Goal: Task Accomplishment & Management: Use online tool/utility

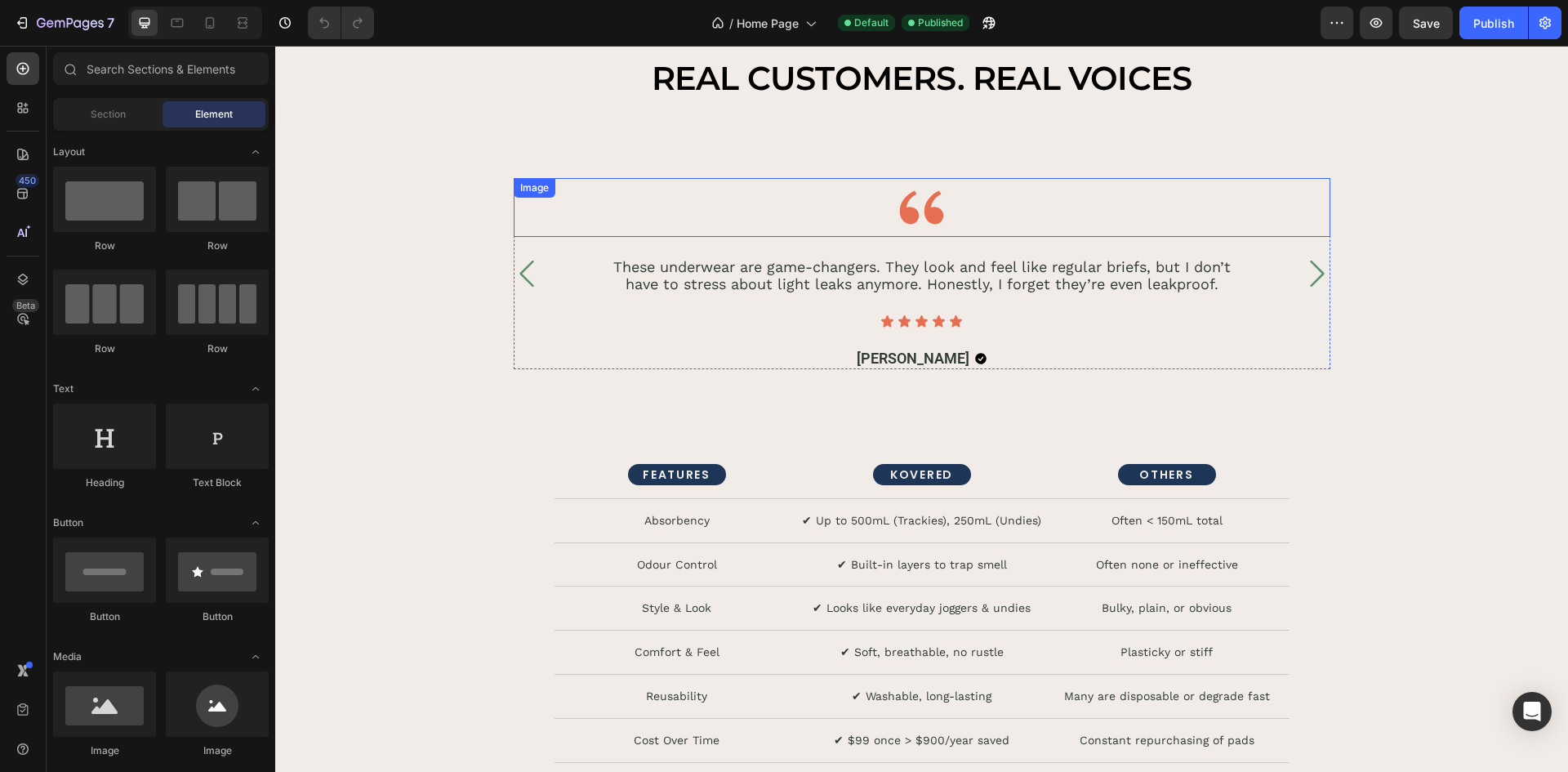
scroll to position [4083, 0]
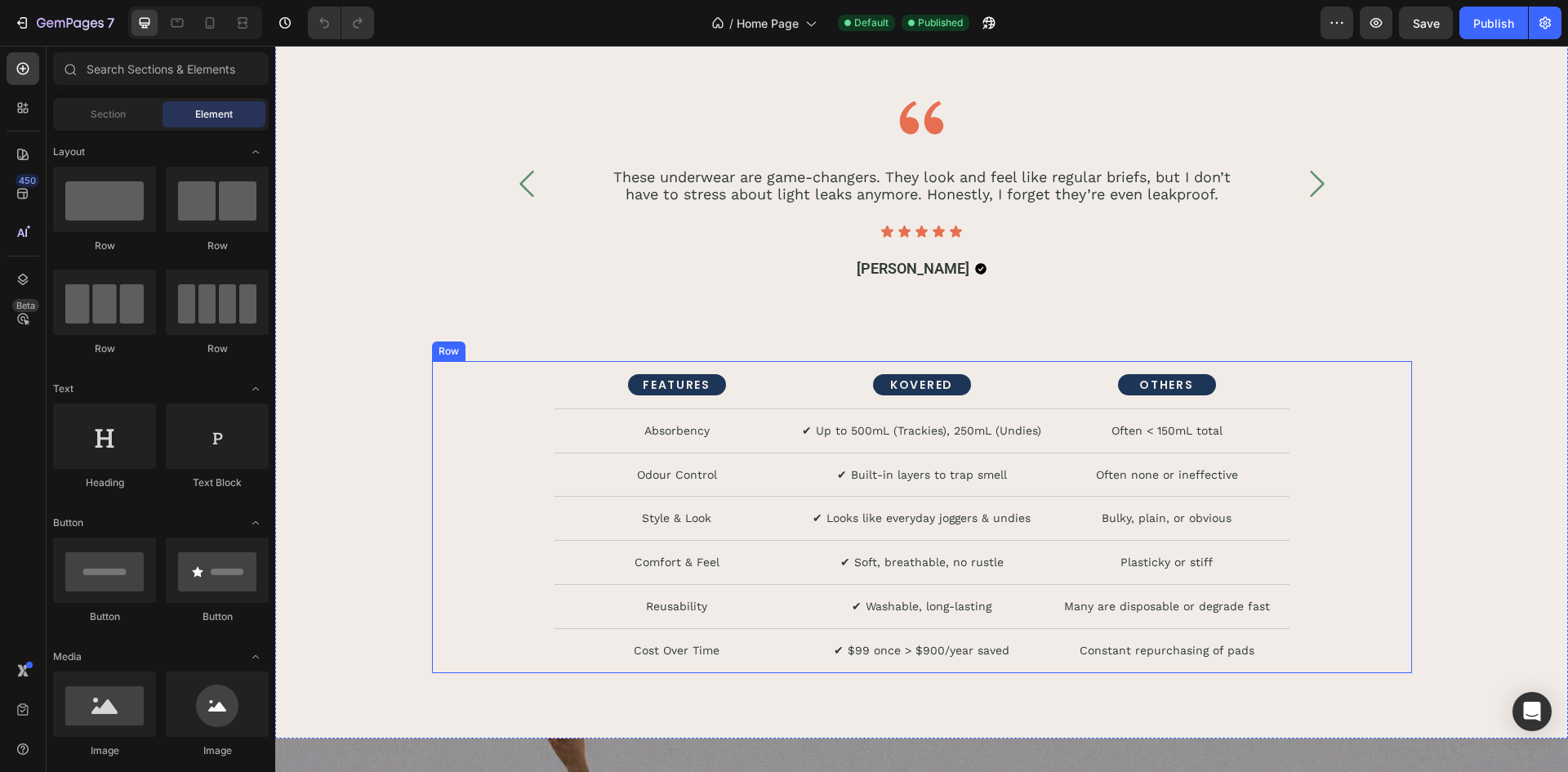
click at [1370, 426] on div "FEATURES Text Block KOVERED Text Block OTHERS Text Block Row Absorbency Text Bl…" at bounding box center [921, 516] width 980 height 312
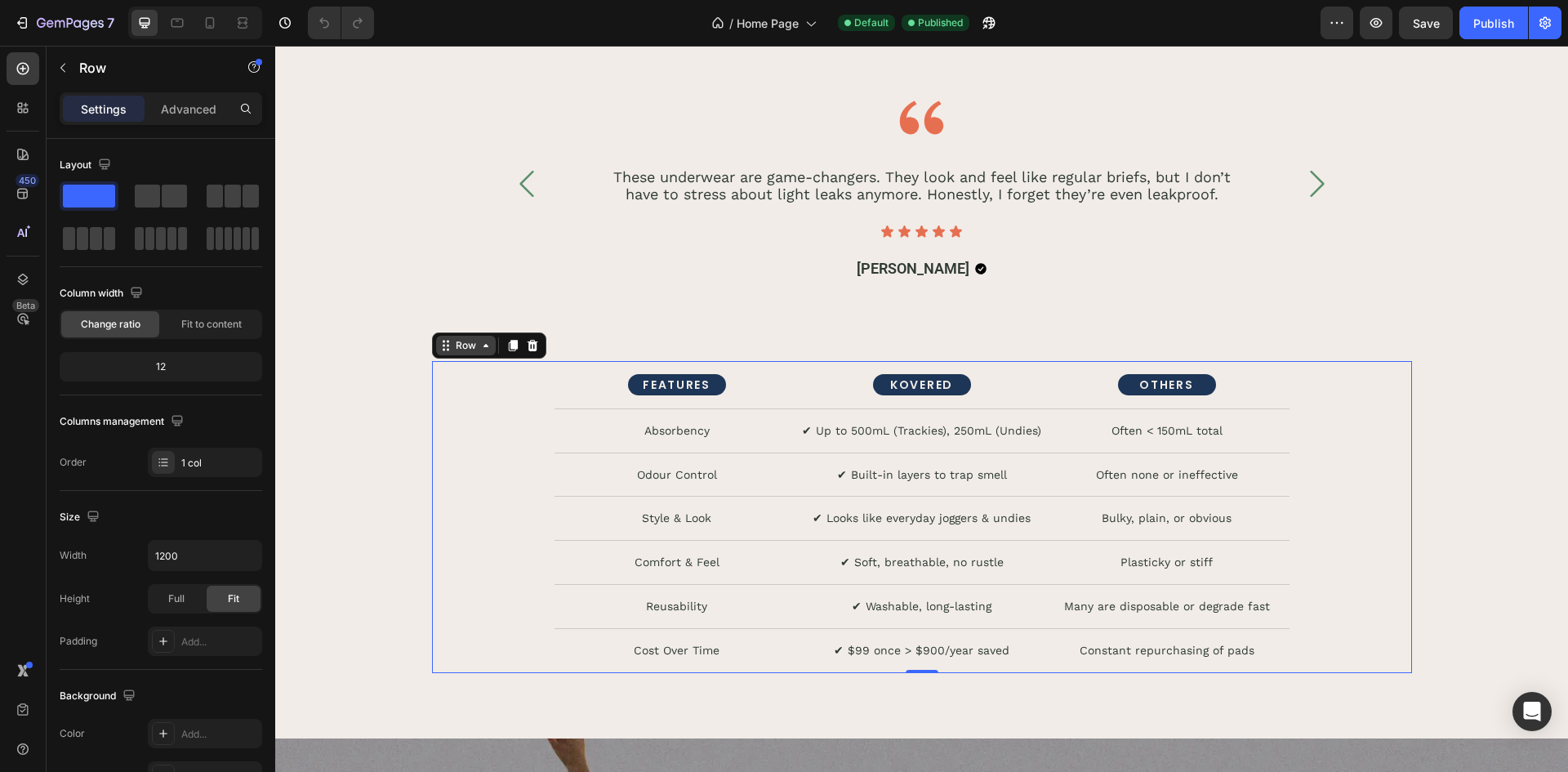
click at [479, 344] on icon at bounding box center [485, 345] width 13 height 13
click at [452, 355] on div "Row" at bounding box center [465, 345] width 59 height 20
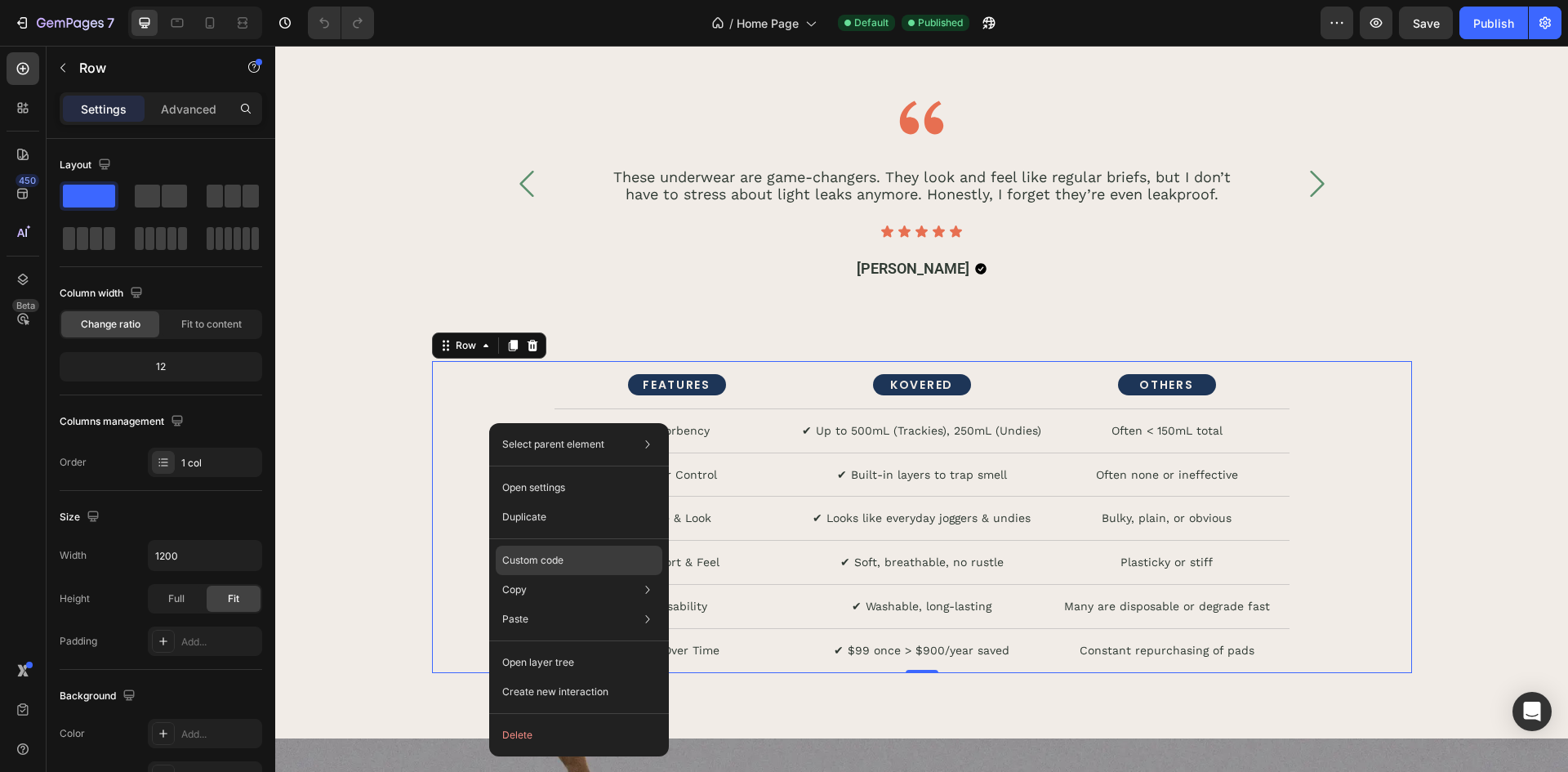
click at [563, 556] on p "Custom code" at bounding box center [532, 560] width 61 height 15
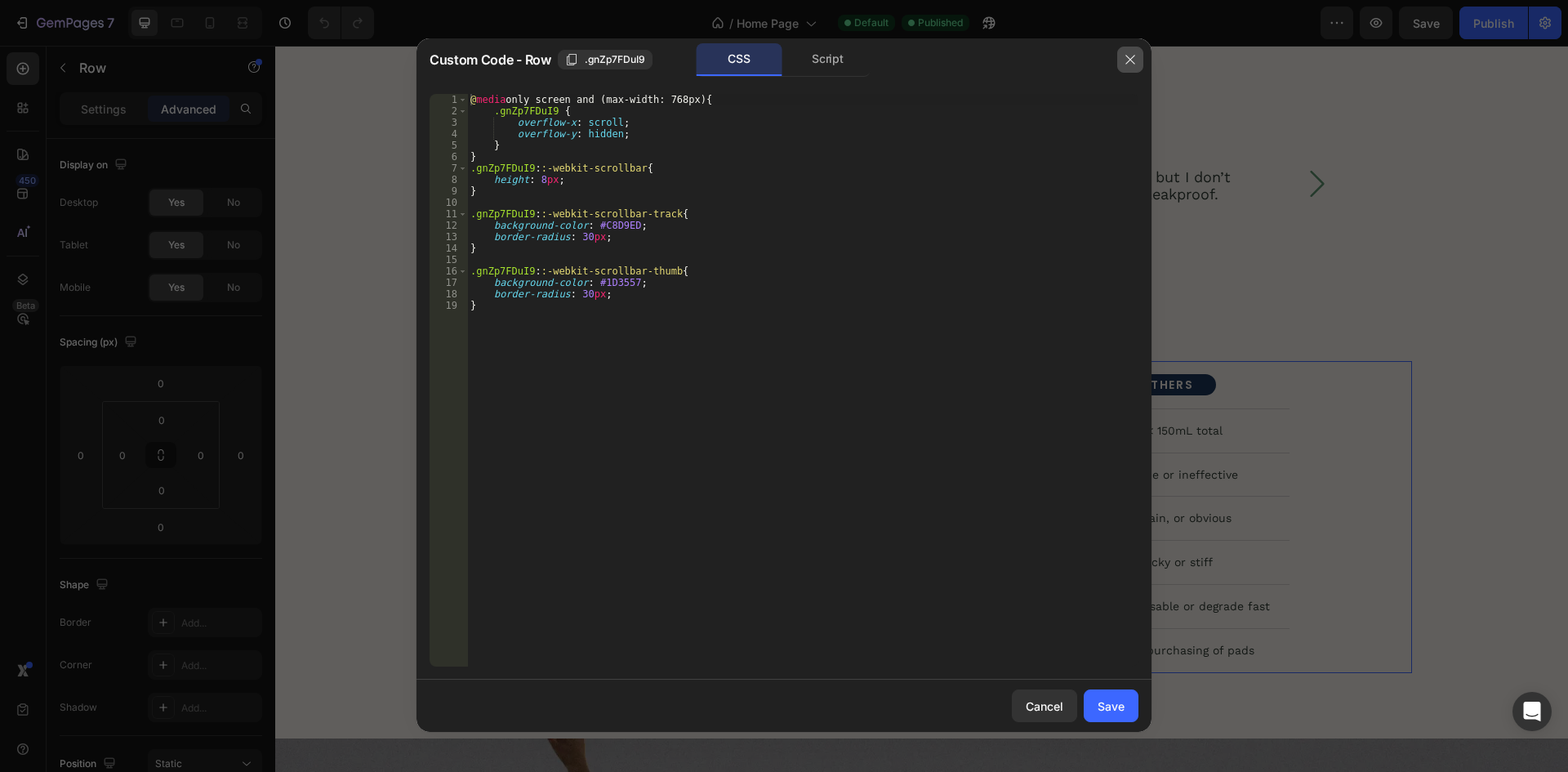
click at [1129, 58] on icon "button" at bounding box center [1129, 59] width 13 height 13
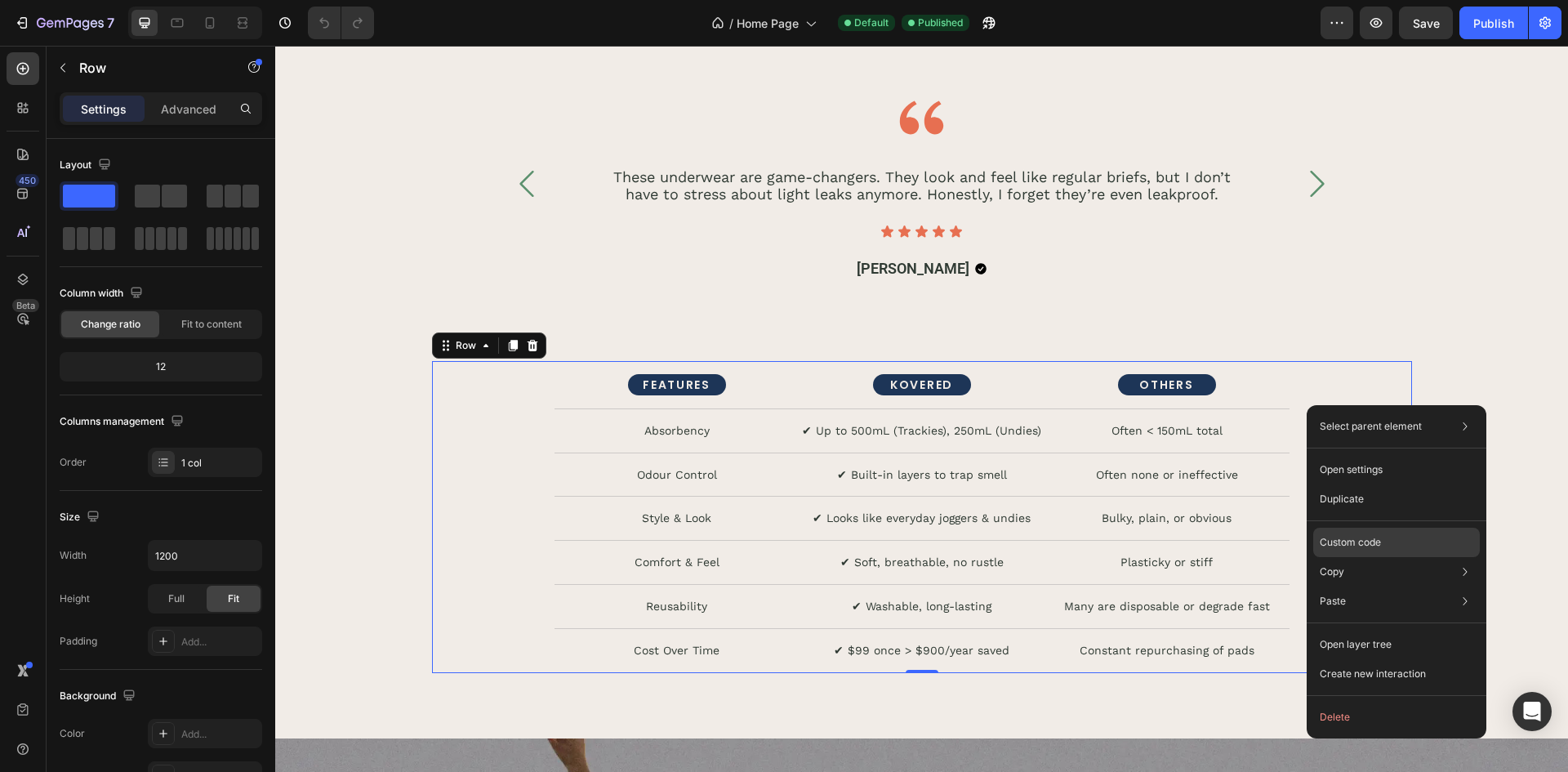
click at [1358, 547] on p "Custom code" at bounding box center [1350, 542] width 61 height 15
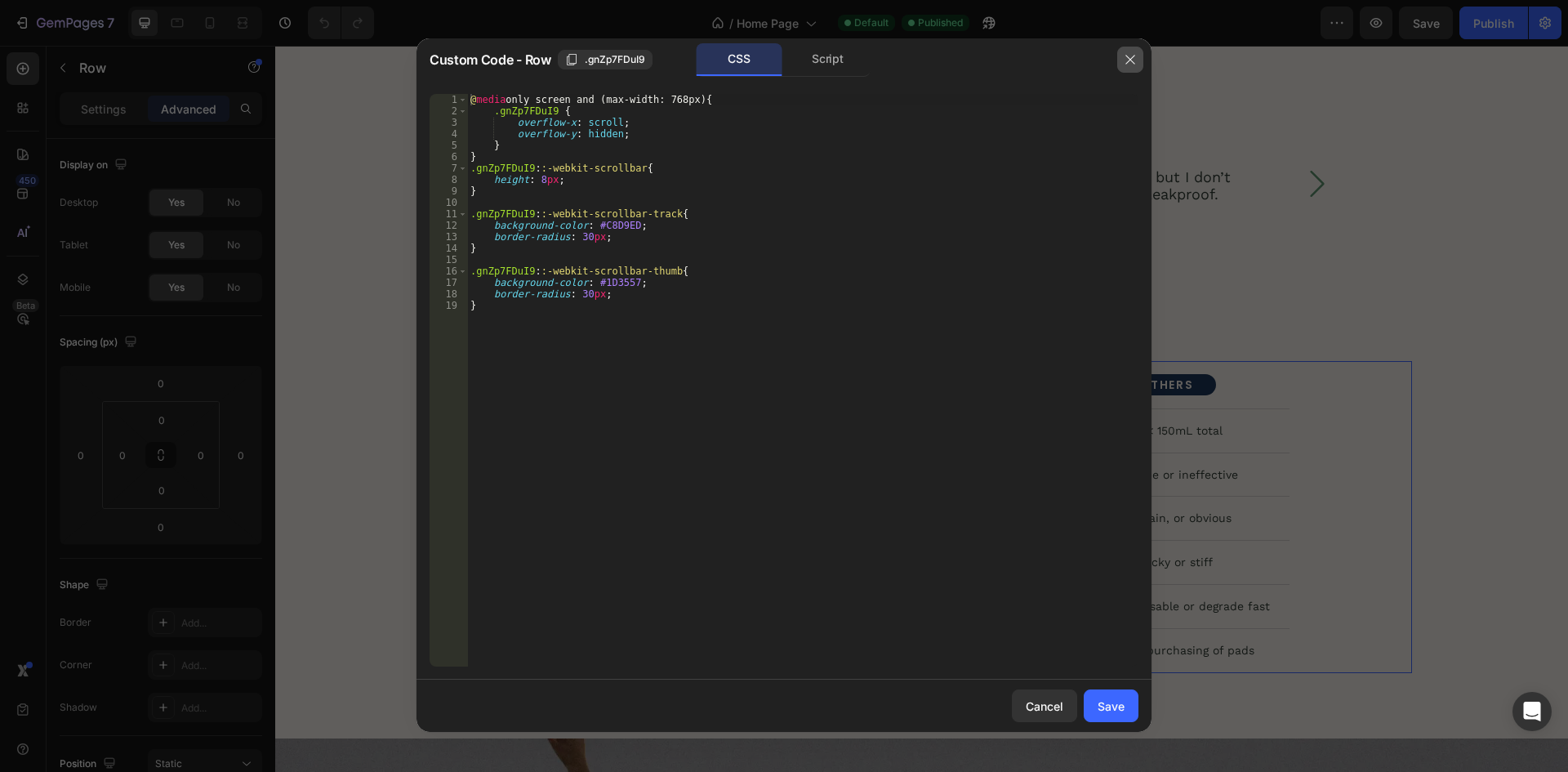
click at [1134, 56] on icon "button" at bounding box center [1129, 60] width 9 height 9
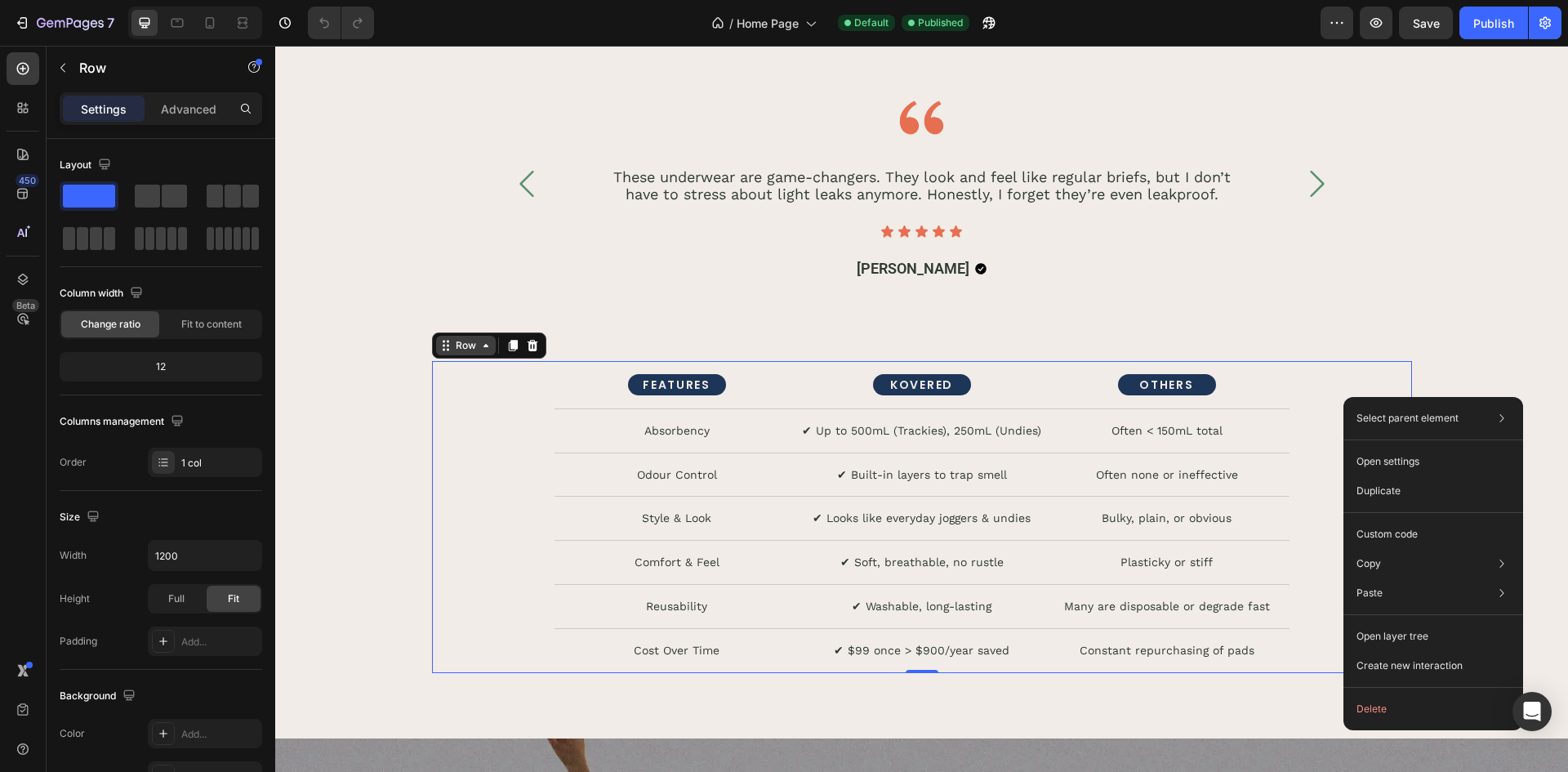
click at [479, 346] on icon at bounding box center [485, 345] width 13 height 13
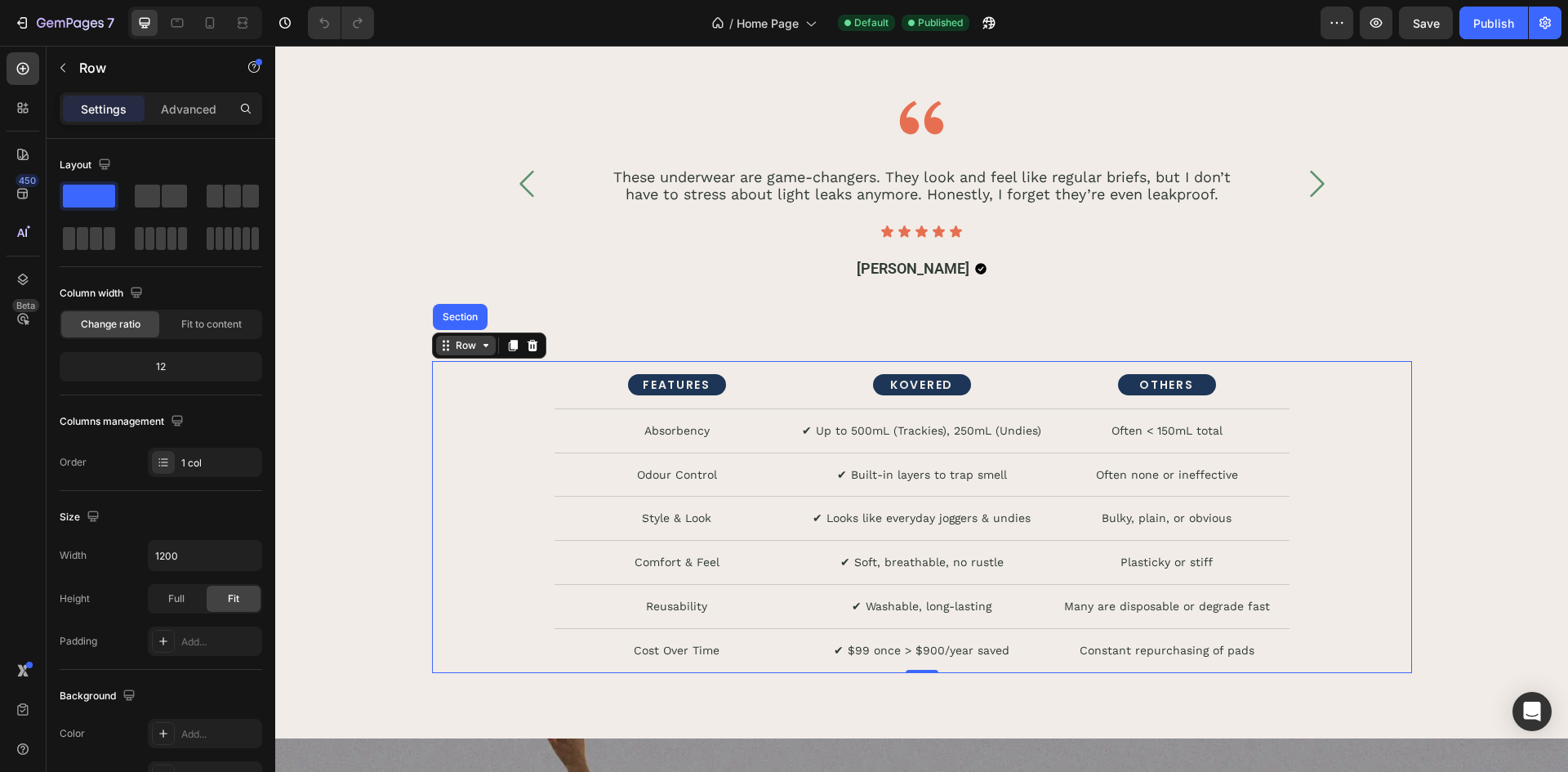
click at [479, 346] on icon at bounding box center [485, 345] width 13 height 13
click at [208, 32] on div at bounding box center [210, 22] width 26 height 26
type input "100%"
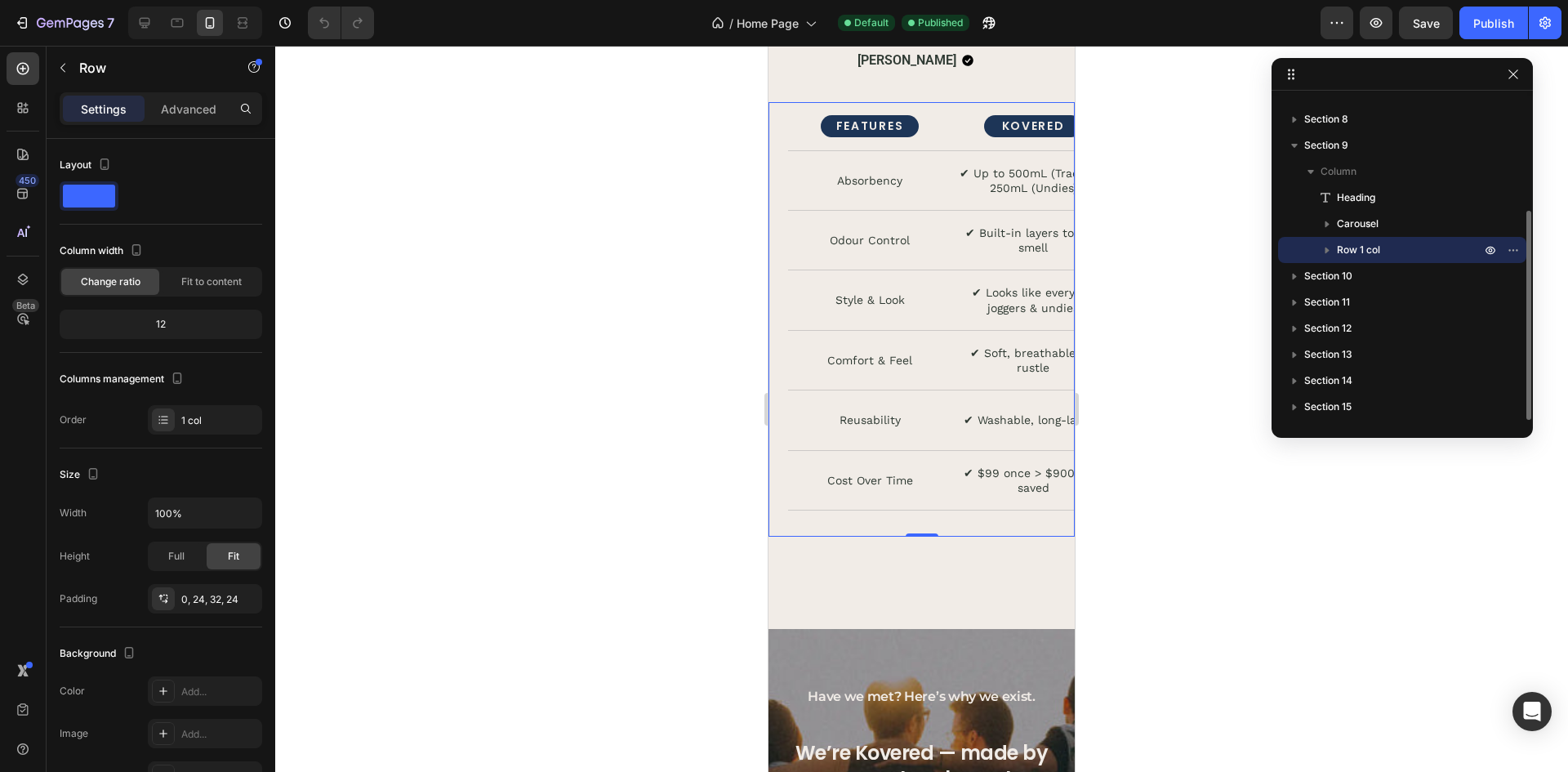
scroll to position [4082, 0]
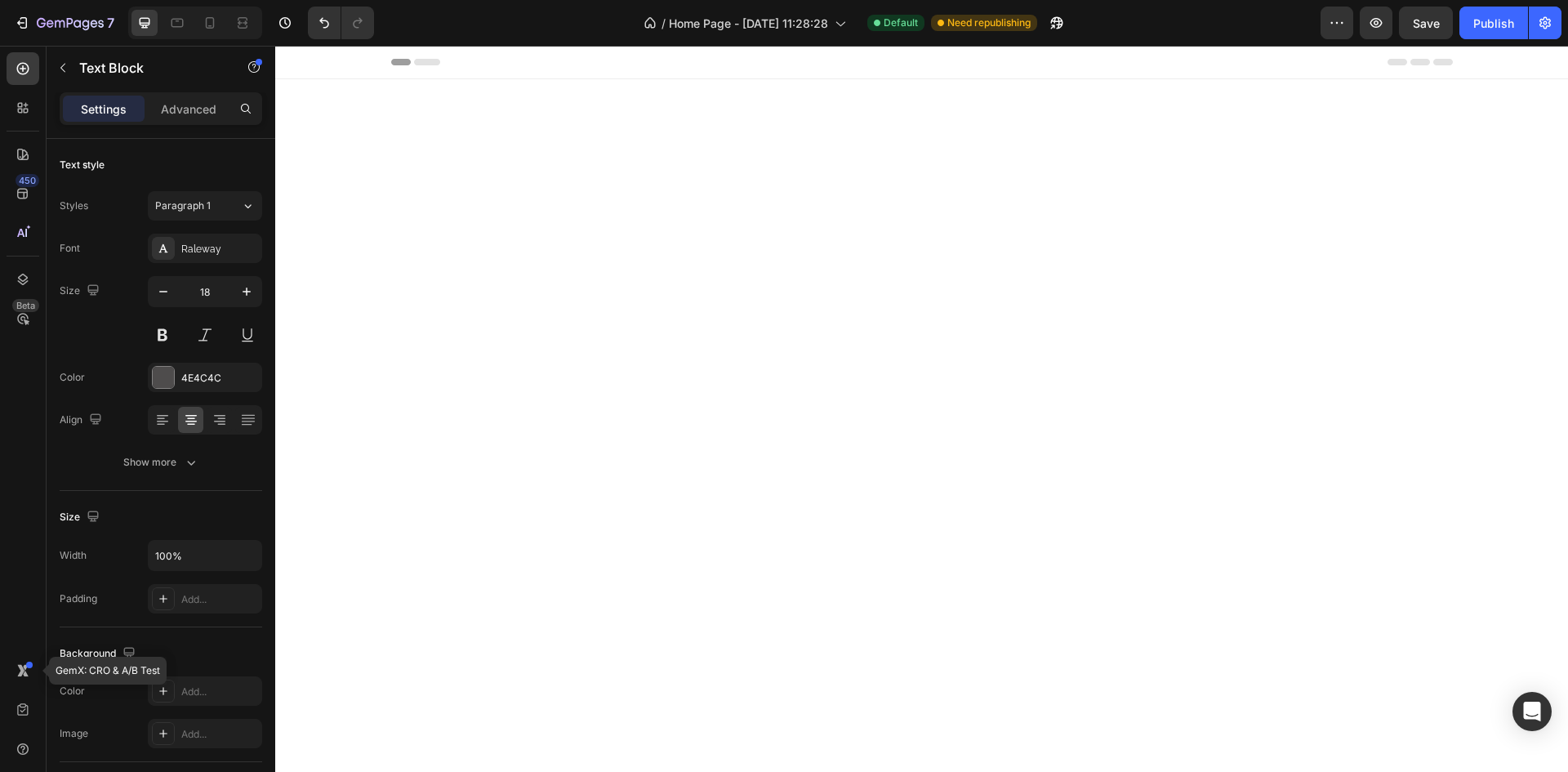
scroll to position [1253, 0]
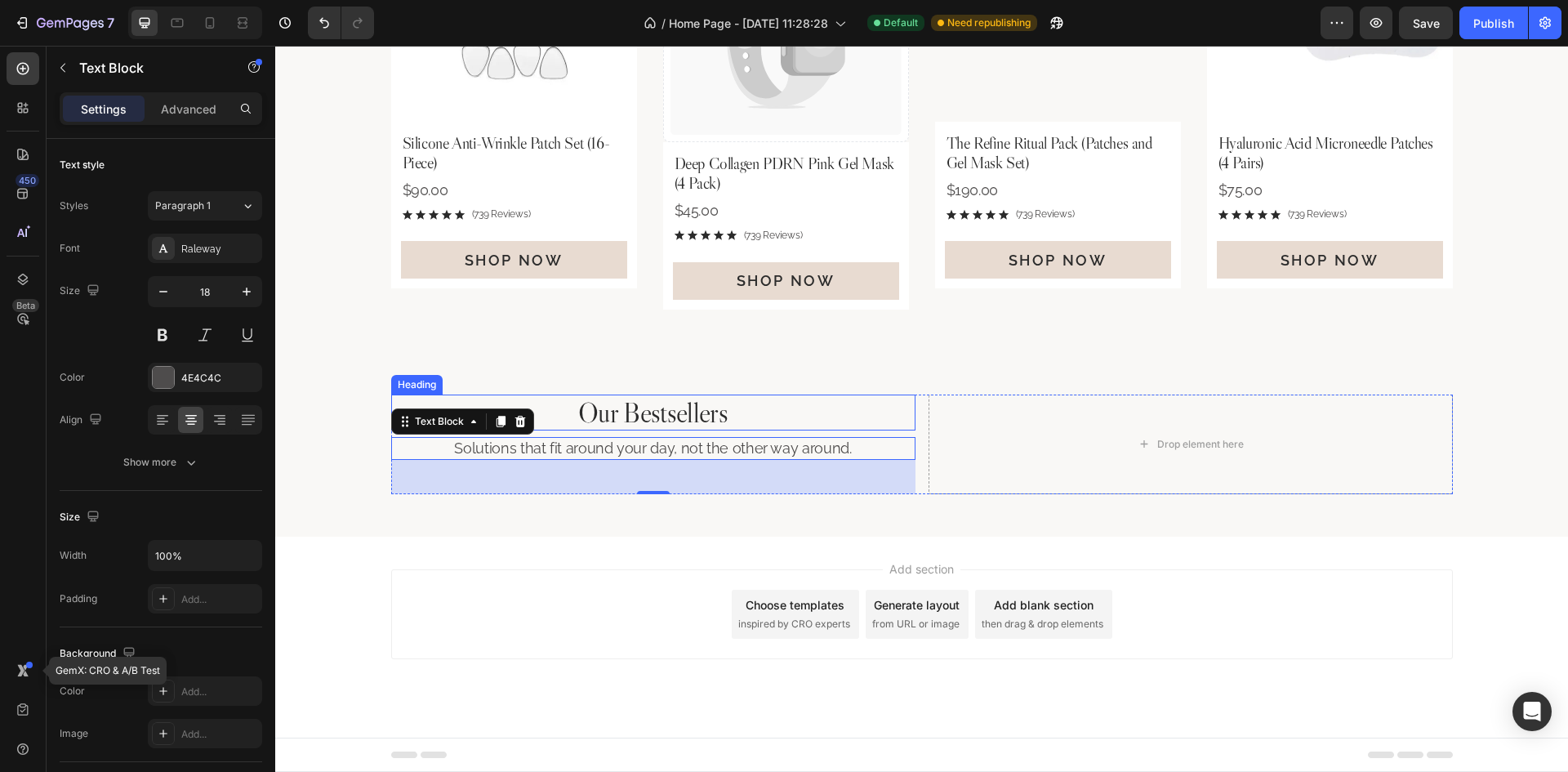
click at [633, 404] on h2 "Our Bestsellers" at bounding box center [653, 412] width 524 height 37
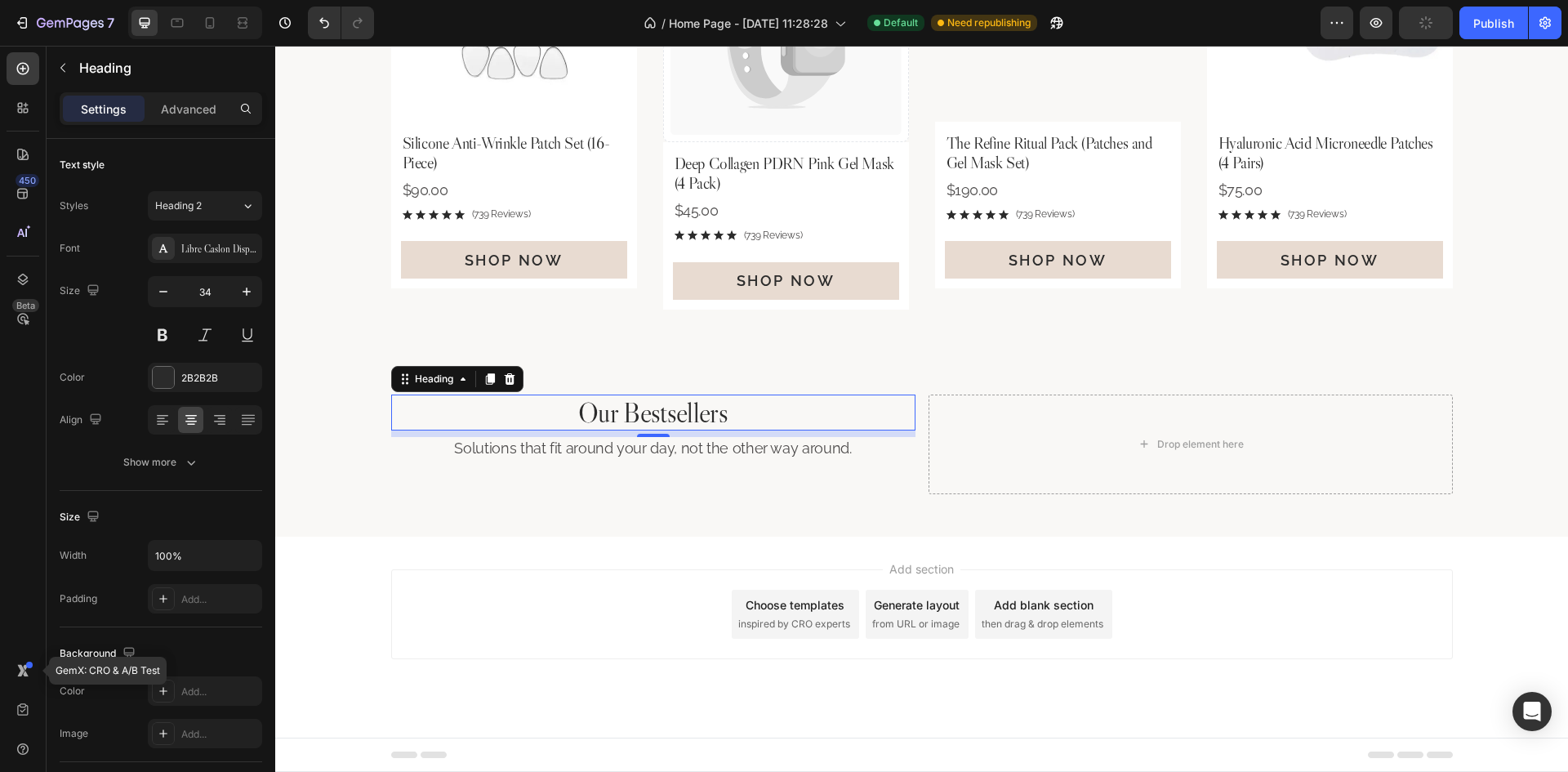
click at [633, 404] on h2 "Our Bestsellers" at bounding box center [653, 412] width 524 height 37
click at [633, 404] on p "Our Bestsellers" at bounding box center [653, 412] width 521 height 33
click at [160, 421] on icon at bounding box center [162, 422] width 11 height 2
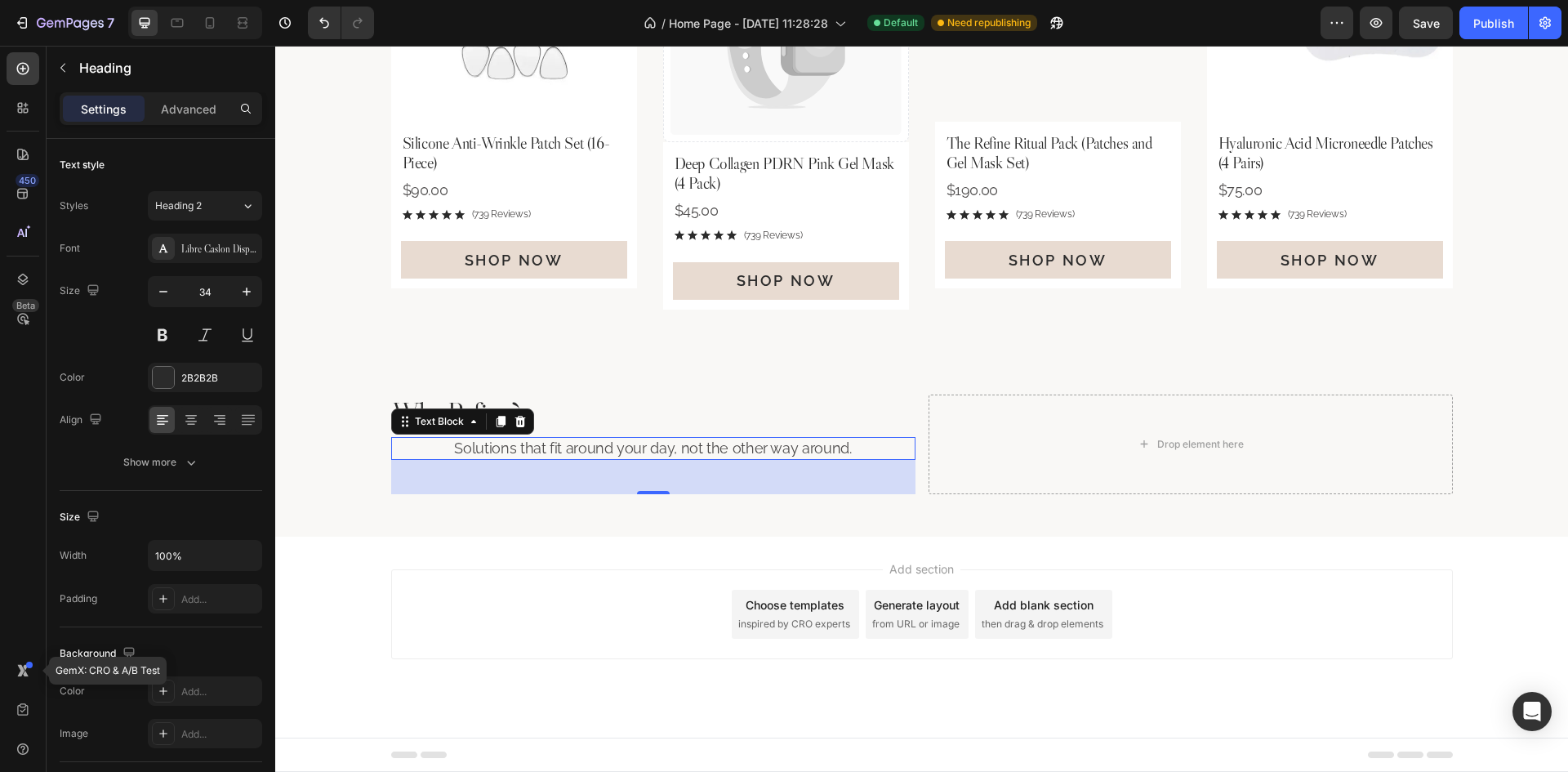
click at [593, 446] on p "Solutions that fit around your day, not the other way around." at bounding box center [653, 448] width 521 height 19
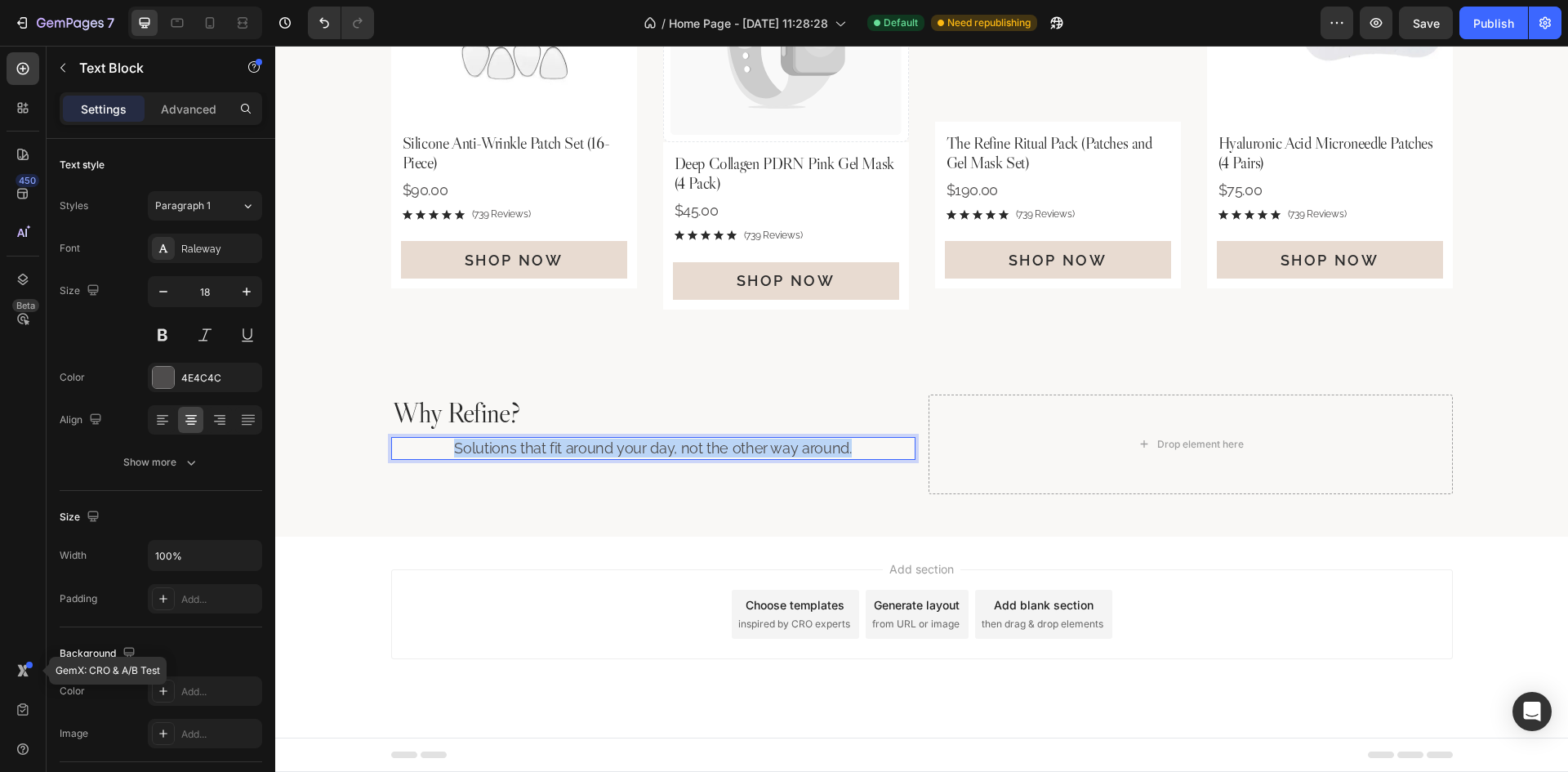
click at [593, 446] on p "Solutions that fit around your day, not the other way around." at bounding box center [653, 448] width 521 height 19
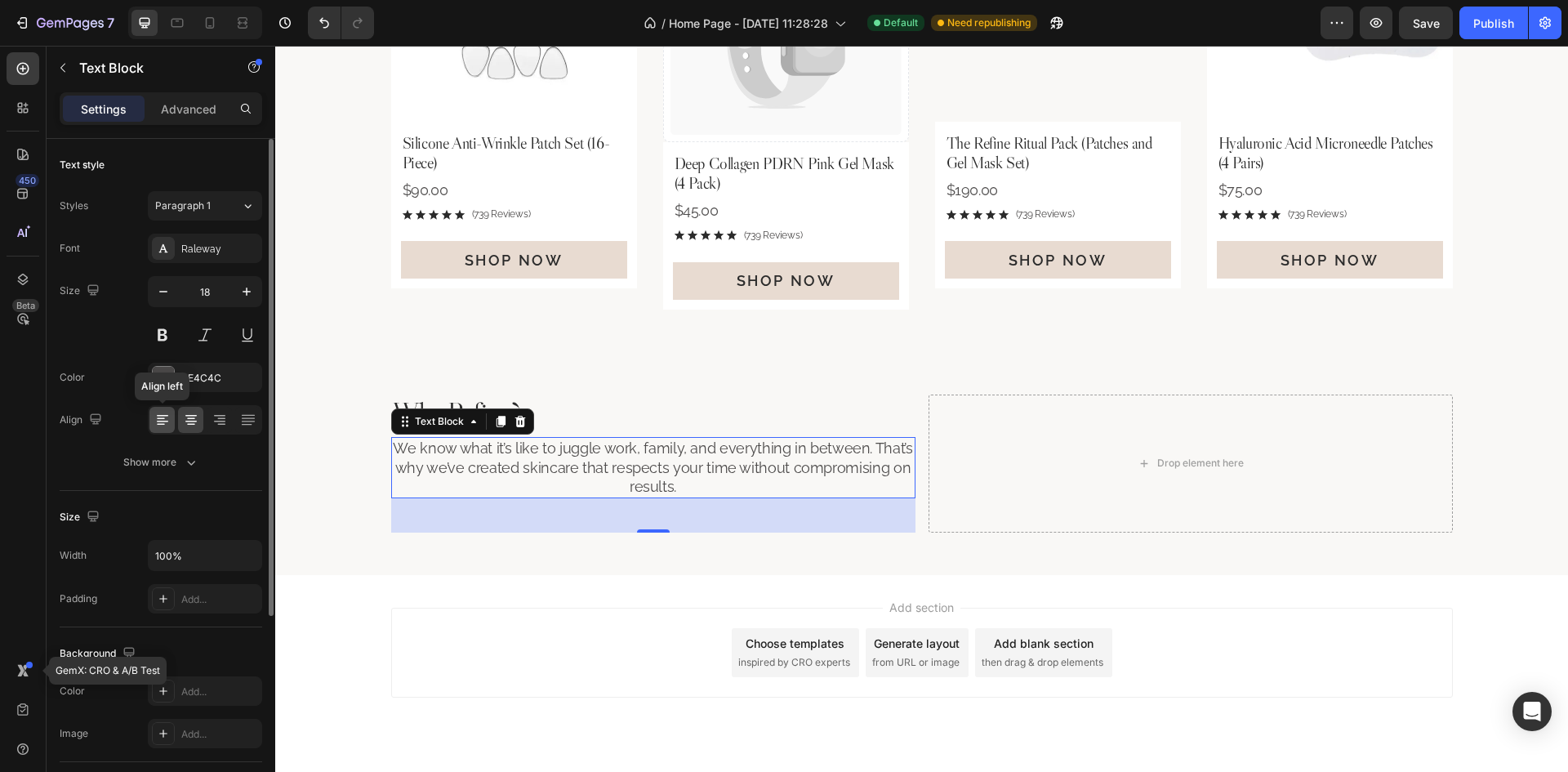
click at [160, 425] on icon at bounding box center [162, 419] width 16 height 16
click at [199, 574] on div "Width 100% Padding Add..." at bounding box center [161, 577] width 203 height 74
click at [200, 552] on input "100%" at bounding box center [204, 556] width 112 height 29
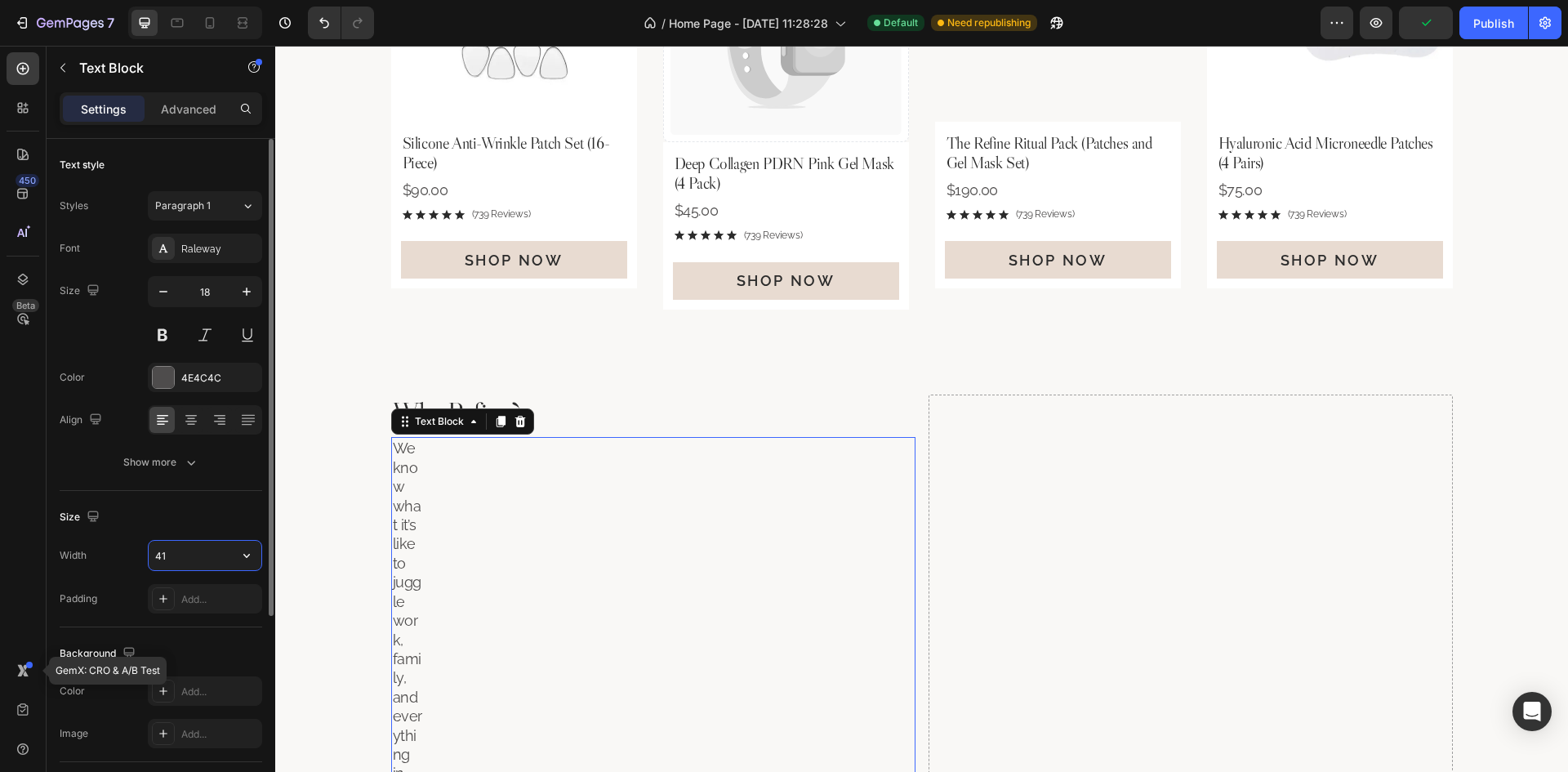
type input "412"
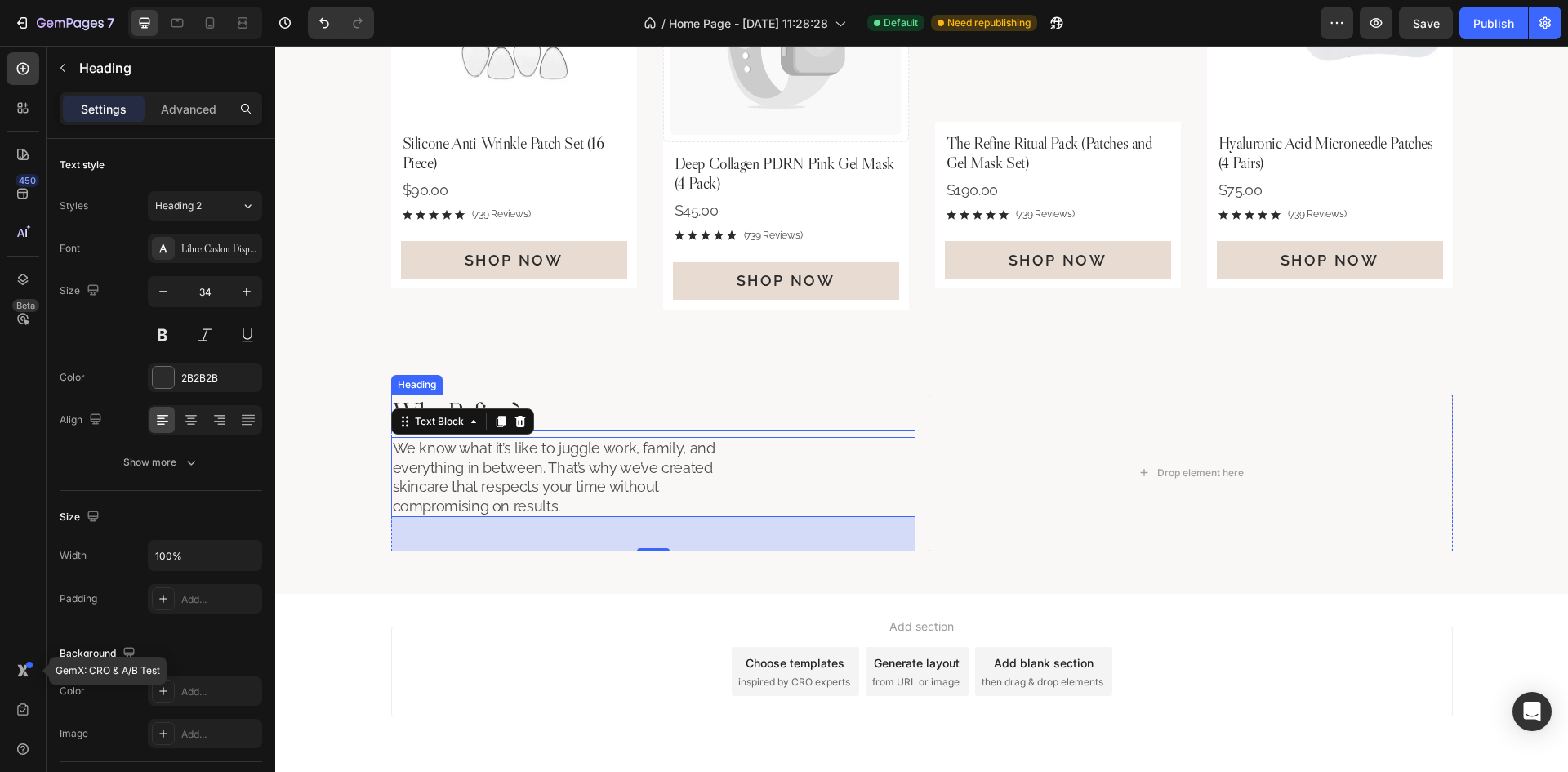
click at [633, 407] on p "Why Refine?" at bounding box center [653, 412] width 521 height 33
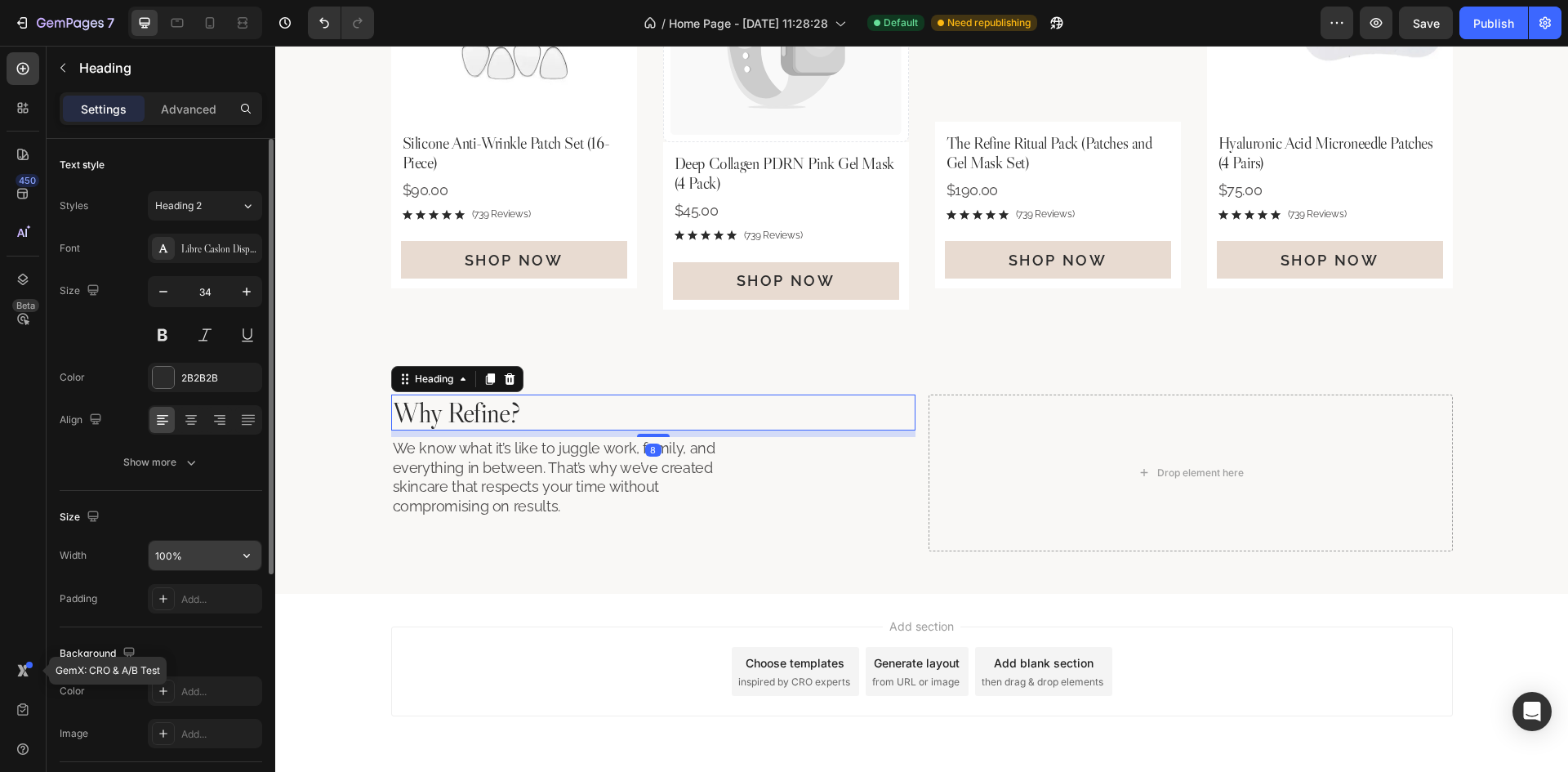
click at [237, 551] on button "button" at bounding box center [246, 556] width 29 height 29
click at [210, 551] on input "100%" at bounding box center [204, 556] width 112 height 29
type input "412"
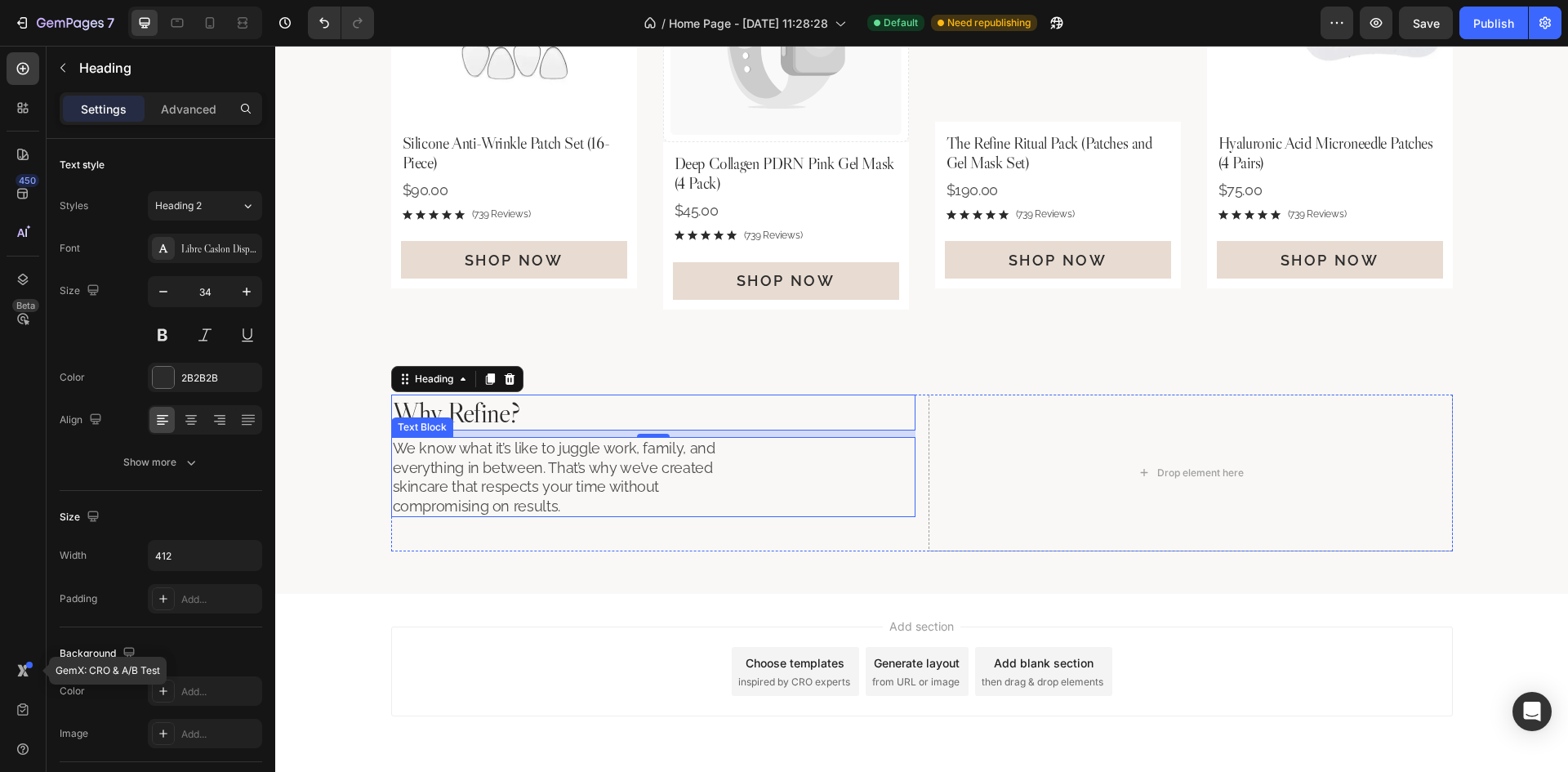
click at [719, 491] on p "We know what it’s like to juggle work, family, and everything in between. That’…" at bounding box center [559, 477] width 333 height 76
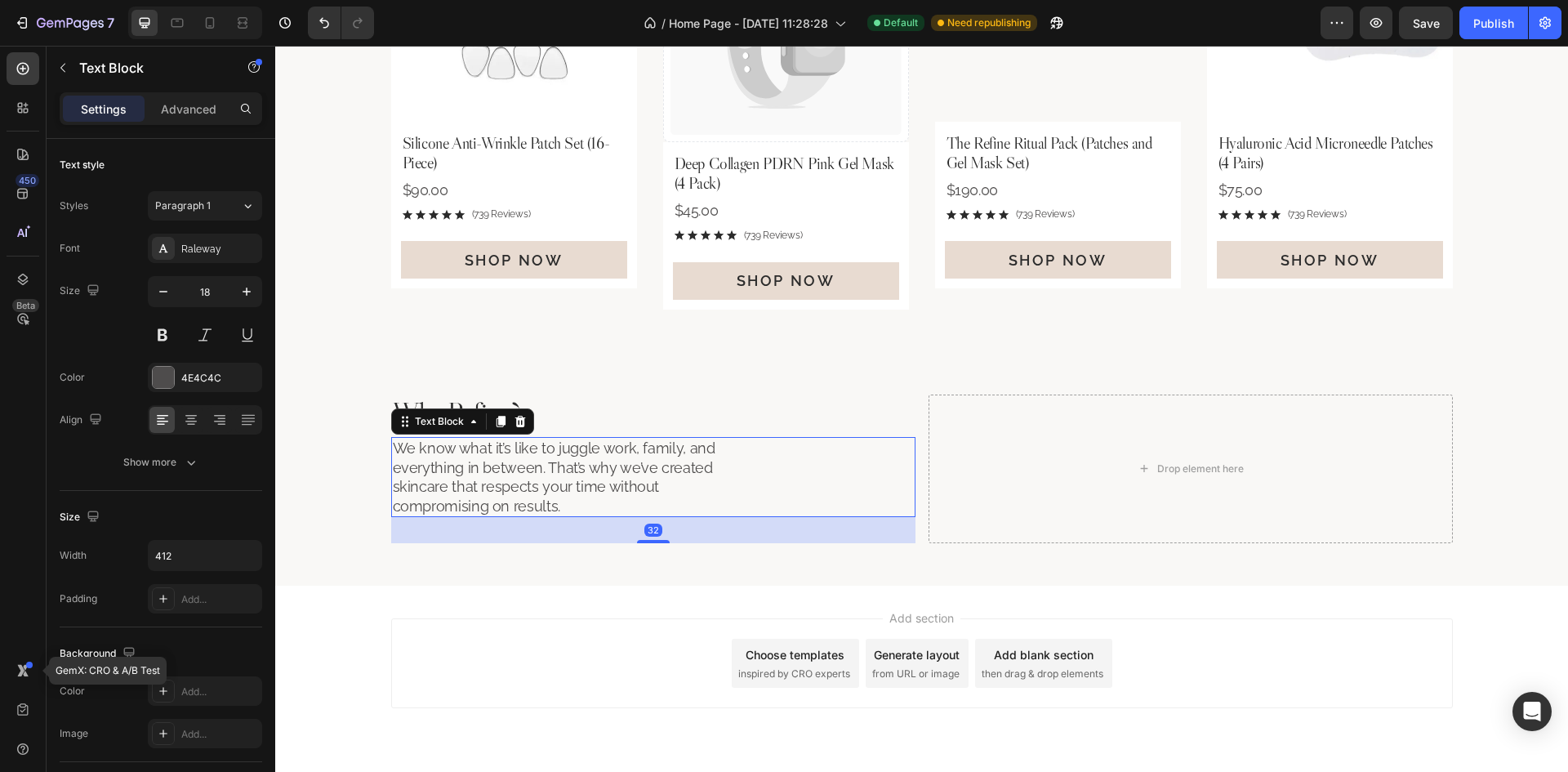
drag, startPoint x: 657, startPoint y: 550, endPoint x: 674, endPoint y: 541, distance: 19.2
click at [674, 517] on div "32" at bounding box center [653, 517] width 524 height 0
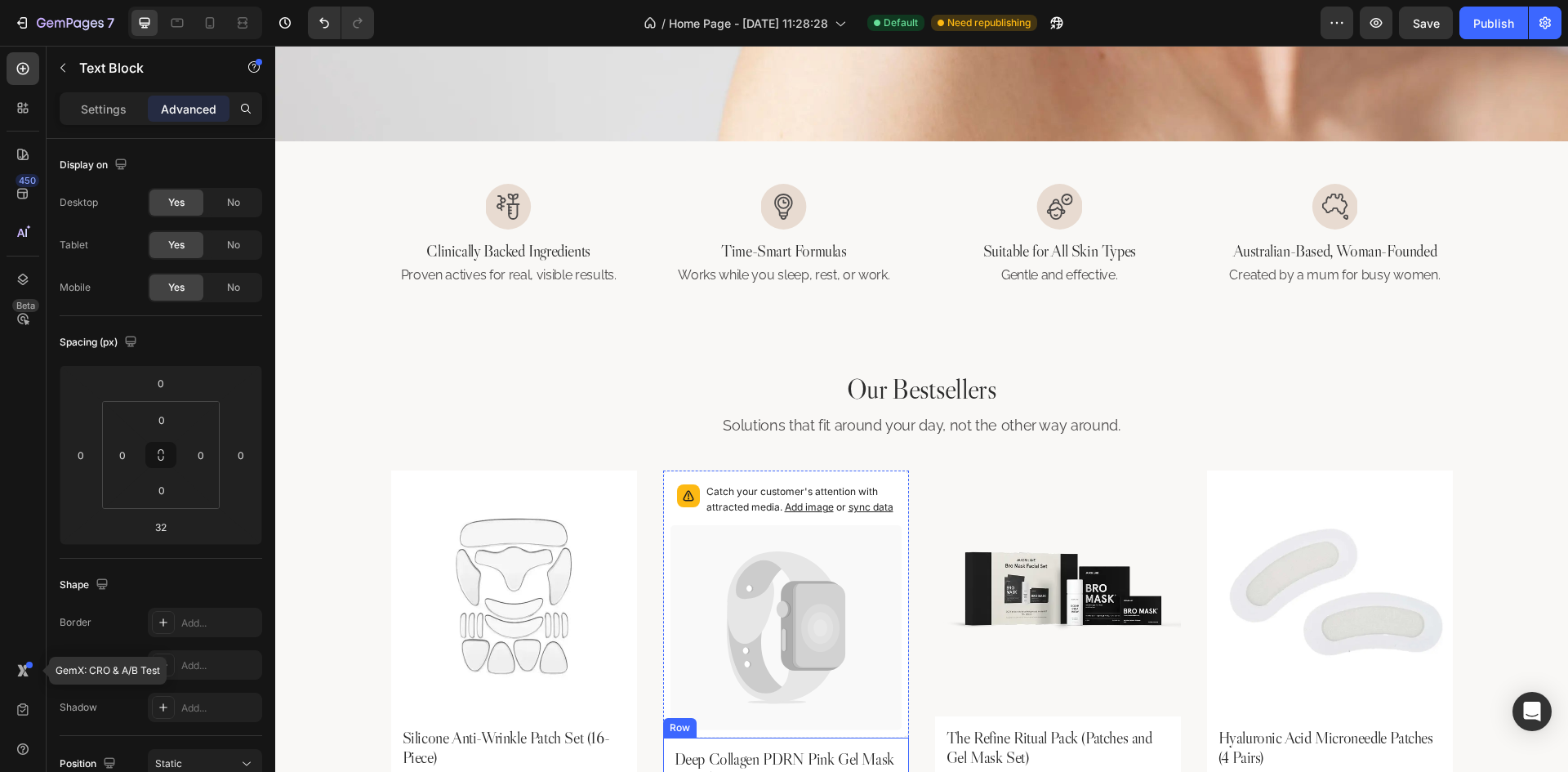
scroll to position [338, 0]
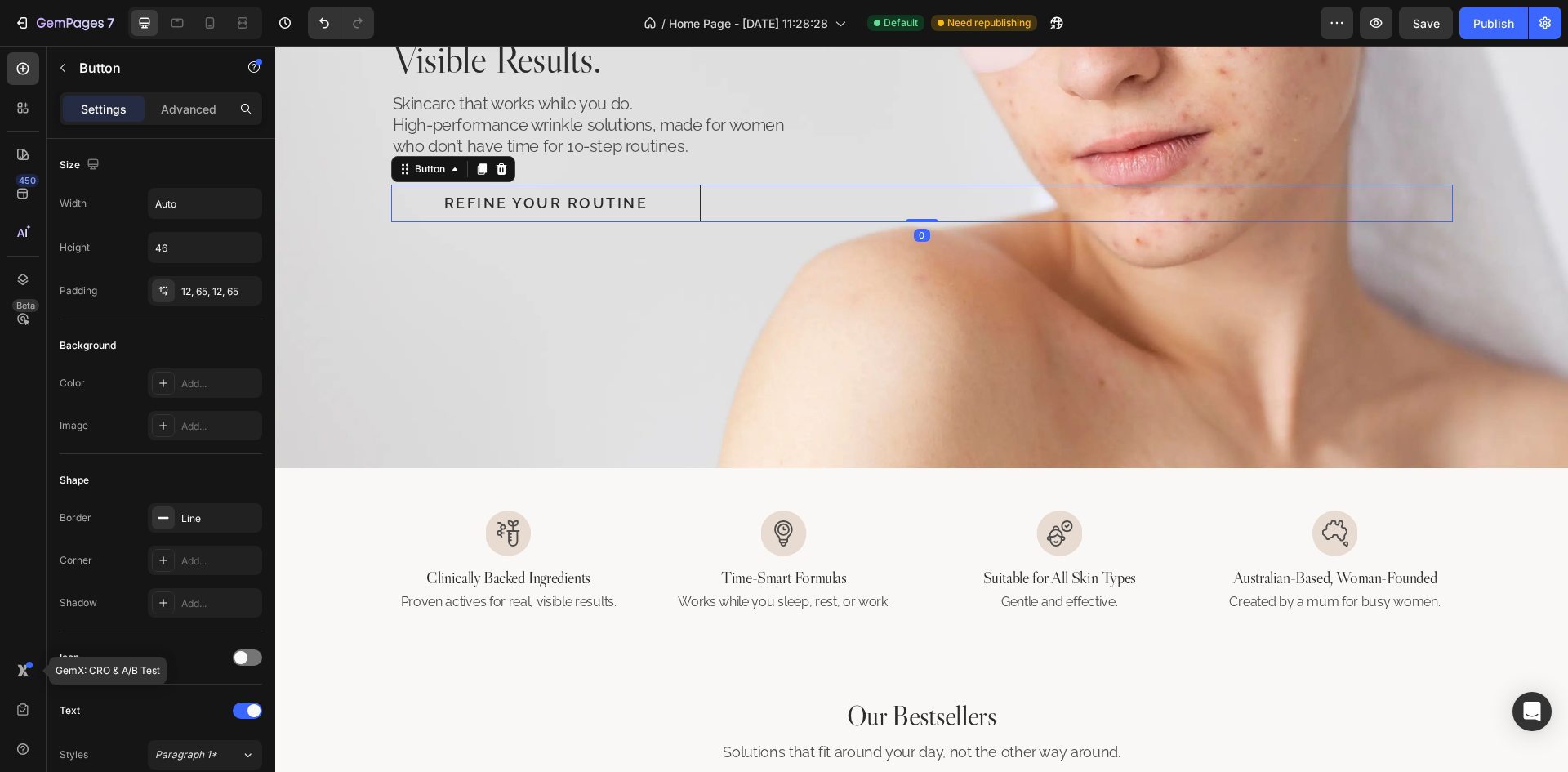
click at [702, 196] on div "Refine Your Routine Button 0" at bounding box center [921, 204] width 1061 height 38
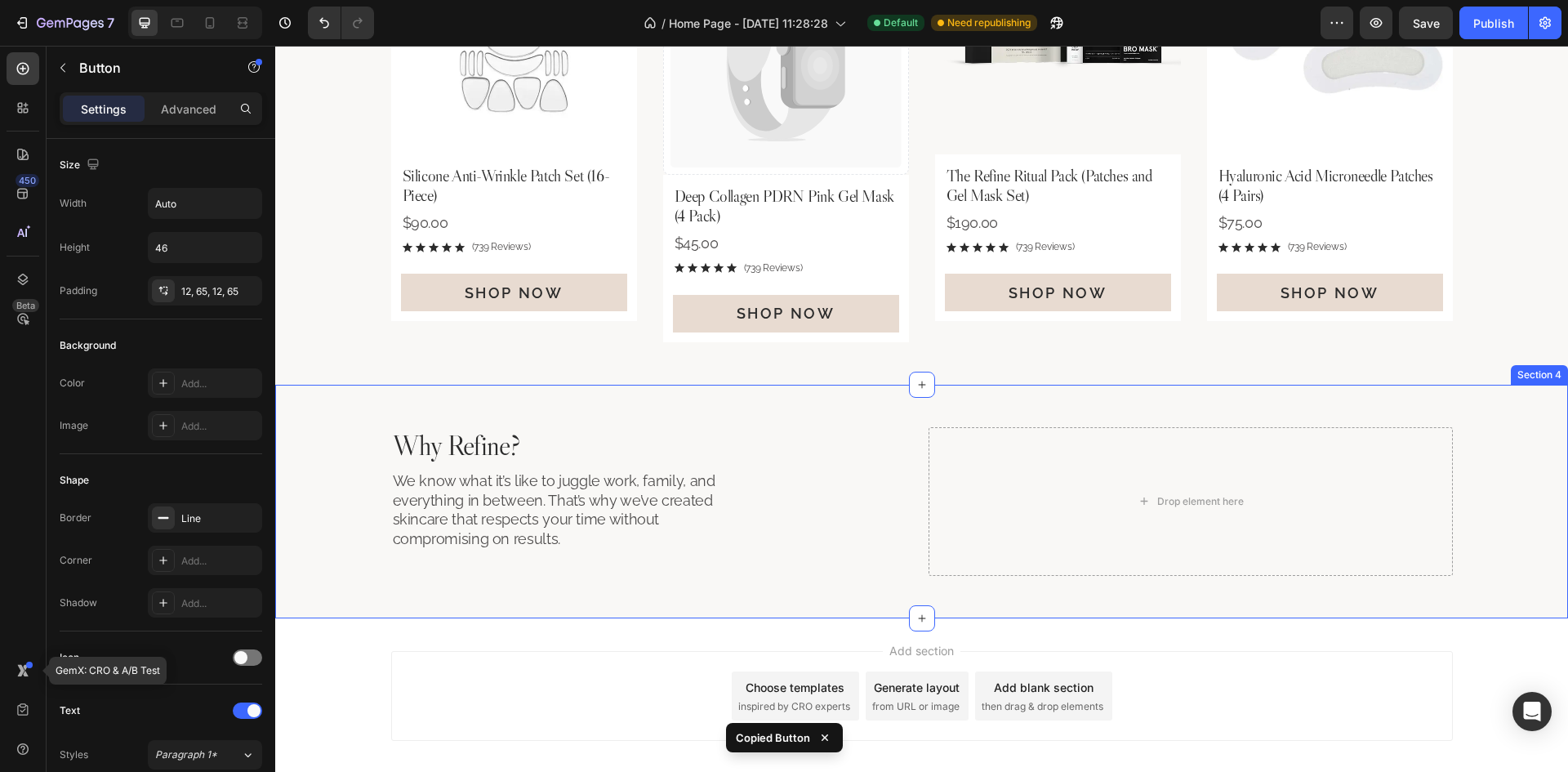
scroll to position [1302, 0]
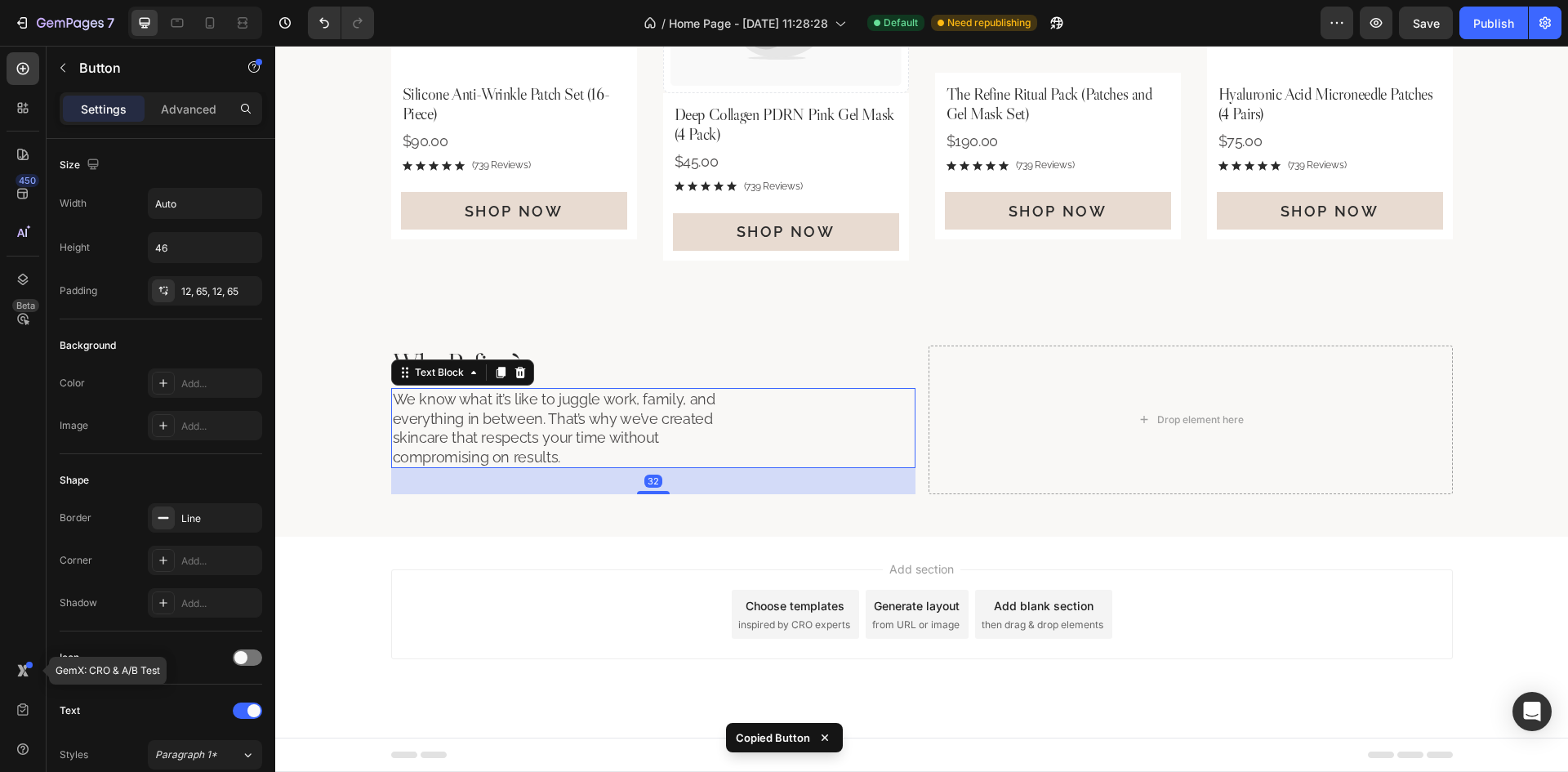
click at [586, 441] on p "We know what it’s like to juggle work, family, and everything in between. That’…" at bounding box center [559, 428] width 333 height 76
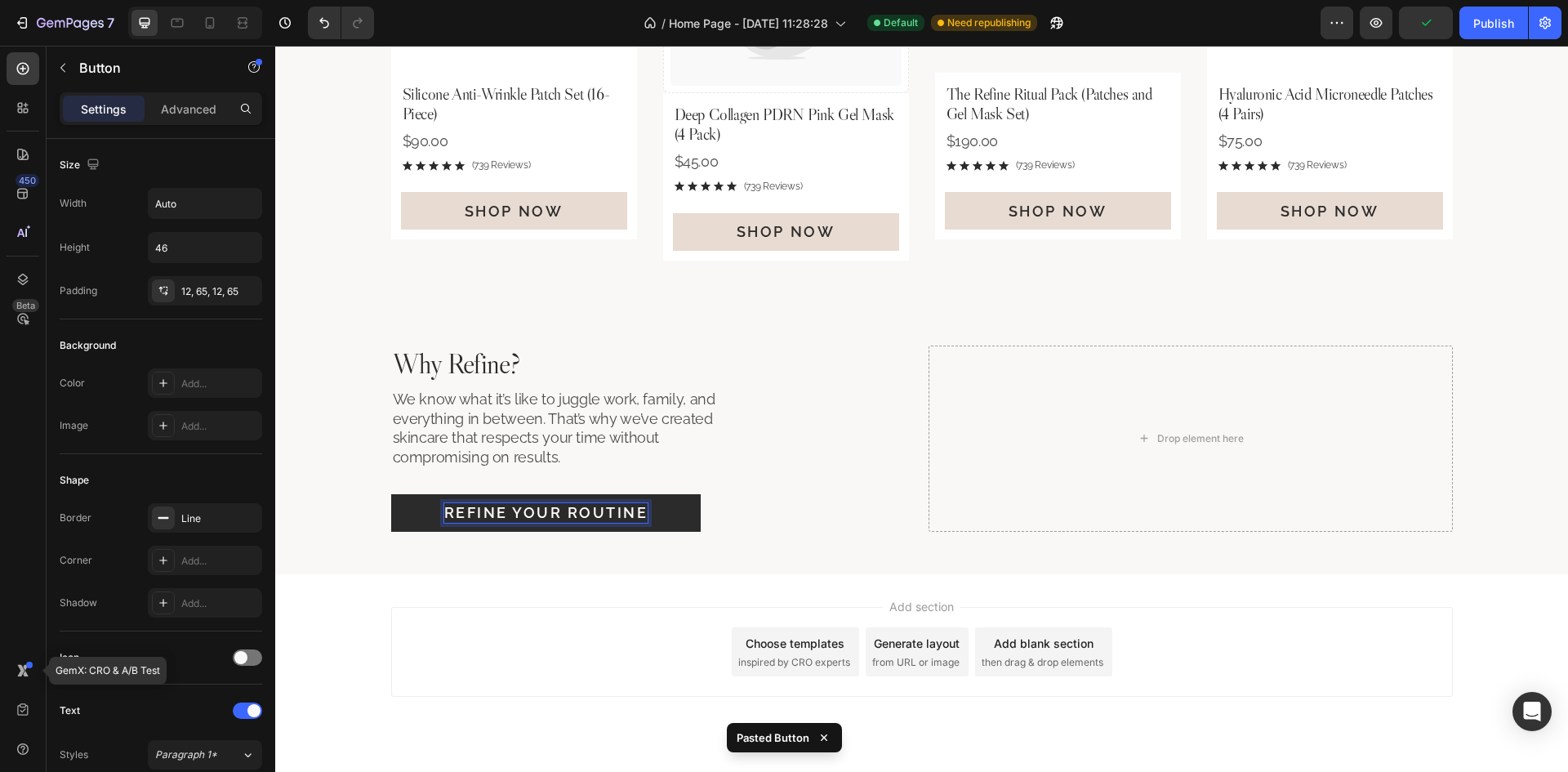
click at [501, 513] on p "Refine Your Routine" at bounding box center [546, 513] width 204 height 19
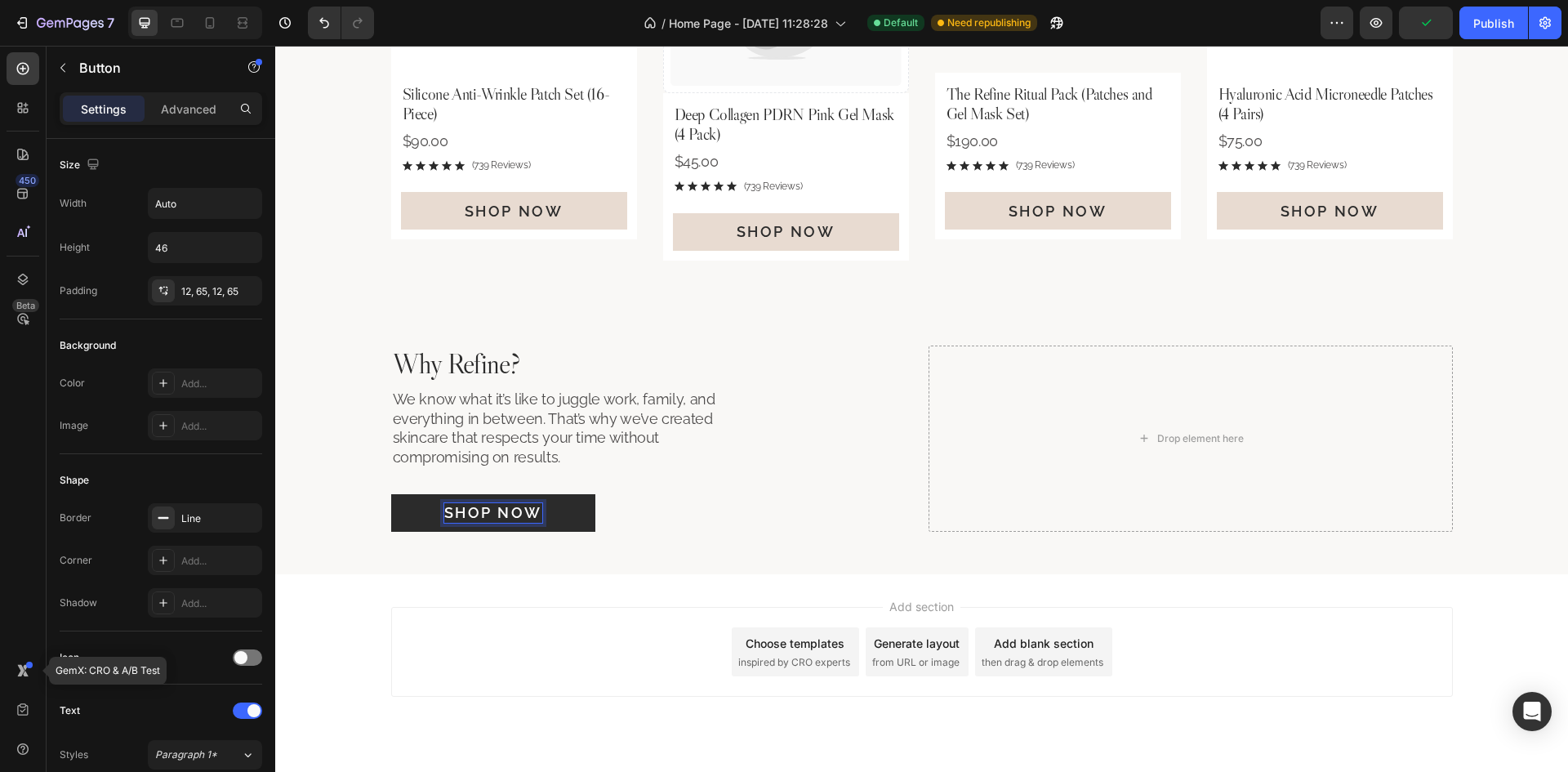
click at [640, 509] on div "Shop Now Button 0" at bounding box center [653, 513] width 524 height 38
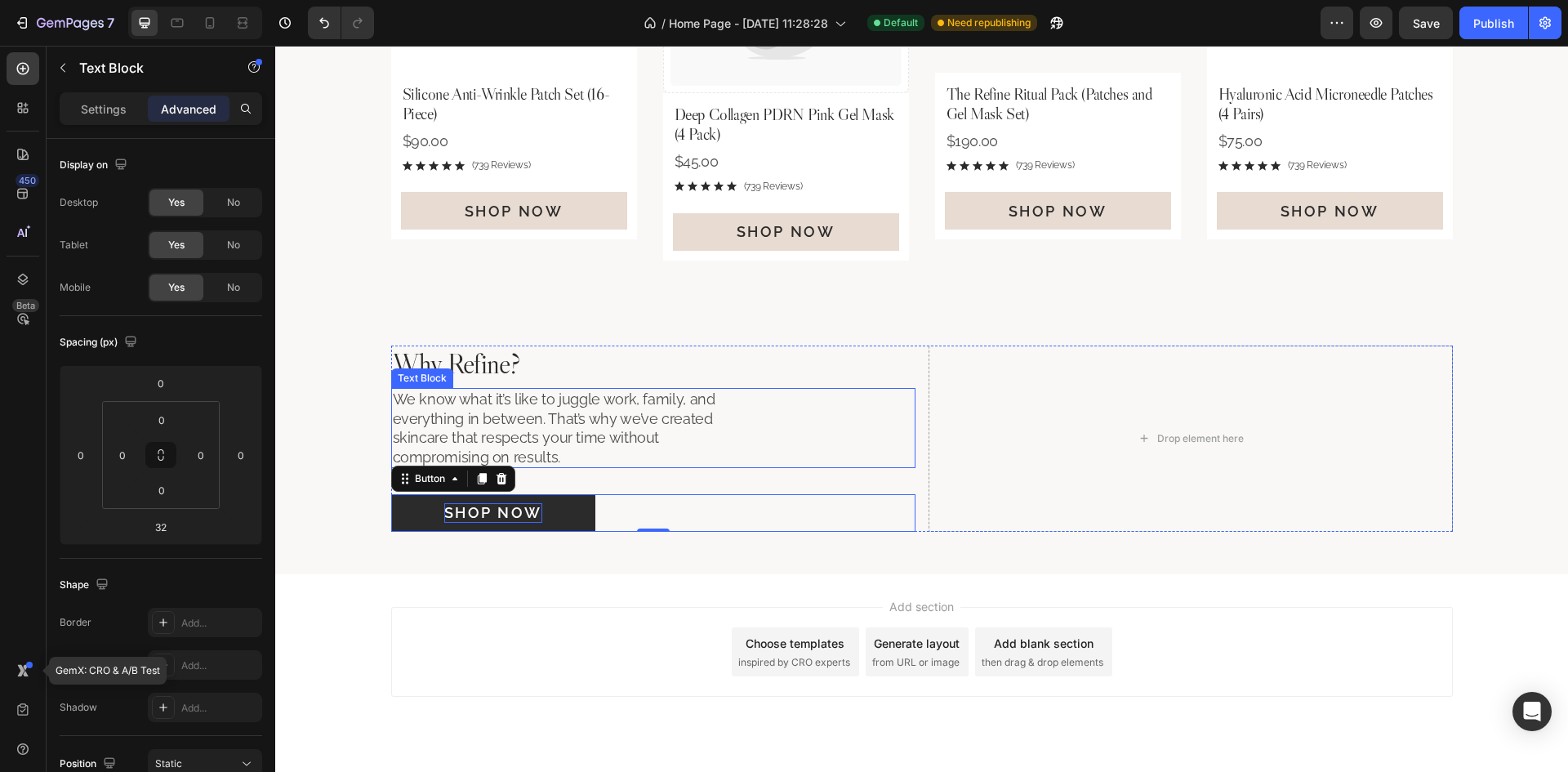
click at [550, 436] on p "We know what it’s like to juggle work, family, and everything in between. That’…" at bounding box center [559, 428] width 333 height 76
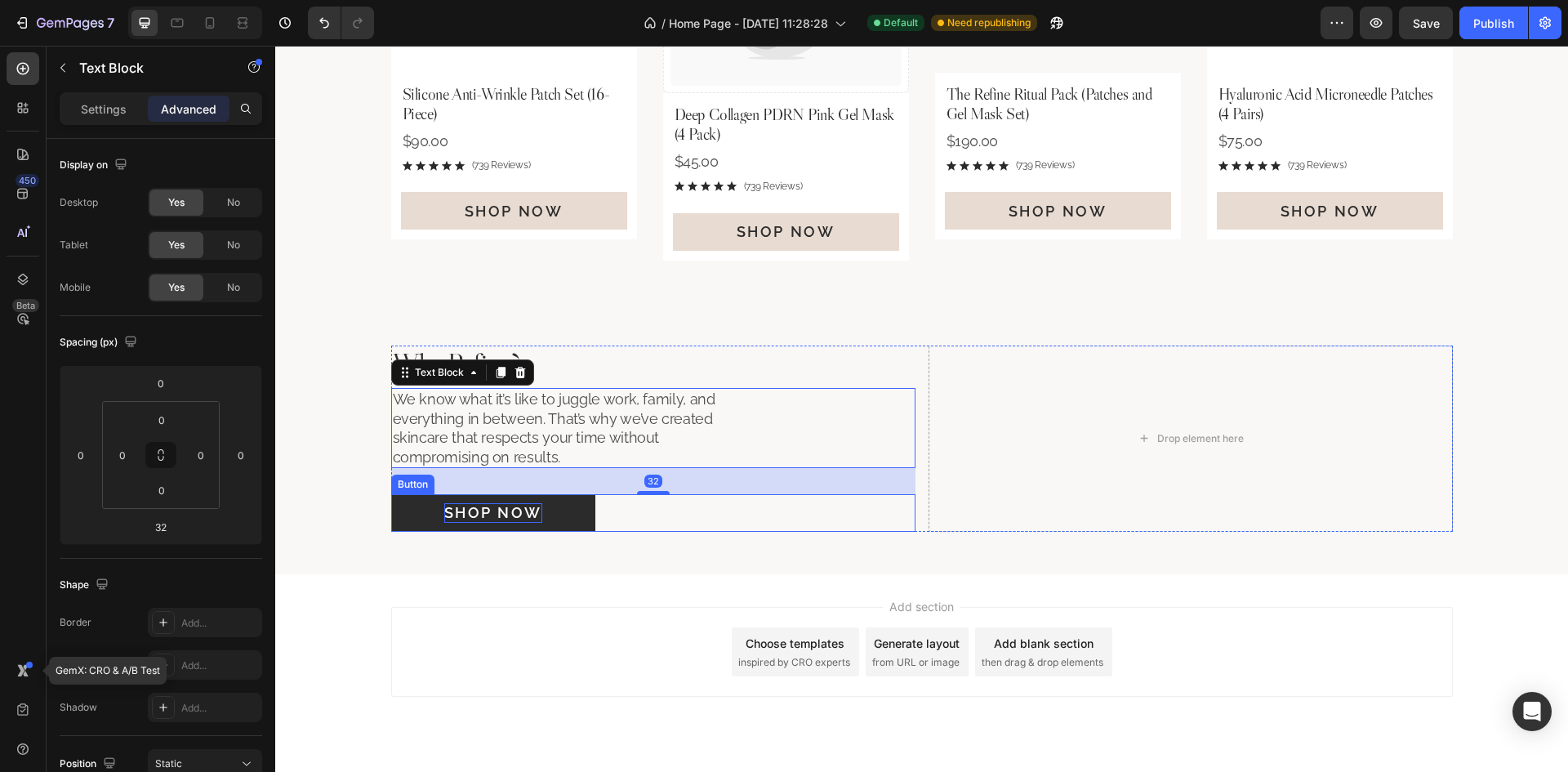
click at [653, 528] on div "Shop Now Button" at bounding box center [653, 513] width 524 height 38
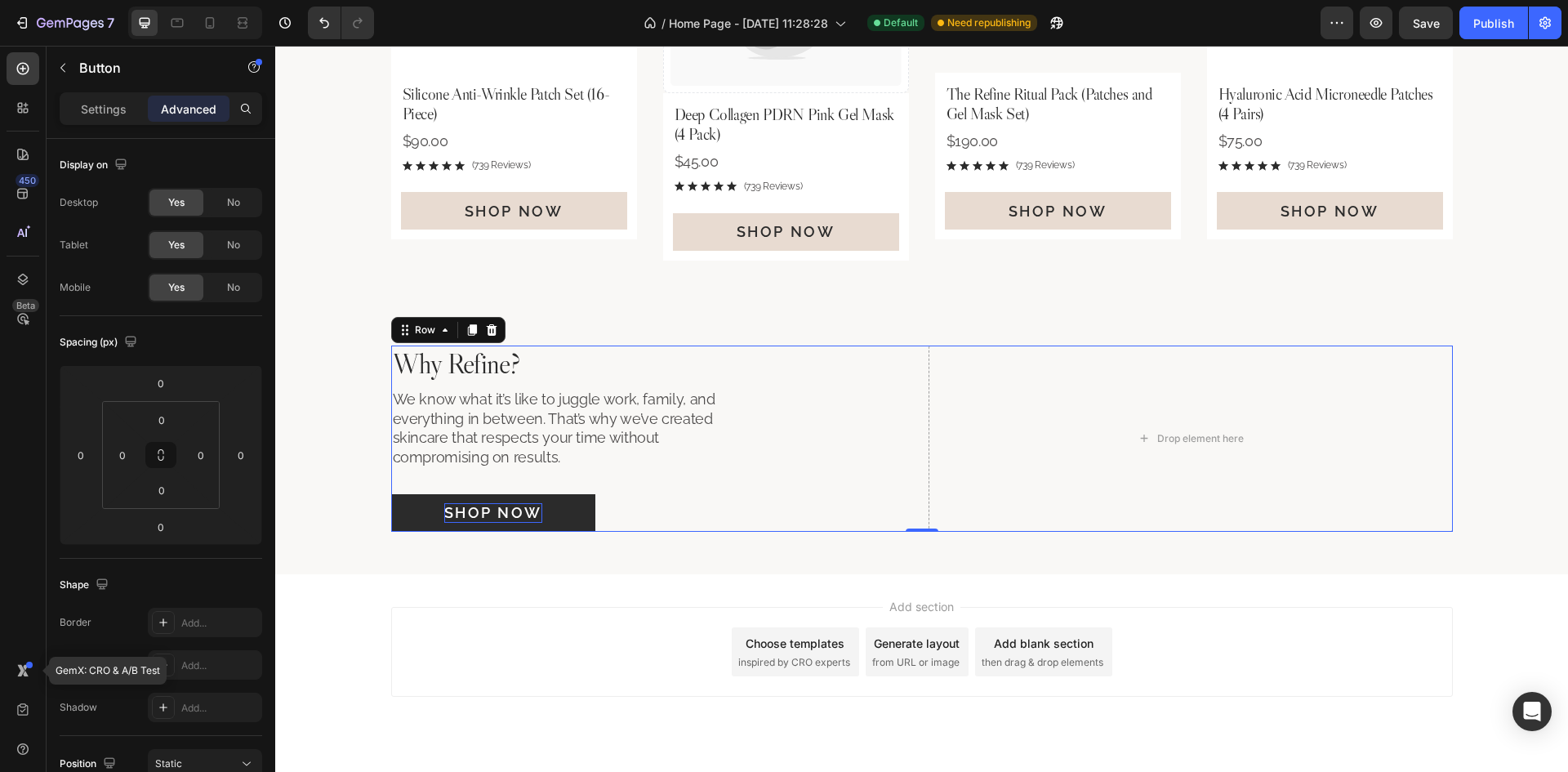
click at [915, 458] on div "Why Refine? Heading We know what it’s like to juggle work, family, and everythi…" at bounding box center [921, 438] width 1061 height 186
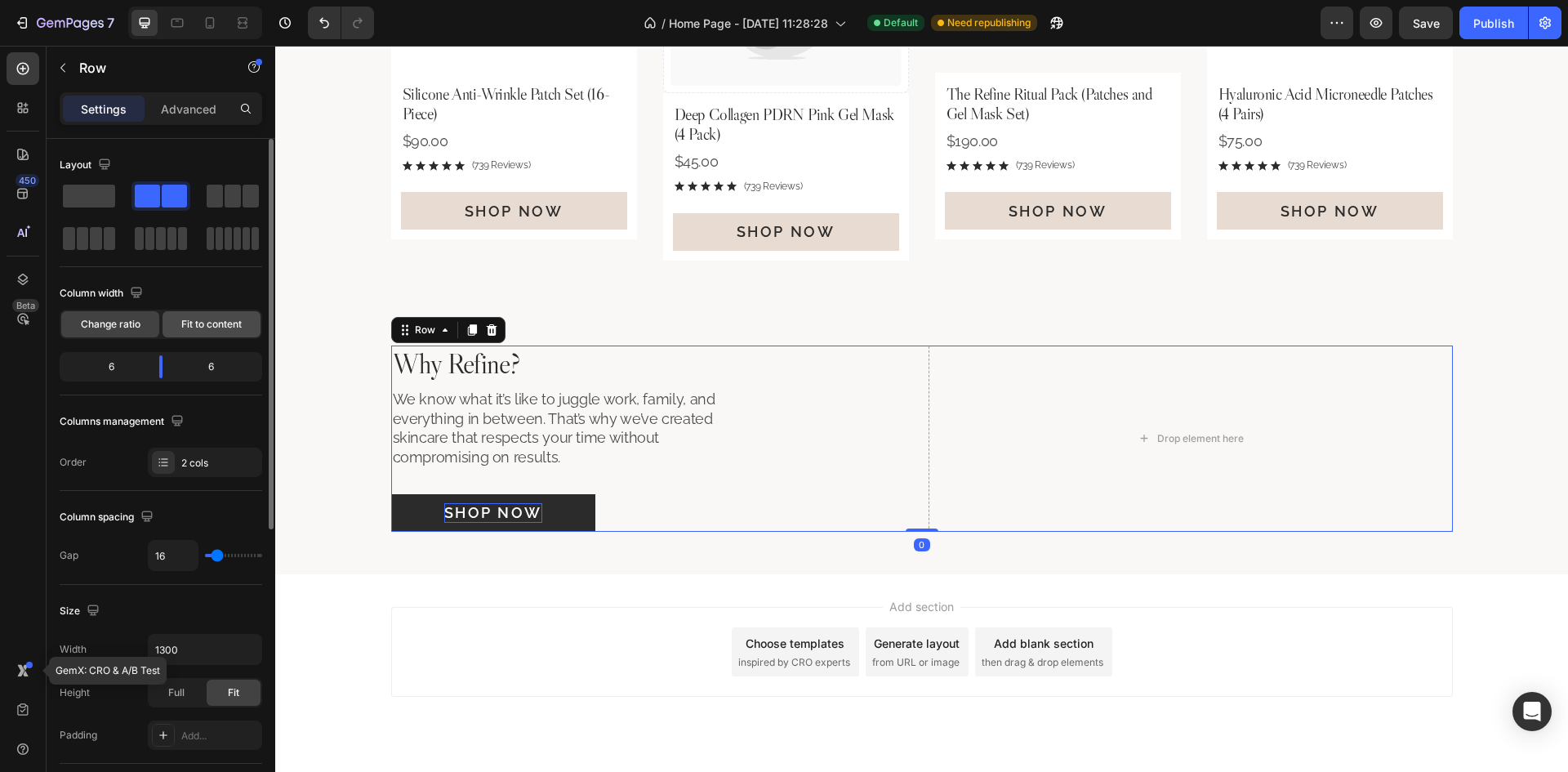
click at [202, 324] on span "Fit to content" at bounding box center [211, 324] width 60 height 15
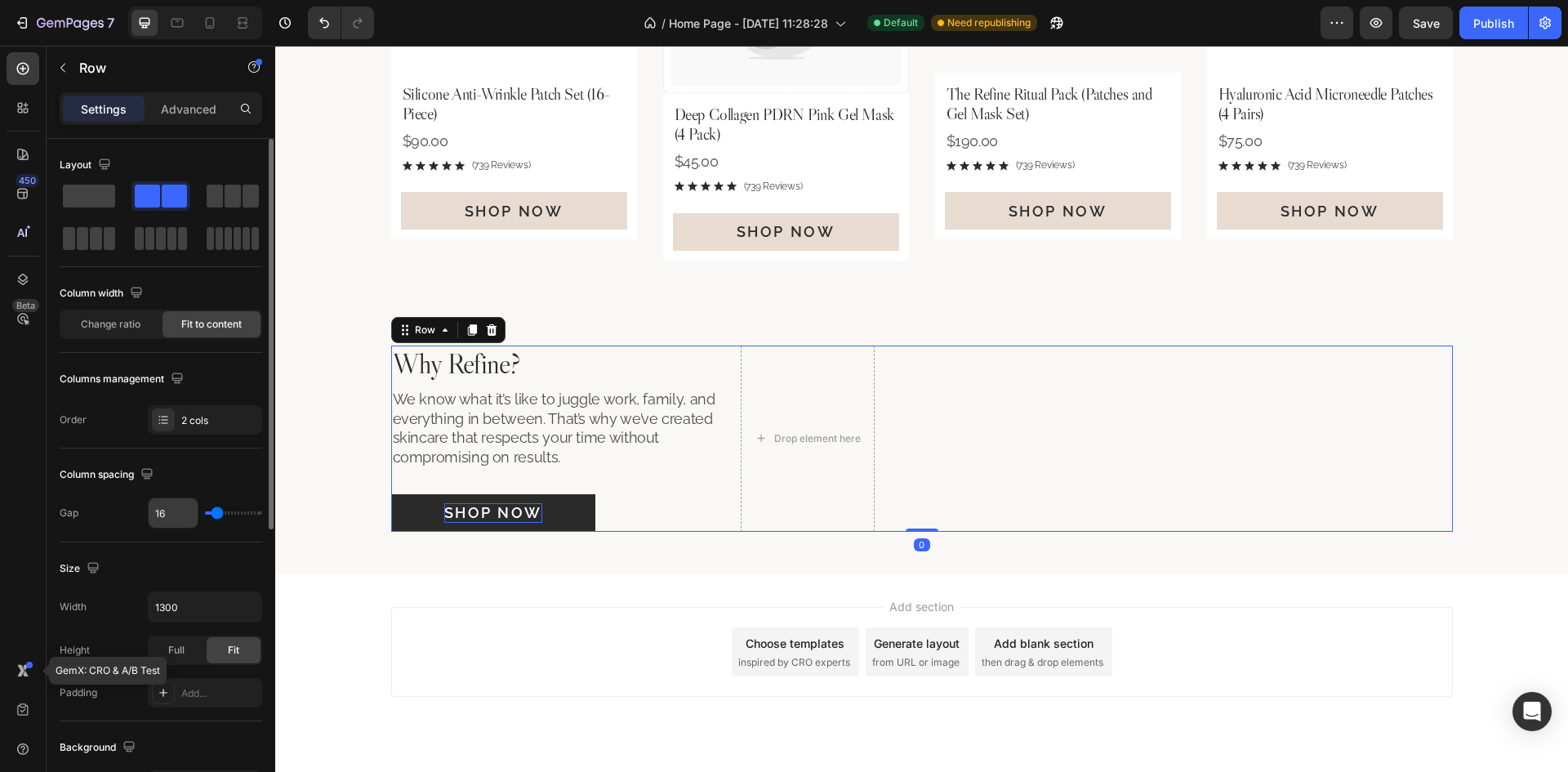
click at [168, 523] on input "16" at bounding box center [173, 513] width 49 height 29
type input "3"
type input "32"
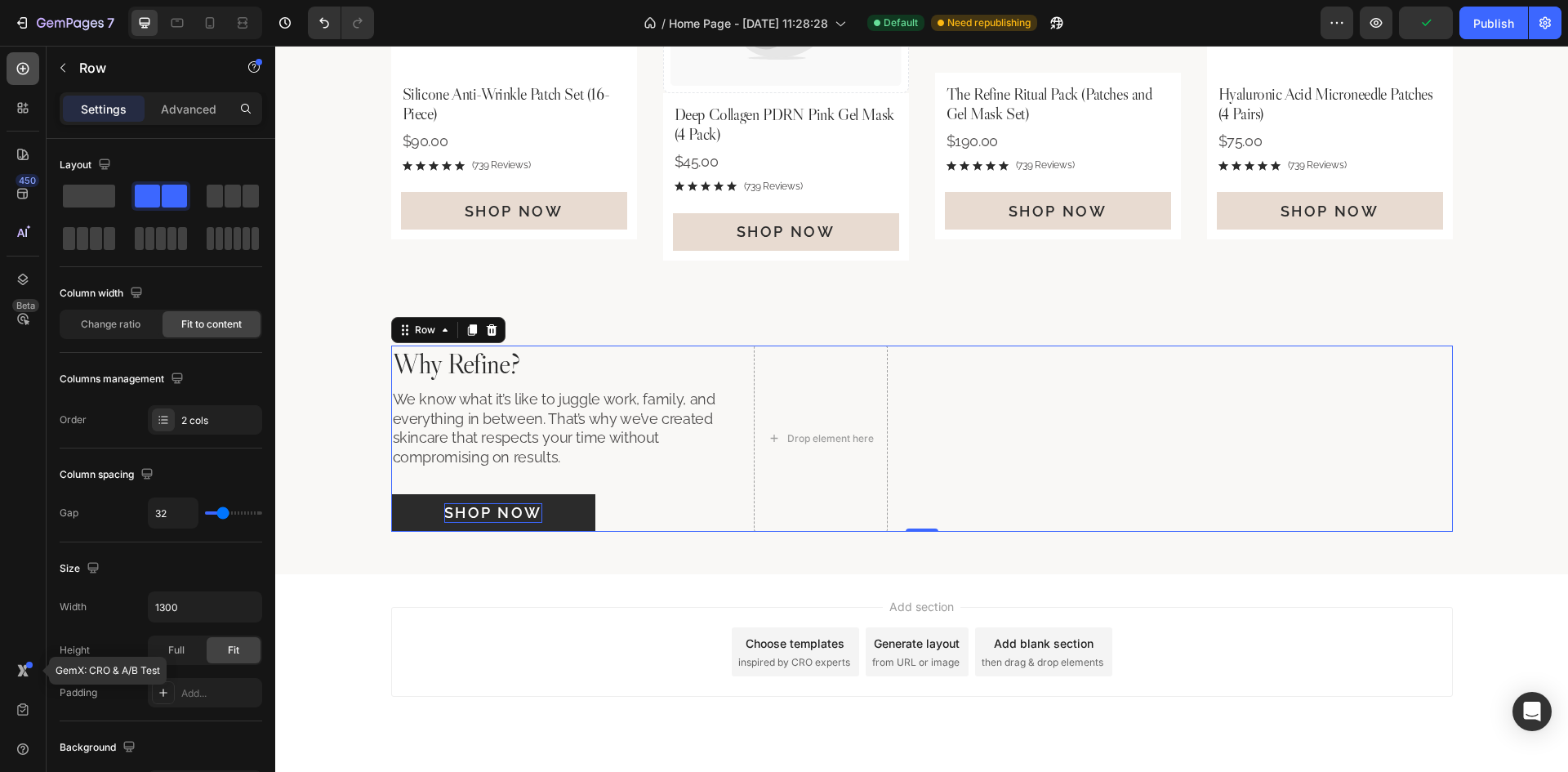
click at [19, 71] on icon at bounding box center [22, 68] width 16 height 16
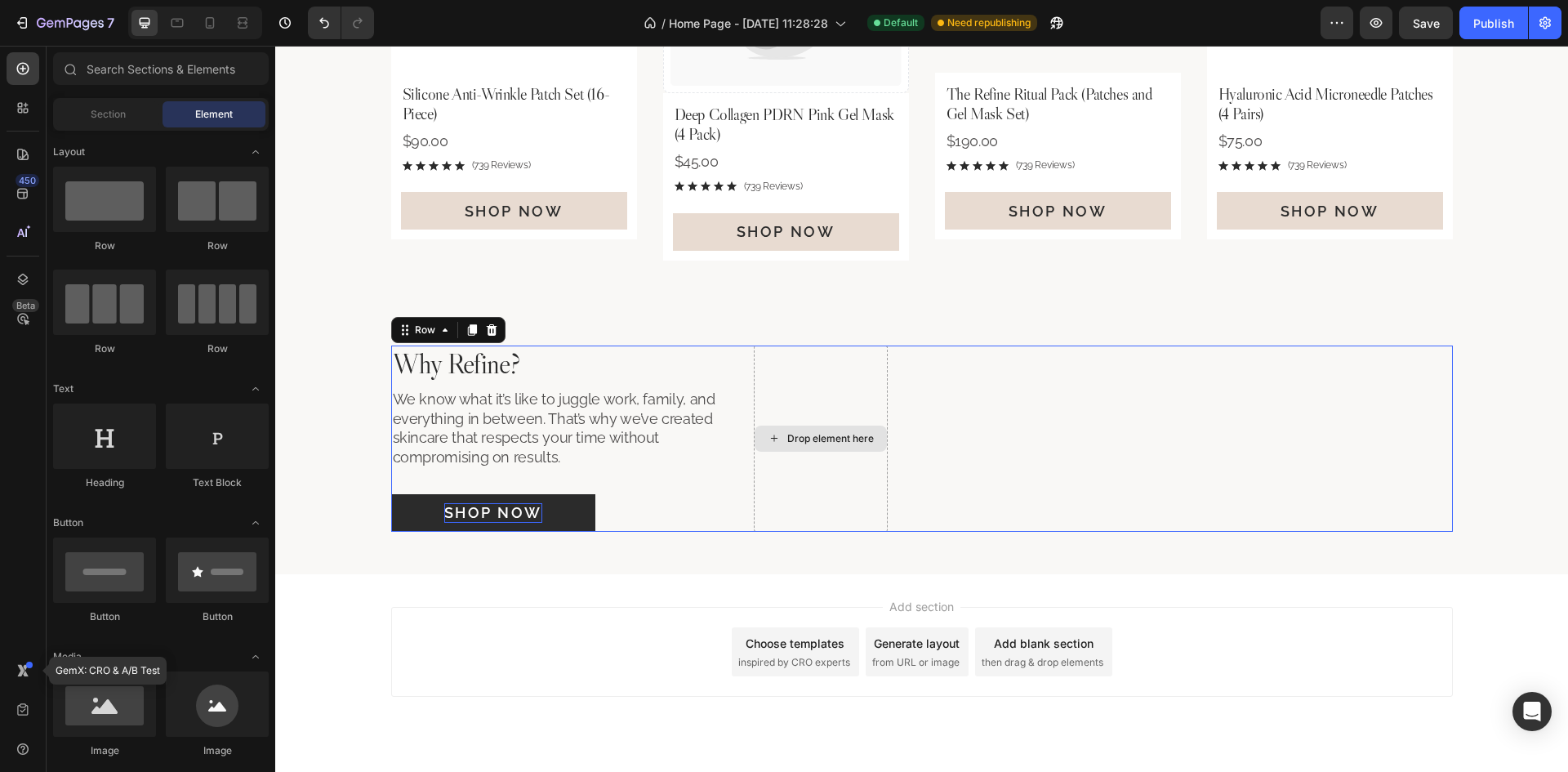
click at [847, 408] on div "Drop element here" at bounding box center [821, 438] width 134 height 186
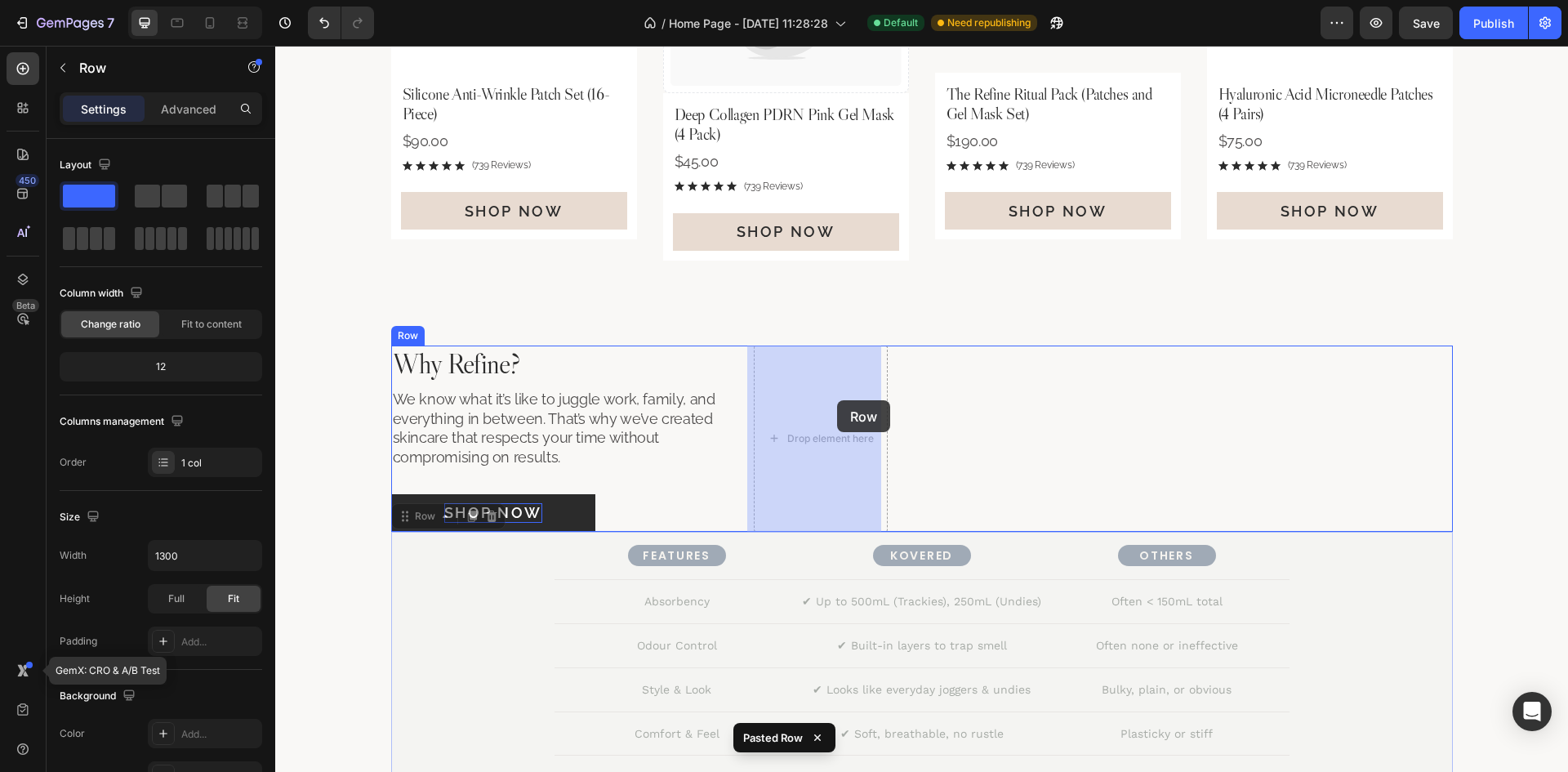
drag, startPoint x: 1396, startPoint y: 581, endPoint x: 837, endPoint y: 400, distance: 587.6
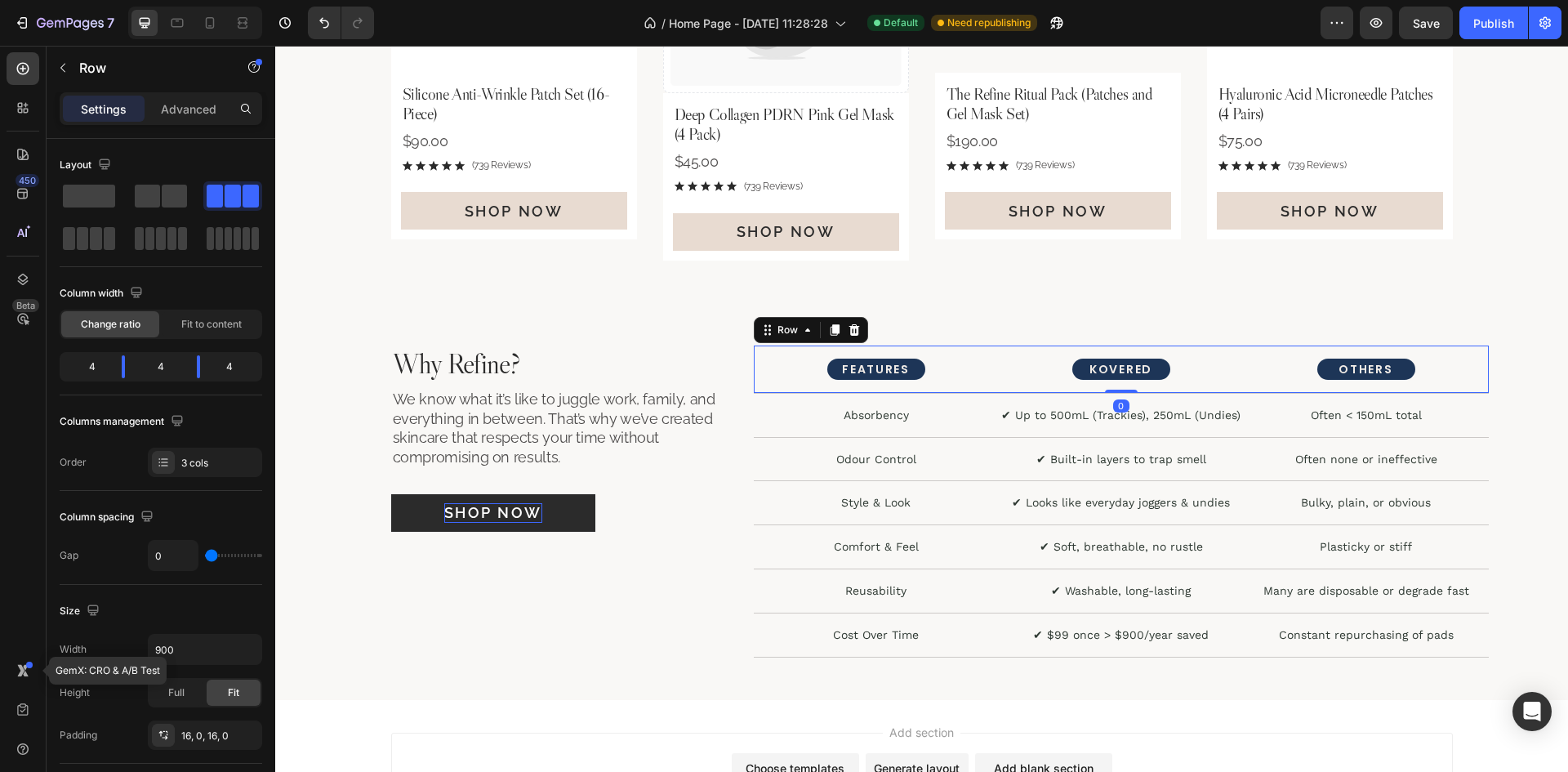
click at [1238, 387] on div "FEATURES Text Block KOVERED Text Block OTHERS Text Block Row 0" at bounding box center [1121, 369] width 735 height 48
click at [765, 426] on div "Row" at bounding box center [770, 428] width 27 height 15
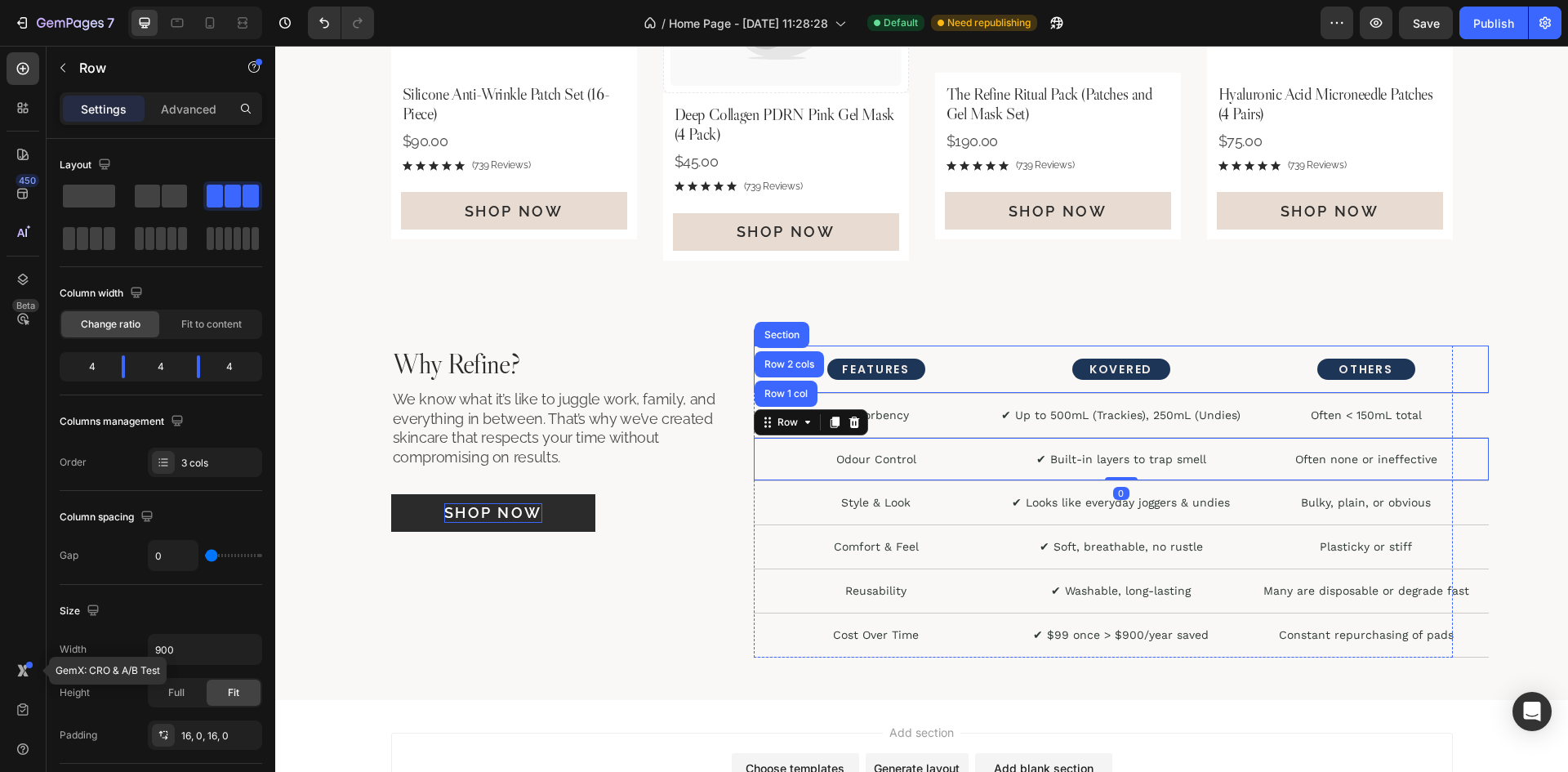
click at [988, 386] on div "FEATURES Text Block KOVERED Text Block OTHERS Text Block Row" at bounding box center [1121, 369] width 735 height 48
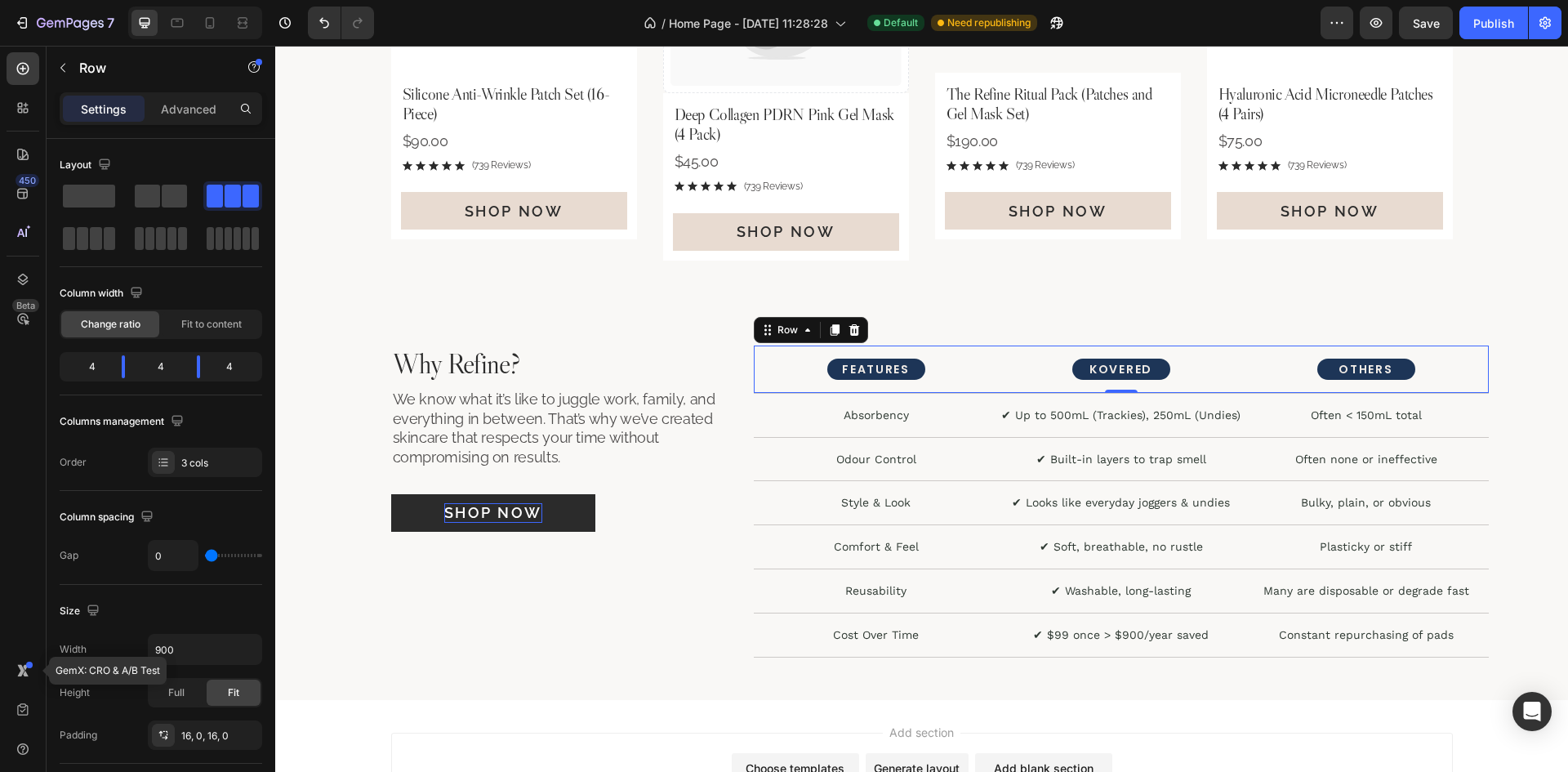
click at [783, 341] on div "Row" at bounding box center [811, 330] width 114 height 26
click at [784, 330] on div "Row" at bounding box center [787, 330] width 27 height 15
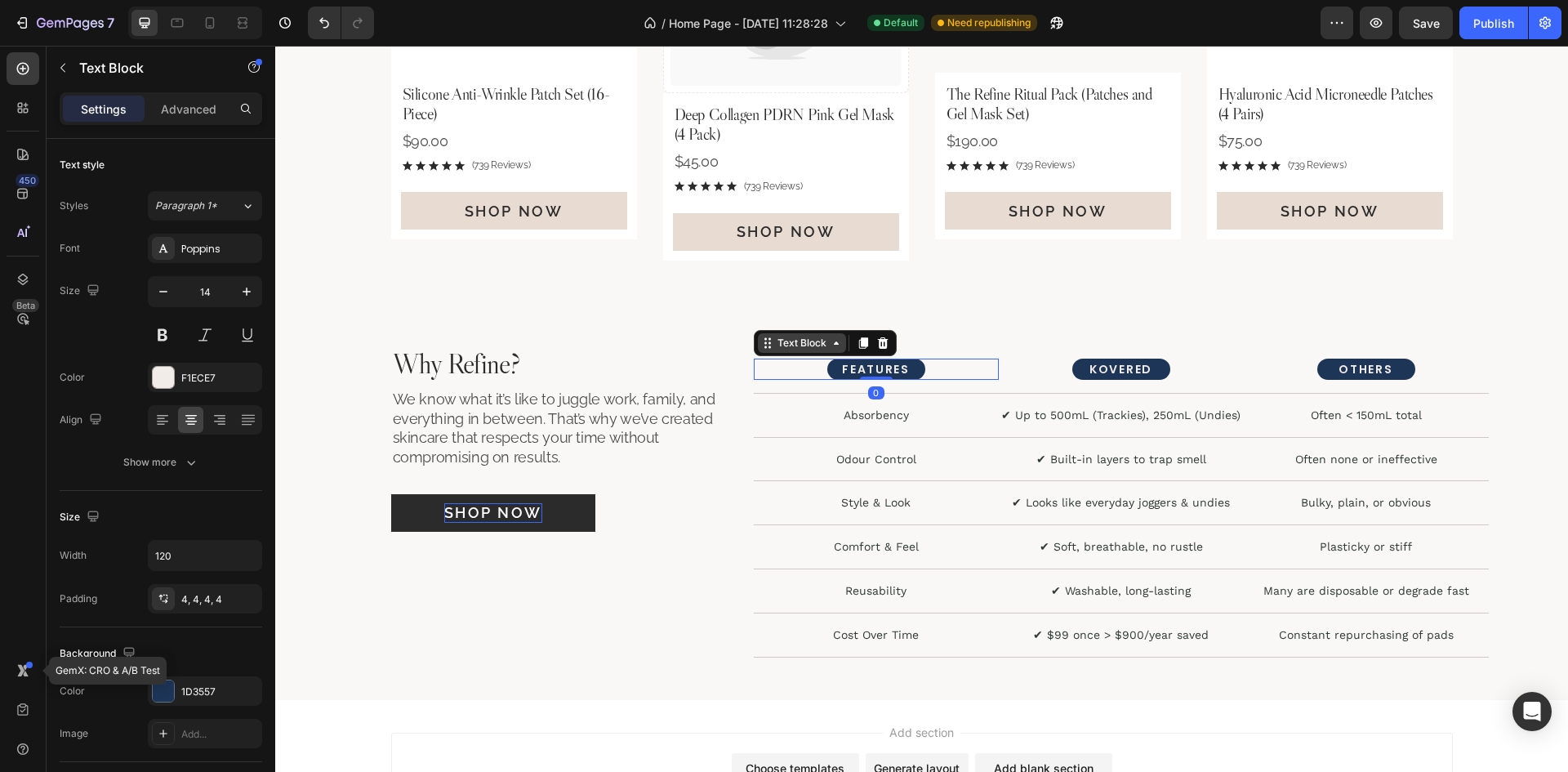
click at [798, 348] on div "Text Block" at bounding box center [801, 343] width 56 height 15
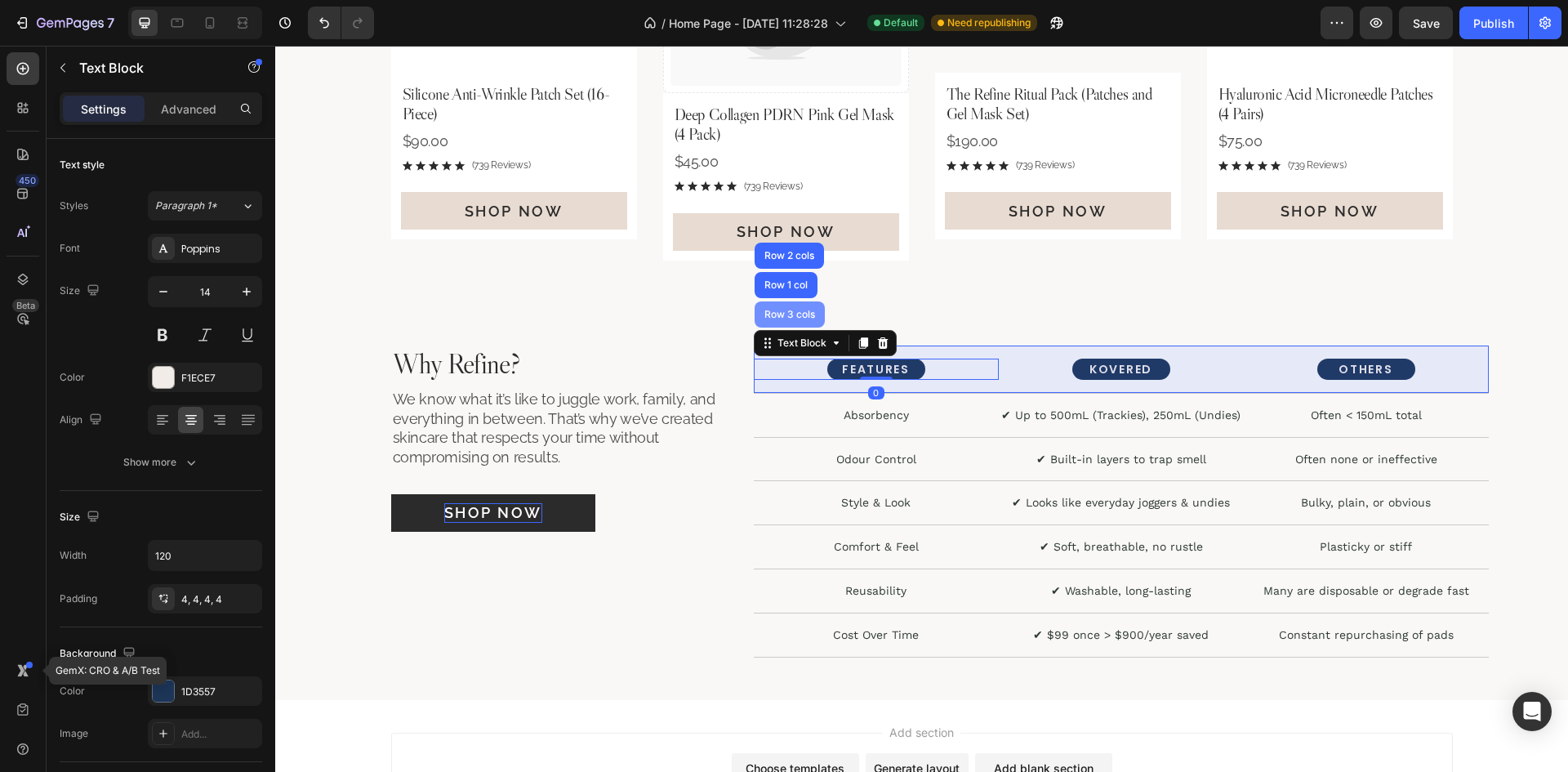
click at [788, 327] on div "Row 3 cols" at bounding box center [790, 314] width 70 height 26
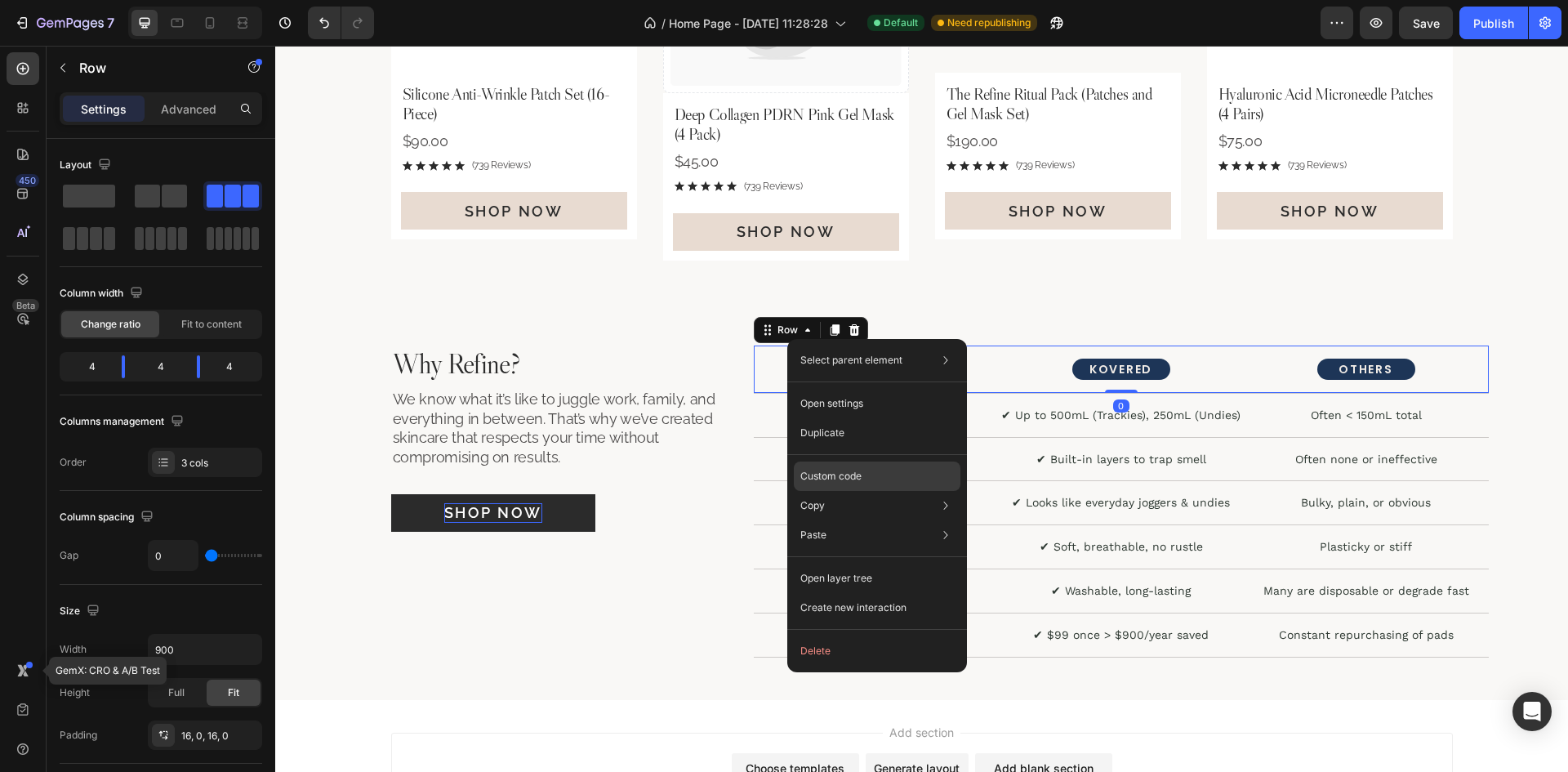
click at [869, 520] on div "Custom code" at bounding box center [877, 535] width 167 height 29
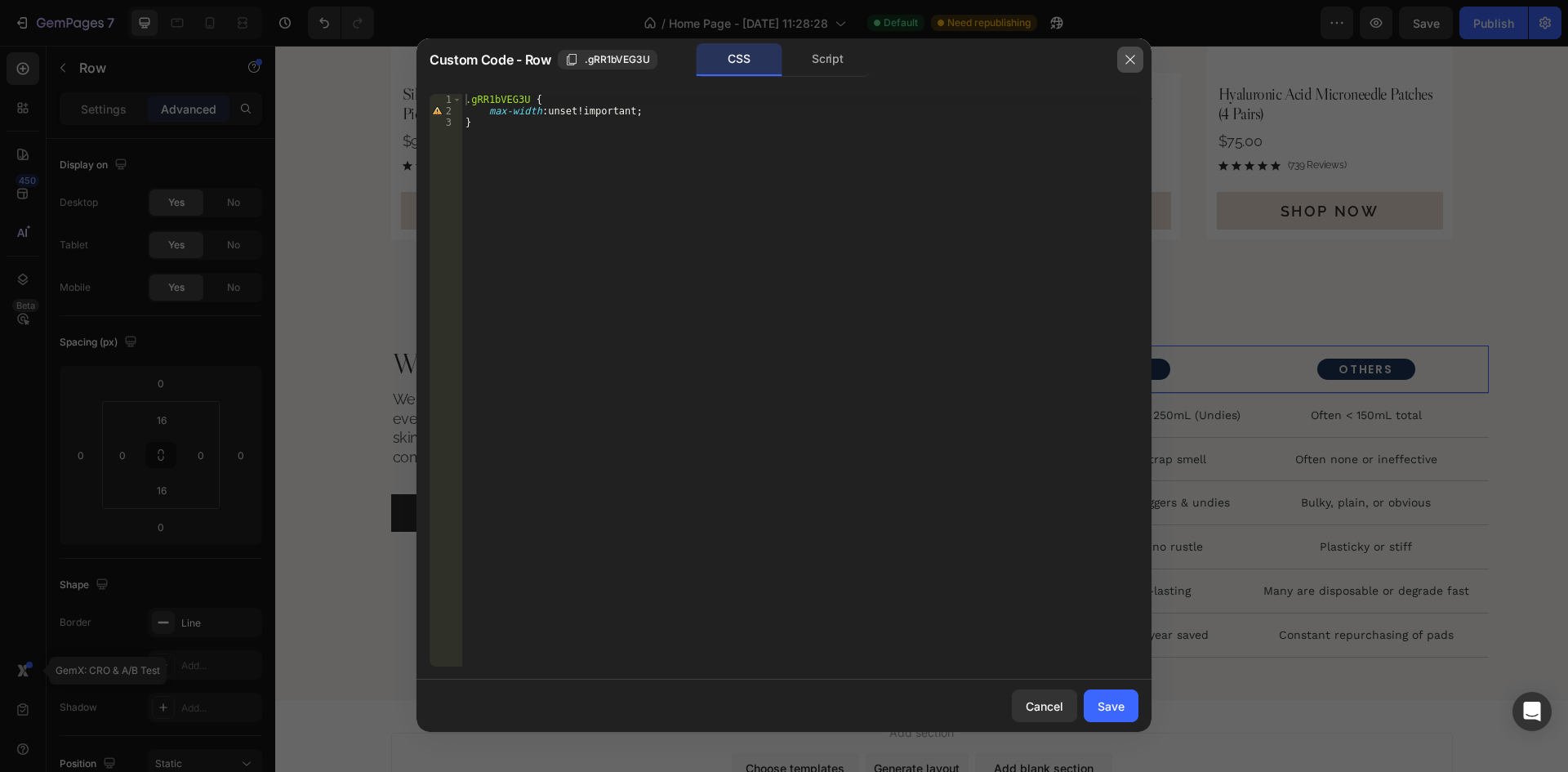
click at [1126, 60] on icon "button" at bounding box center [1129, 59] width 13 height 13
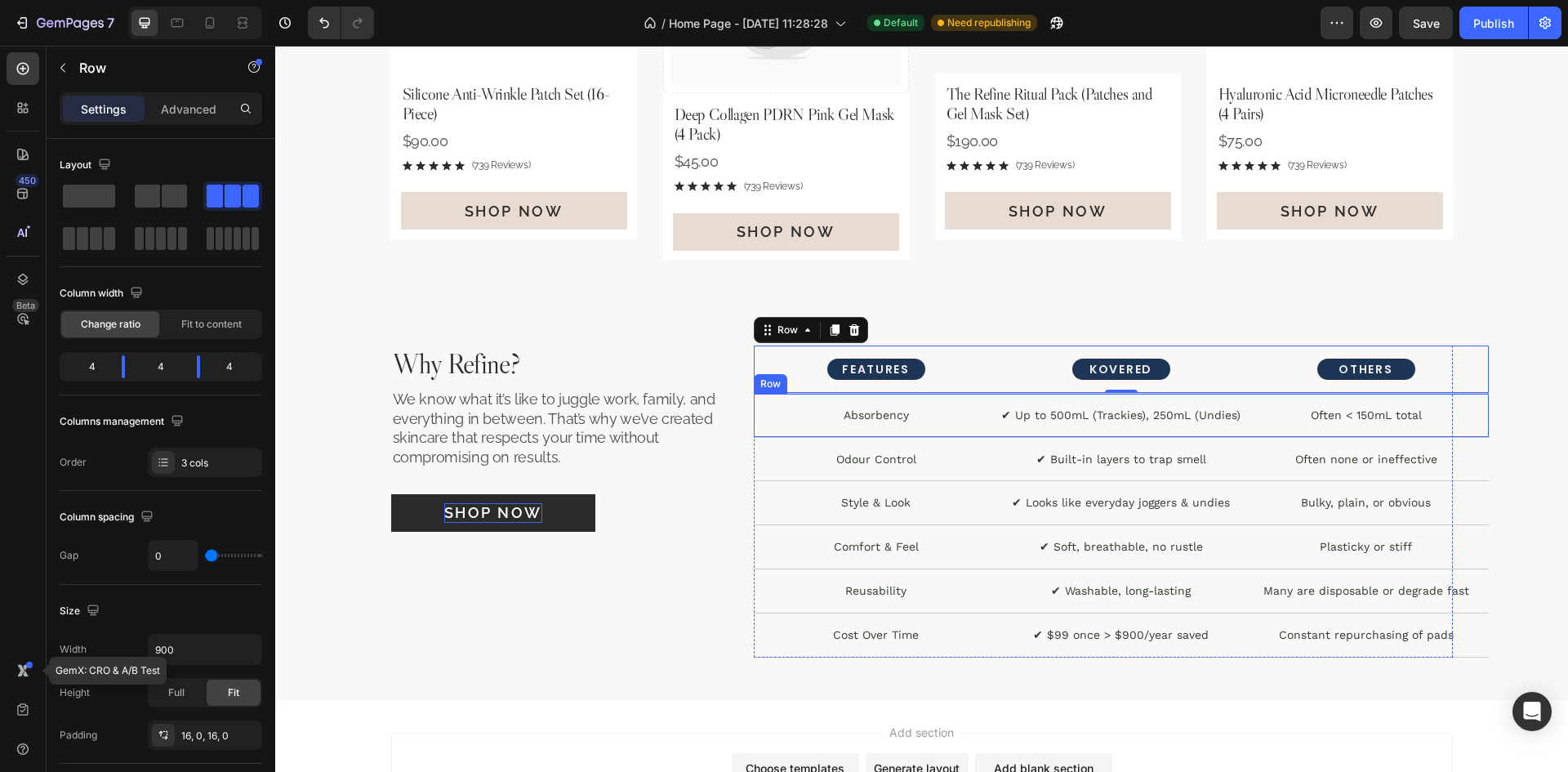
click at [974, 431] on div "Absorbency Text Block ✔ Up to 500mL (Trackies), 250mL (Undies) Text Block Often…" at bounding box center [1121, 415] width 735 height 44
click at [849, 377] on icon at bounding box center [854, 378] width 13 height 13
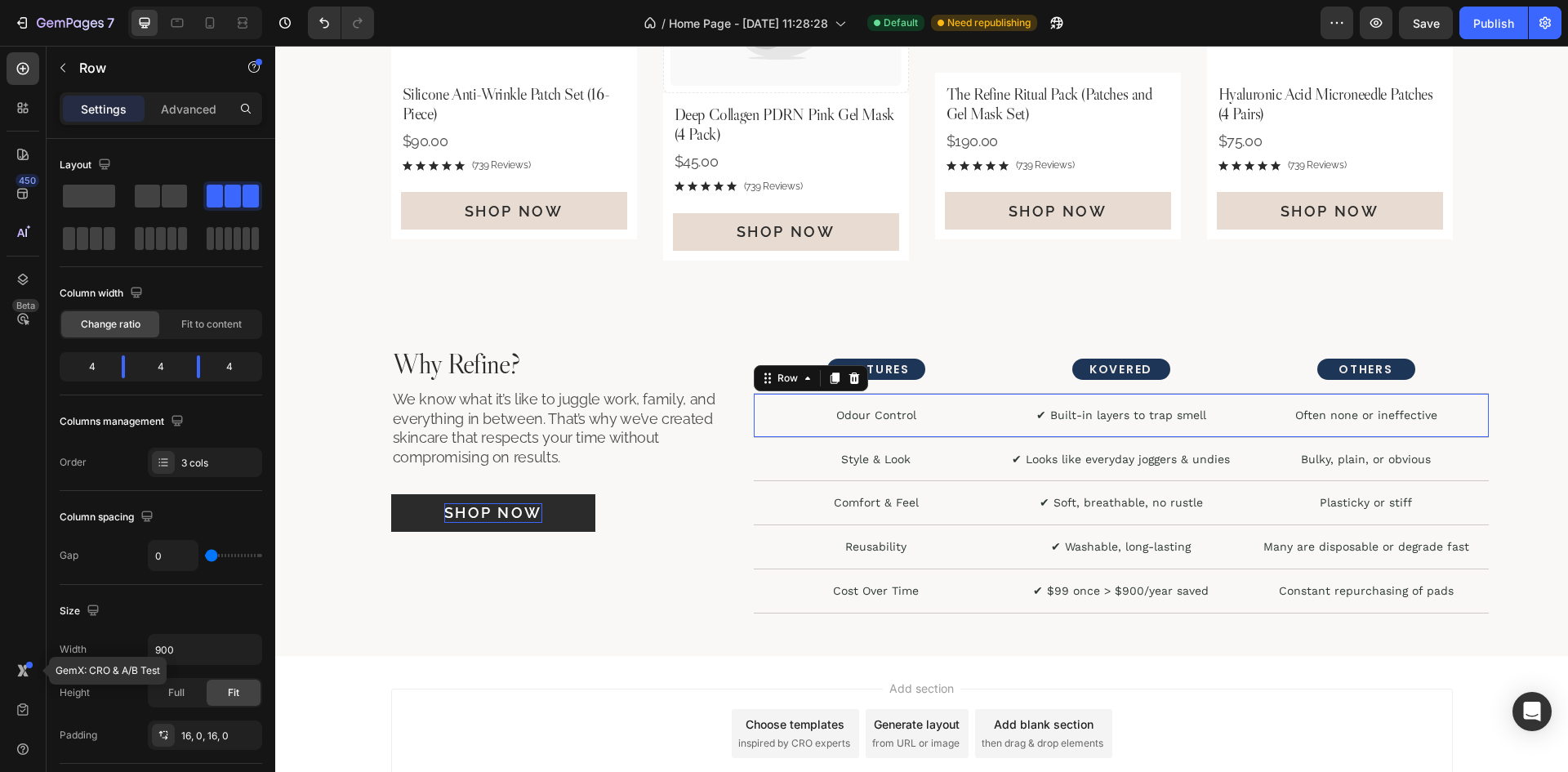
click at [953, 424] on div "Odour Control Text Block ✔ Built-in layers to trap smell Text Block Often none …" at bounding box center [1121, 415] width 735 height 44
click at [854, 384] on icon at bounding box center [854, 378] width 13 height 13
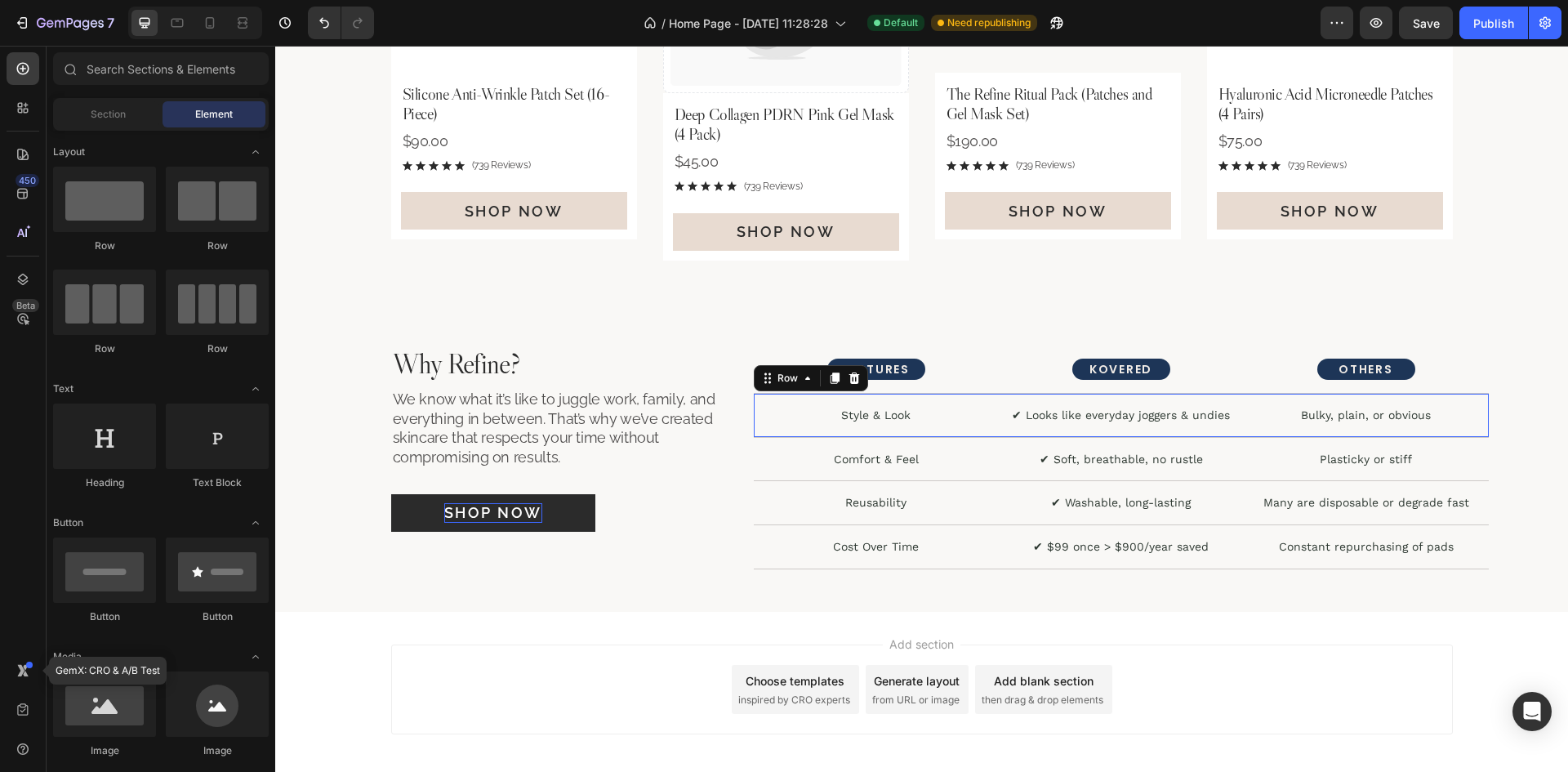
click at [962, 424] on div "Style & Look Text Block ✔ Looks like everyday joggers & undies Text Block Bulky…" at bounding box center [1121, 415] width 735 height 44
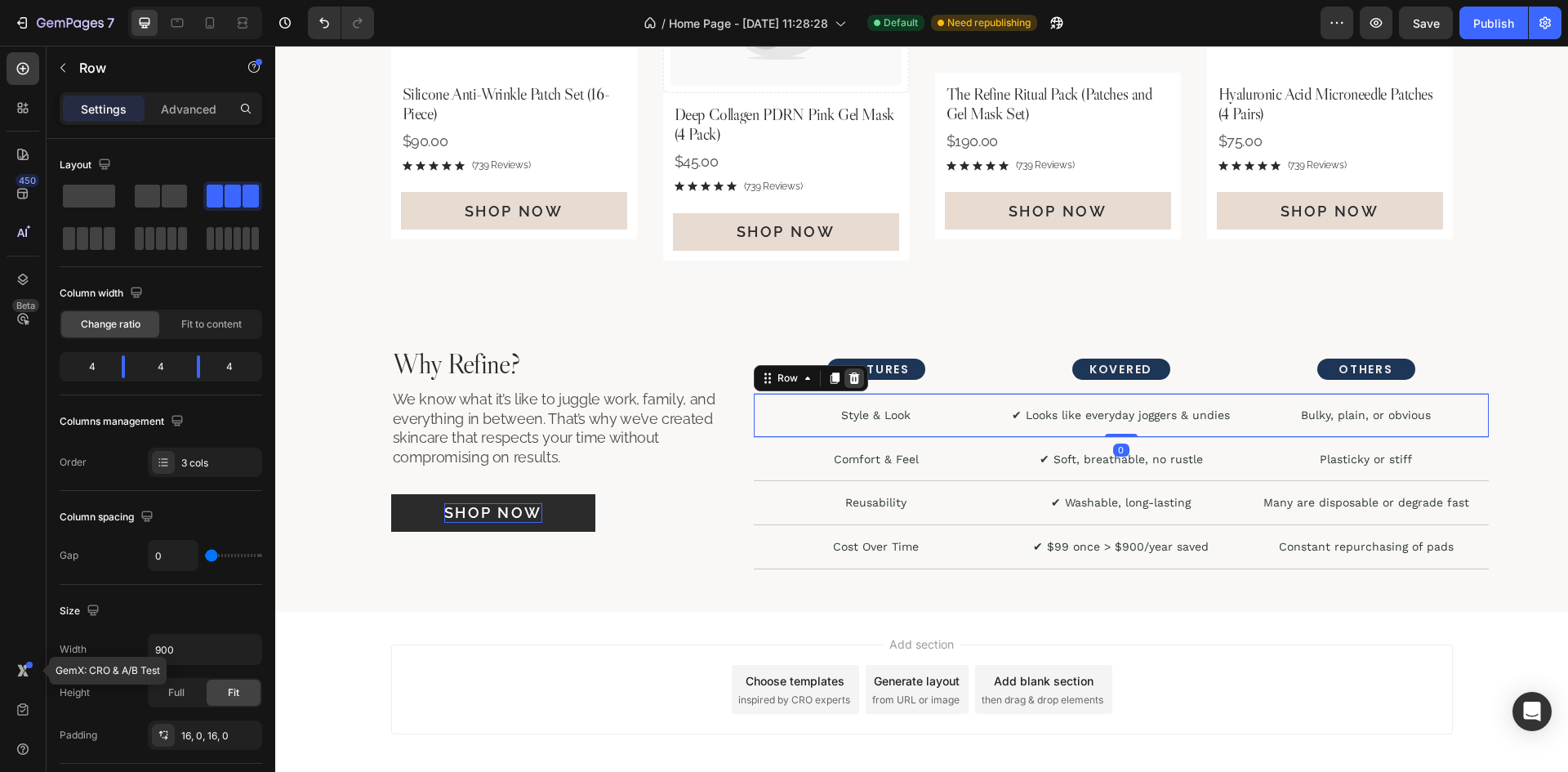
click at [848, 381] on icon at bounding box center [854, 378] width 10 height 11
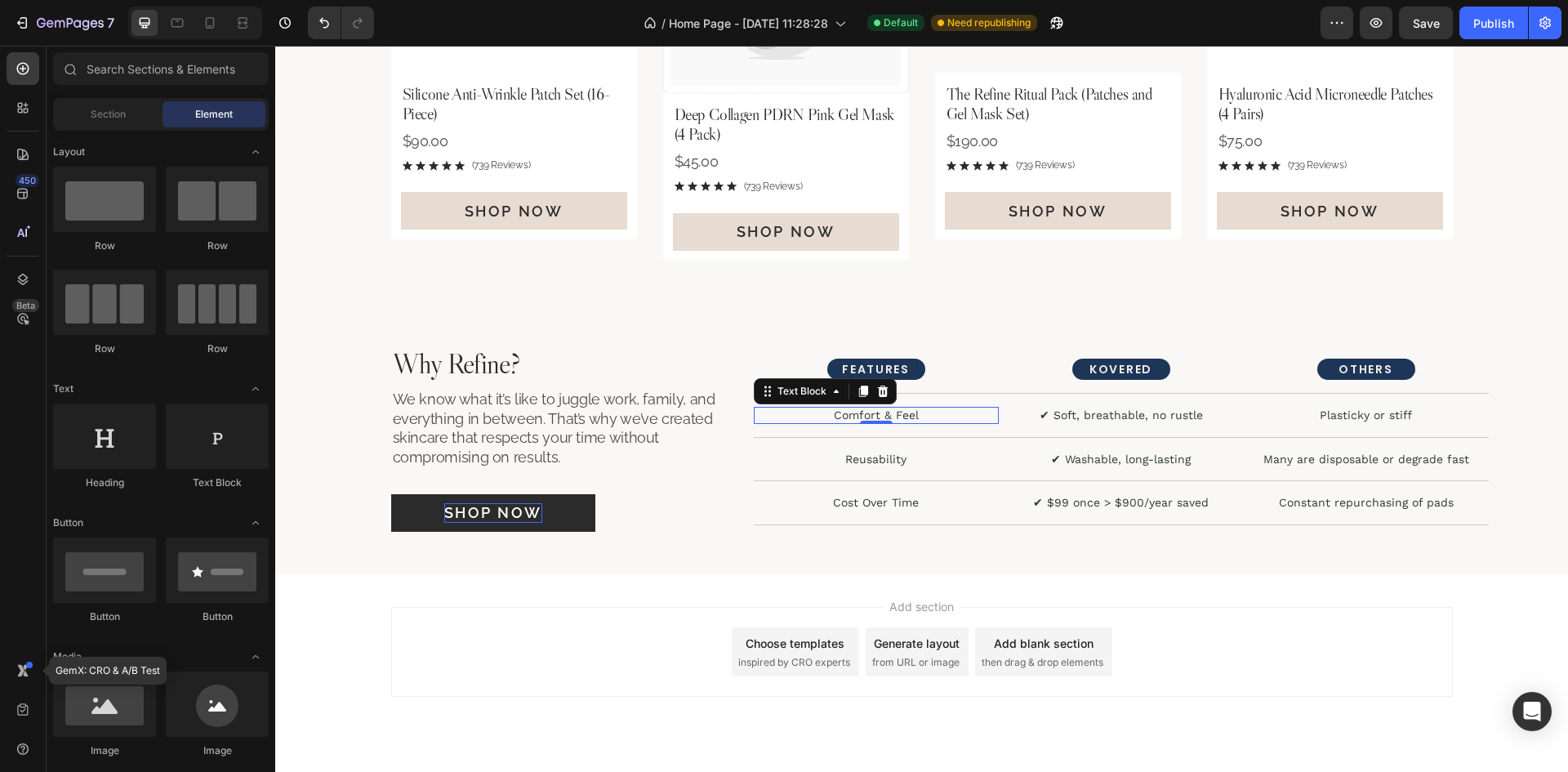
click at [964, 416] on p "Comfort & Feel" at bounding box center [876, 415] width 241 height 14
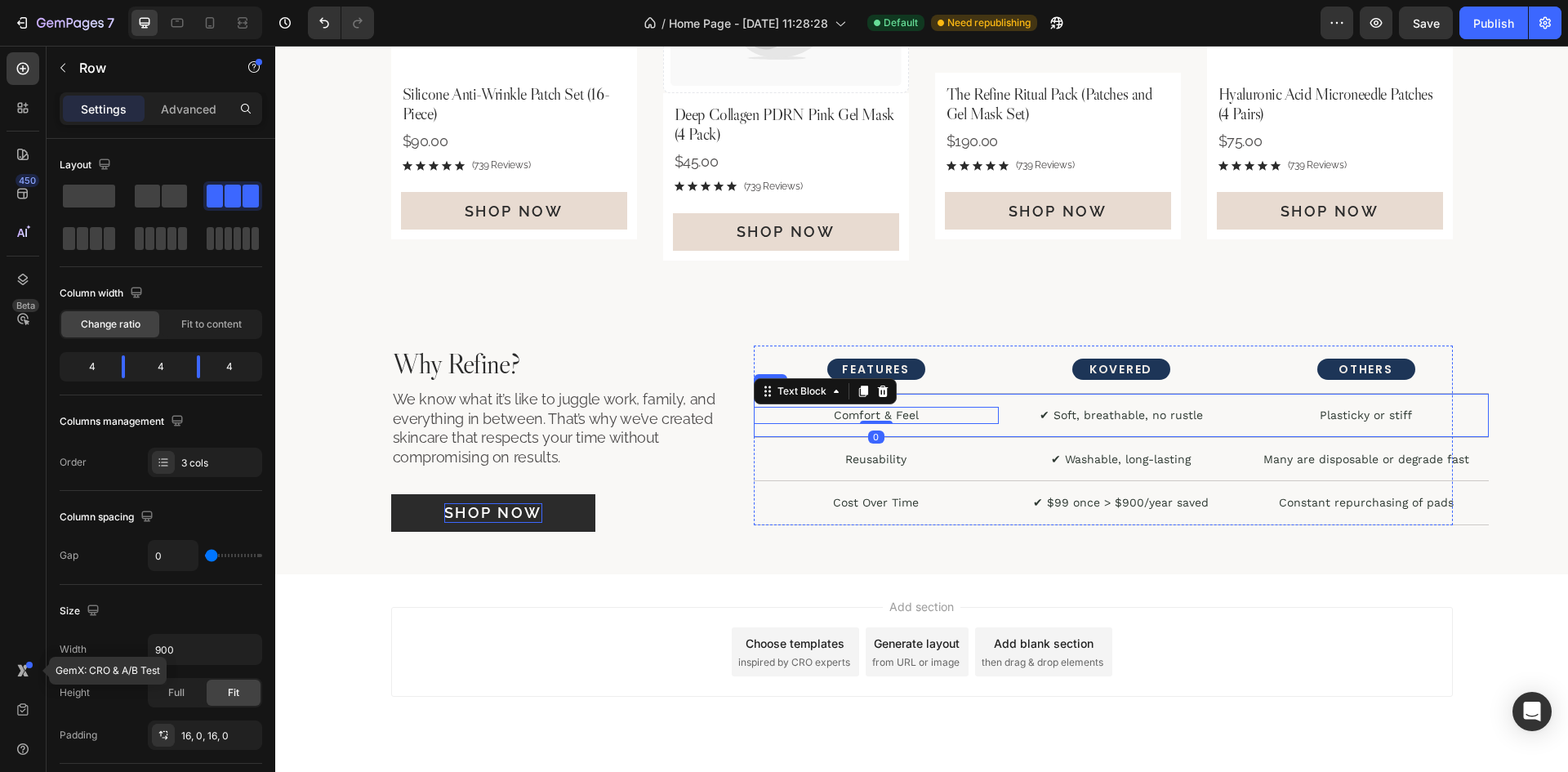
click at [974, 436] on div "Comfort & Feel Text Block 0 ✔ Soft, breathable, no rustle Text Block Plasticky …" at bounding box center [1121, 415] width 735 height 44
click at [848, 385] on div at bounding box center [854, 378] width 20 height 20
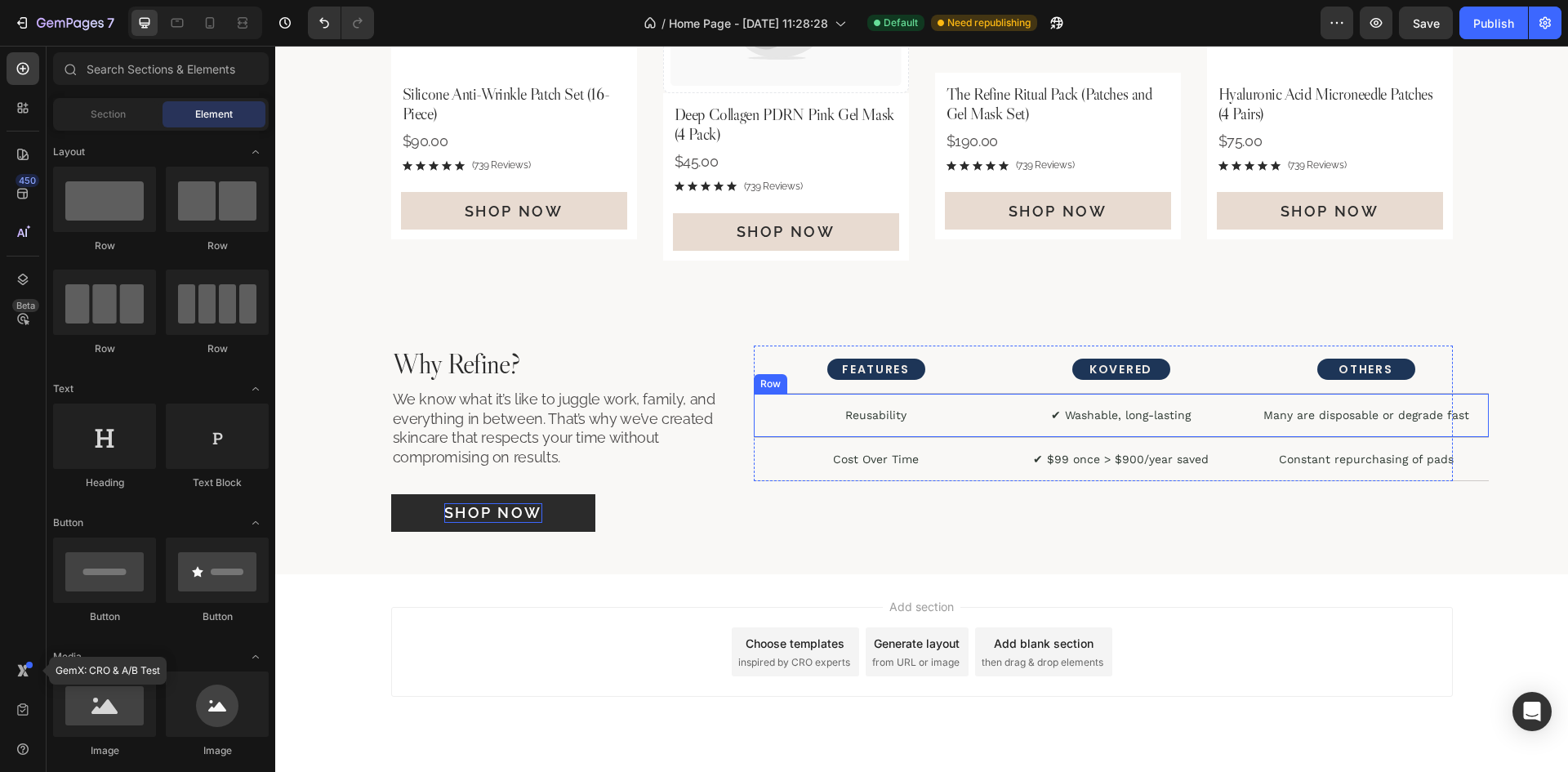
click at [984, 432] on div "Reusability Text Block ✔ Washable, long-lasting Text Block Many are disposable …" at bounding box center [1121, 415] width 735 height 44
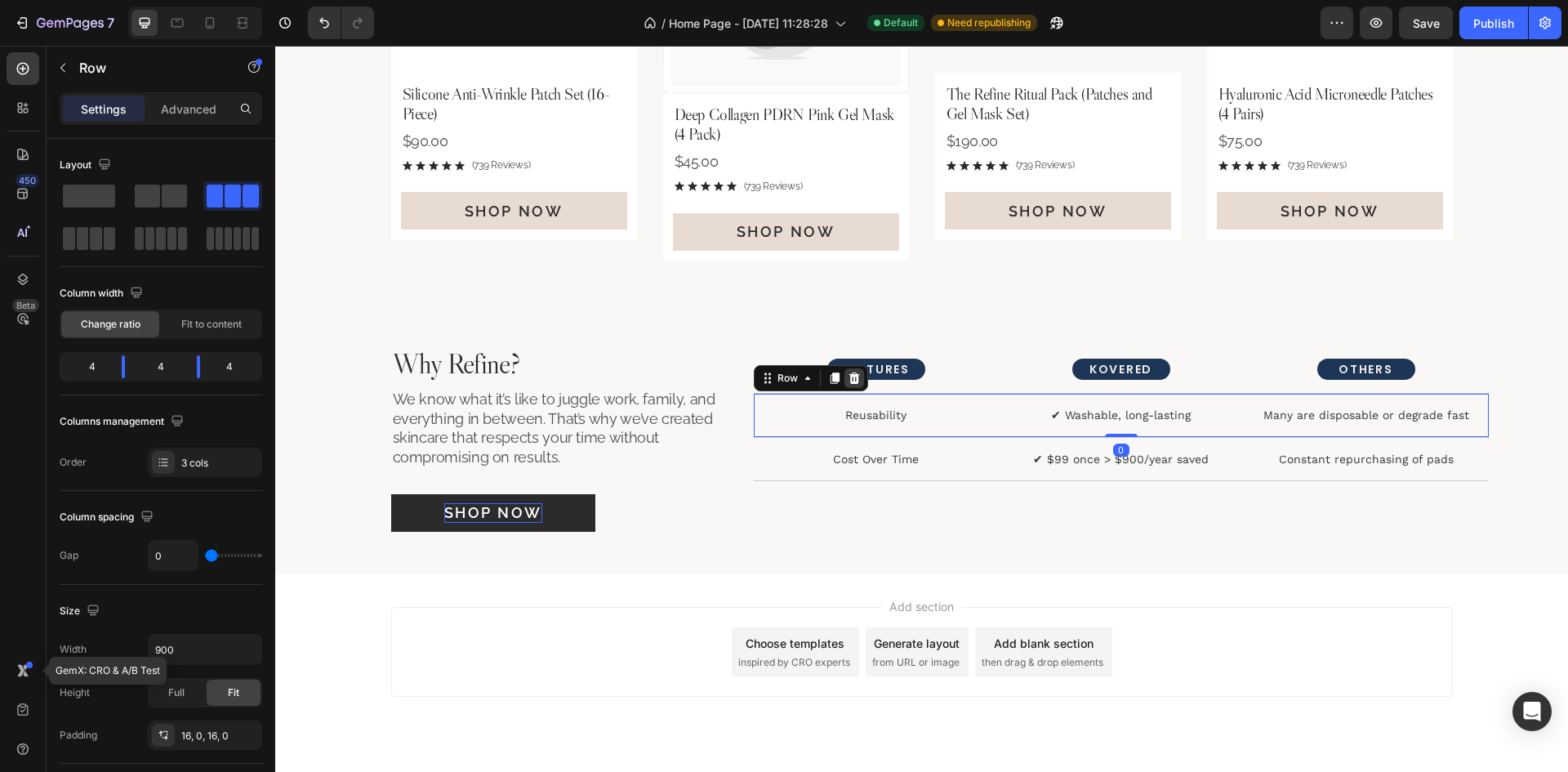
click at [851, 386] on div at bounding box center [854, 378] width 20 height 20
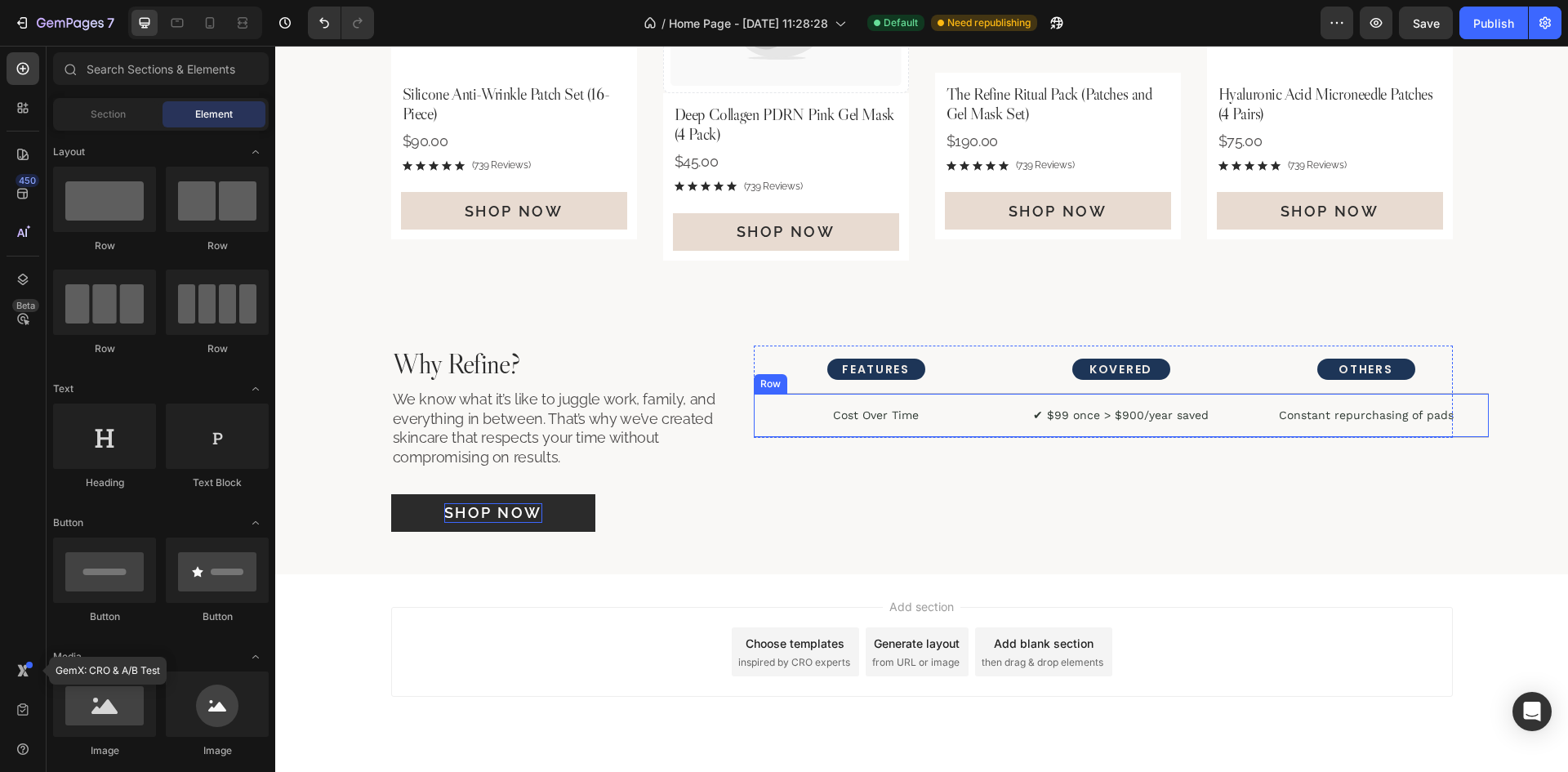
click at [974, 427] on div "Cost Over Time Text Block ✔ $99 once > $900/year saved Text Block Constant repu…" at bounding box center [1121, 415] width 735 height 44
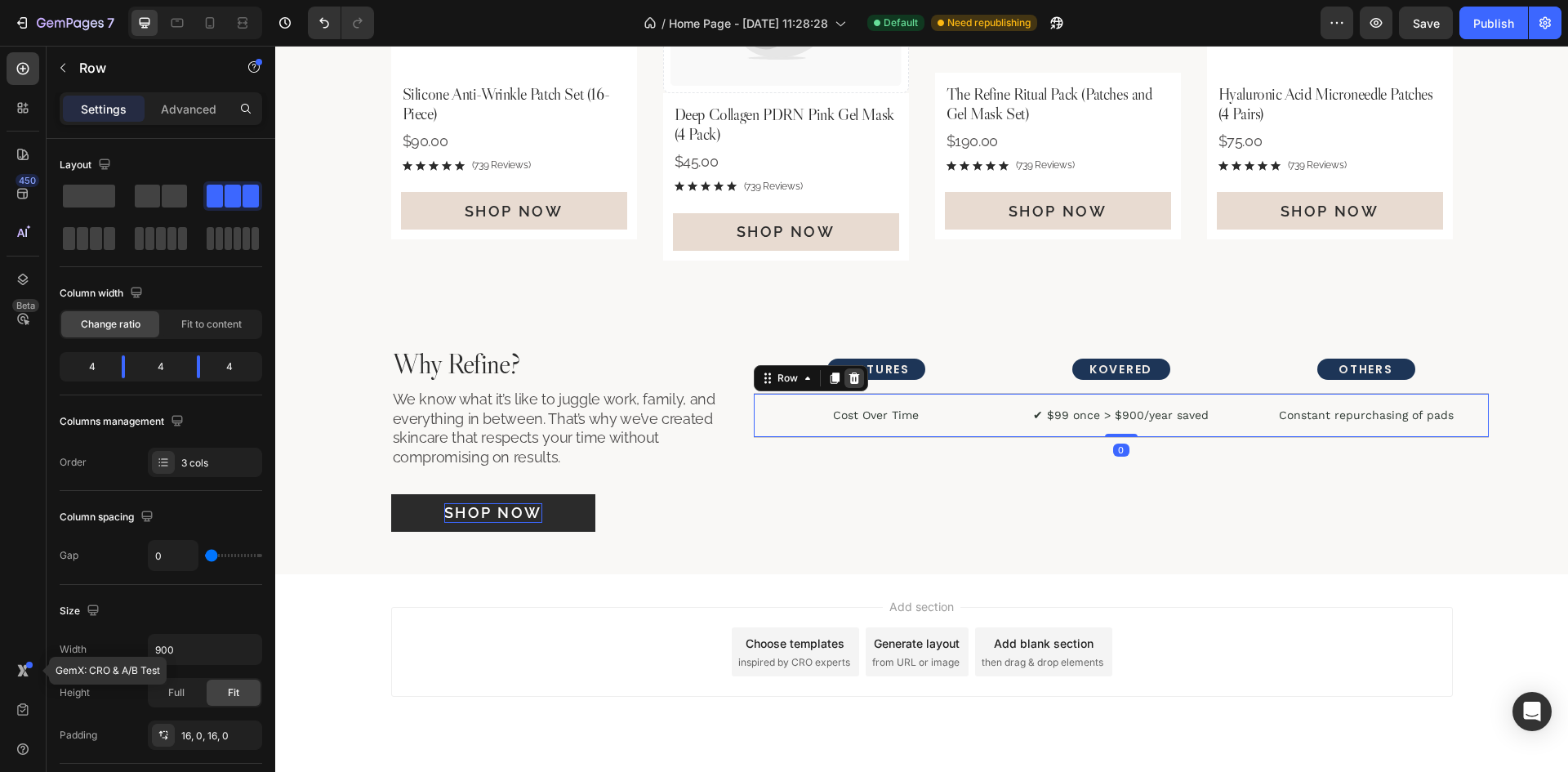
click at [848, 380] on icon at bounding box center [854, 378] width 10 height 11
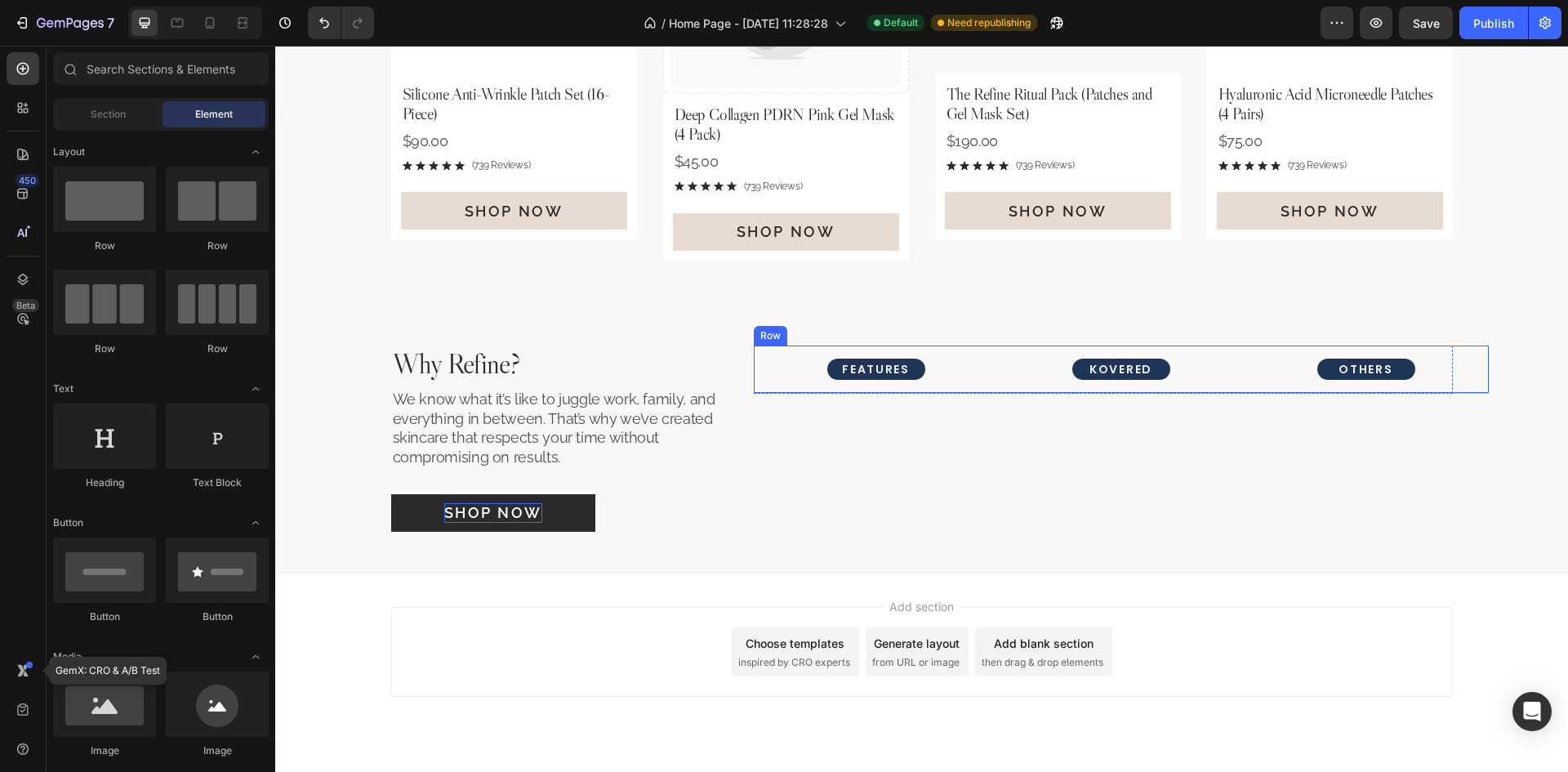
click at [990, 380] on div "FEATURES Text Block KOVERED Text Block OTHERS Text Block Row" at bounding box center [1121, 369] width 735 height 48
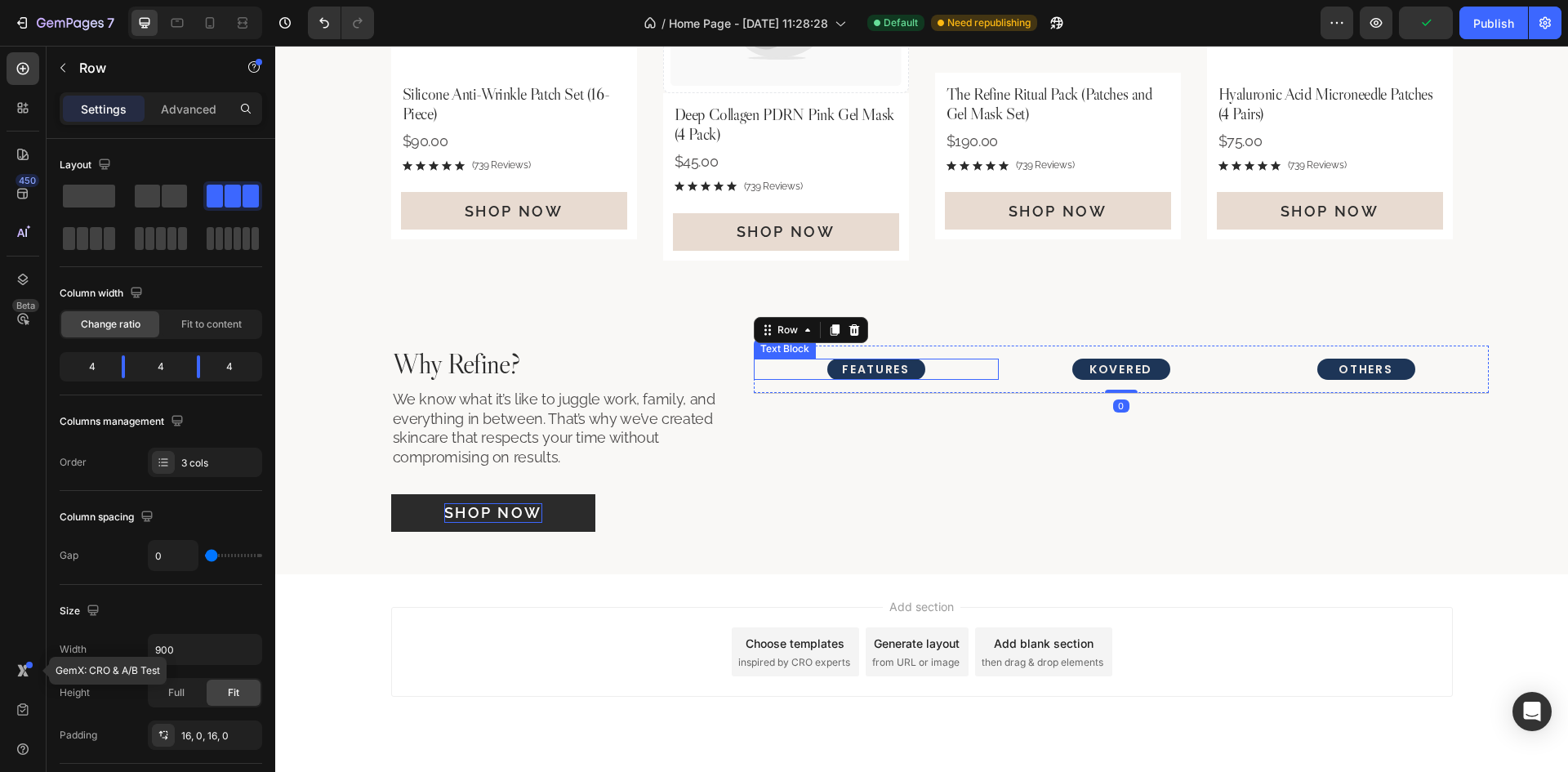
click at [907, 362] on p "FEATURES" at bounding box center [876, 368] width 92 height 15
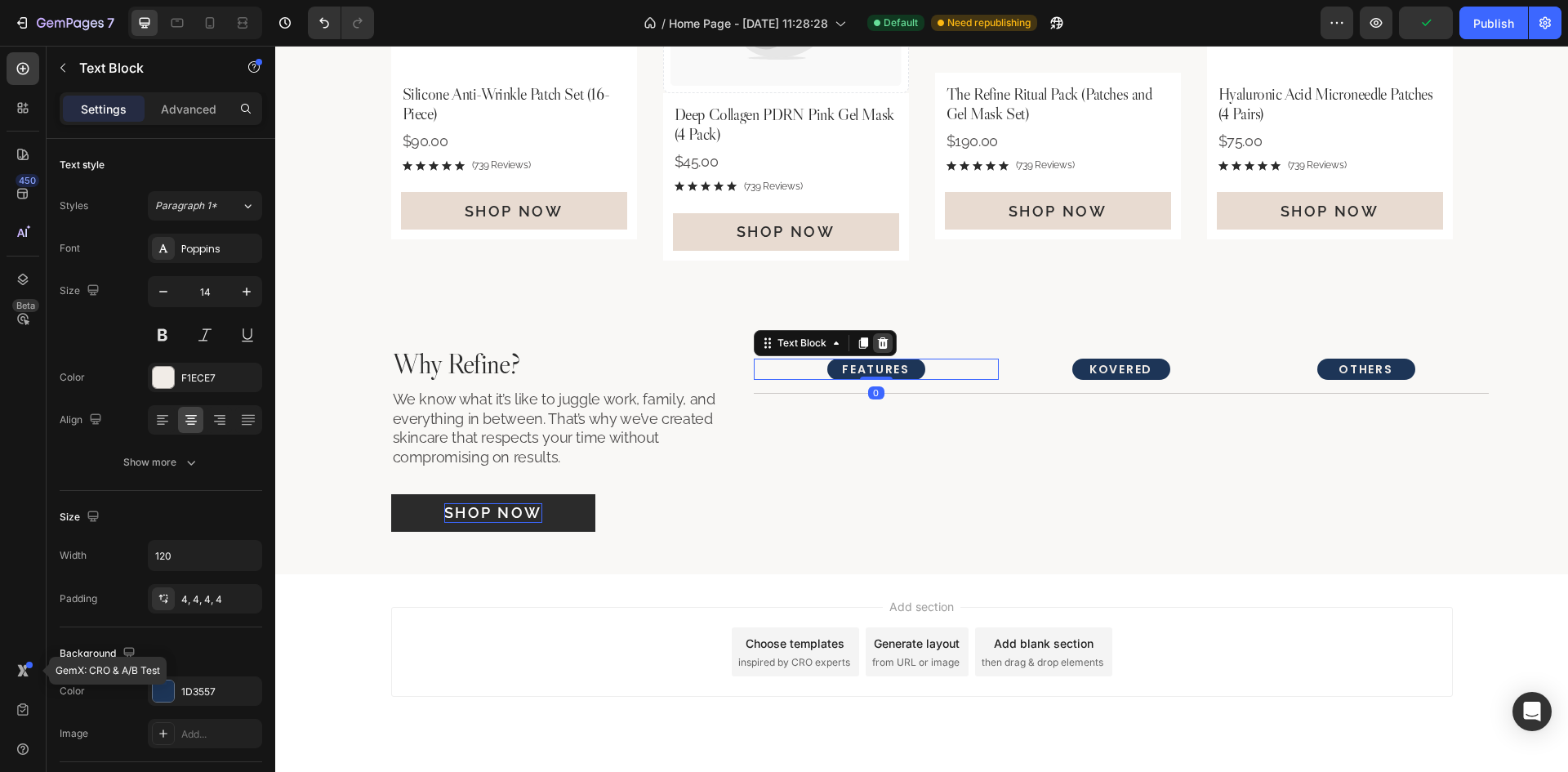
click at [881, 339] on icon at bounding box center [882, 343] width 10 height 11
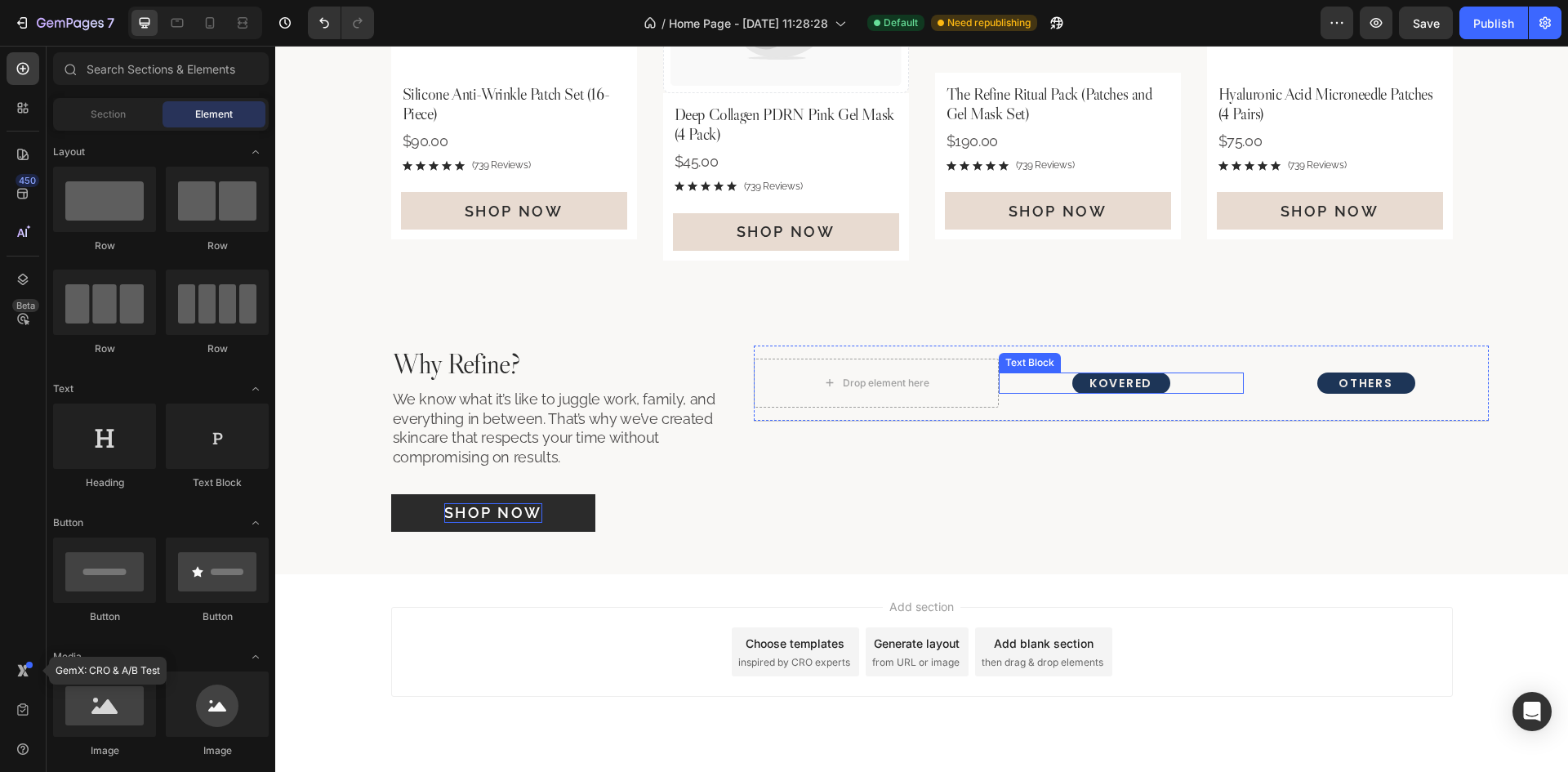
click at [1161, 385] on div "KOVERED" at bounding box center [1121, 383] width 98 height 21
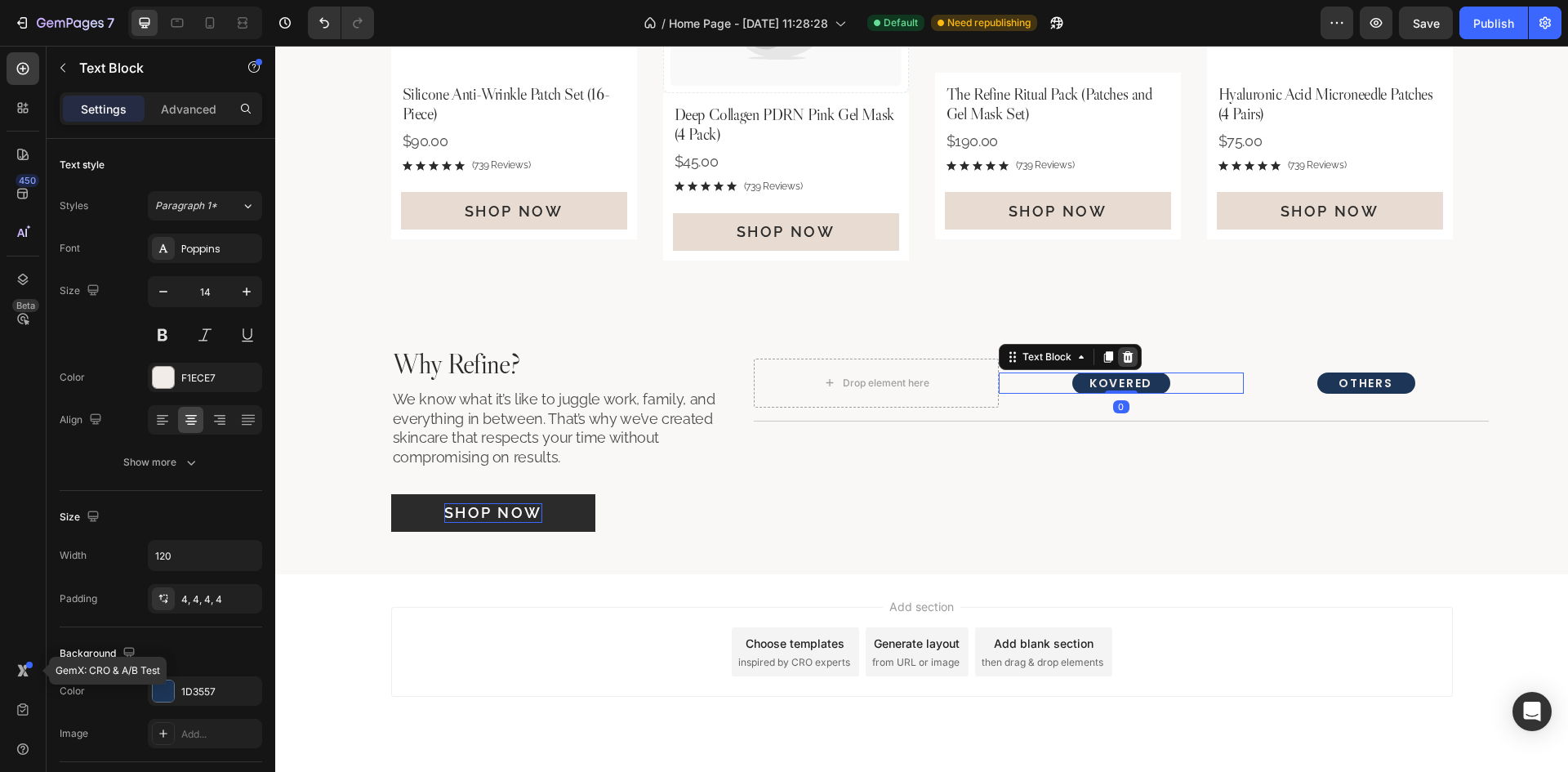
click at [1125, 358] on icon at bounding box center [1127, 356] width 13 height 13
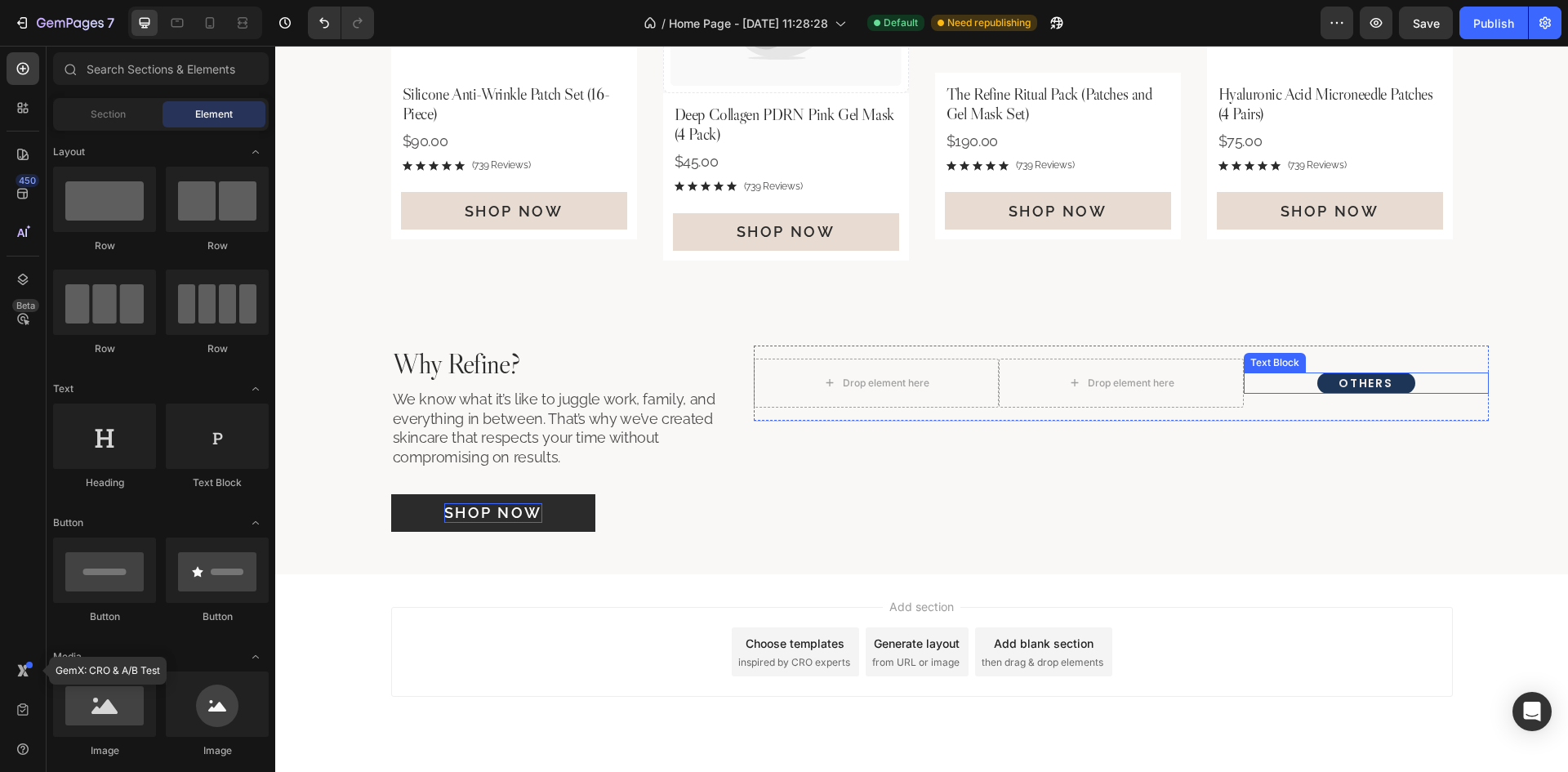
click at [1406, 381] on div "OTHERS" at bounding box center [1366, 383] width 98 height 21
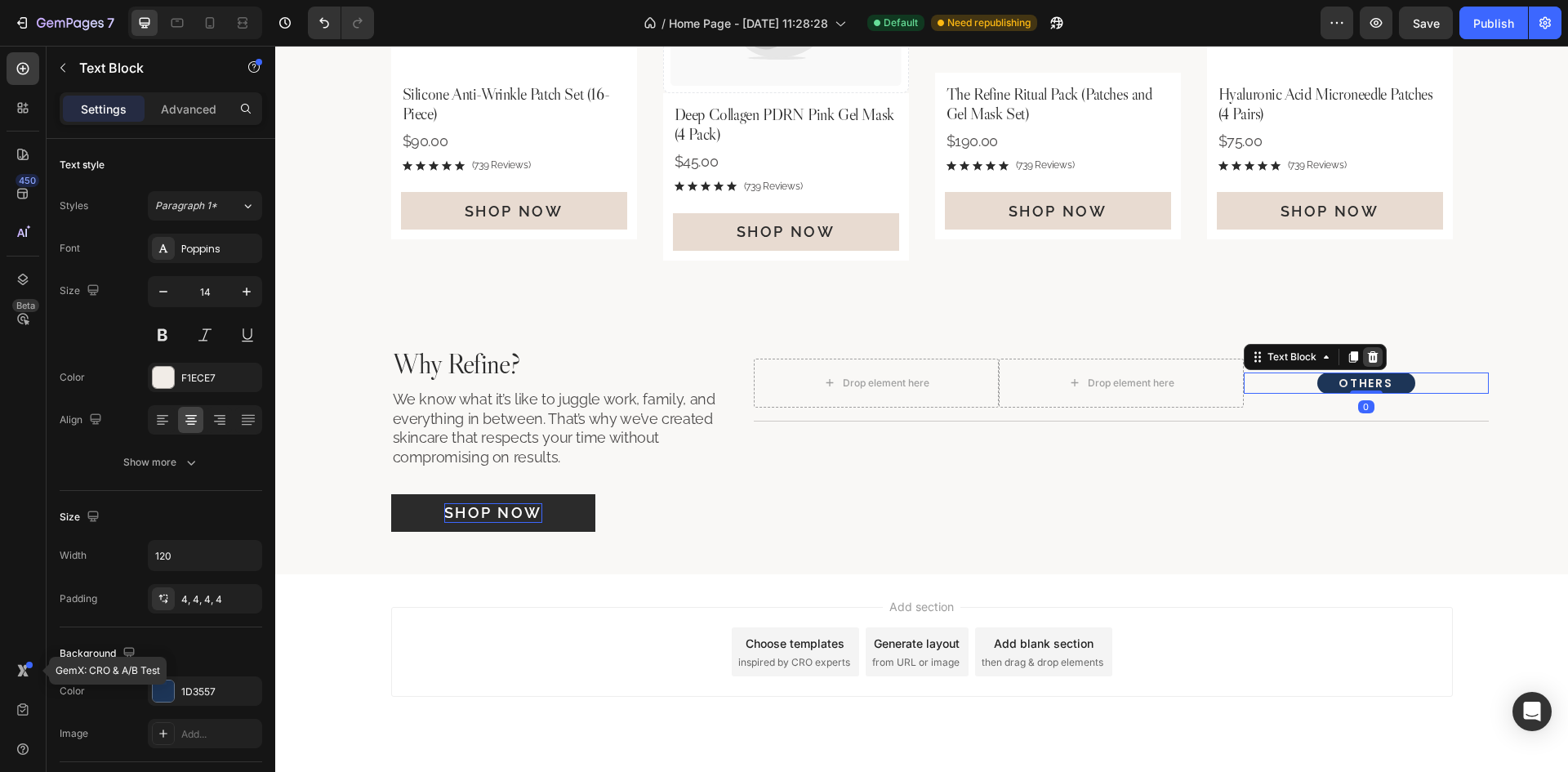
click at [1370, 358] on icon at bounding box center [1372, 356] width 13 height 13
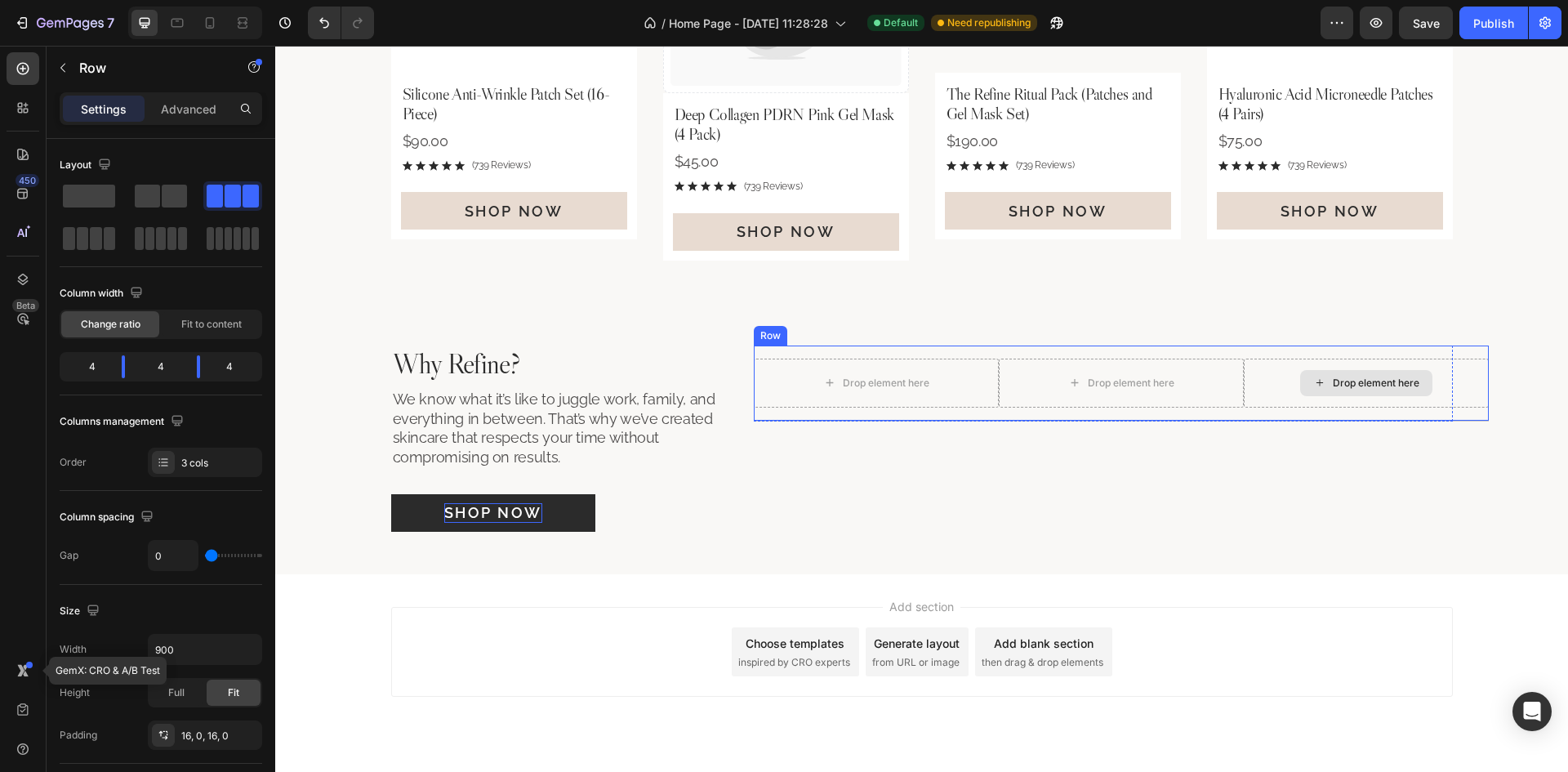
click at [1248, 402] on div "Drop element here" at bounding box center [1365, 382] width 245 height 49
click at [1243, 376] on div "Drop element here" at bounding box center [1365, 382] width 245 height 49
click at [191, 109] on p "Advanced" at bounding box center [188, 109] width 56 height 17
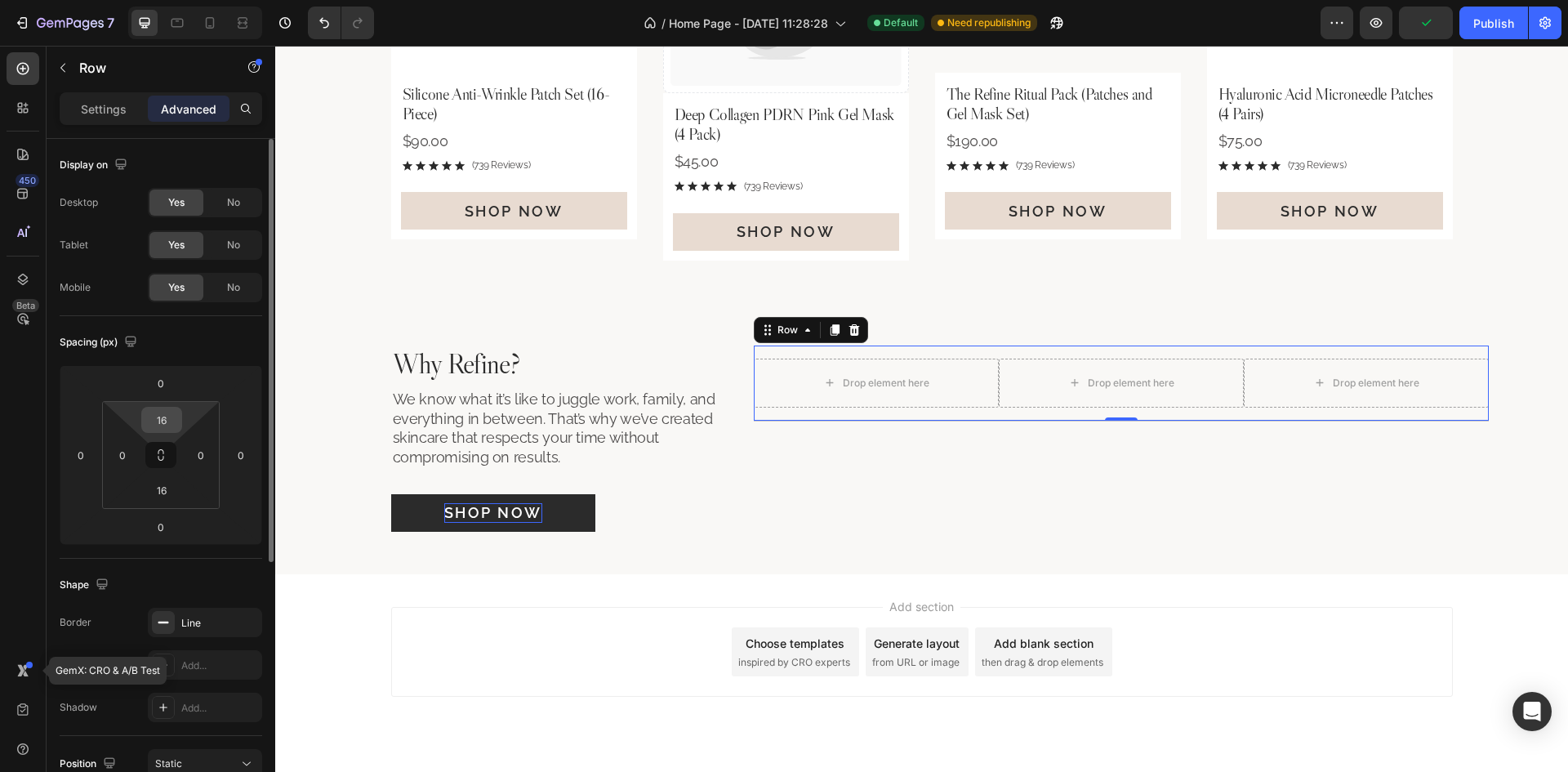
click at [172, 424] on input "16" at bounding box center [161, 420] width 33 height 25
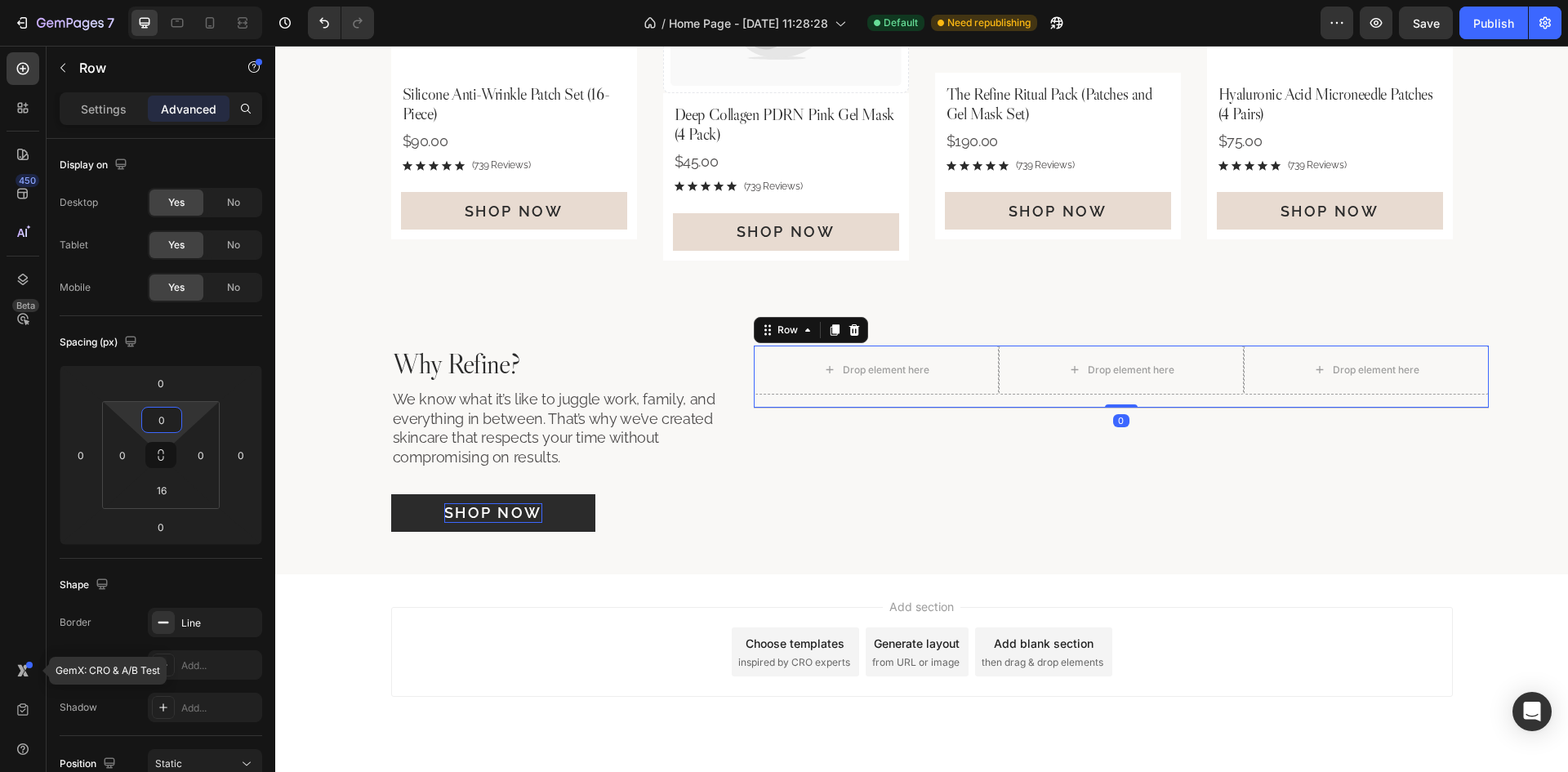
type input "0"
click at [162, 500] on input "16" at bounding box center [161, 489] width 33 height 25
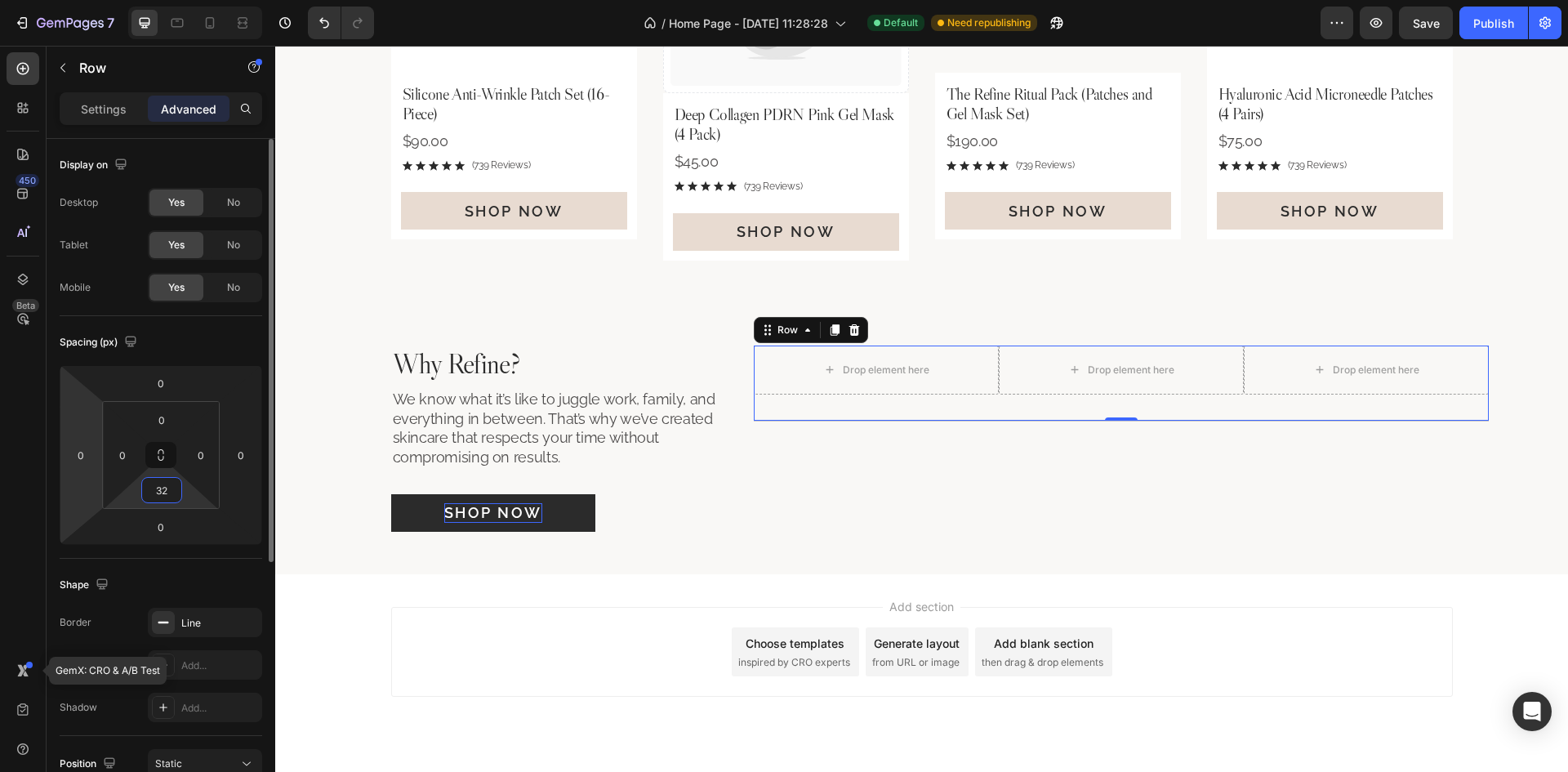
type input "32"
click at [25, 66] on icon at bounding box center [22, 68] width 16 height 16
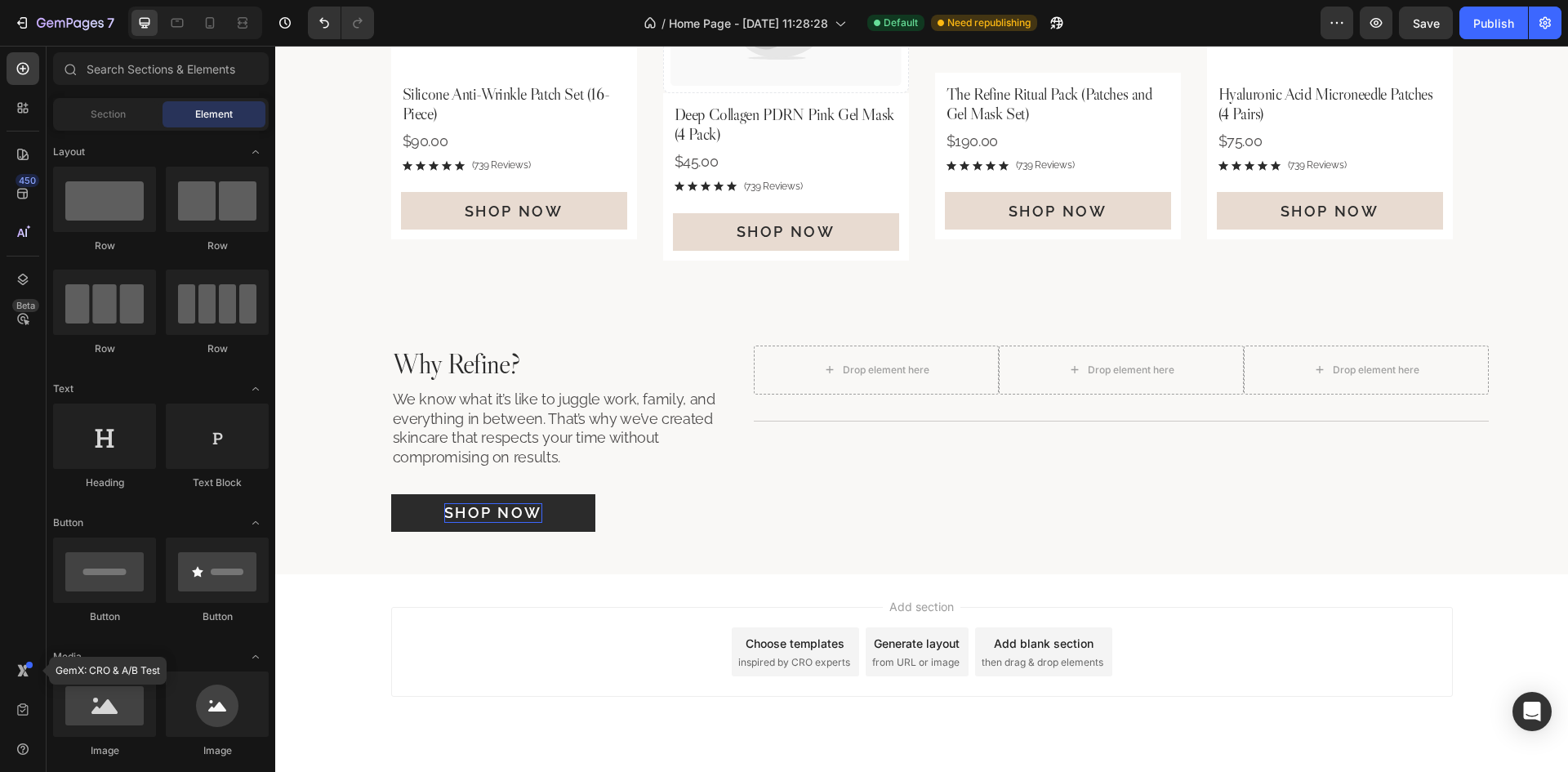
scroll to position [245, 0]
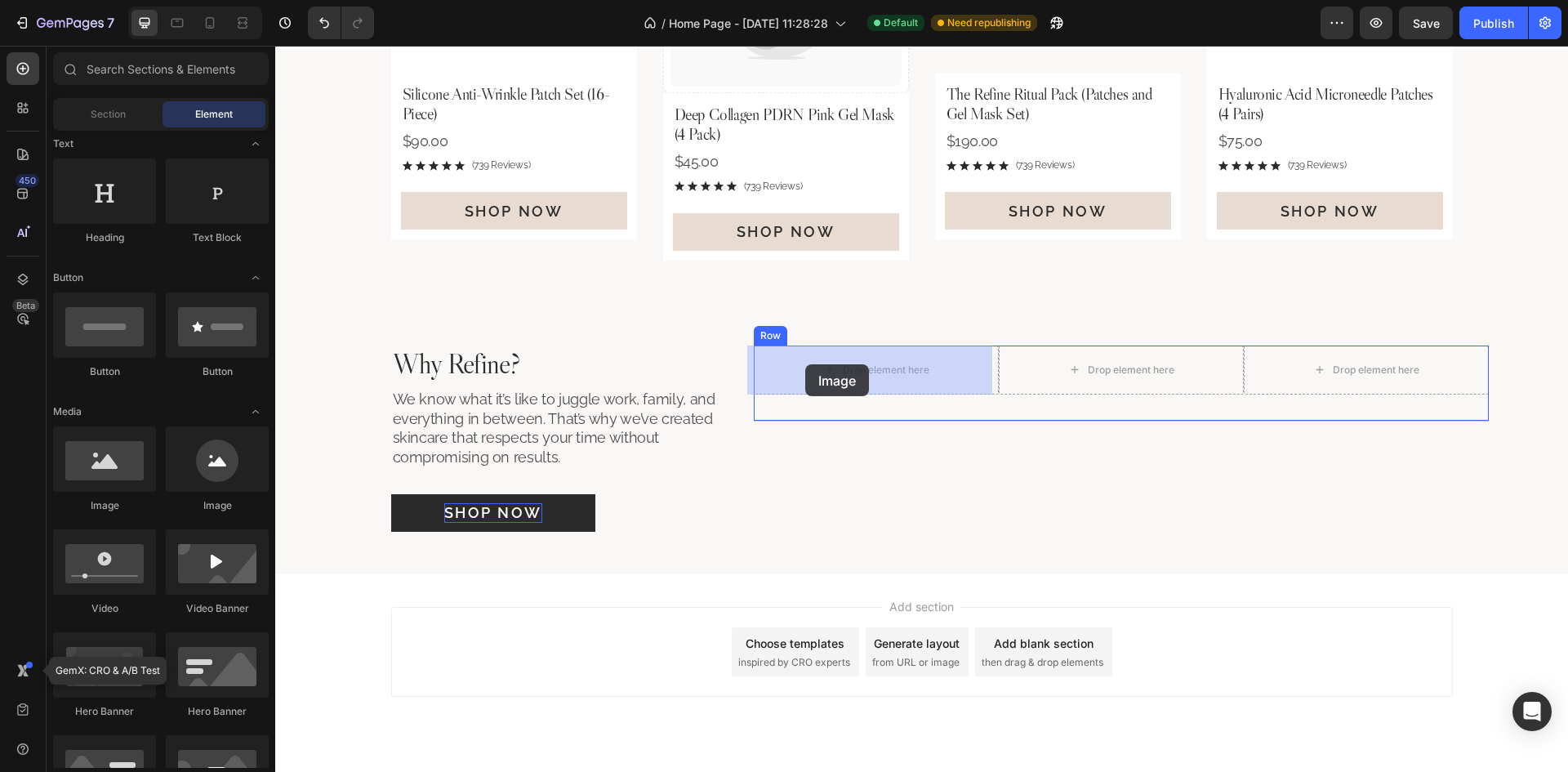
drag, startPoint x: 403, startPoint y: 522, endPoint x: 805, endPoint y: 364, distance: 431.9
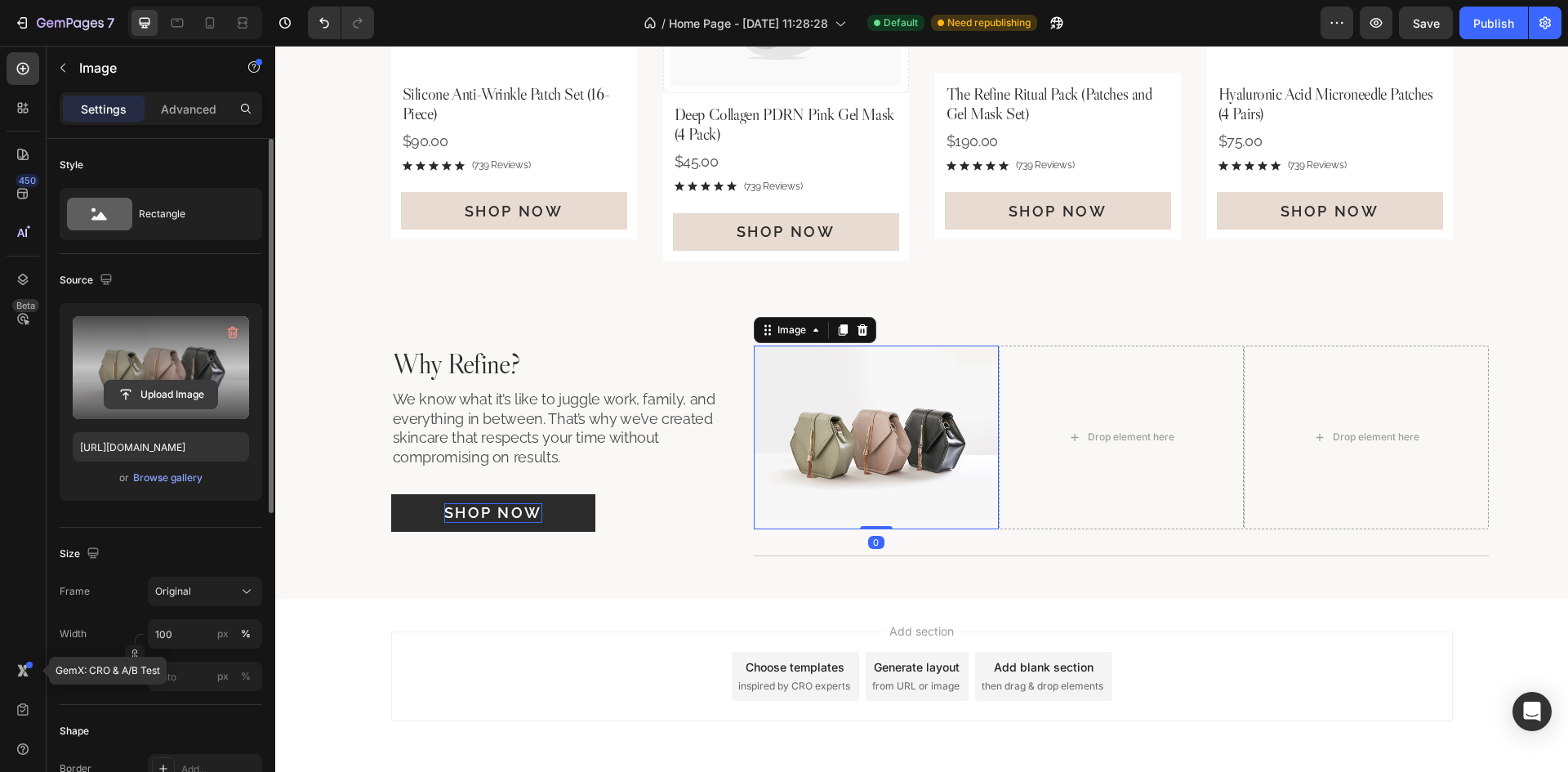
click at [173, 397] on input "file" at bounding box center [161, 394] width 112 height 27
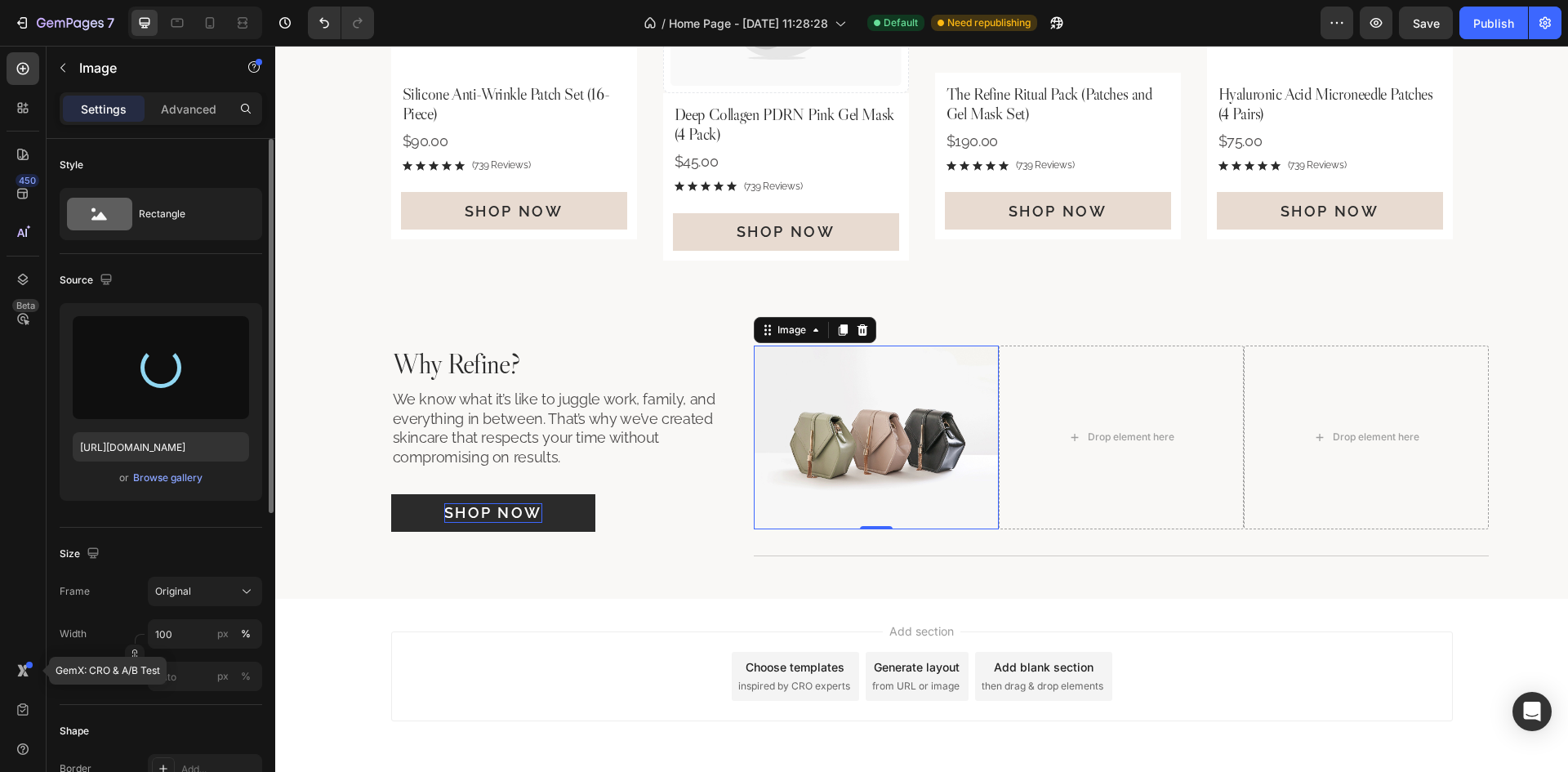
type input "[URL][DOMAIN_NAME]"
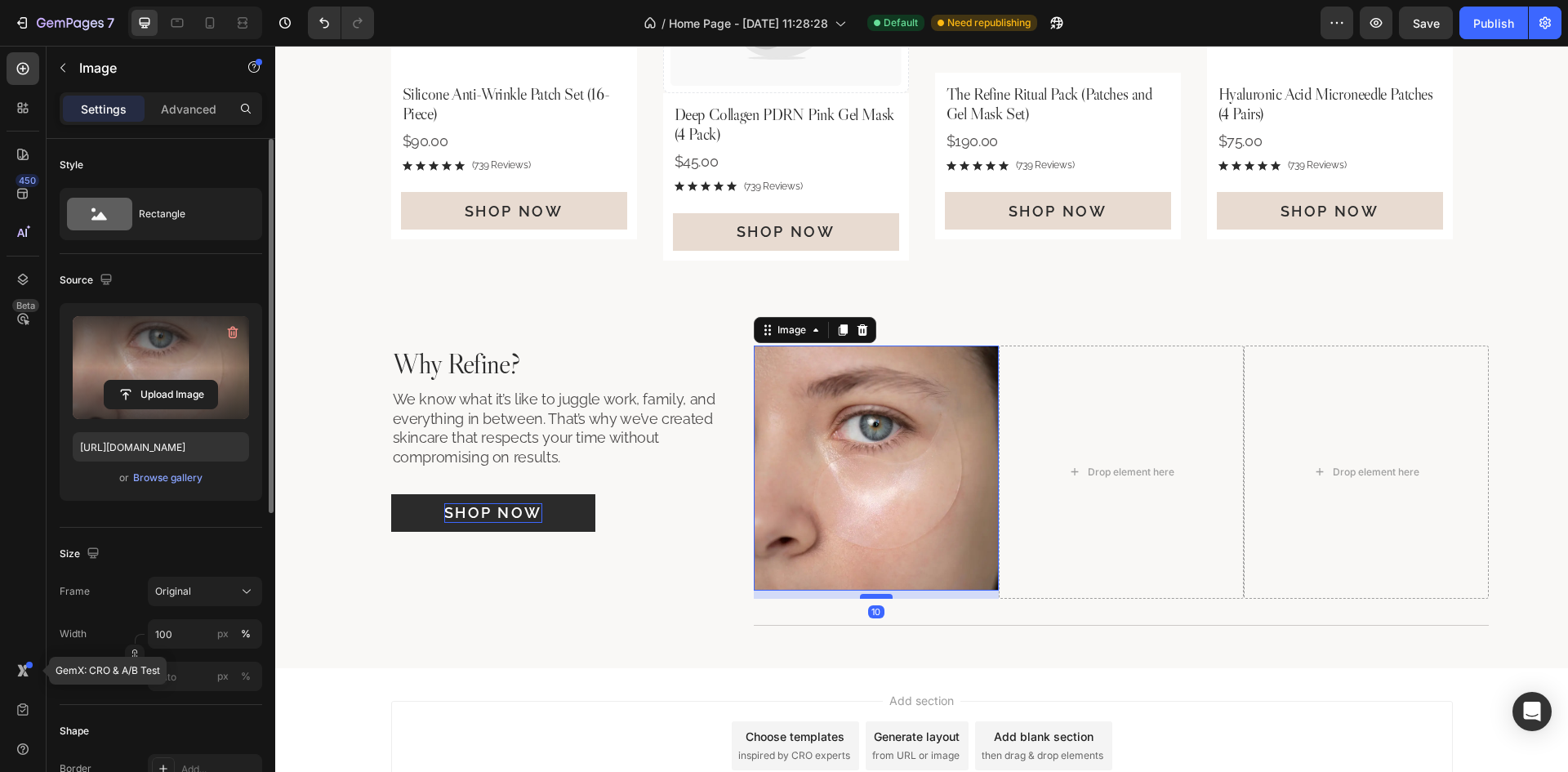
drag, startPoint x: 872, startPoint y: 588, endPoint x: 878, endPoint y: 596, distance: 10.0
click at [878, 596] on div at bounding box center [876, 596] width 33 height 5
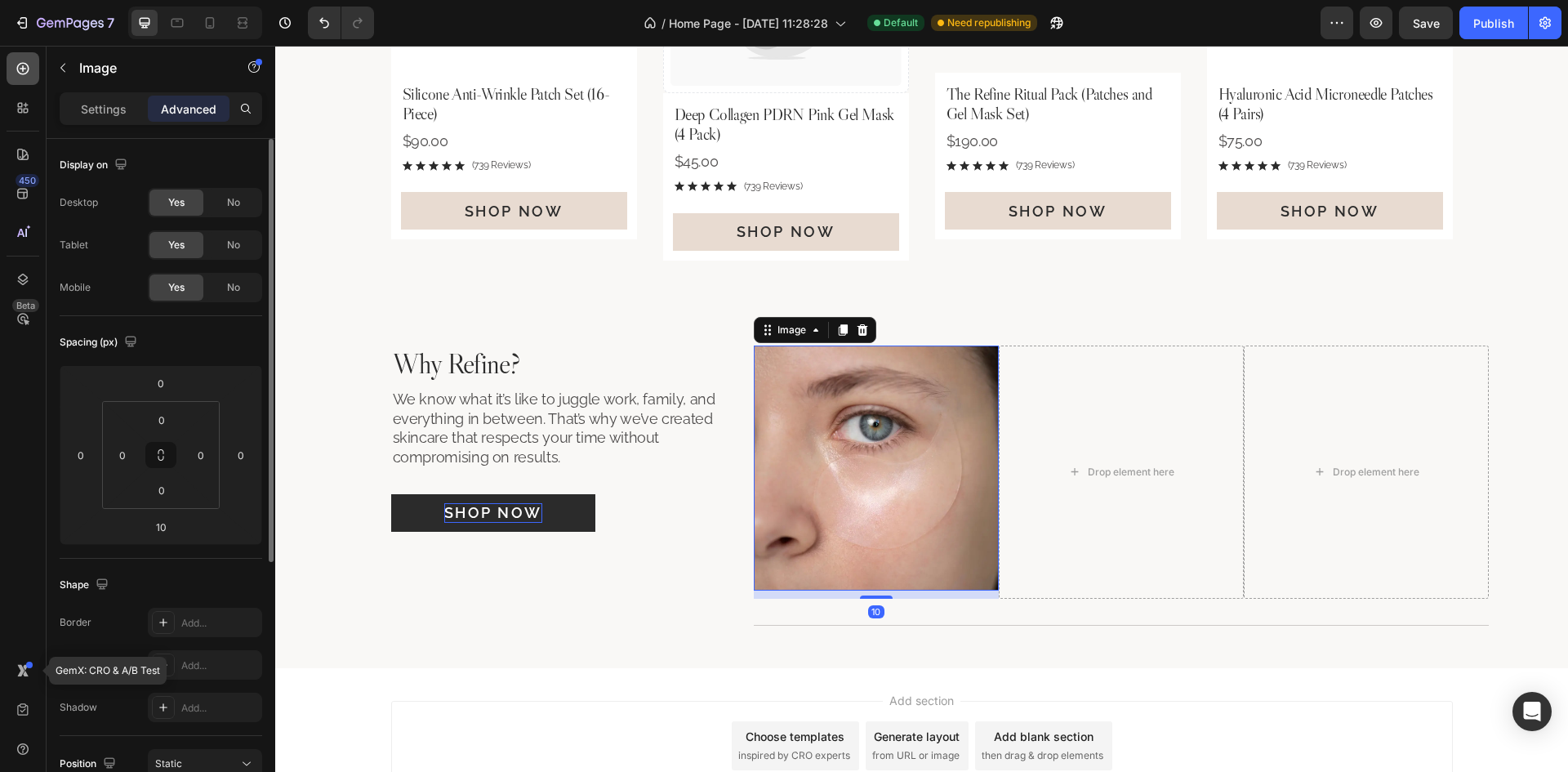
click at [18, 66] on icon at bounding box center [23, 69] width 12 height 12
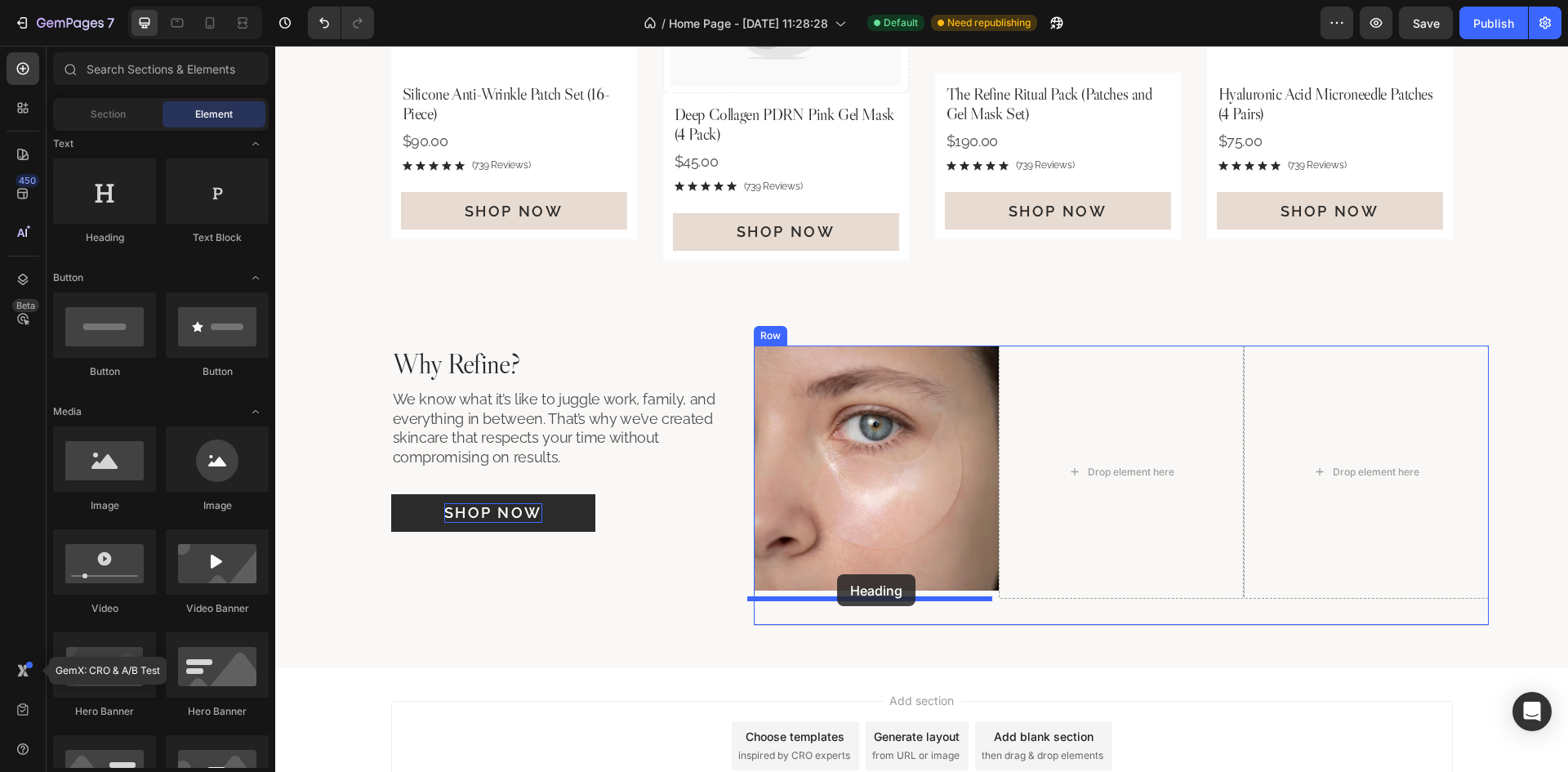
drag, startPoint x: 391, startPoint y: 229, endPoint x: 837, endPoint y: 574, distance: 563.9
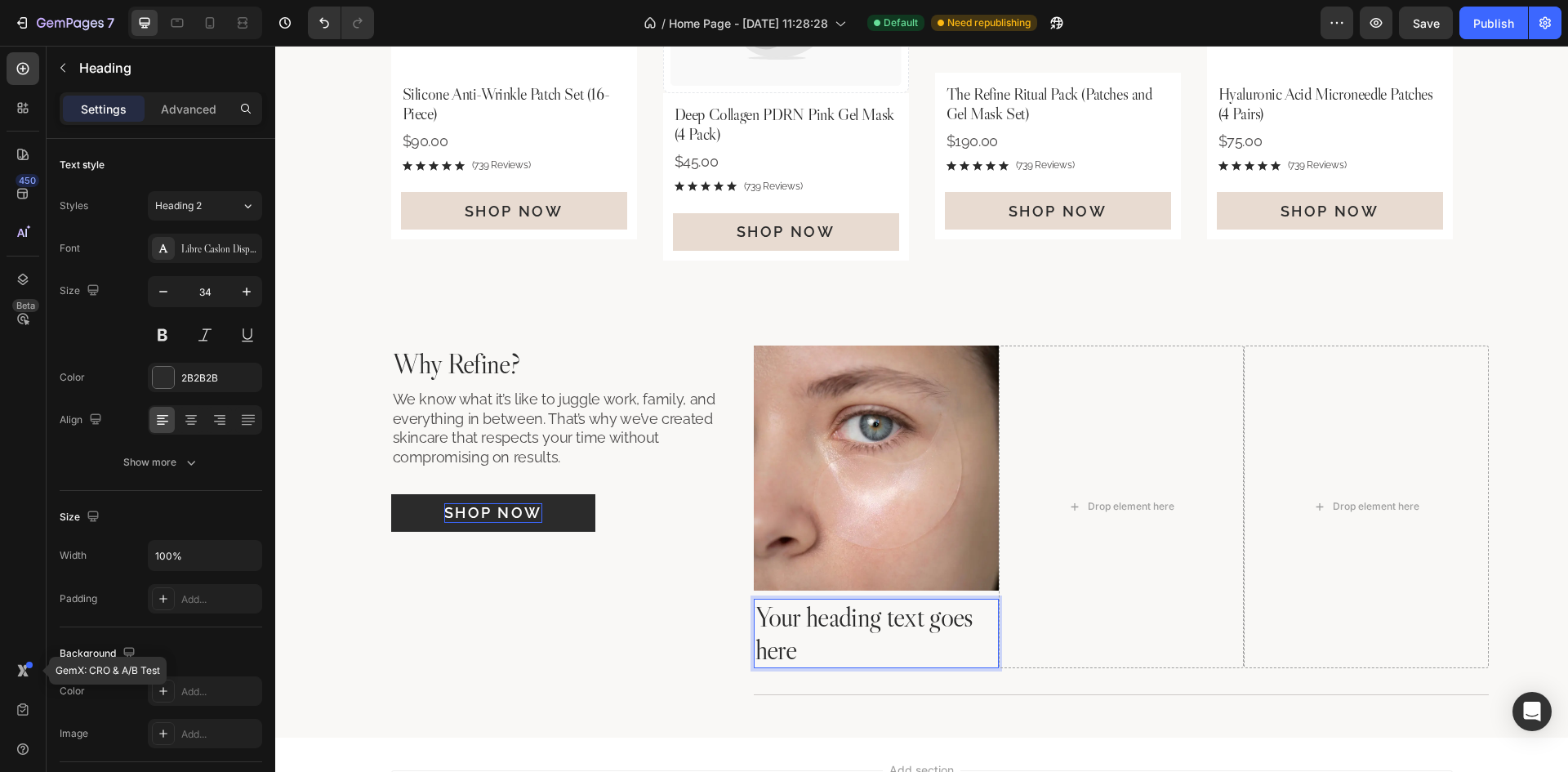
click at [841, 624] on h2 "Your heading text goes here" at bounding box center [876, 634] width 245 height 70
click at [841, 624] on p "Your heading text goes here" at bounding box center [876, 634] width 241 height 67
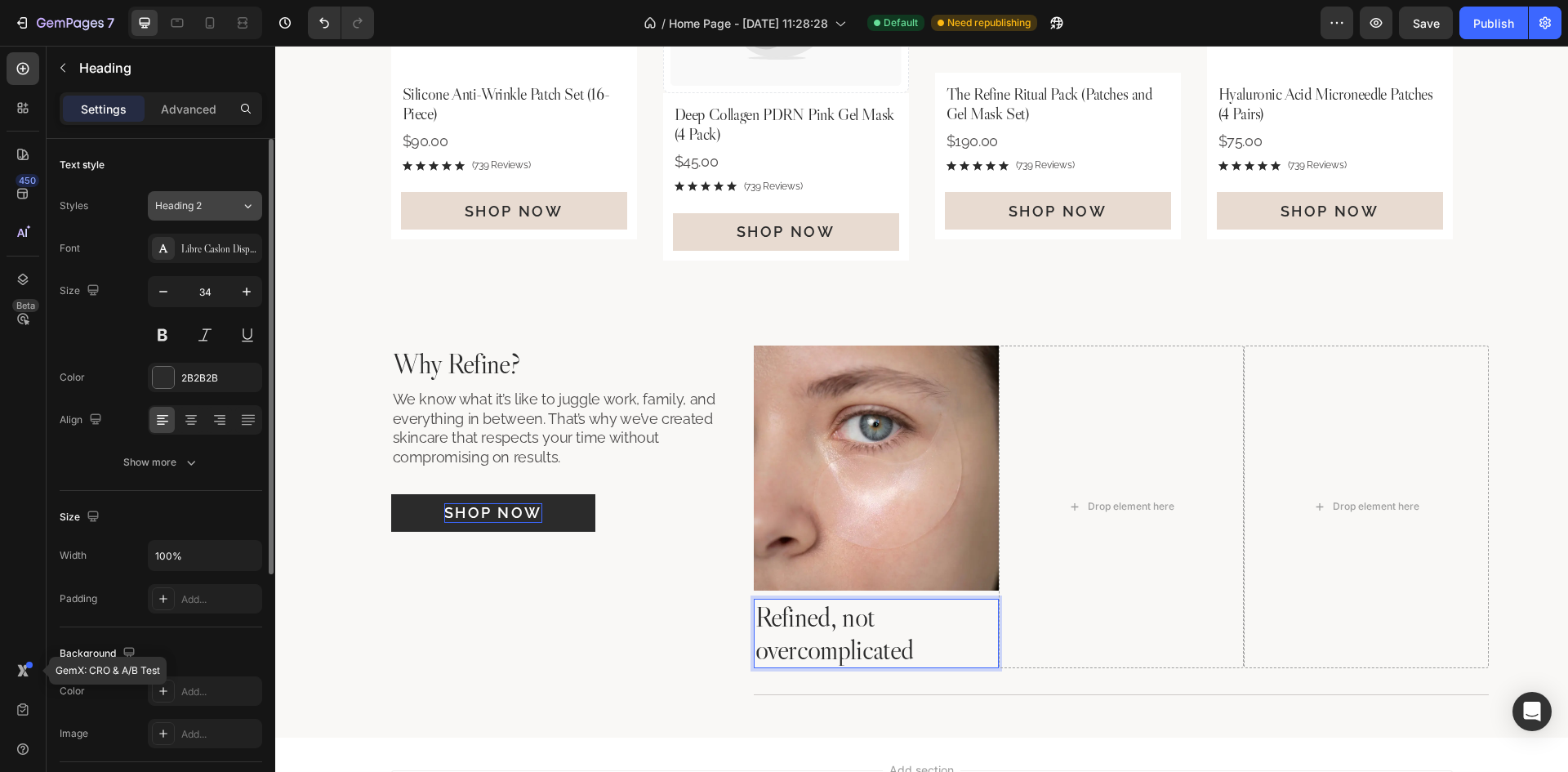
click at [217, 204] on div "Heading 2" at bounding box center [188, 205] width 66 height 15
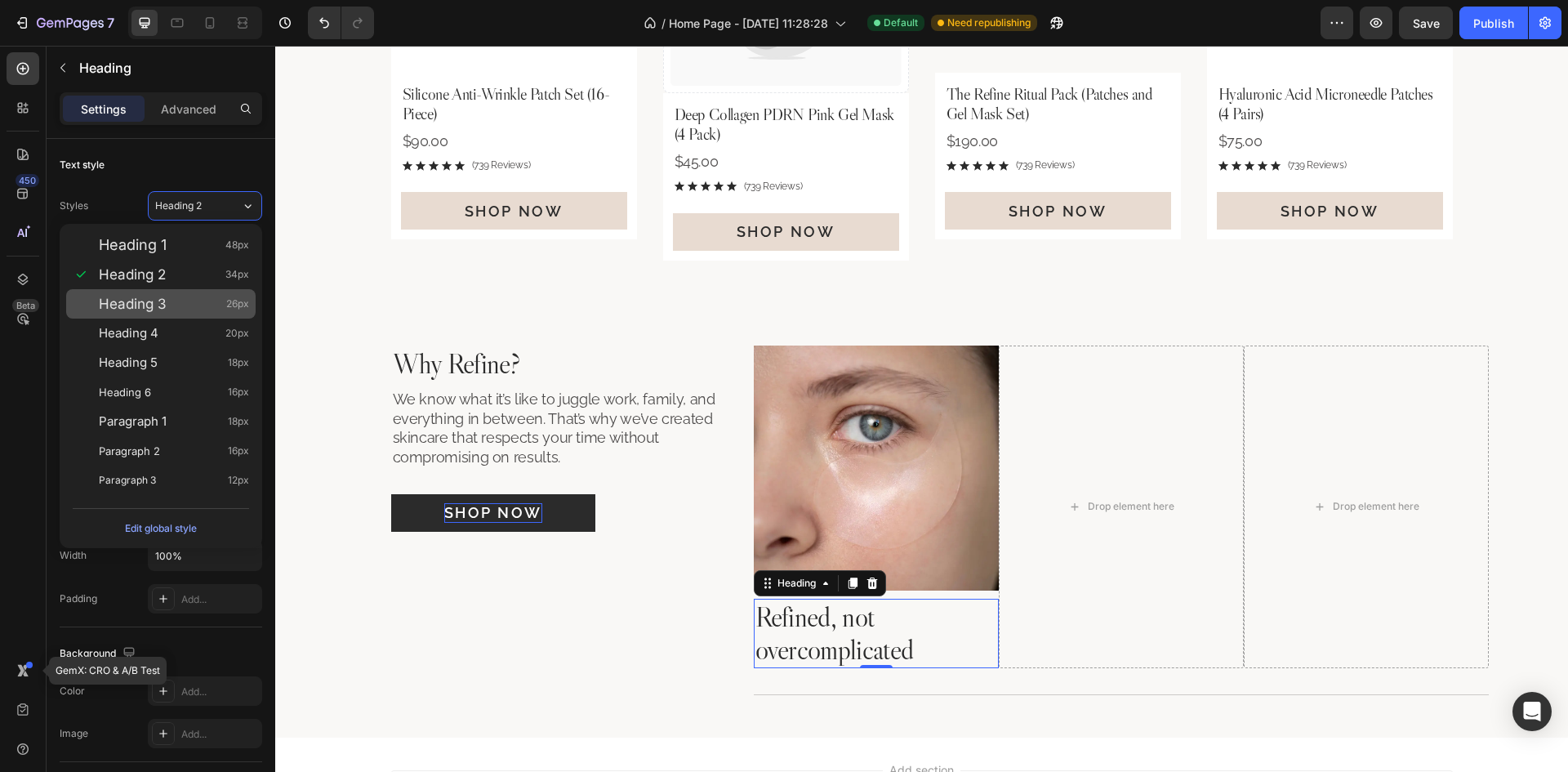
click at [173, 302] on div "Heading 3 26px" at bounding box center [173, 303] width 150 height 16
type input "26"
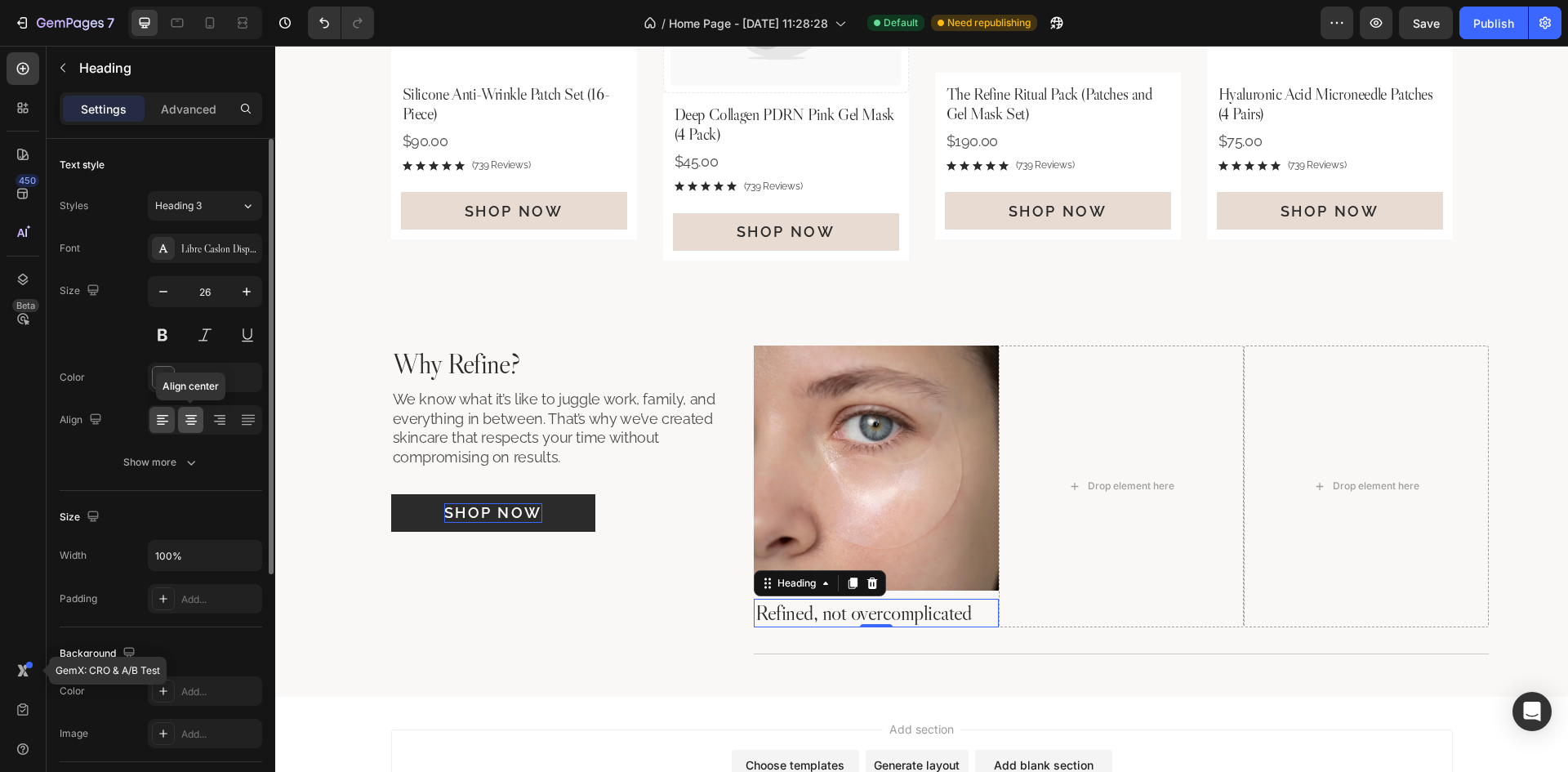
click at [194, 426] on icon at bounding box center [191, 419] width 16 height 16
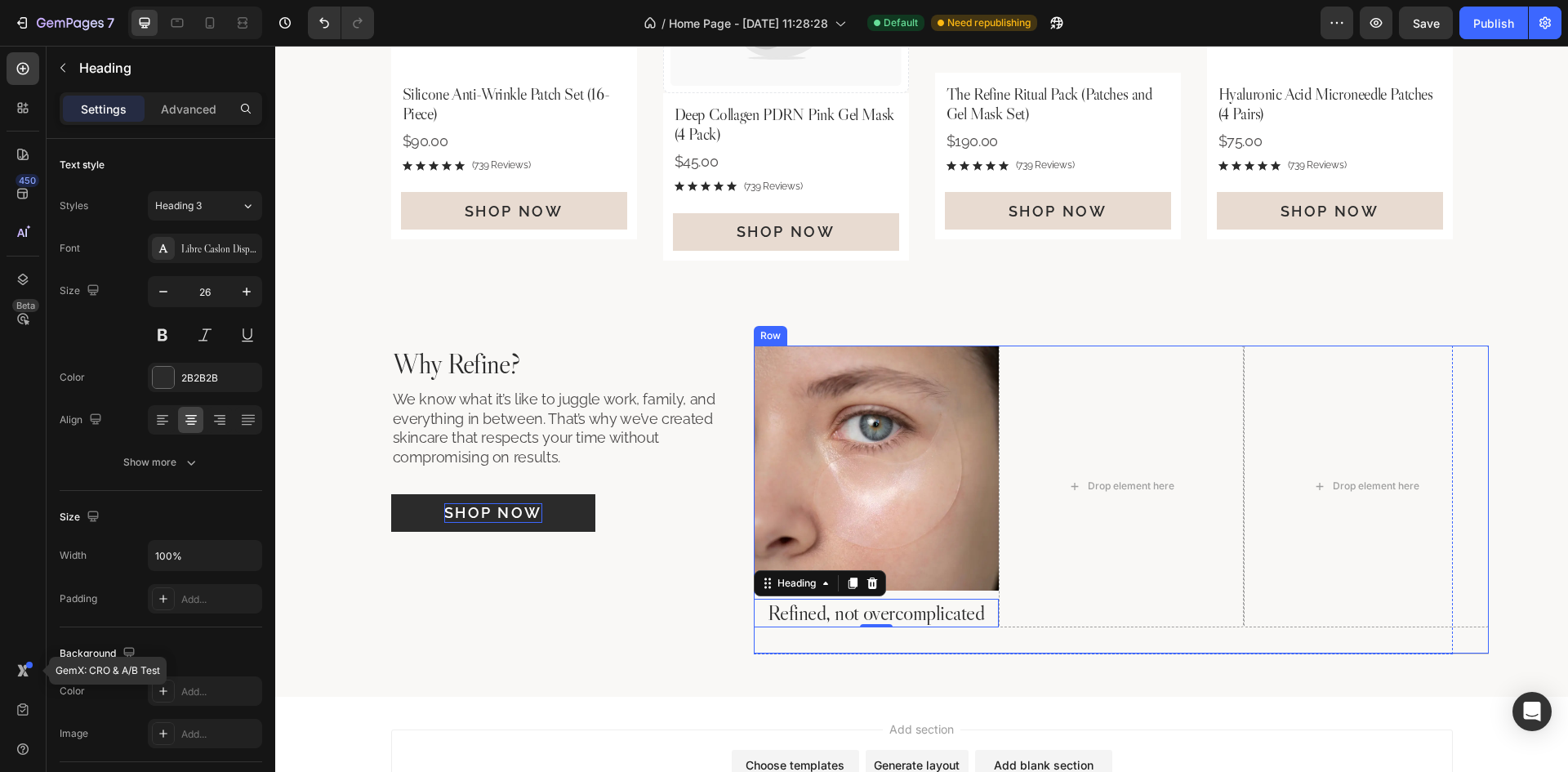
click at [1017, 637] on div "Image Refined, not overcomplicated Heading 0 Drop element here Drop element her…" at bounding box center [1121, 499] width 735 height 308
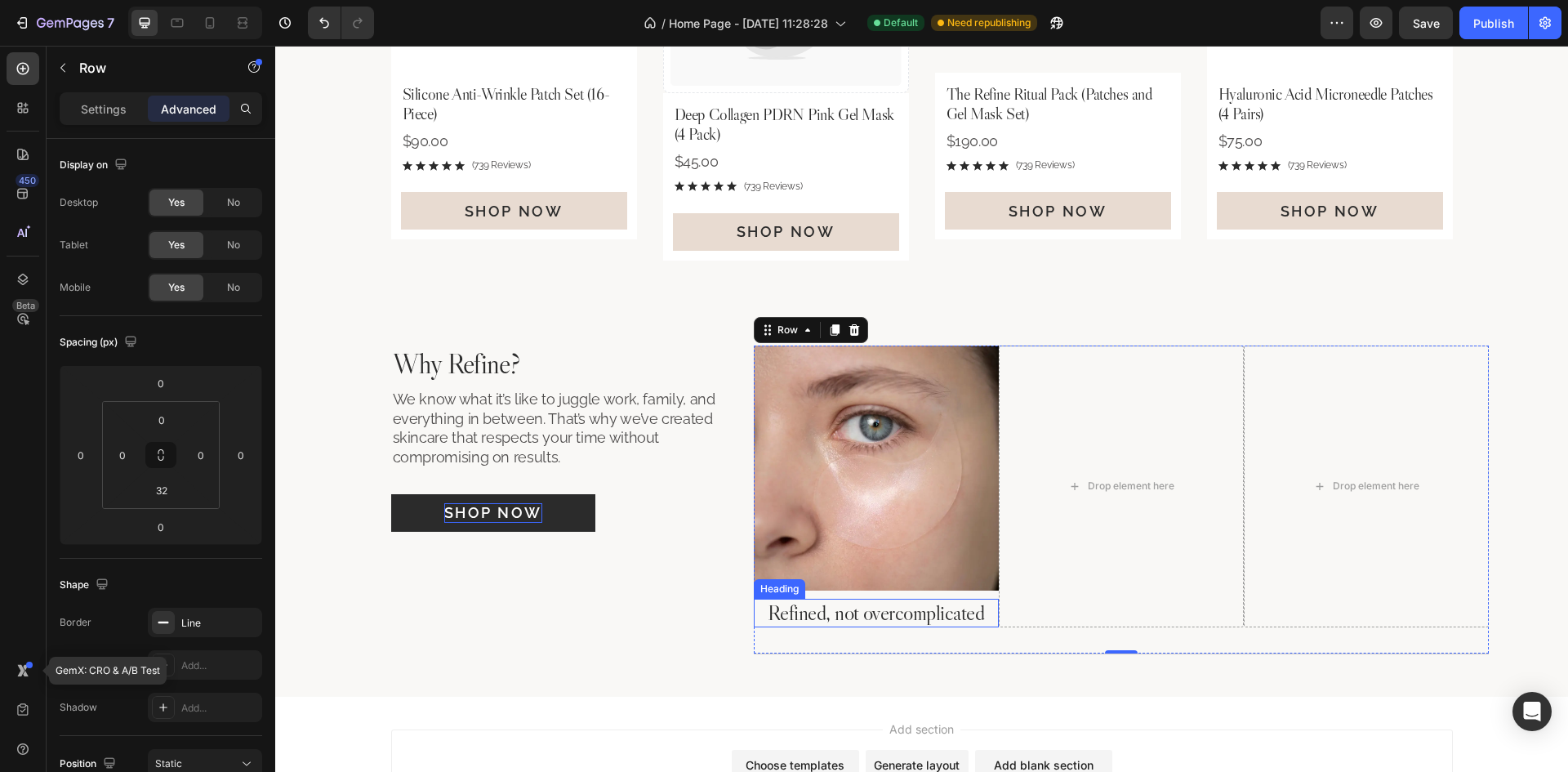
click at [923, 607] on p "Refined, not overcomplicated" at bounding box center [876, 612] width 241 height 25
click at [942, 572] on img at bounding box center [876, 467] width 245 height 245
click at [988, 637] on div "Image 10 Refined, not overcomplicated Heading Drop element here Drop element he…" at bounding box center [1121, 499] width 735 height 308
click at [101, 103] on p "Settings" at bounding box center [103, 109] width 46 height 17
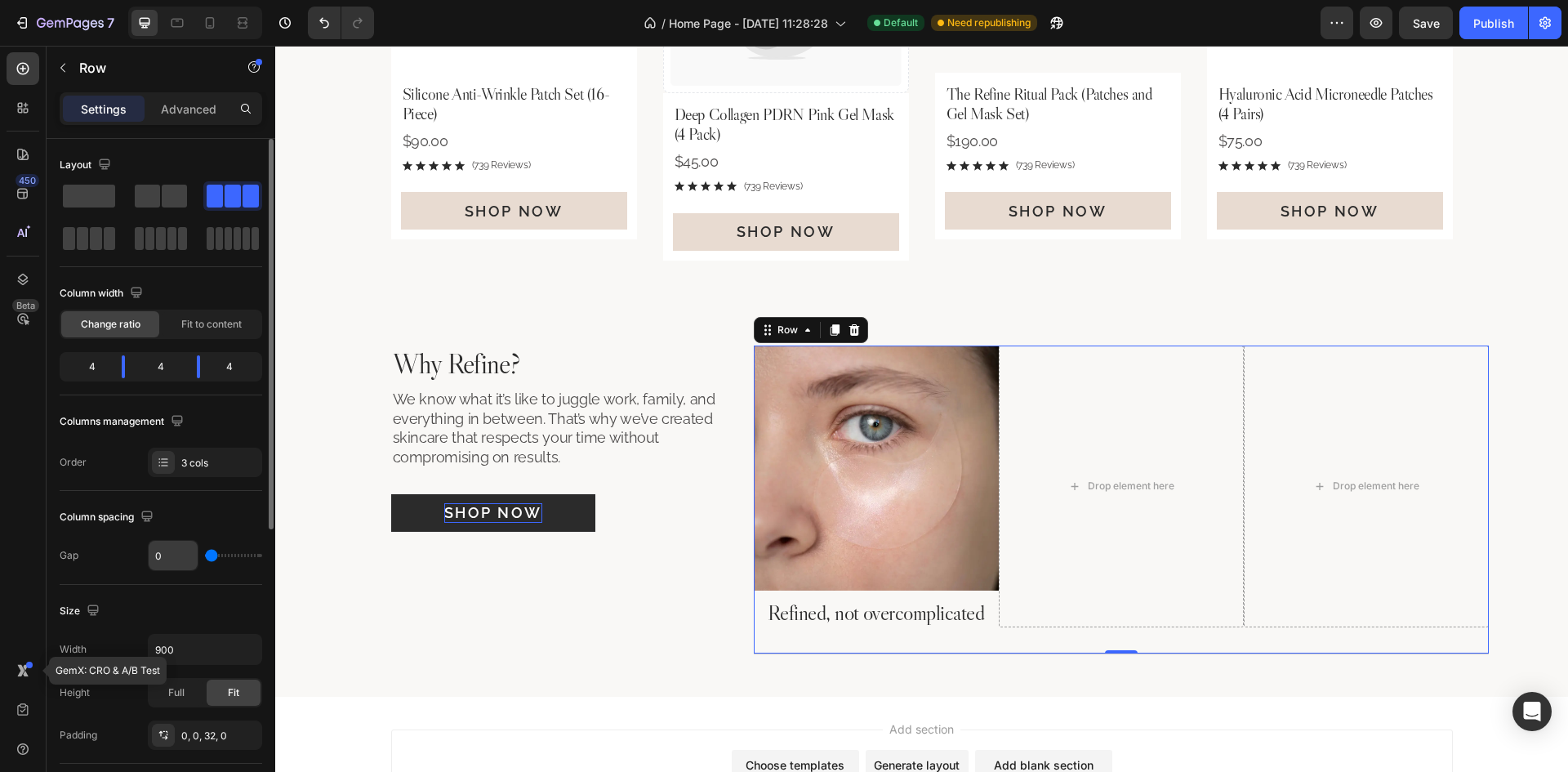
click at [173, 550] on input "0" at bounding box center [173, 556] width 49 height 29
type input "3"
type input "32"
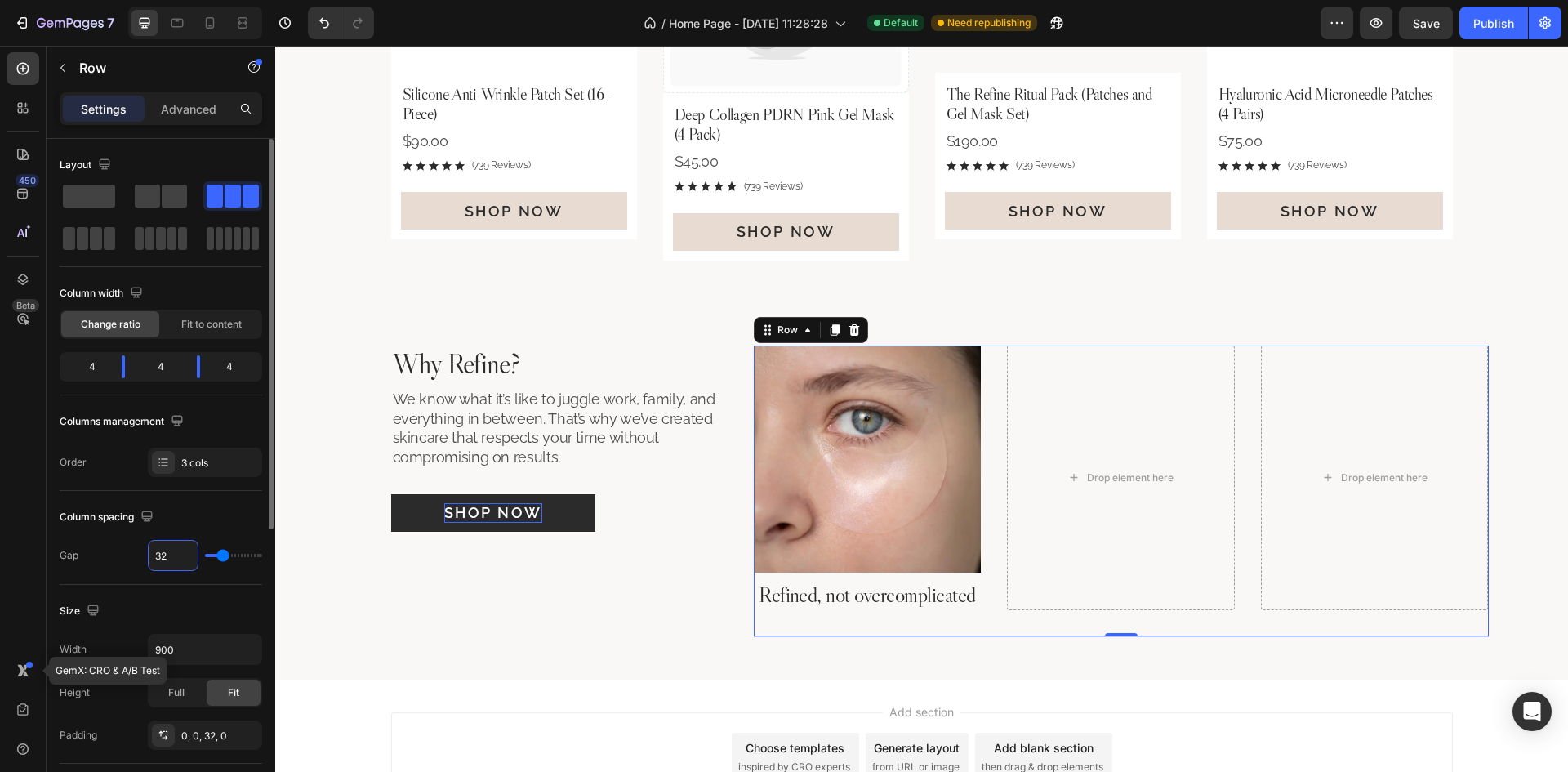
type input "32"
click at [930, 597] on p "Refined, not overcomplicated" at bounding box center [868, 594] width 225 height 25
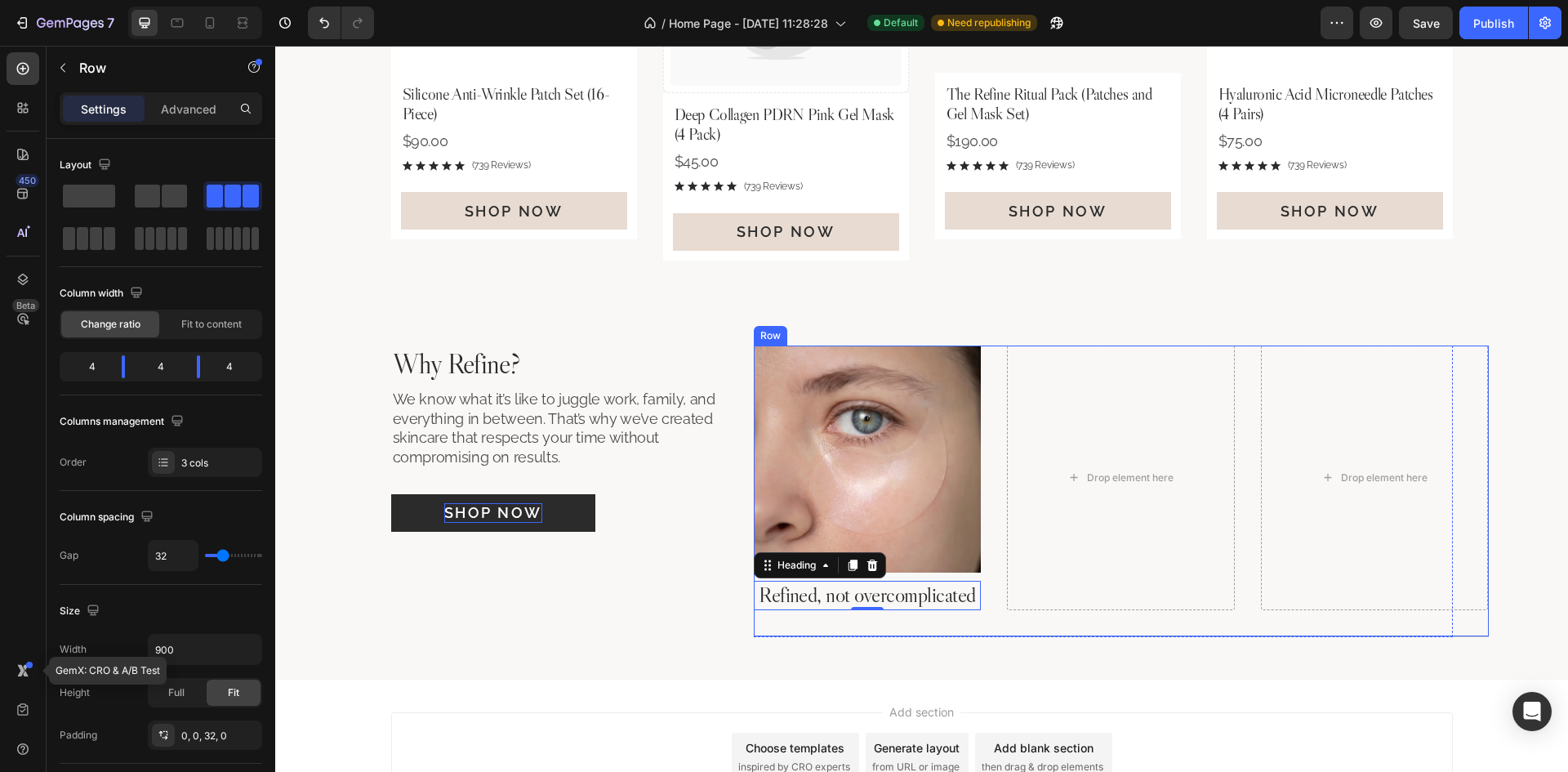
click at [998, 456] on div "Image Refined, not overcomplicated Heading 0 Drop element here Drop element her…" at bounding box center [1121, 490] width 735 height 291
click at [990, 557] on div "Image Refined, not overcomplicated Heading Drop element here Drop element here …" at bounding box center [1121, 490] width 735 height 291
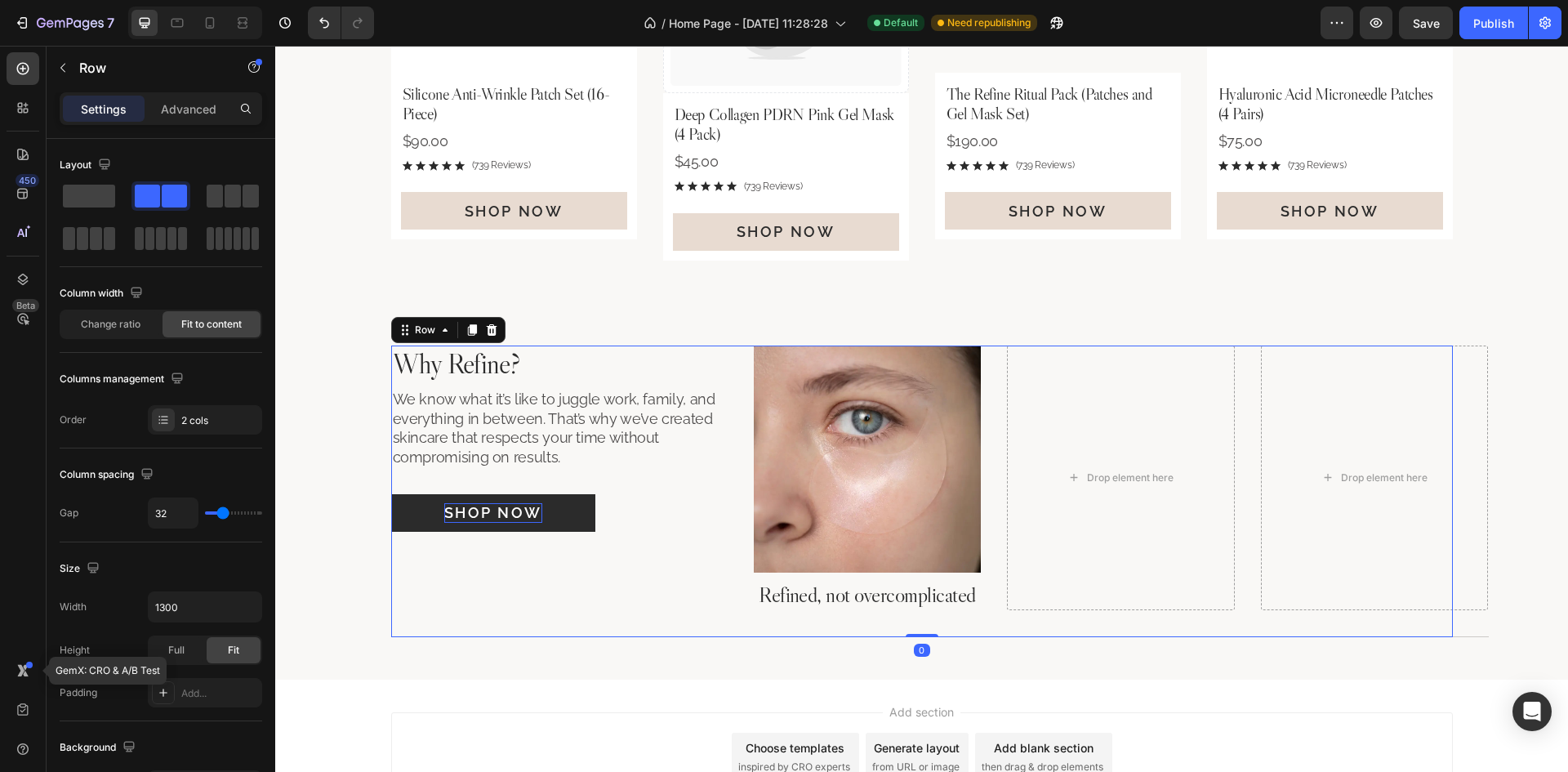
click at [732, 368] on div "Why Refine? Heading We know what it’s like to juggle work, family, and everythi…" at bounding box center [921, 490] width 1061 height 291
click at [246, 613] on icon "button" at bounding box center [246, 606] width 16 height 16
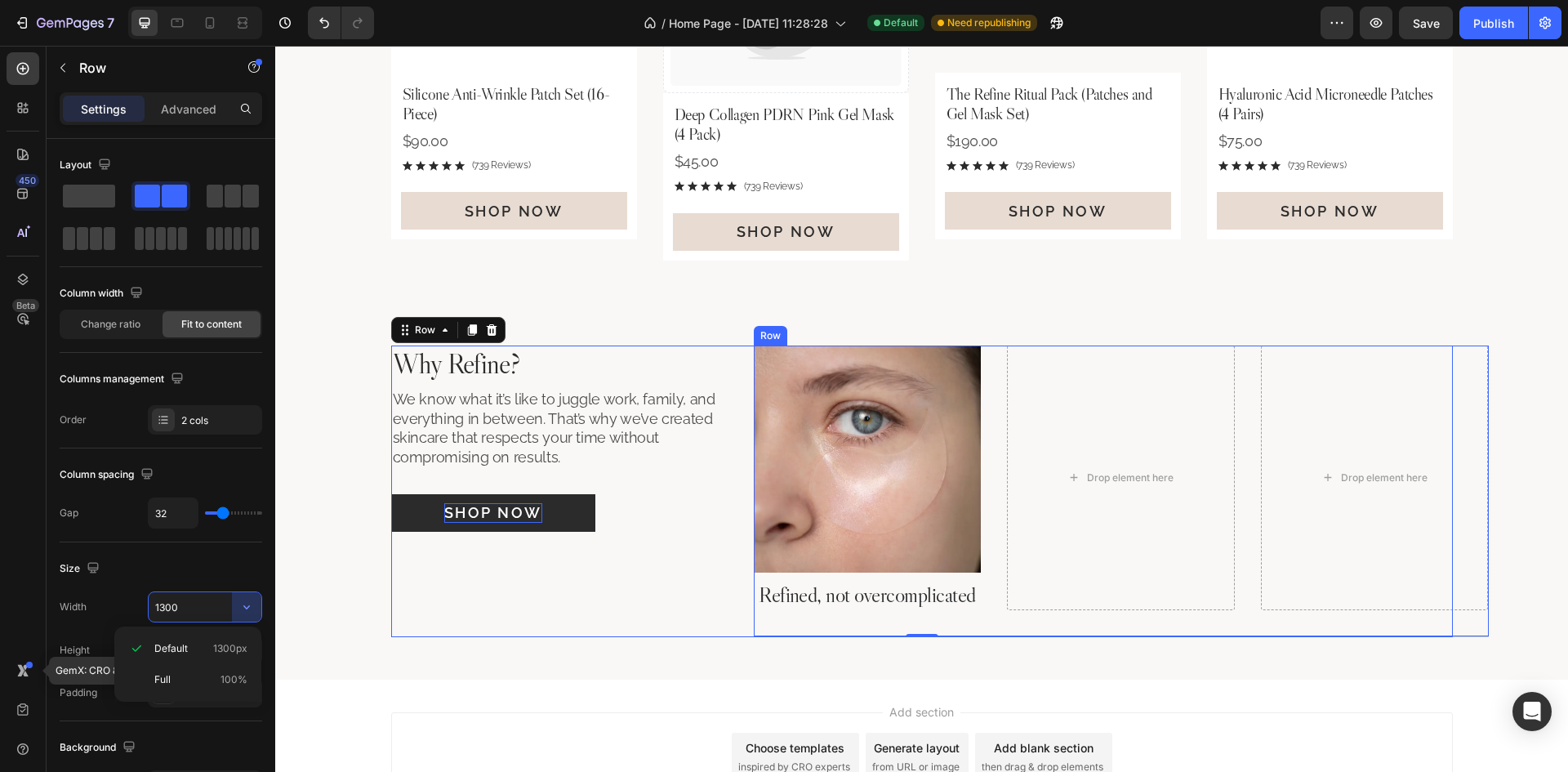
click at [1243, 419] on div "Image Refined, not overcomplicated Heading Drop element here Drop element here …" at bounding box center [1121, 490] width 735 height 291
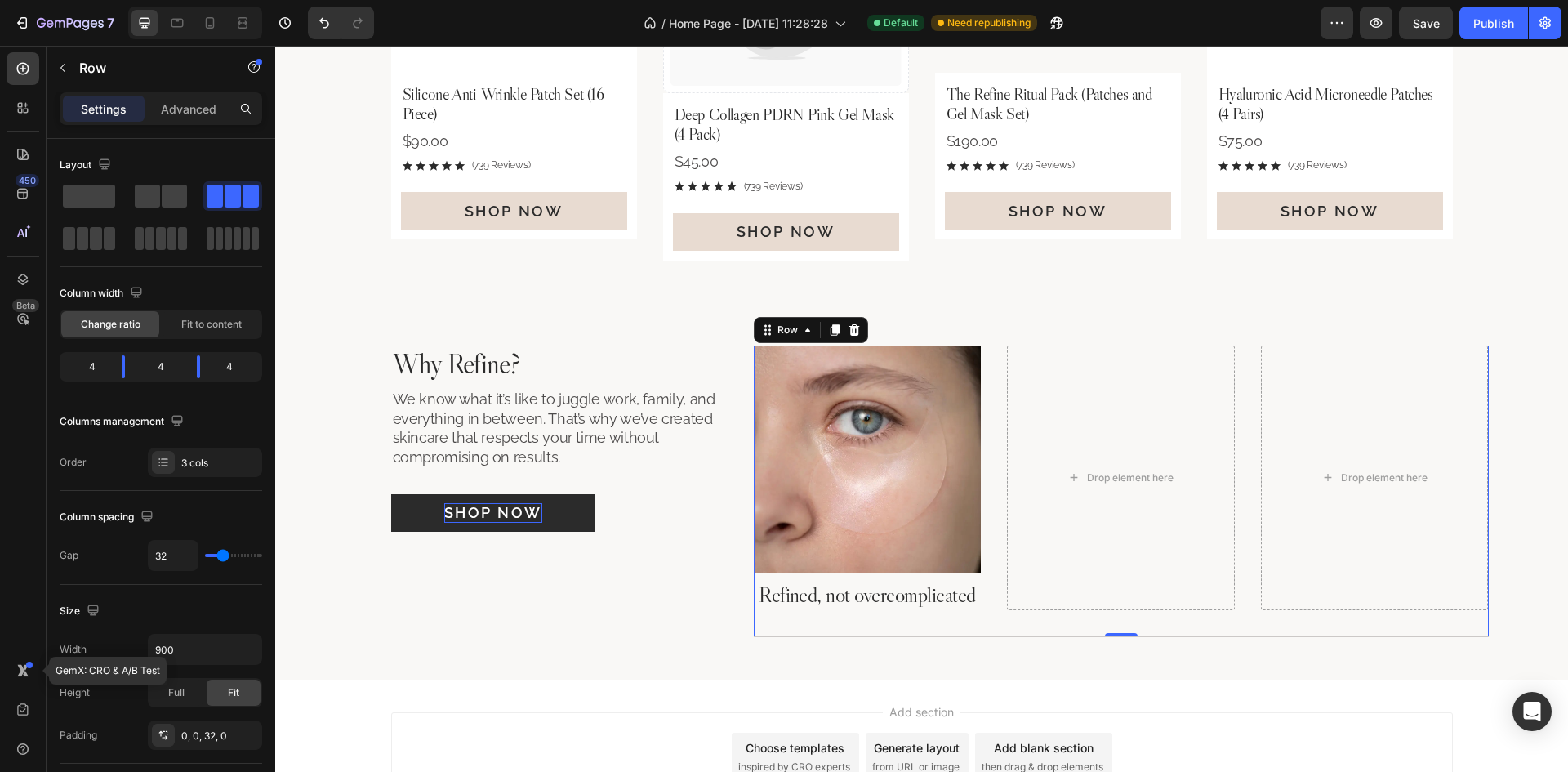
click at [1245, 430] on div "Image Refined, not overcomplicated Heading Drop element here Drop element here …" at bounding box center [1121, 490] width 735 height 291
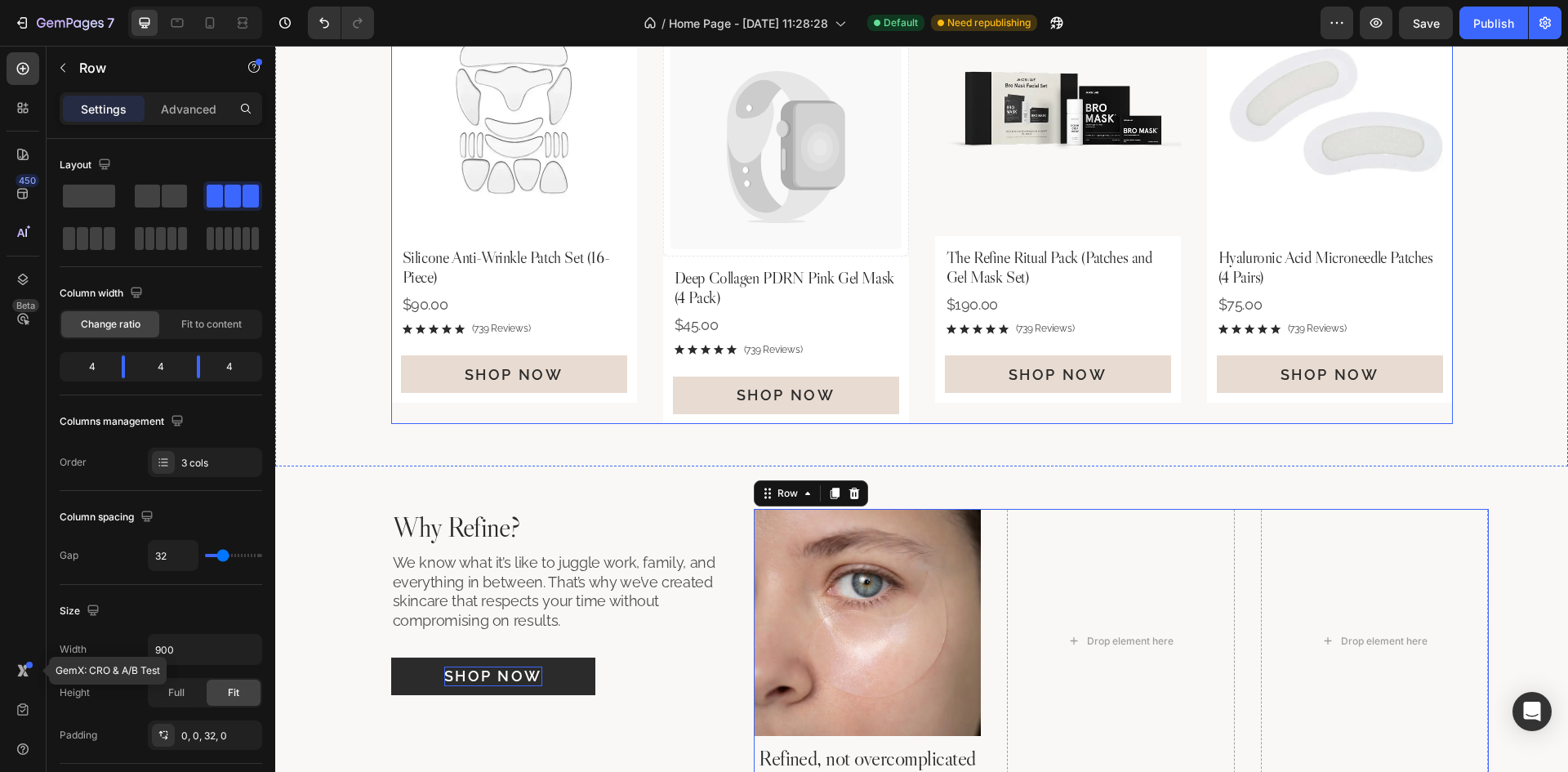
scroll to position [1302, 0]
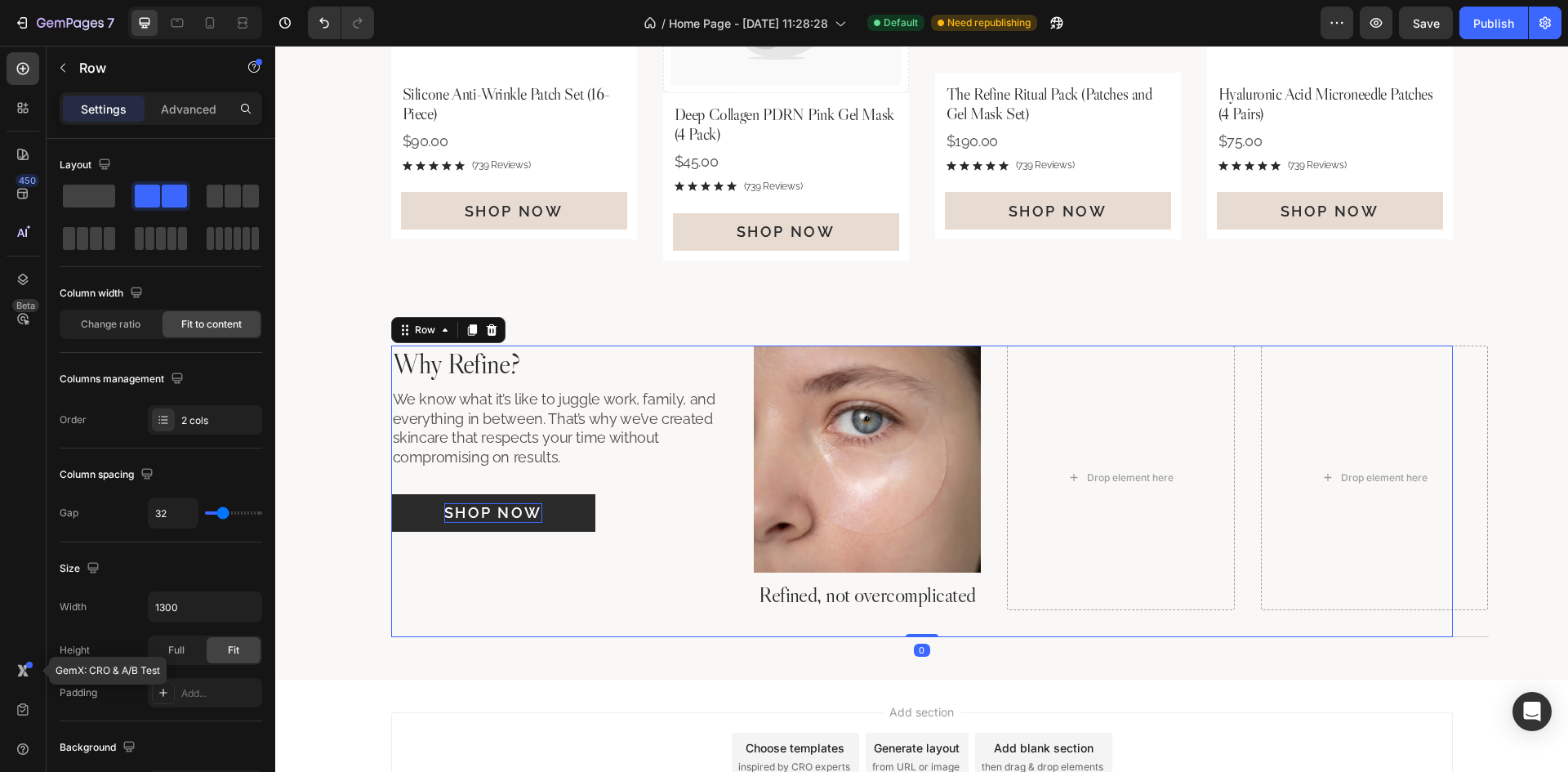
click at [727, 393] on div "Why Refine? Heading We know what it’s like to juggle work, family, and everythi…" at bounding box center [921, 490] width 1061 height 291
click at [1237, 549] on div "Image Refined, not overcomplicated Heading Drop element here Drop element here …" at bounding box center [1121, 490] width 735 height 291
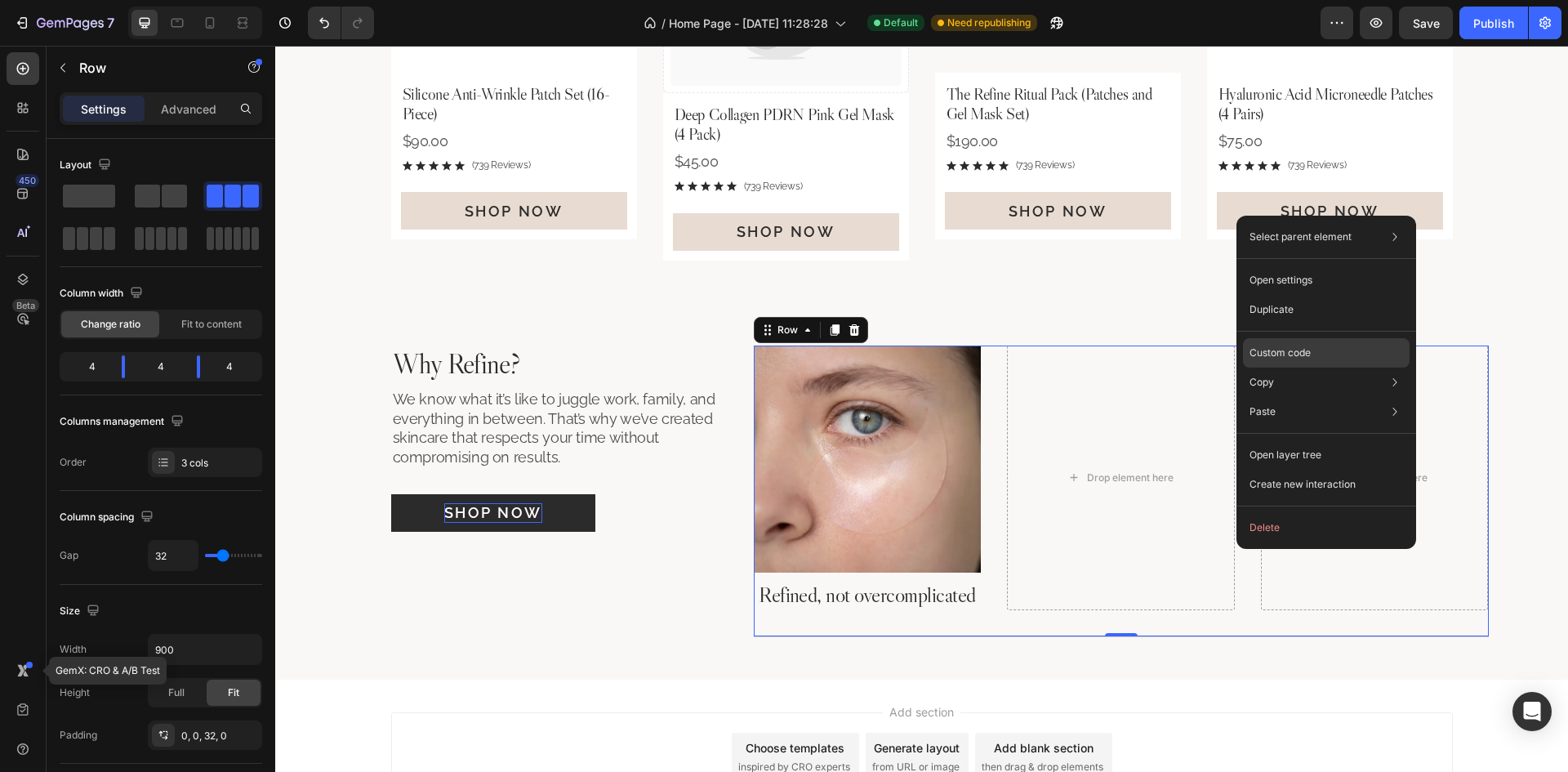
click at [1300, 351] on p "Custom code" at bounding box center [1279, 352] width 61 height 15
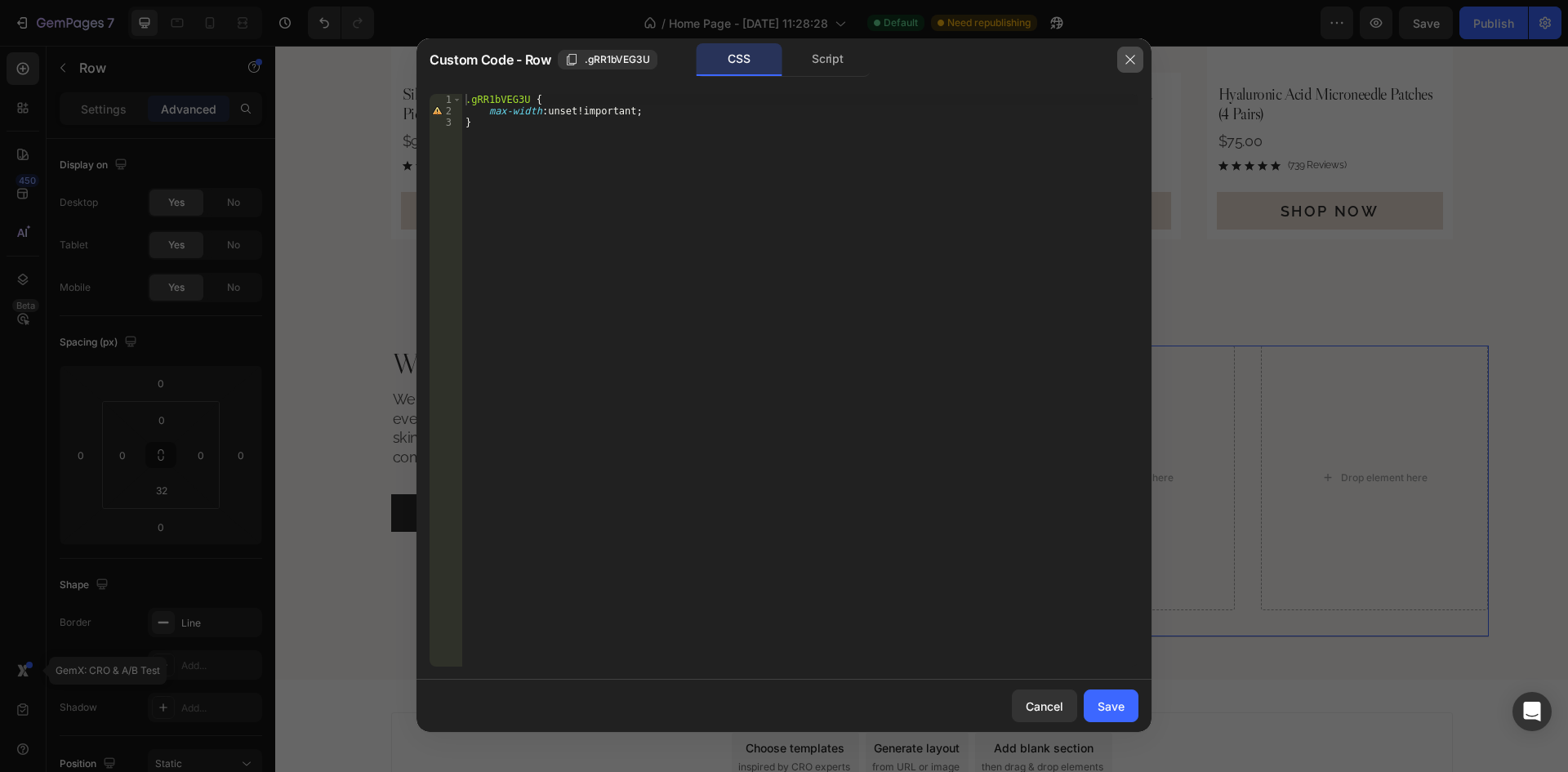
click at [1126, 57] on icon "button" at bounding box center [1129, 59] width 13 height 13
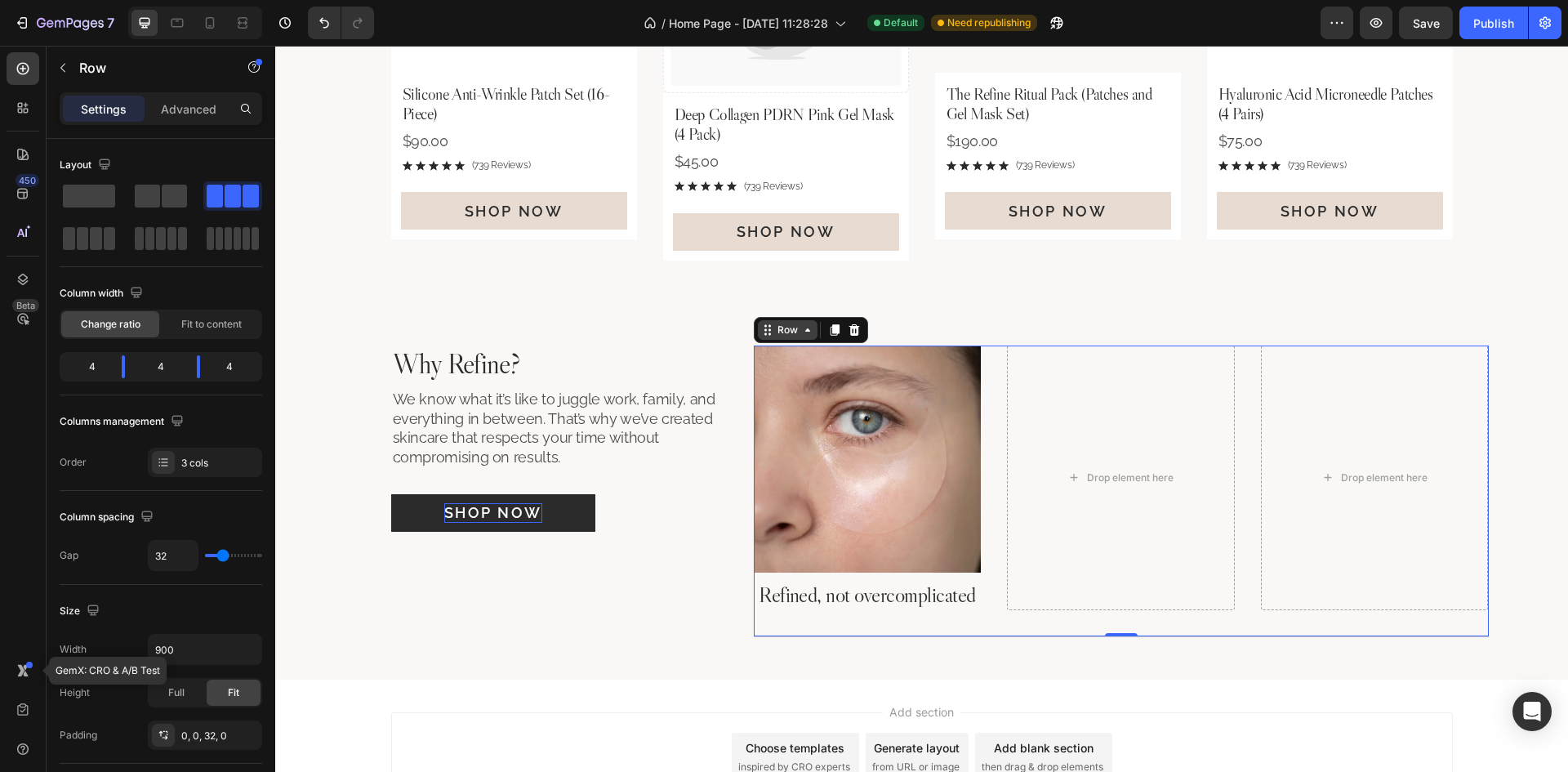
click at [774, 328] on div "Row" at bounding box center [787, 330] width 27 height 15
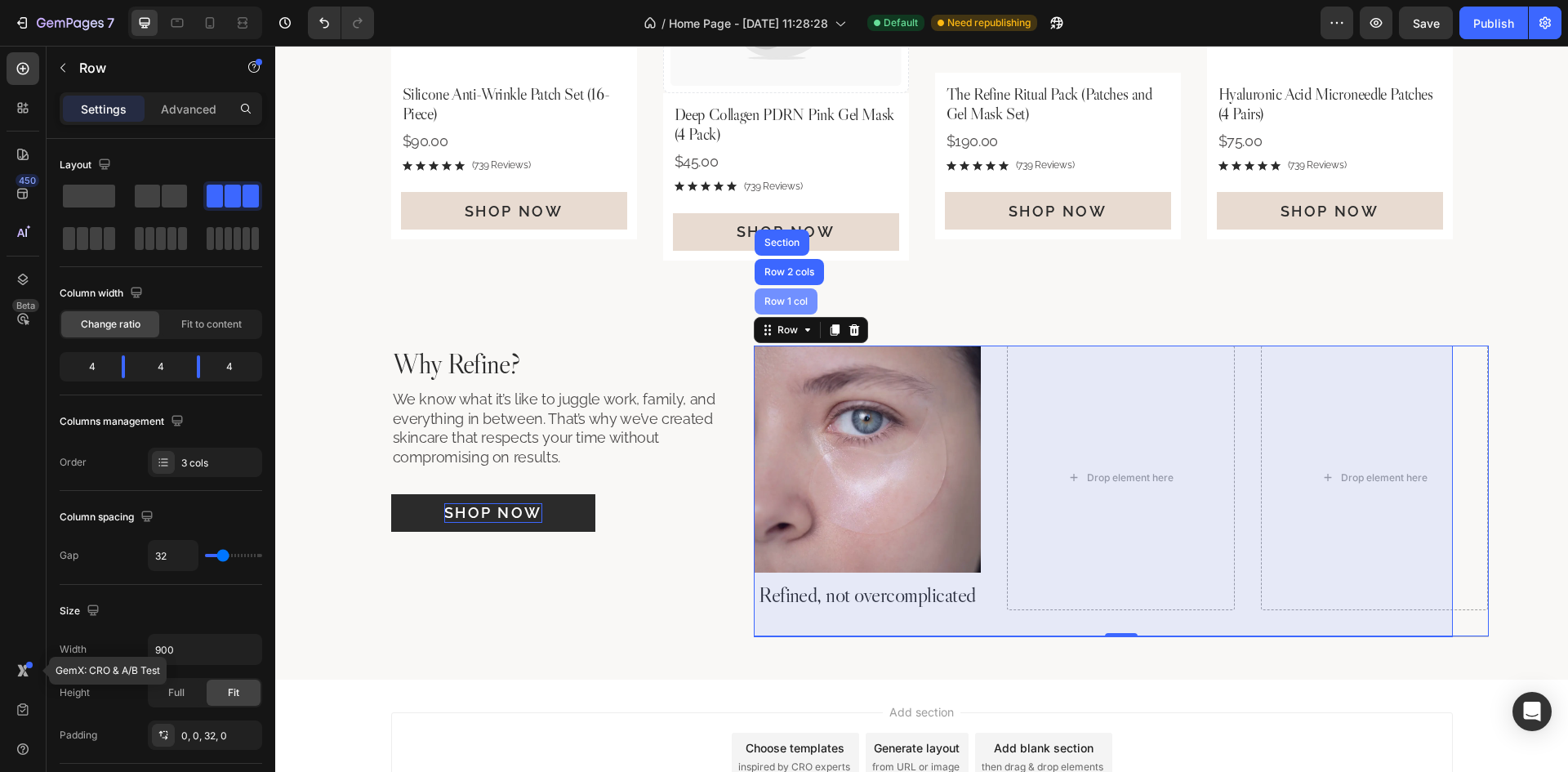
click at [780, 307] on div "Row 1 col" at bounding box center [786, 301] width 63 height 26
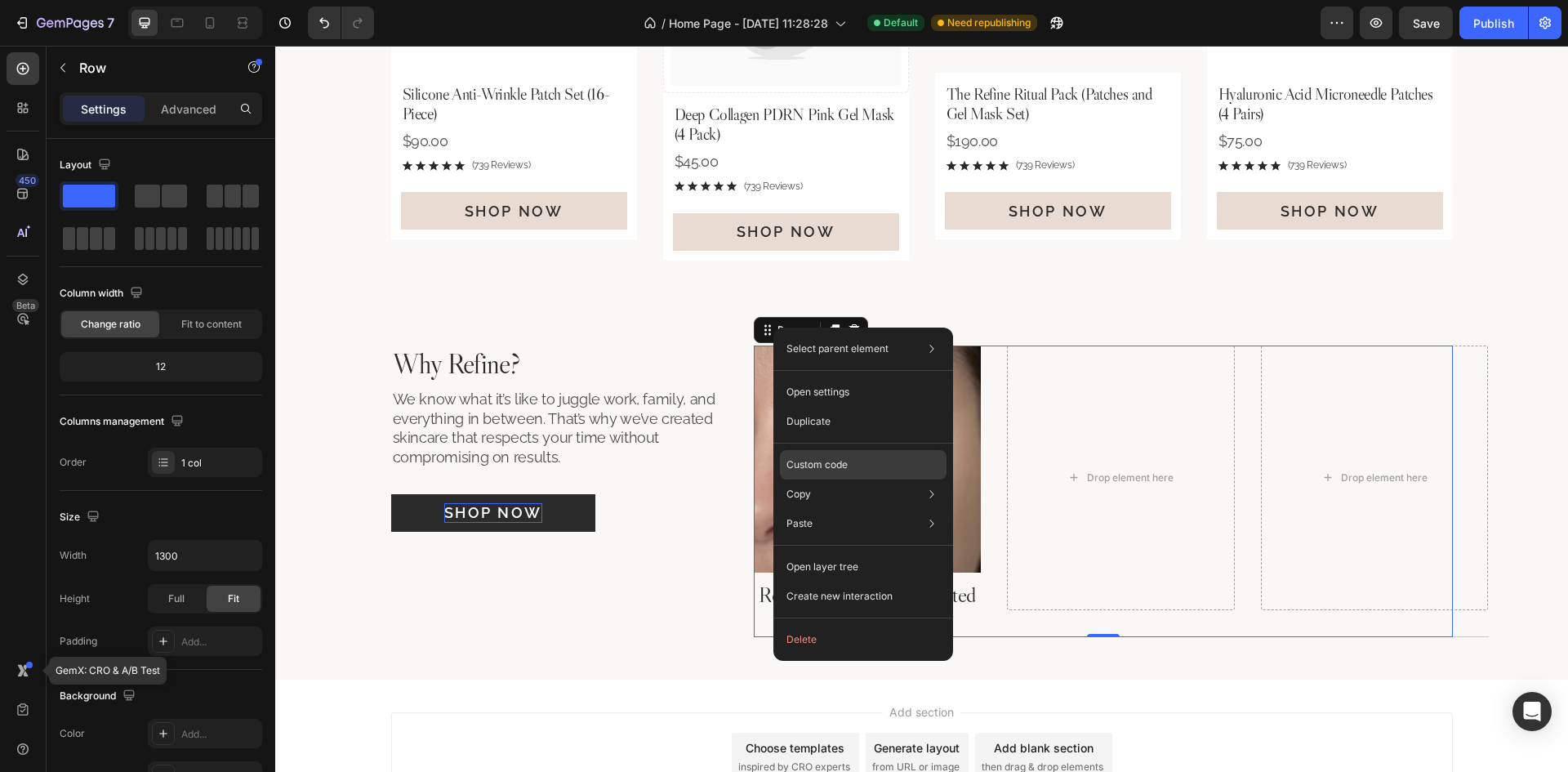
click at [819, 463] on p "Custom code" at bounding box center [817, 465] width 61 height 15
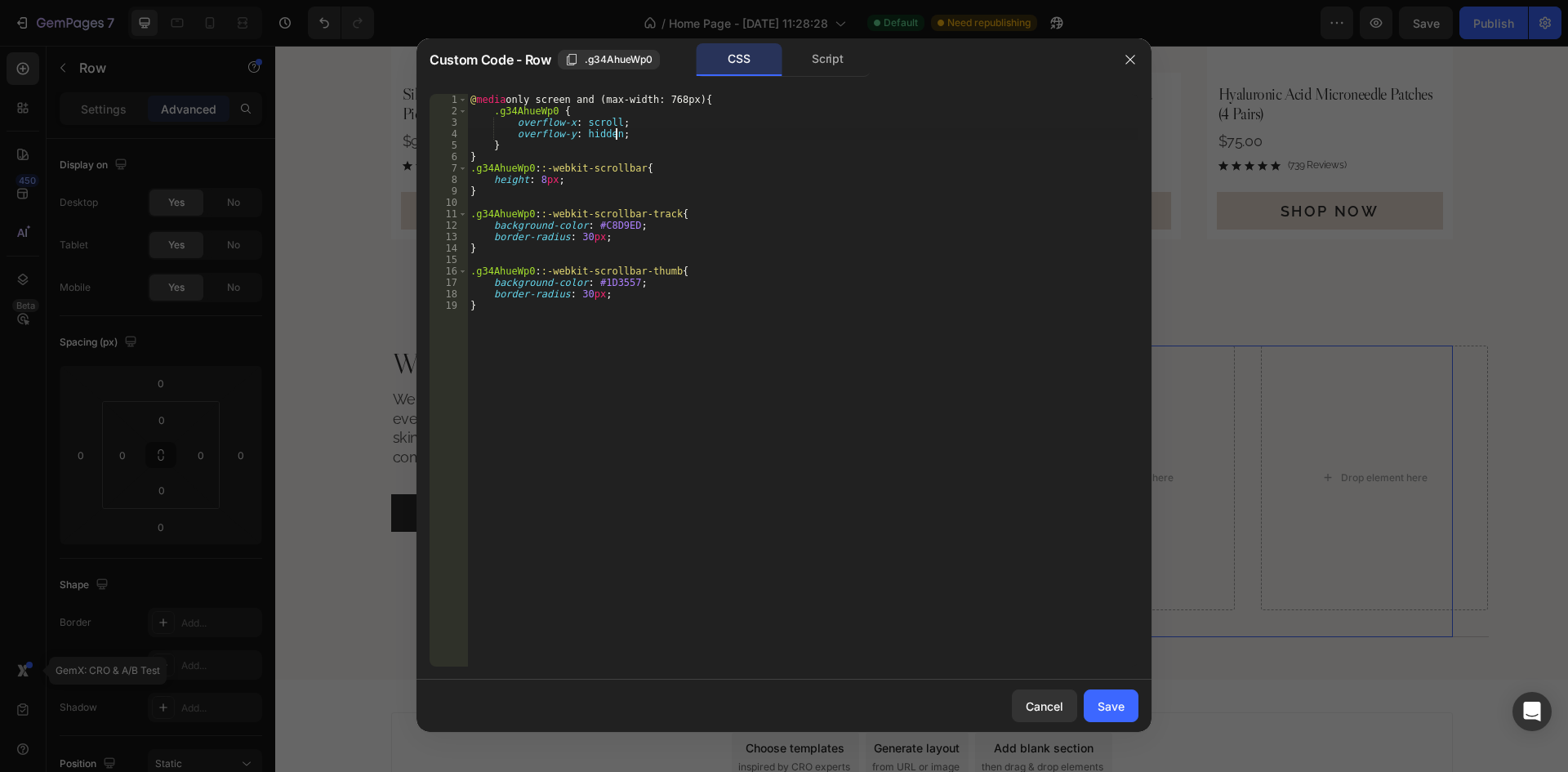
click at [650, 140] on div "@ media only screen and (max-width: 768px) { .g34AhueWp0 { overflow-x : scroll …" at bounding box center [803, 391] width 672 height 595
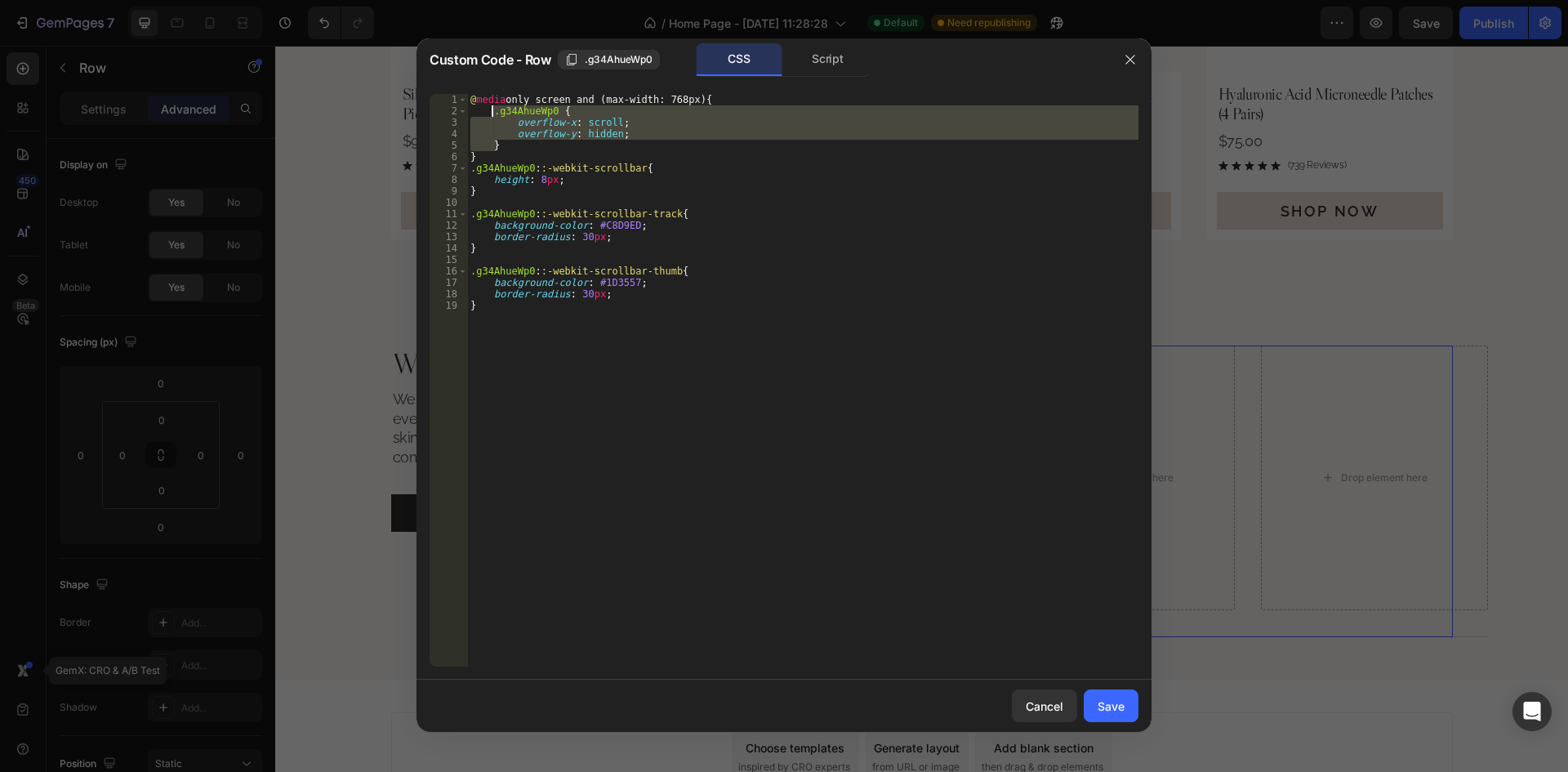
drag, startPoint x: 514, startPoint y: 143, endPoint x: 492, endPoint y: 115, distance: 35.6
click at [492, 115] on div "@ media only screen and (max-width: 768px) { .g34AhueWp0 { overflow-x : scroll …" at bounding box center [803, 391] width 672 height 595
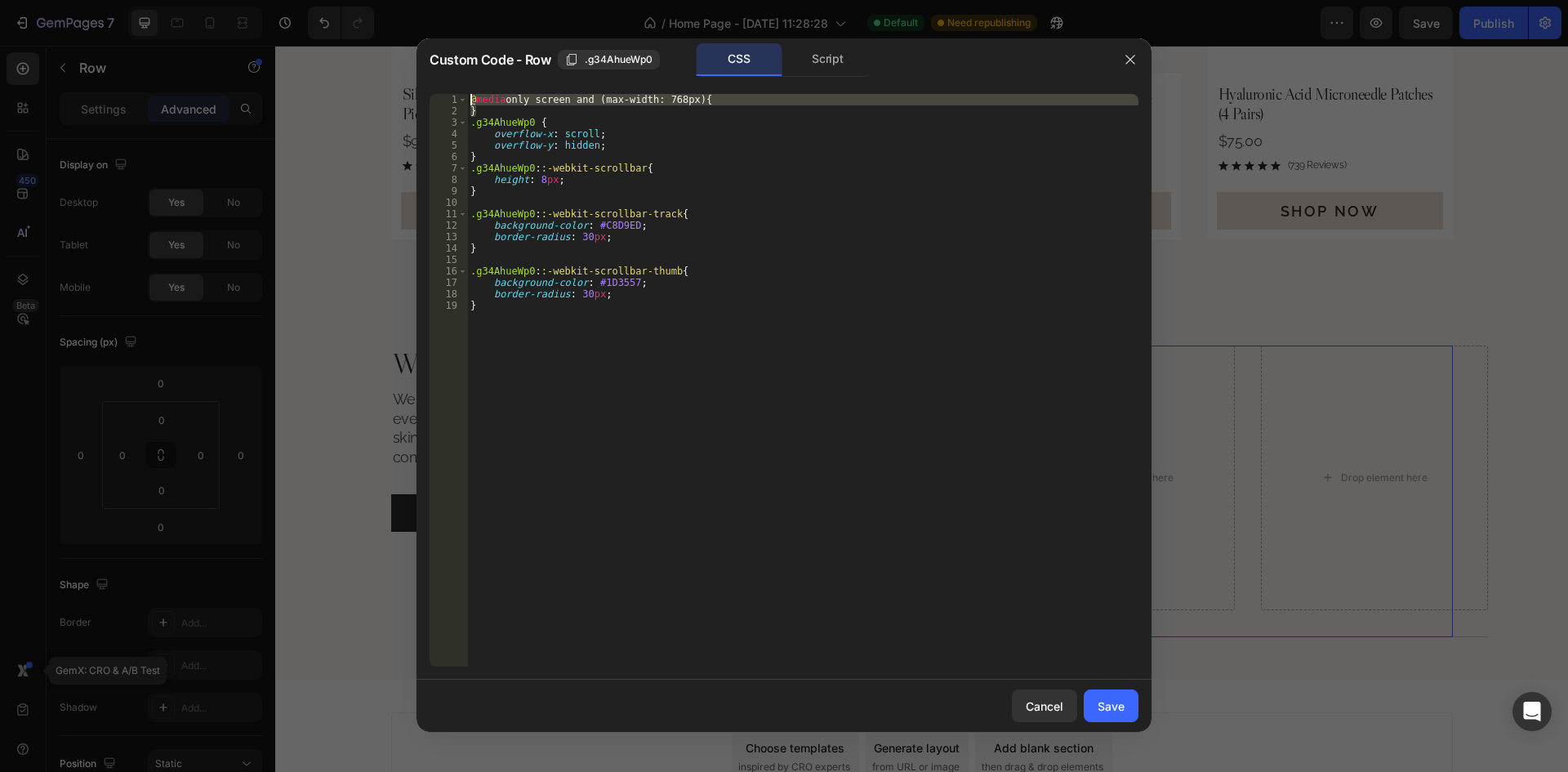
drag, startPoint x: 500, startPoint y: 107, endPoint x: 441, endPoint y: 88, distance: 62.0
click at [441, 88] on div ".g34AhueWp0 { overflow-x: scroll; 1 2 3 4 5 6 7 8 9 10 11 12 13 14 15 16 17 18 …" at bounding box center [784, 380] width 735 height 599
click at [585, 110] on div "@ media only screen and (max-width: 768px) { } .g34AhueWp0 { overflow-x : scrol…" at bounding box center [803, 380] width 672 height 573
type textarea "}"
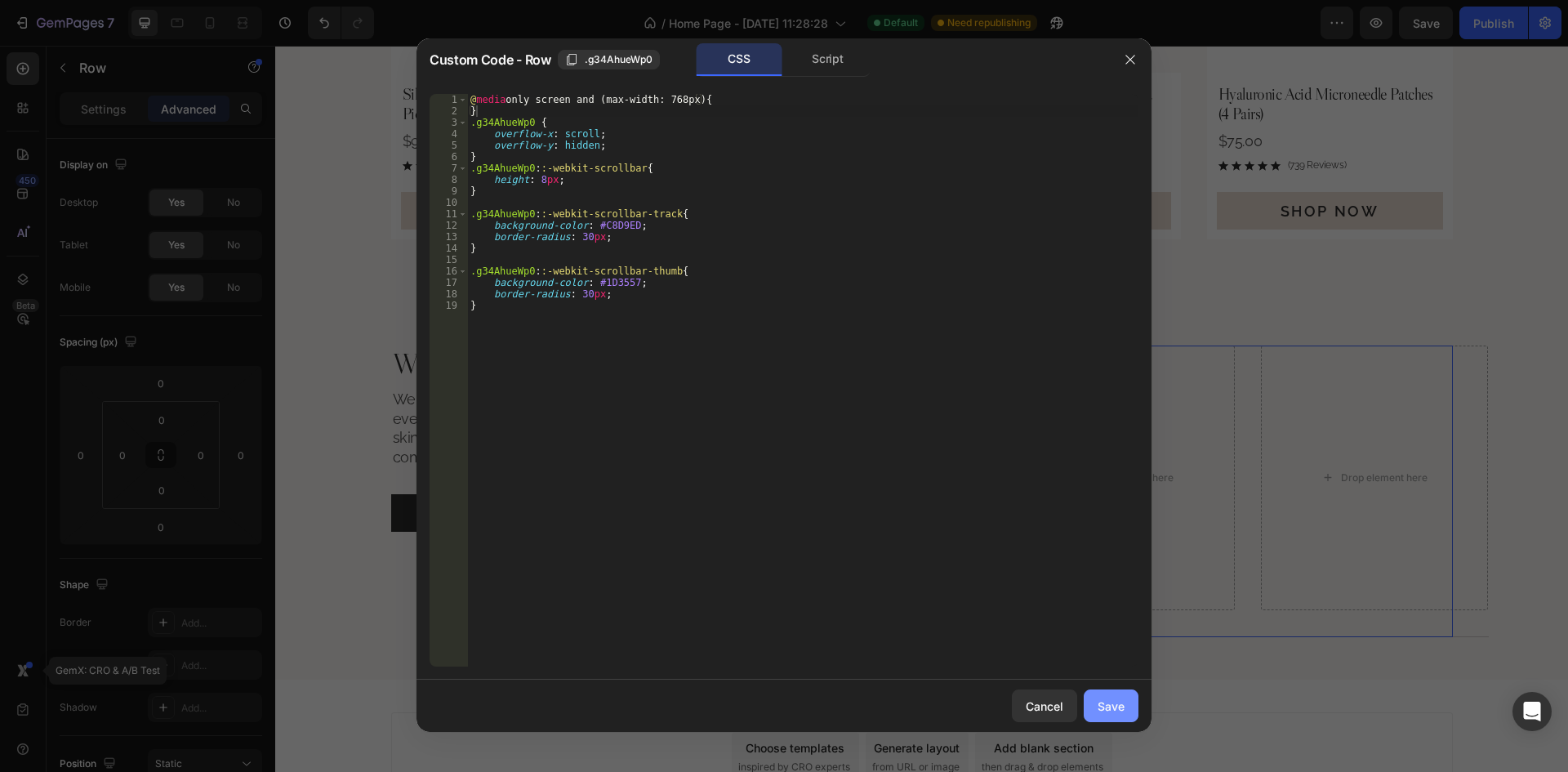
click at [1121, 696] on button "Save" at bounding box center [1111, 706] width 55 height 33
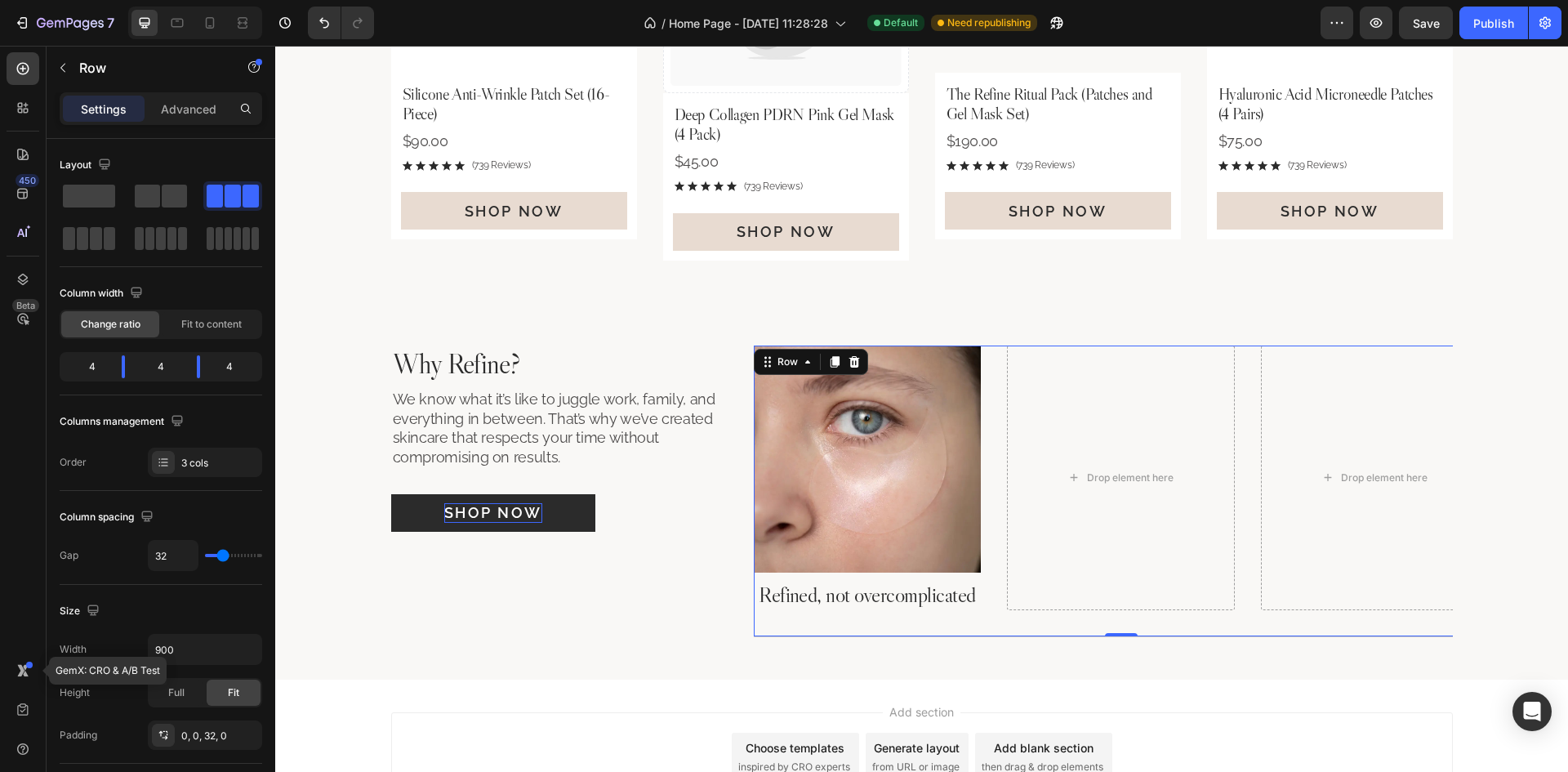
click at [1243, 451] on div "Image Refined, not overcomplicated Heading Drop element here Drop element here …" at bounding box center [1121, 490] width 735 height 291
click at [181, 649] on input "900" at bounding box center [204, 649] width 112 height 29
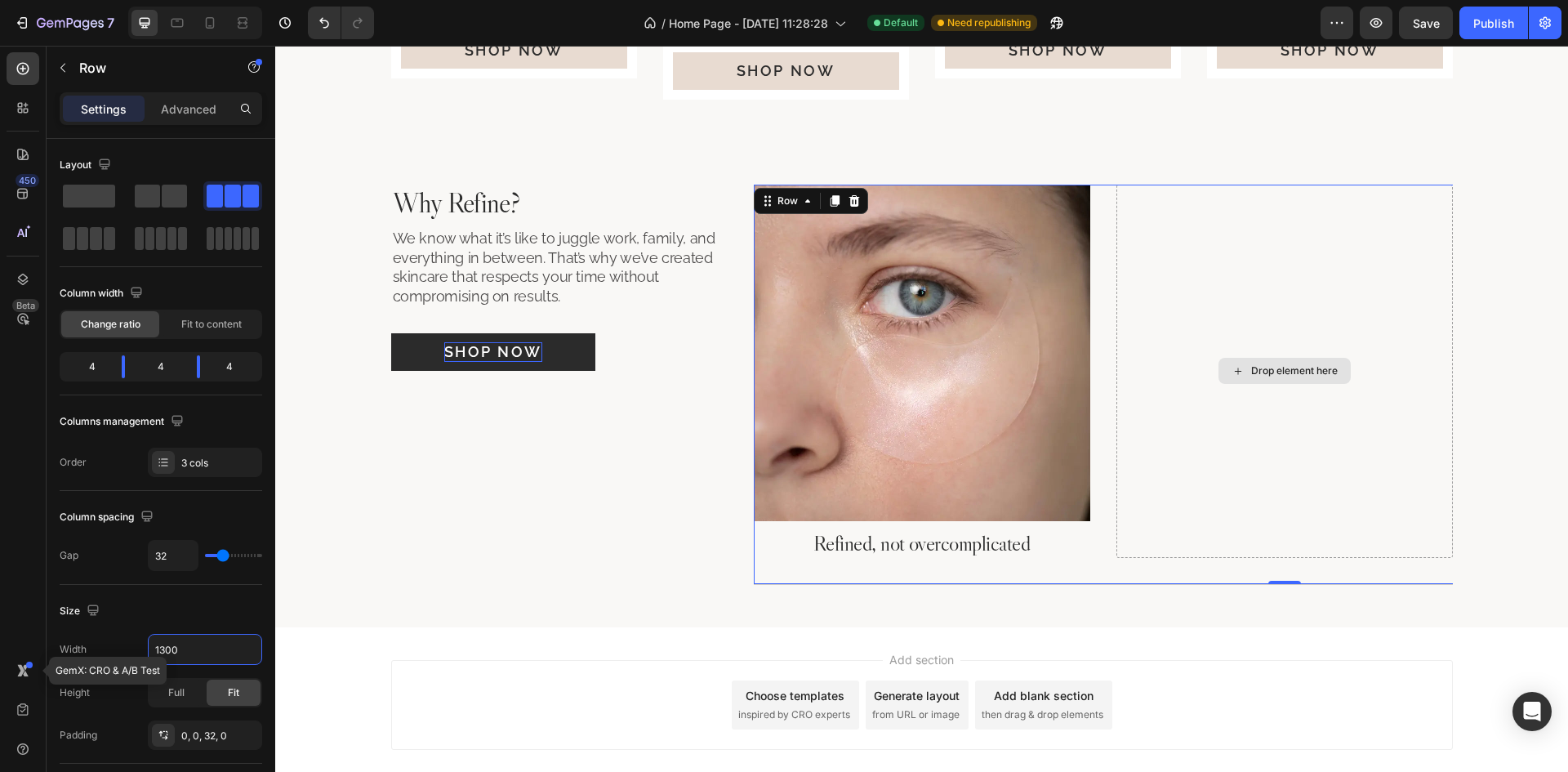
scroll to position [1465, 0]
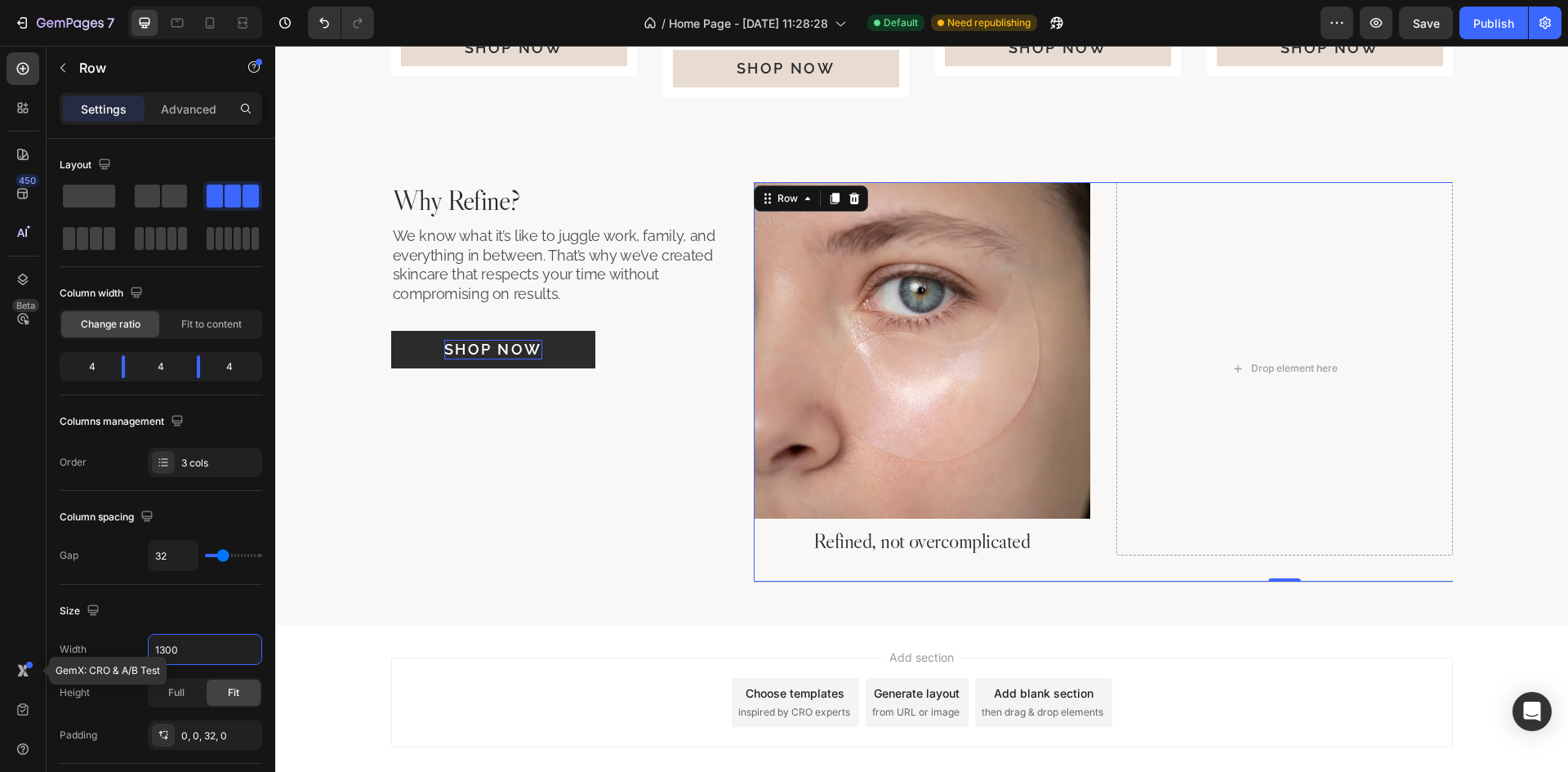
type input "1300"
click at [1090, 526] on div "Image Refined, not overcomplicated Heading Drop element here Drop element here …" at bounding box center [1285, 382] width 1061 height 400
click at [791, 208] on div "Row" at bounding box center [787, 198] width 59 height 20
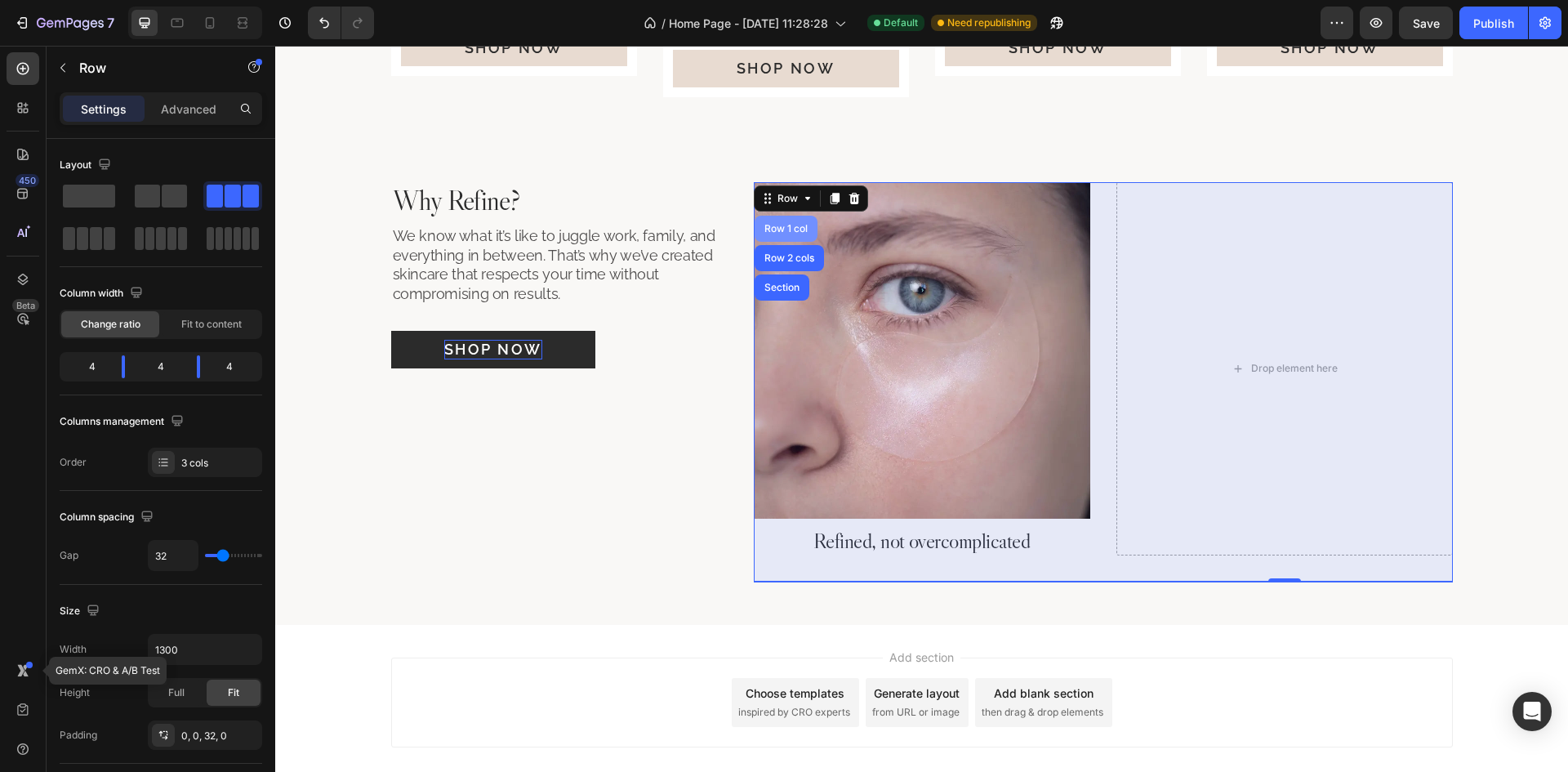
click at [776, 216] on div "Row 1 col" at bounding box center [786, 228] width 63 height 26
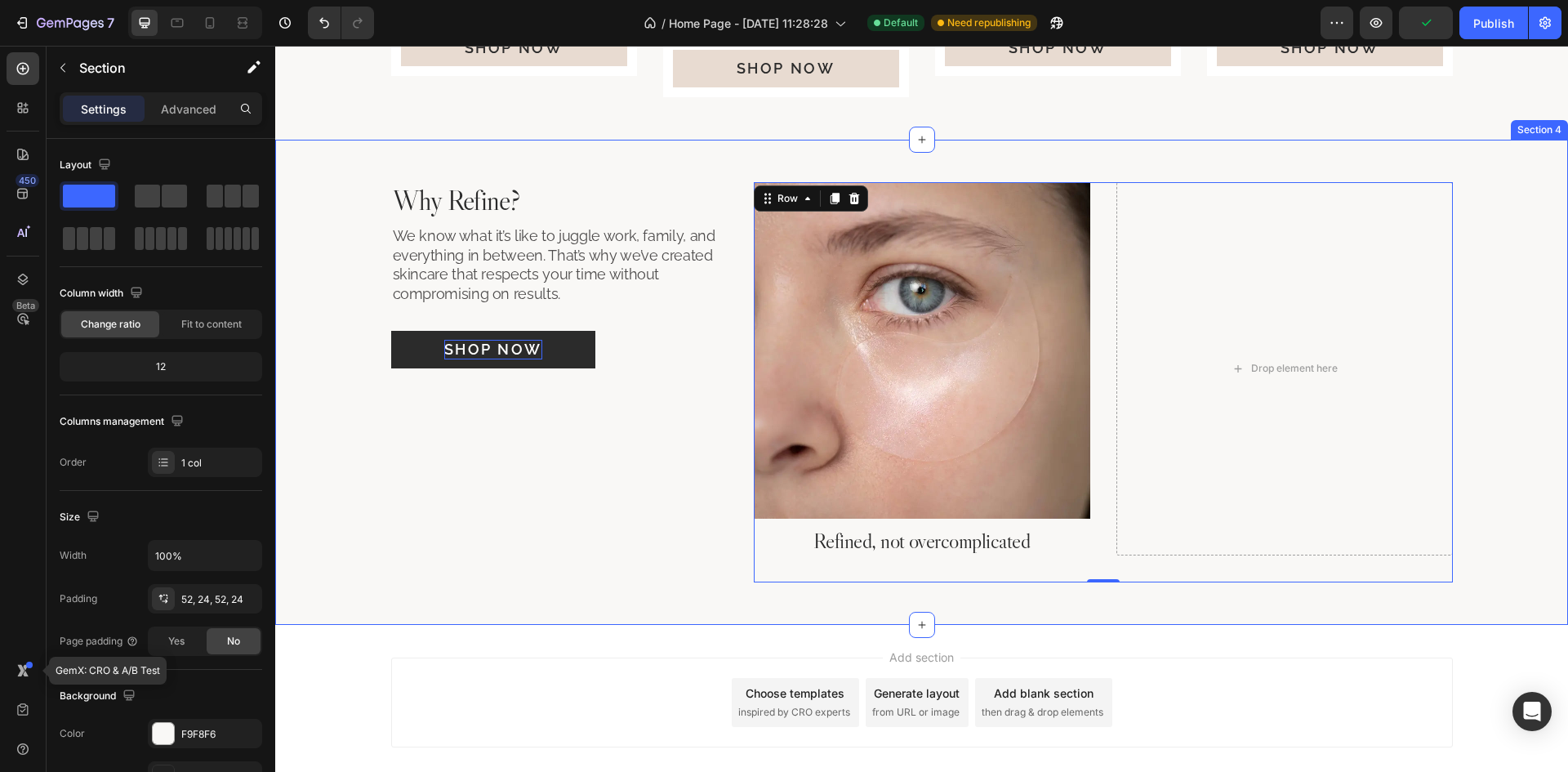
click at [551, 624] on div "Why Refine? Heading We know what it’s like to juggle work, family, and everythi…" at bounding box center [921, 382] width 1292 height 485
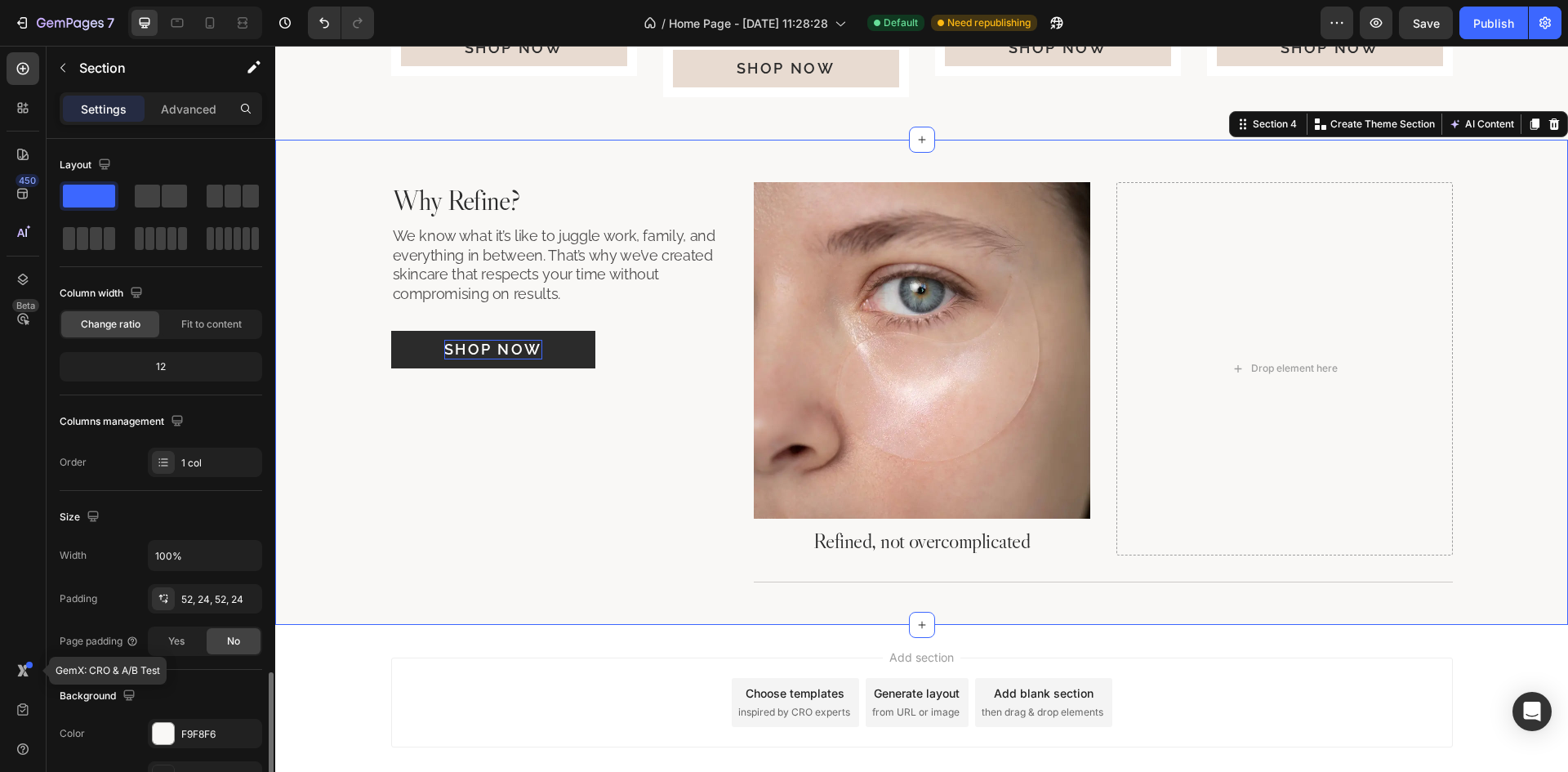
scroll to position [317, 0]
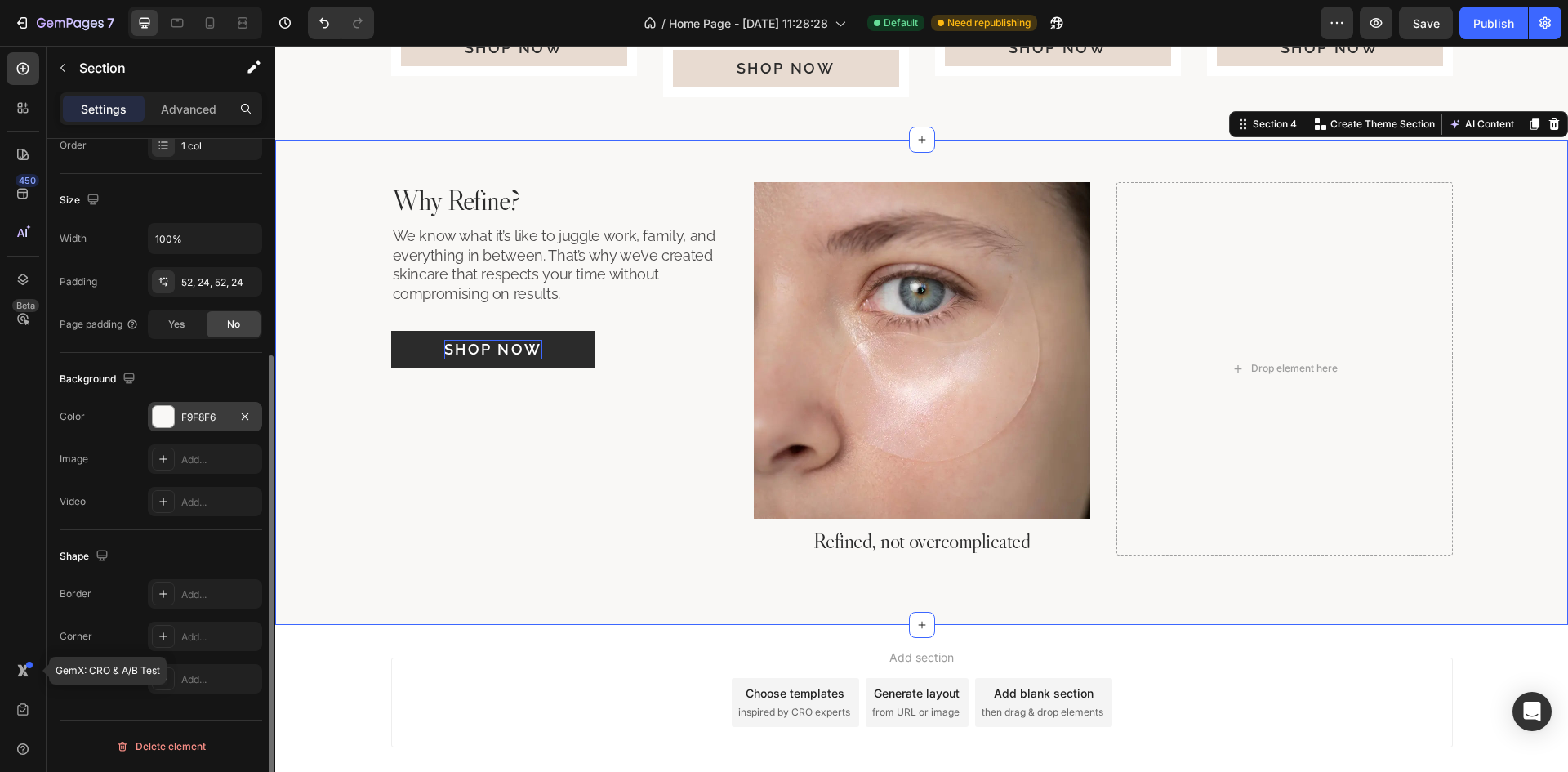
click at [192, 411] on div "F9F8F6" at bounding box center [204, 416] width 47 height 15
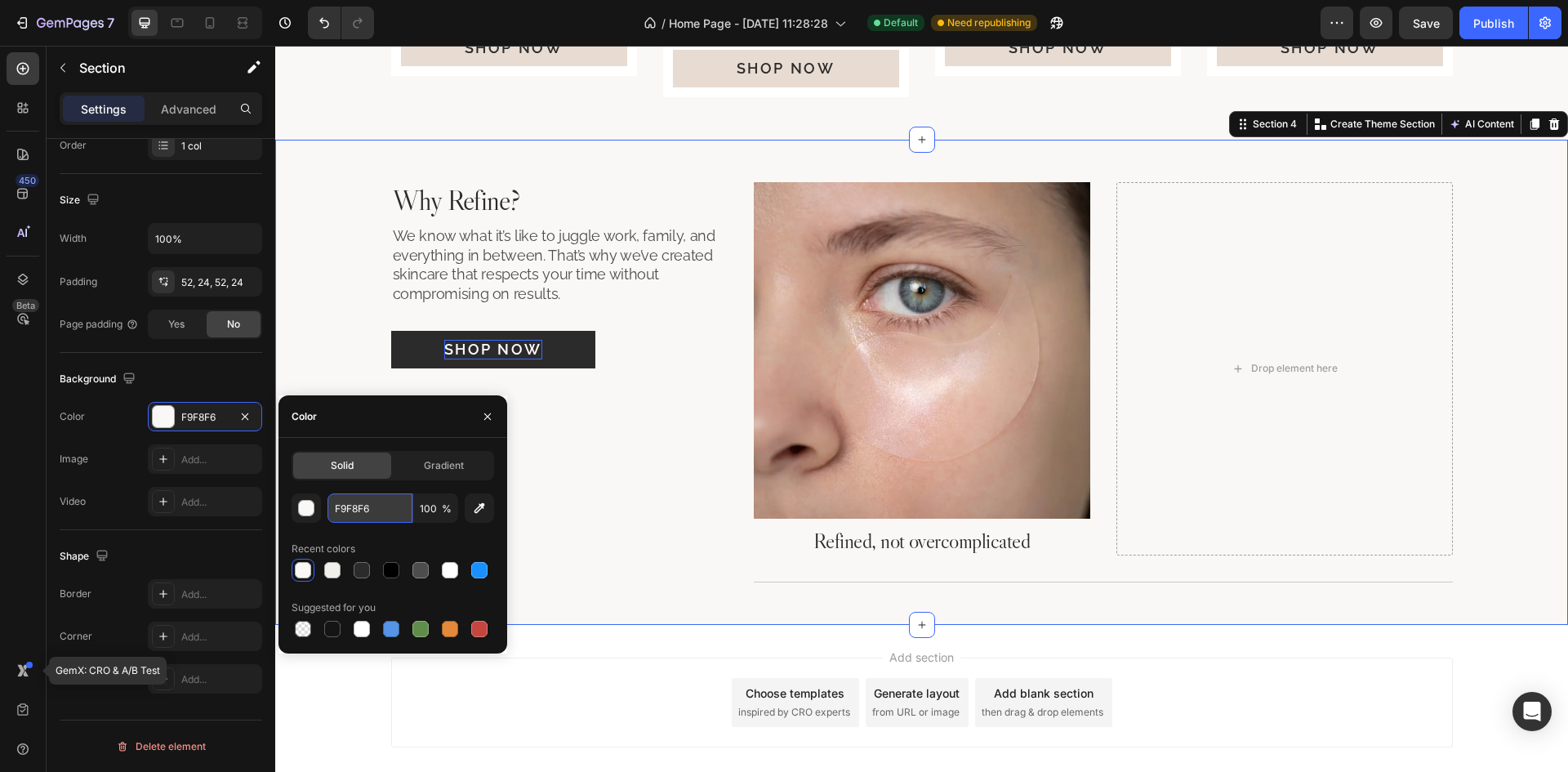
click at [384, 506] on input "F9F8F6" at bounding box center [369, 508] width 85 height 29
paste input "#DDD2C4"
type input "#DDD2C4"
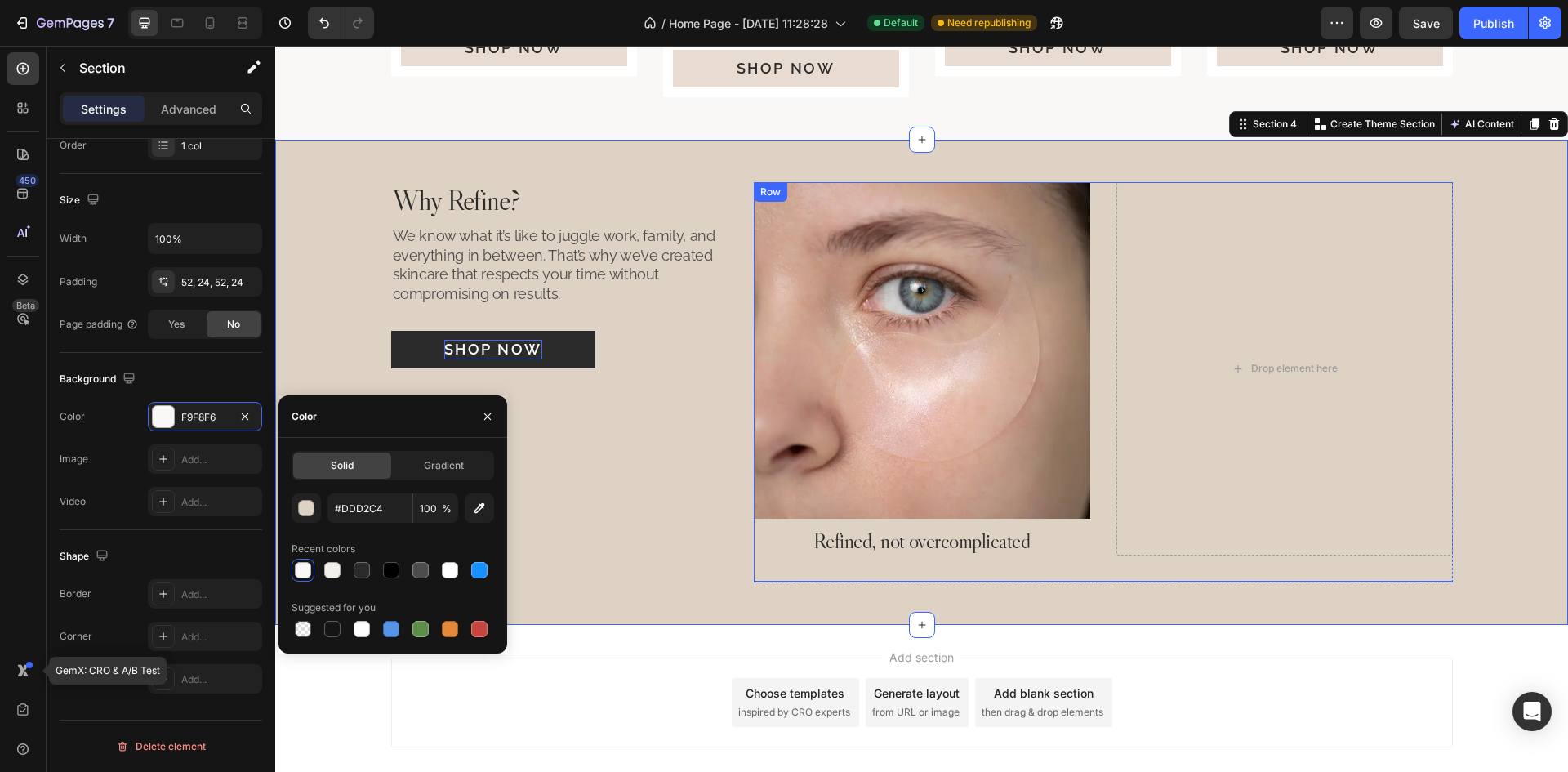
click at [1094, 480] on div "Image Refined, not overcomplicated Heading Drop element here Drop element here …" at bounding box center [1285, 382] width 1061 height 400
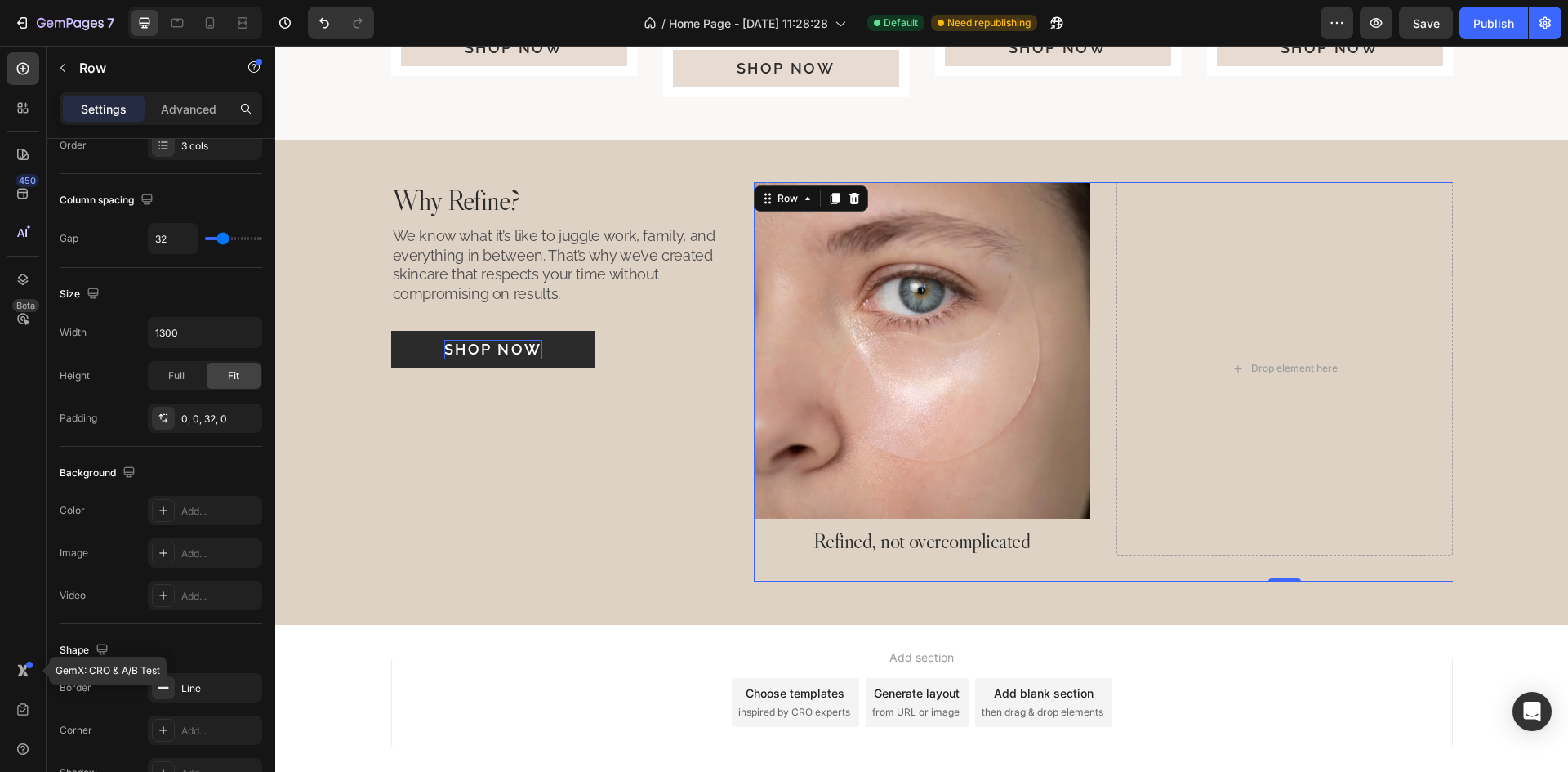
scroll to position [0, 0]
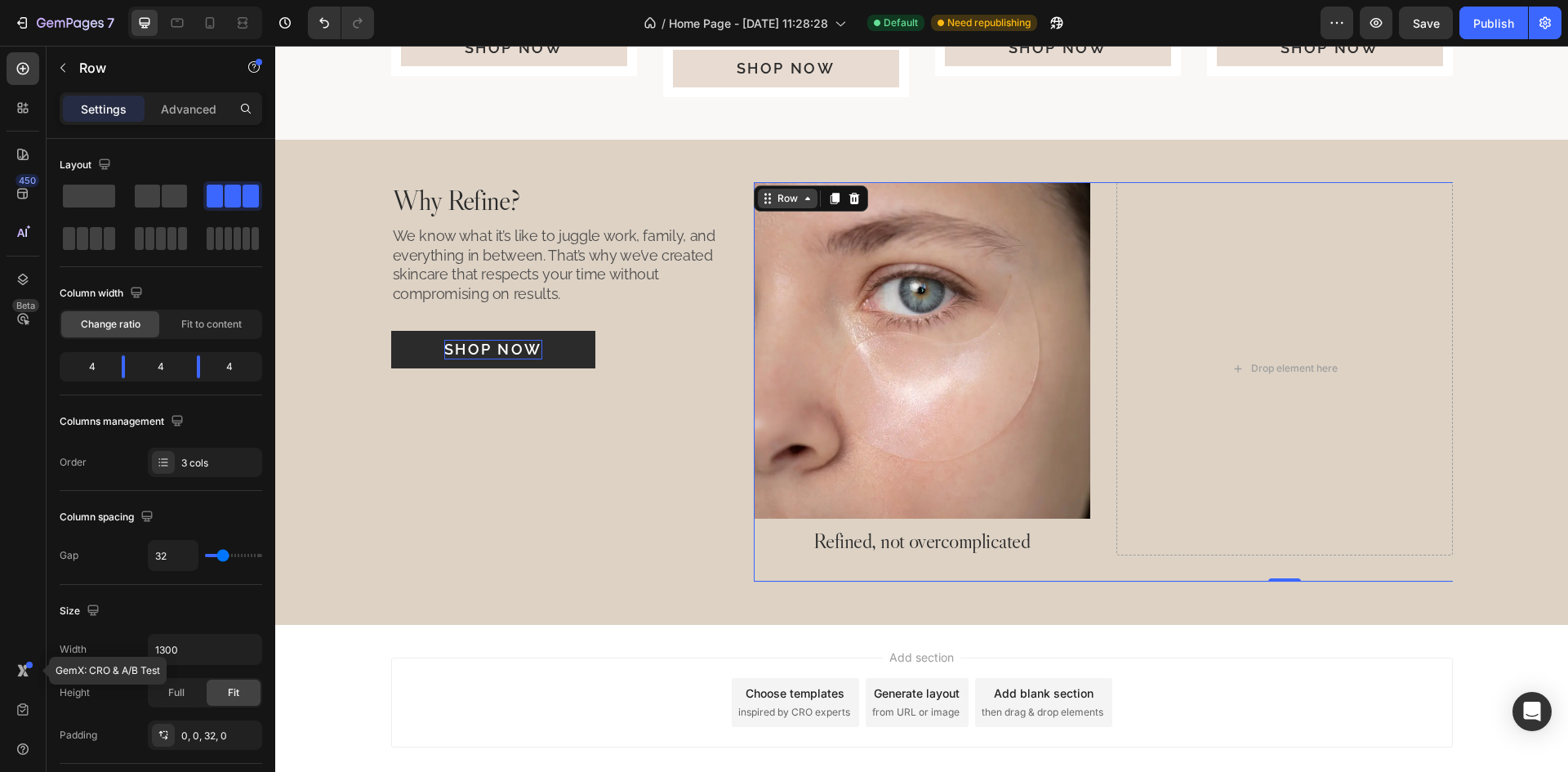
click at [802, 202] on icon at bounding box center [807, 198] width 13 height 13
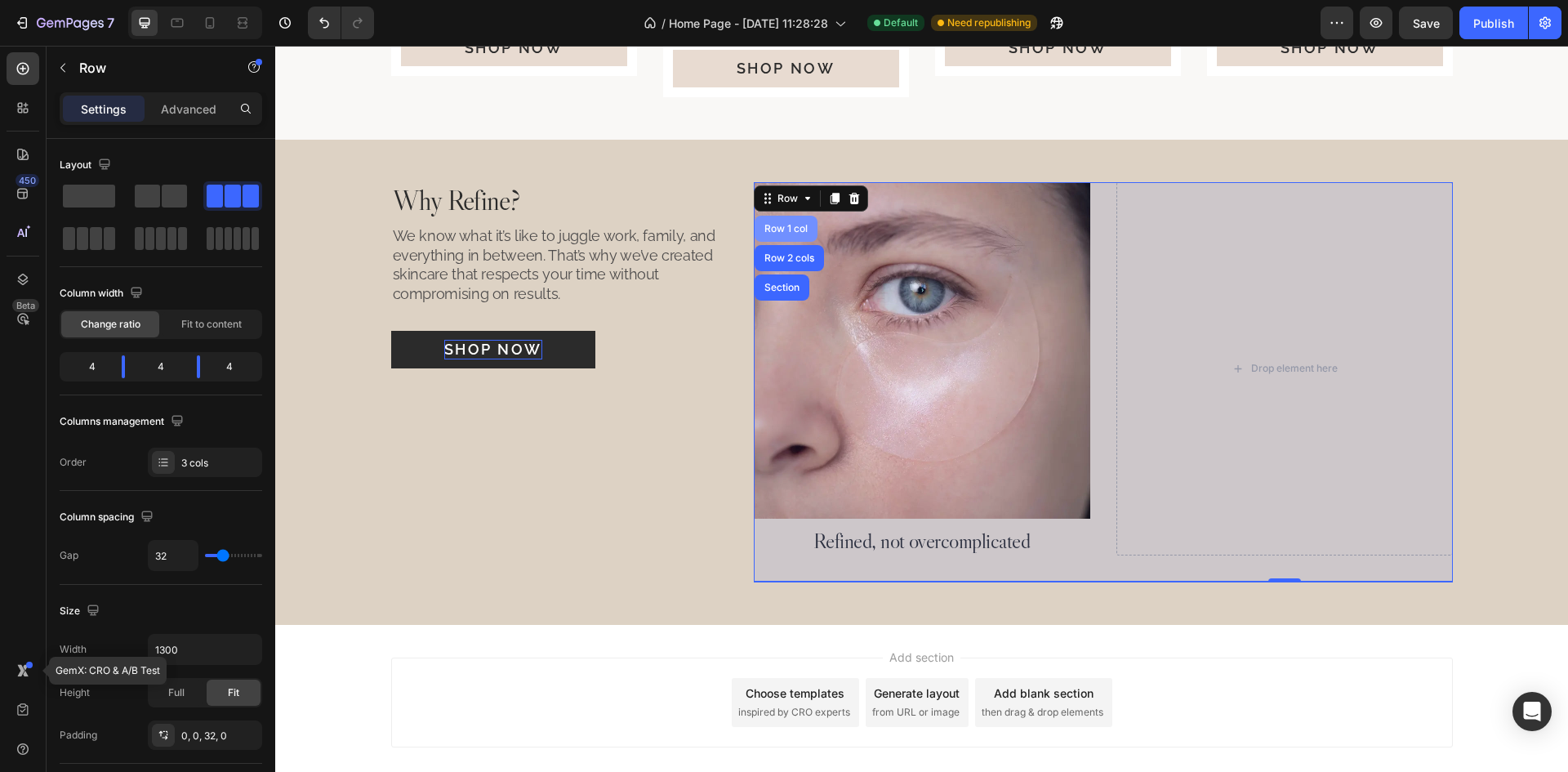
click at [778, 226] on div "Row 1 col" at bounding box center [786, 228] width 50 height 9
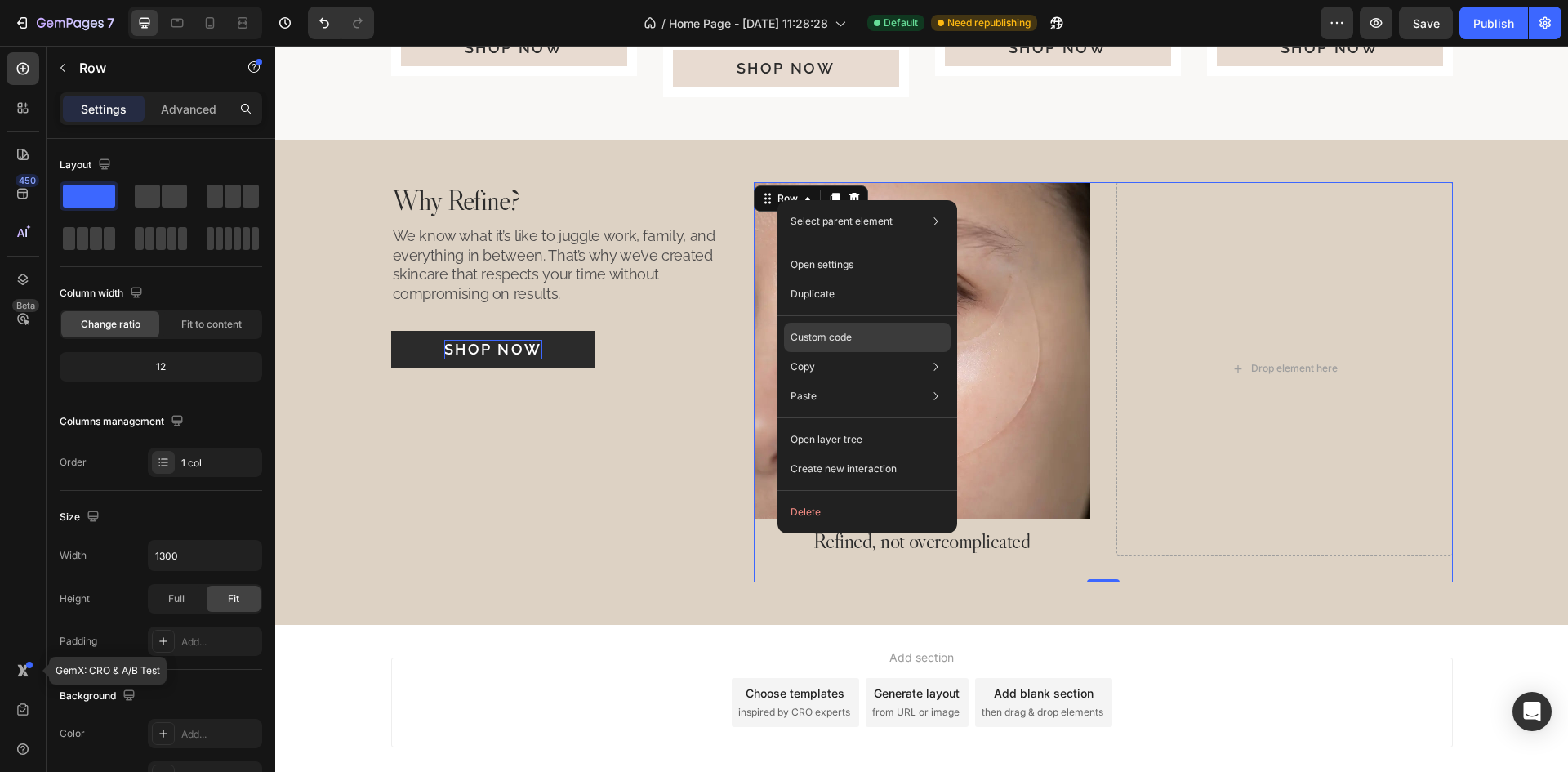
click at [866, 381] on div "Custom code" at bounding box center [867, 396] width 167 height 29
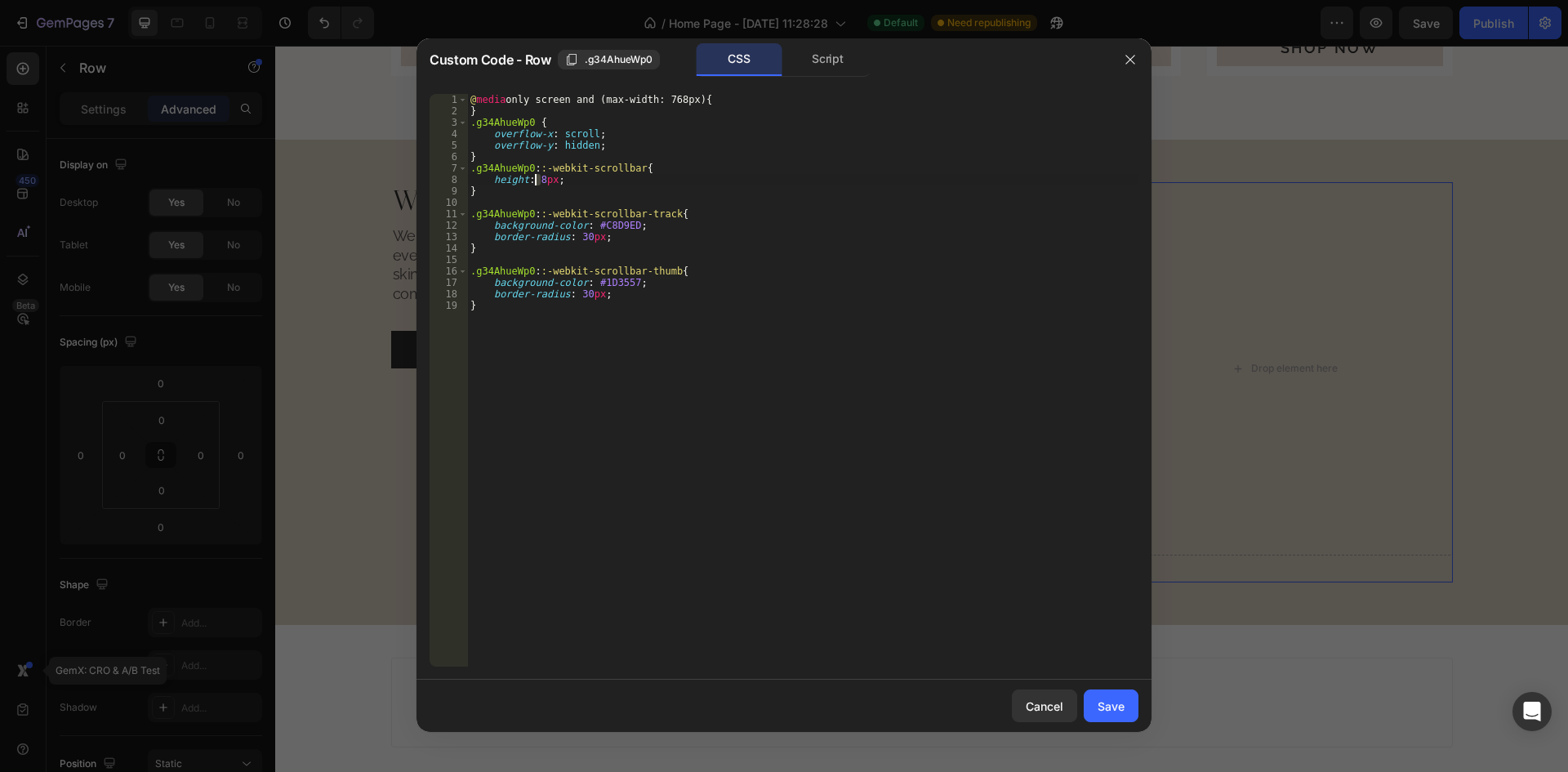
click at [535, 184] on div "@ media only screen and (max-width: 768px) { } .g34AhueWp0 { overflow-x : scrol…" at bounding box center [803, 391] width 672 height 595
click at [607, 142] on div "@ media only screen and (max-width: 768px) { } .g34AhueWp0 { overflow-x : scrol…" at bounding box center [803, 391] width 672 height 595
click at [617, 197] on div "@ media only screen and (max-width: 768px) { } .g34AhueWp0 { overflow-x : scrol…" at bounding box center [803, 391] width 672 height 595
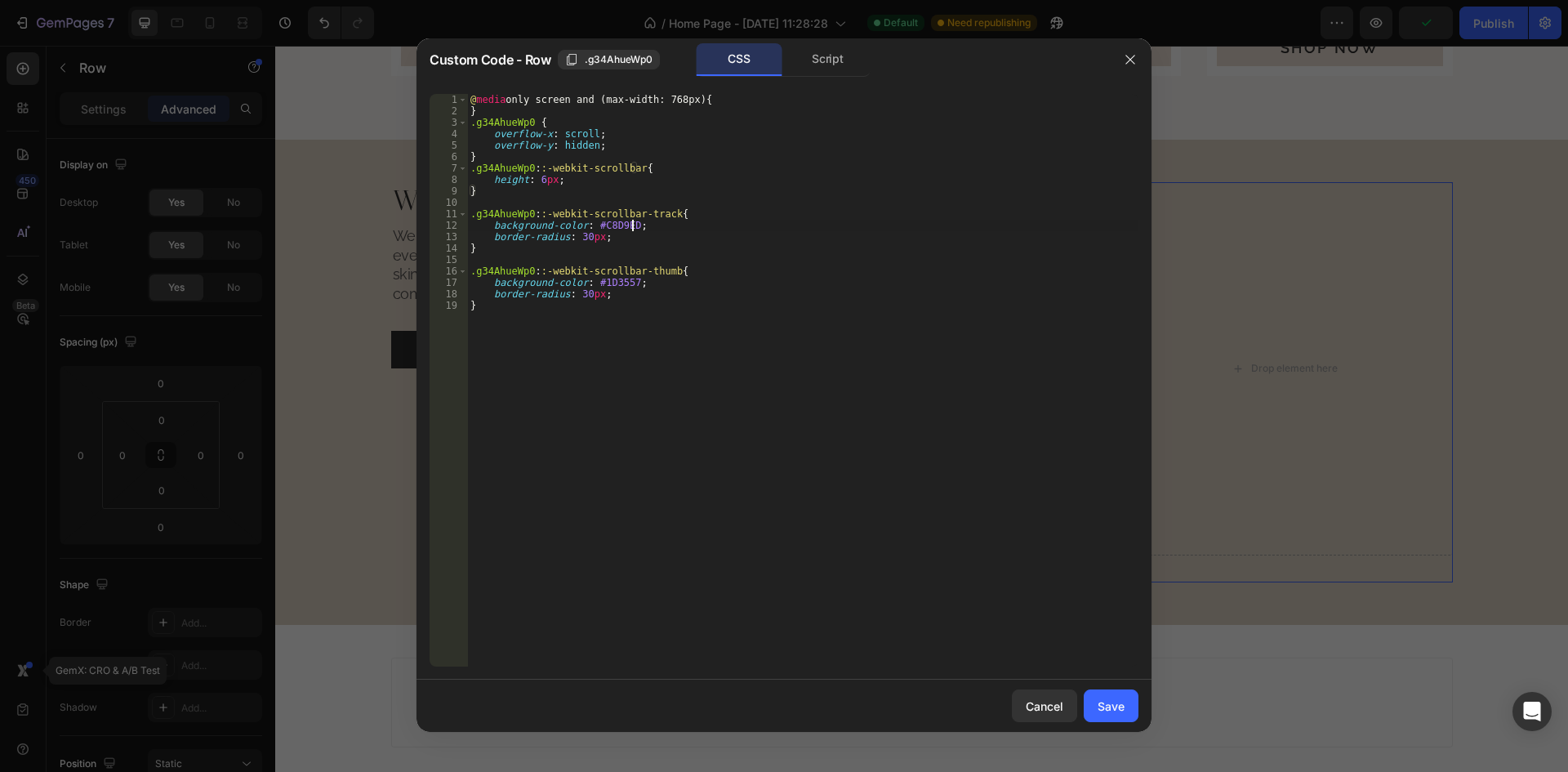
click at [644, 228] on div "@ media only screen and (max-width: 768px) { } .g34AhueWp0 { overflow-x : scrol…" at bounding box center [803, 391] width 672 height 595
click at [606, 234] on div "@ media only screen and (max-width: 768px) { } .g34AhueWp0 { overflow-x : scrol…" at bounding box center [803, 391] width 672 height 595
click at [607, 228] on div "@ media only screen and (max-width: 768px) { } .g34AhueWp0 { overflow-x : scrol…" at bounding box center [803, 391] width 672 height 595
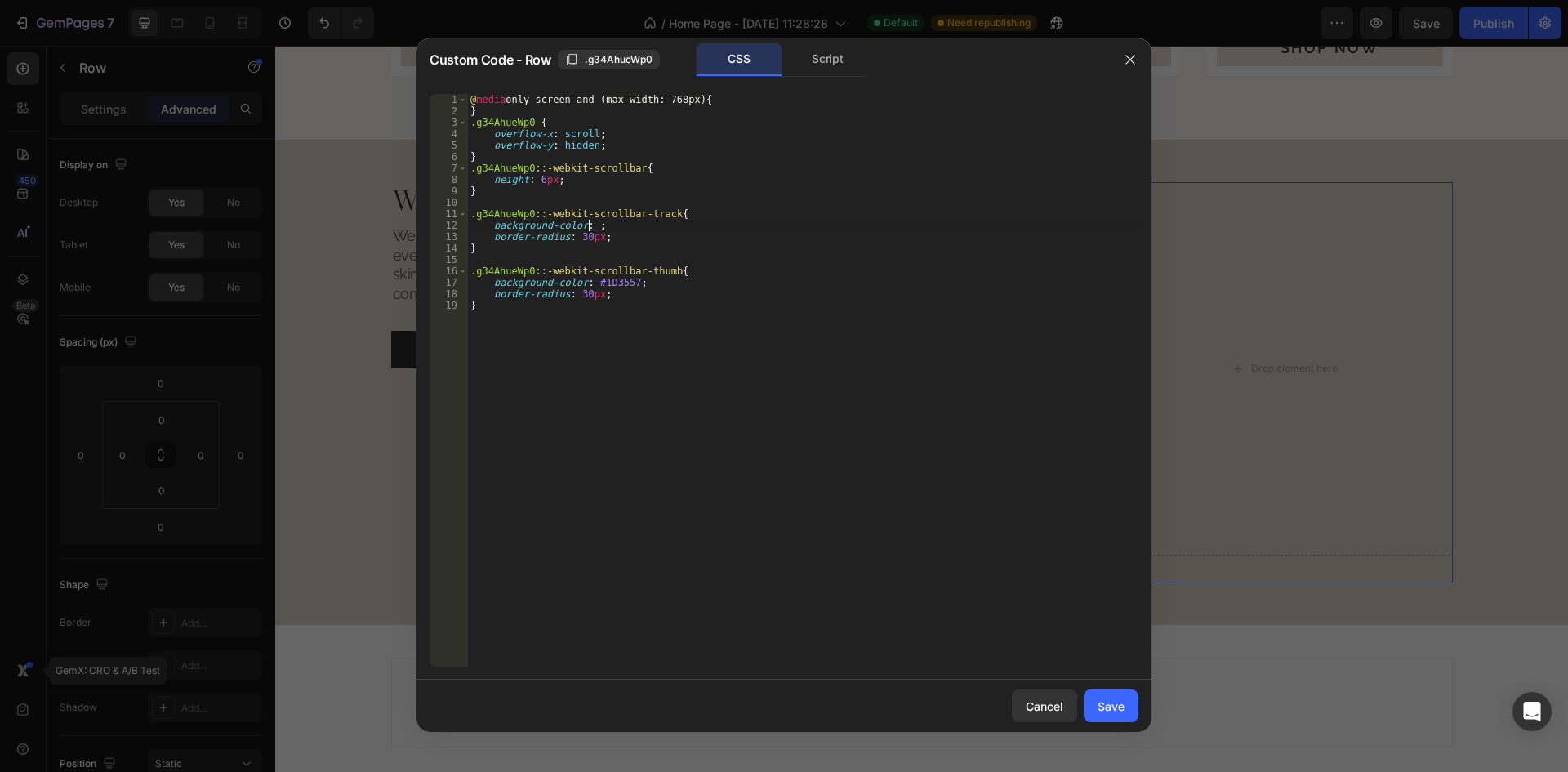
paste textarea "#CCC5BC"
click at [607, 284] on div "@ media only screen and (max-width: 768px) { } .g34AhueWp0 { overflow-x : scrol…" at bounding box center [803, 391] width 672 height 595
paste textarea "#B7ADA1"
click at [607, 232] on div "@ media only screen and (max-width: 768px) { } .g34AhueWp0 { overflow-x : scrol…" at bounding box center [803, 391] width 672 height 595
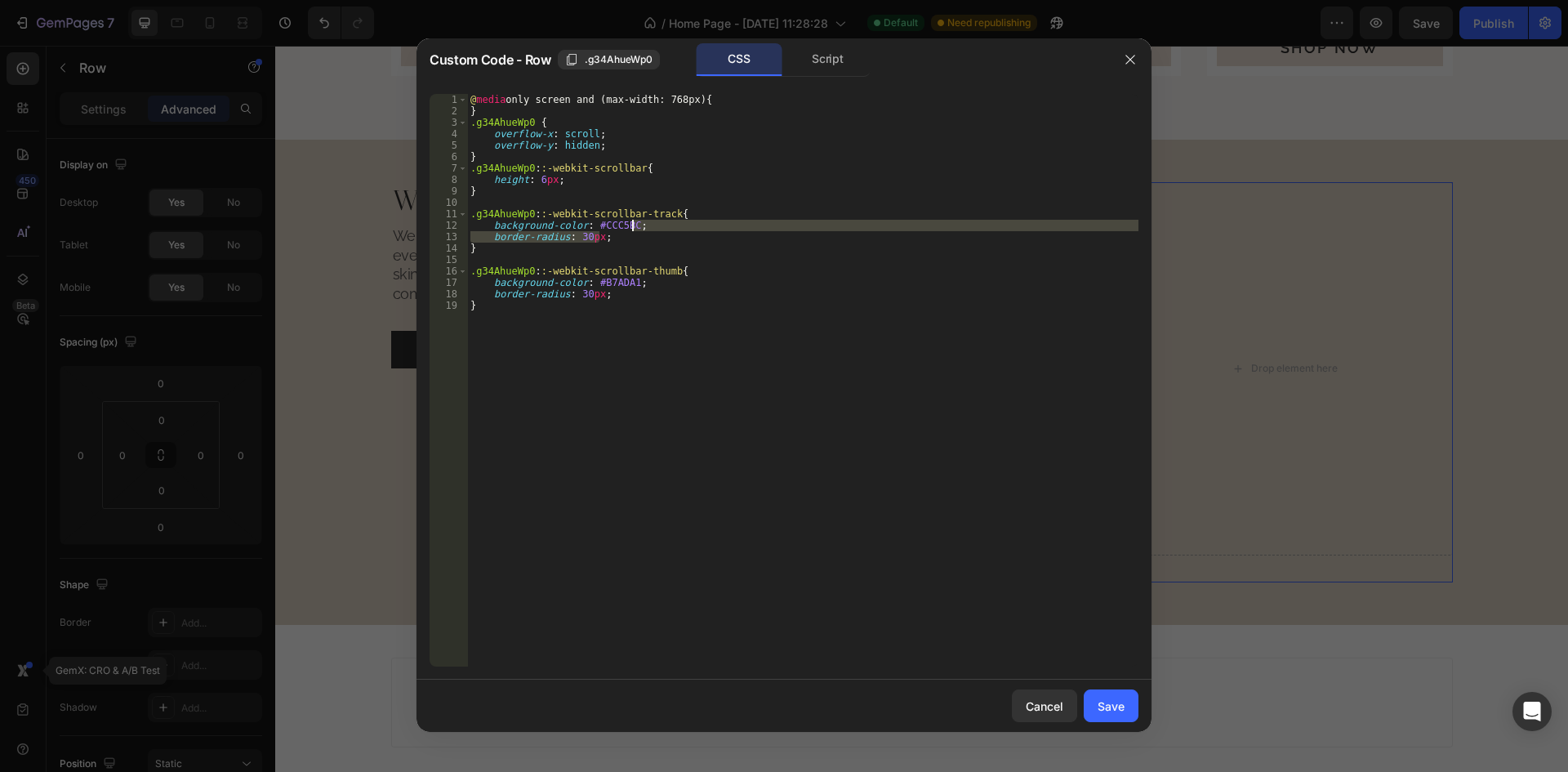
drag, startPoint x: 623, startPoint y: 237, endPoint x: 642, endPoint y: 230, distance: 20.2
click at [642, 230] on div "@ media only screen and (max-width: 768px) { } .g34AhueWp0 { overflow-x : scrol…" at bounding box center [803, 391] width 672 height 595
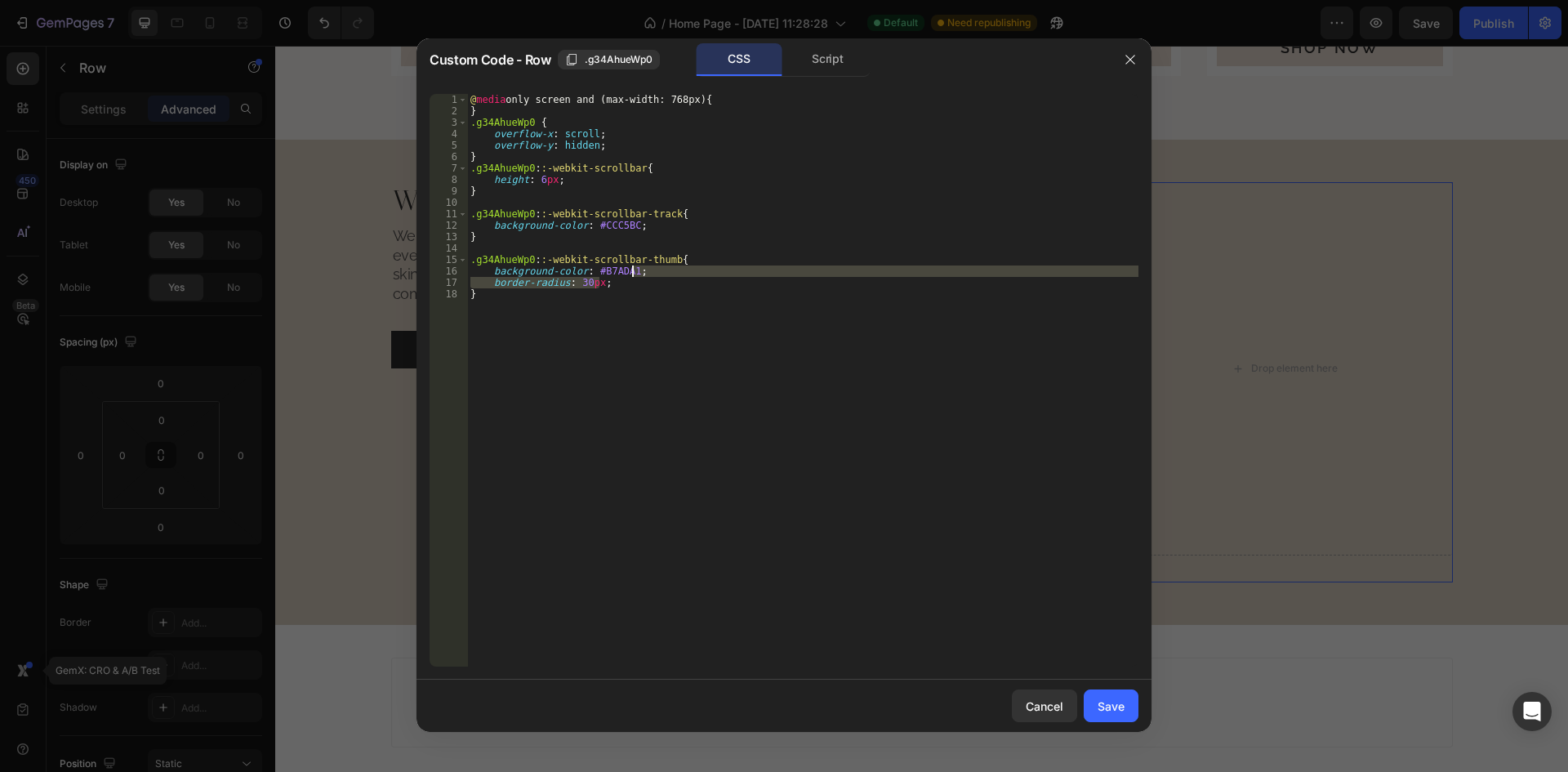
drag, startPoint x: 620, startPoint y: 279, endPoint x: 640, endPoint y: 273, distance: 20.9
click at [640, 273] on div "@ media only screen and (max-width: 768px) { } .g34AhueWp0 { overflow-x : scrol…" at bounding box center [803, 391] width 672 height 595
click at [606, 285] on div "@ media only screen and (max-width: 768px) { } .g34AhueWp0 { overflow-x : scrol…" at bounding box center [803, 391] width 672 height 595
type textarea "}"
click at [1103, 711] on div "Save" at bounding box center [1110, 706] width 27 height 17
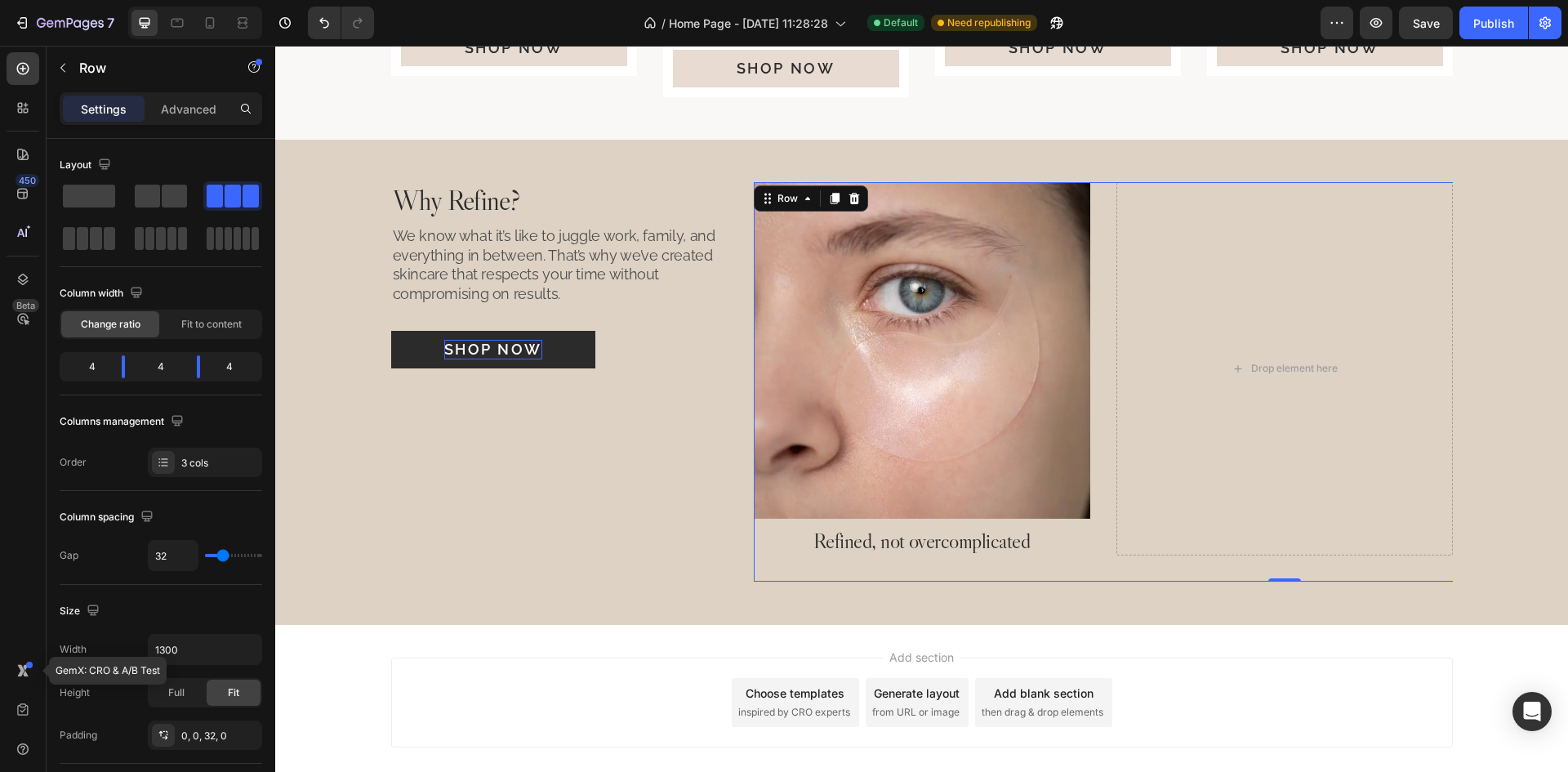
click at [1101, 523] on div "Image Refined, not overcomplicated Heading Drop element here Drop element here …" at bounding box center [1285, 382] width 1061 height 400
click at [665, 532] on div "Why Refine? Heading We know what it’s like to juggle work, family, and everythi…" at bounding box center [559, 382] width 337 height 400
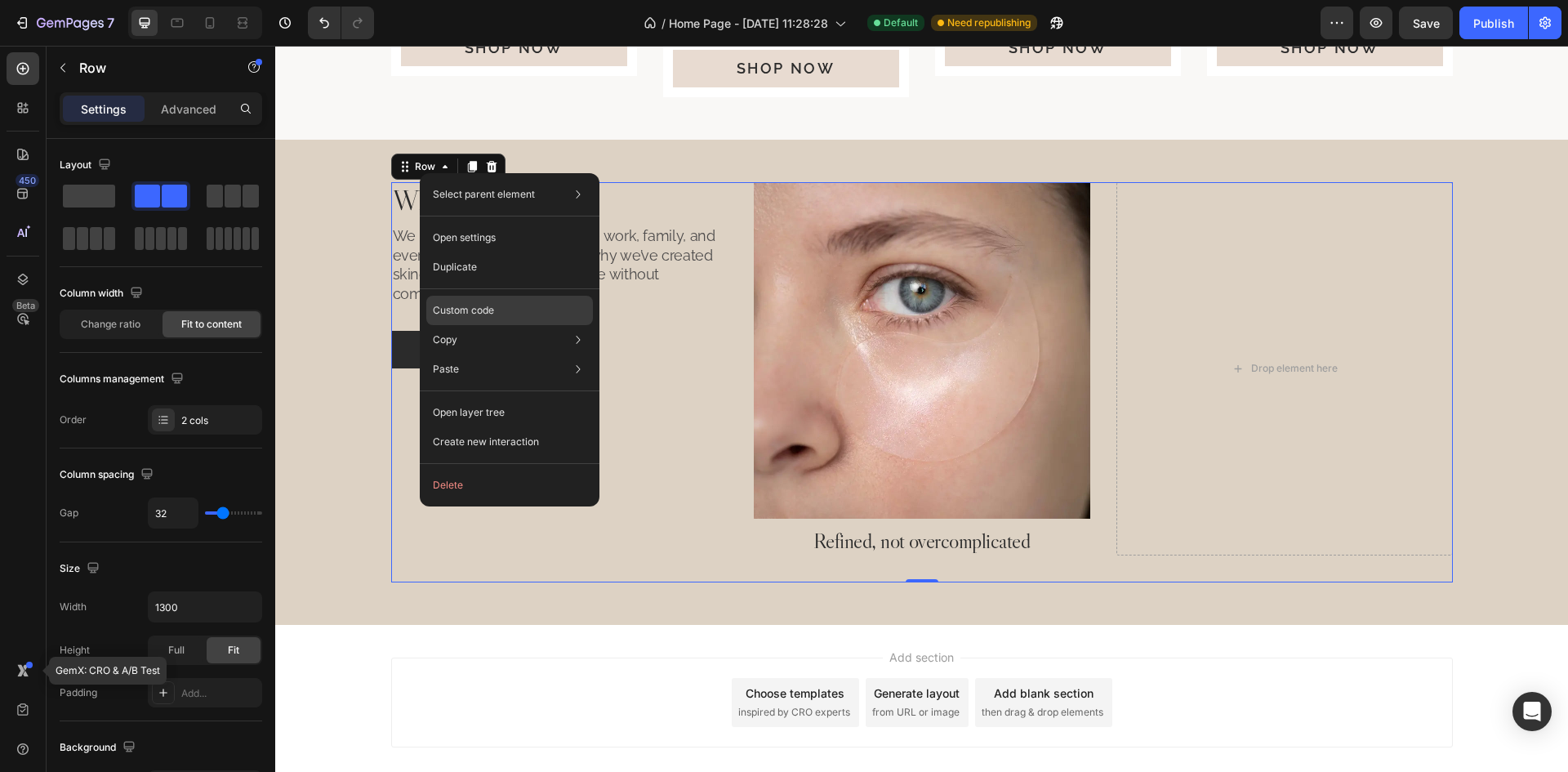
click at [497, 355] on div "Custom code" at bounding box center [509, 369] width 167 height 29
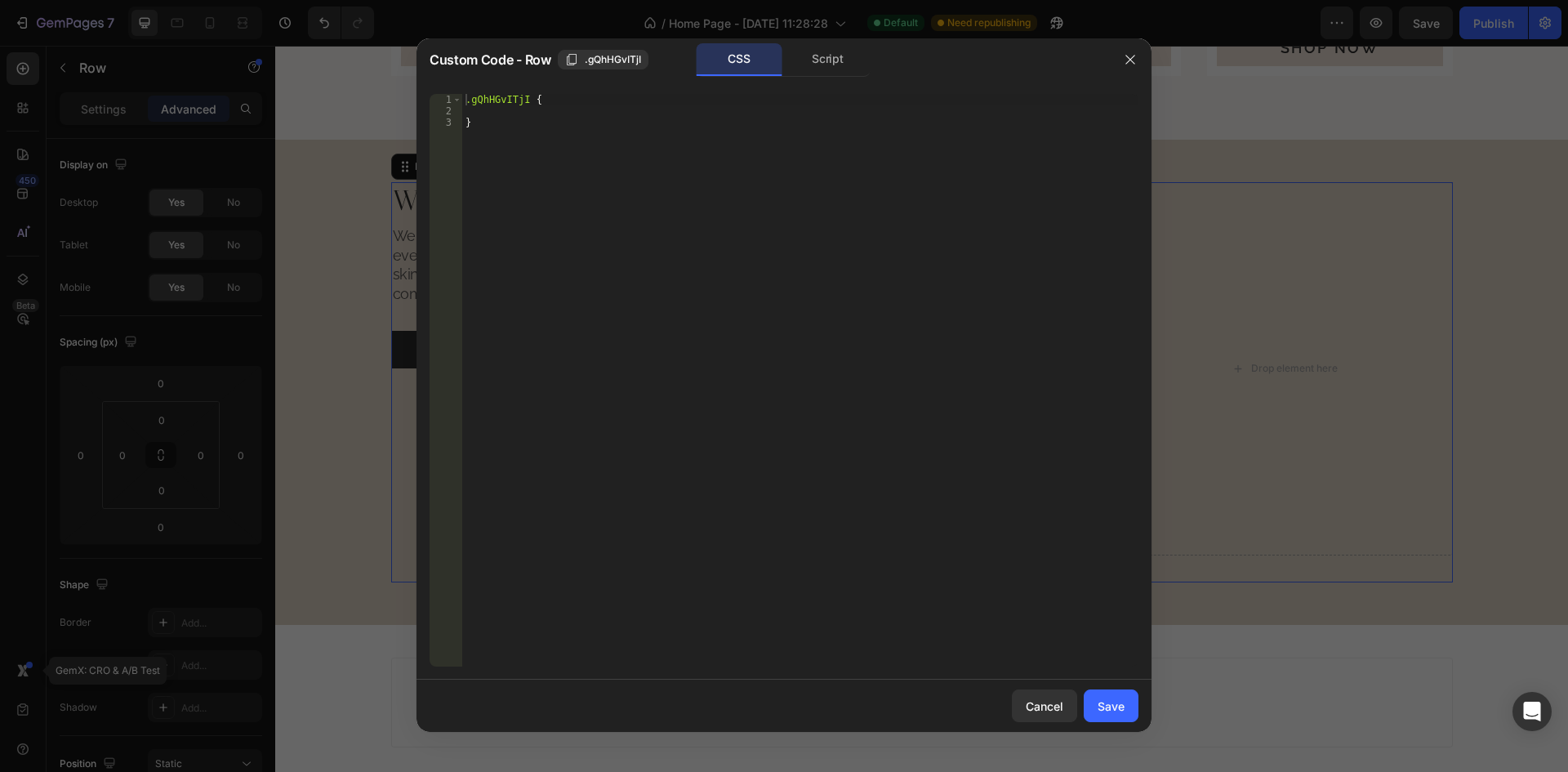
click at [538, 110] on div ".gQhHGvITjI { }" at bounding box center [799, 391] width 676 height 595
click at [1126, 51] on button "button" at bounding box center [1130, 59] width 26 height 26
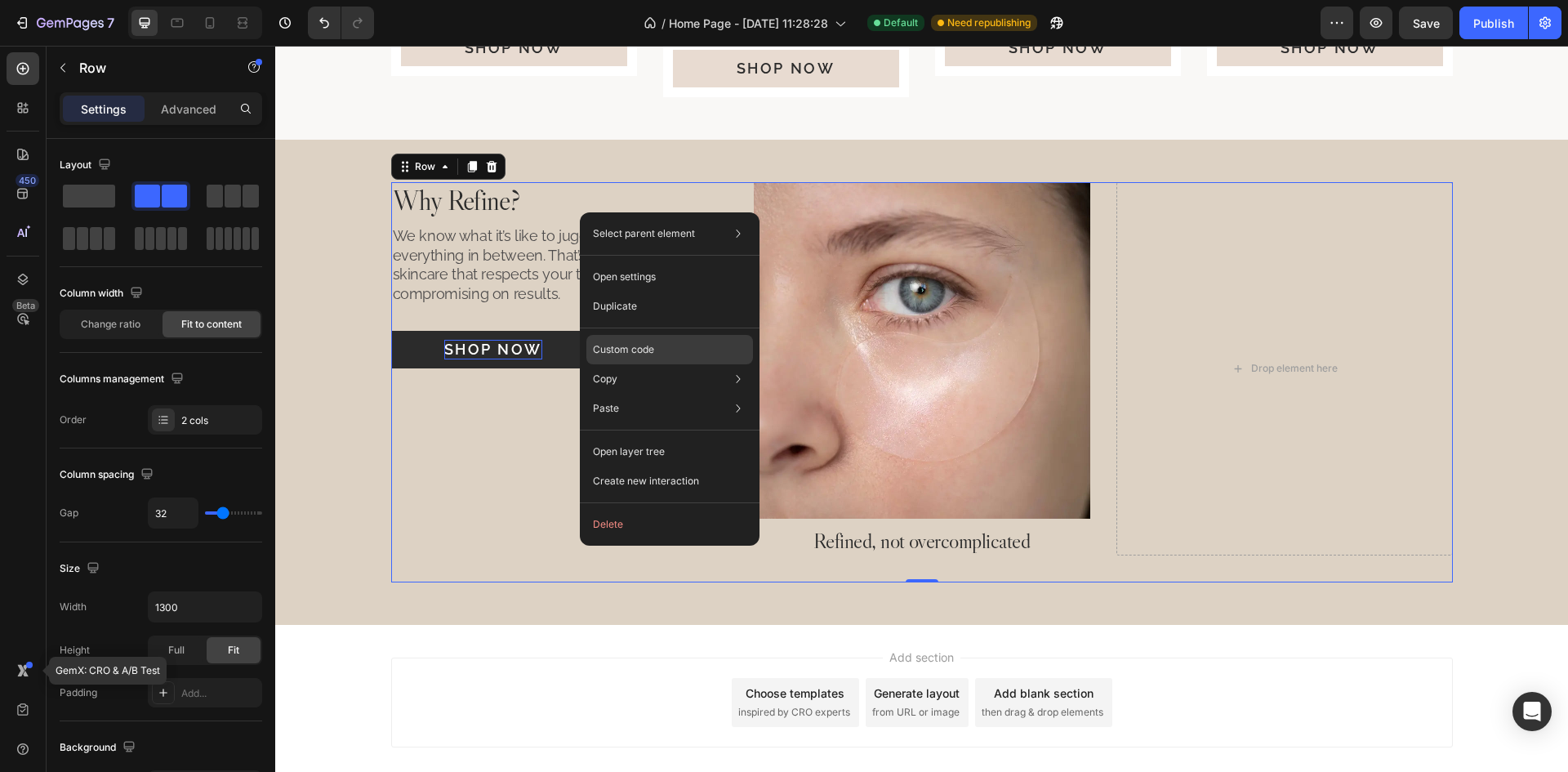
click at [677, 393] on div "Custom code" at bounding box center [670, 408] width 167 height 29
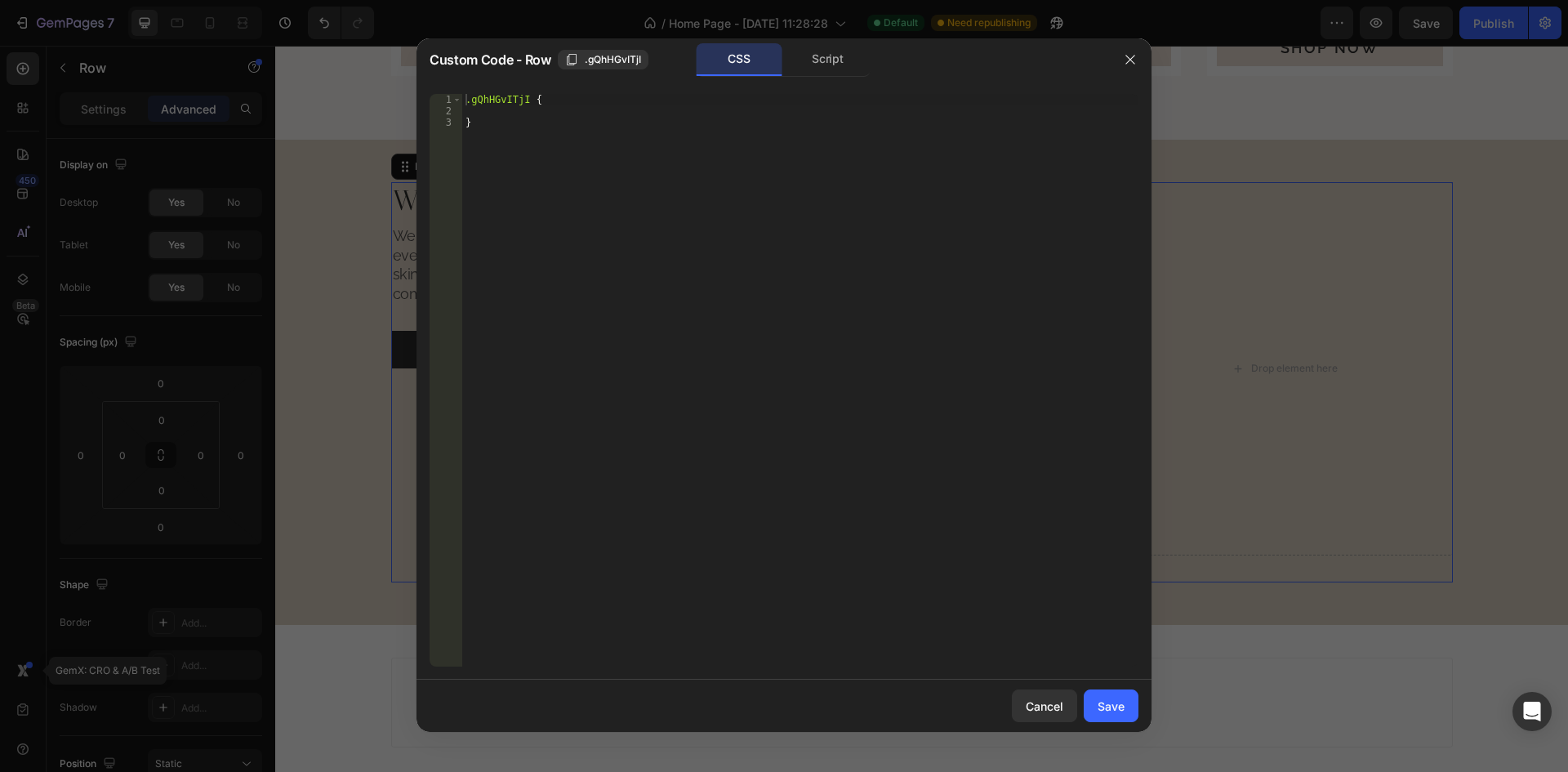
click at [532, 109] on div ".gQhHGvITjI { }" at bounding box center [799, 391] width 676 height 595
type textarea "overflow-x: visible!;"
click at [1107, 714] on div "Save" at bounding box center [1110, 706] width 27 height 17
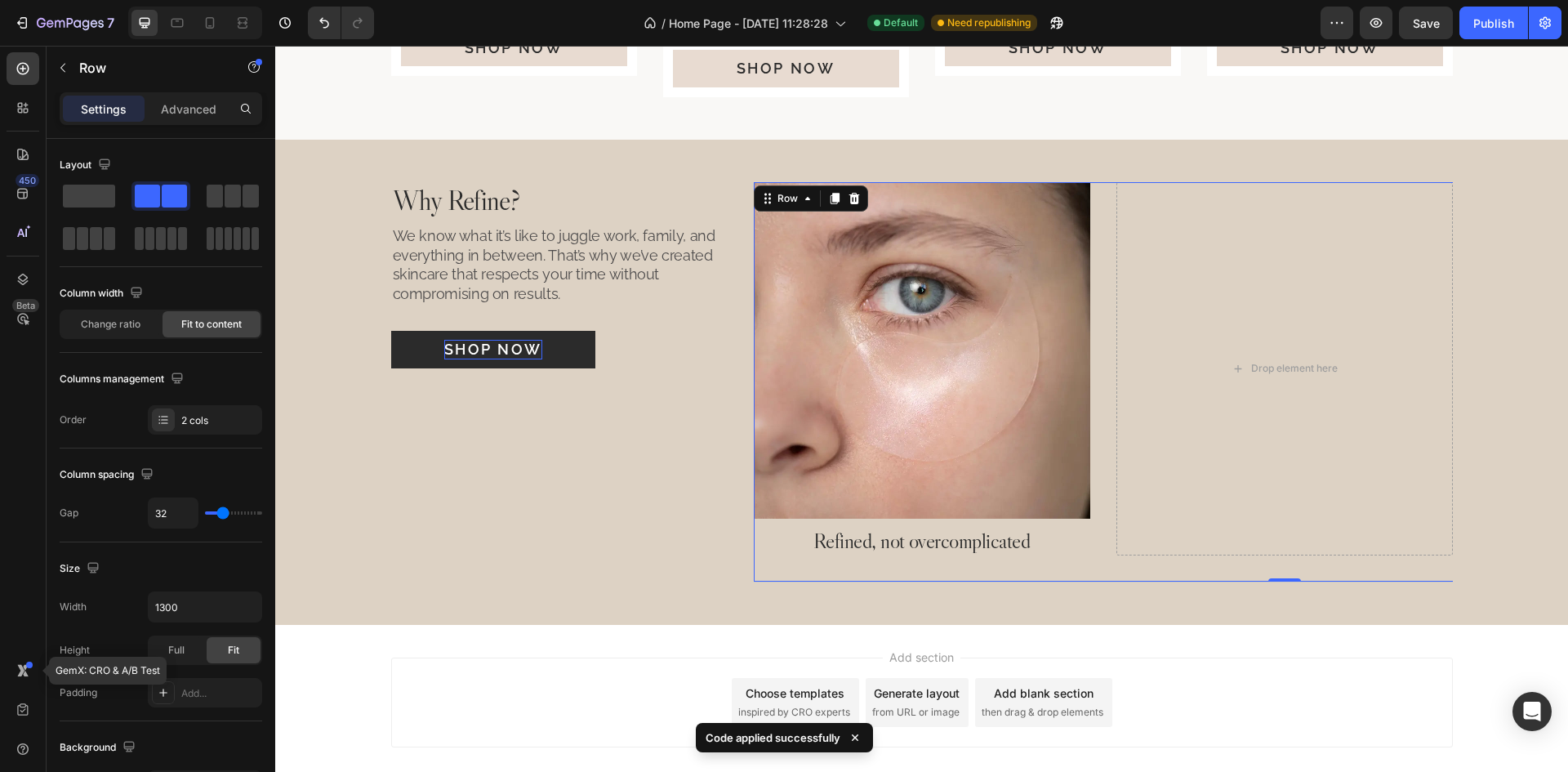
click at [1098, 483] on div "Image Refined, not overcomplicated Heading Drop element here Drop element here …" at bounding box center [1285, 382] width 1061 height 400
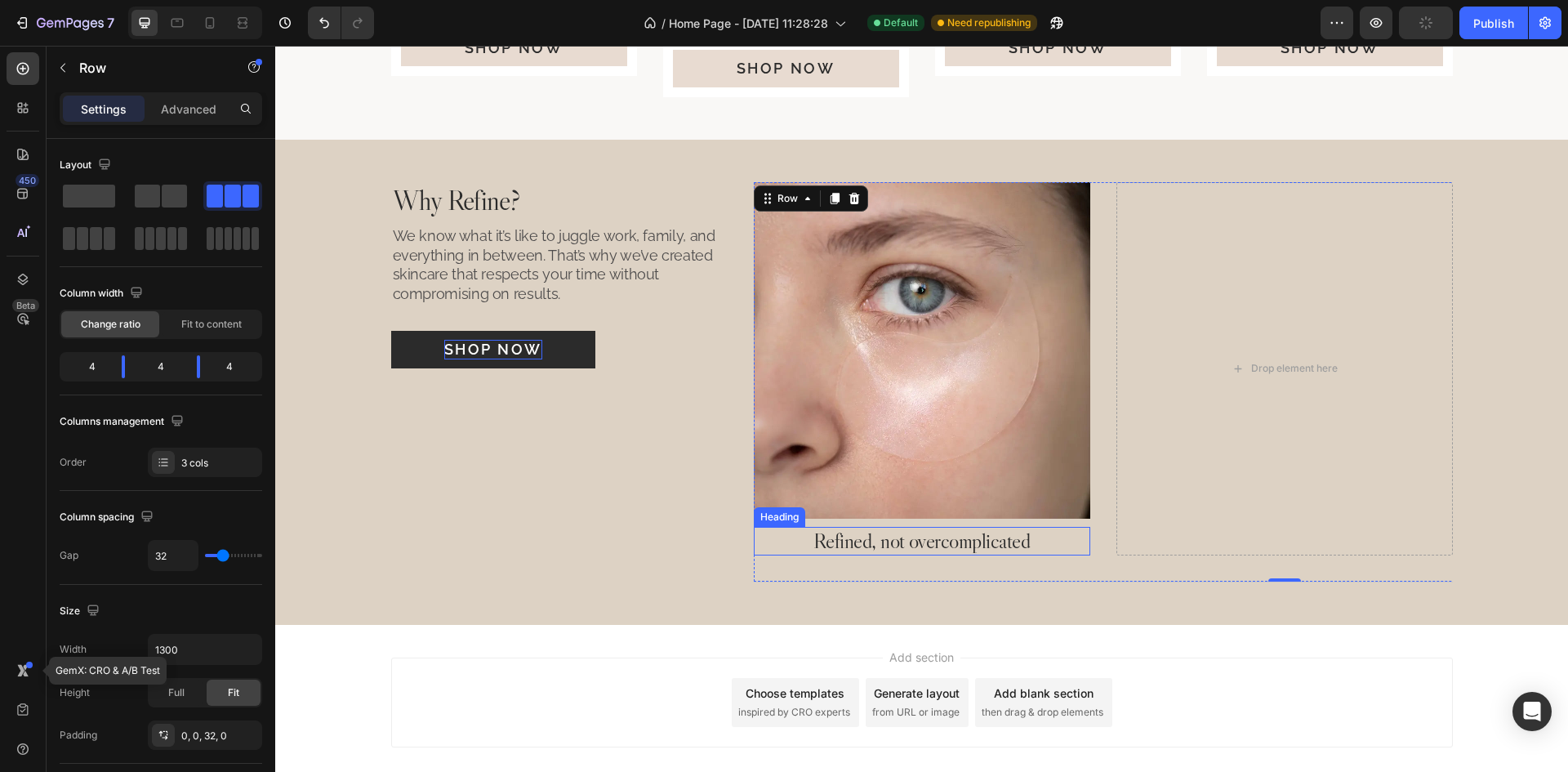
click at [964, 542] on p "Refined, not overcomplicated" at bounding box center [922, 540] width 333 height 25
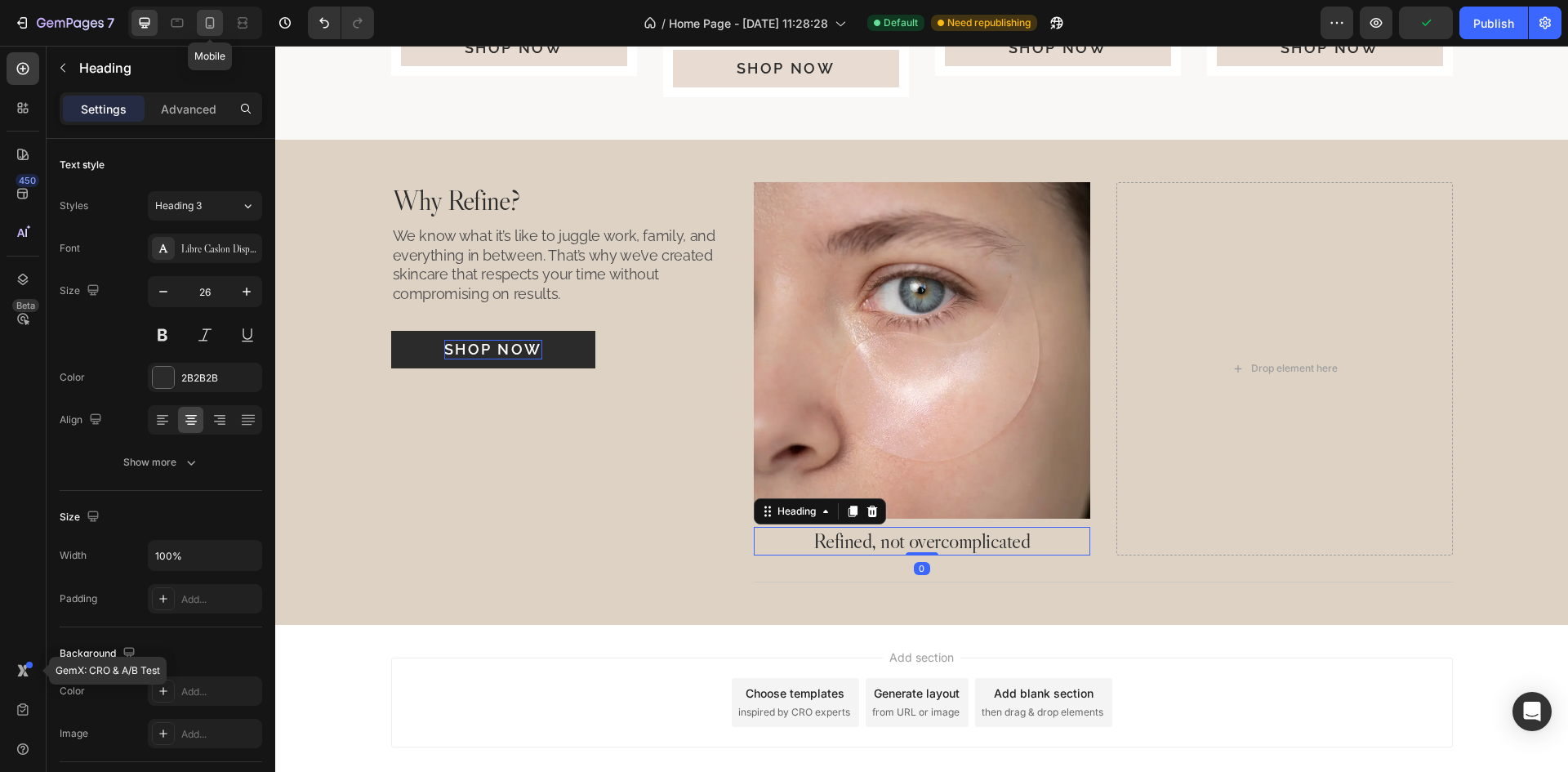
click at [205, 9] on div at bounding box center [210, 22] width 26 height 26
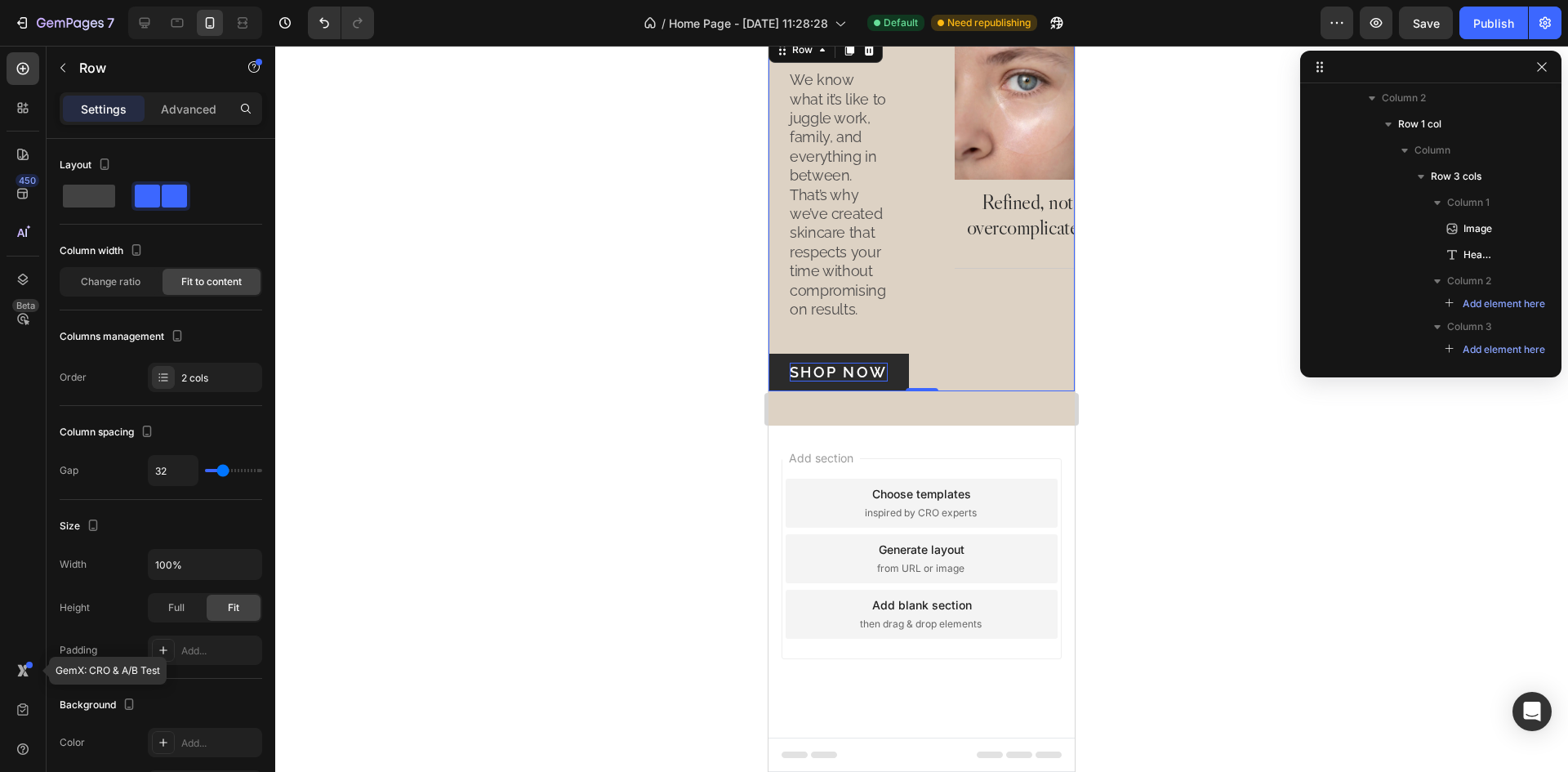
scroll to position [22, 0]
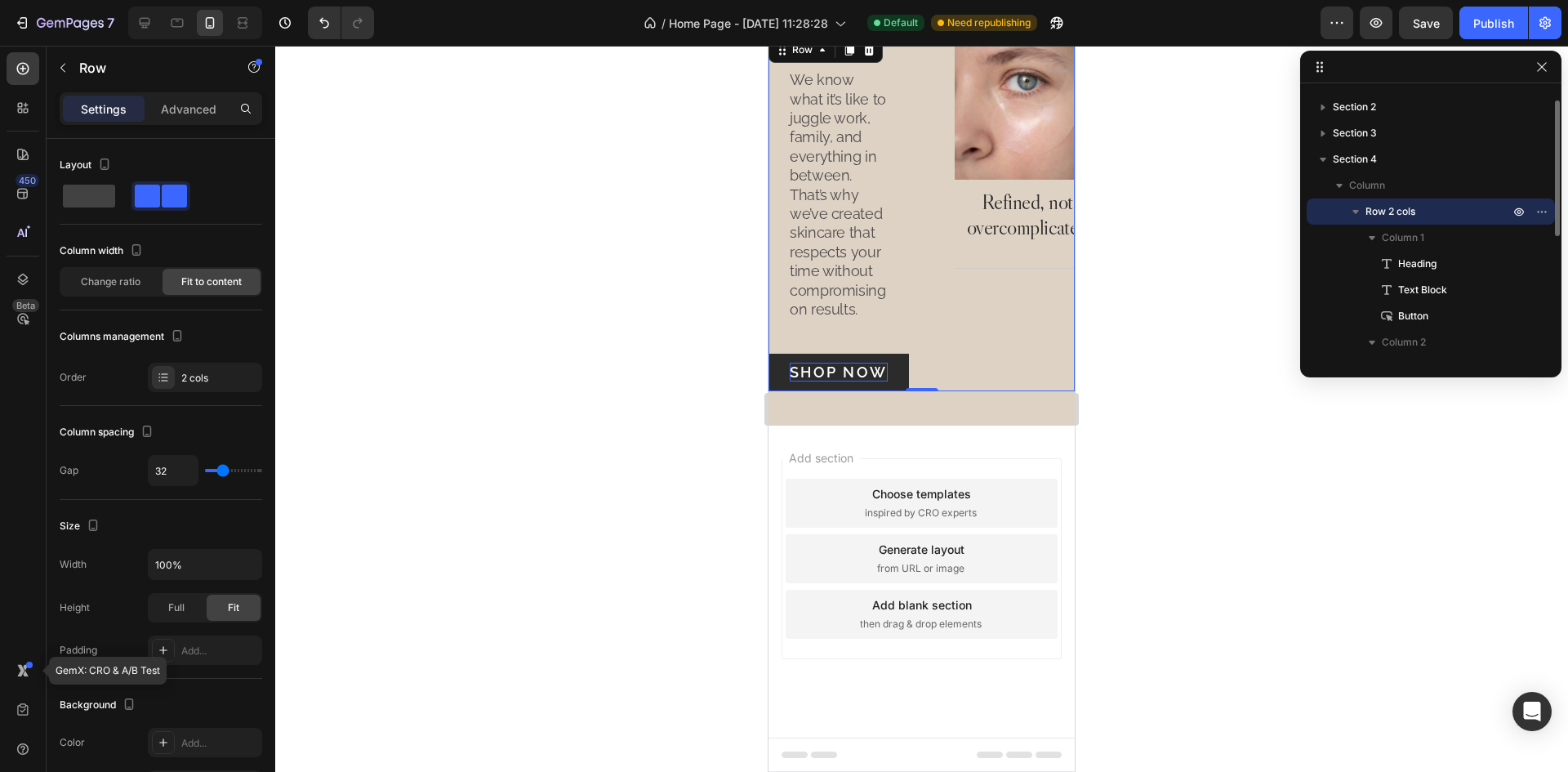
click at [936, 337] on div "Image Refined, not overcomplicated Heading Drop element here Drop element here …" at bounding box center [1006, 212] width 141 height 357
click at [88, 189] on span at bounding box center [88, 196] width 52 height 23
type input "16"
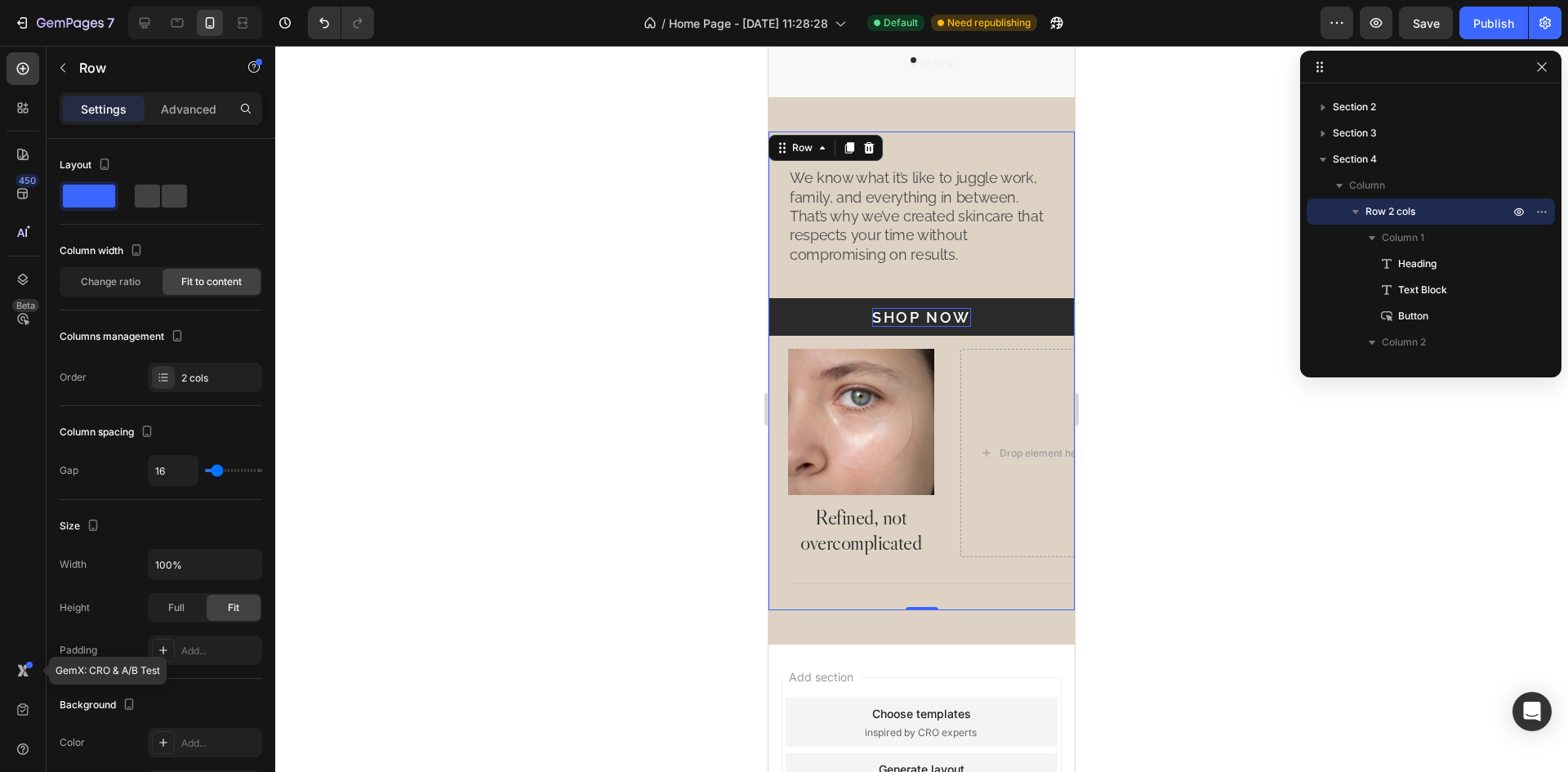
scroll to position [1365, 0]
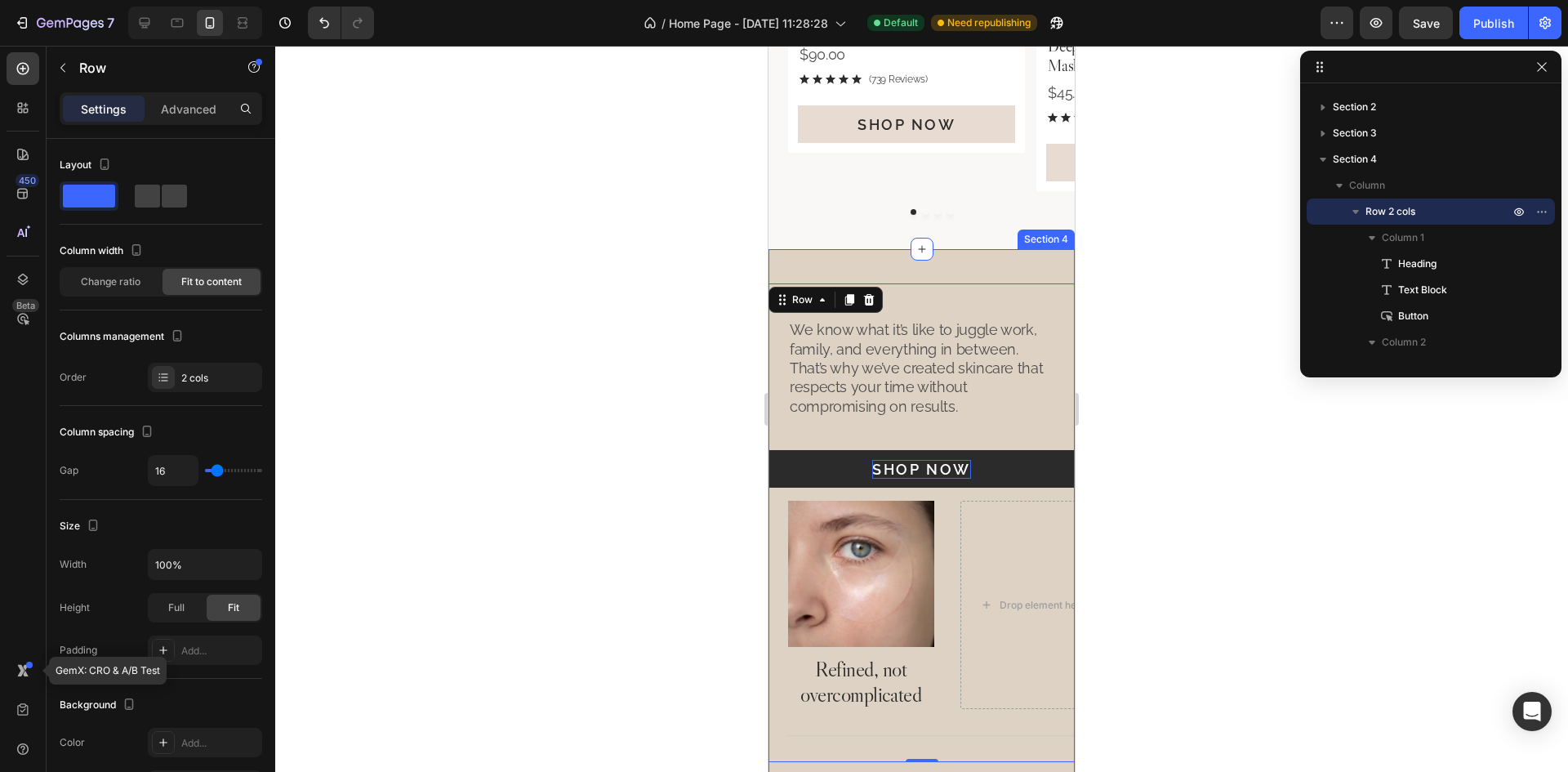
click at [963, 261] on div "Why Refine? Heading We know what it’s like to juggle work, family, and everythi…" at bounding box center [921, 522] width 307 height 547
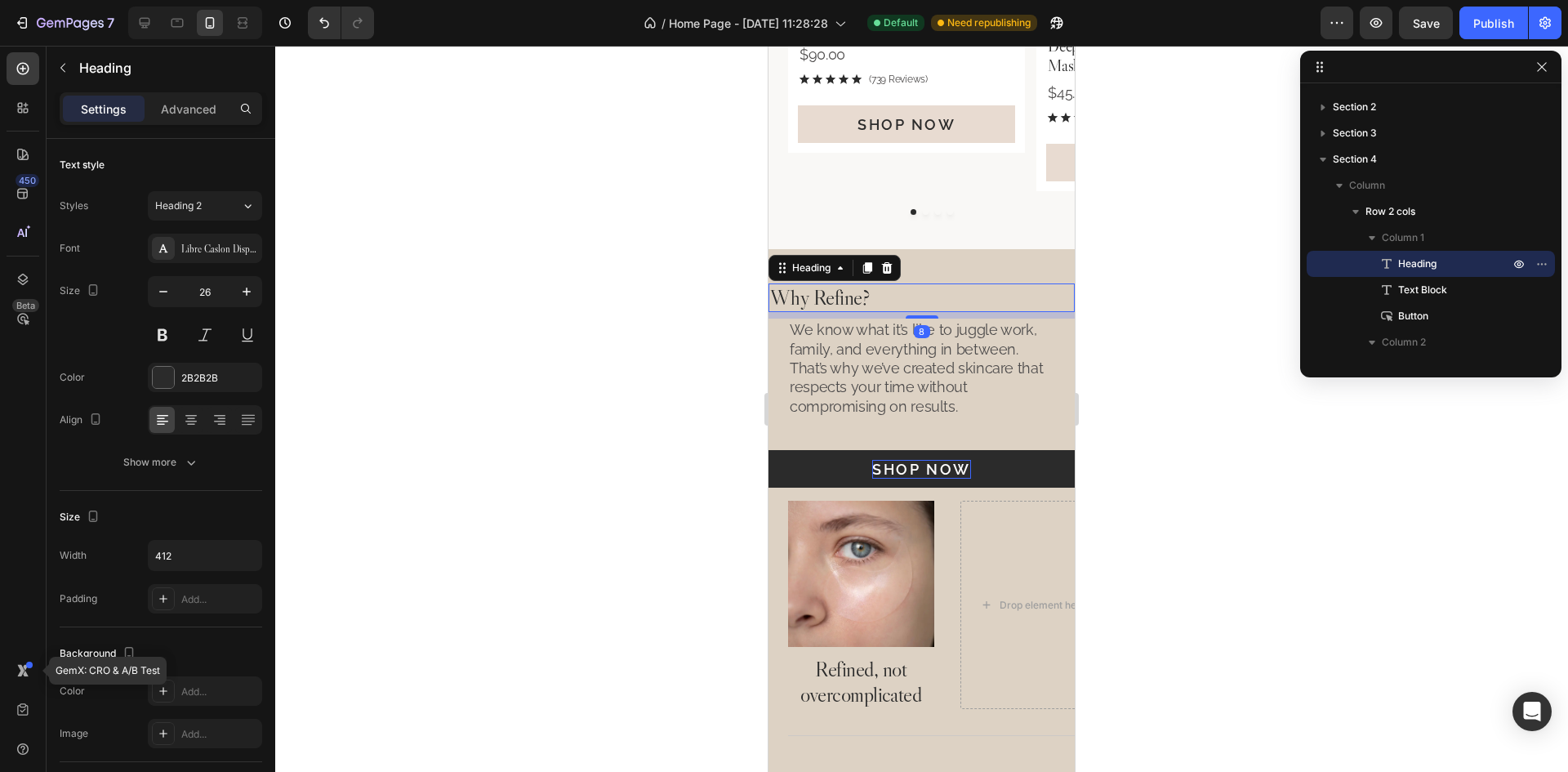
click at [916, 304] on h2 "Why Refine?" at bounding box center [921, 297] width 307 height 28
click at [834, 351] on p "We know what it’s like to juggle work, family, and everything in between. That’…" at bounding box center [921, 368] width 264 height 95
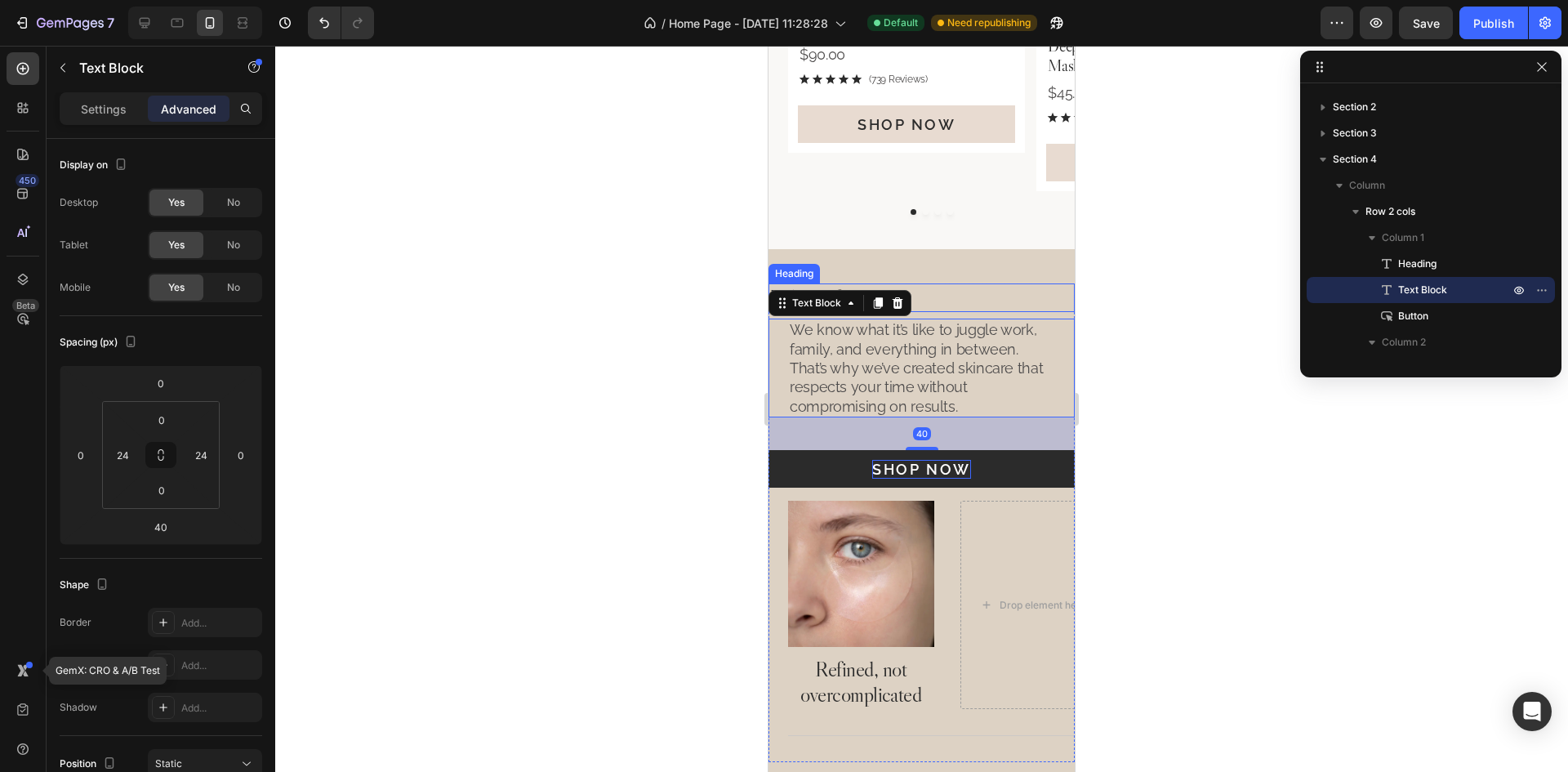
click at [956, 307] on h2 "Why Refine?" at bounding box center [921, 297] width 307 height 28
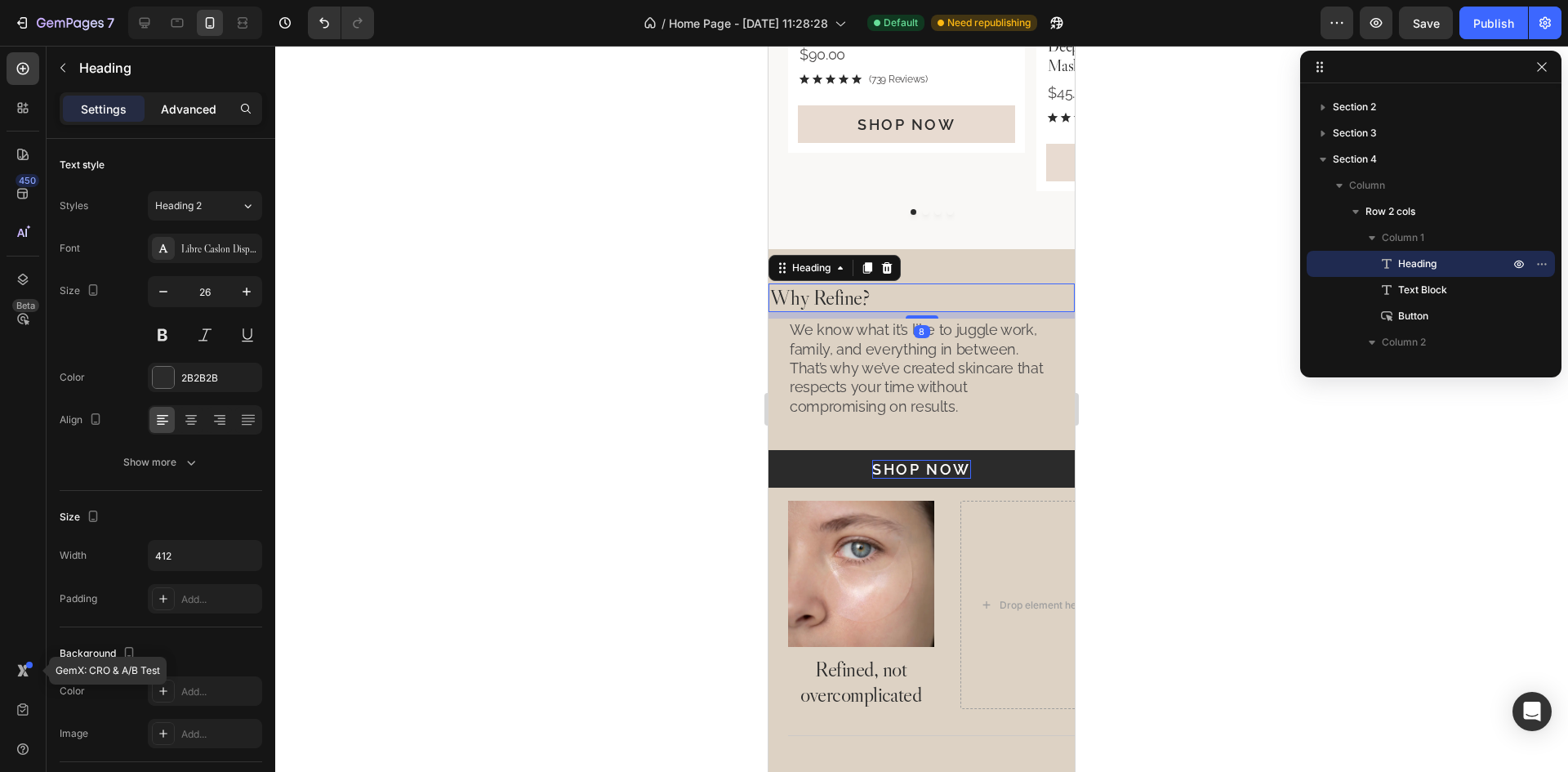
click at [188, 110] on p "Advanced" at bounding box center [188, 109] width 56 height 17
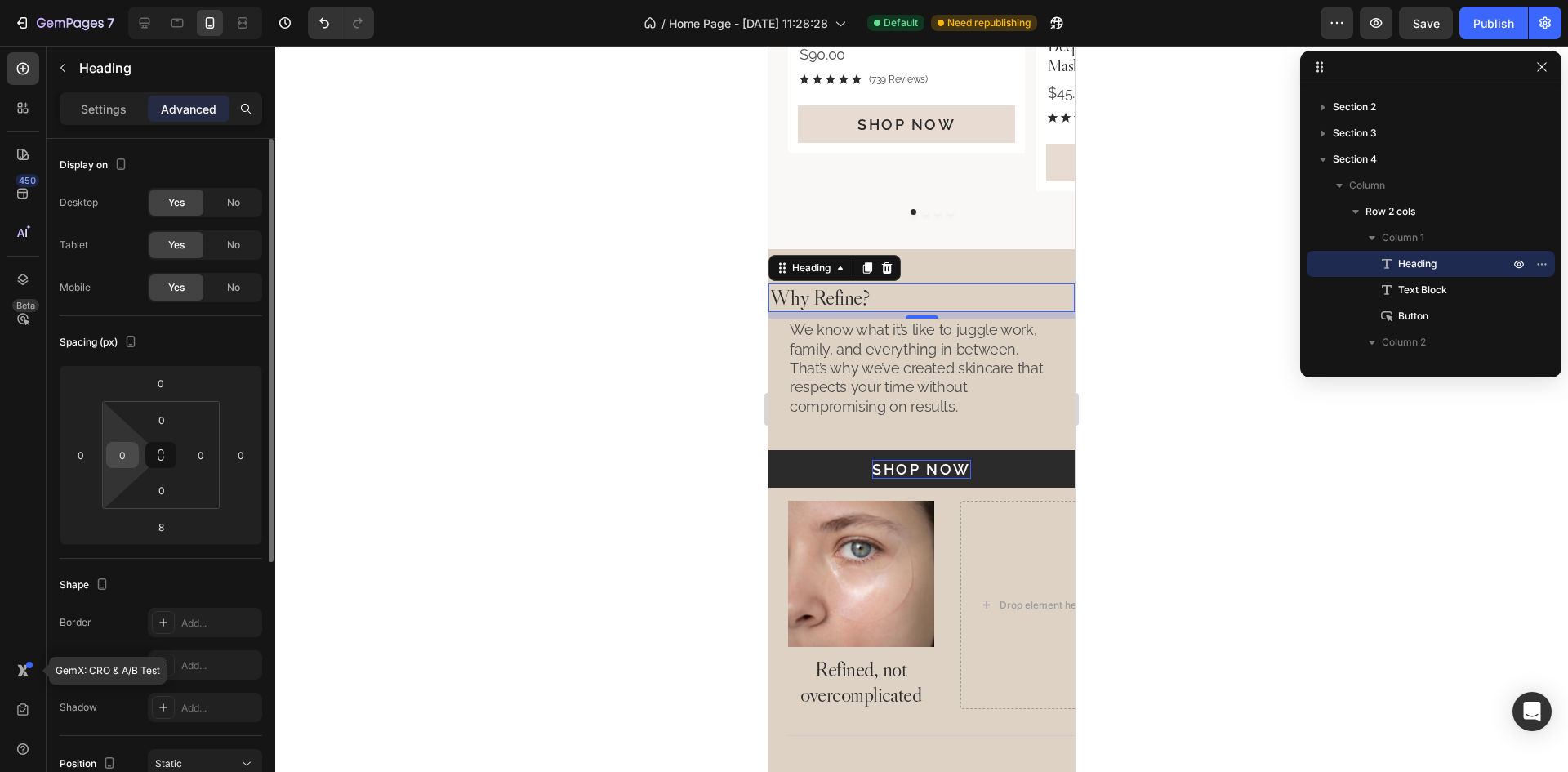
click at [131, 455] on input "0" at bounding box center [122, 454] width 25 height 25
type input "24"
click at [208, 458] on input "0" at bounding box center [201, 454] width 25 height 25
type input "24"
click at [234, 343] on div "Spacing (px)" at bounding box center [161, 342] width 203 height 26
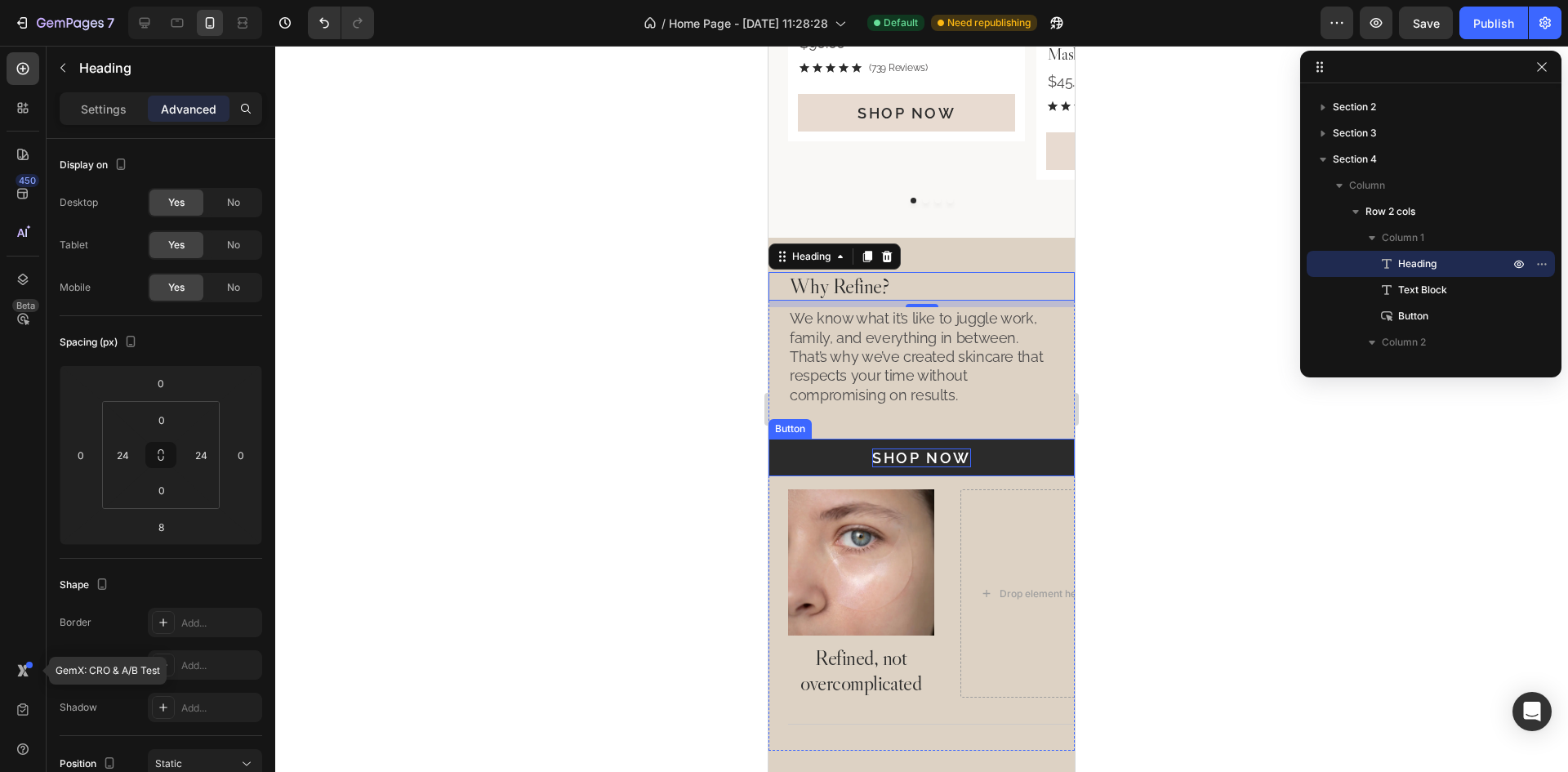
scroll to position [1446, 0]
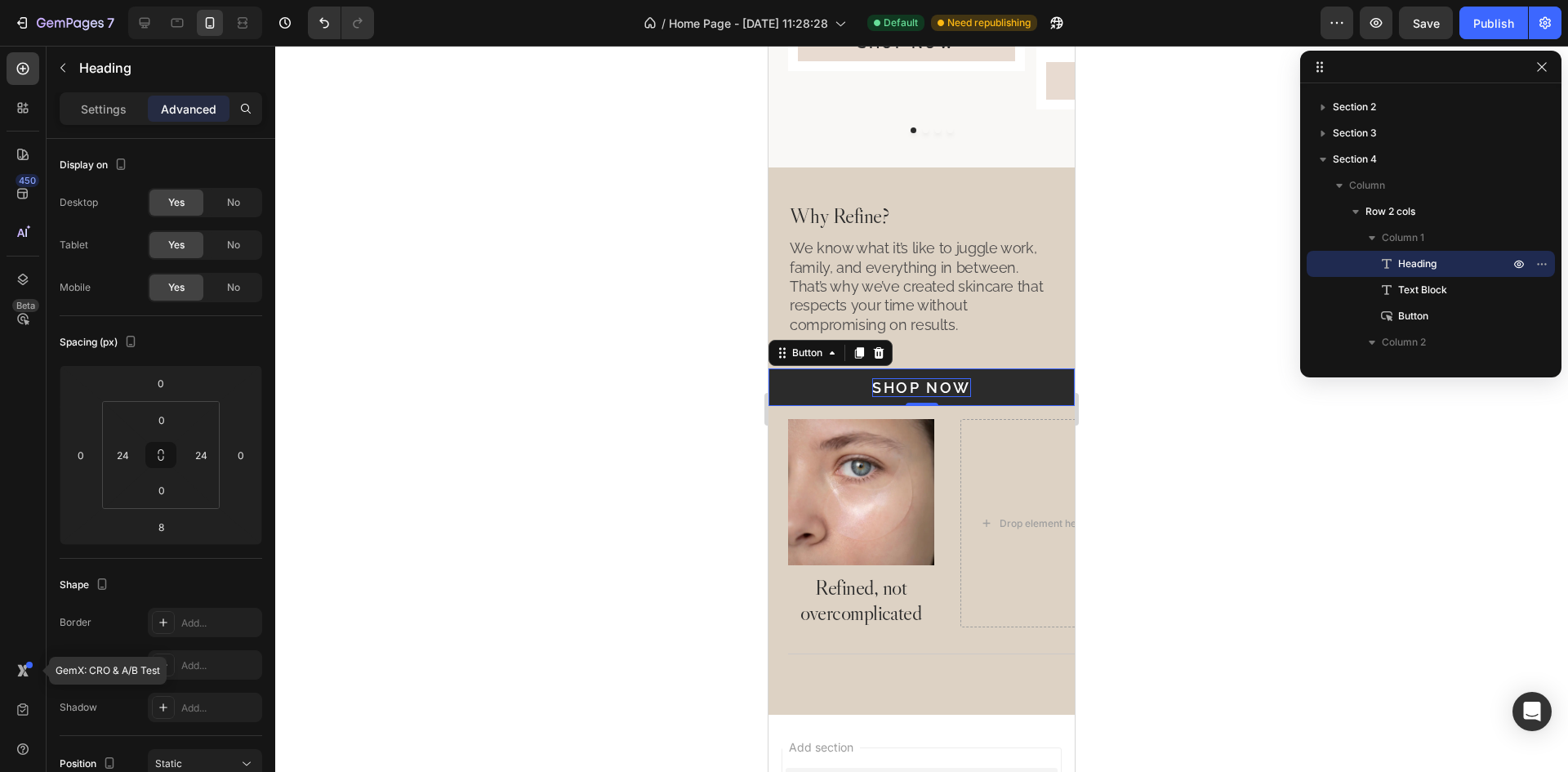
click at [1008, 384] on button "Shop Now" at bounding box center [921, 387] width 307 height 38
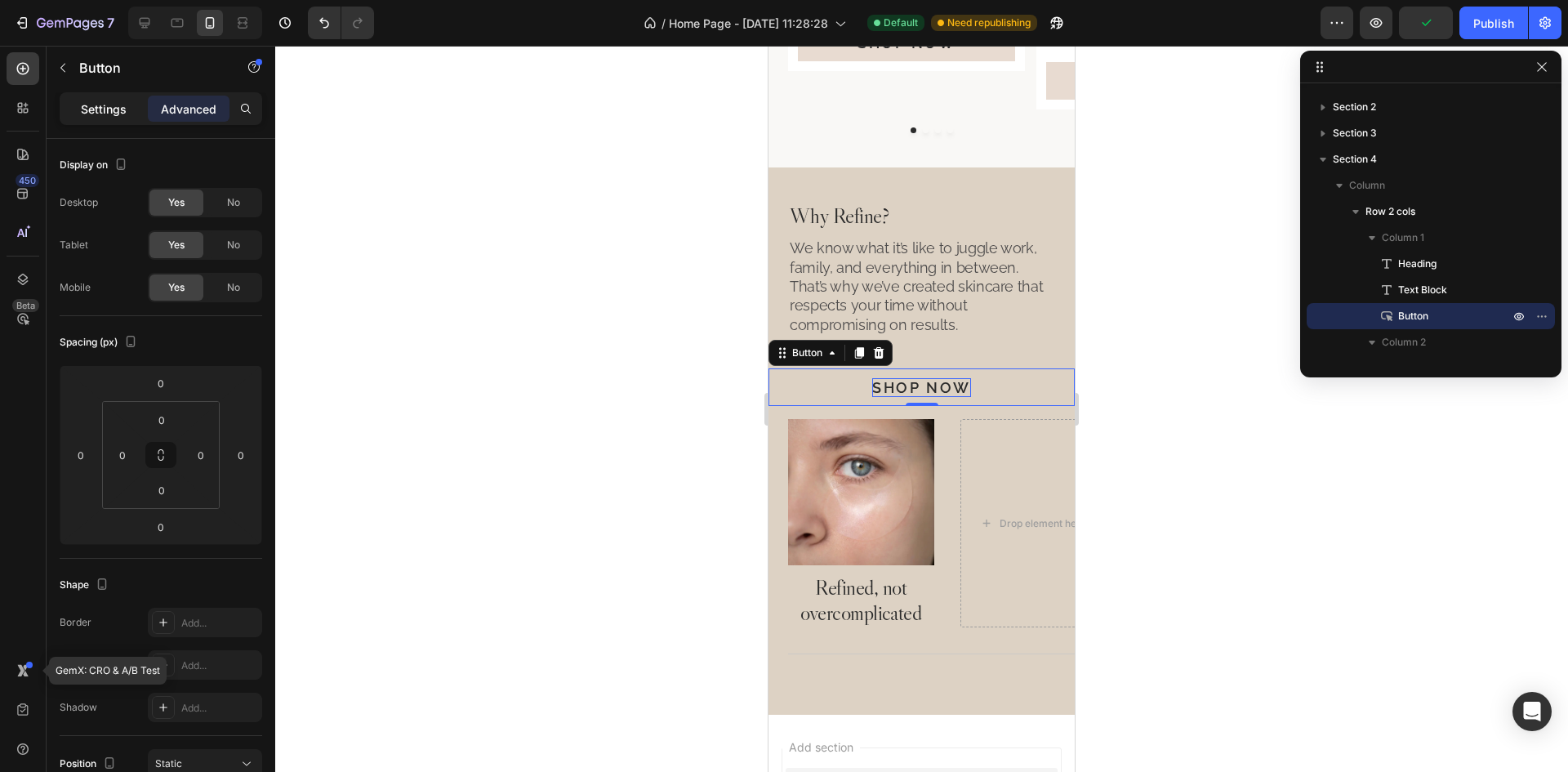
click at [104, 106] on p "Settings" at bounding box center [103, 109] width 46 height 17
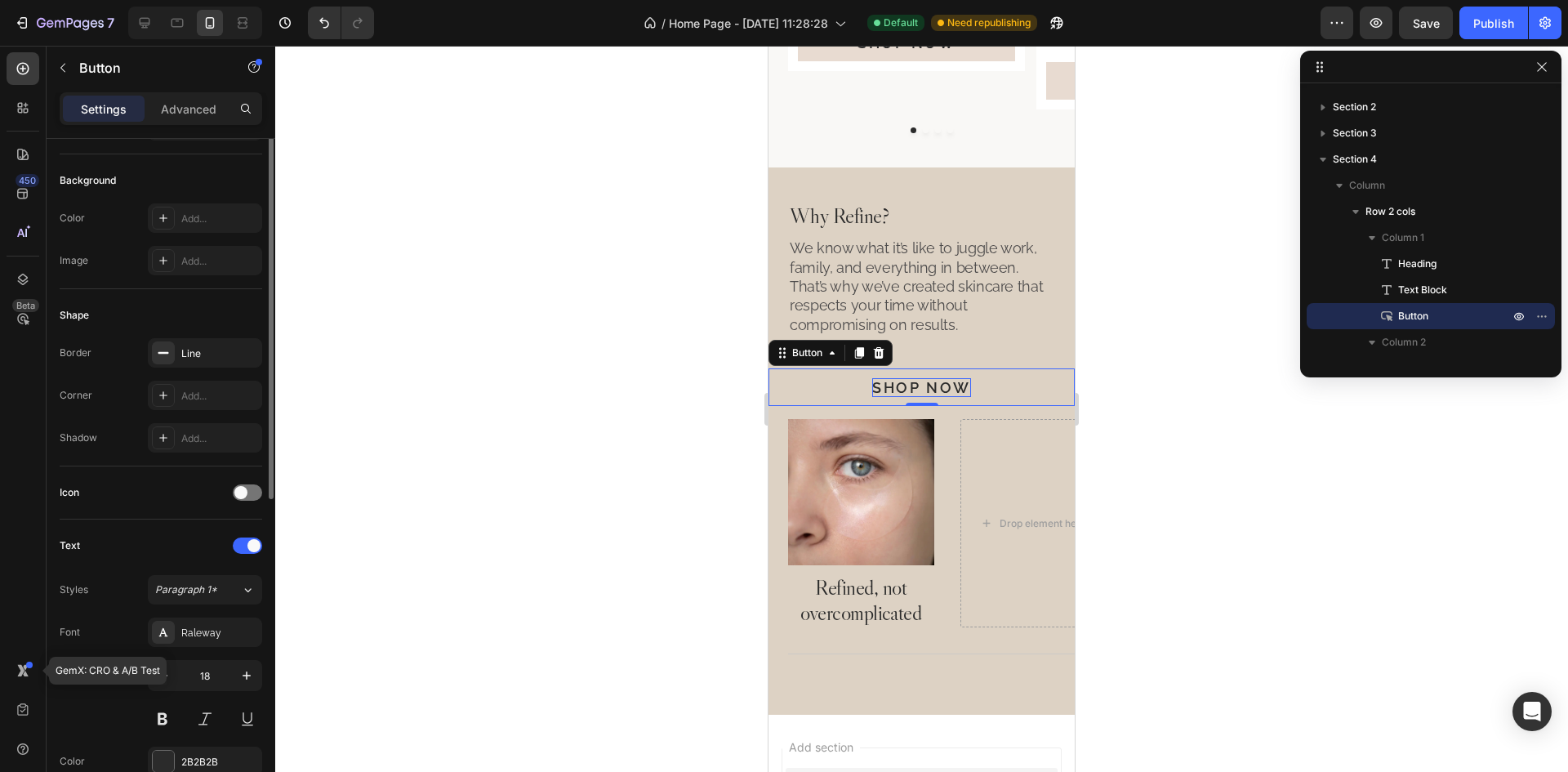
scroll to position [0, 0]
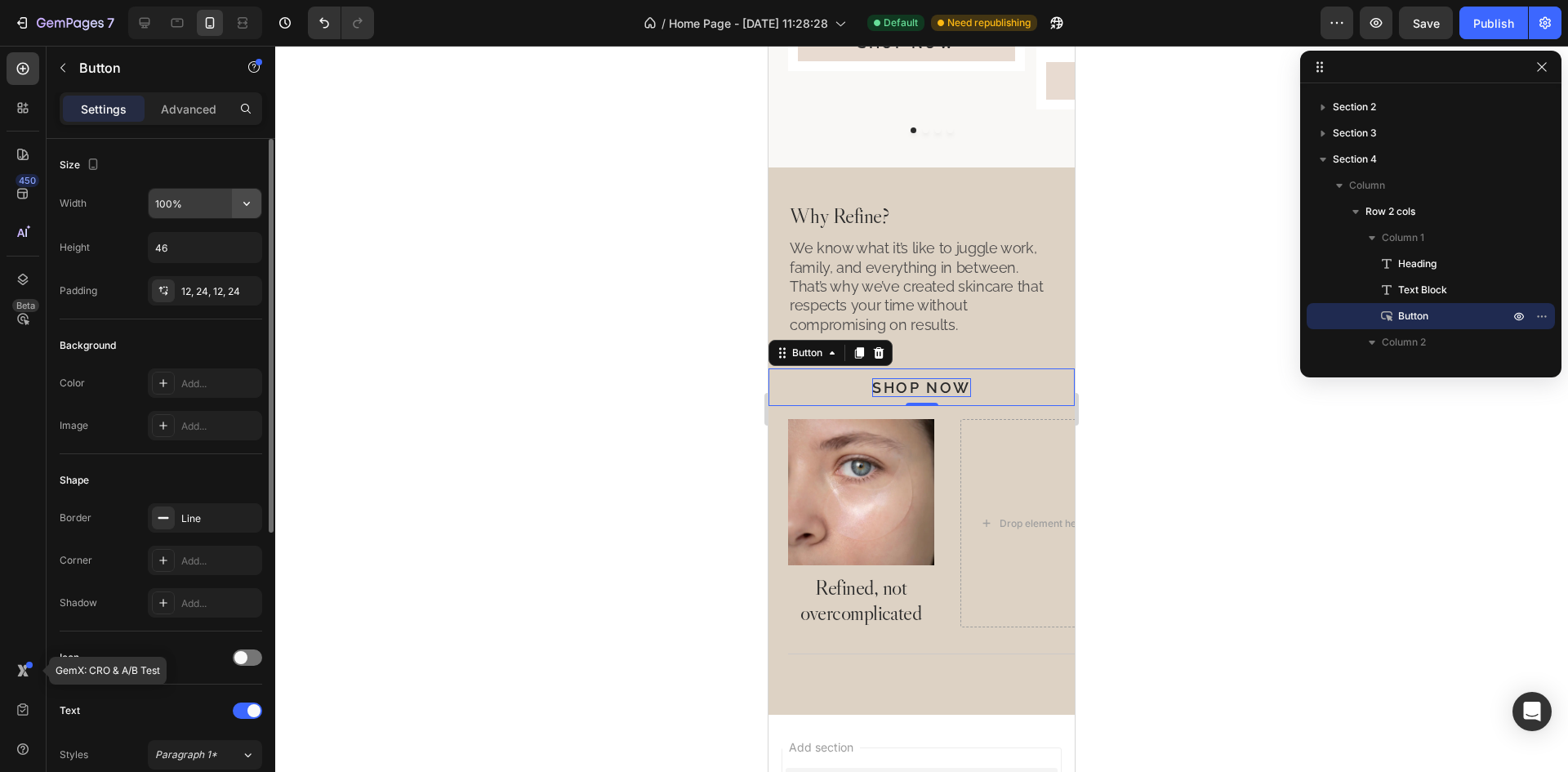
click at [241, 198] on icon "button" at bounding box center [246, 203] width 16 height 16
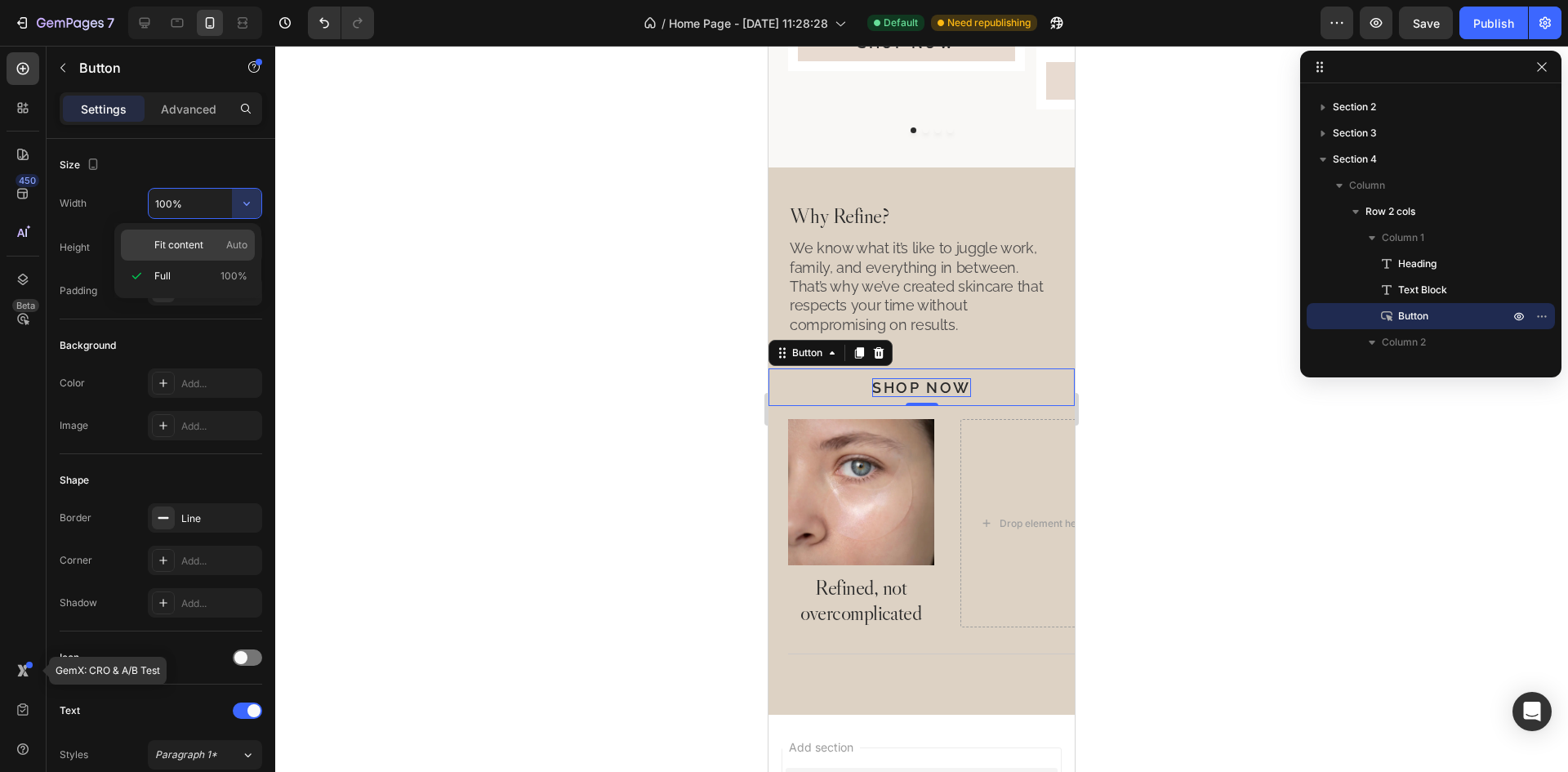
click at [204, 248] on span "Fit content" at bounding box center [179, 245] width 49 height 15
type input "Auto"
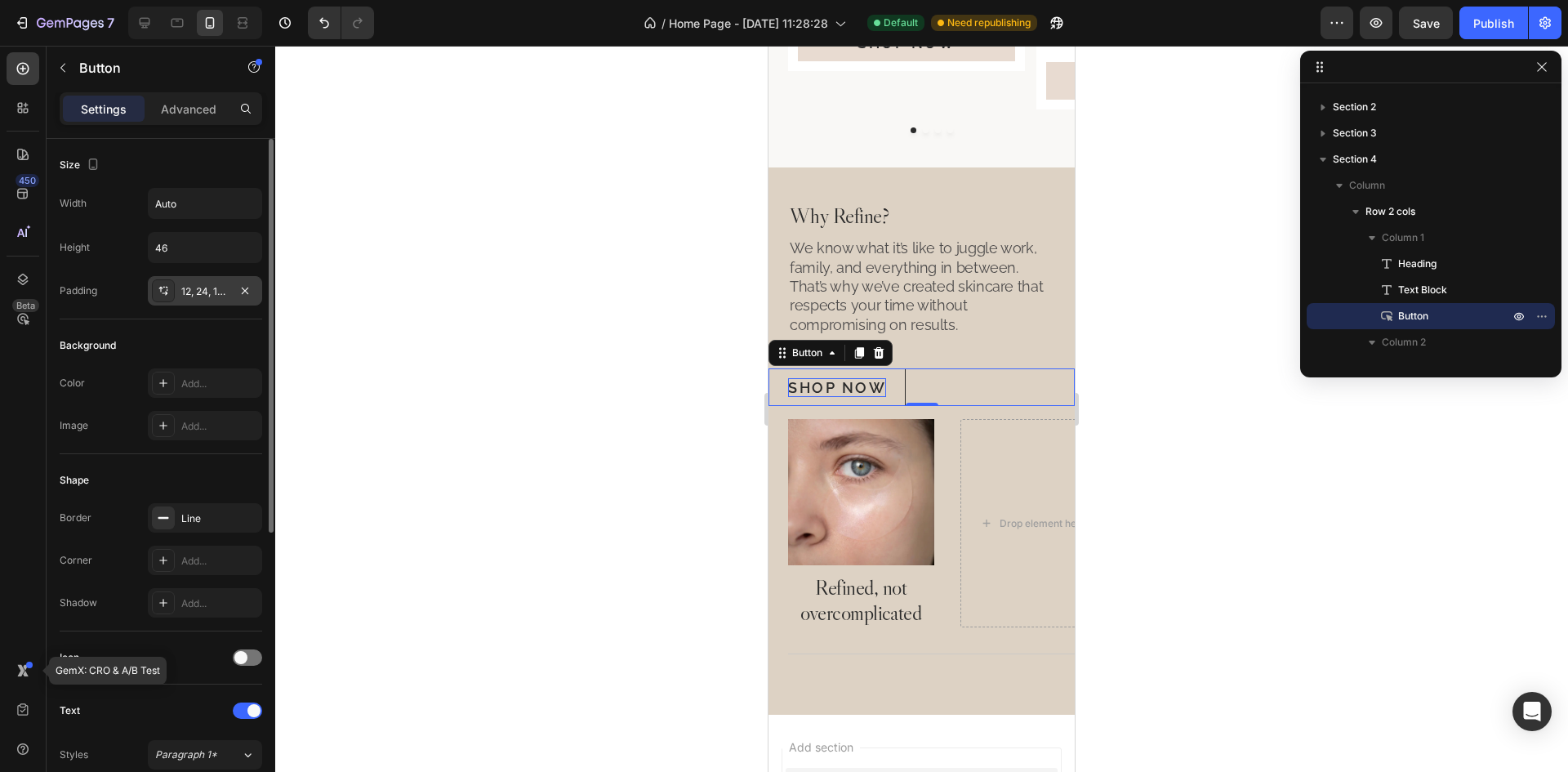
click at [206, 291] on div "12, 24, 12, 24" at bounding box center [204, 291] width 47 height 15
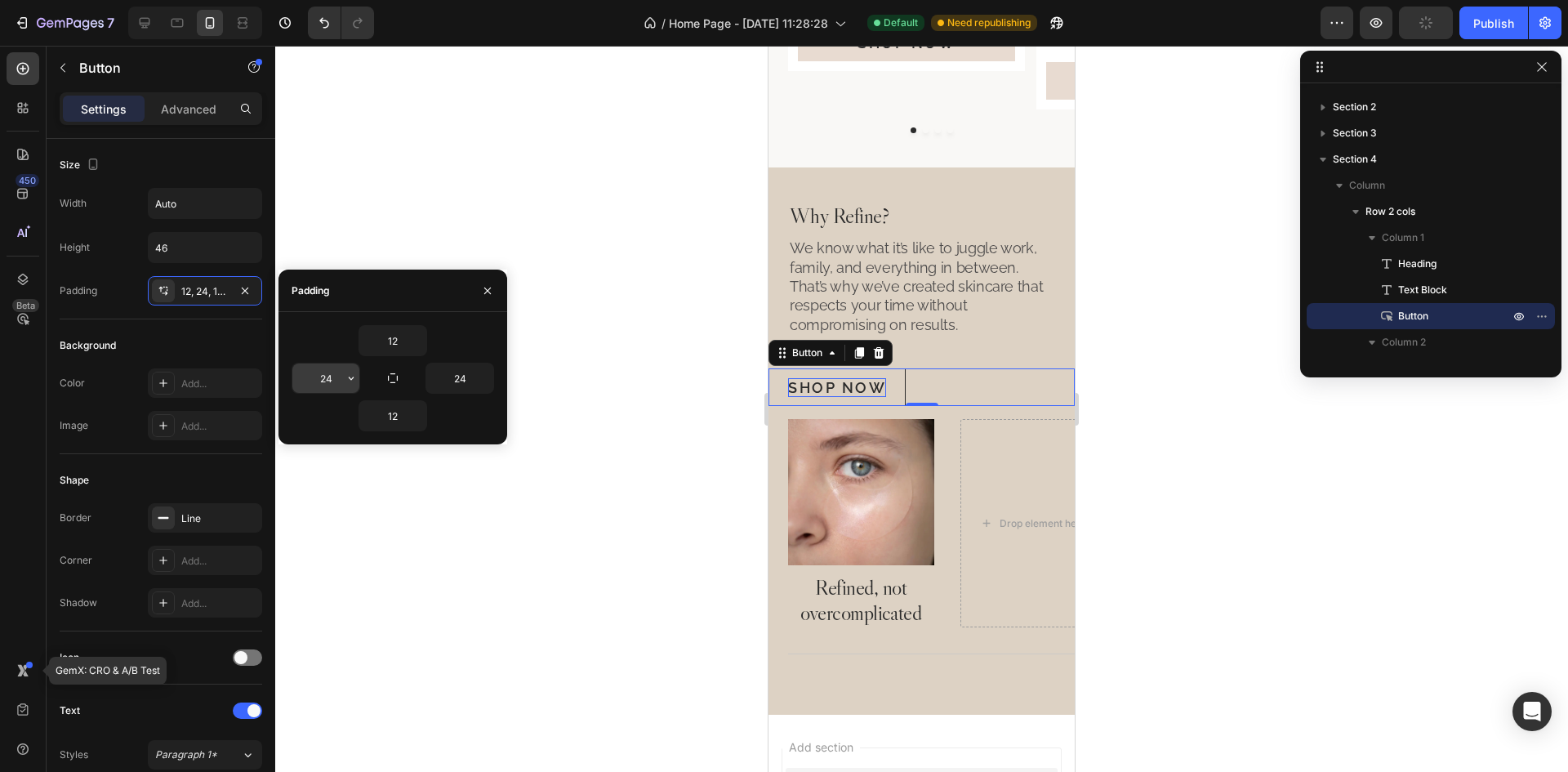
click at [325, 382] on input "24" at bounding box center [325, 378] width 67 height 29
type input "65"
click at [472, 378] on input "24" at bounding box center [459, 378] width 67 height 29
type input "65"
click at [1011, 359] on div "Why Refine? Heading We know what it’s like to juggle work, family, and everythi…" at bounding box center [921, 304] width 307 height 204
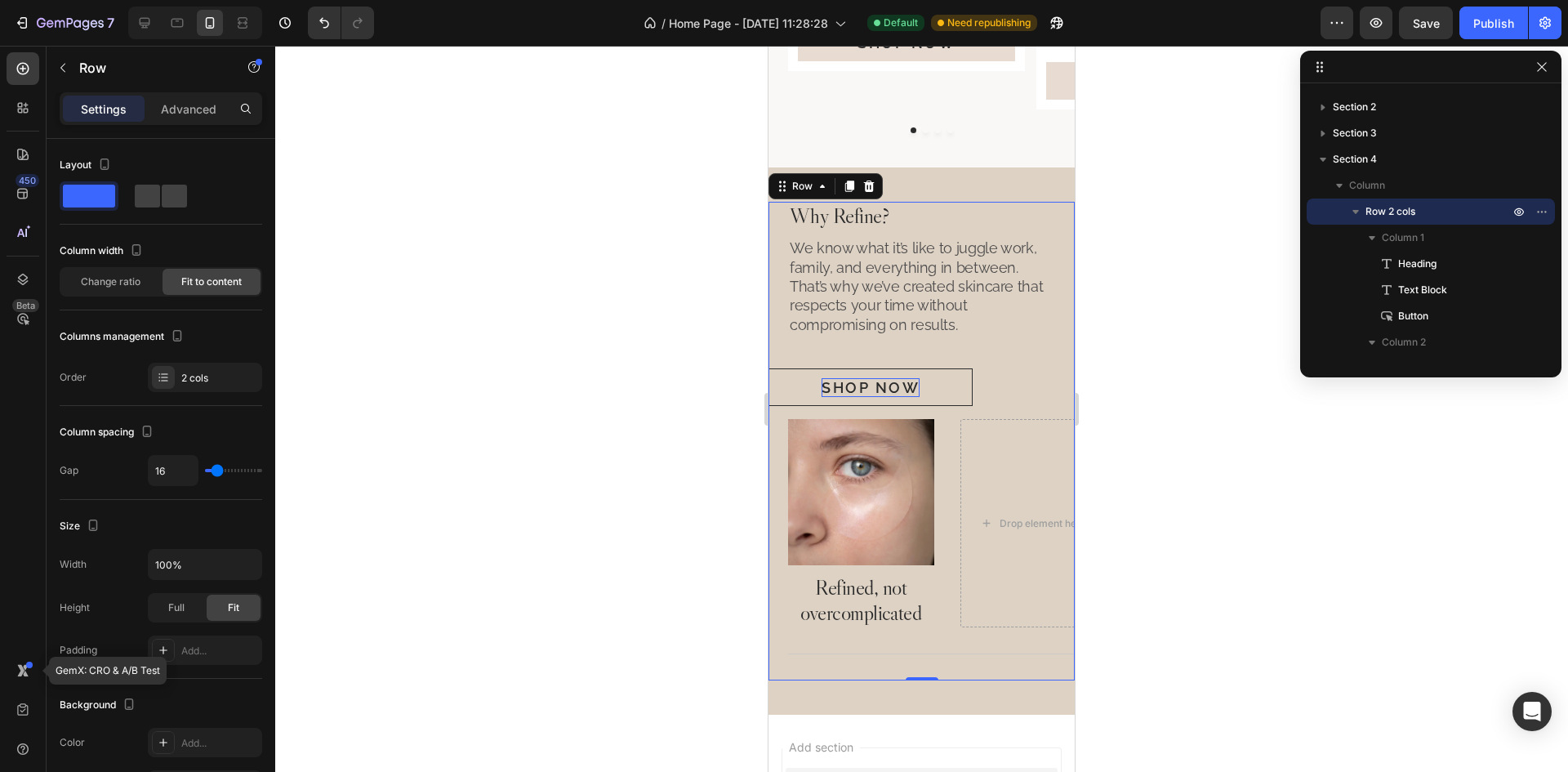
click at [1008, 385] on div "Shop Now Button" at bounding box center [921, 387] width 307 height 38
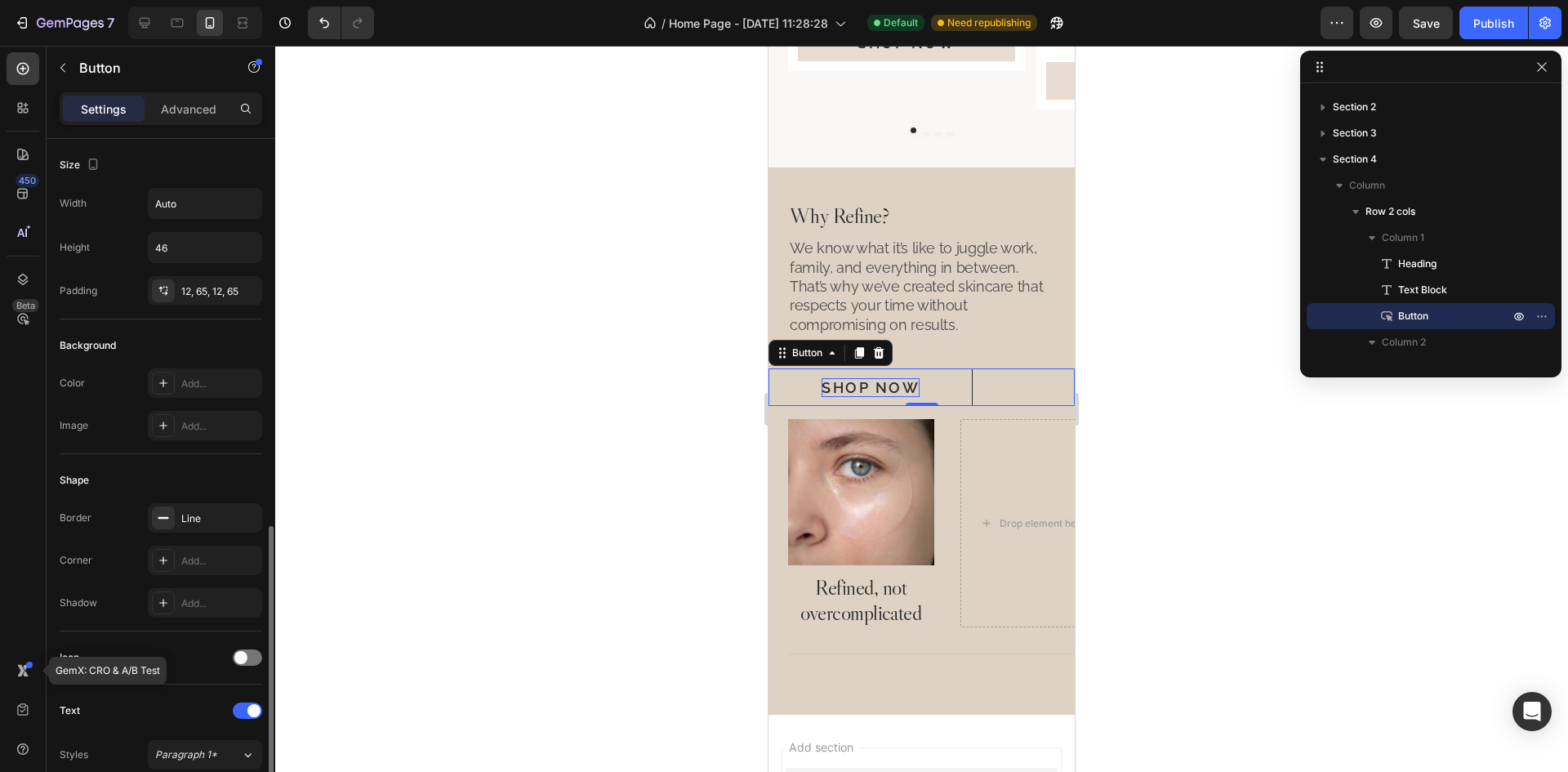
scroll to position [491, 0]
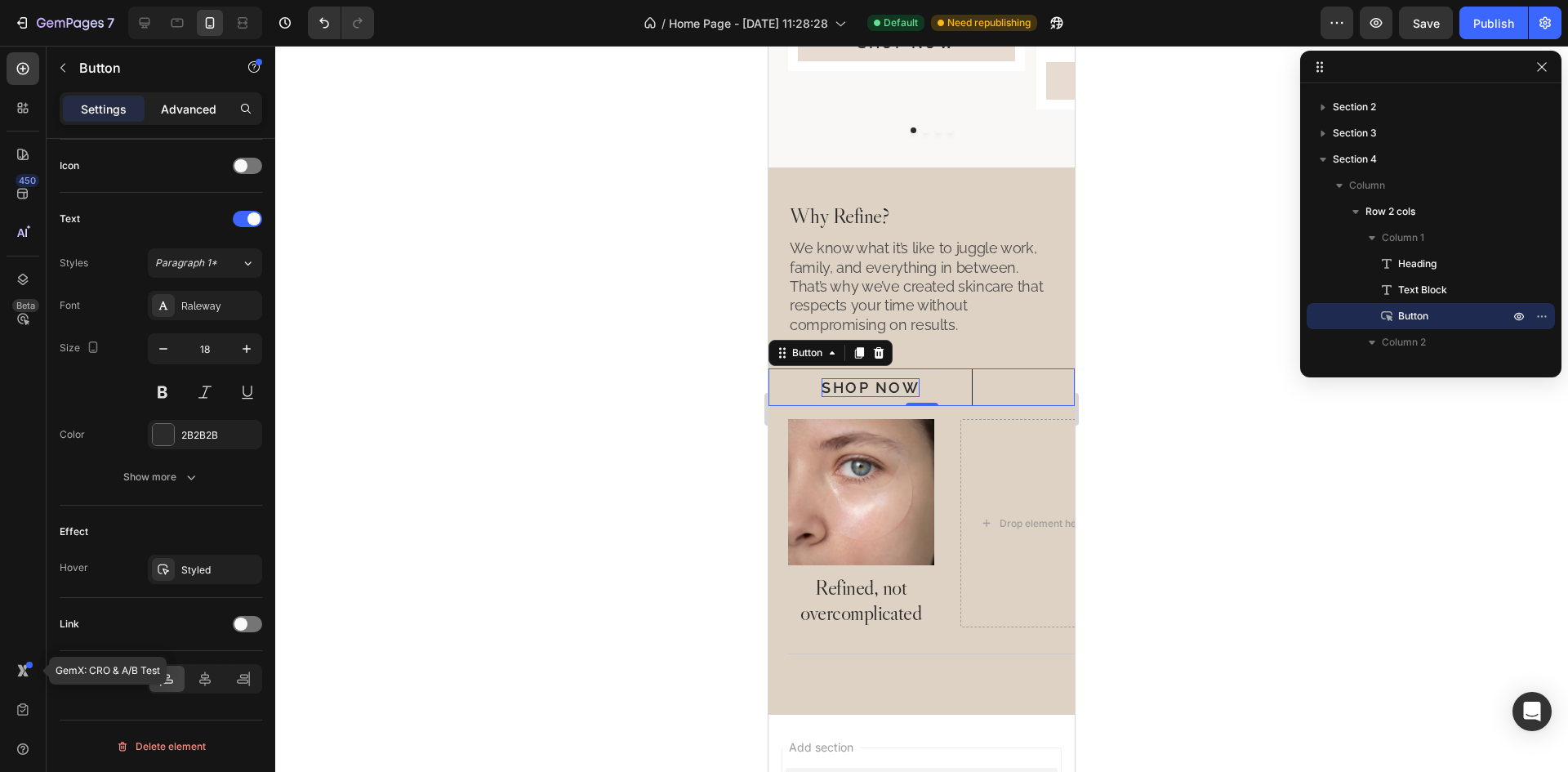
click at [178, 108] on p "Advanced" at bounding box center [188, 109] width 56 height 17
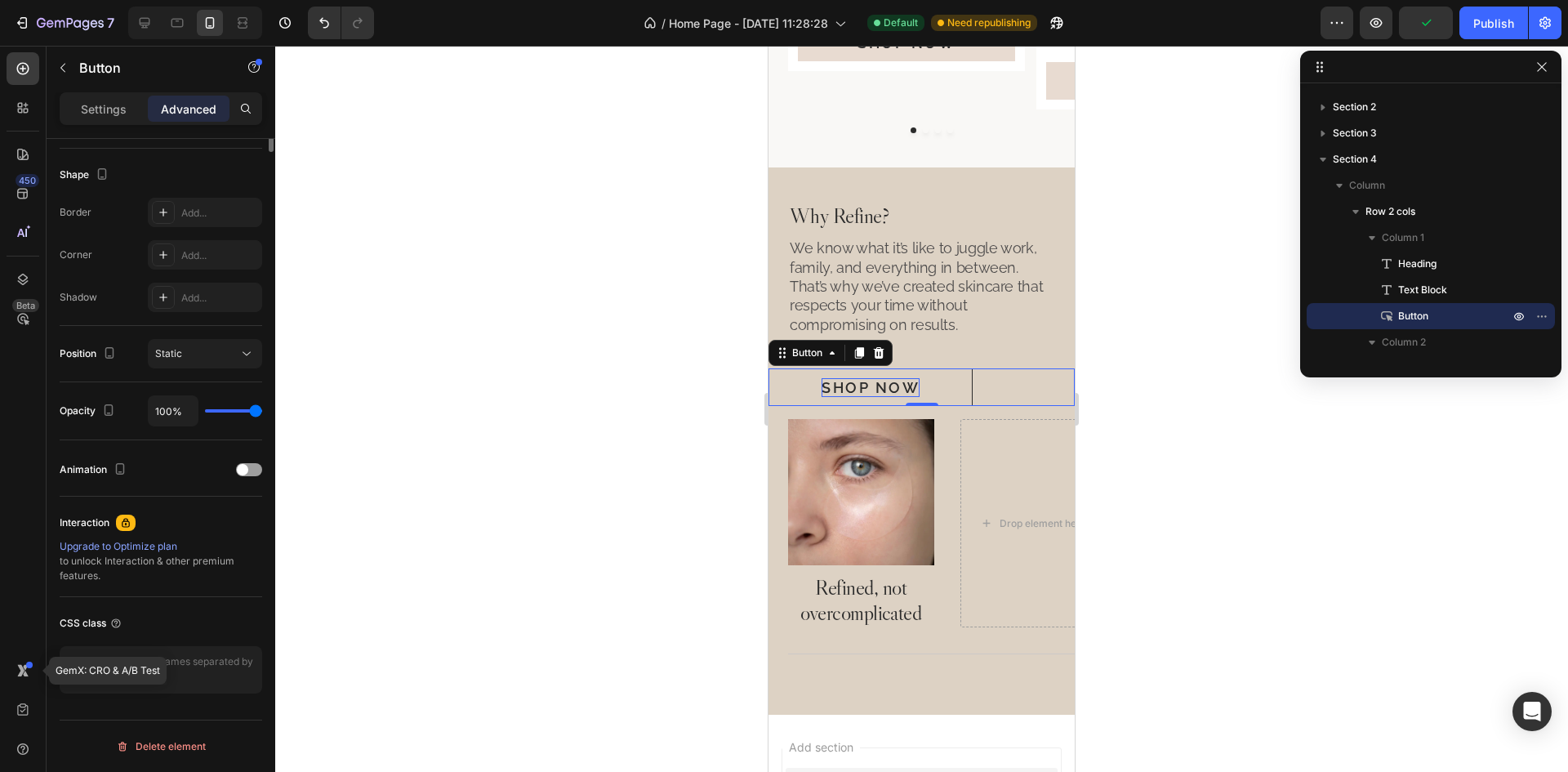
scroll to position [0, 0]
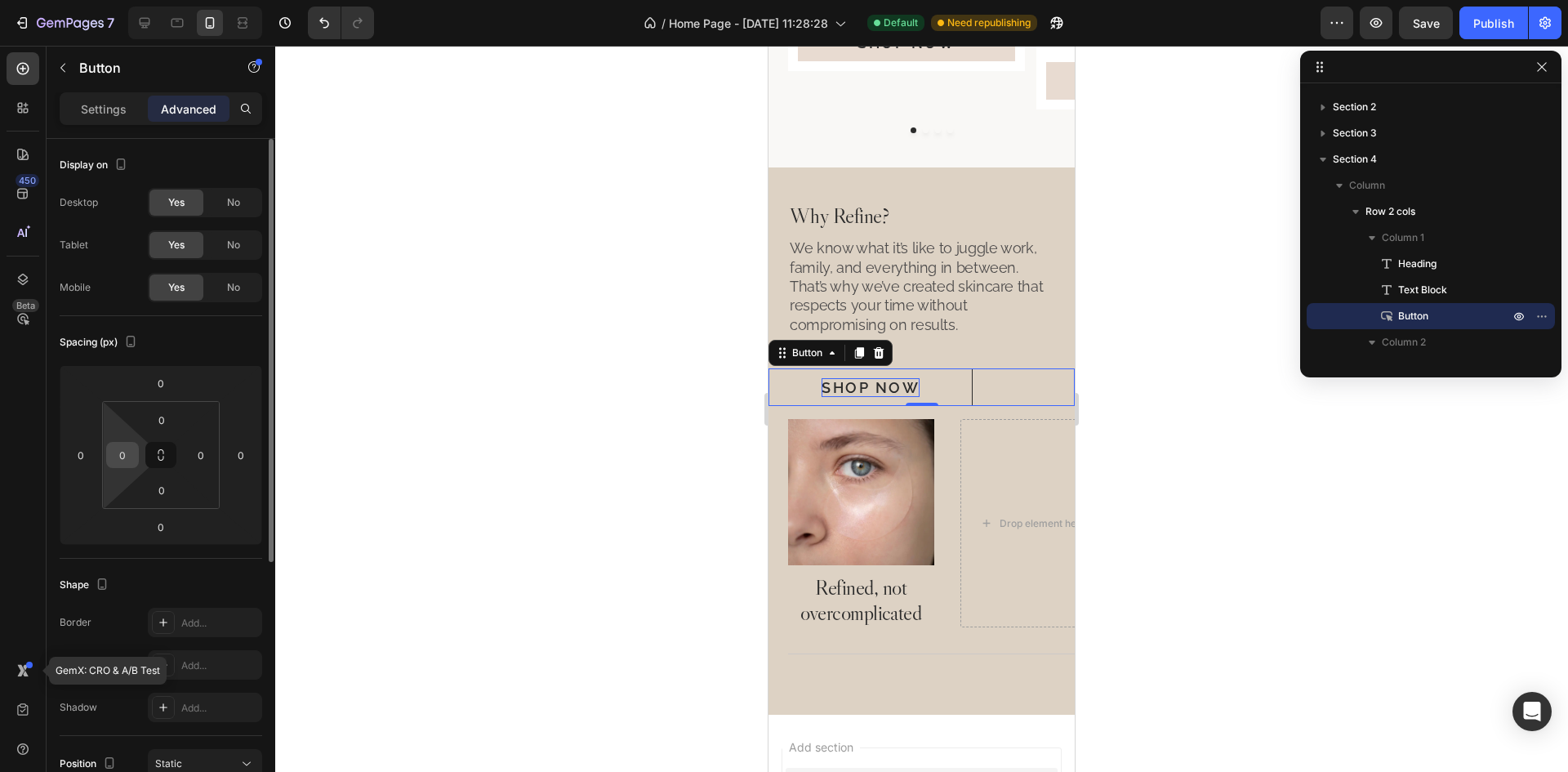
click at [123, 458] on input "0" at bounding box center [122, 454] width 25 height 25
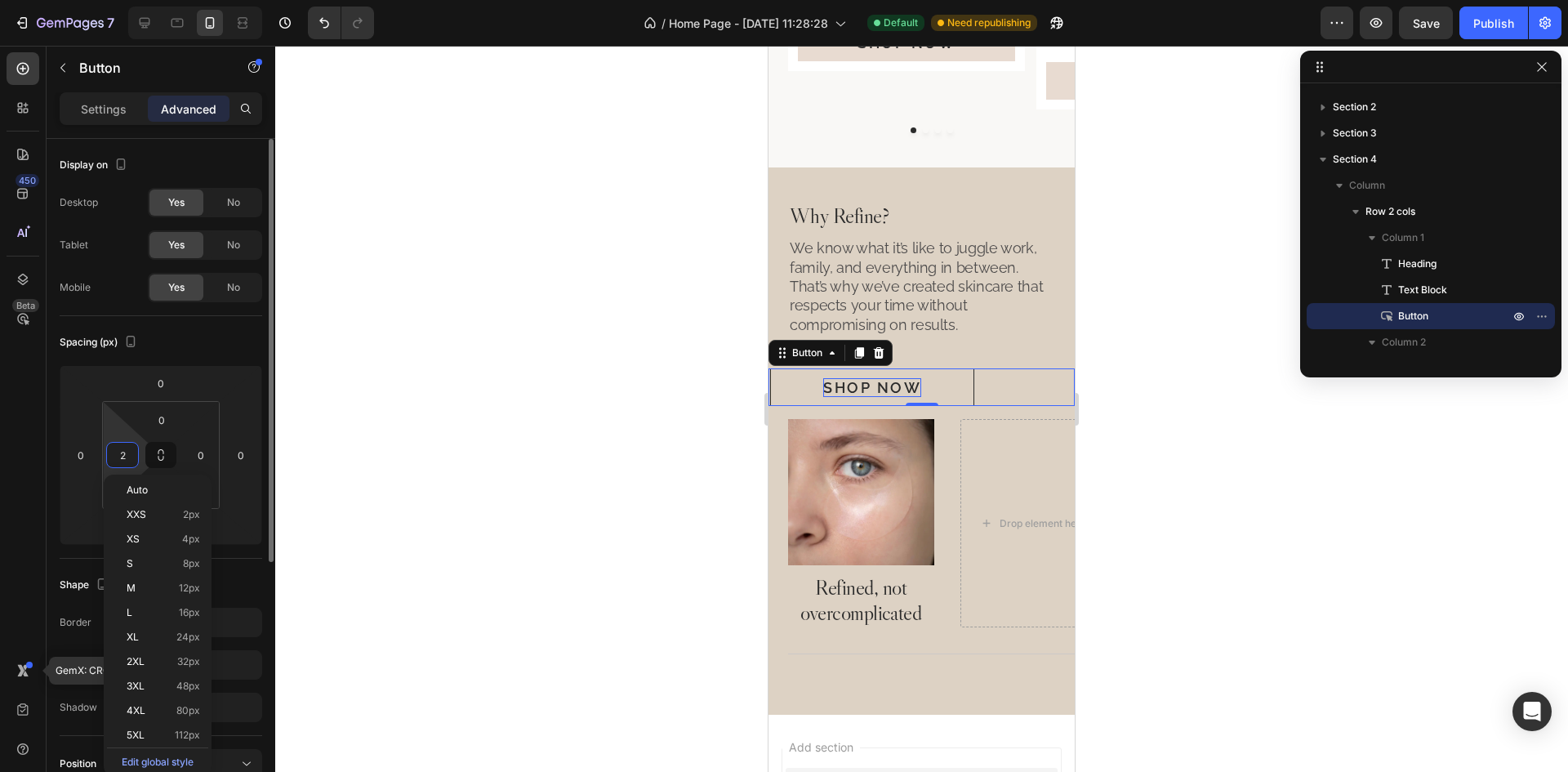
type input "24"
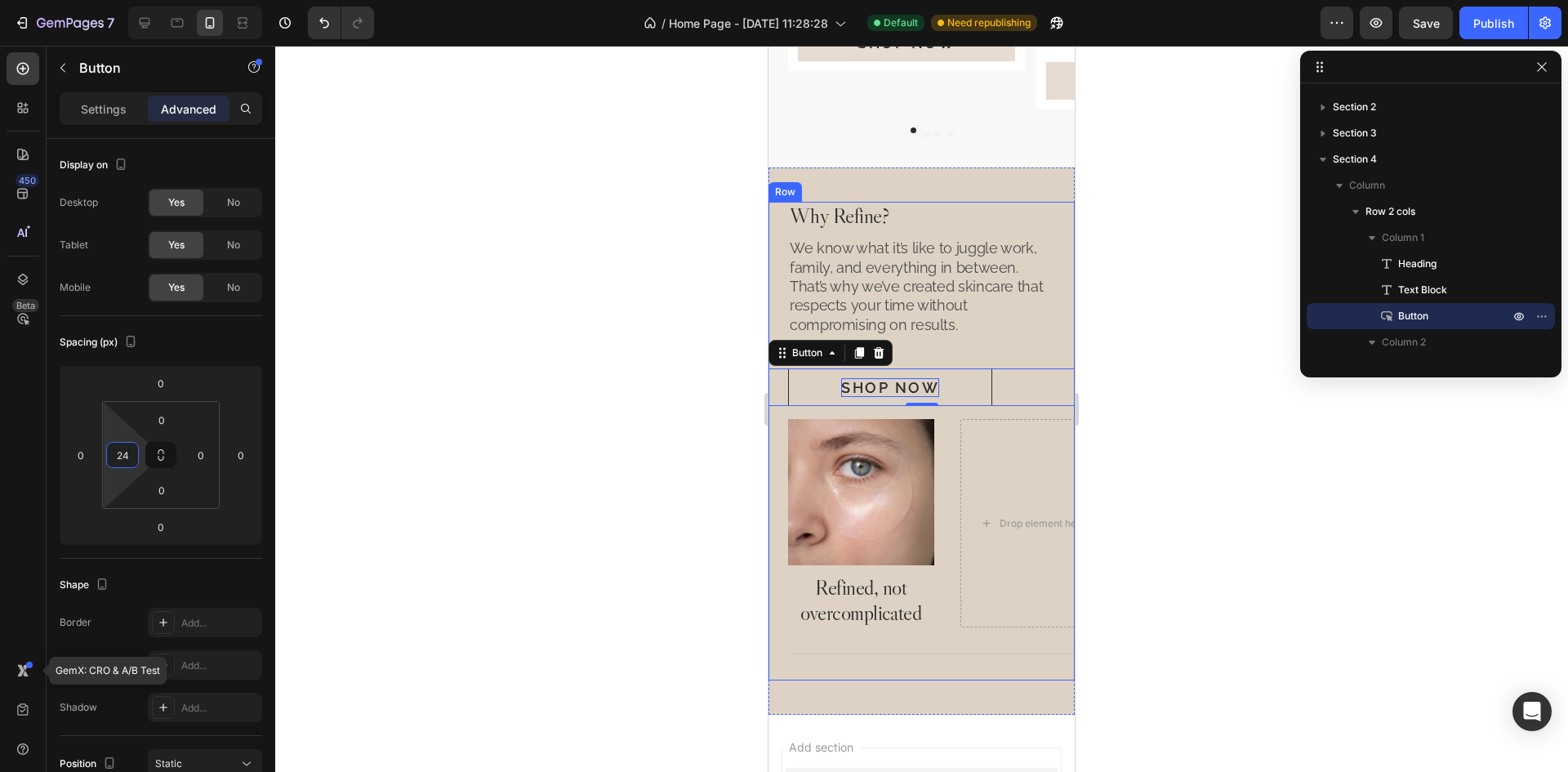
click at [1006, 319] on p "We know what it’s like to juggle work, family, and everything in between. That’…" at bounding box center [921, 286] width 264 height 95
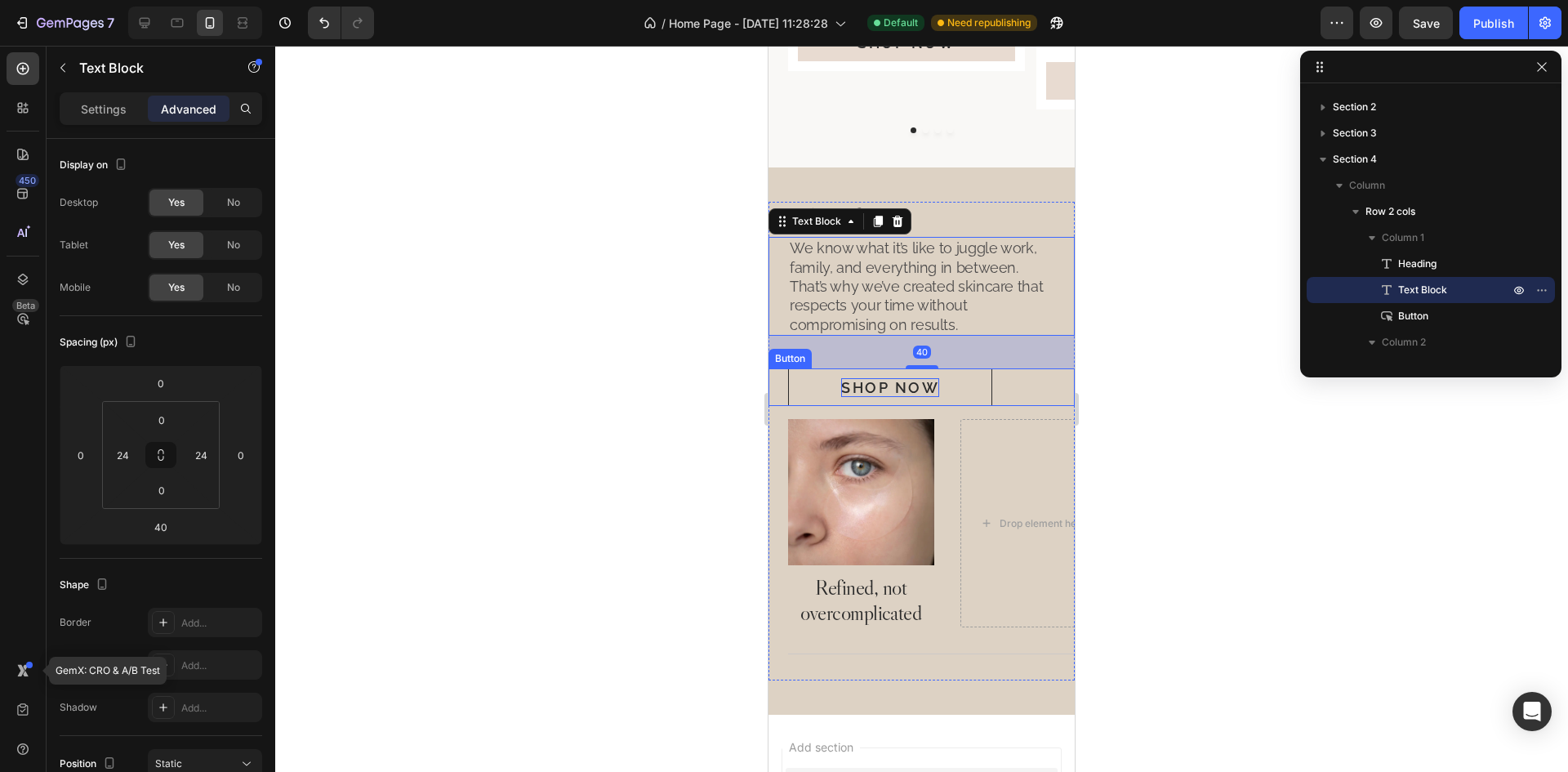
click at [1007, 390] on div "Shop Now Button" at bounding box center [921, 387] width 307 height 38
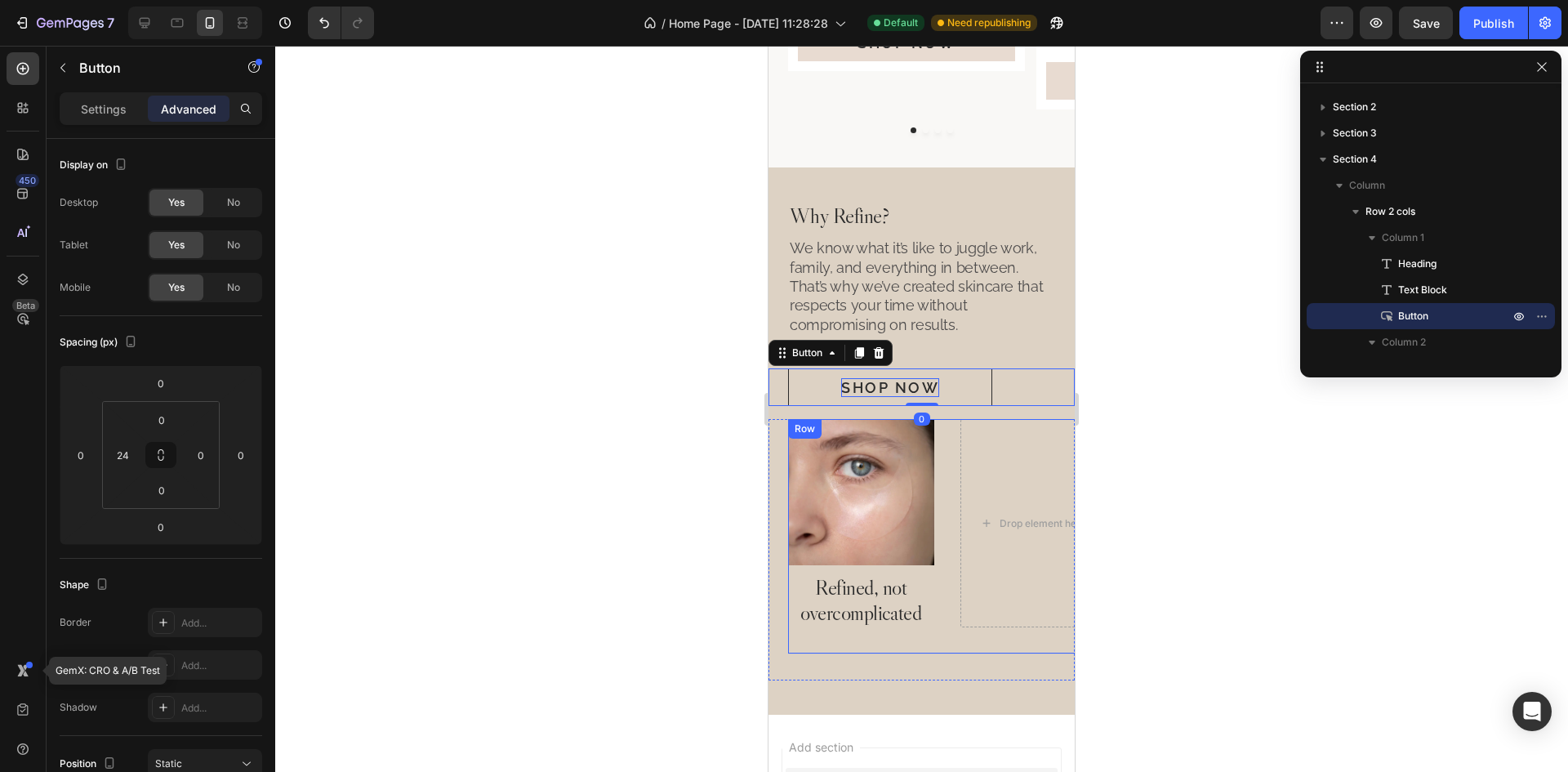
click at [943, 465] on div "Image Refined, not overcomplicated Heading Drop element here Drop element here …" at bounding box center [1033, 537] width 490 height 235
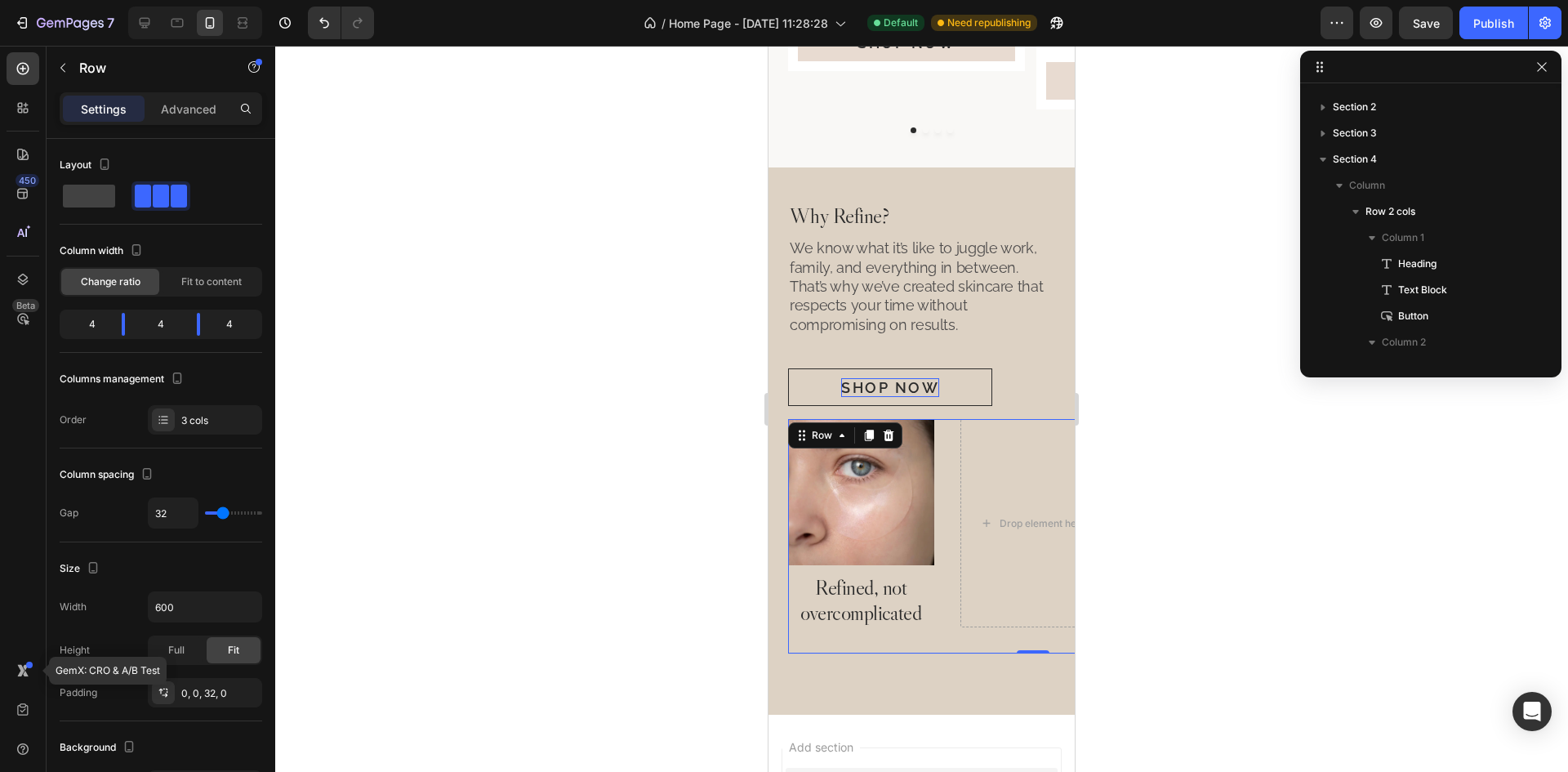
scroll to position [231, 0]
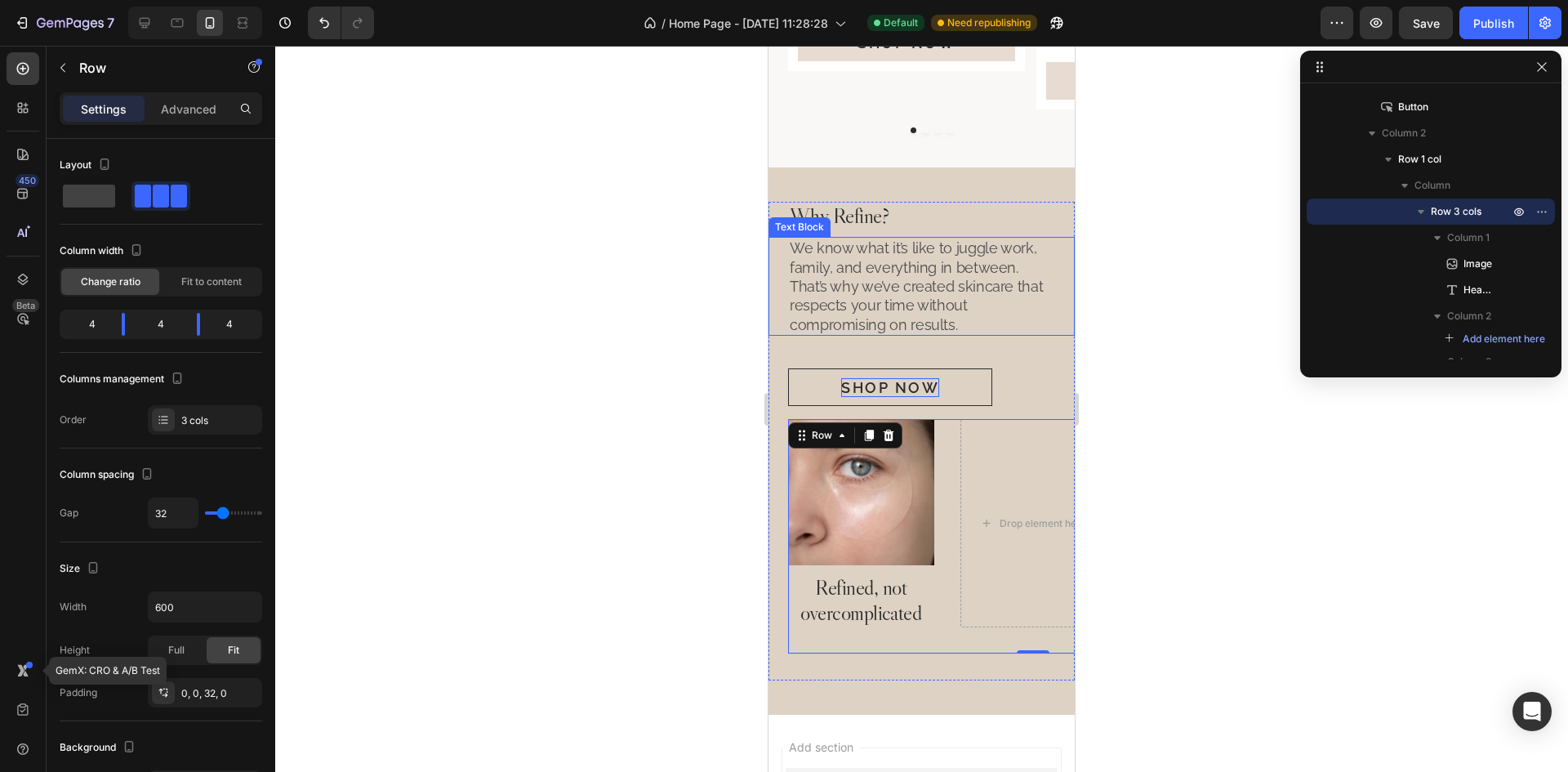
click at [956, 313] on p "We know what it’s like to juggle work, family, and everything in between. That’…" at bounding box center [921, 286] width 264 height 95
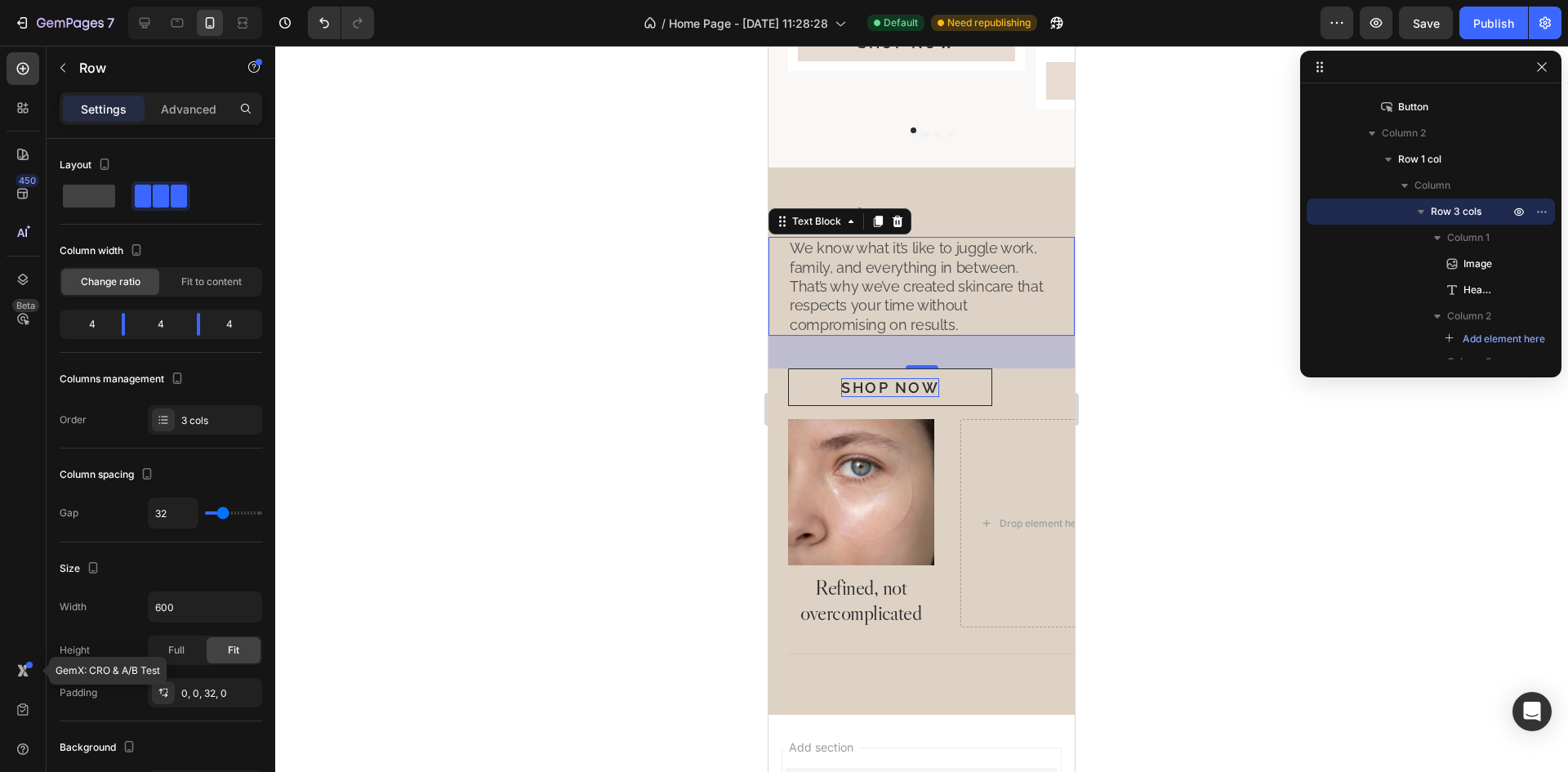
scroll to position [100, 0]
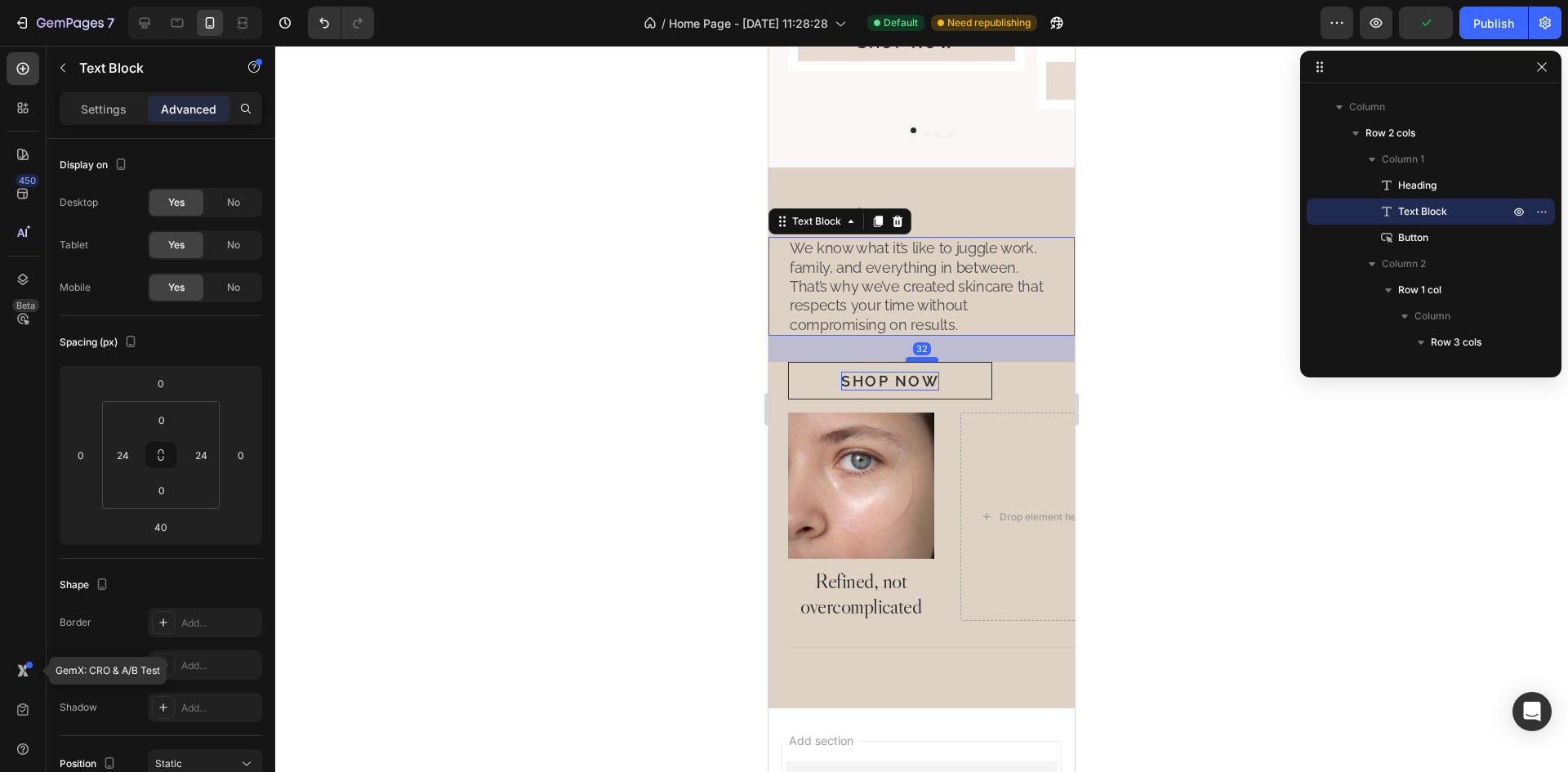
drag, startPoint x: 919, startPoint y: 367, endPoint x: 929, endPoint y: 360, distance: 12.2
click at [929, 360] on div at bounding box center [922, 360] width 33 height 5
type input "32"
click at [1029, 381] on div "Shop Now Button" at bounding box center [921, 380] width 307 height 38
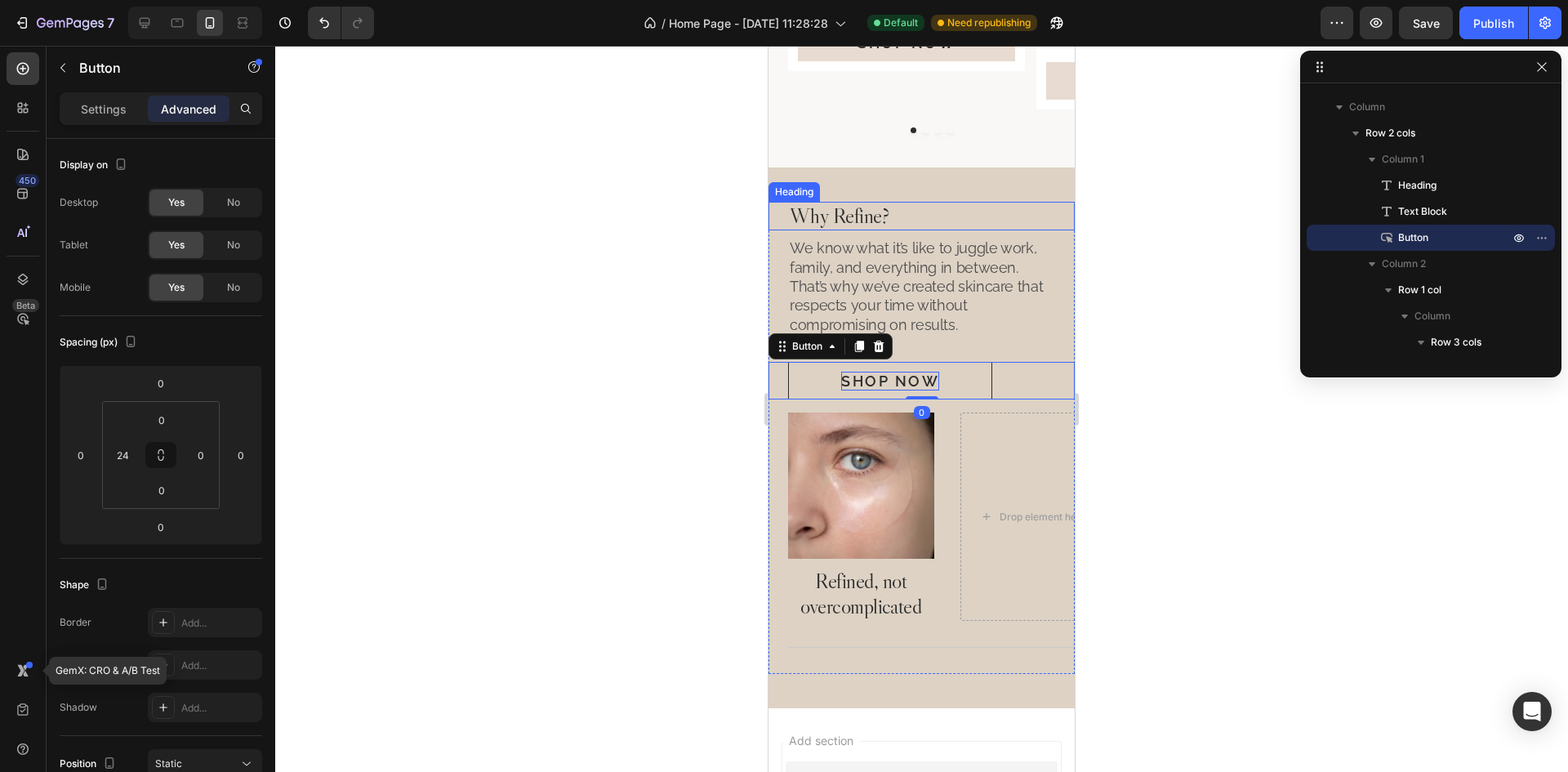
click at [975, 211] on h2 "Why Refine?" at bounding box center [921, 216] width 267 height 28
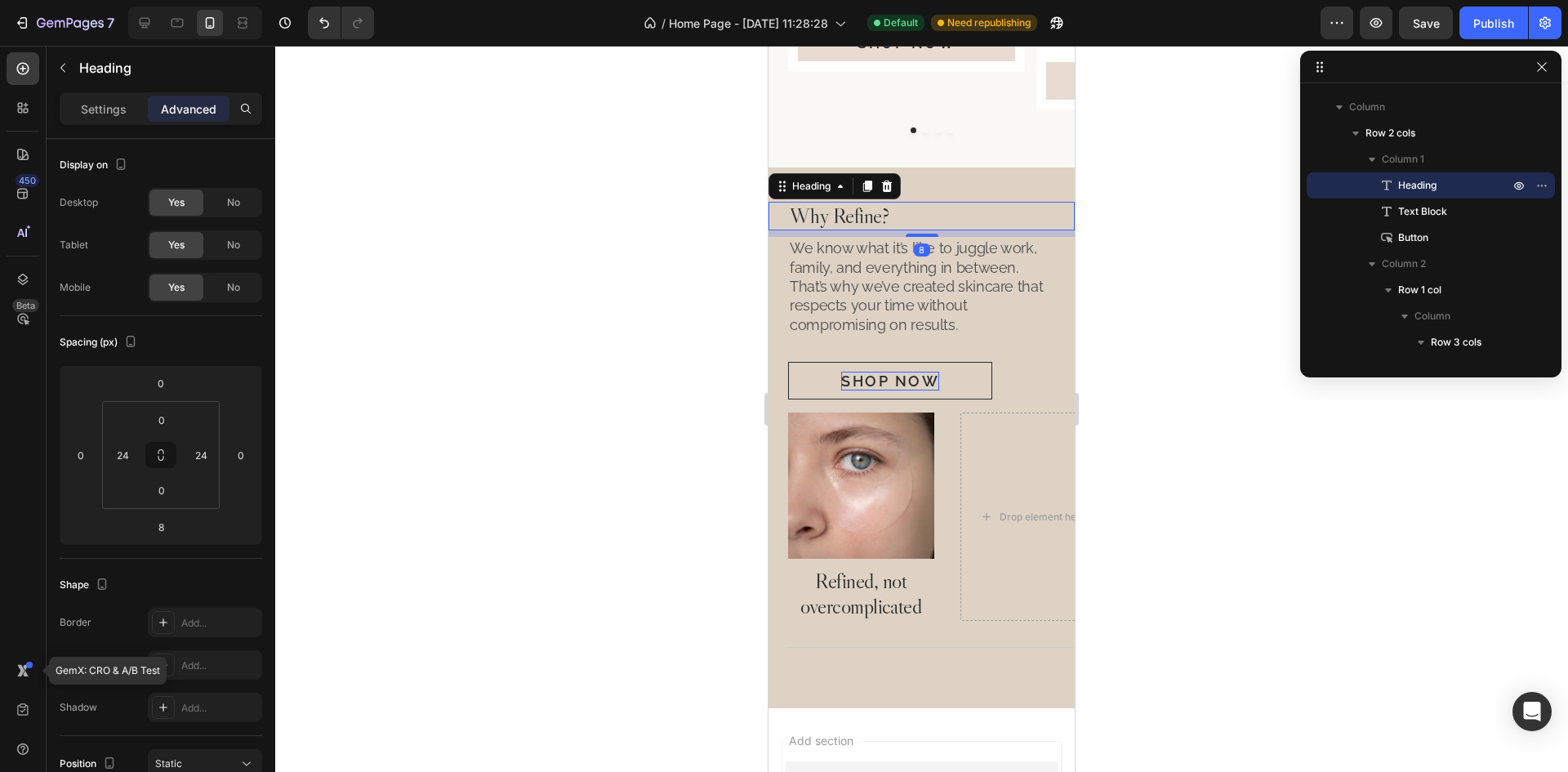
click at [981, 286] on p "We know what it’s like to juggle work, family, and everything in between. That’…" at bounding box center [921, 286] width 264 height 95
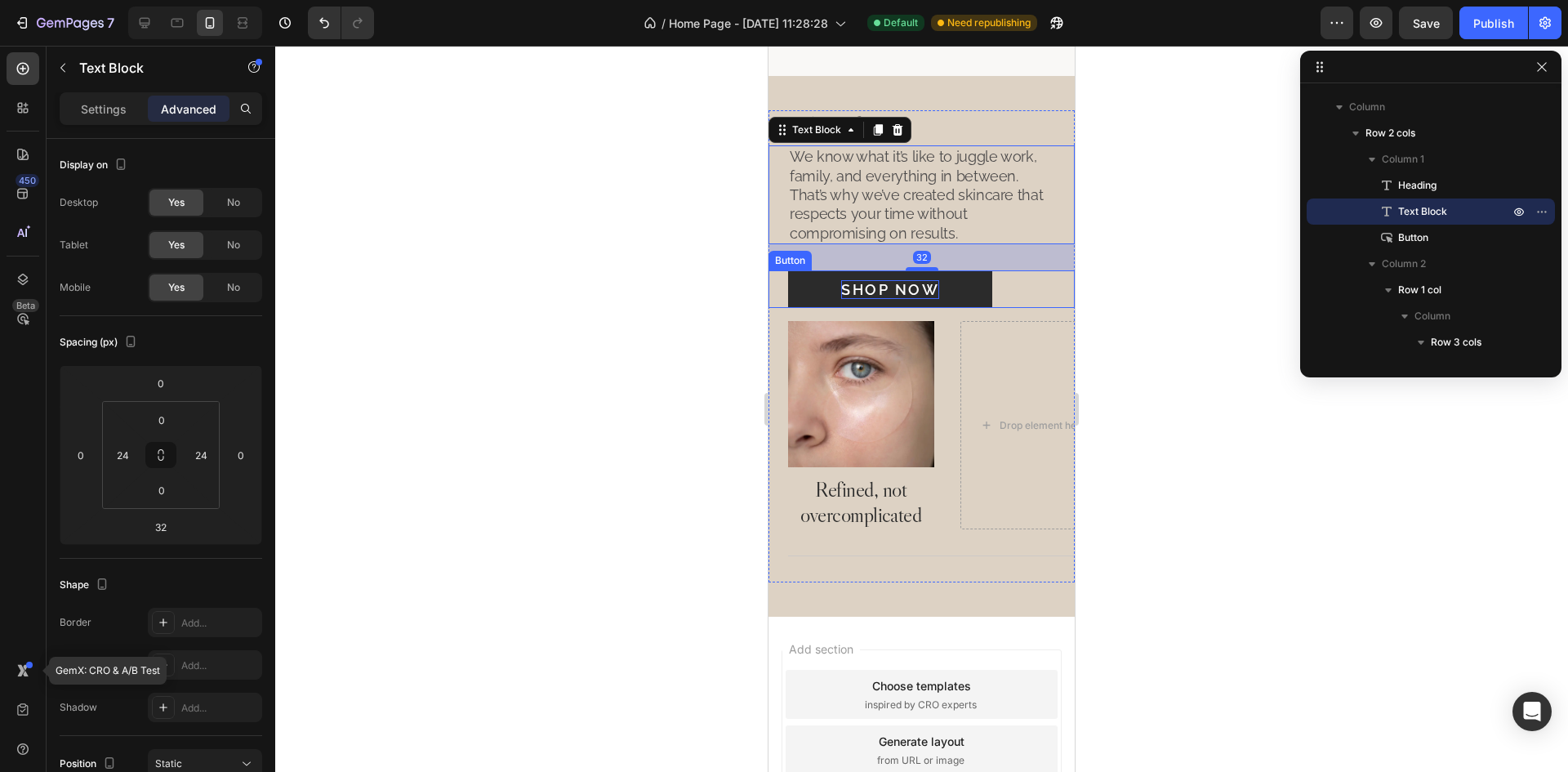
scroll to position [1609, 0]
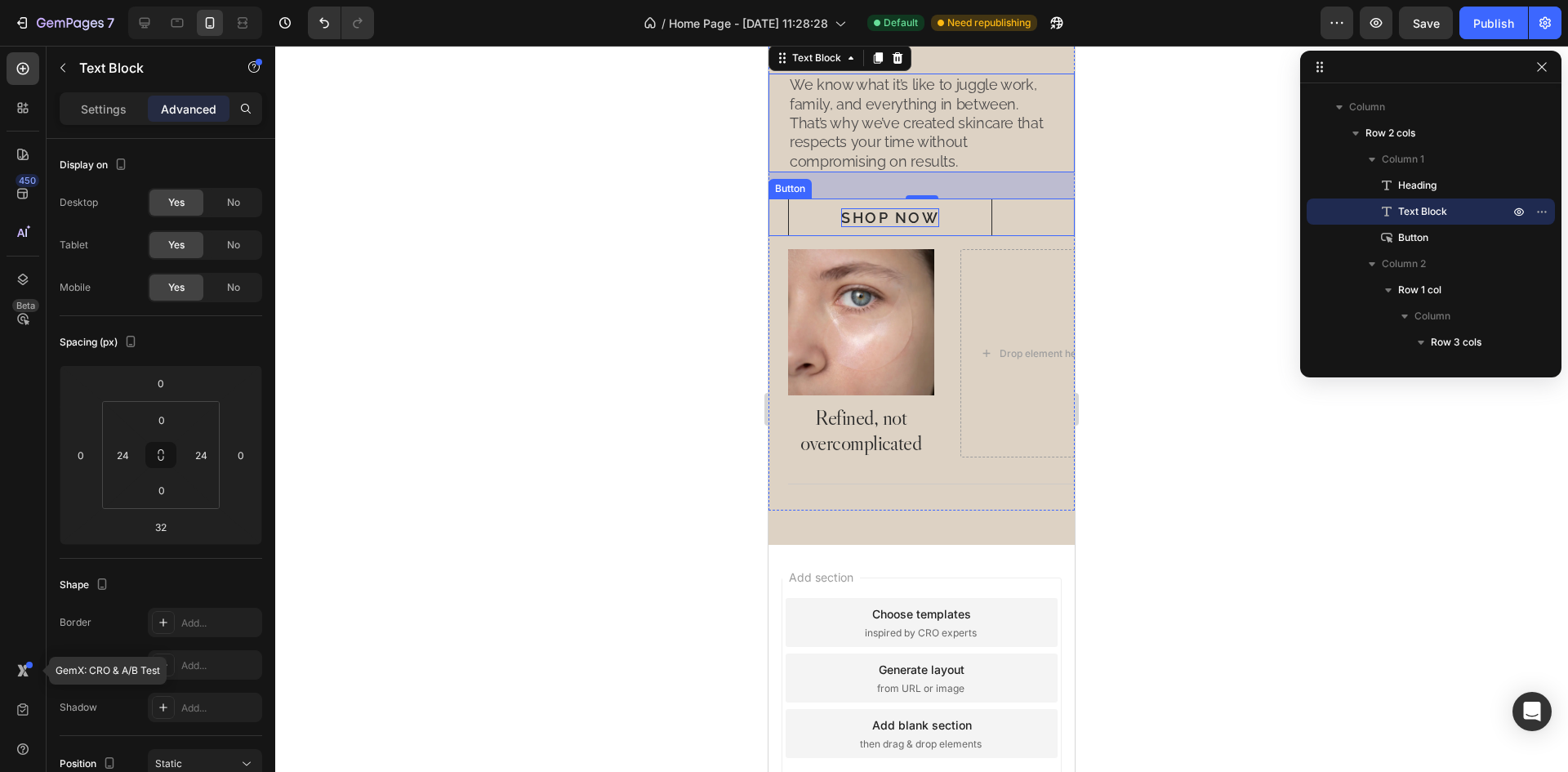
click at [1026, 216] on div "Shop Now Button" at bounding box center [921, 217] width 307 height 38
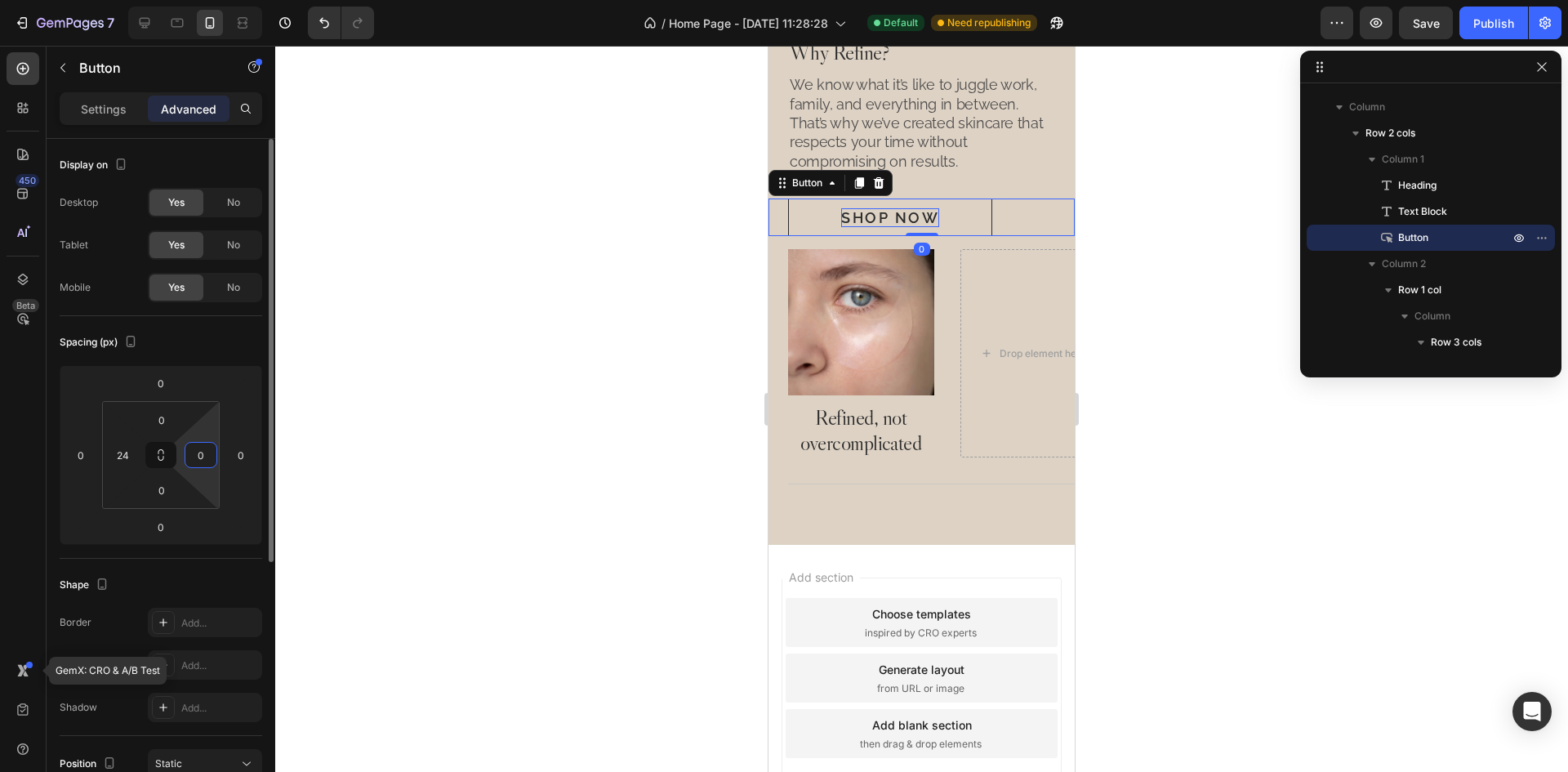
click at [204, 459] on input "0" at bounding box center [201, 454] width 25 height 25
type input "24"
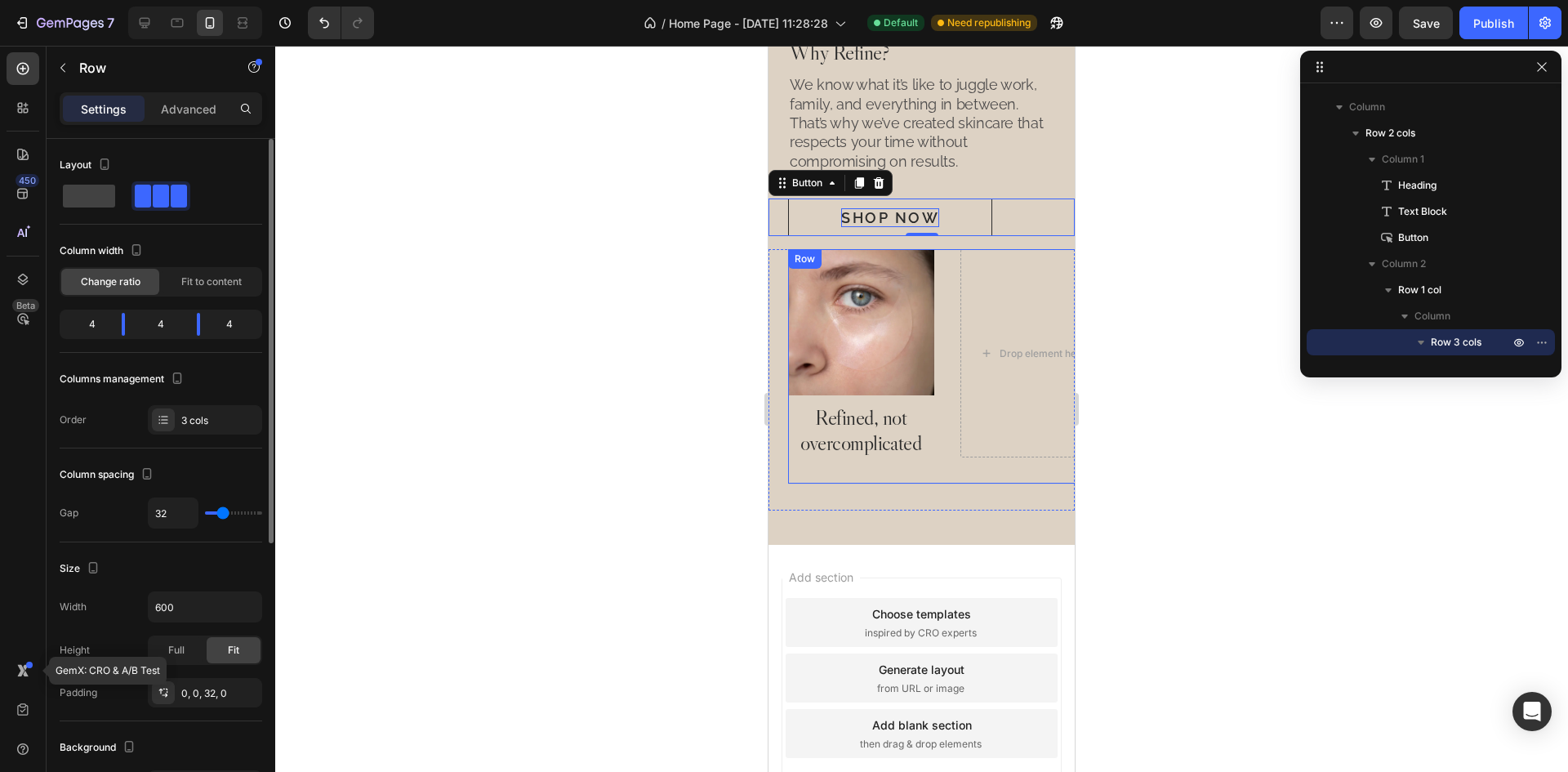
click at [943, 313] on div "Image Refined, not overcomplicated Heading Drop element here Drop element here …" at bounding box center [1033, 367] width 490 height 235
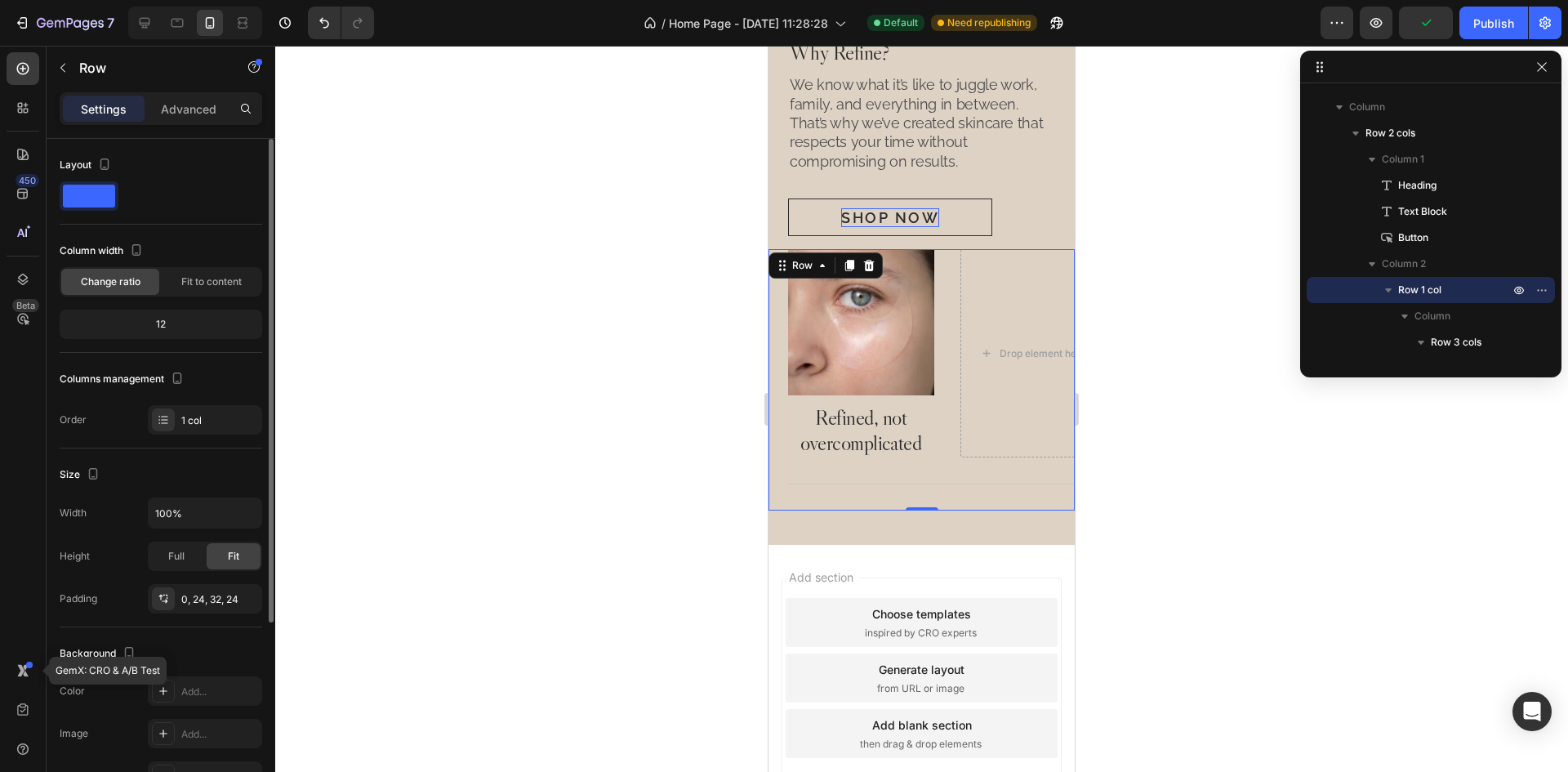
click at [775, 472] on div "Image Refined, not overcomplicated Heading Drop element here Drop element here …" at bounding box center [921, 380] width 307 height 261
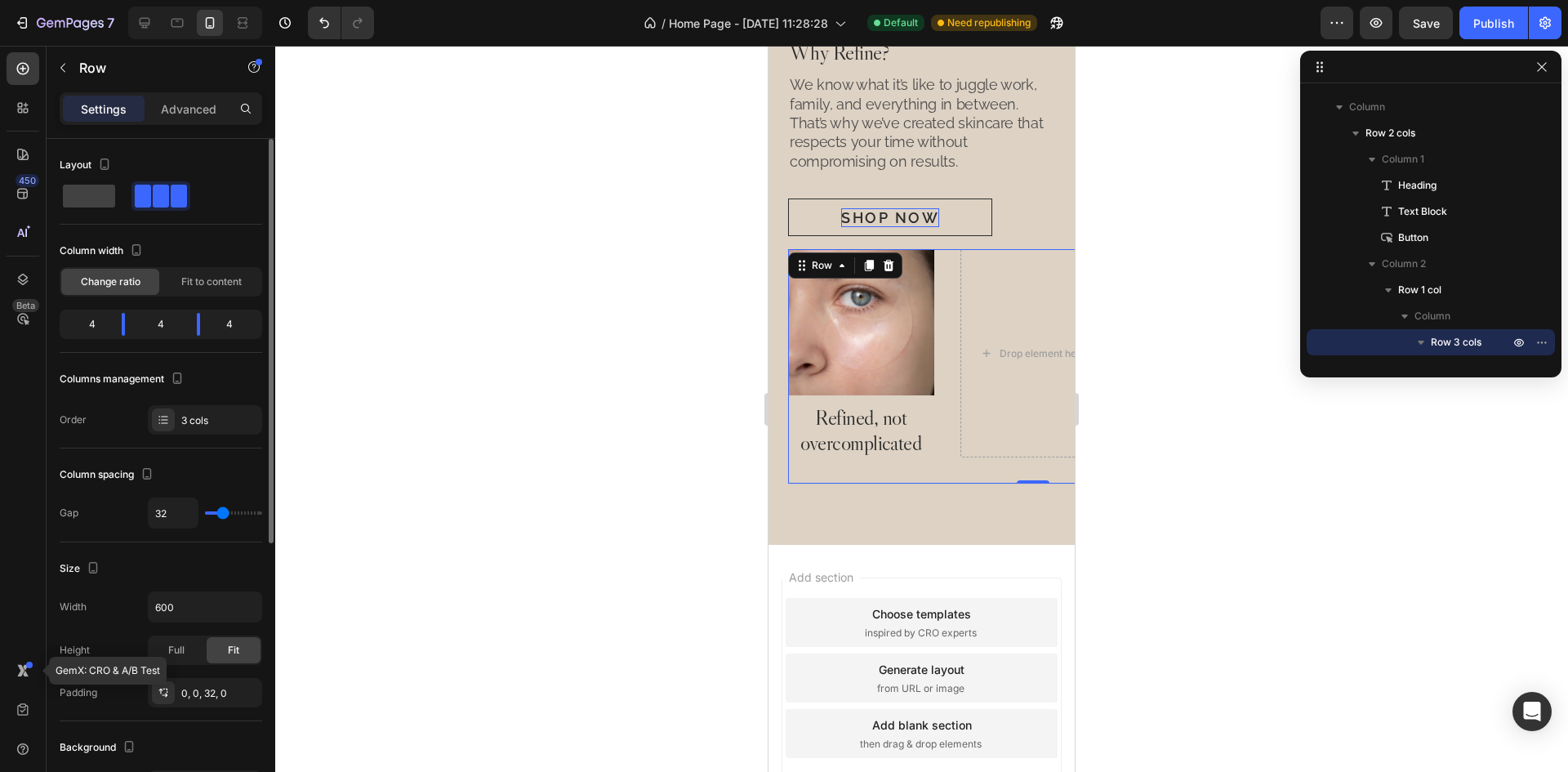
click at [953, 392] on div "Image Refined, not overcomplicated Heading Drop element here Drop element here …" at bounding box center [1033, 367] width 490 height 235
click at [793, 470] on div "Image Refined, not overcomplicated Heading Drop element here Drop element here …" at bounding box center [1033, 367] width 490 height 235
click at [951, 412] on div "Image Refined, not overcomplicated Heading Drop element here Drop element here …" at bounding box center [1033, 367] width 490 height 235
click at [183, 512] on input "32" at bounding box center [173, 513] width 49 height 29
type input "1"
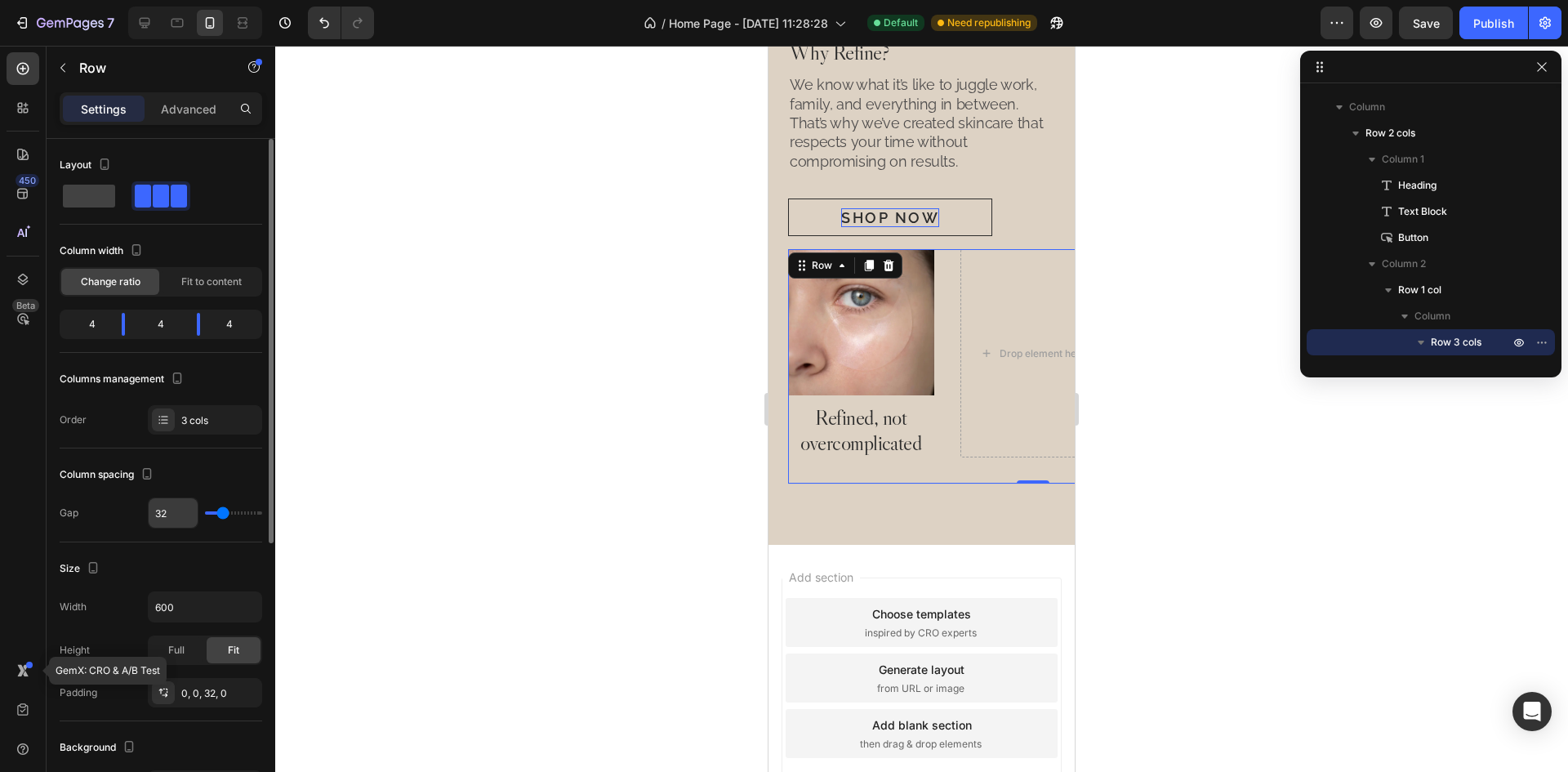
type input "1"
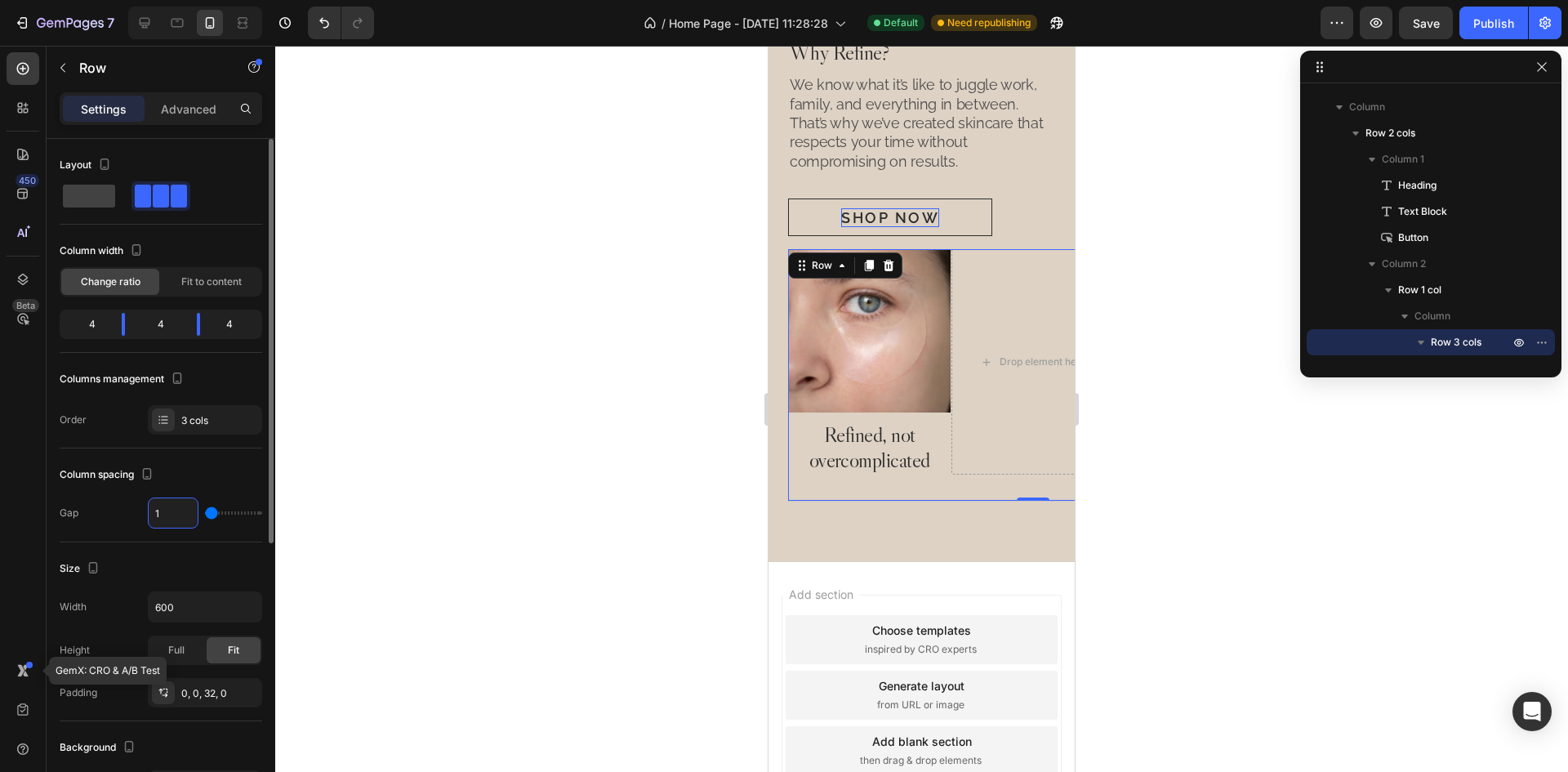
type input "12"
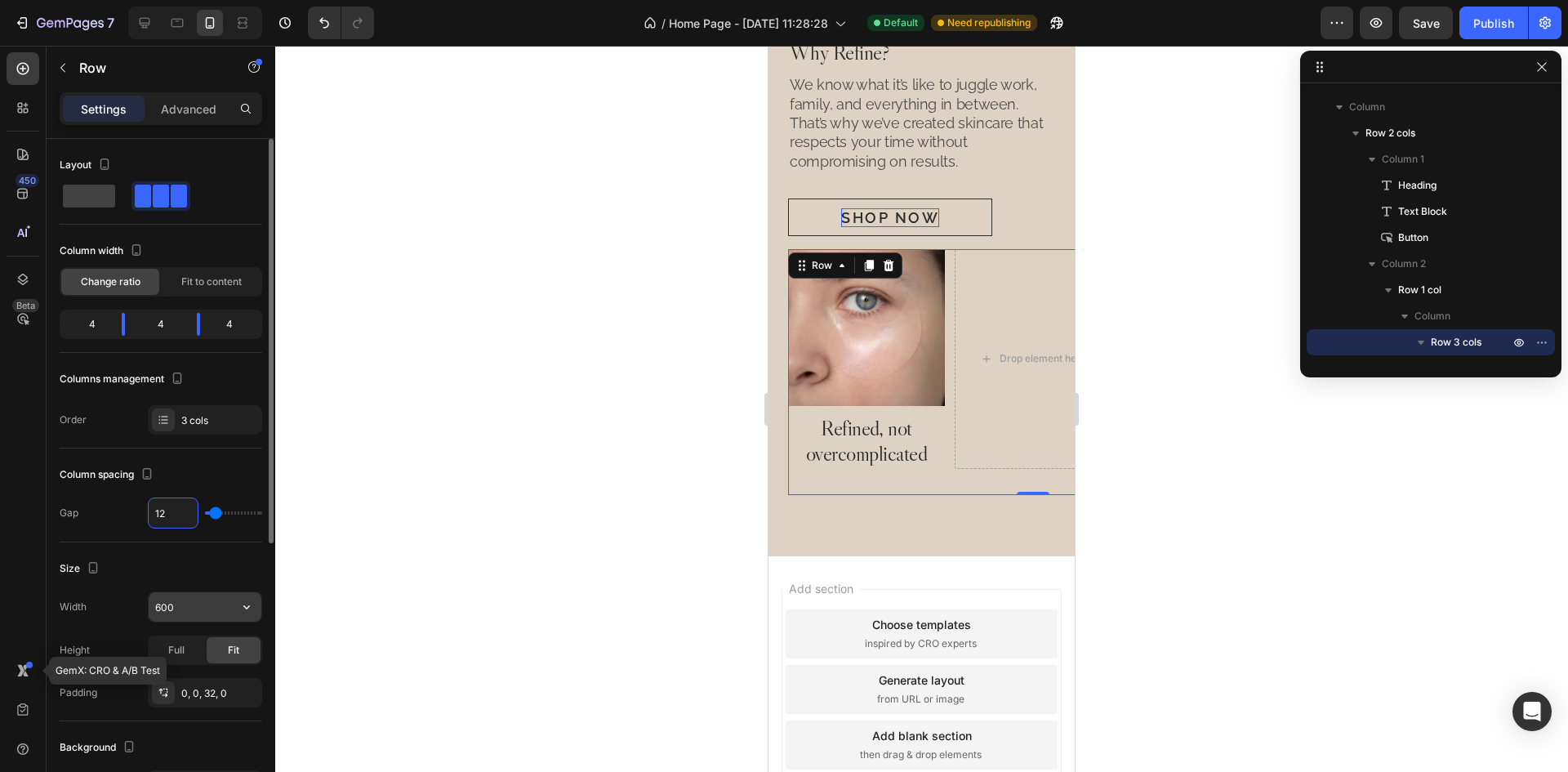
type input "12"
click at [176, 607] on input "600" at bounding box center [204, 606] width 112 height 29
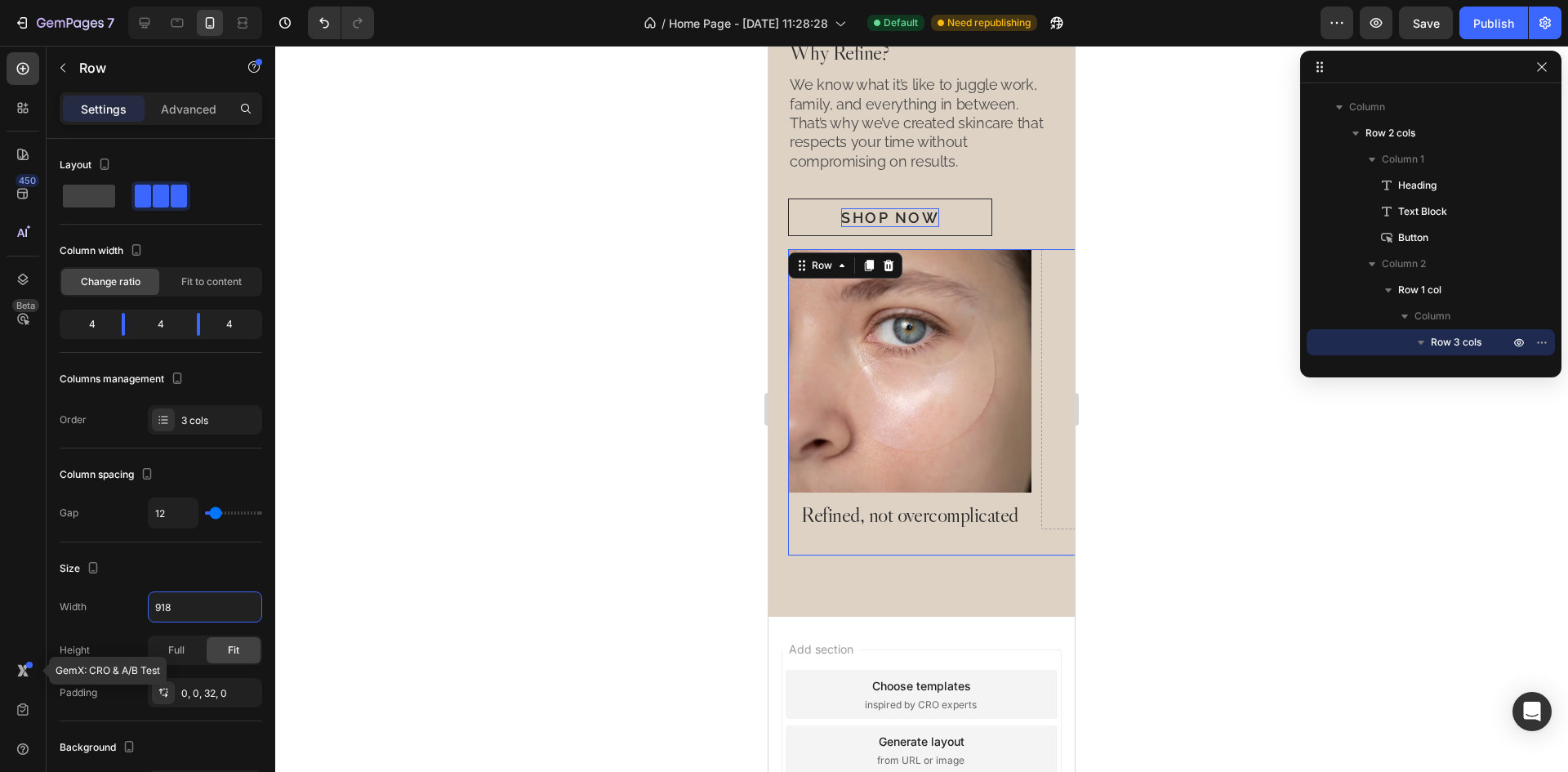
type input "918"
click at [1033, 509] on div "Image Refined, not overcomplicated Heading Drop element here Drop element here …" at bounding box center [1163, 403] width 750 height 307
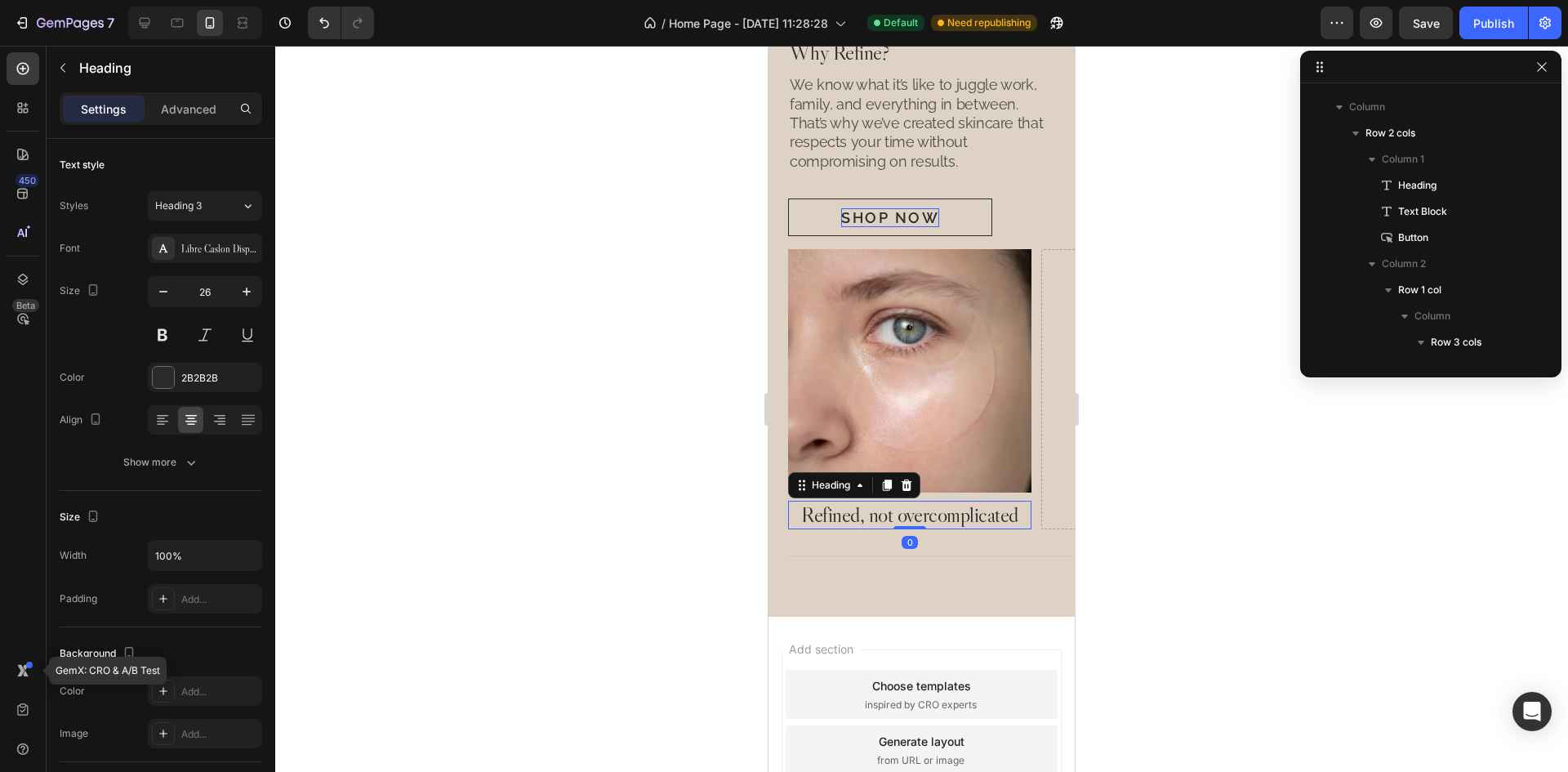
click at [953, 513] on p "Refined, not overcomplicated" at bounding box center [910, 514] width 240 height 25
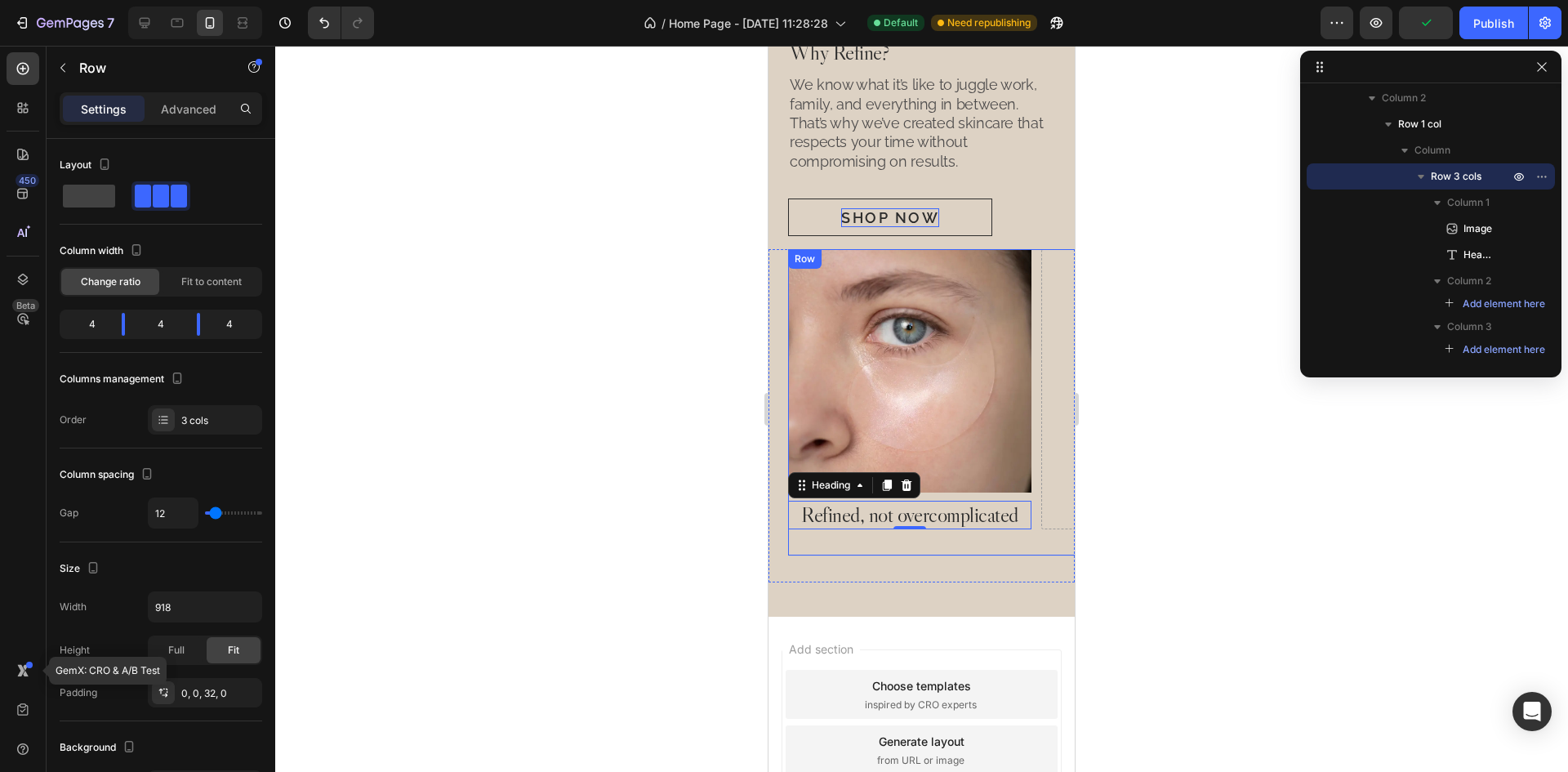
click at [1034, 537] on div "Image Refined, not overcomplicated Heading 0 Drop element here Drop element her…" at bounding box center [1163, 403] width 750 height 307
click at [898, 571] on div "Image Refined, not overcomplicated Heading Drop element here Drop element here …" at bounding box center [921, 416] width 307 height 333
click at [1041, 439] on div "Drop element here" at bounding box center [1162, 389] width 243 height 280
click at [192, 108] on p "Advanced" at bounding box center [188, 109] width 56 height 17
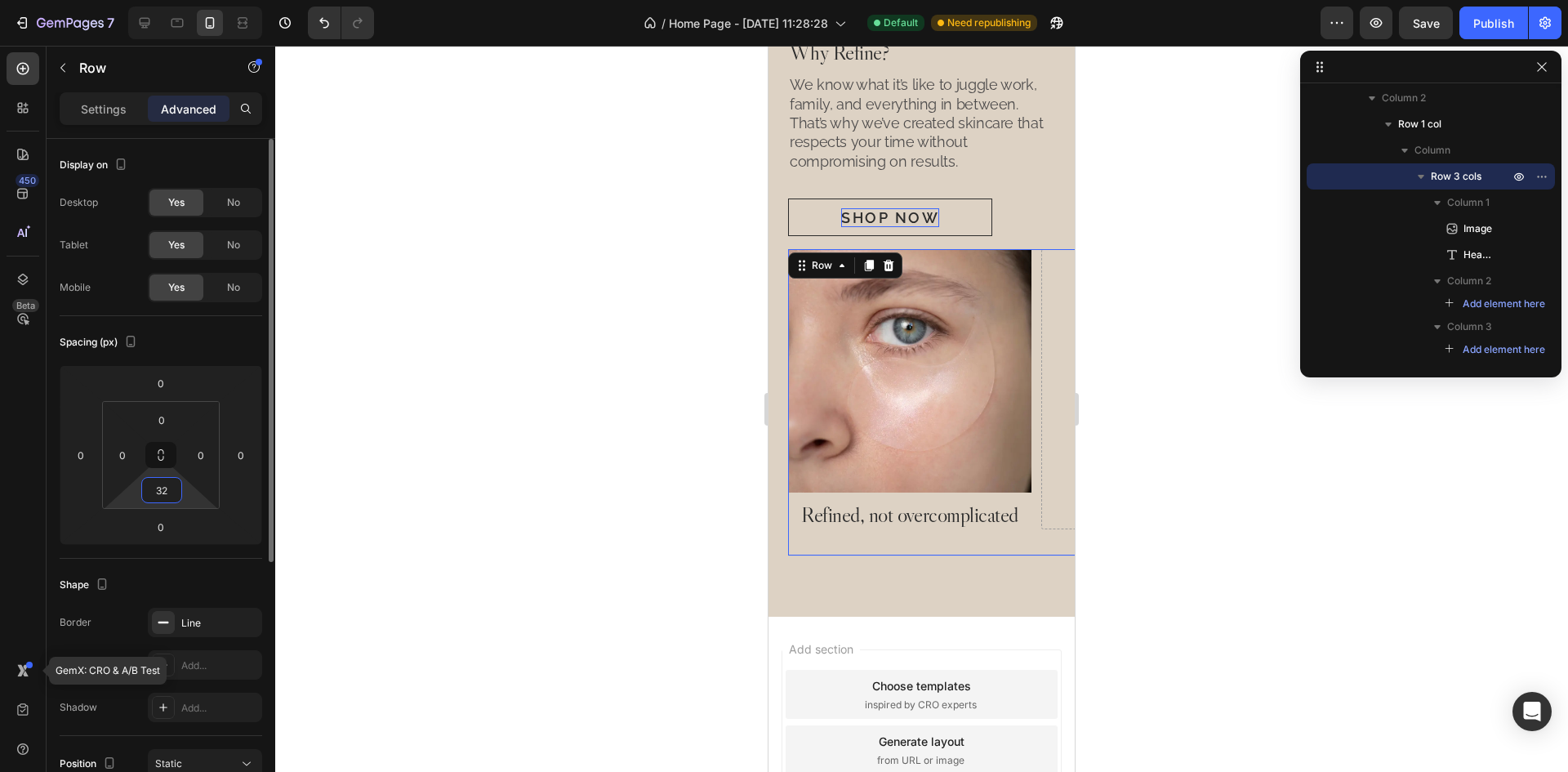
click at [170, 491] on input "32" at bounding box center [161, 489] width 33 height 25
type input "0"
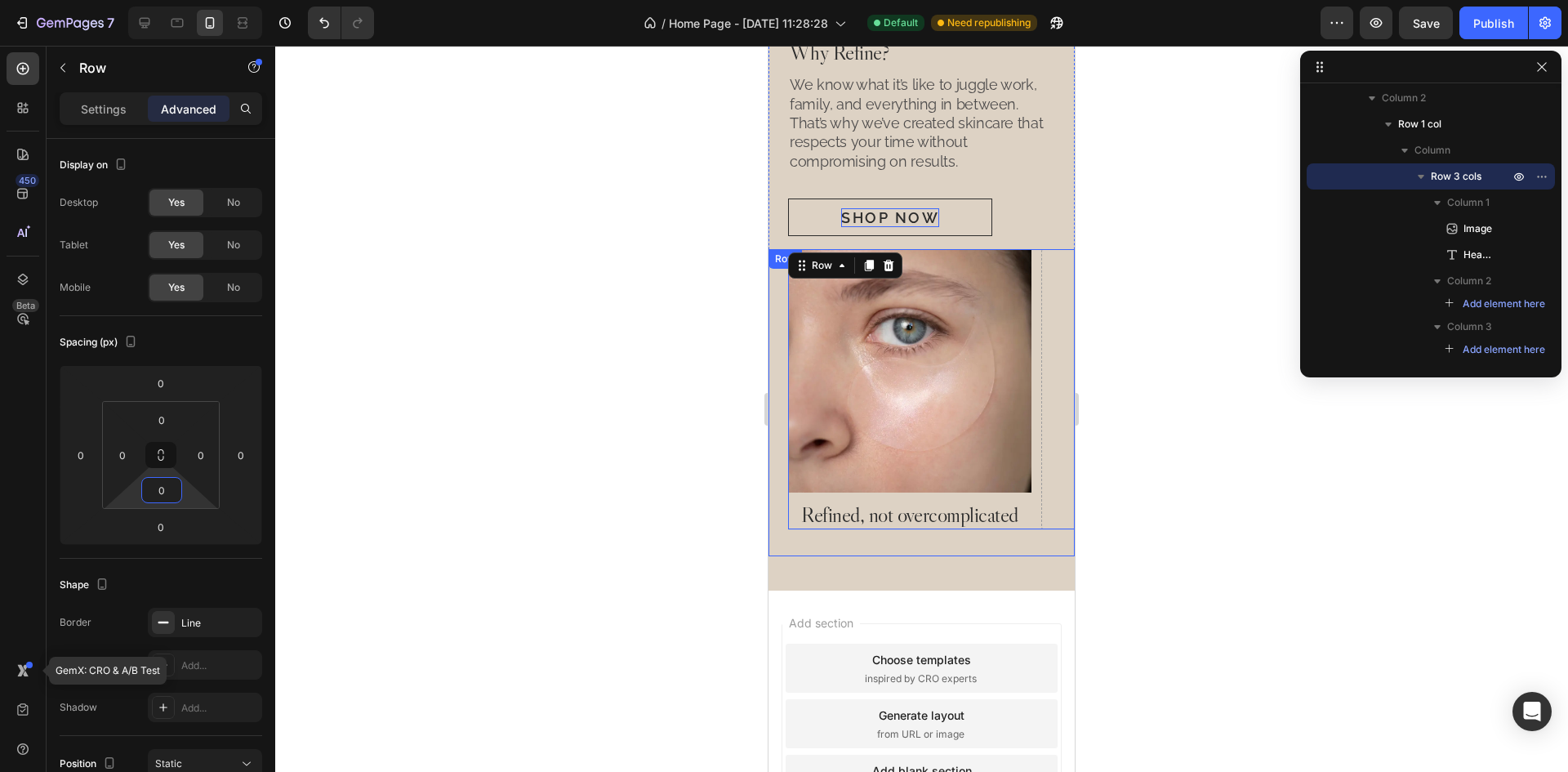
click at [910, 539] on div "Image Refined, not overcomplicated Heading Drop element here Drop element here …" at bounding box center [921, 403] width 307 height 307
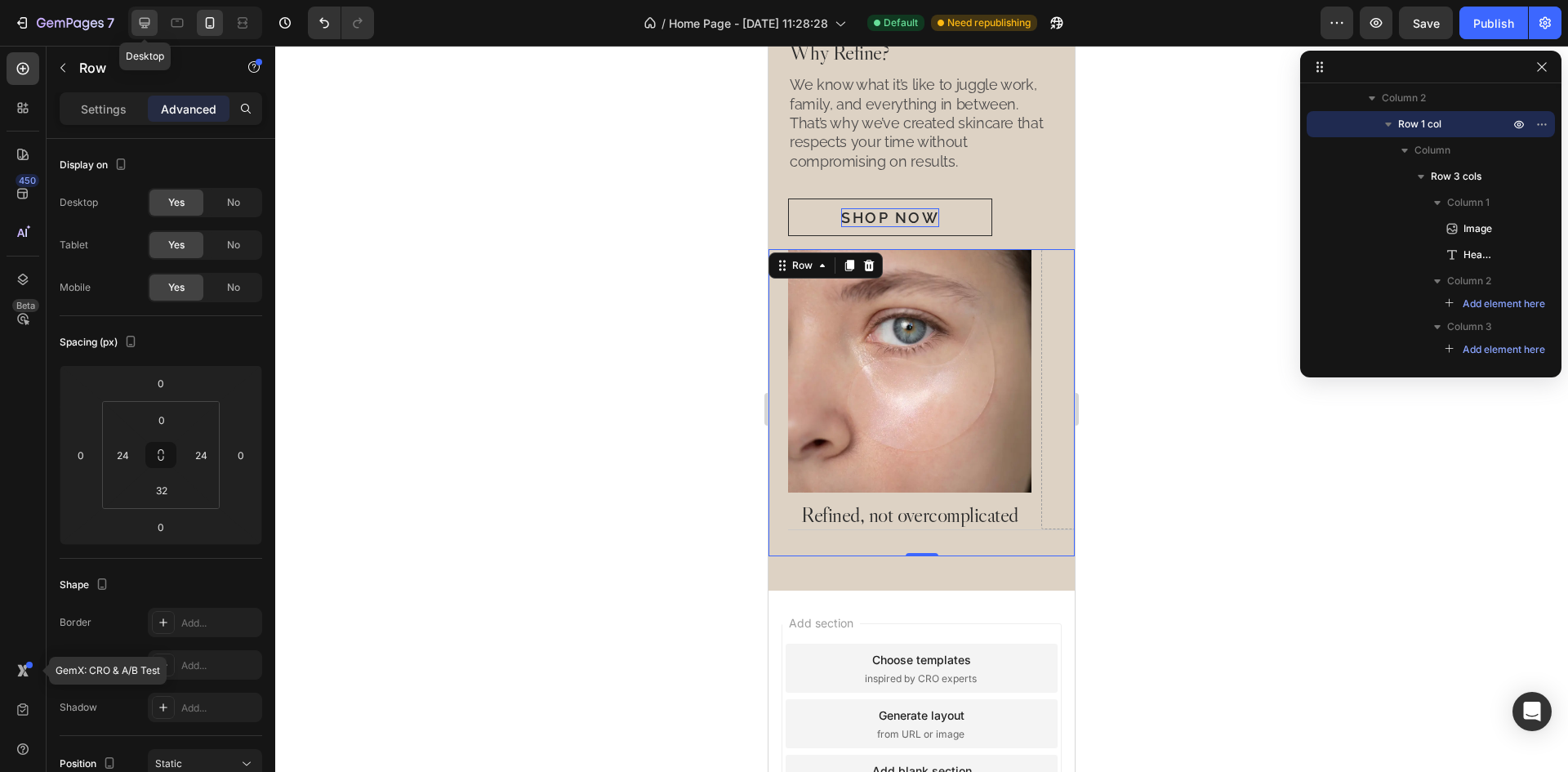
click at [141, 25] on icon at bounding box center [145, 23] width 10 height 10
type input "0"
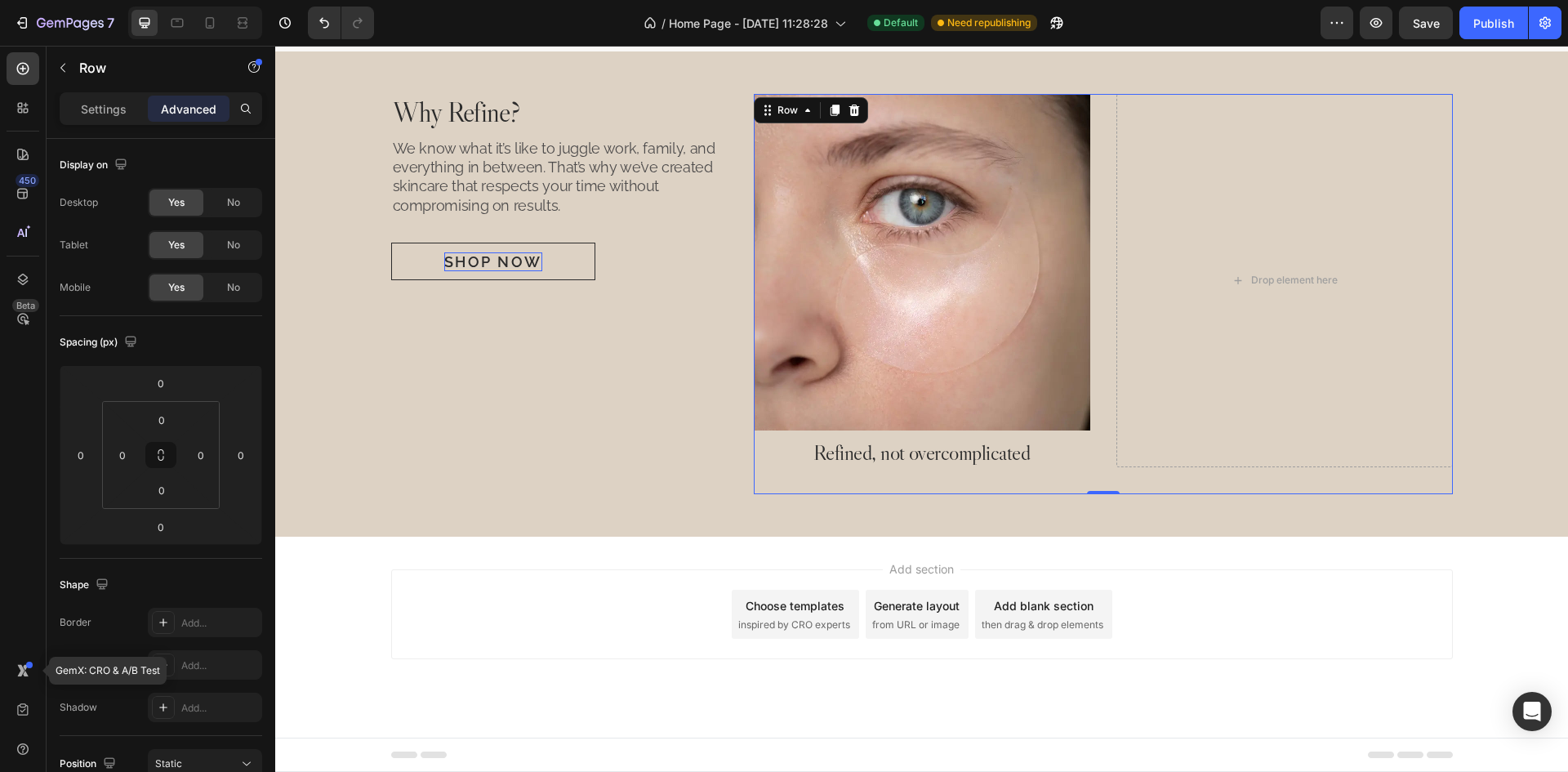
scroll to position [1537, 0]
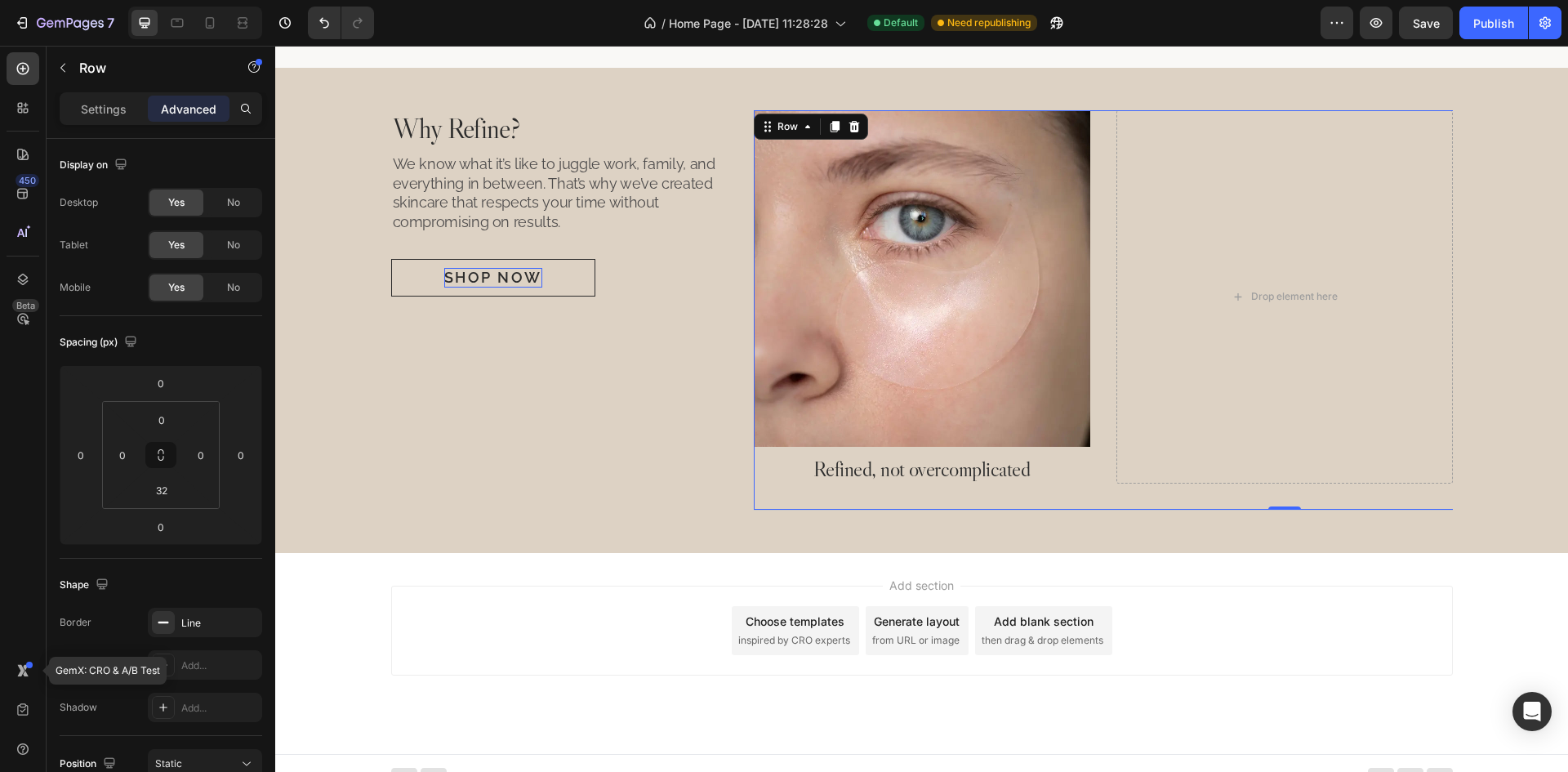
click at [1104, 384] on div "Image Refined, not overcomplicated Heading Drop element here Drop element here …" at bounding box center [1285, 310] width 1061 height 400
click at [100, 105] on p "Settings" at bounding box center [103, 109] width 46 height 17
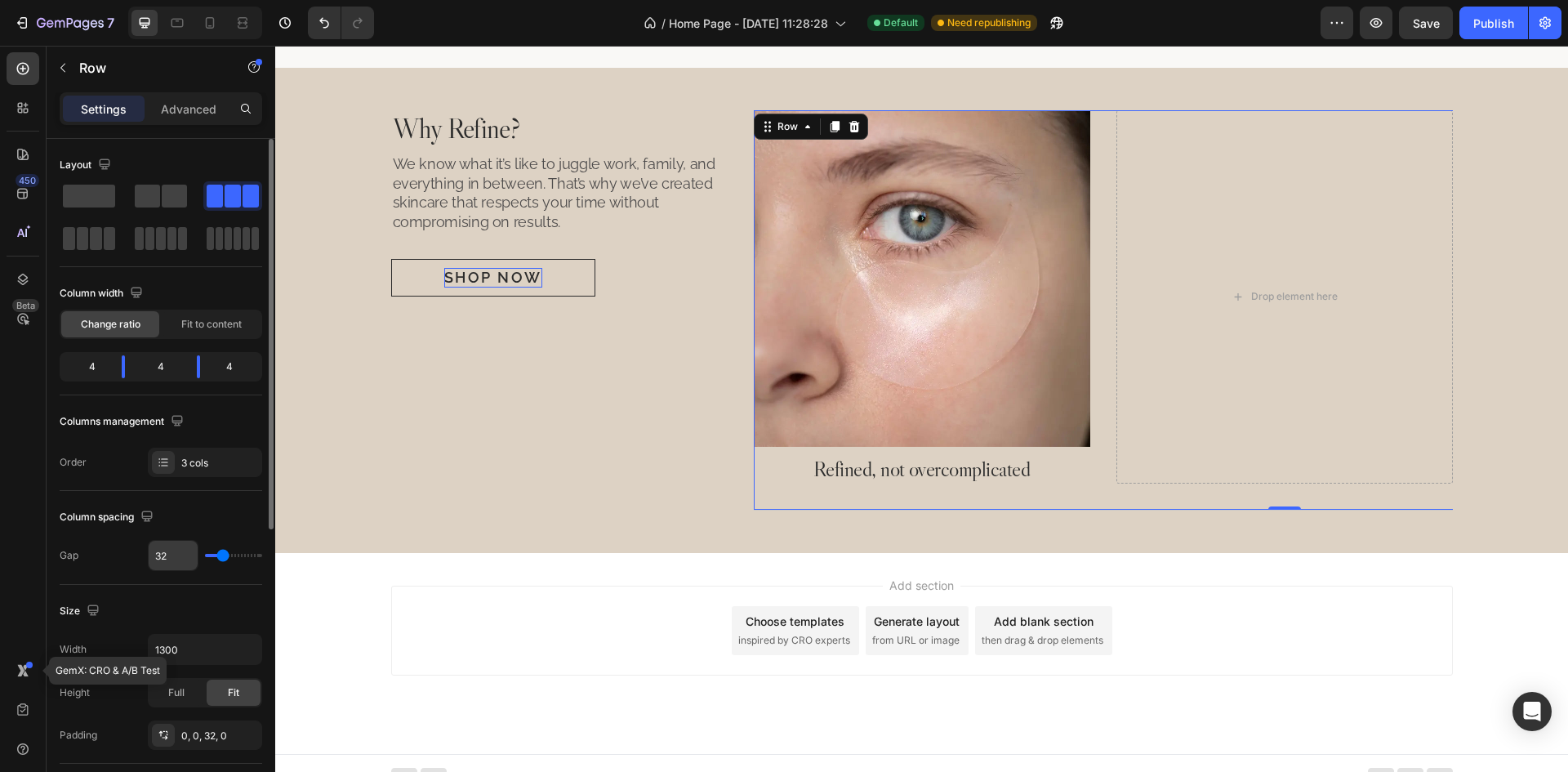
click at [168, 560] on input "32" at bounding box center [173, 556] width 49 height 29
type input "0"
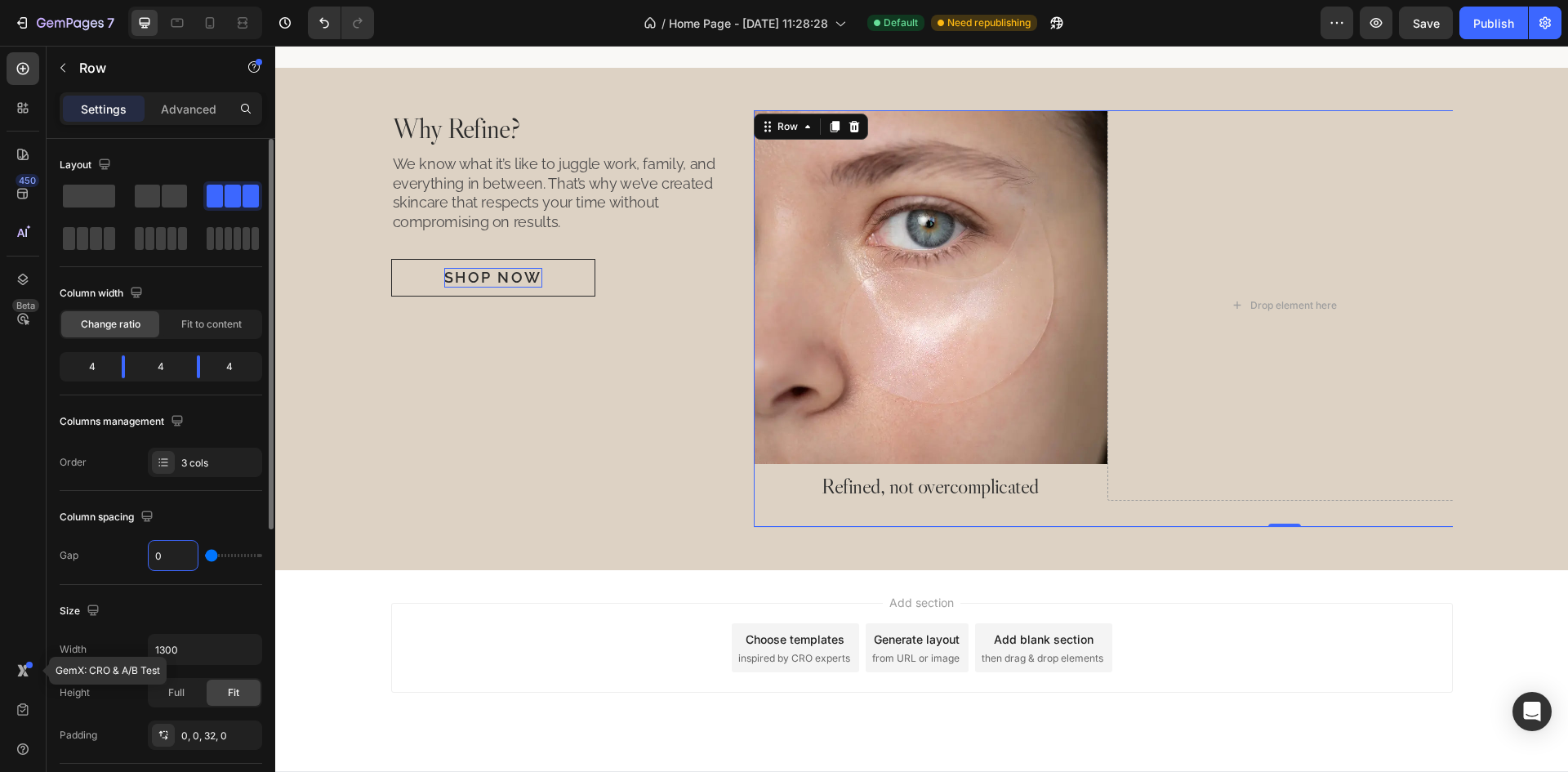
click at [174, 552] on input "0" at bounding box center [173, 556] width 49 height 29
type input "3"
type input "32"
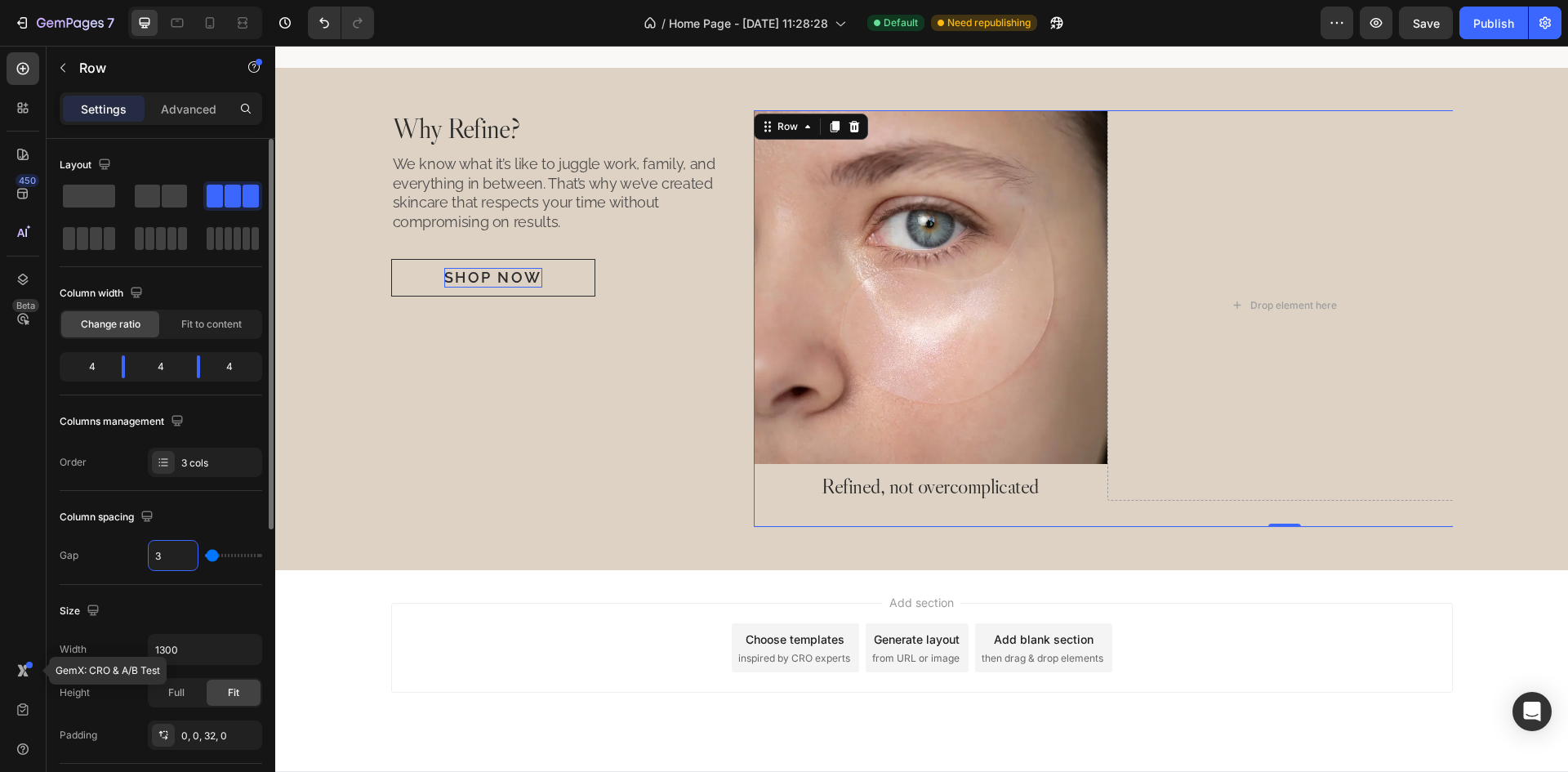
type input "32"
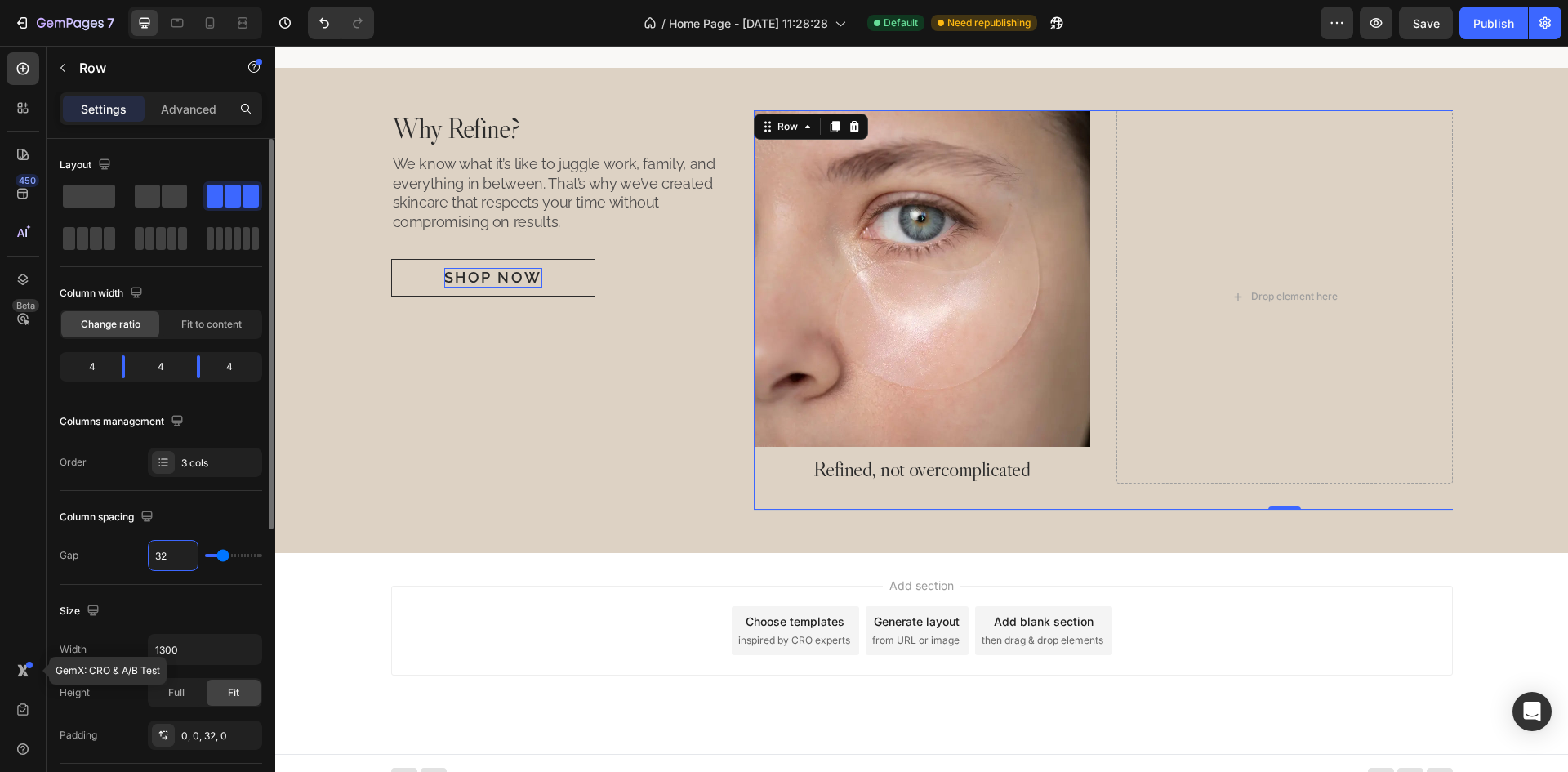
click at [196, 514] on div "Column spacing" at bounding box center [161, 517] width 203 height 26
click at [205, 105] on p "Advanced" at bounding box center [188, 109] width 56 height 17
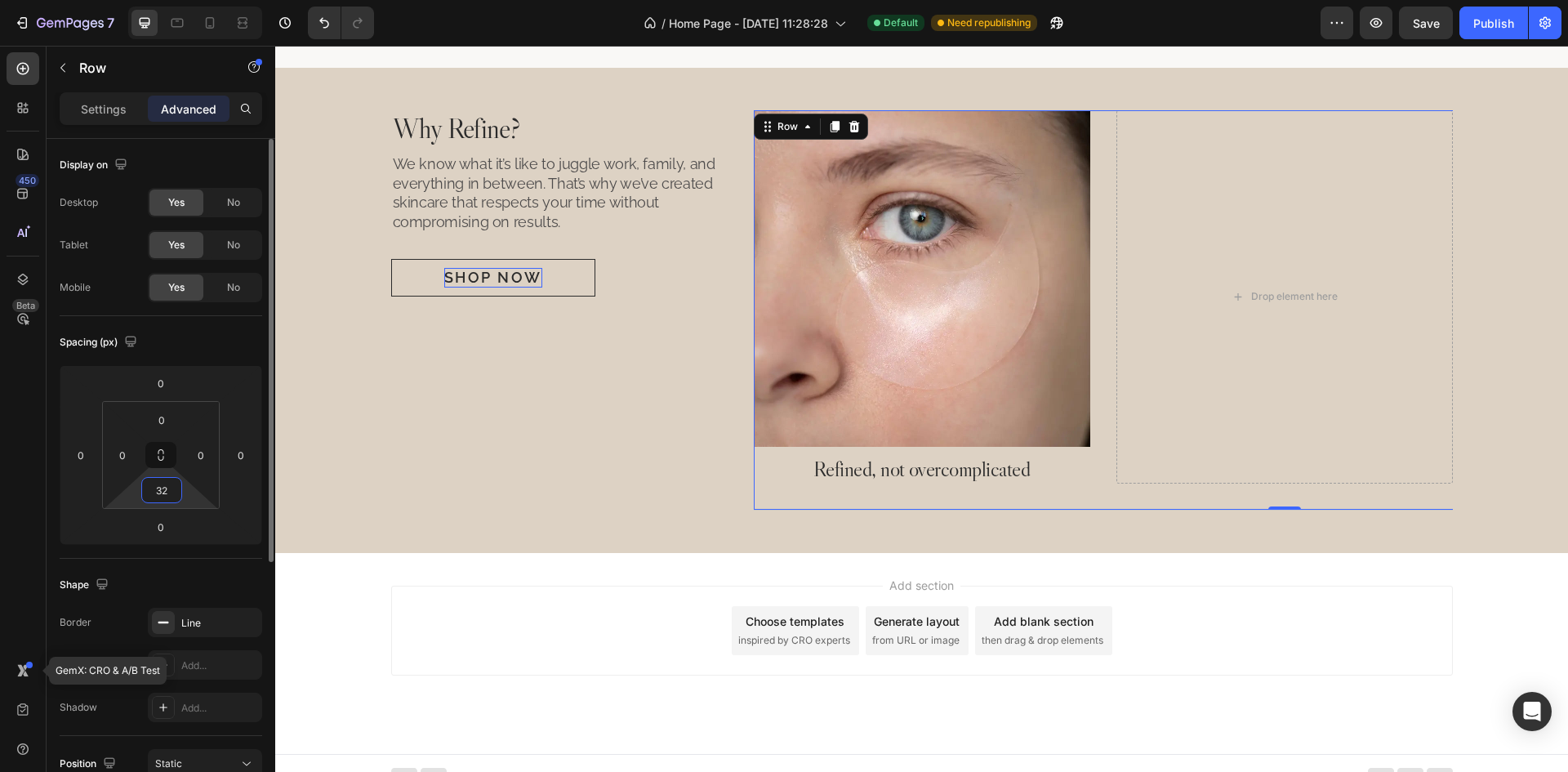
click at [164, 492] on input "32" at bounding box center [161, 489] width 33 height 25
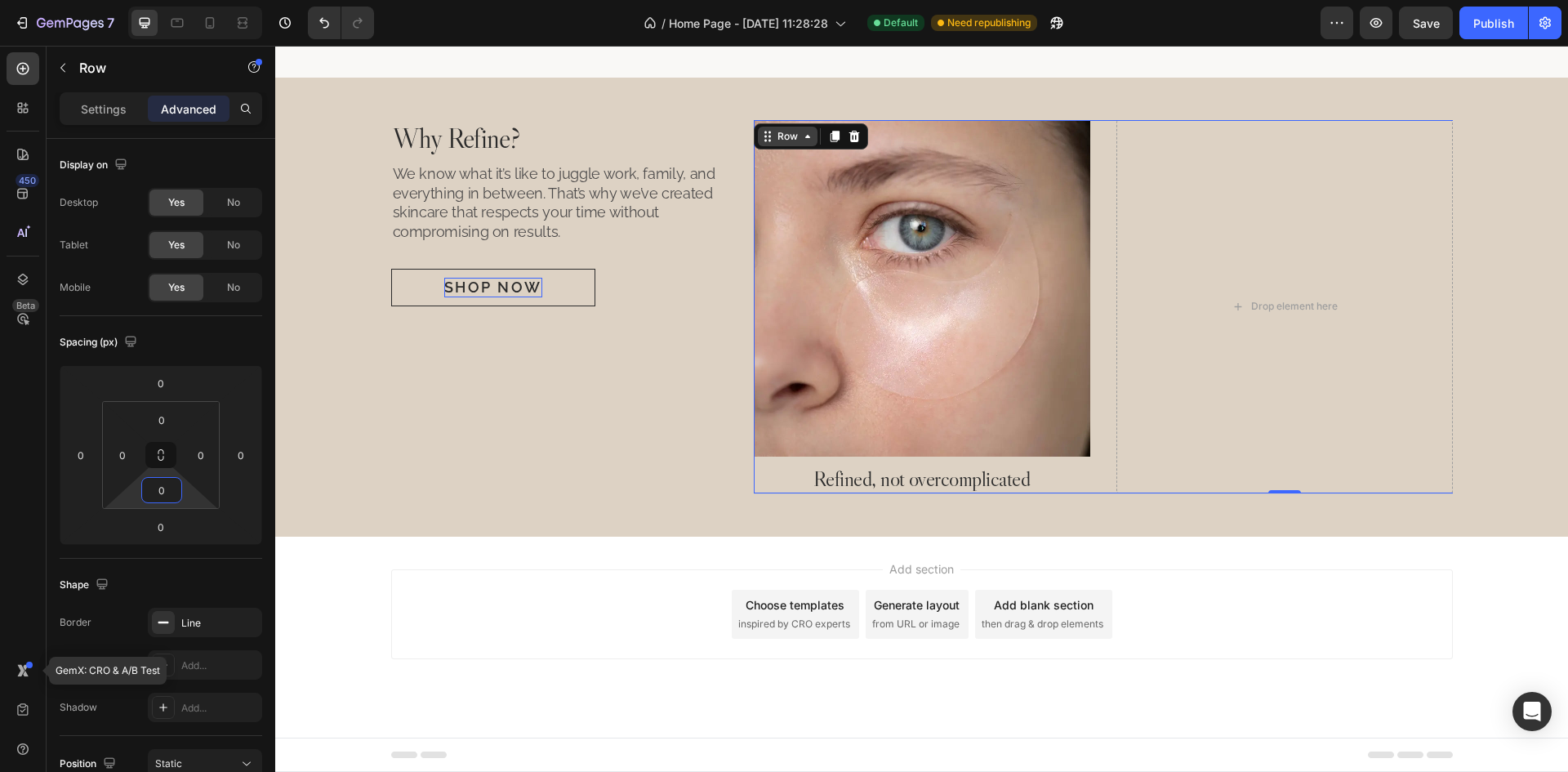
type input "0"
click at [774, 137] on div "Row" at bounding box center [787, 136] width 27 height 15
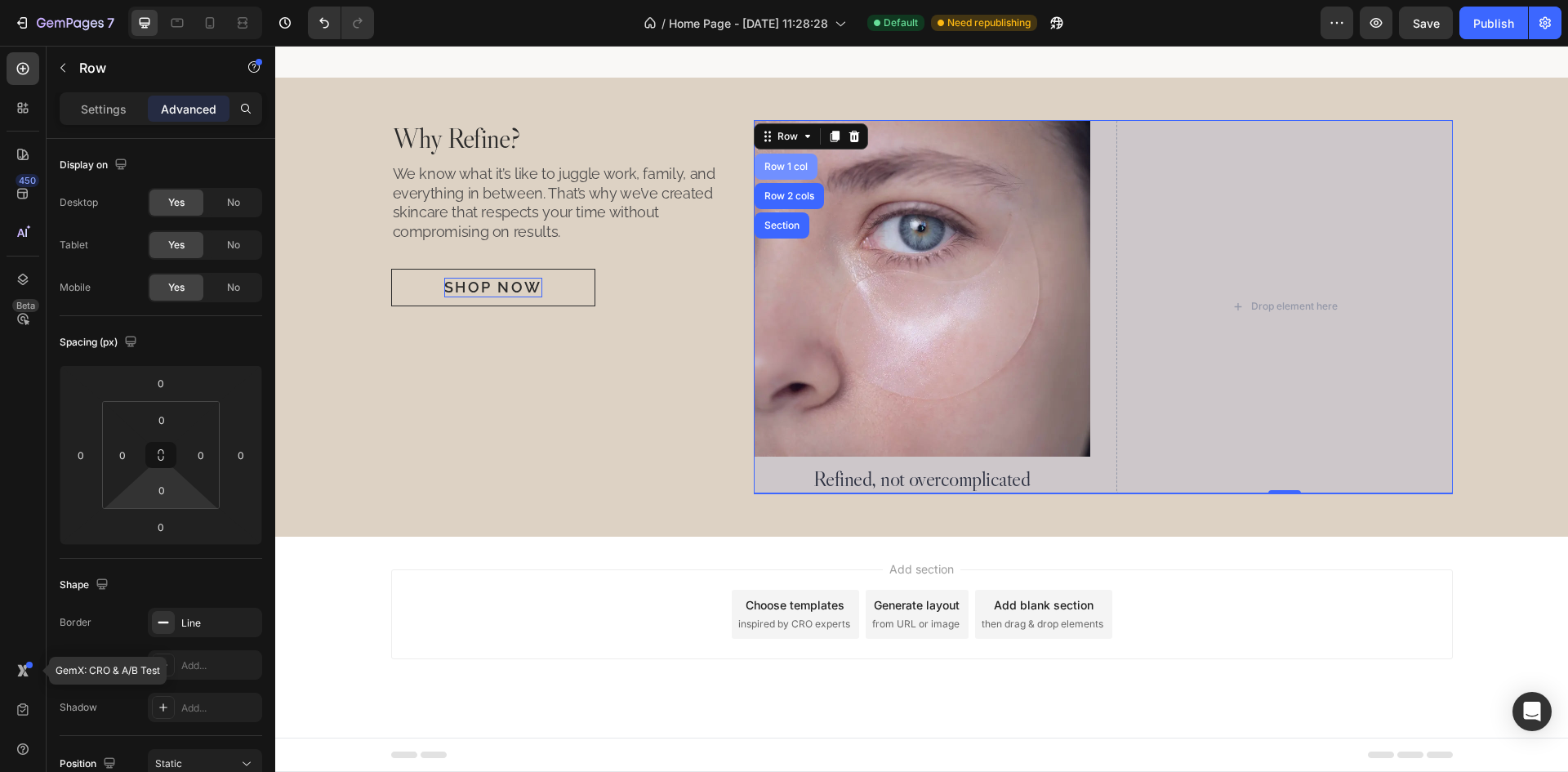
click at [772, 167] on div "Row 1 col" at bounding box center [786, 167] width 63 height 26
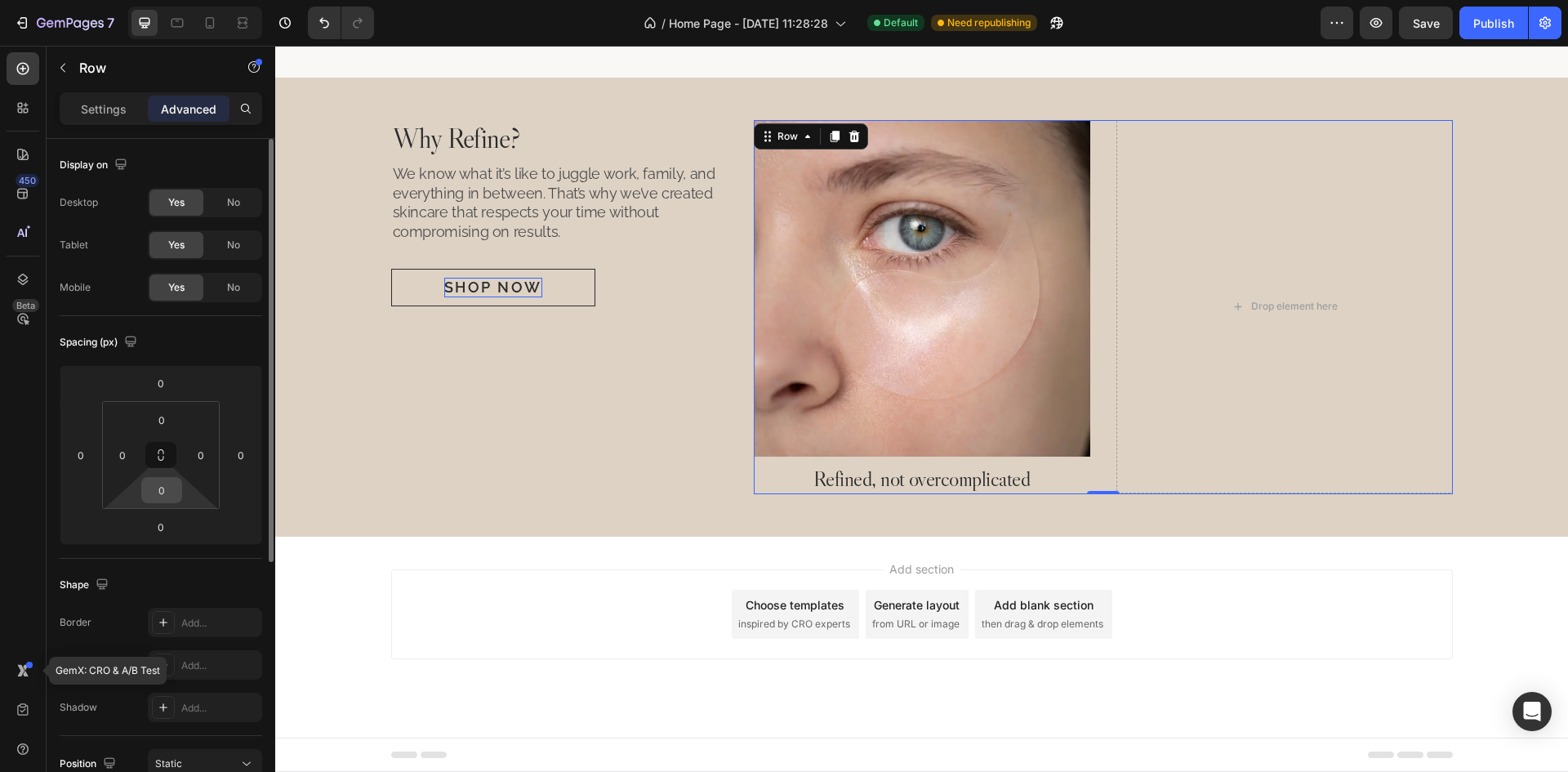
click at [164, 485] on input "0" at bounding box center [161, 489] width 33 height 25
type input "32"
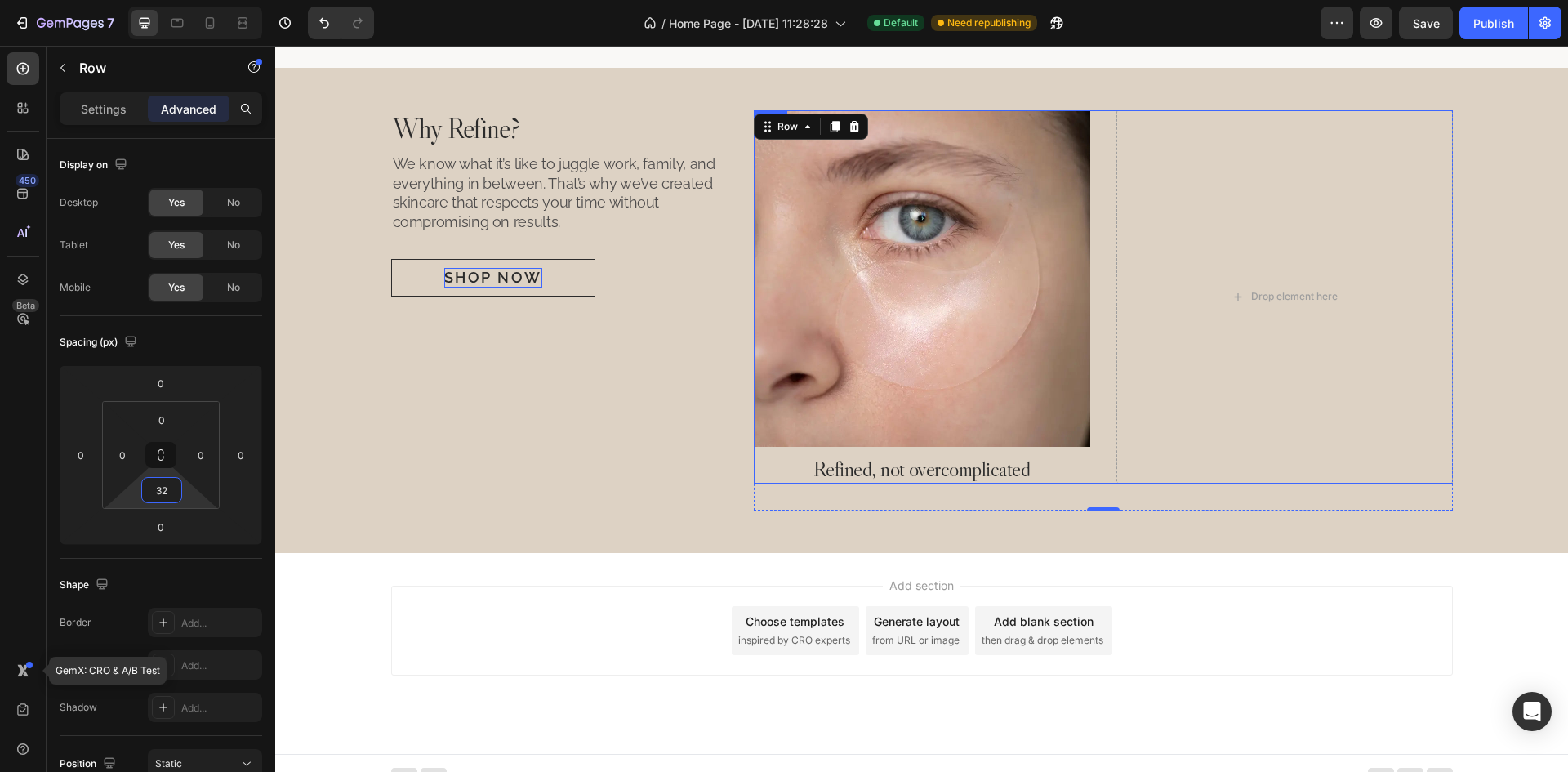
click at [1105, 469] on div "Image Refined, not overcomplicated Heading Drop element here Drop element here …" at bounding box center [1285, 297] width 1061 height 374
click at [245, 621] on icon "button" at bounding box center [245, 622] width 13 height 13
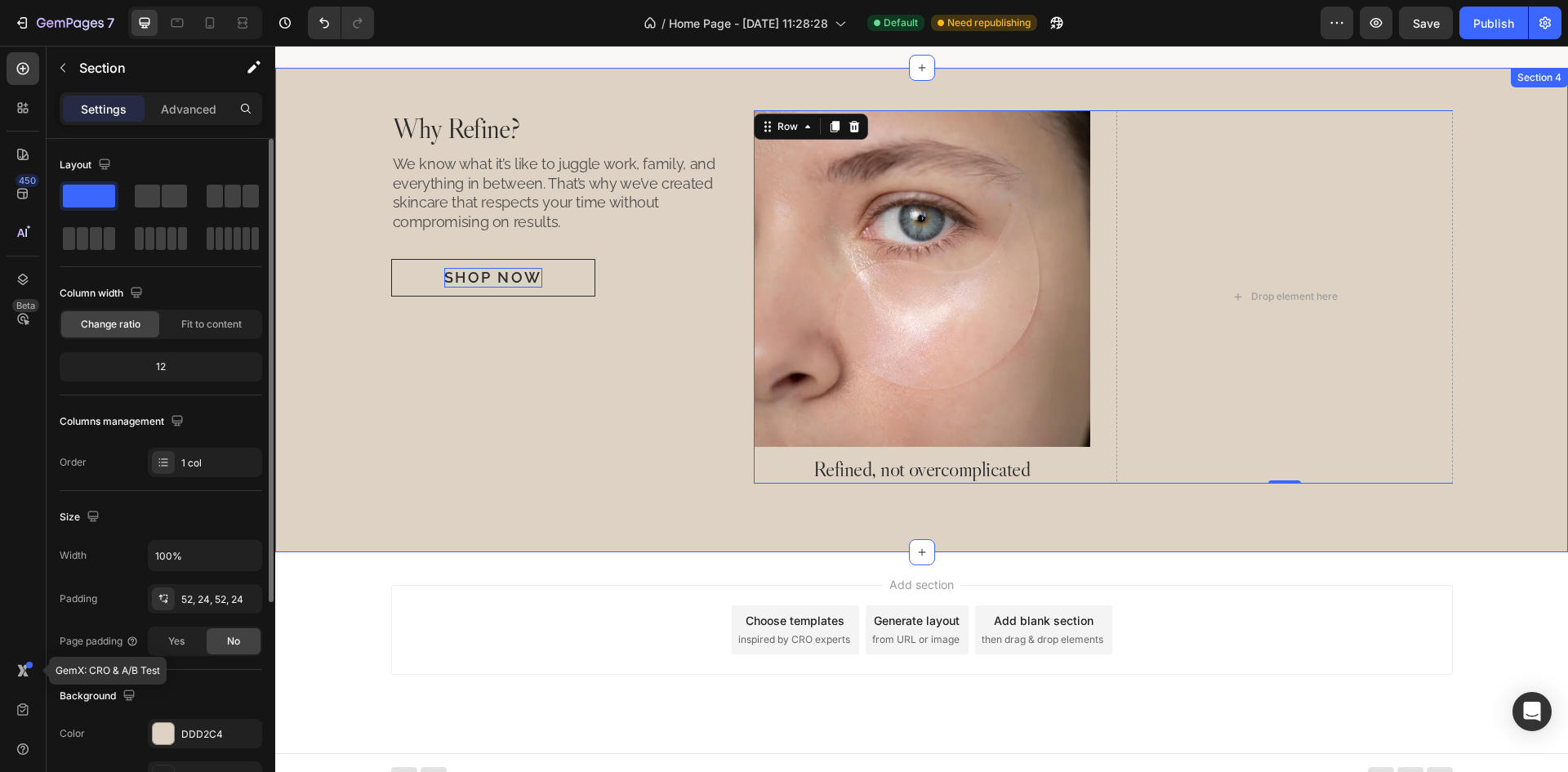
click at [1469, 435] on div "Why Refine? Heading We know what it’s like to juggle work, family, and everythi…" at bounding box center [921, 309] width 1254 height 399
click at [1113, 502] on div "Image Refined, not overcomplicated Heading Drop element here Drop element here …" at bounding box center [1103, 309] width 699 height 399
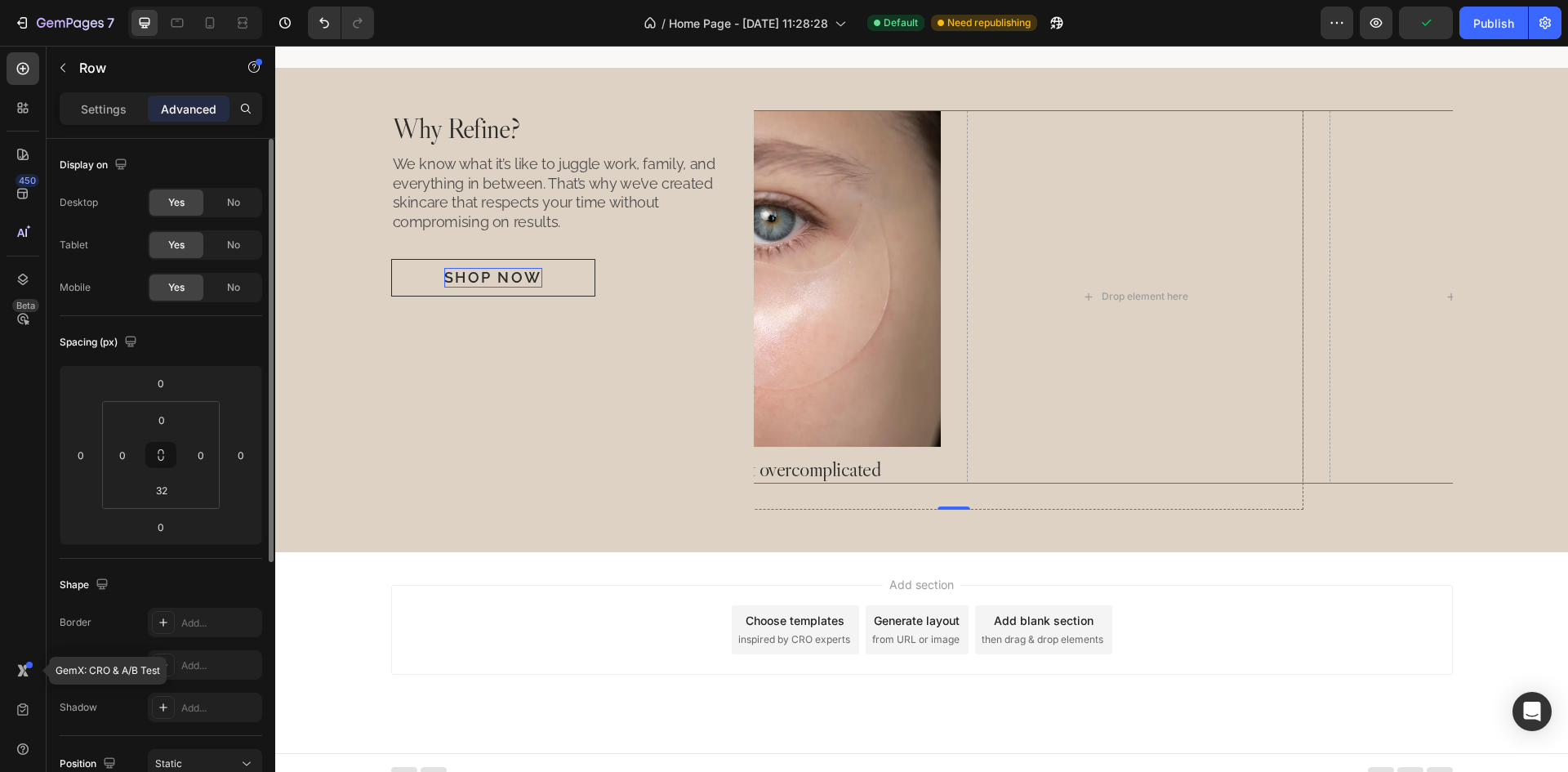
scroll to position [0, 0]
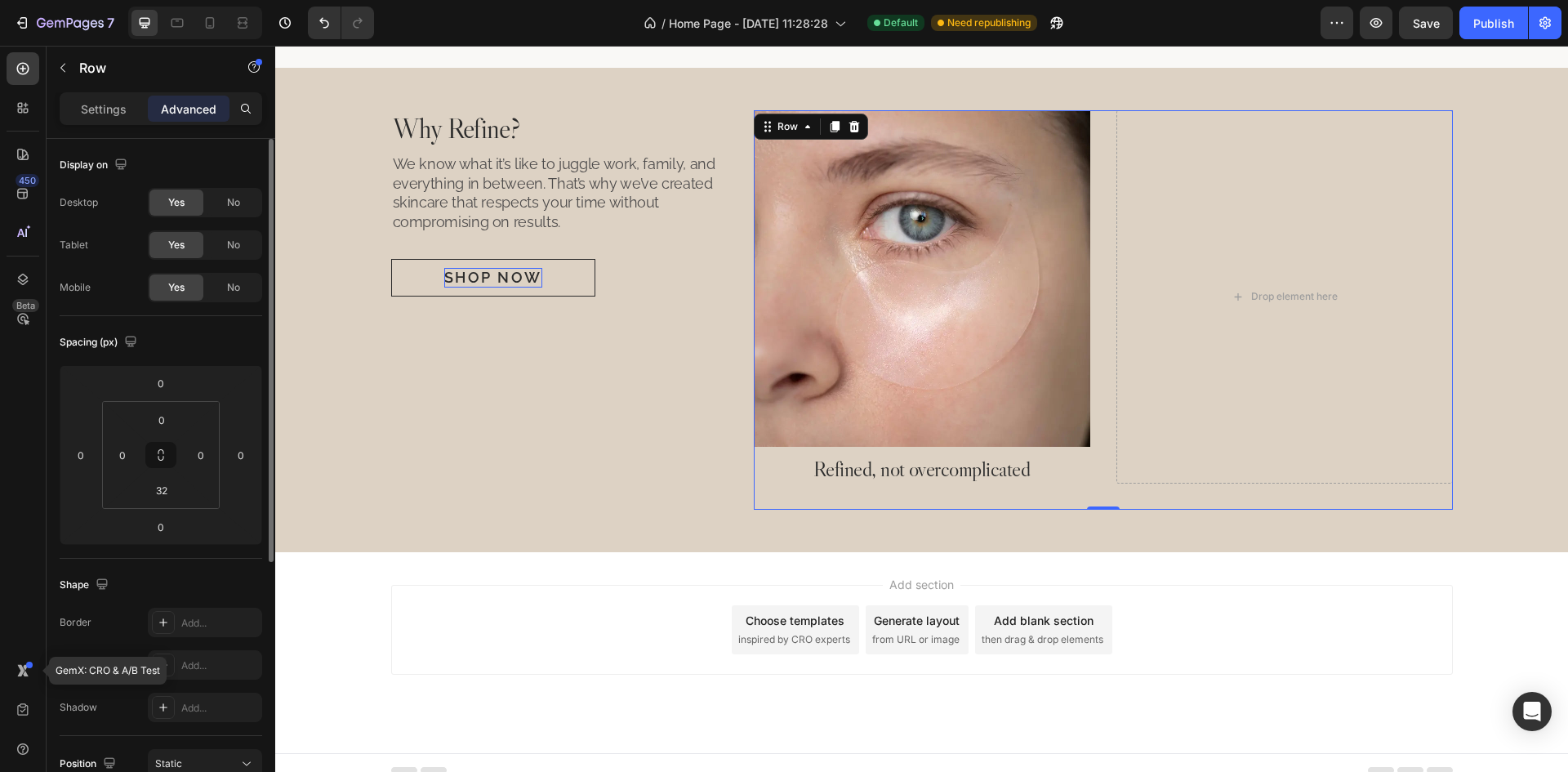
click at [1081, 494] on div "Image Refined, not overcomplicated Heading Drop element here Drop element here …" at bounding box center [1103, 309] width 699 height 399
click at [203, 25] on icon at bounding box center [210, 22] width 16 height 16
type input "24"
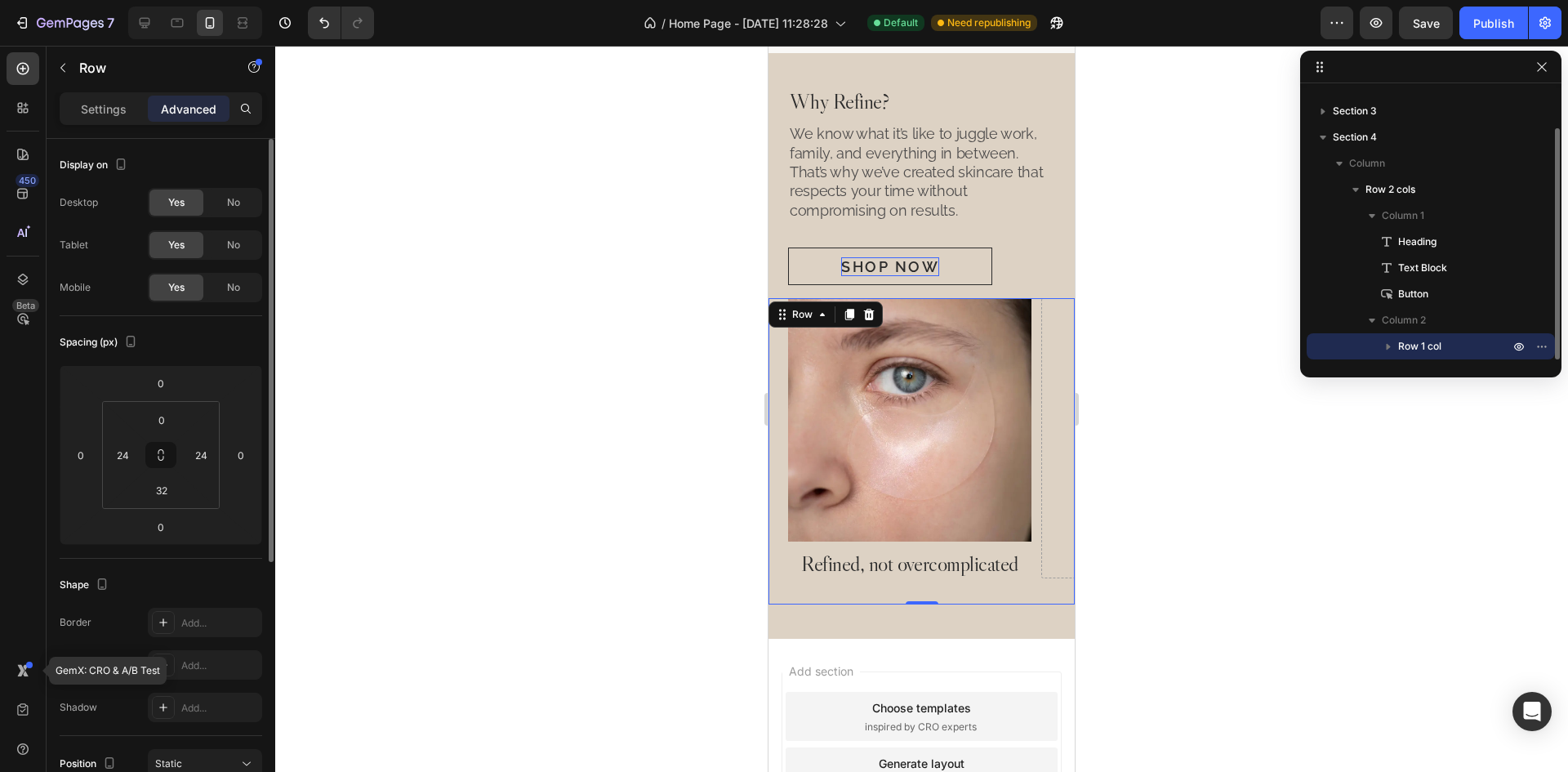
scroll to position [1732, 0]
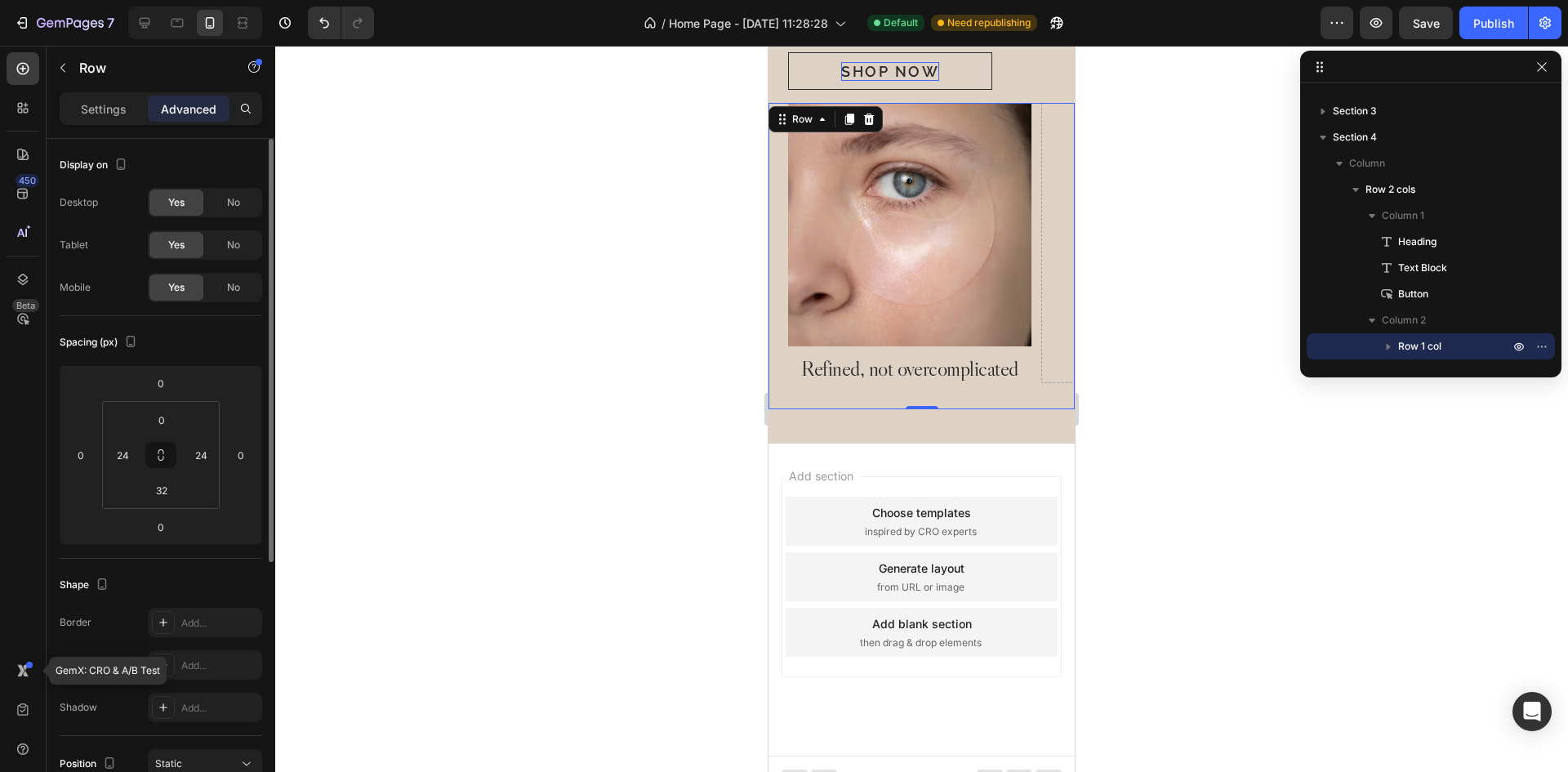
click at [1025, 398] on div "Image Refined, not overcomplicated Heading Drop element here Drop element here …" at bounding box center [921, 256] width 307 height 307
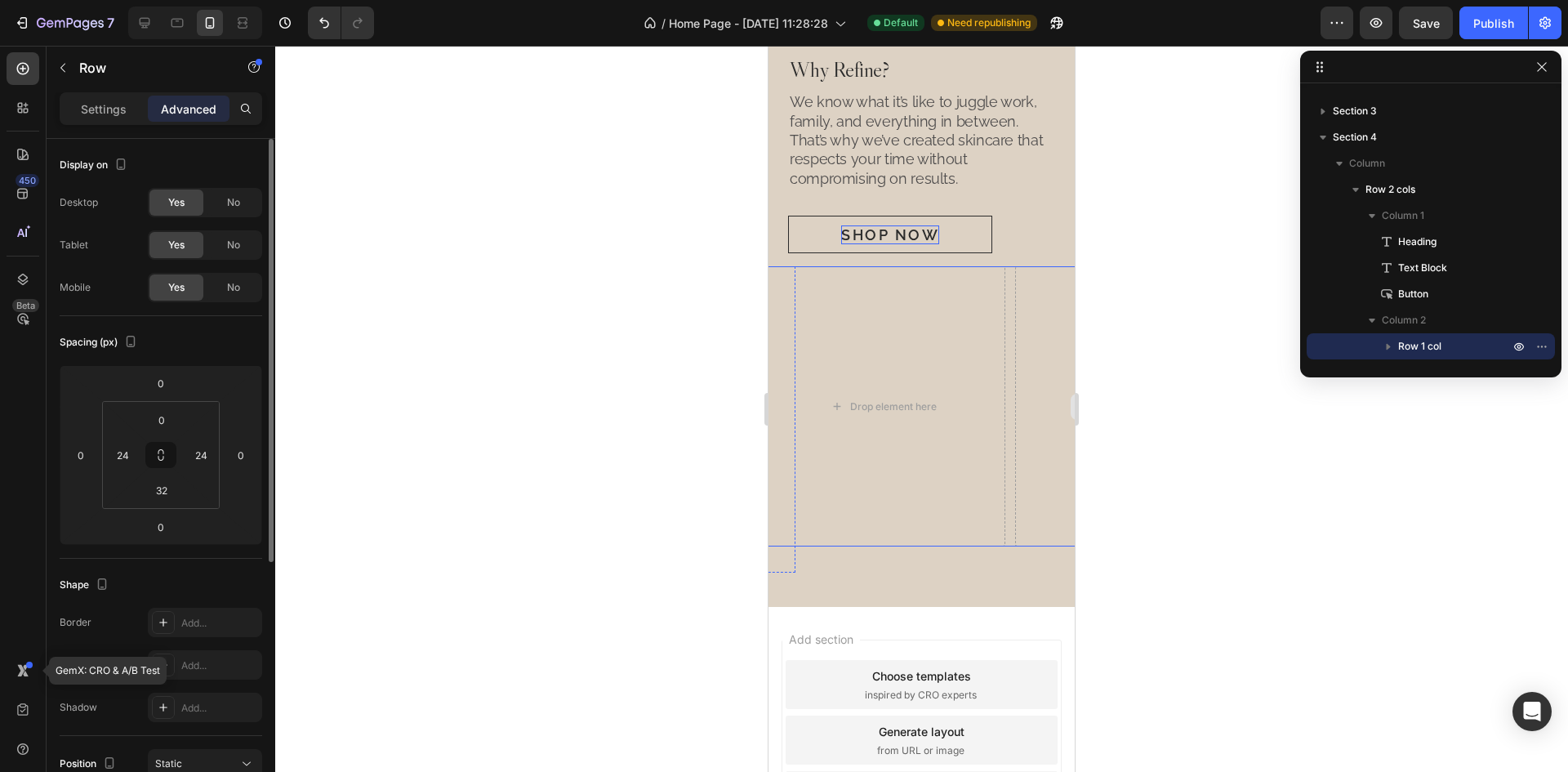
scroll to position [0, 0]
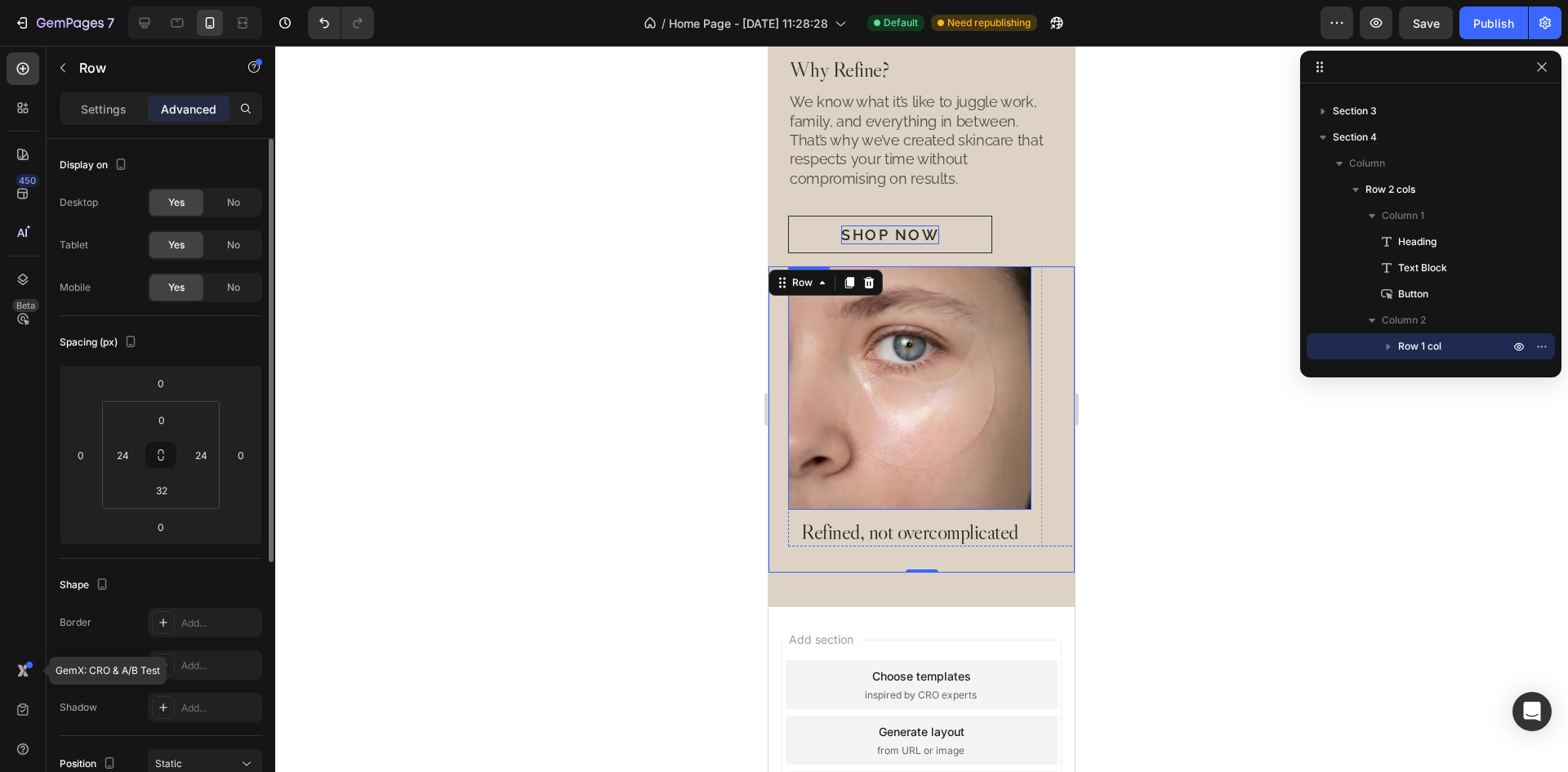
click at [851, 391] on img at bounding box center [909, 387] width 243 height 243
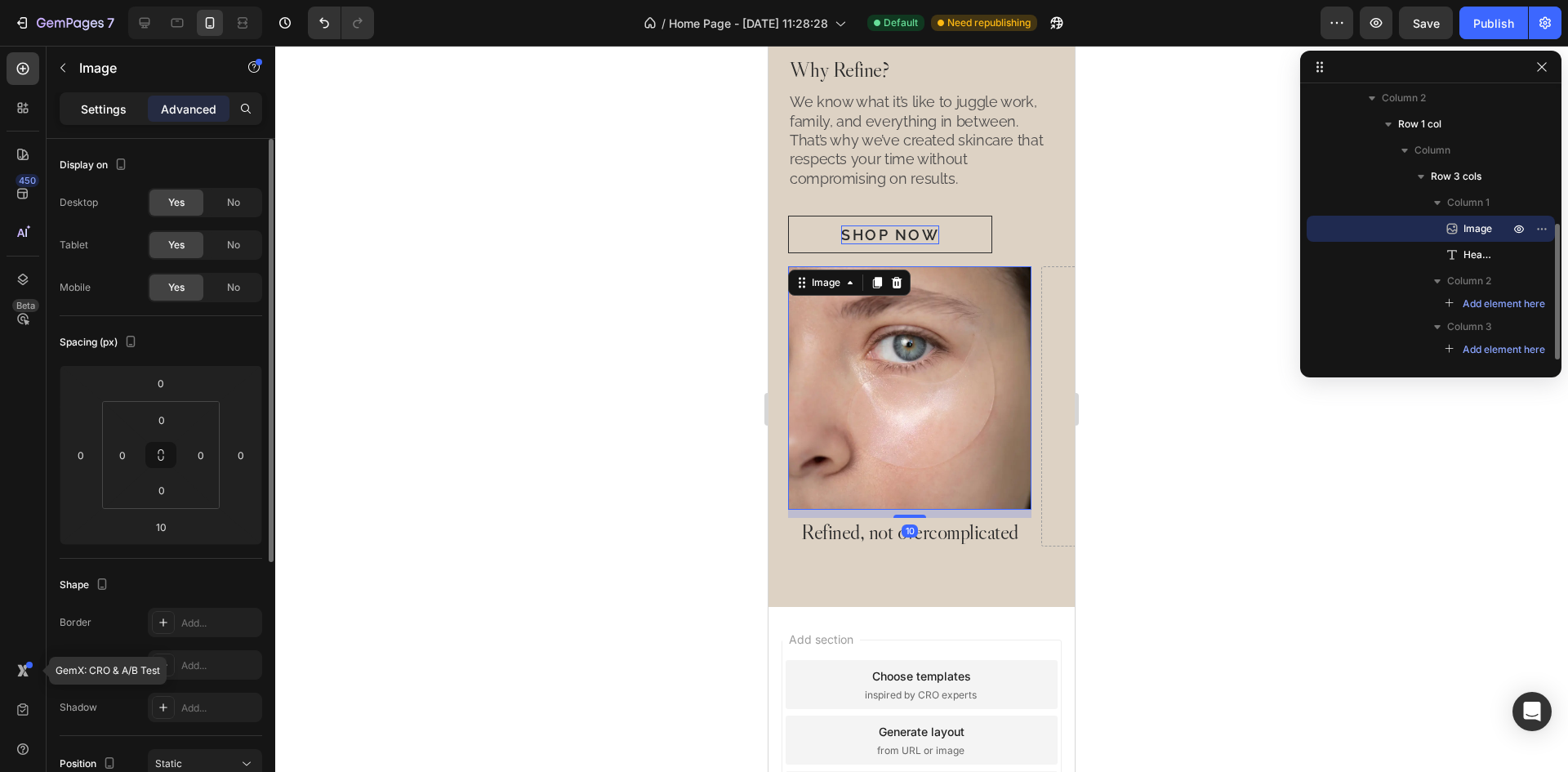
click at [130, 107] on div "Settings" at bounding box center [103, 108] width 82 height 26
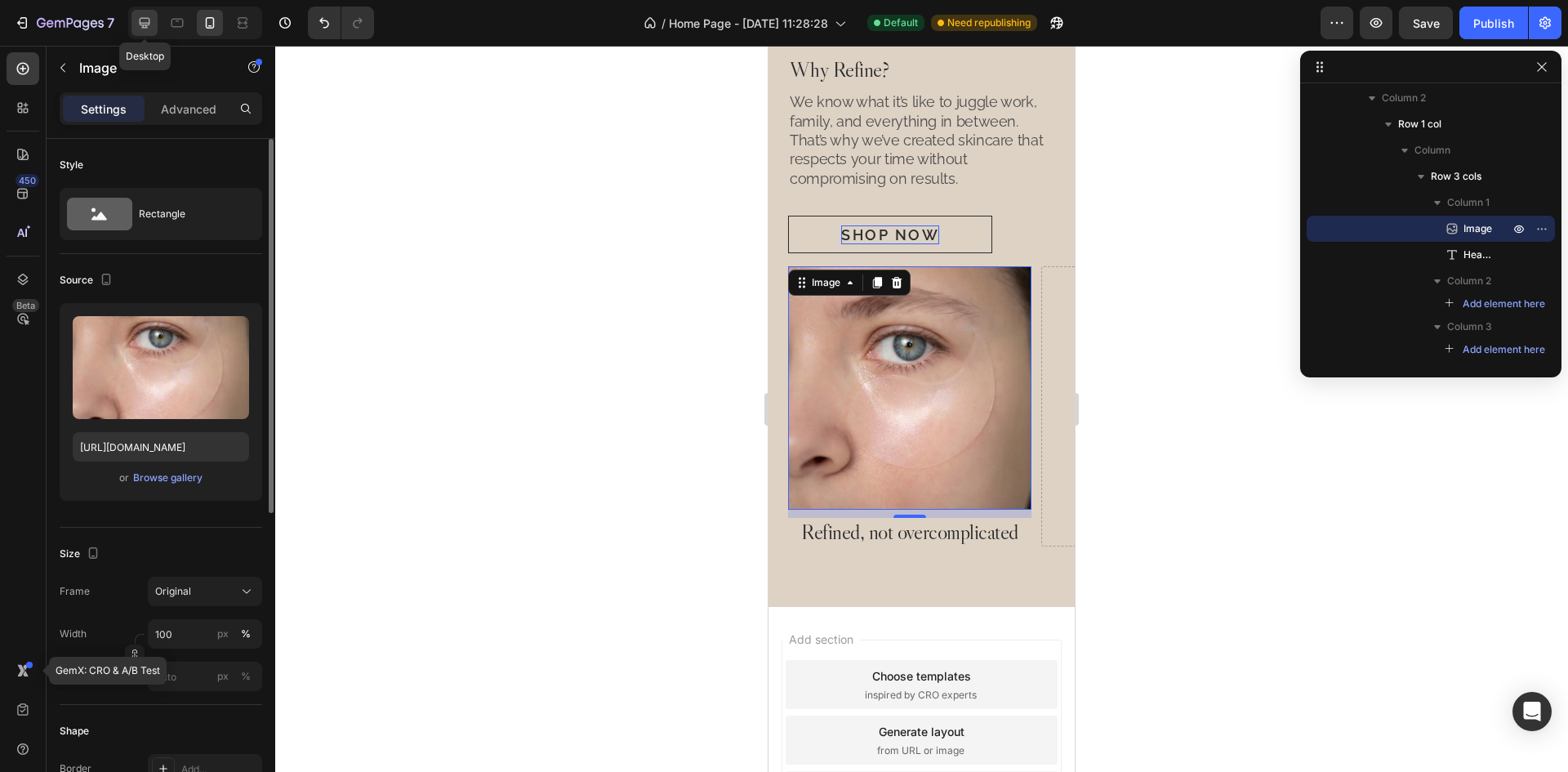
click at [140, 25] on icon at bounding box center [144, 22] width 16 height 16
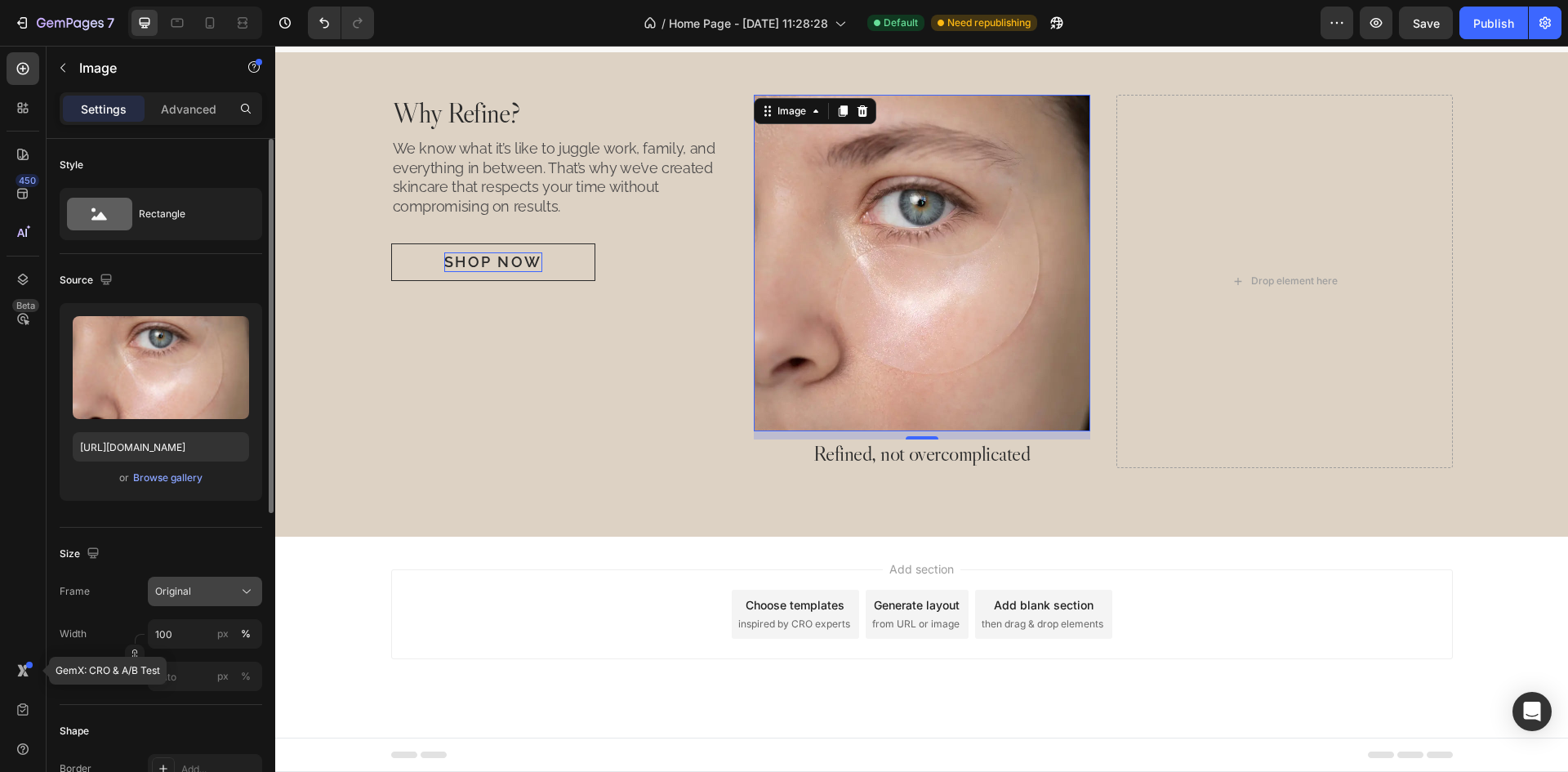
scroll to position [1549, 0]
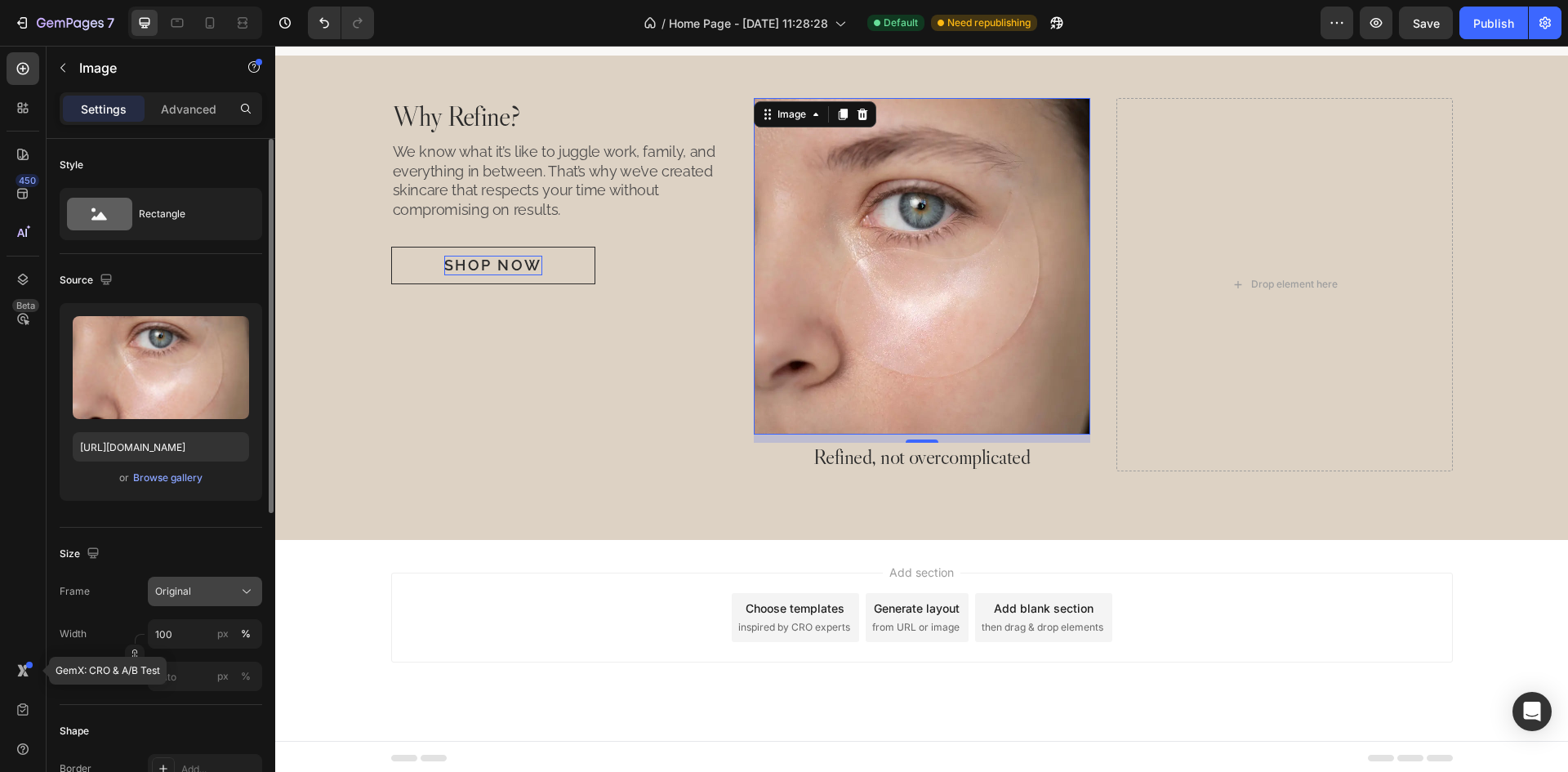
click at [238, 599] on button "Original" at bounding box center [204, 591] width 114 height 29
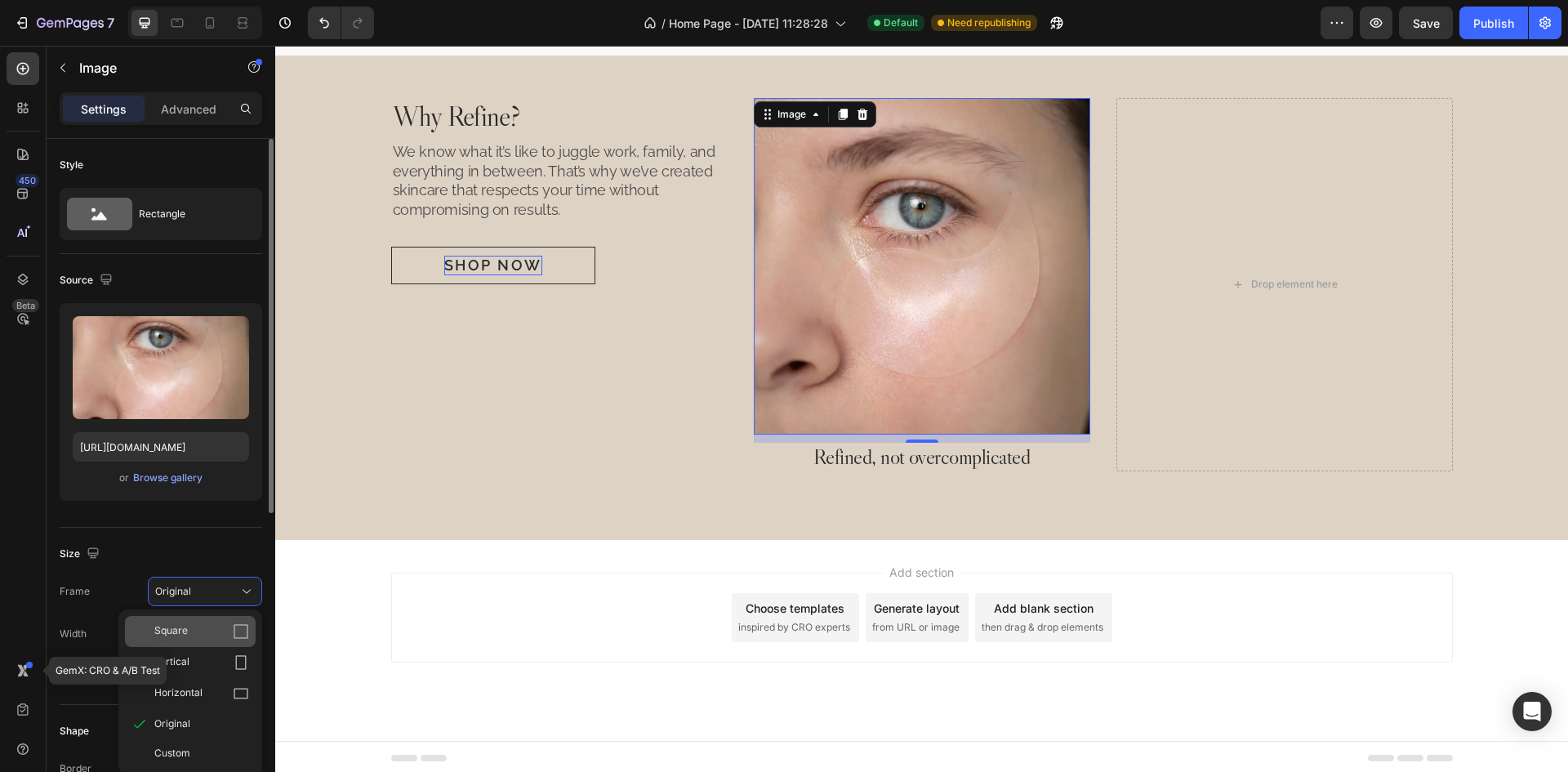
click at [185, 638] on span "Square" at bounding box center [171, 631] width 33 height 16
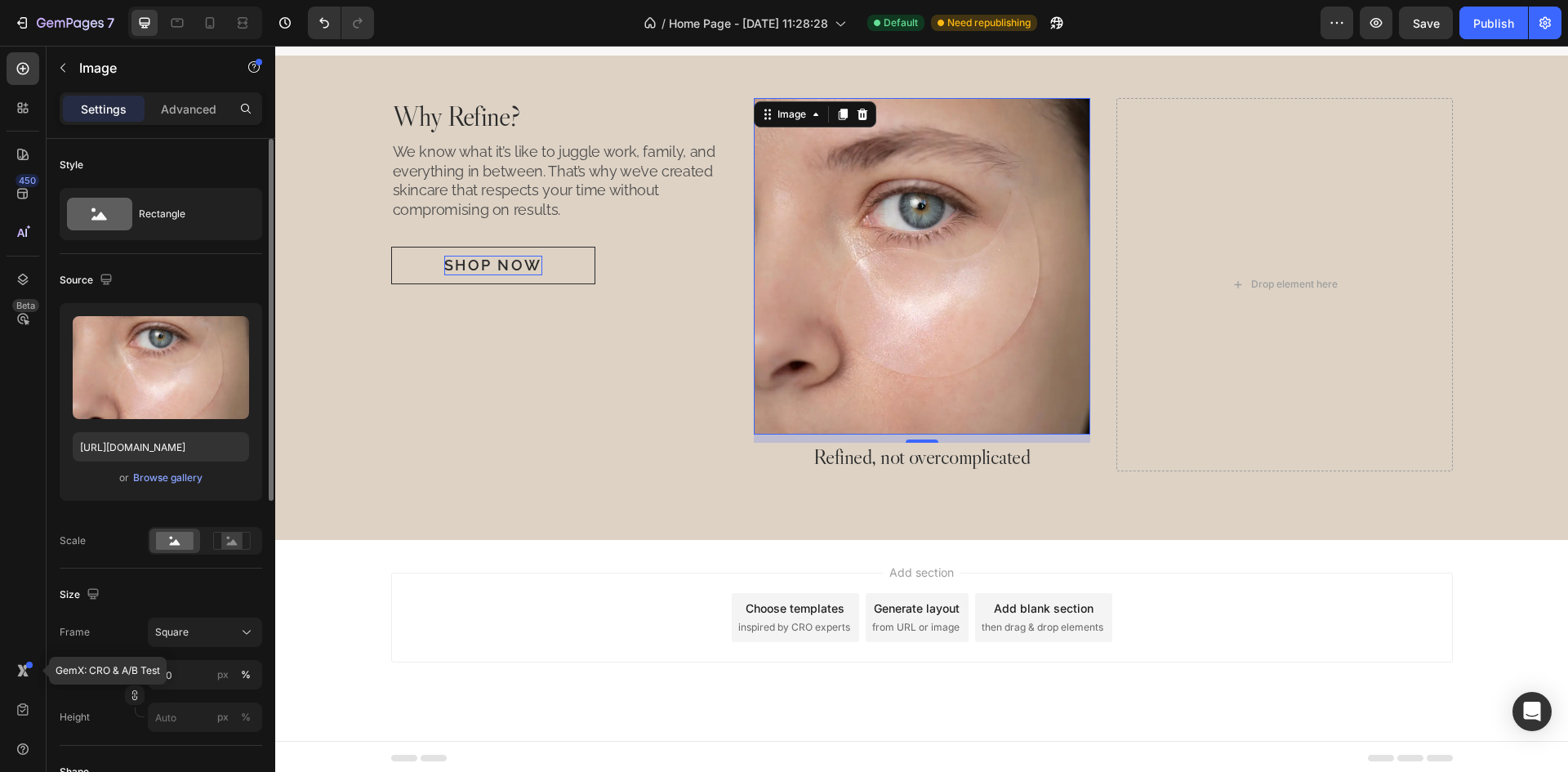
click at [208, 589] on div "Size" at bounding box center [161, 594] width 203 height 26
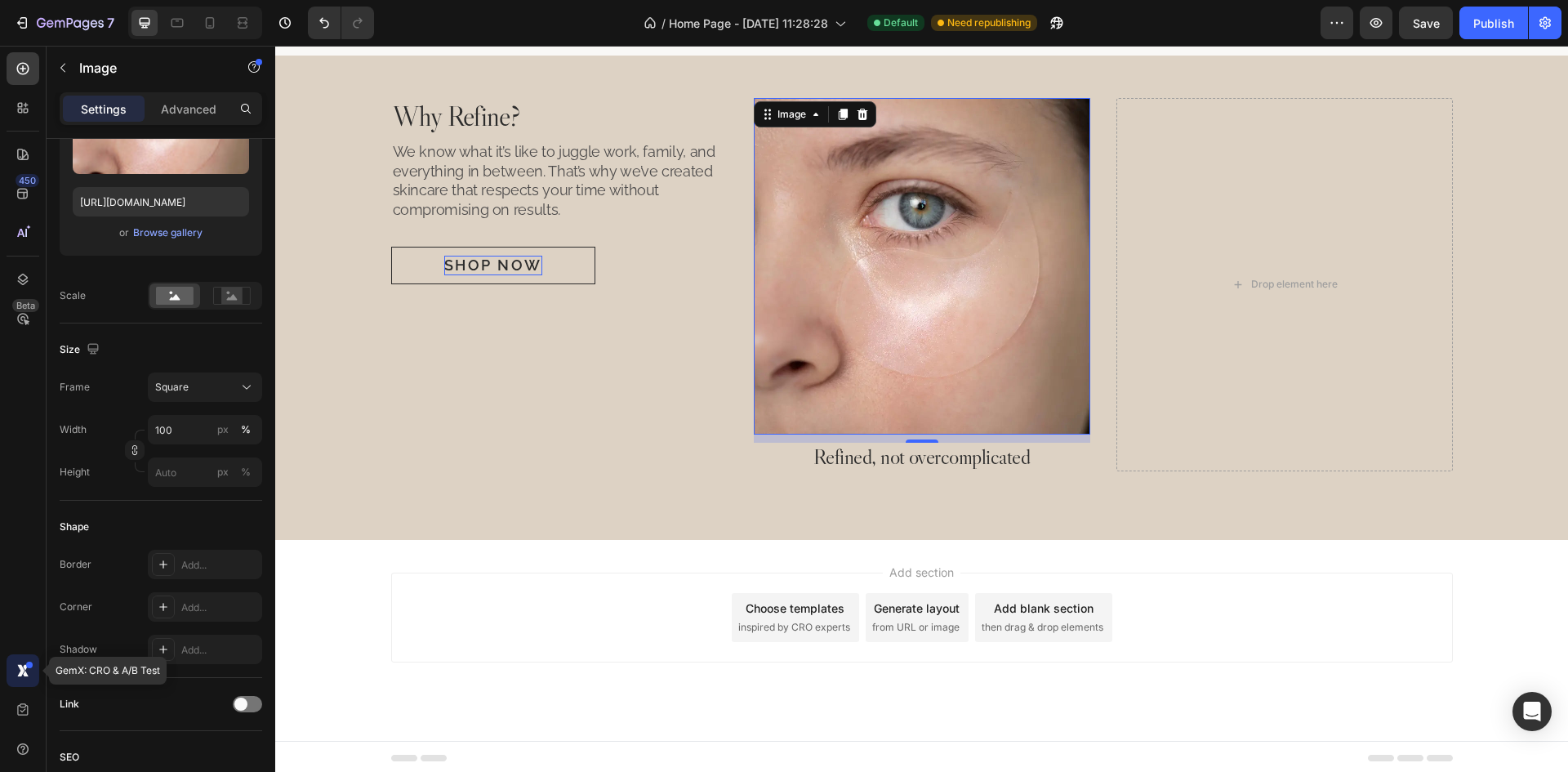
click at [23, 673] on icon at bounding box center [21, 670] width 8 height 12
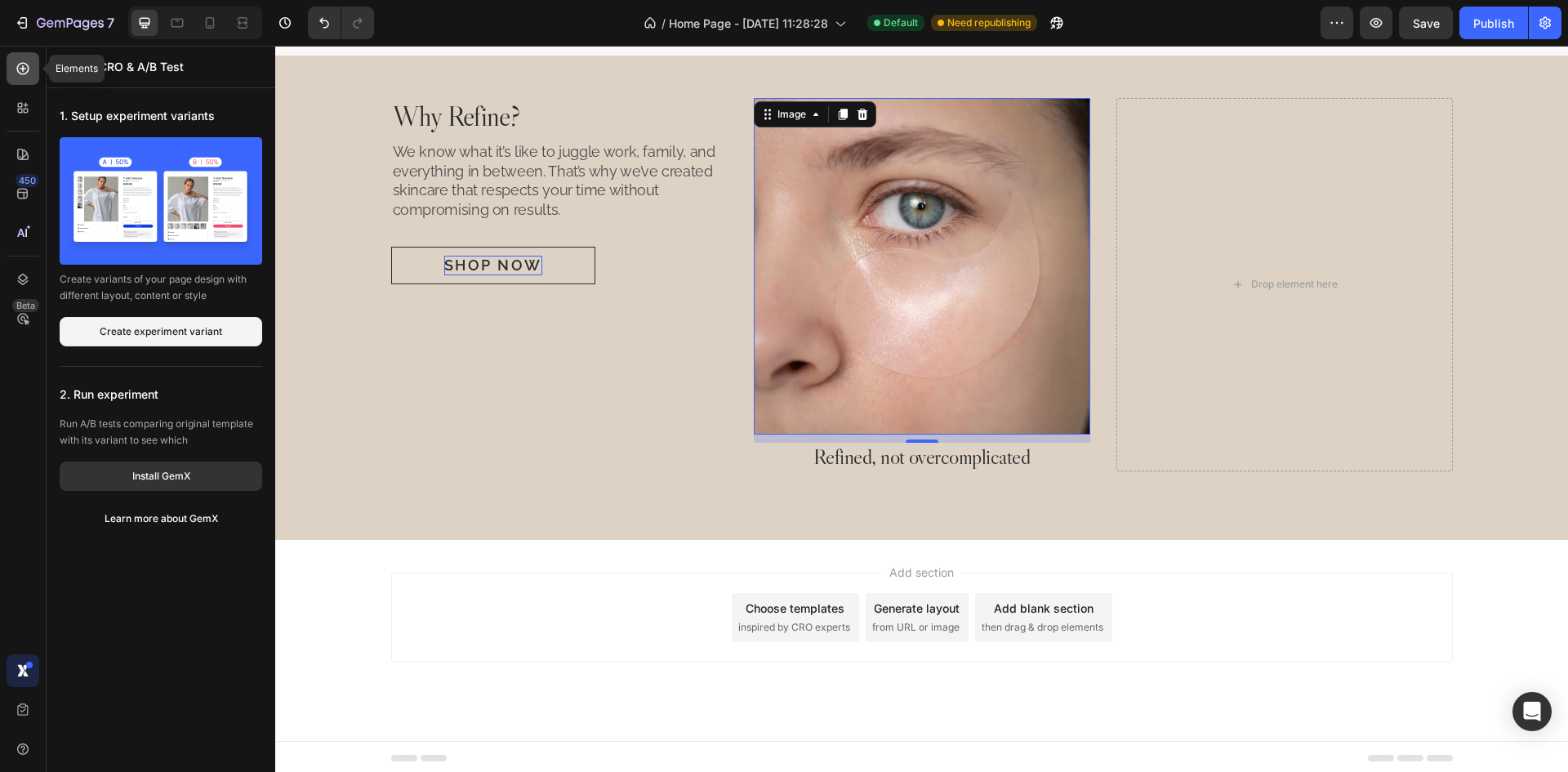
click at [26, 70] on icon at bounding box center [22, 68] width 16 height 16
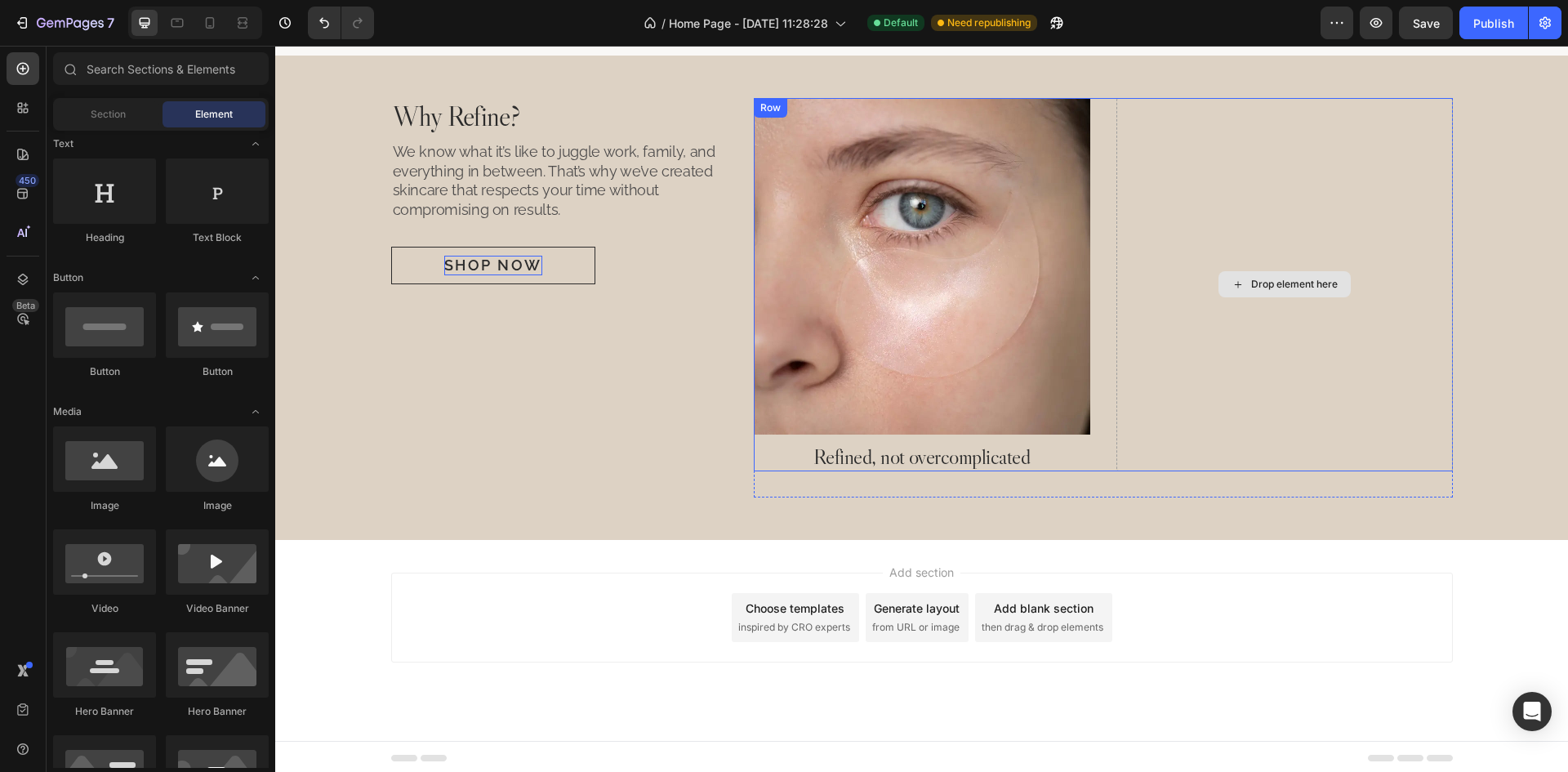
click at [1116, 465] on div "Drop element here" at bounding box center [1285, 284] width 337 height 374
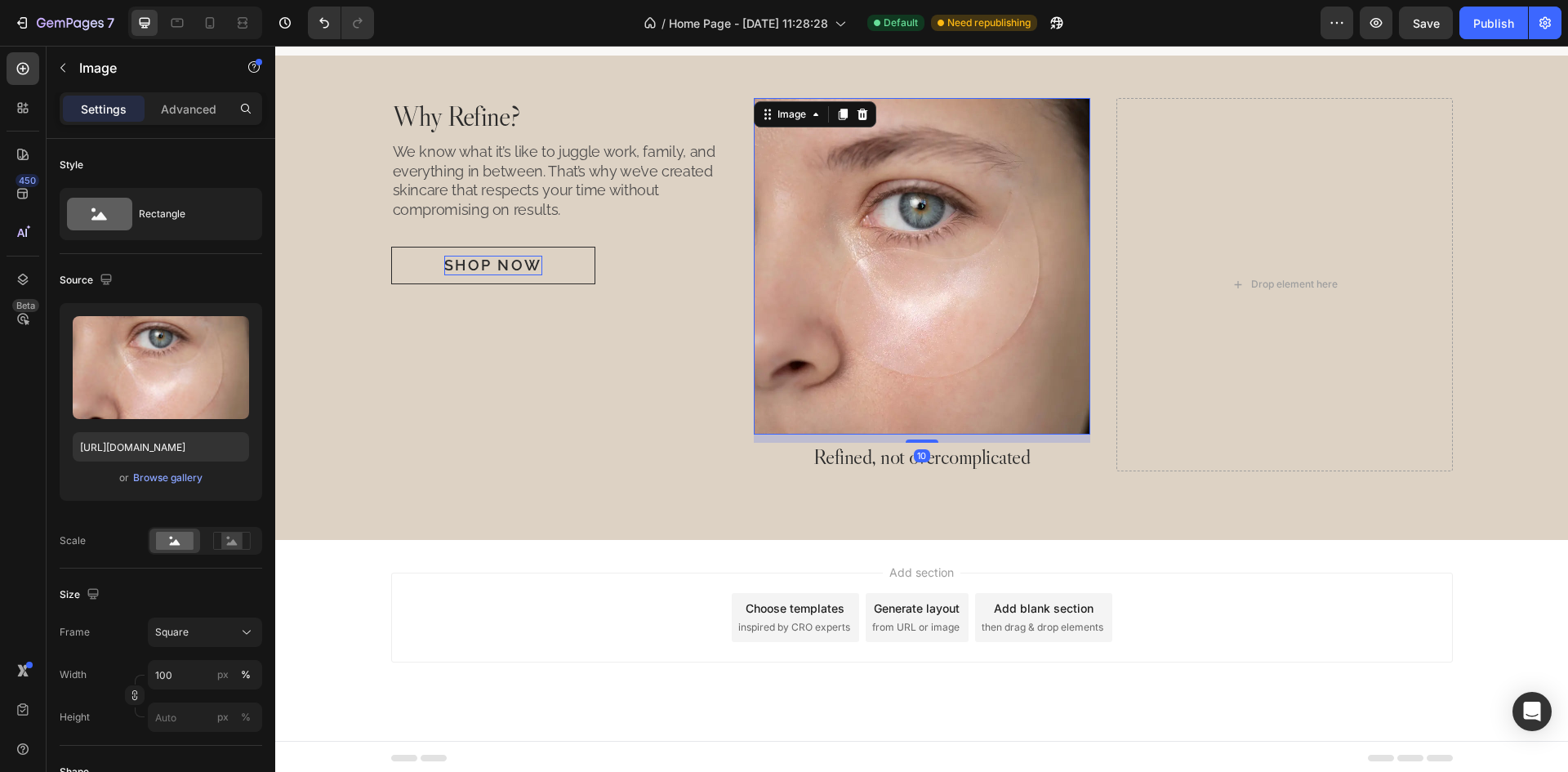
click at [1004, 327] on img at bounding box center [922, 266] width 337 height 337
click at [1097, 429] on div "Image 10 Refined, not overcomplicated Heading Drop element here Drop element he…" at bounding box center [1285, 284] width 1061 height 374
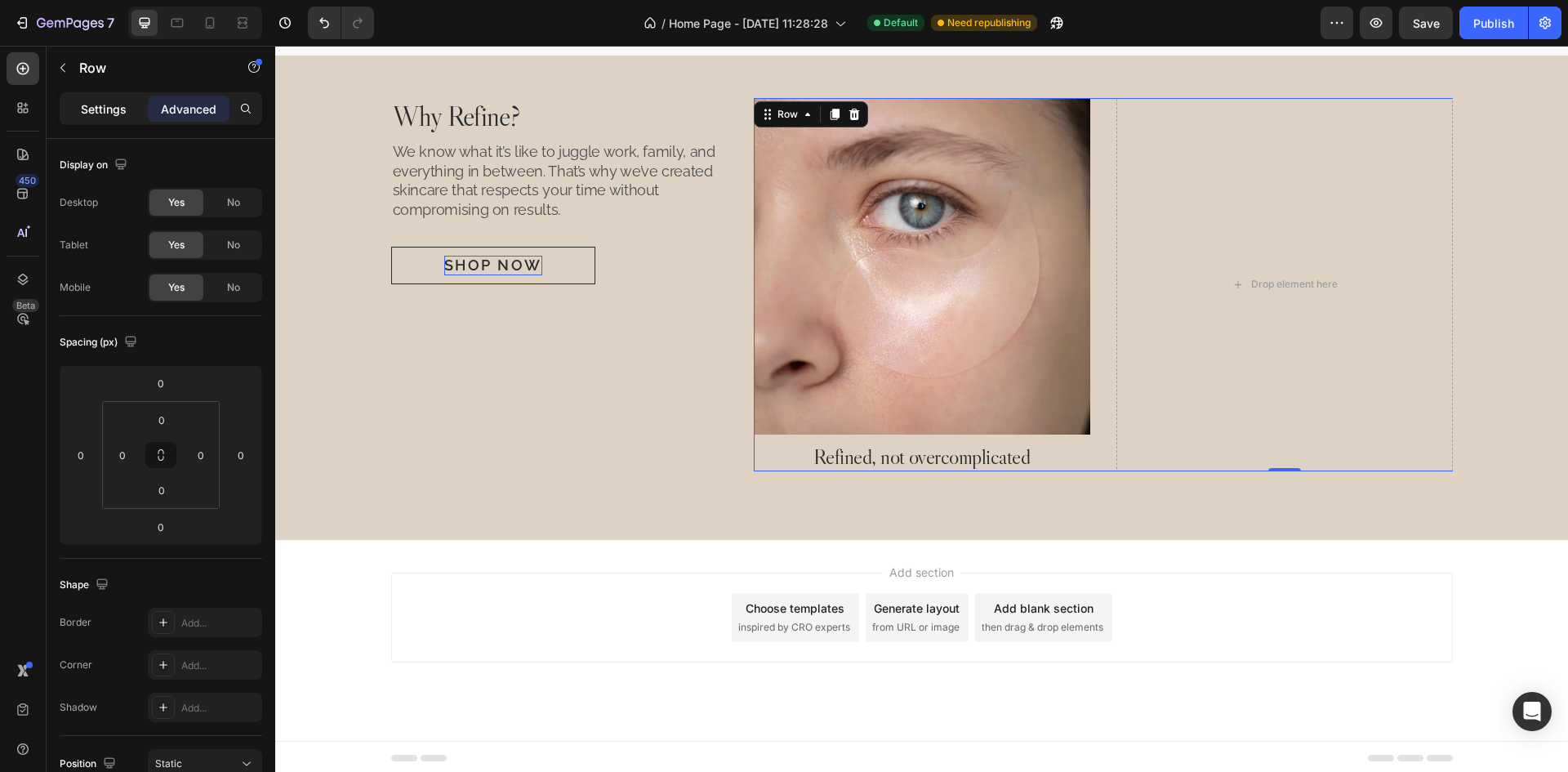
click at [108, 114] on p "Settings" at bounding box center [103, 109] width 46 height 17
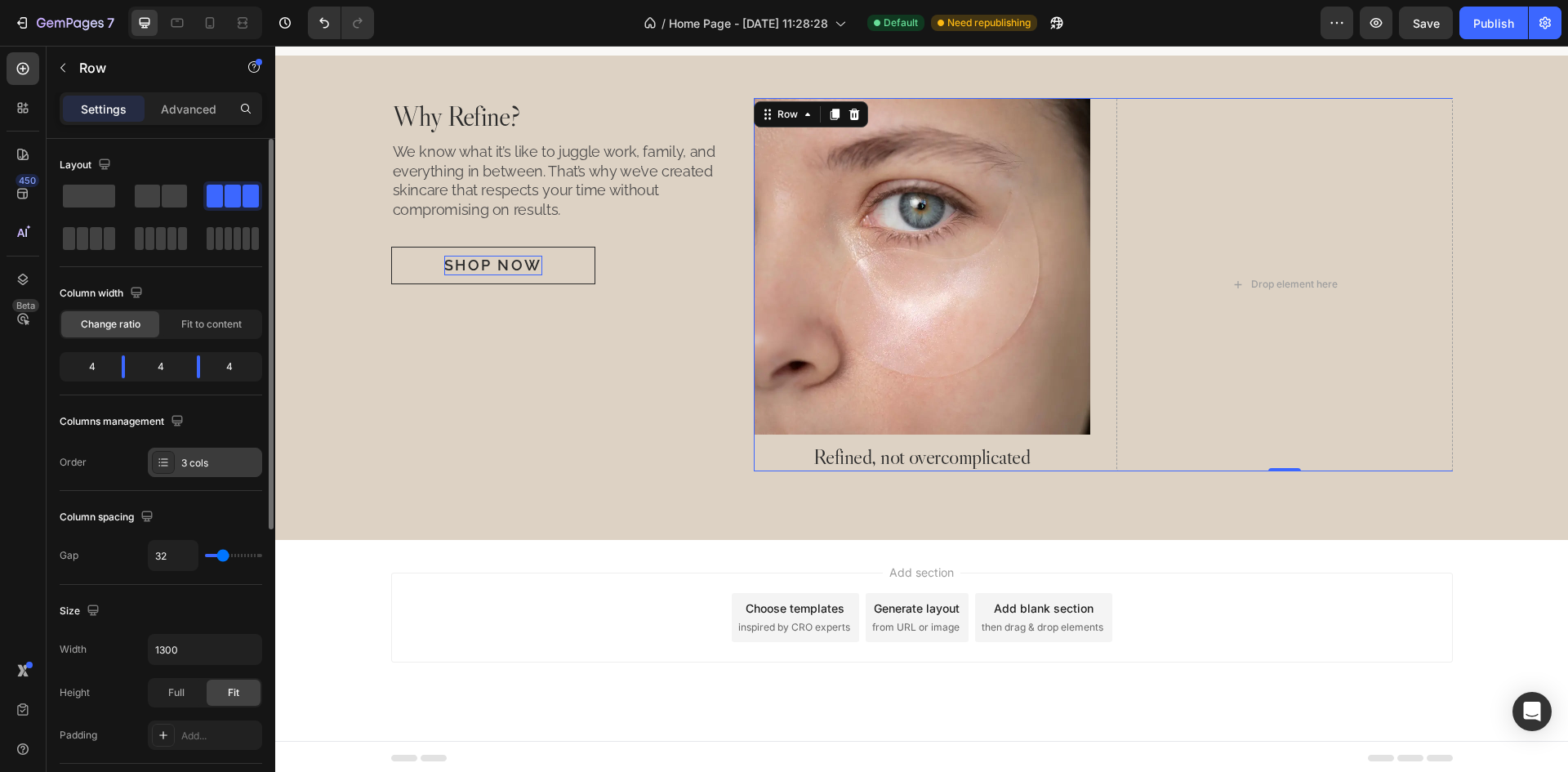
click at [210, 469] on div "3 cols" at bounding box center [219, 463] width 76 height 15
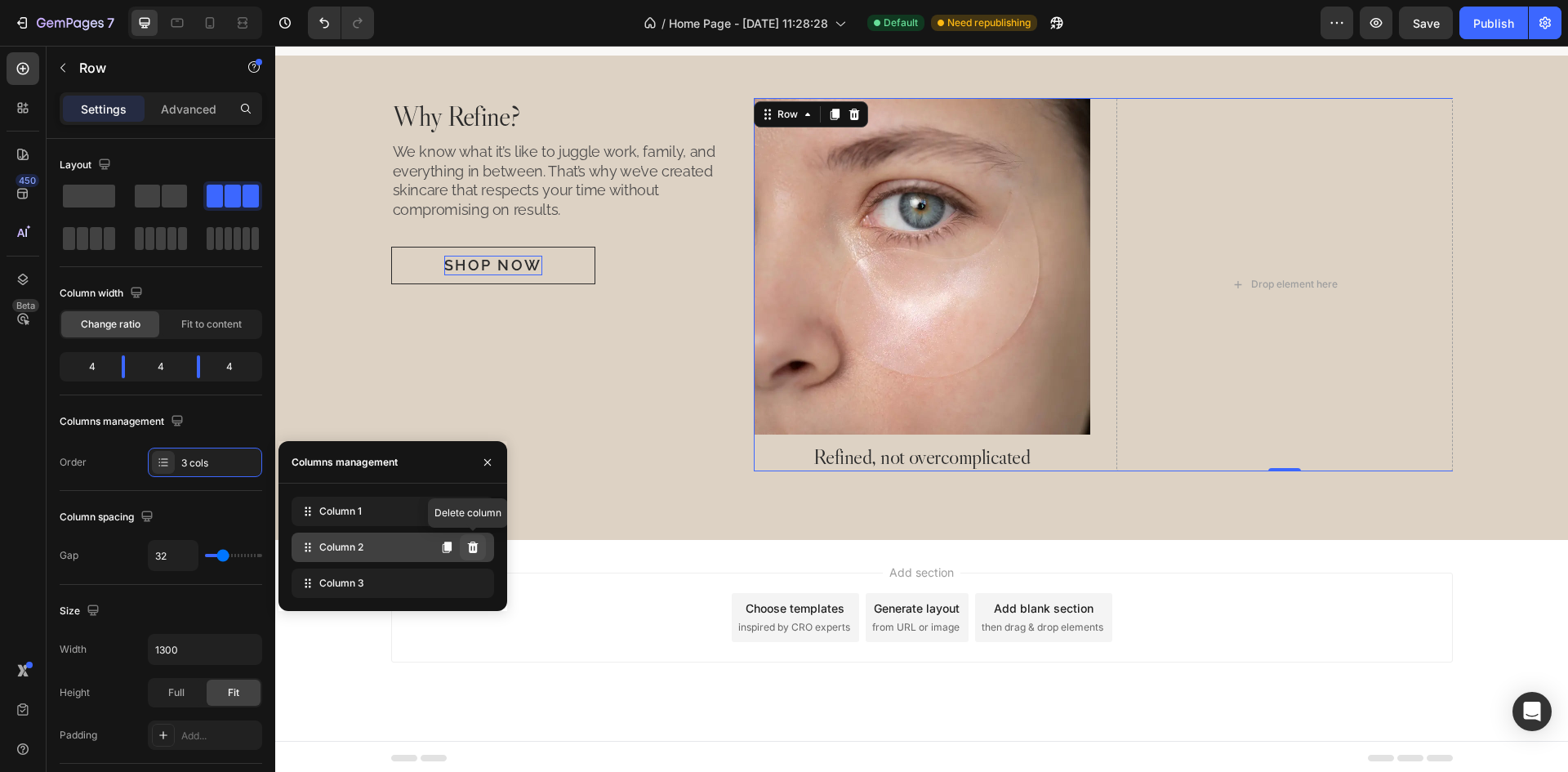
click at [471, 542] on icon at bounding box center [473, 546] width 10 height 11
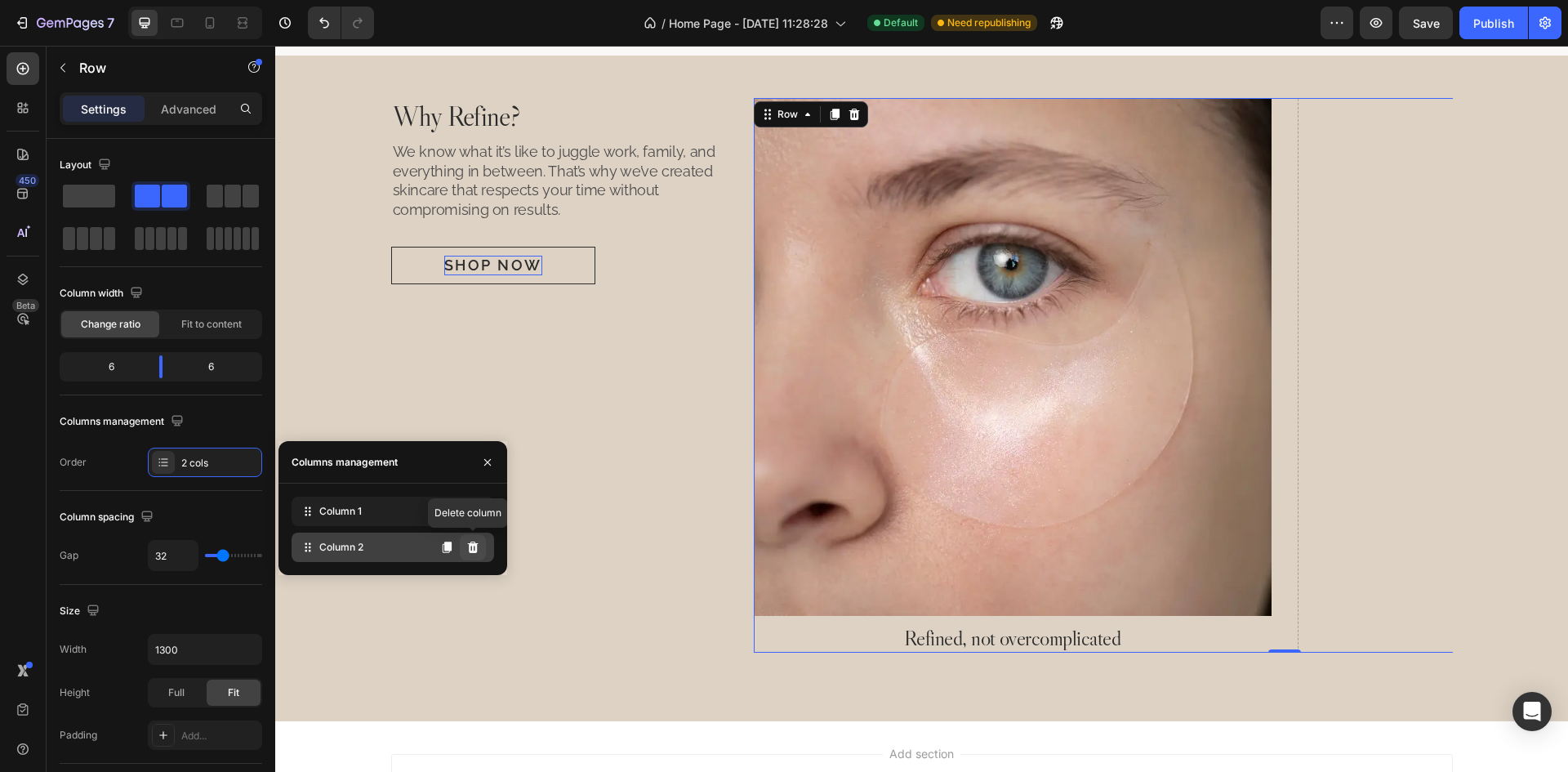
click at [477, 550] on icon at bounding box center [473, 546] width 10 height 11
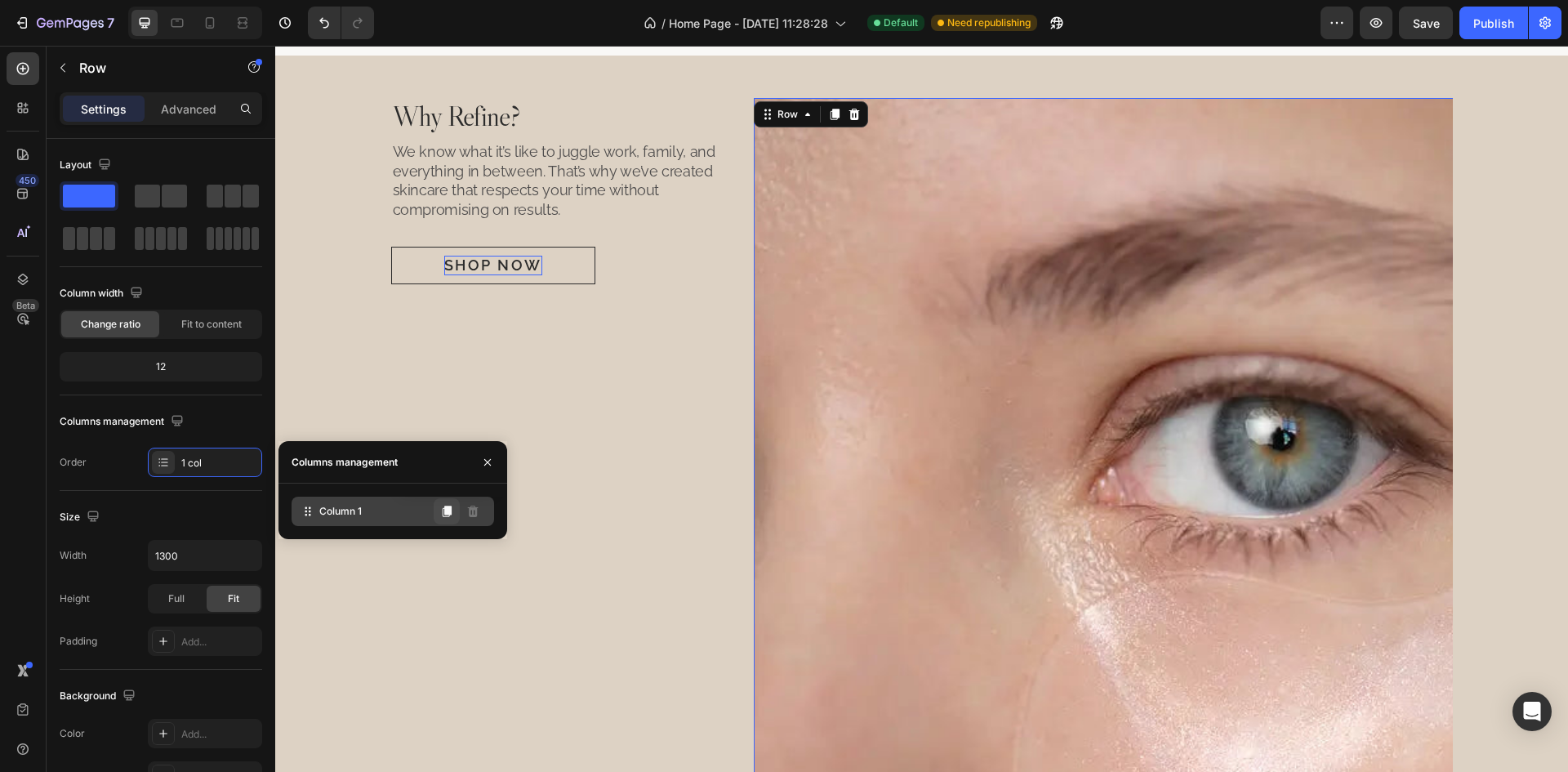
click at [446, 516] on icon at bounding box center [447, 511] width 9 height 11
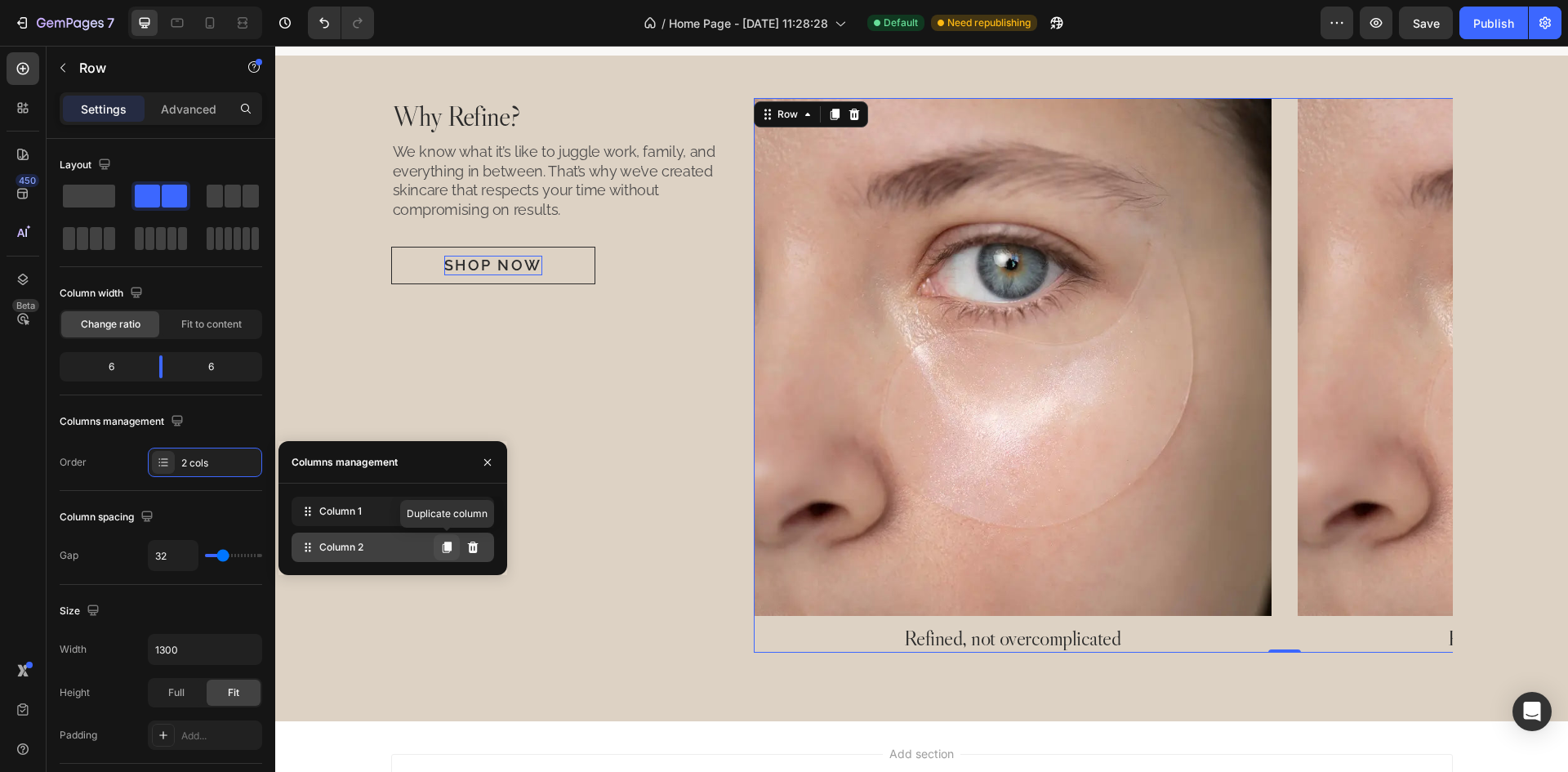
click at [450, 546] on icon at bounding box center [447, 546] width 9 height 11
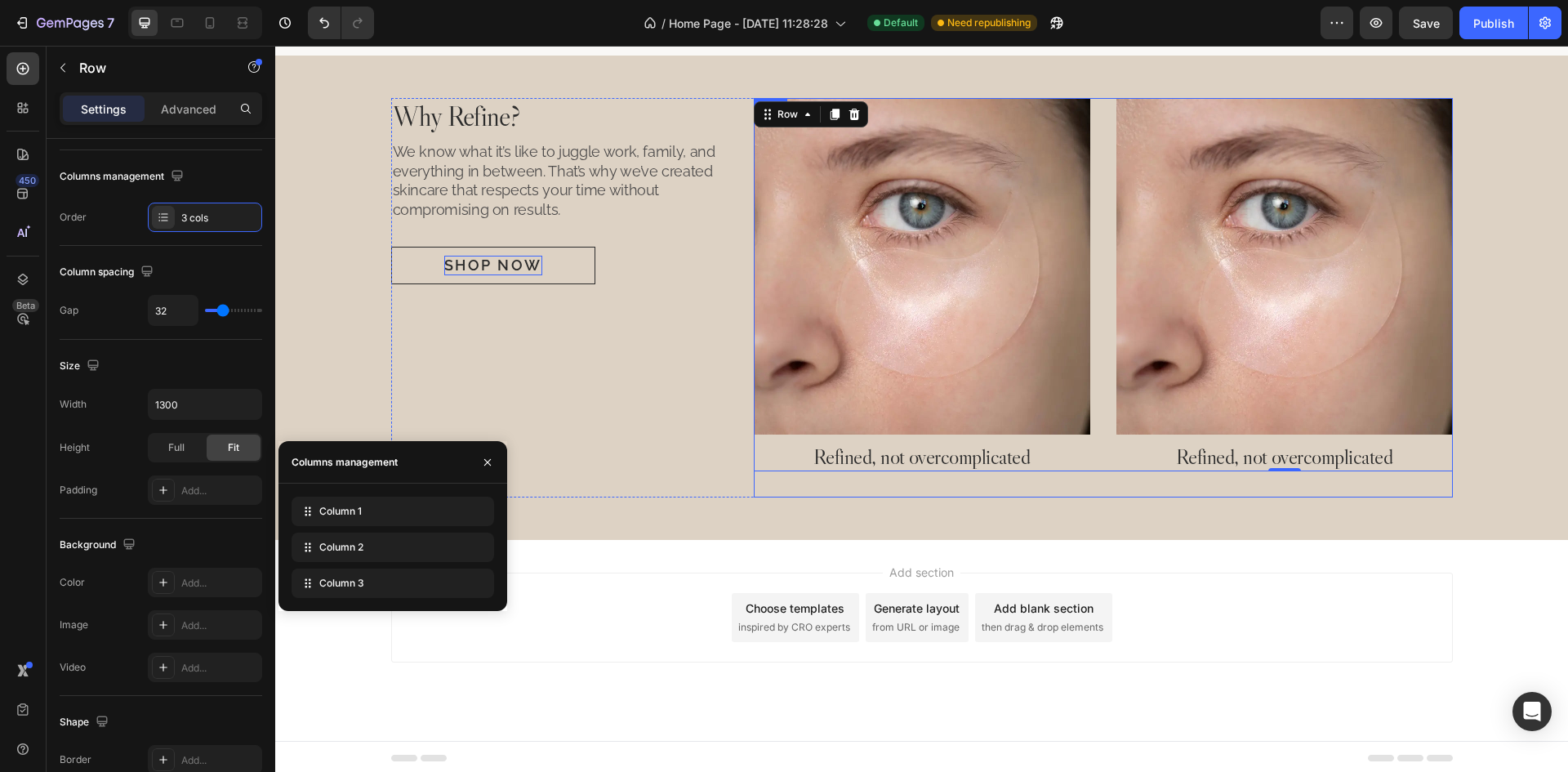
click at [1307, 489] on div "Image Refined, not overcomplicated Heading Image Refined, not overcomplicated H…" at bounding box center [1103, 297] width 699 height 399
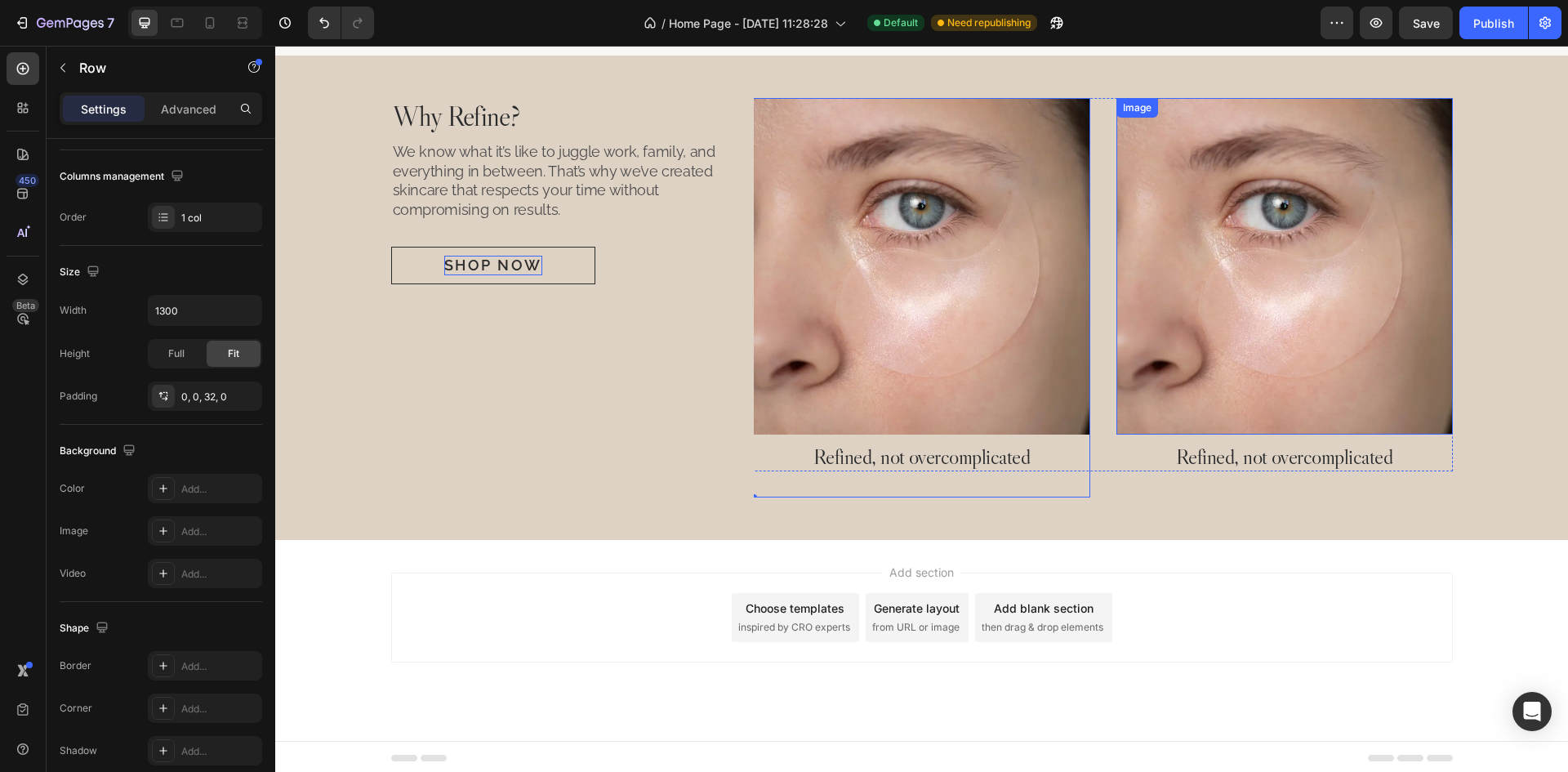
scroll to position [0, 0]
click at [1245, 336] on img at bounding box center [1285, 266] width 337 height 337
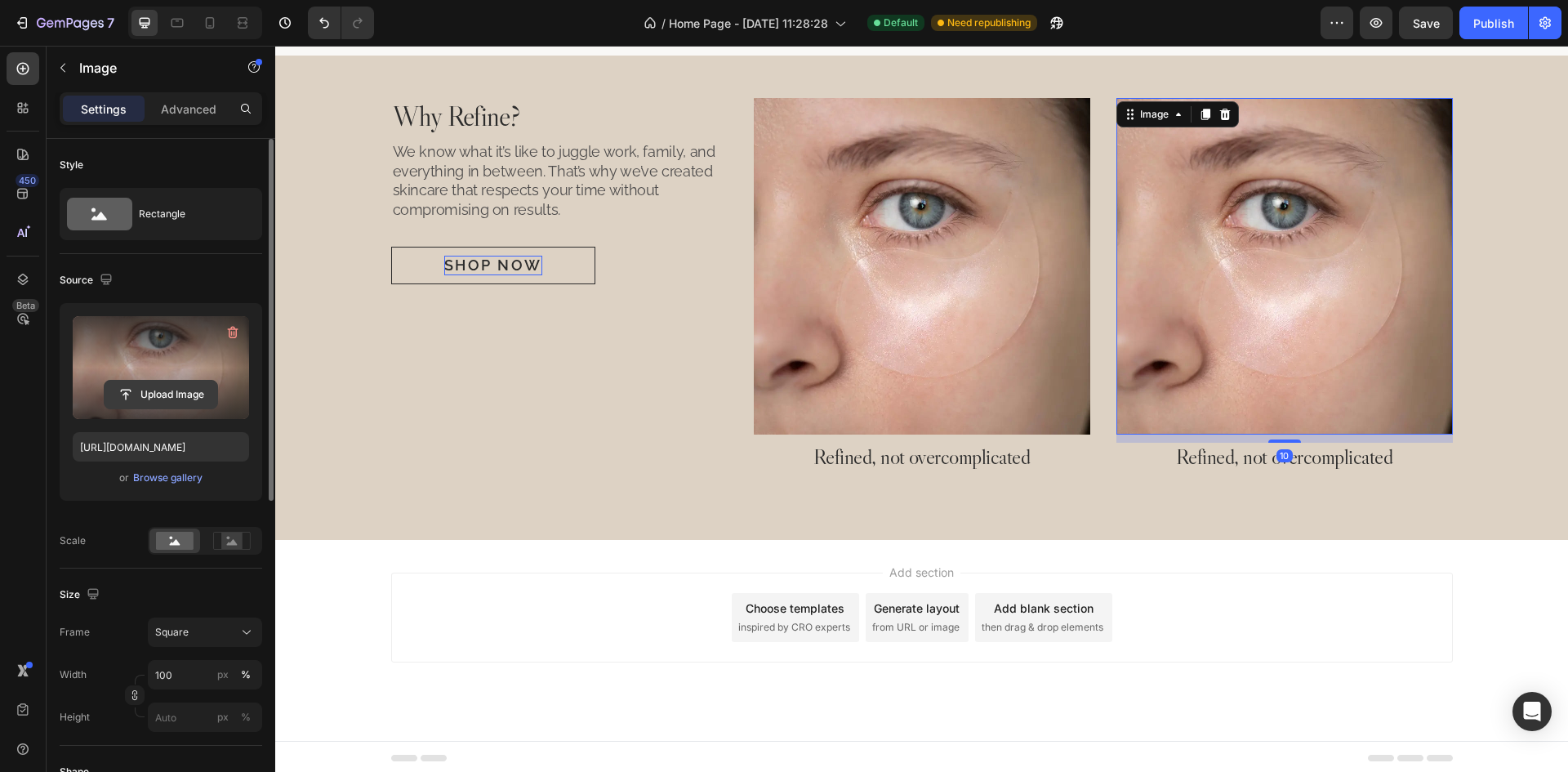
click at [179, 398] on input "file" at bounding box center [161, 394] width 112 height 27
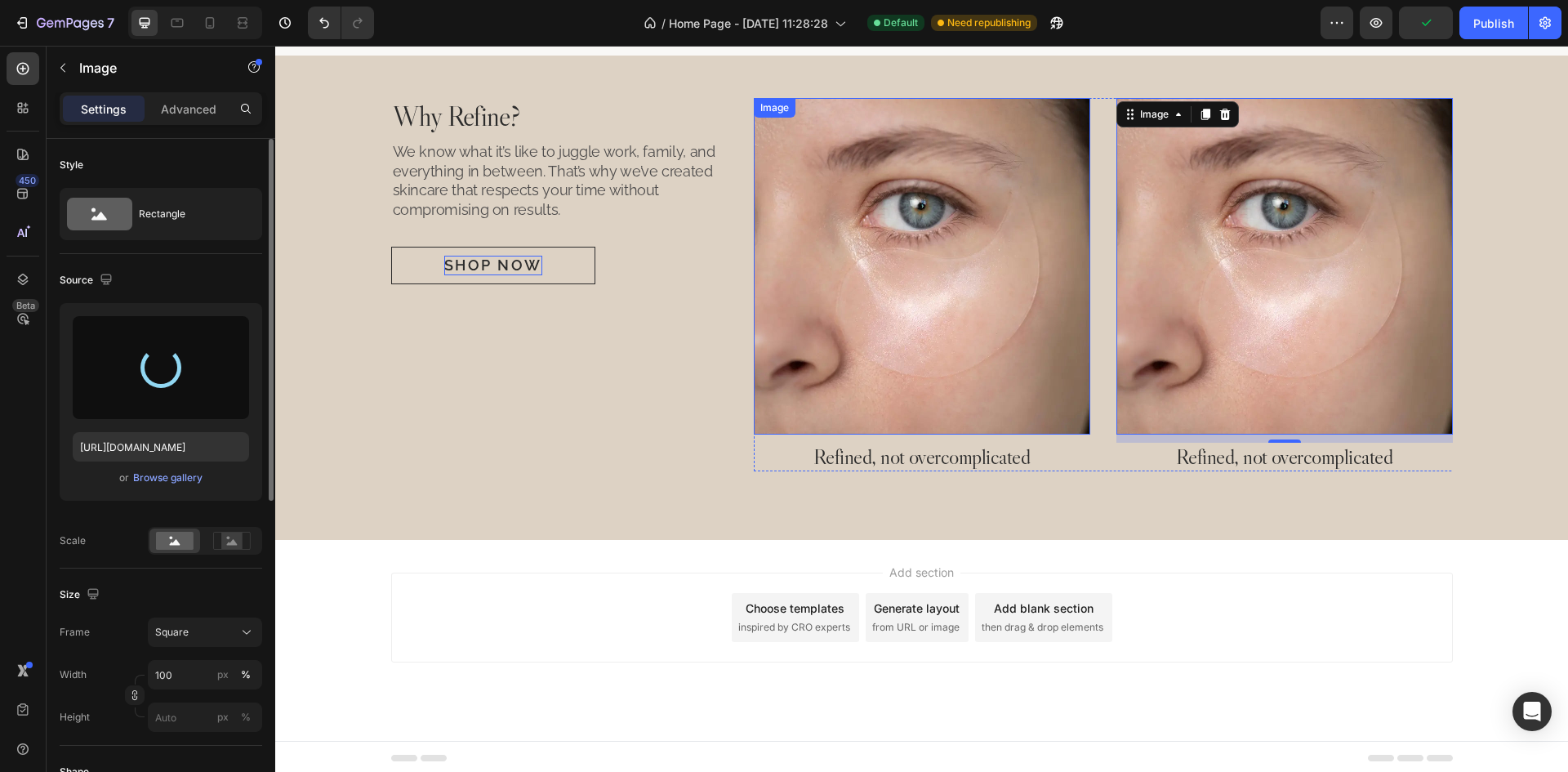
type input "[URL][DOMAIN_NAME]"
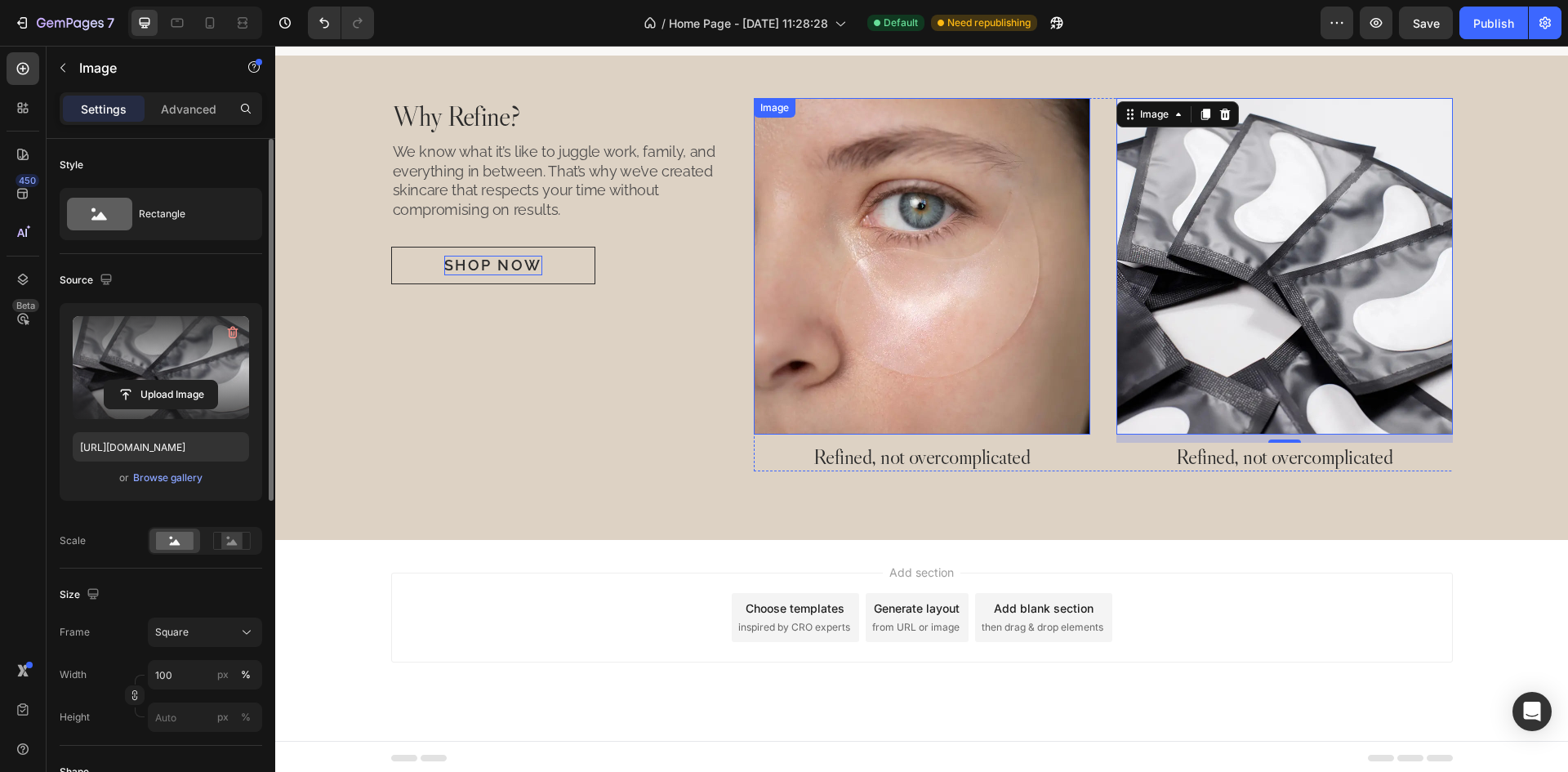
scroll to position [0, 362]
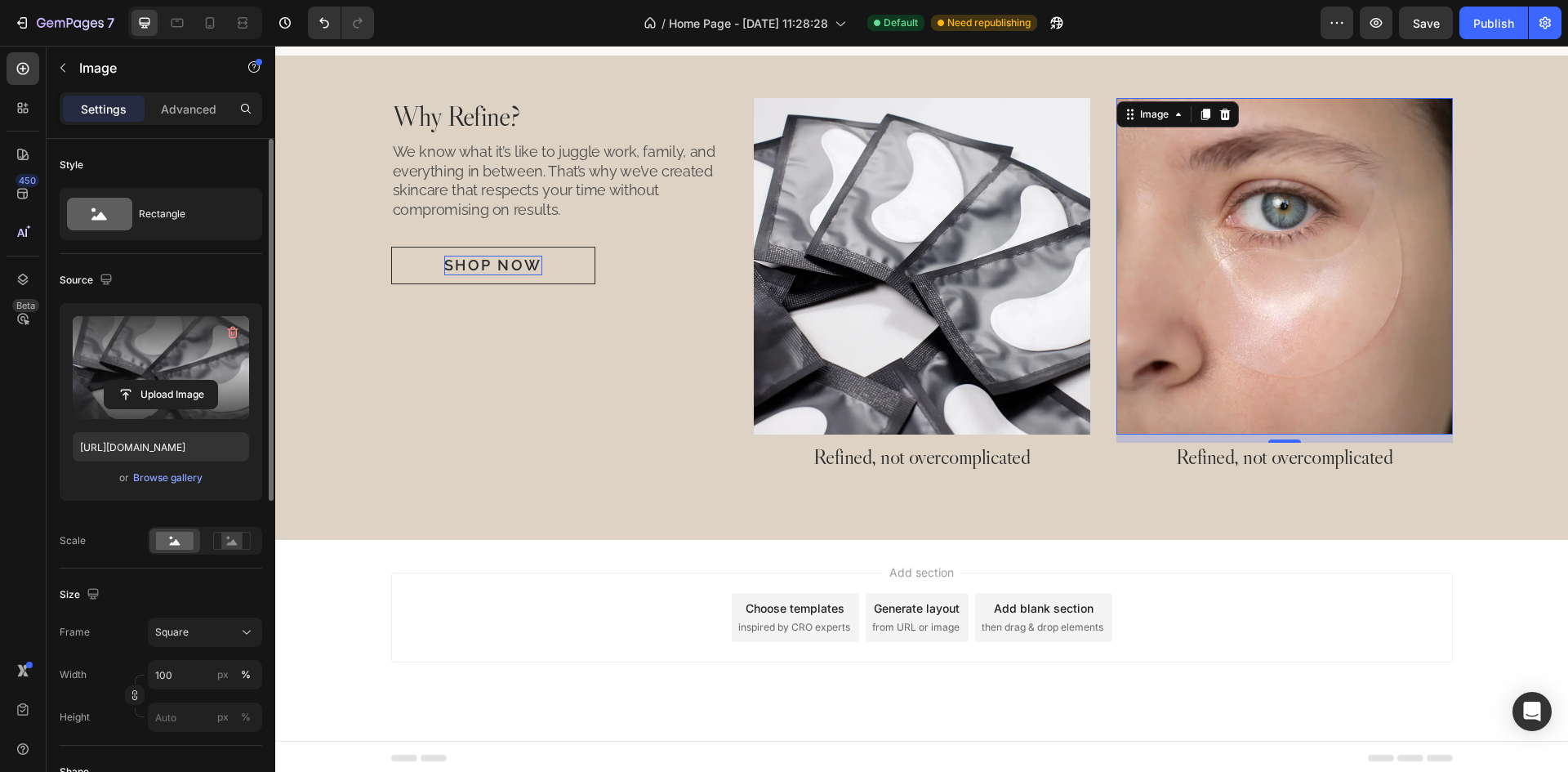
click at [1281, 304] on img at bounding box center [1285, 266] width 337 height 337
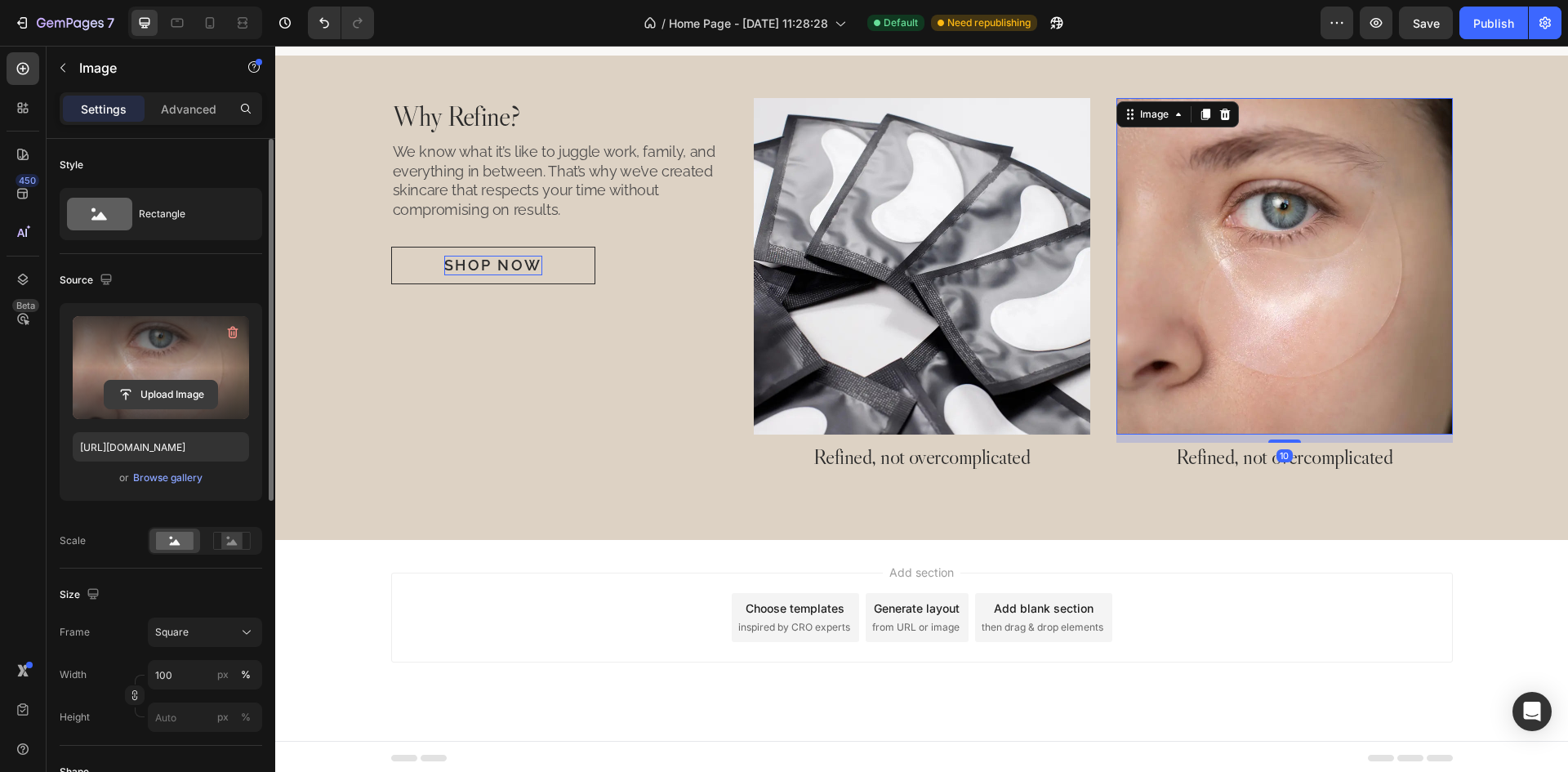
click at [168, 397] on input "file" at bounding box center [161, 394] width 112 height 27
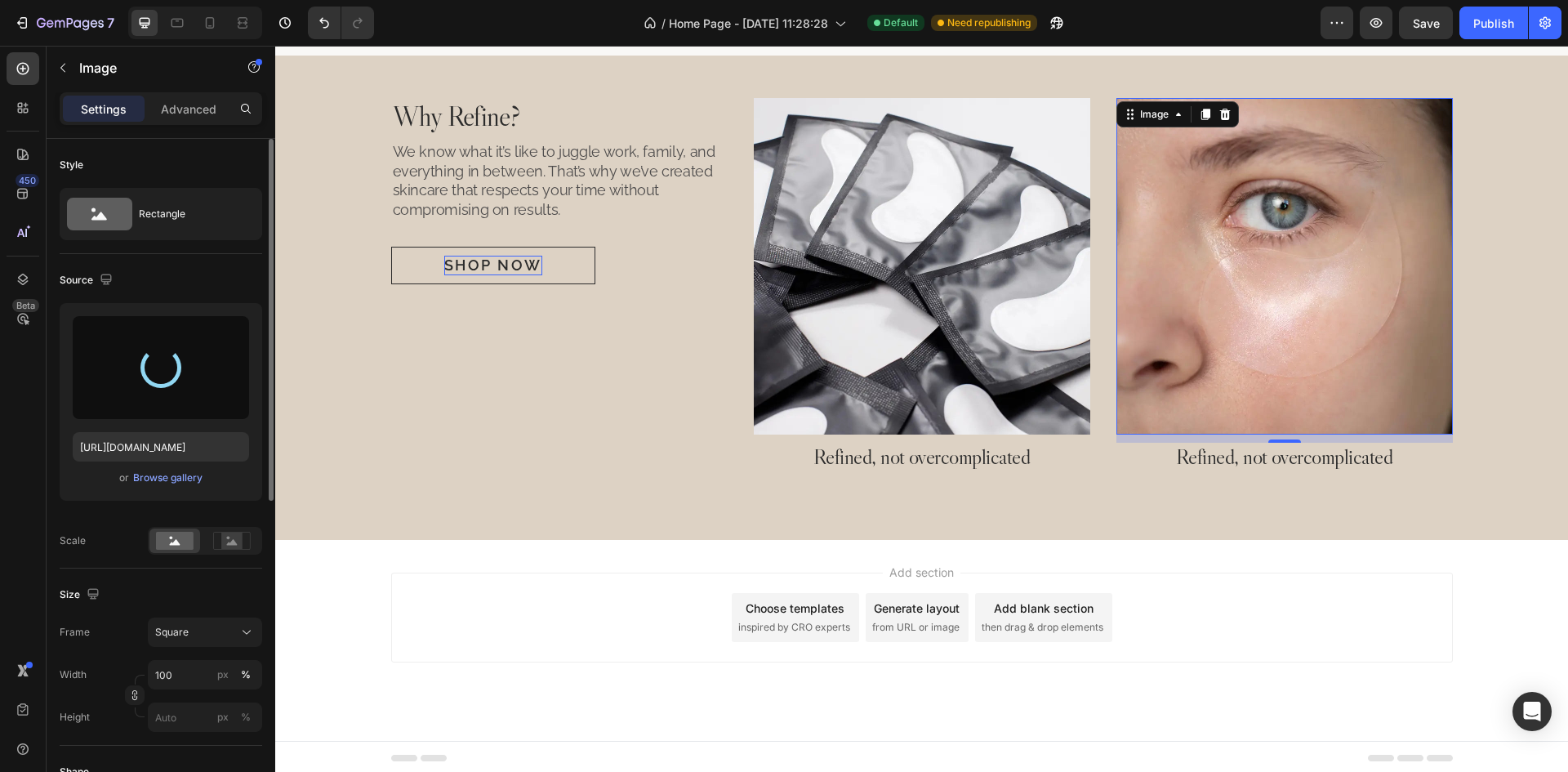
type input "[URL][DOMAIN_NAME]"
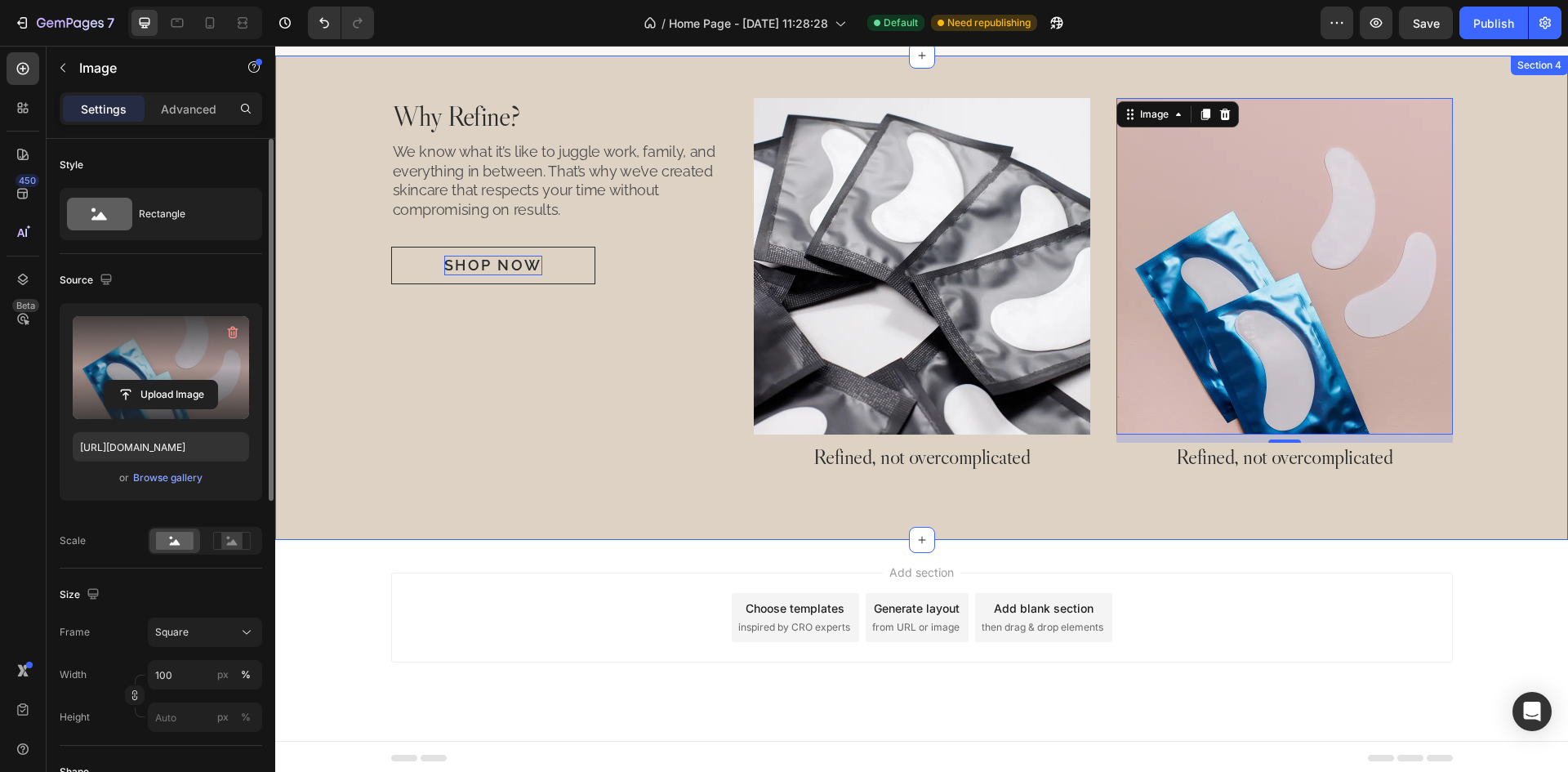
click at [1533, 380] on div "Why Refine? Heading We know what it’s like to juggle work, family, and everythi…" at bounding box center [921, 297] width 1254 height 399
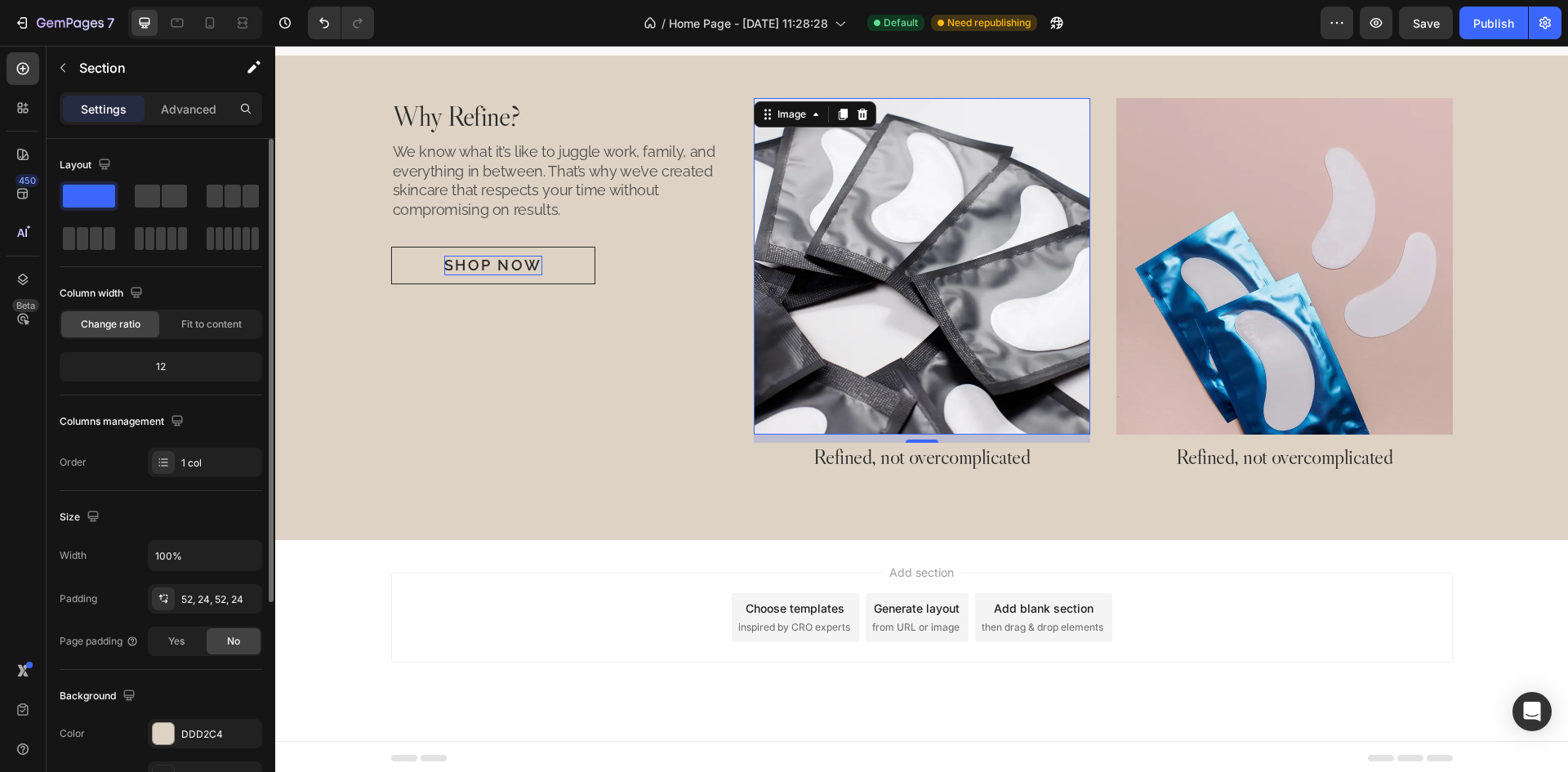
click at [1063, 409] on img at bounding box center [922, 266] width 337 height 337
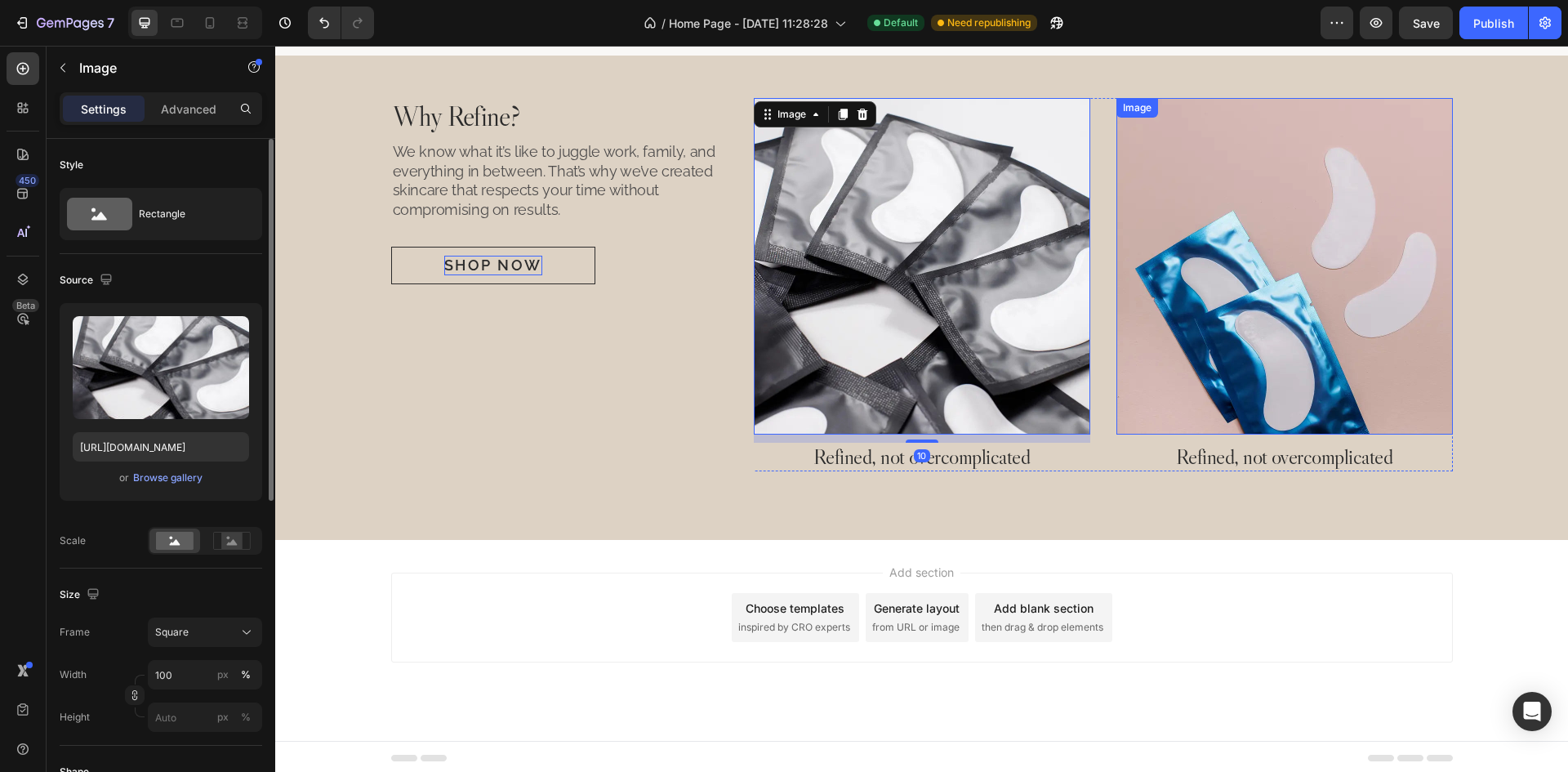
click at [1273, 355] on img at bounding box center [1285, 266] width 337 height 337
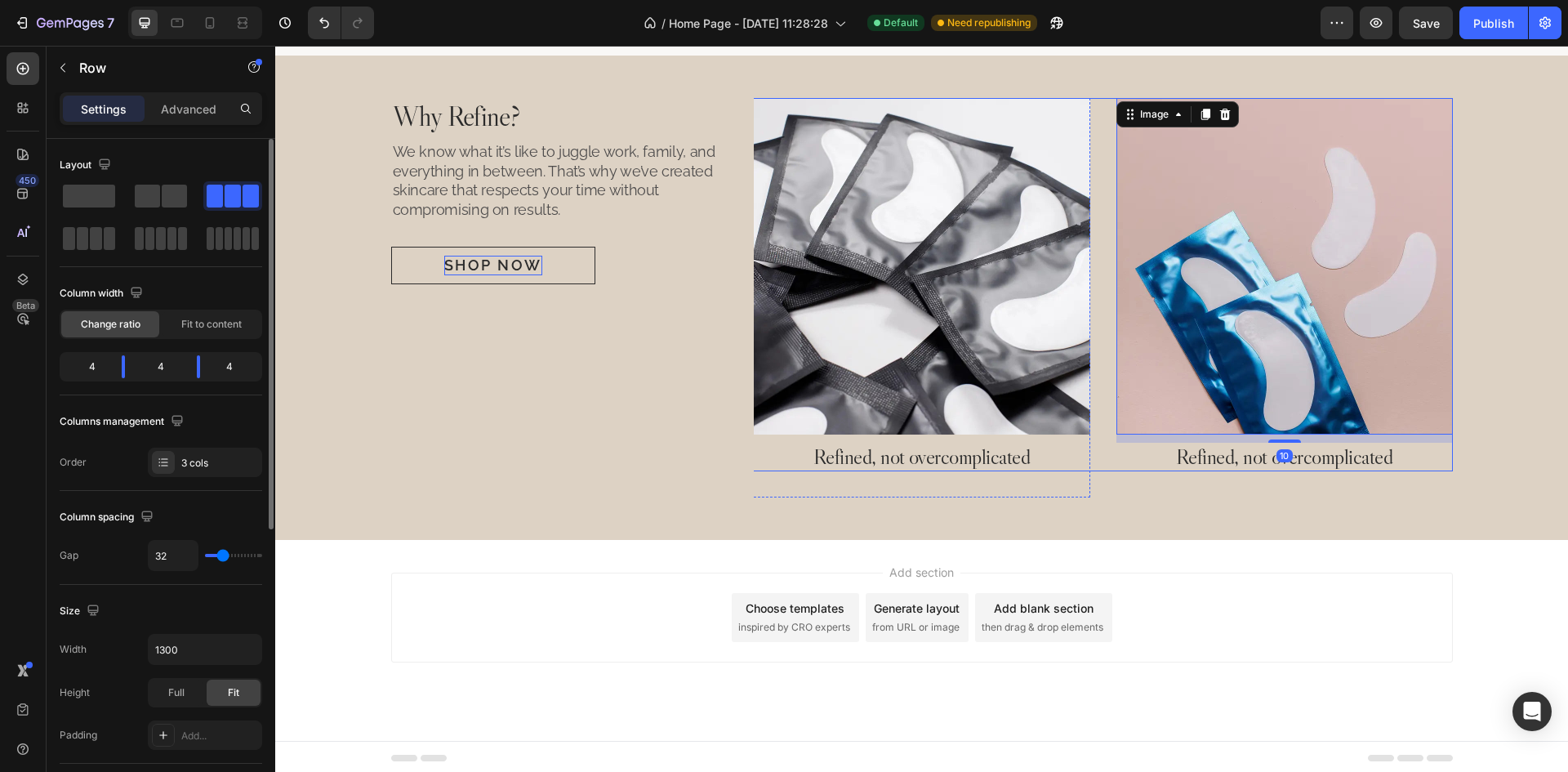
click at [1090, 467] on div "Image Refined, not overcomplicated Heading Image Refined, not overcomplicated H…" at bounding box center [921, 284] width 1061 height 374
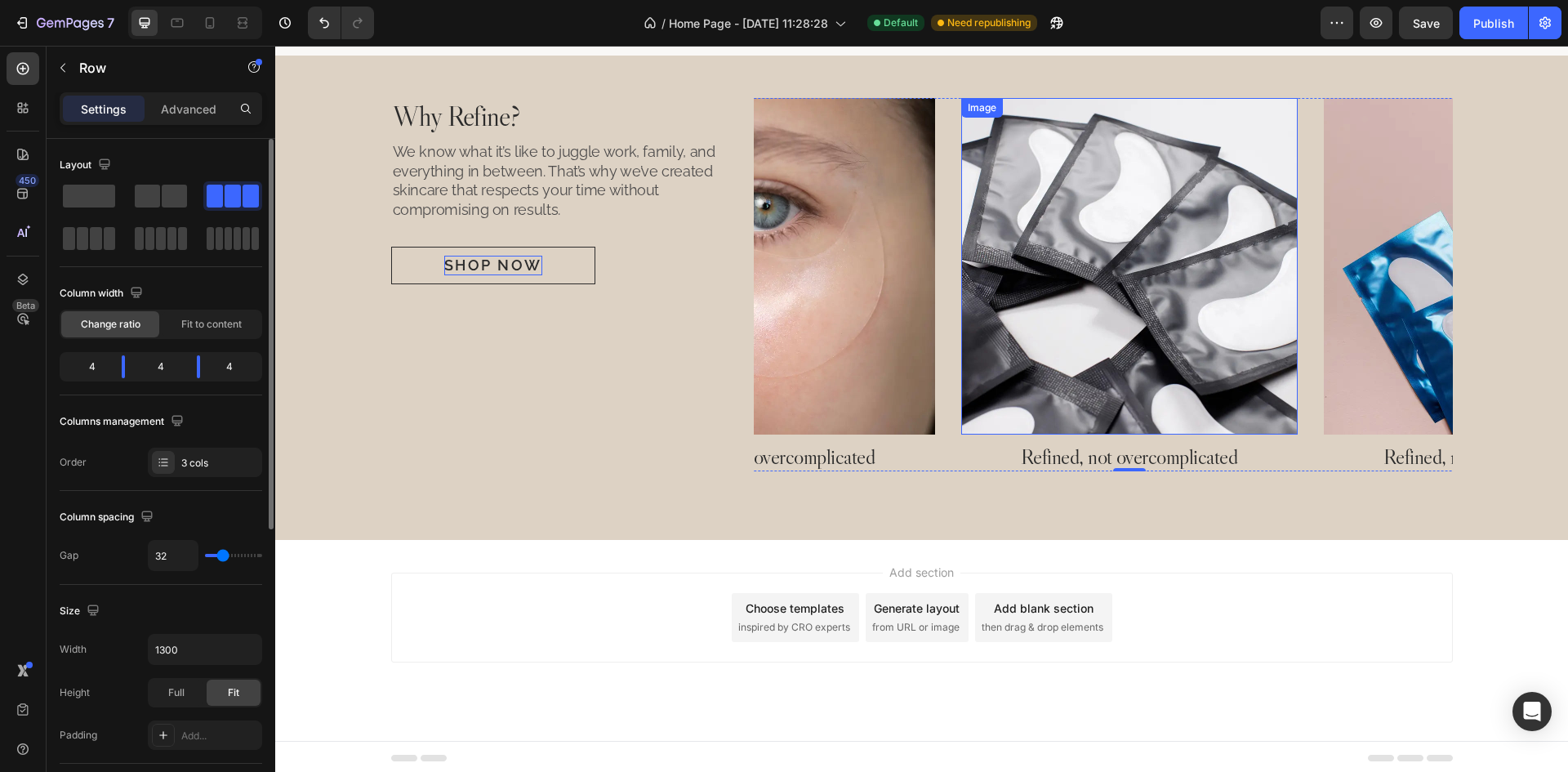
scroll to position [0, 0]
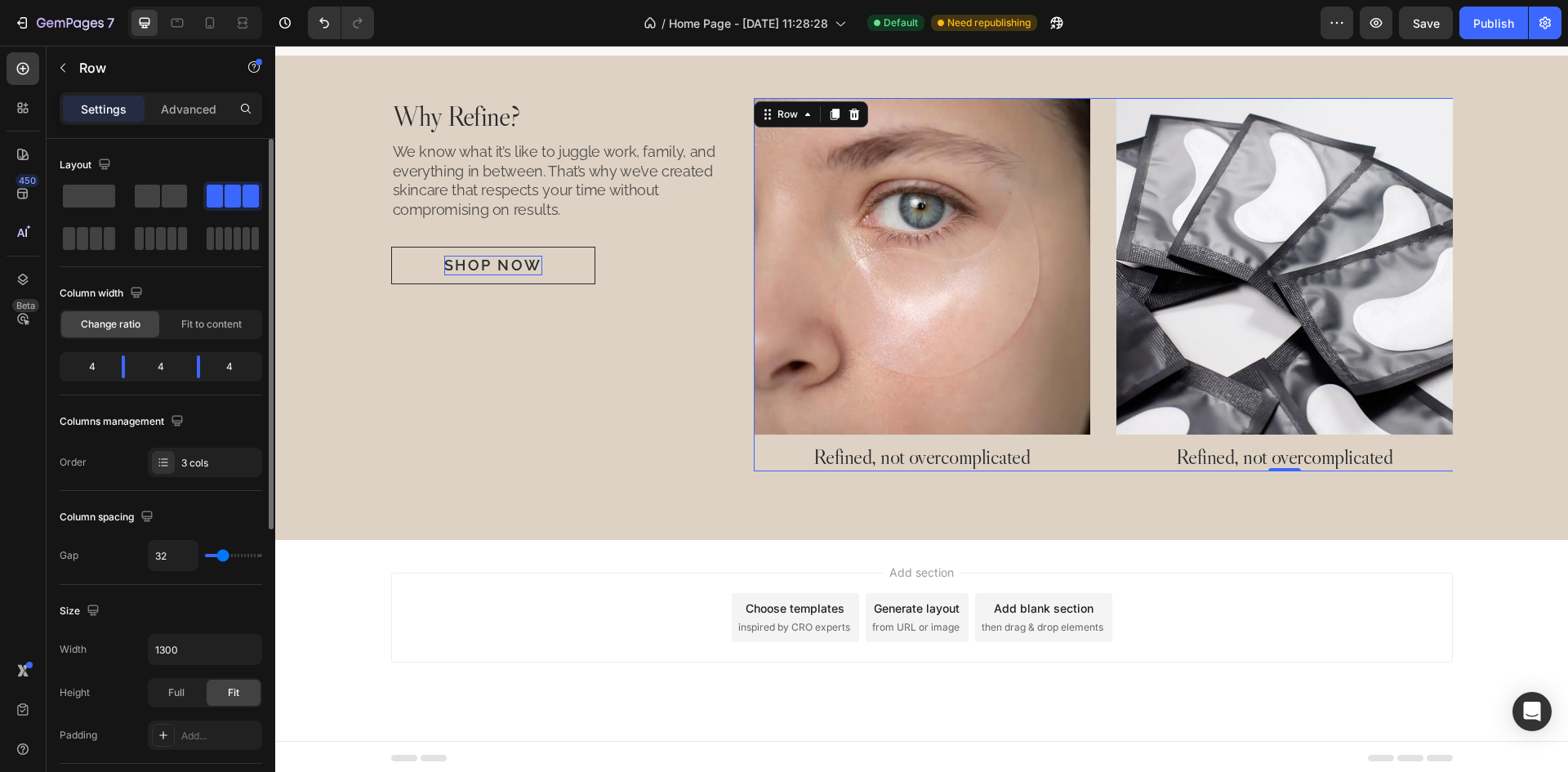
click at [1094, 331] on div "Image Refined, not overcomplicated Heading Image Refined, not overcomplicated H…" at bounding box center [1285, 284] width 1061 height 374
click at [208, 17] on icon at bounding box center [210, 22] width 9 height 11
type input "12"
type input "918"
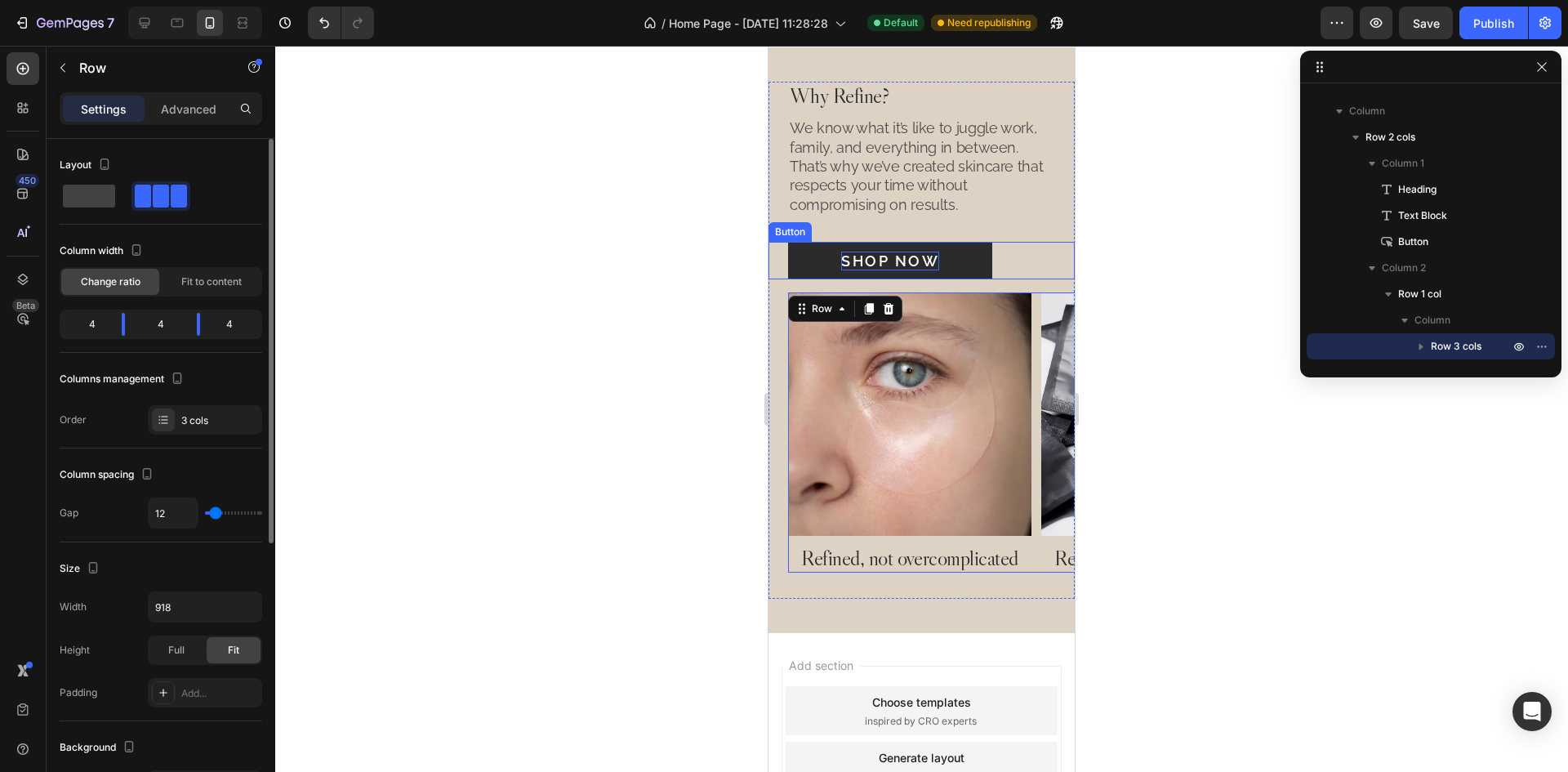
scroll to position [1507, 0]
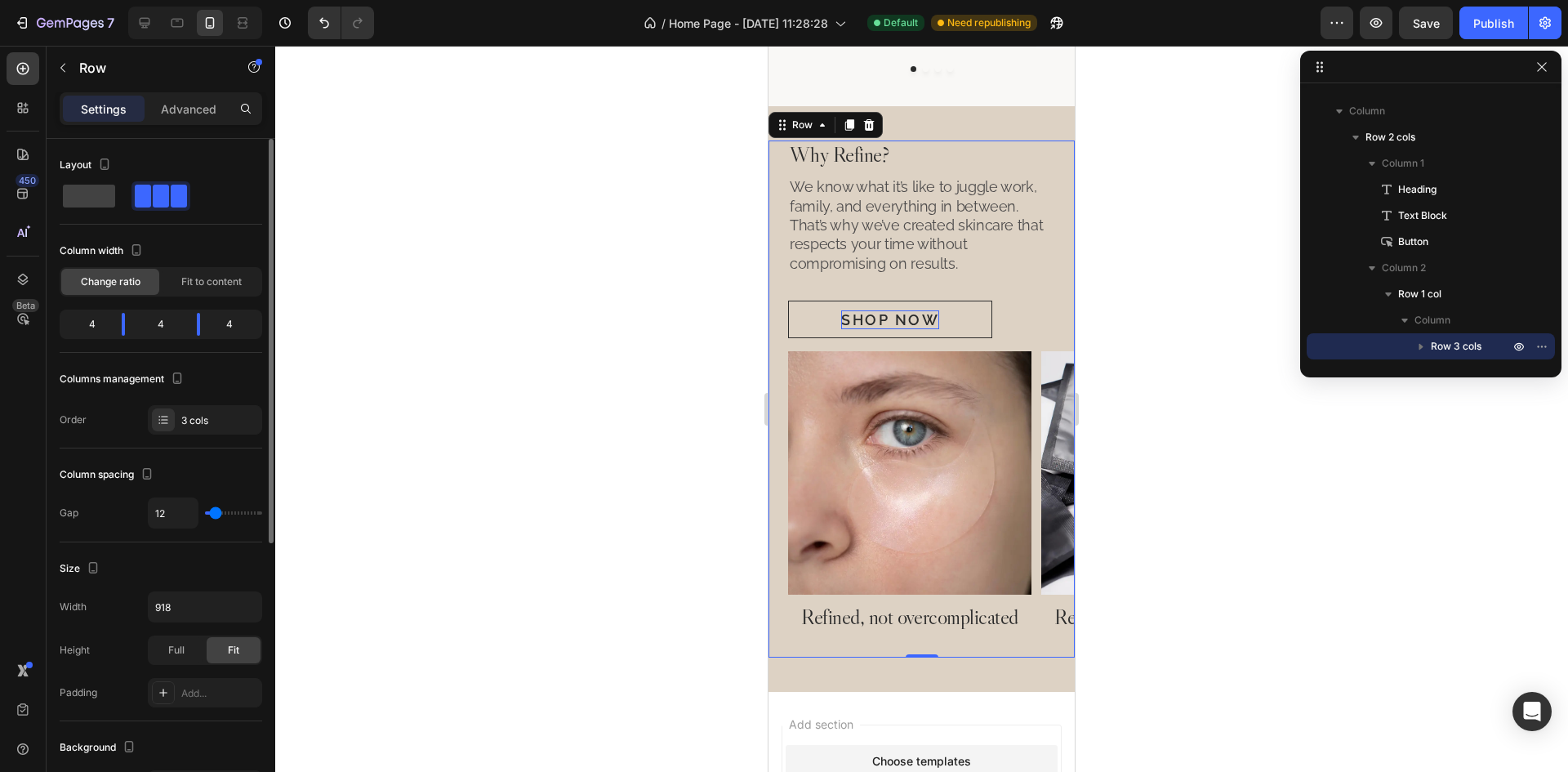
click at [1006, 342] on div "Why Refine? Heading We know what it’s like to juggle work, family, and everythi…" at bounding box center [921, 399] width 307 height 517
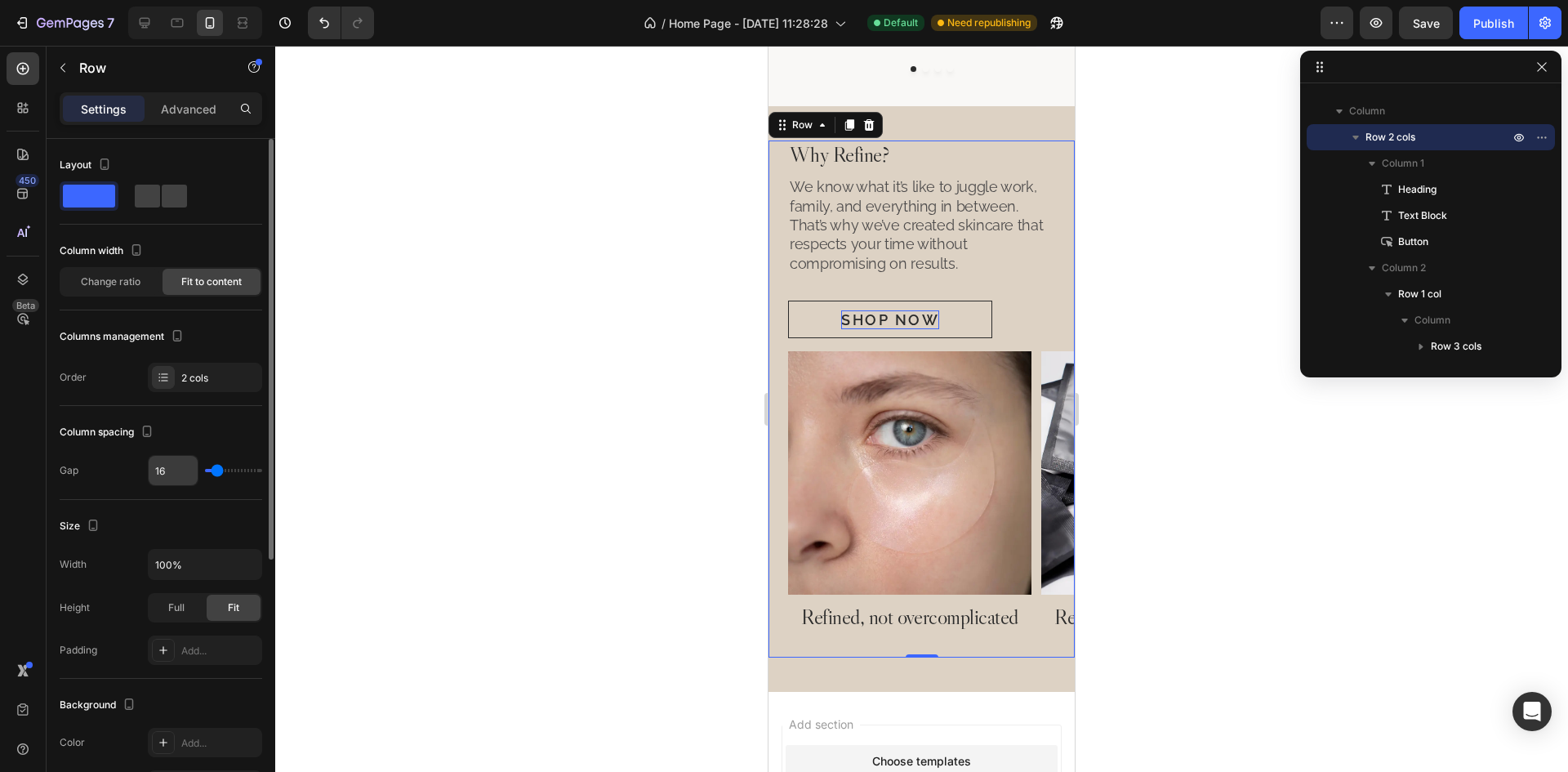
click at [180, 483] on input "16" at bounding box center [173, 471] width 49 height 29
type input "3"
type input "32"
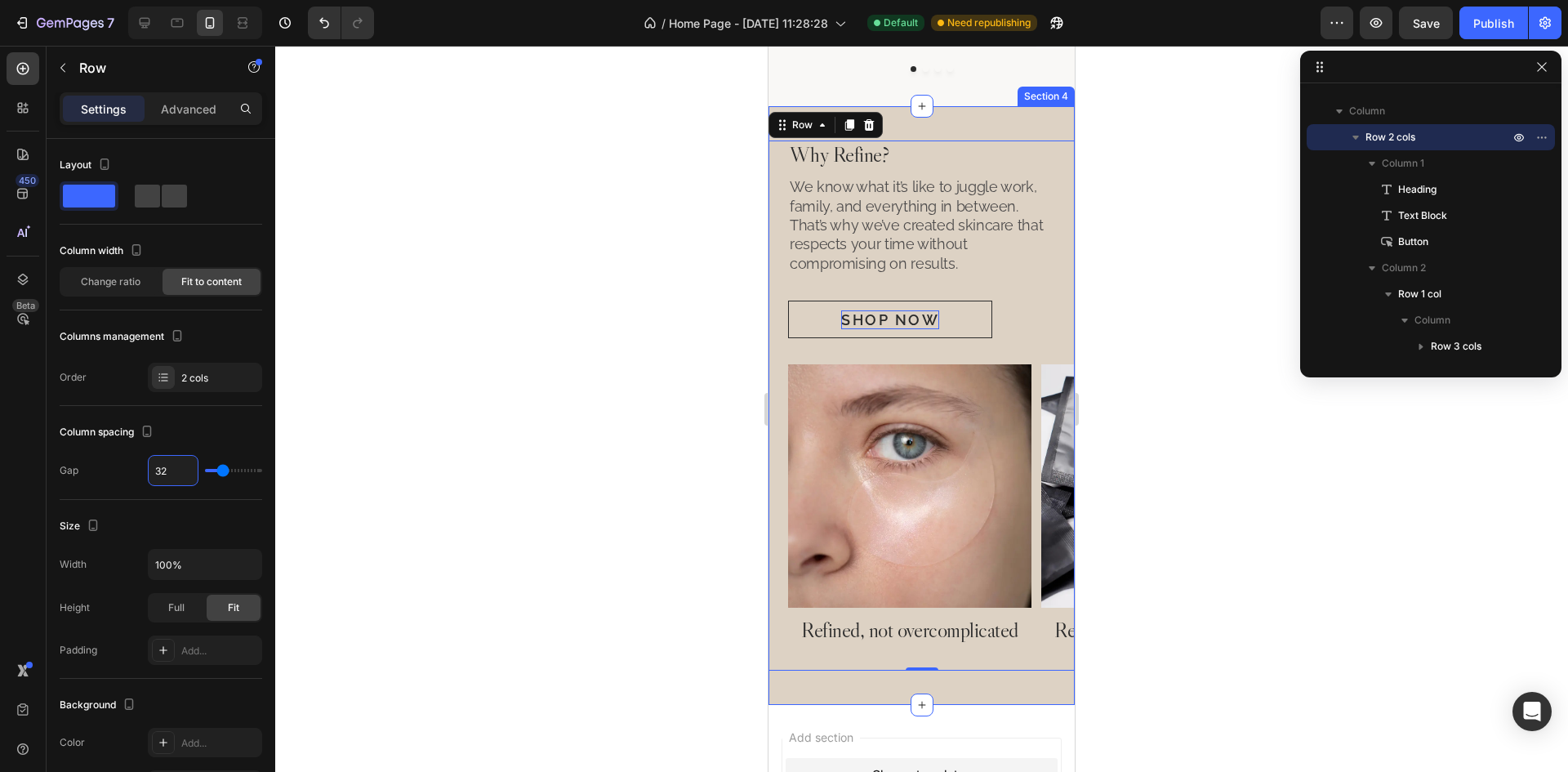
click at [932, 127] on div "Why Refine? Heading We know what it’s like to juggle work, family, and everythi…" at bounding box center [921, 405] width 307 height 599
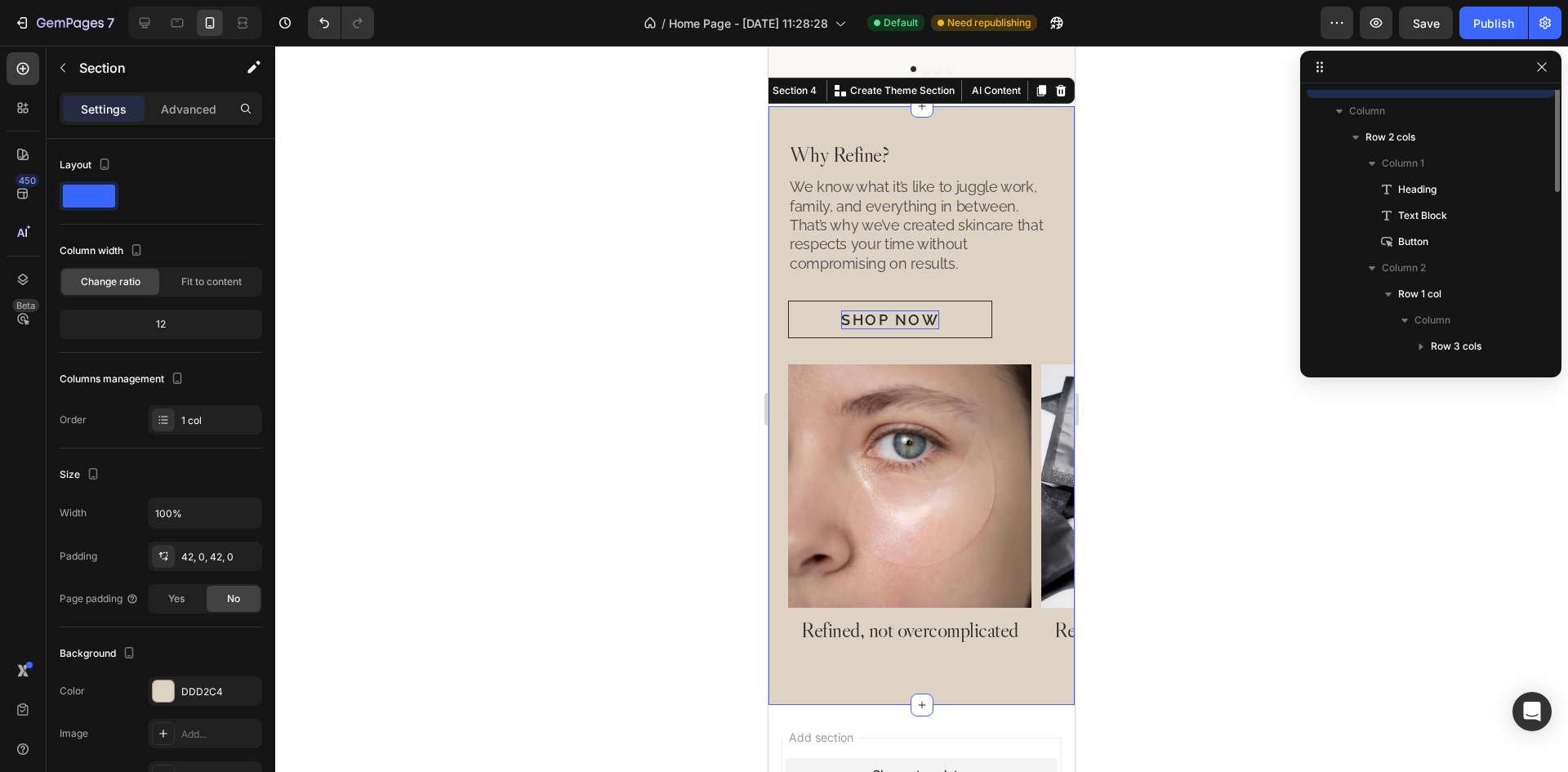
scroll to position [0, 0]
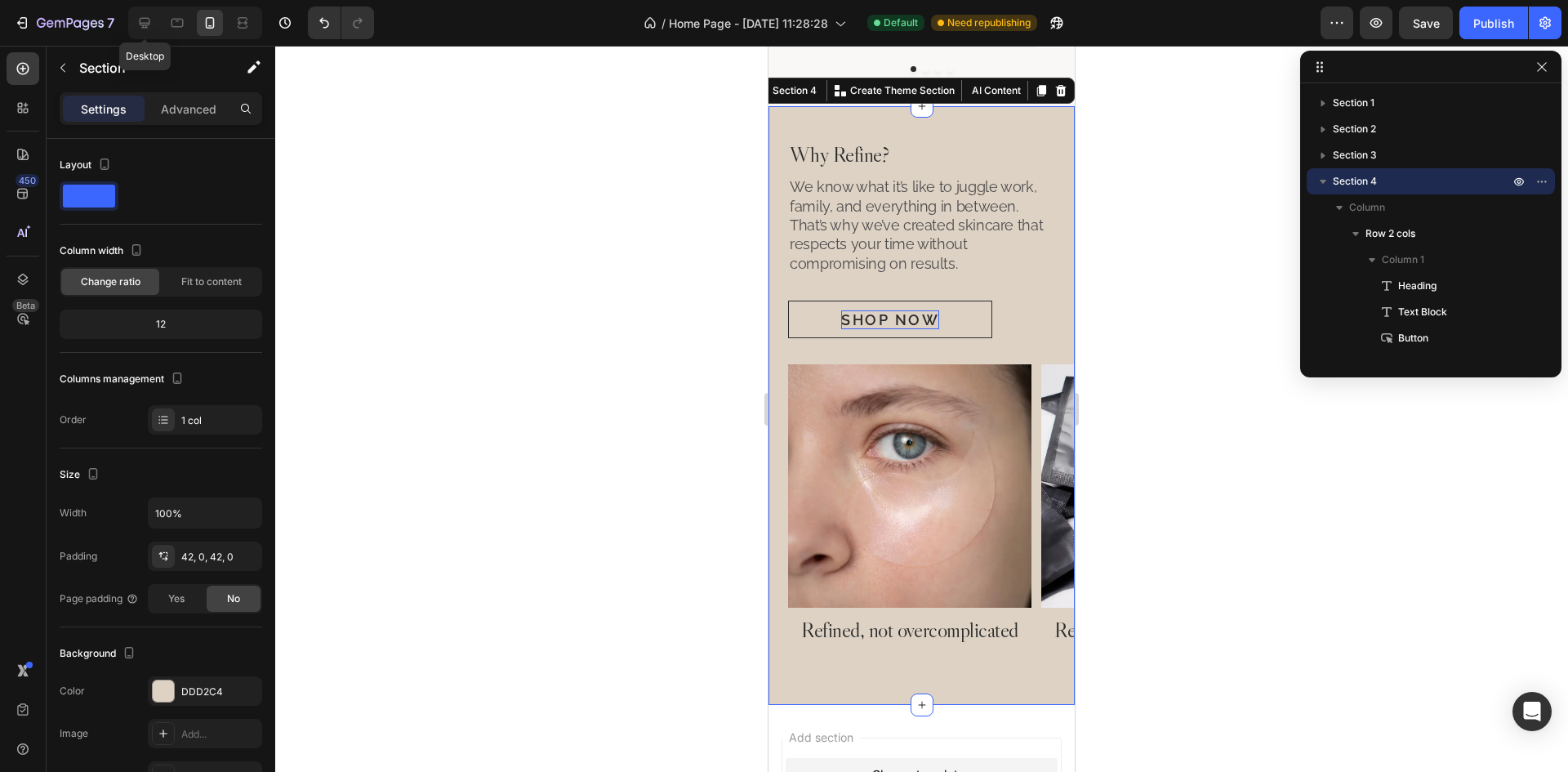
drag, startPoint x: 138, startPoint y: 25, endPoint x: 37, endPoint y: 132, distance: 147.1
click at [138, 25] on icon at bounding box center [144, 22] width 16 height 16
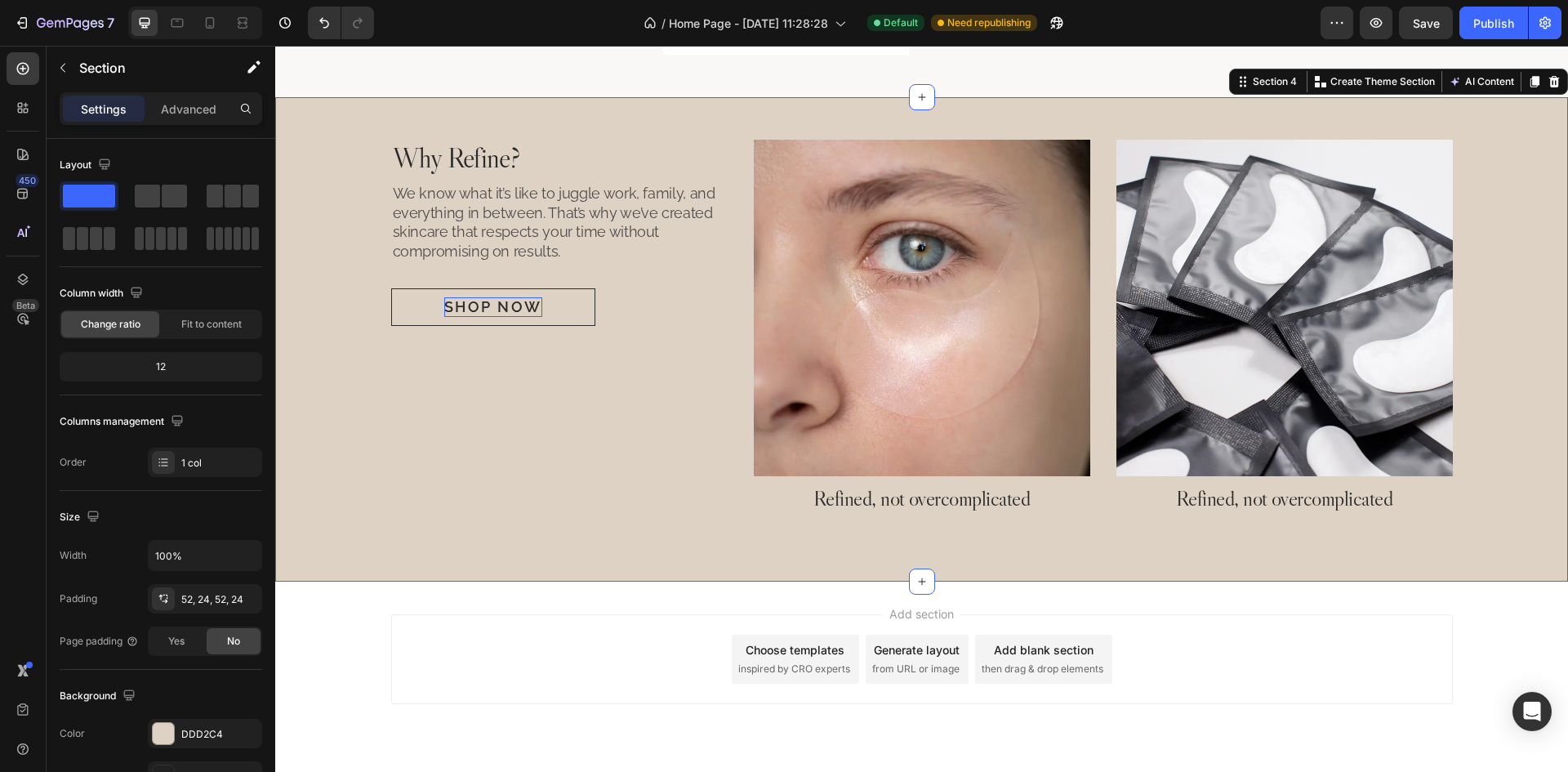
scroll to position [1502, 0]
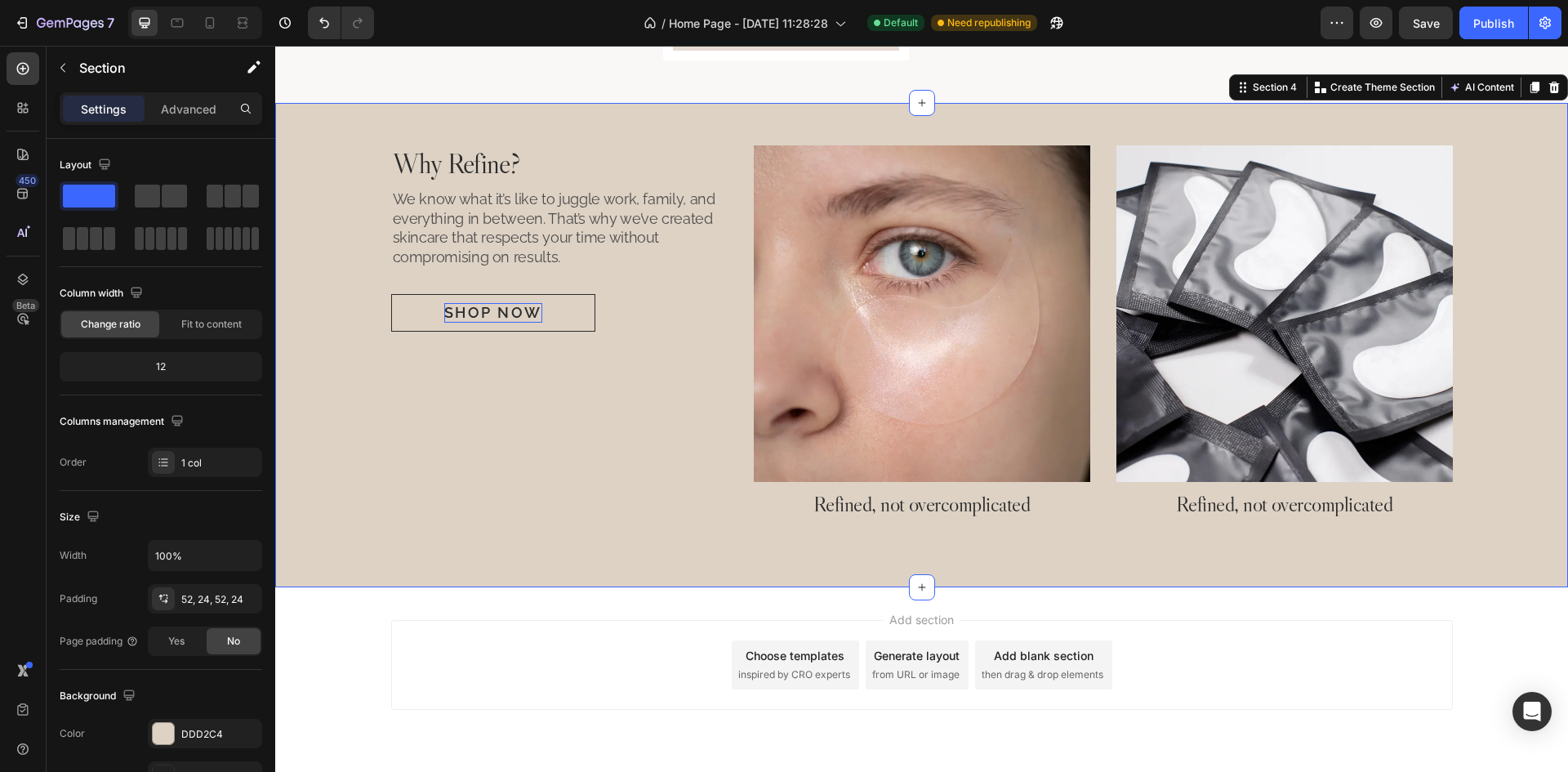
click at [765, 123] on div "Why Refine? Heading We know what it’s like to juggle work, family, and everythi…" at bounding box center [921, 345] width 1292 height 484
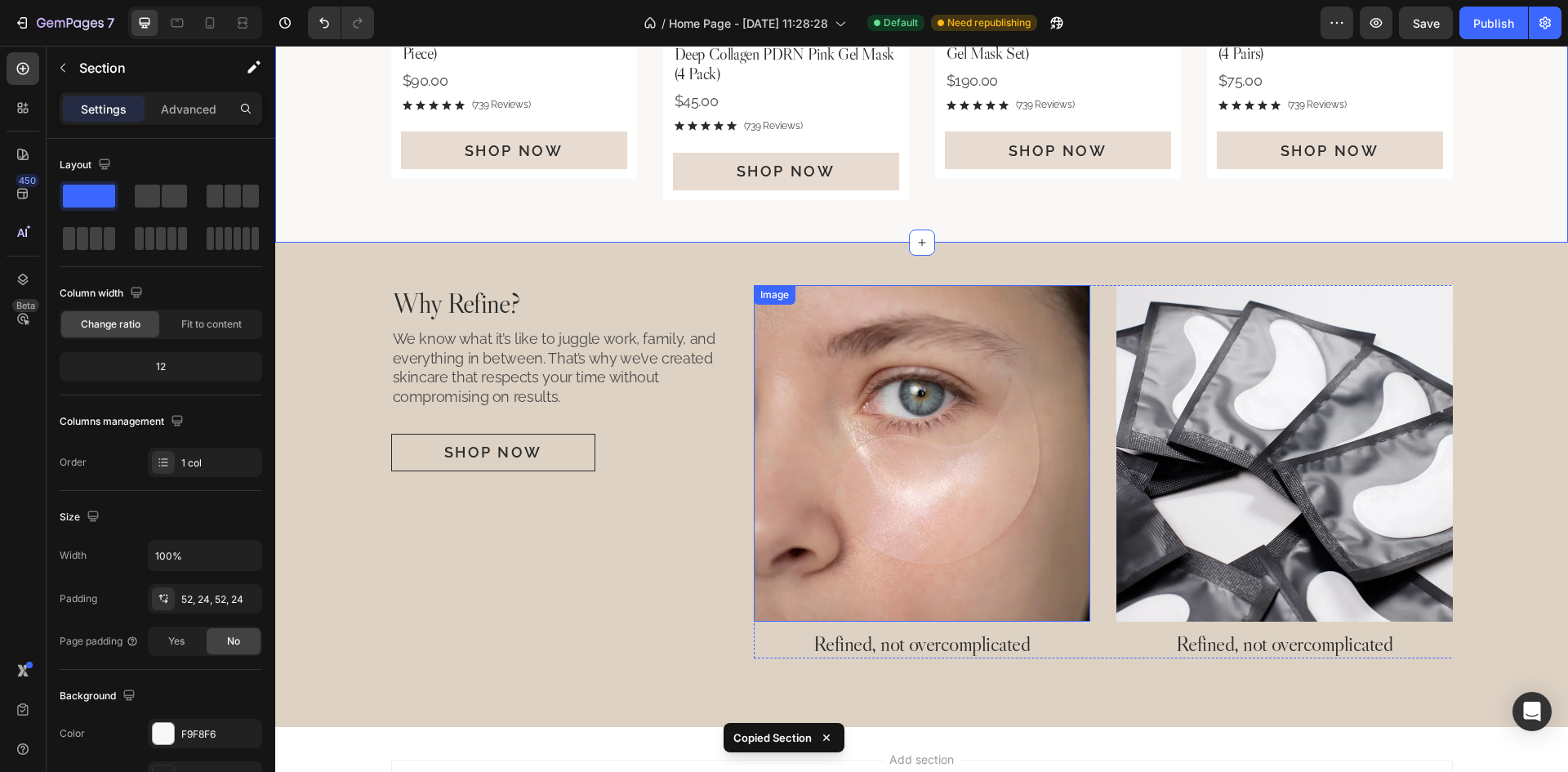
scroll to position [1557, 0]
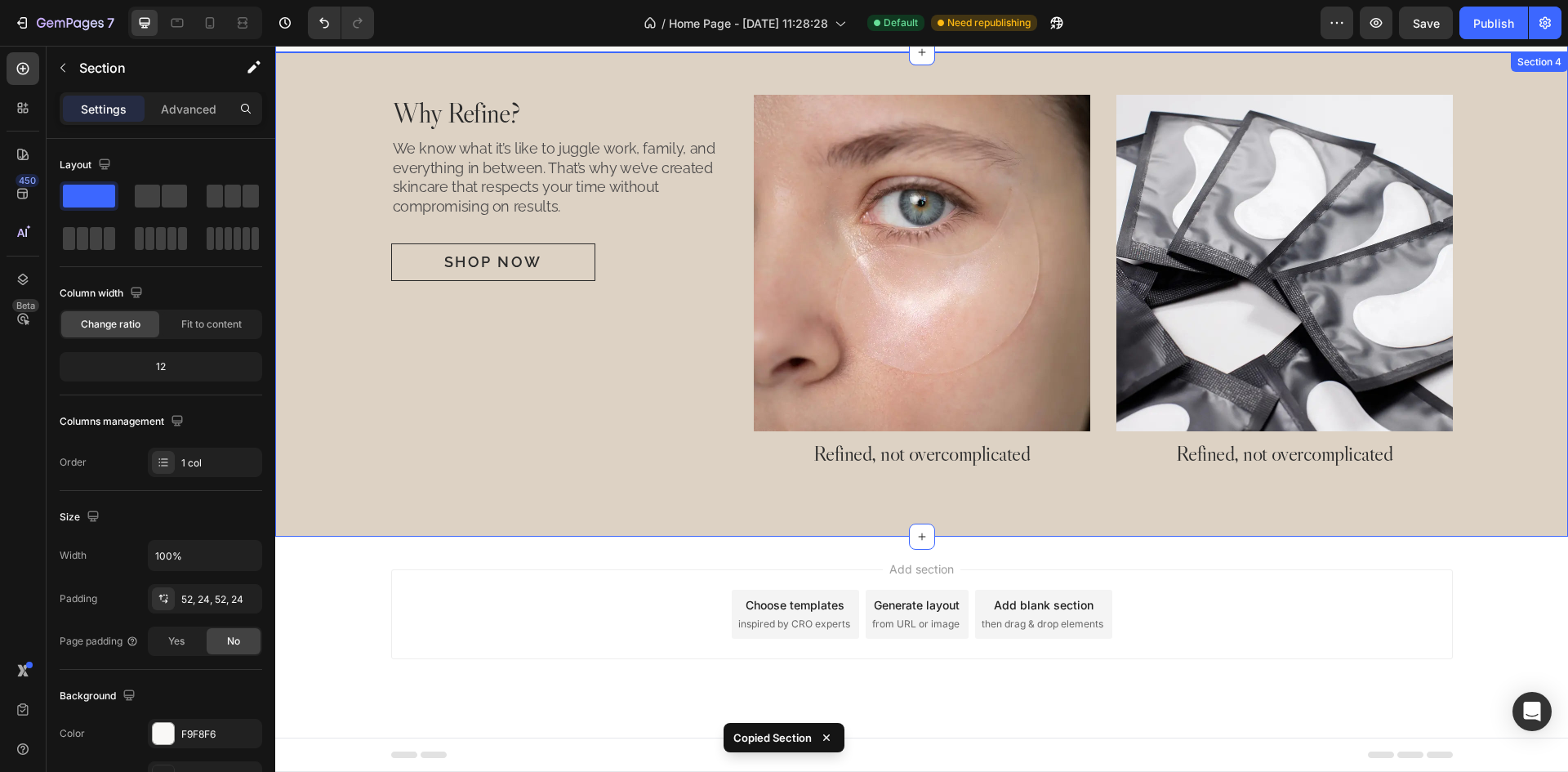
click at [786, 516] on div "Why Refine? Heading We know what it’s like to juggle work, family, and everythi…" at bounding box center [921, 295] width 1292 height 484
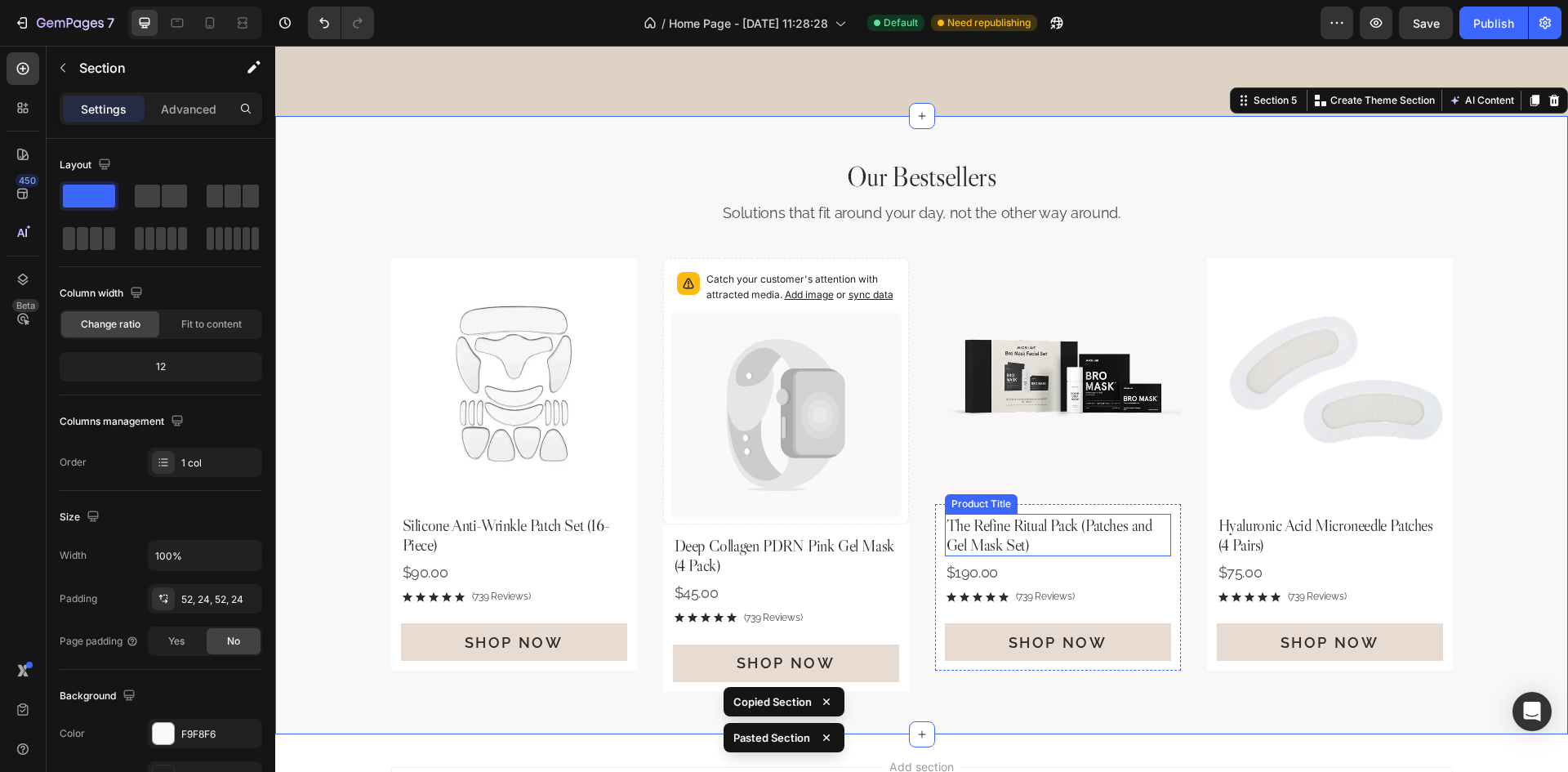
scroll to position [1991, 0]
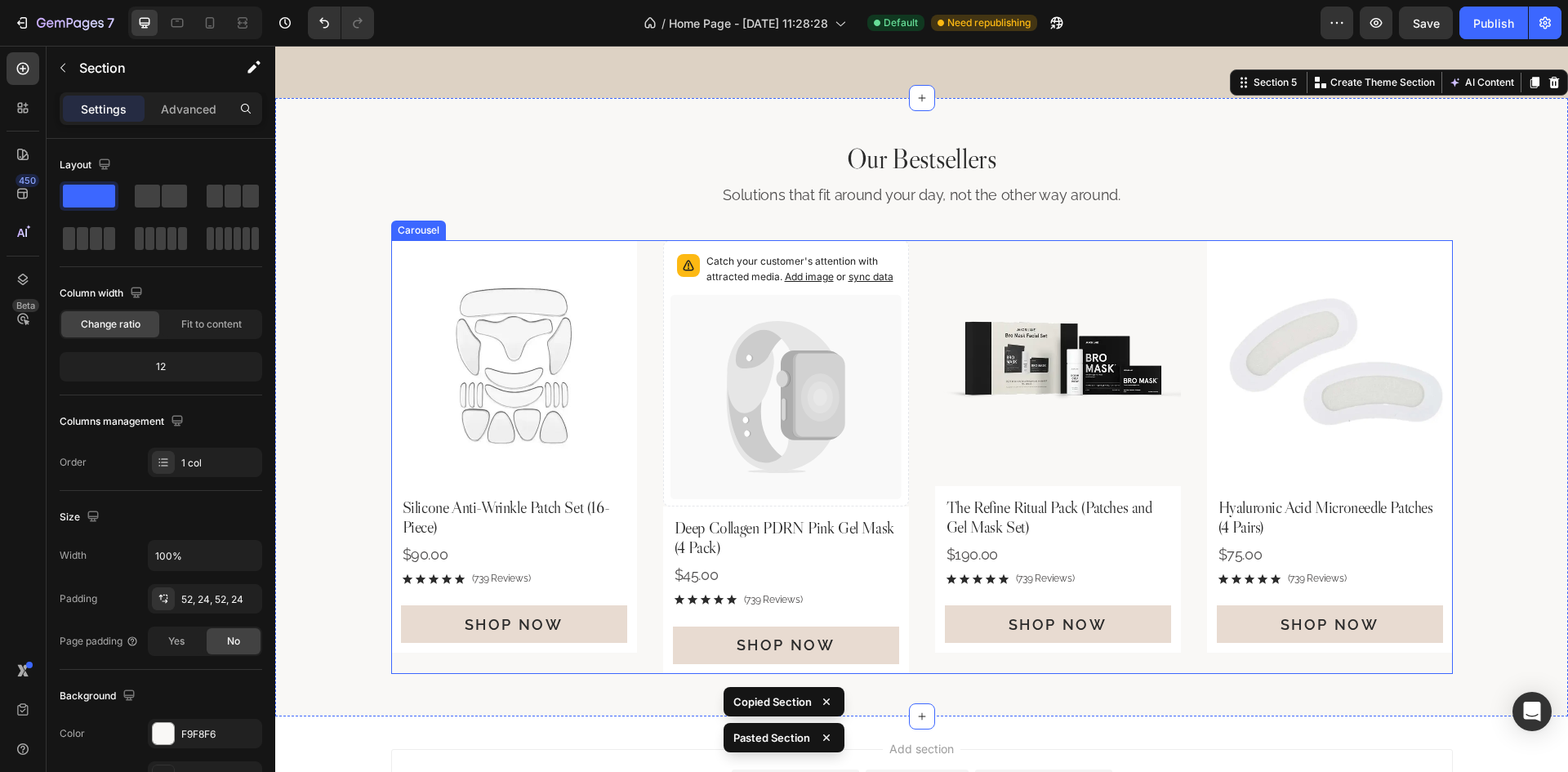
click at [917, 305] on div "Product Images Silicone Anti-Wrinkle Patch Set (16-Piece) Product Title $90.00 …" at bounding box center [921, 457] width 1061 height 434
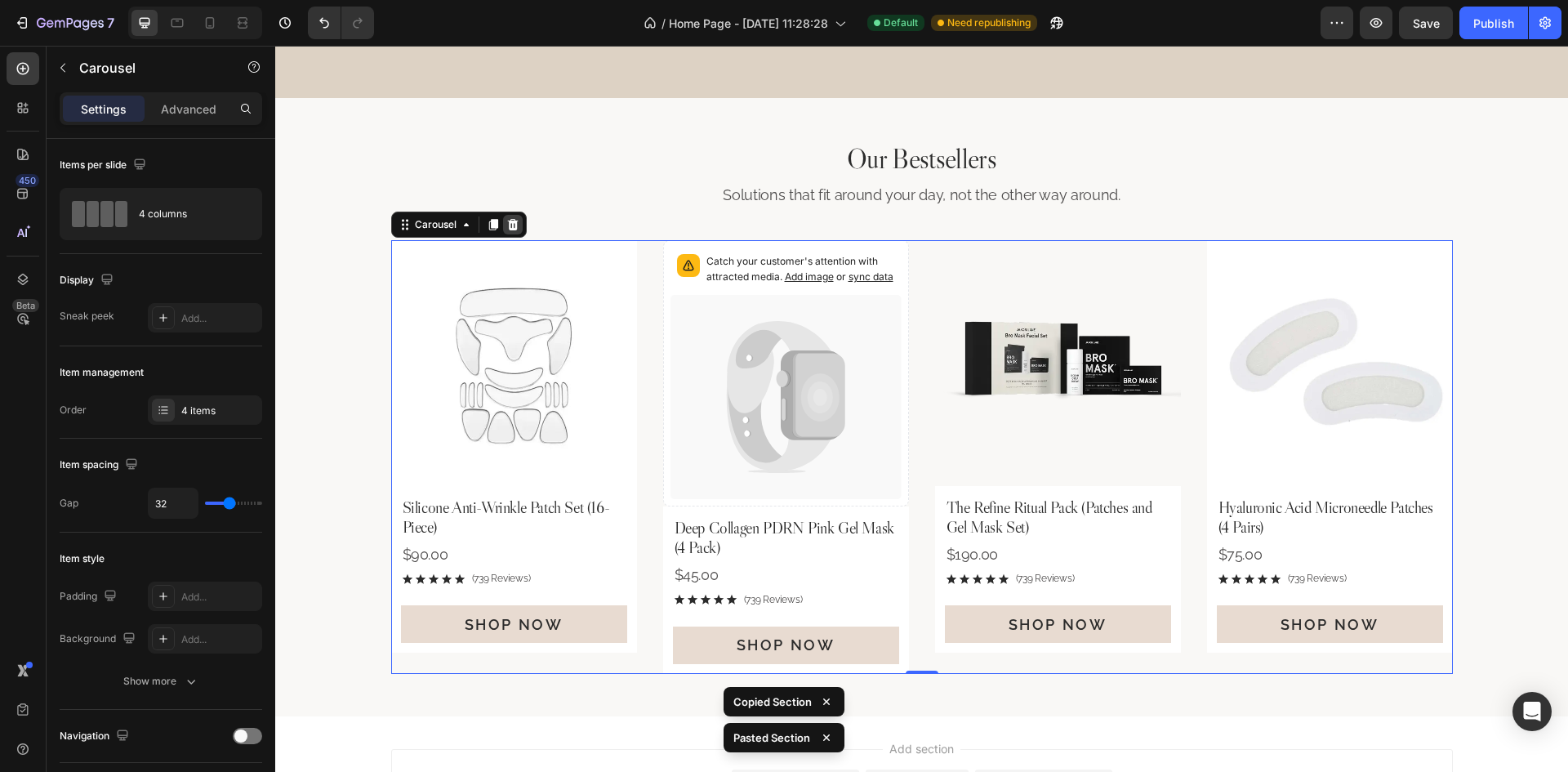
click at [507, 227] on icon at bounding box center [513, 224] width 10 height 11
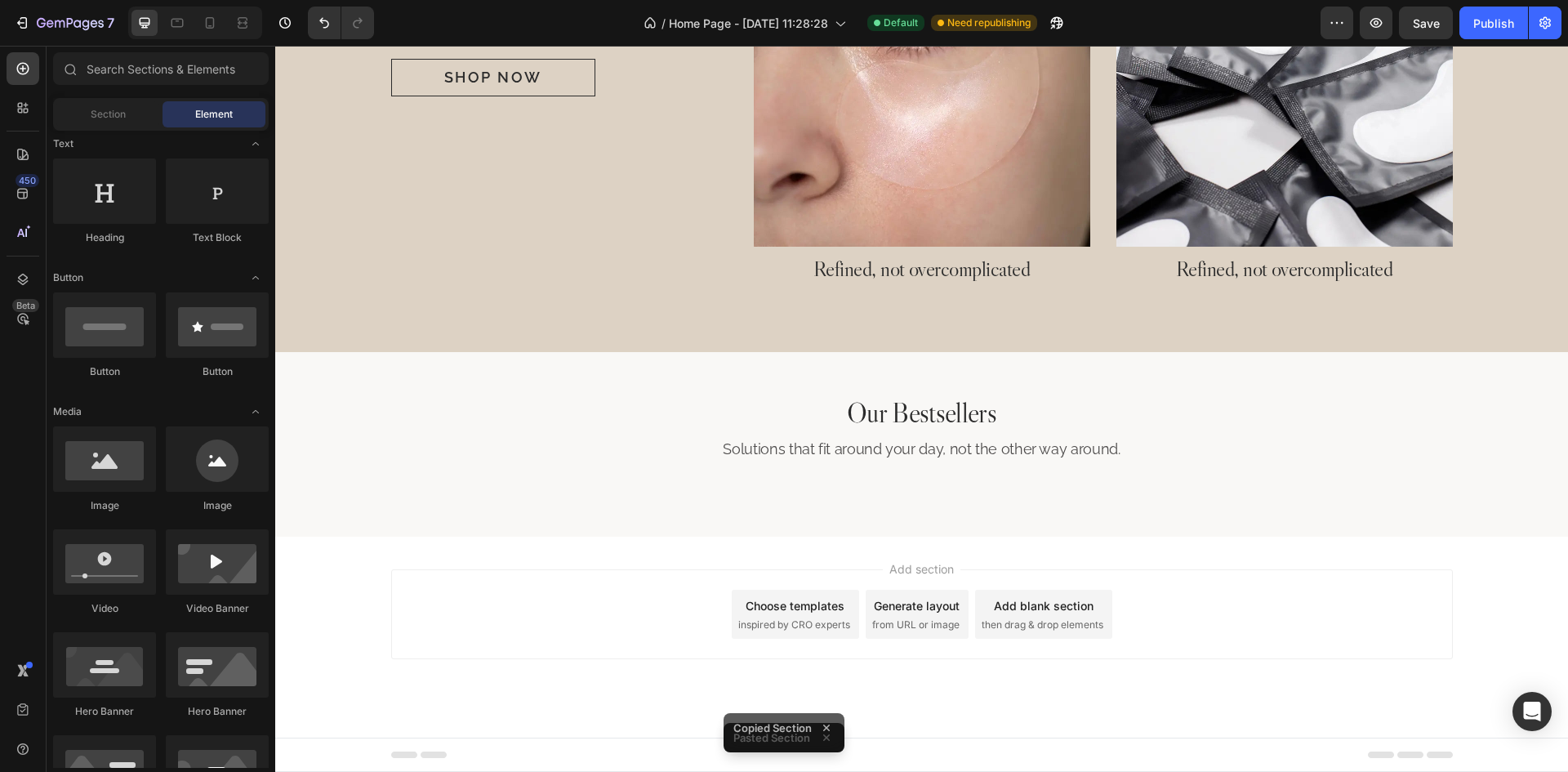
scroll to position [1742, 0]
click at [10, 74] on div at bounding box center [23, 69] width 33 height 33
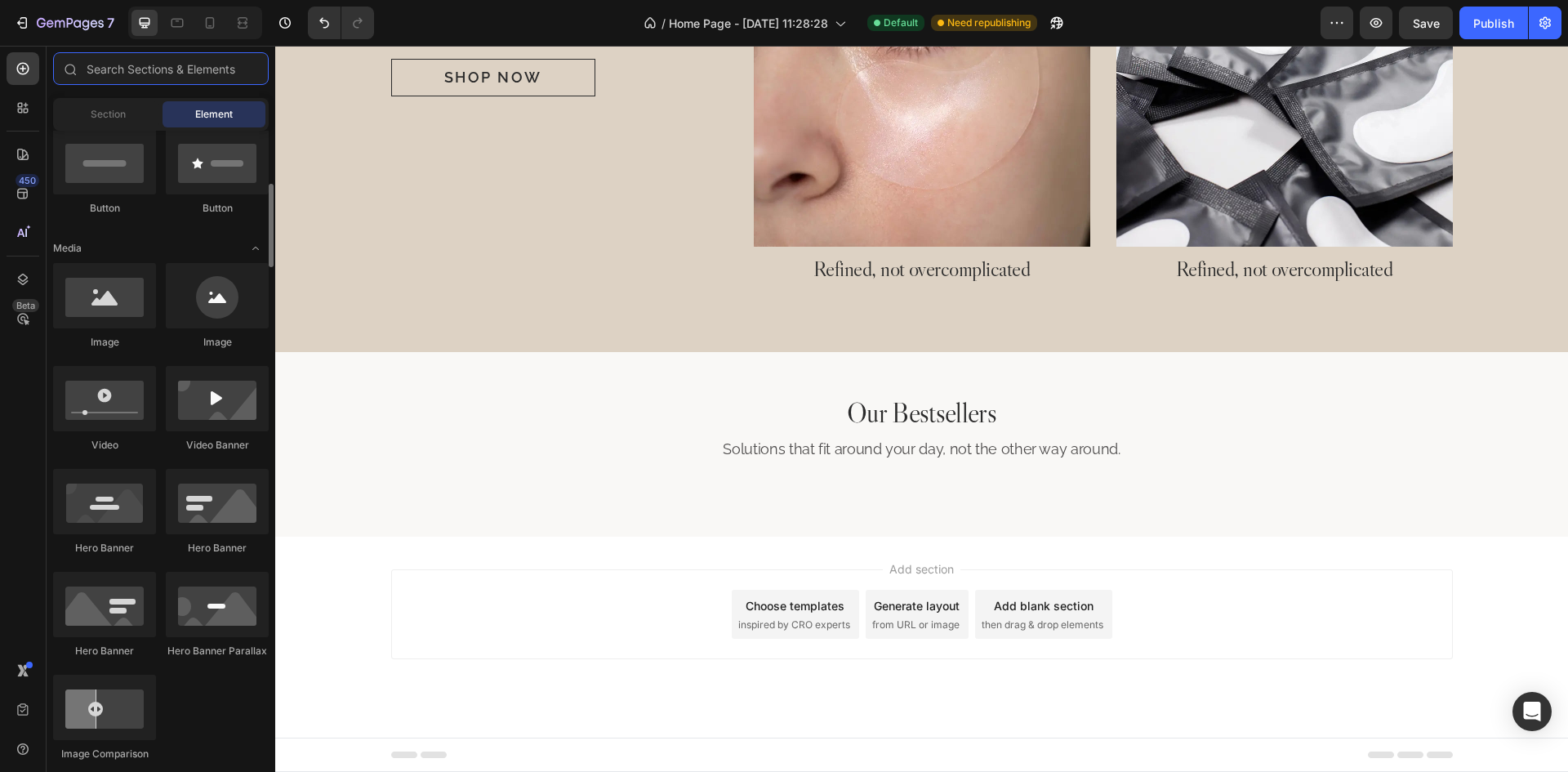
scroll to position [0, 0]
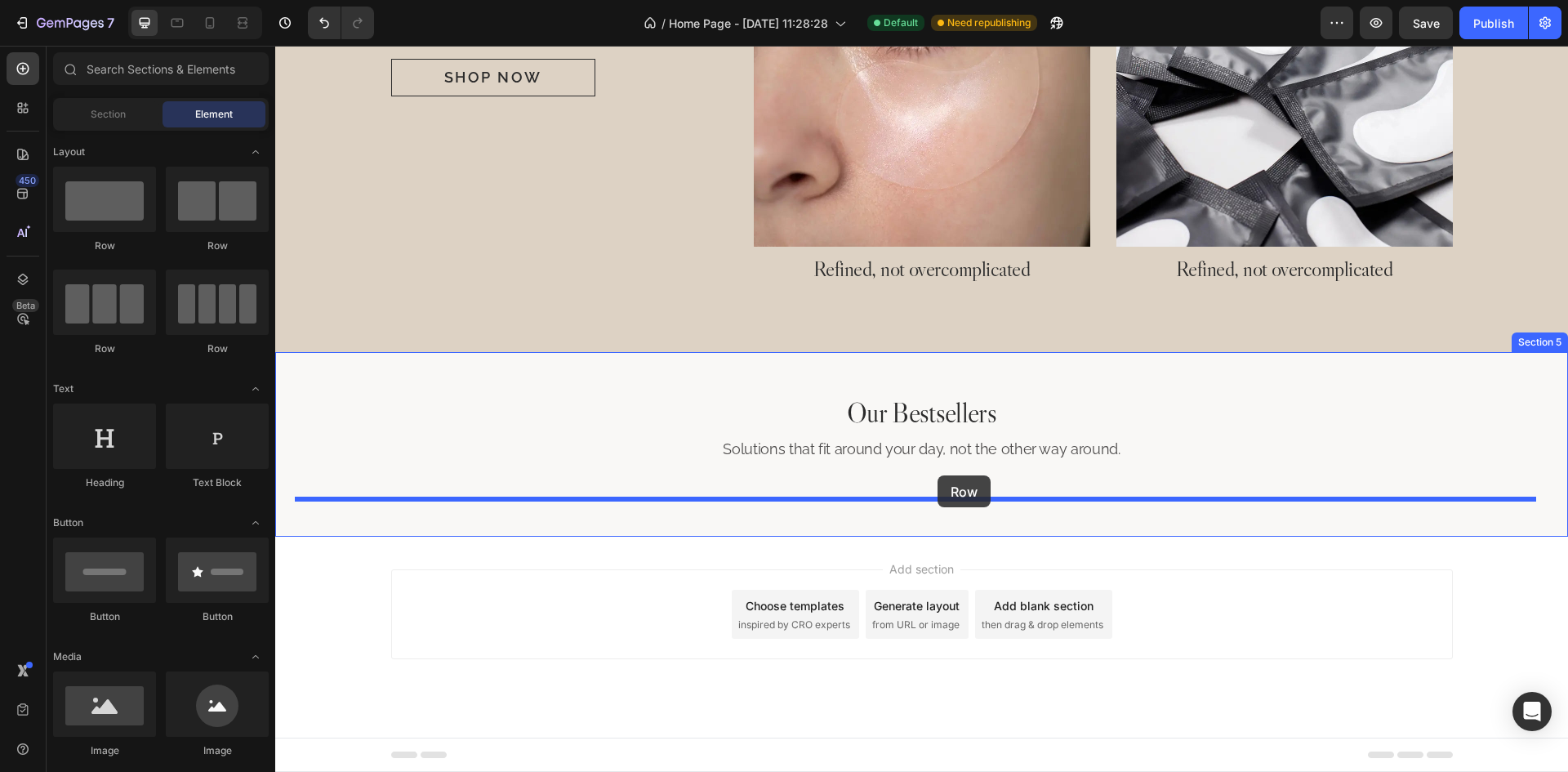
drag, startPoint x: 489, startPoint y: 250, endPoint x: 938, endPoint y: 475, distance: 502.2
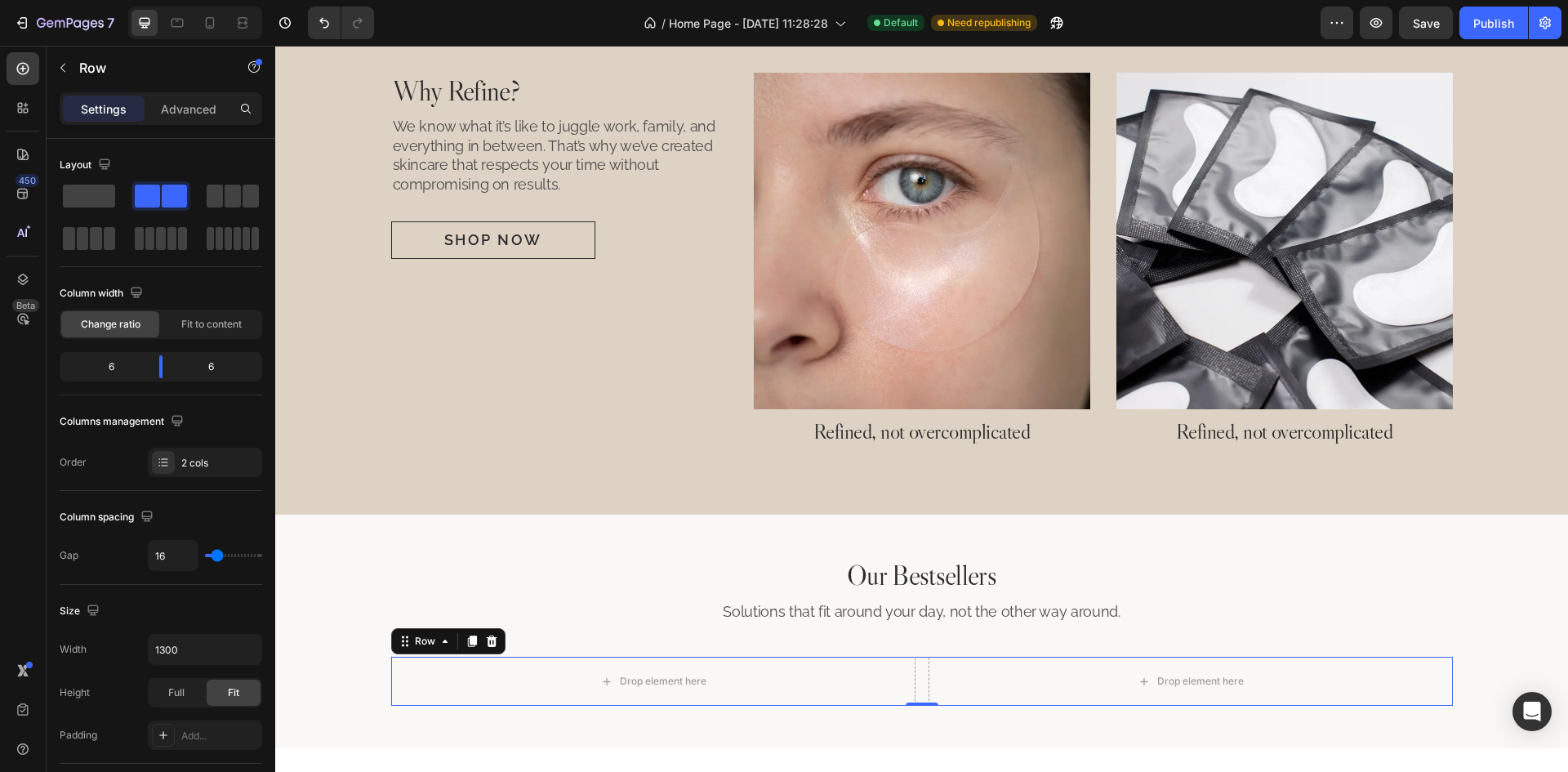
scroll to position [1383, 0]
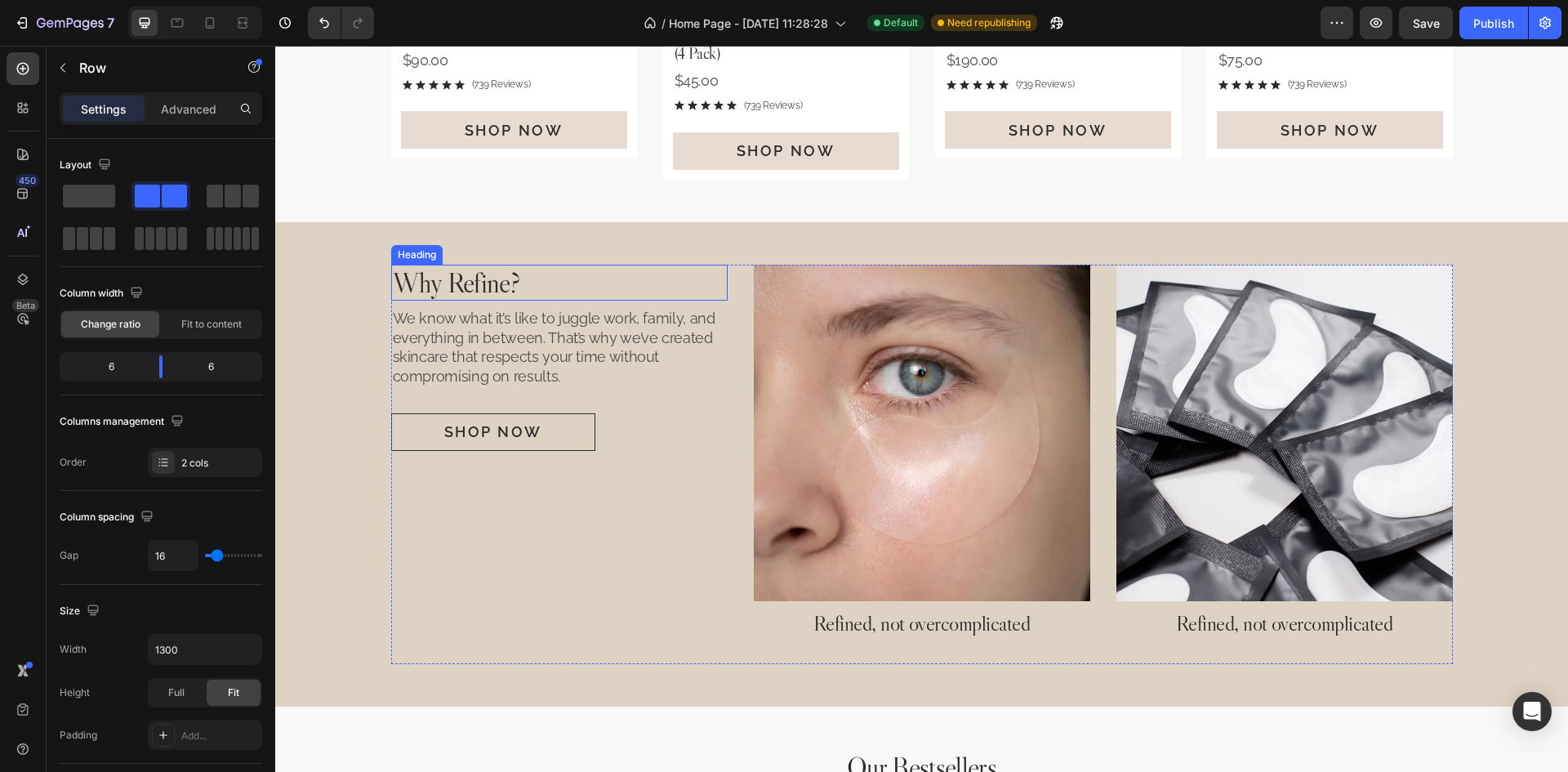
click at [516, 282] on h2 "Why Refine?" at bounding box center [559, 283] width 337 height 37
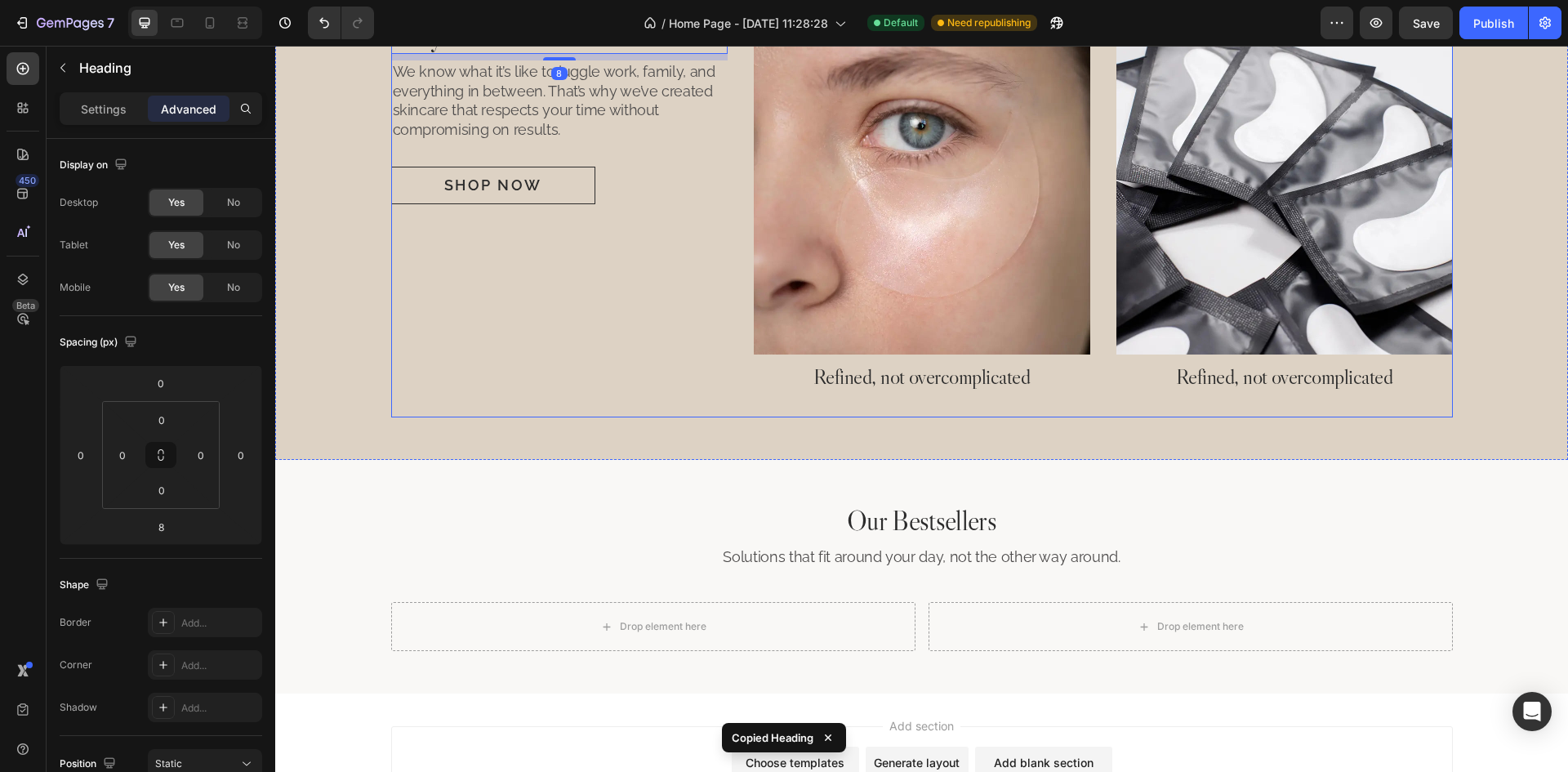
scroll to position [1790, 0]
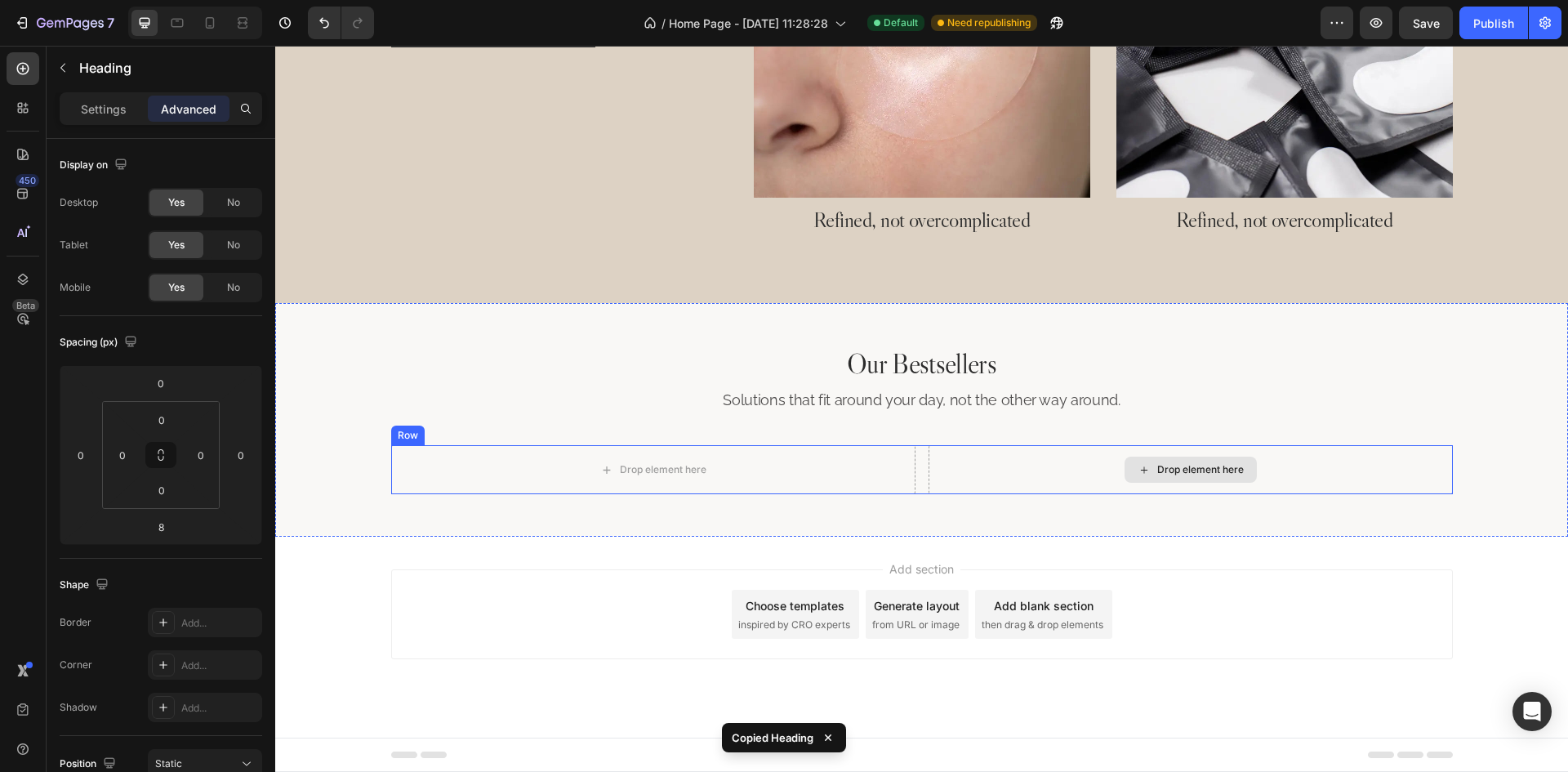
click at [974, 454] on div "Drop element here" at bounding box center [1190, 469] width 524 height 49
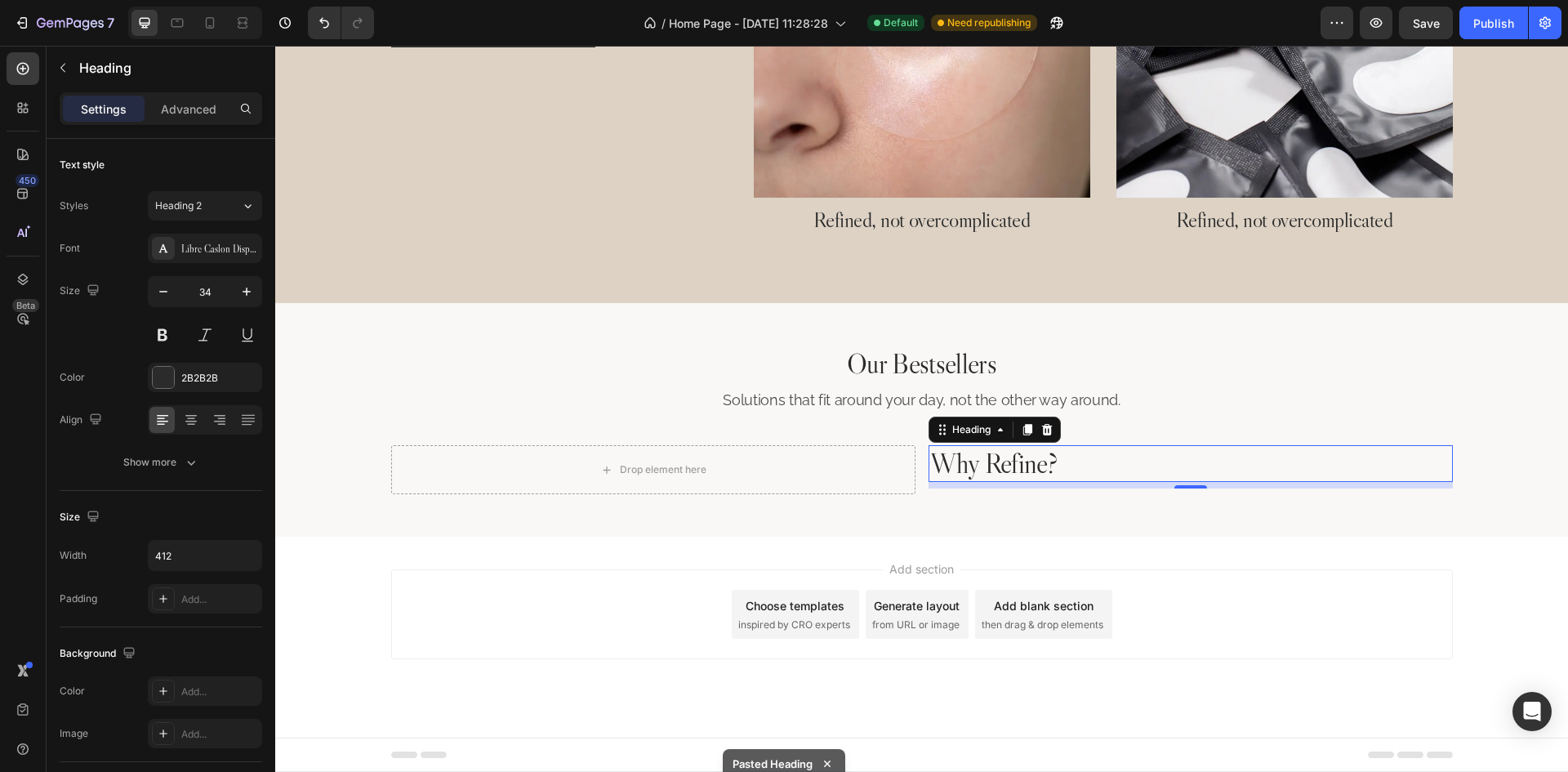
click at [1009, 477] on h2 "Why Refine?" at bounding box center [1097, 463] width 337 height 37
click at [1010, 460] on p "Why Refine?" at bounding box center [1097, 463] width 333 height 33
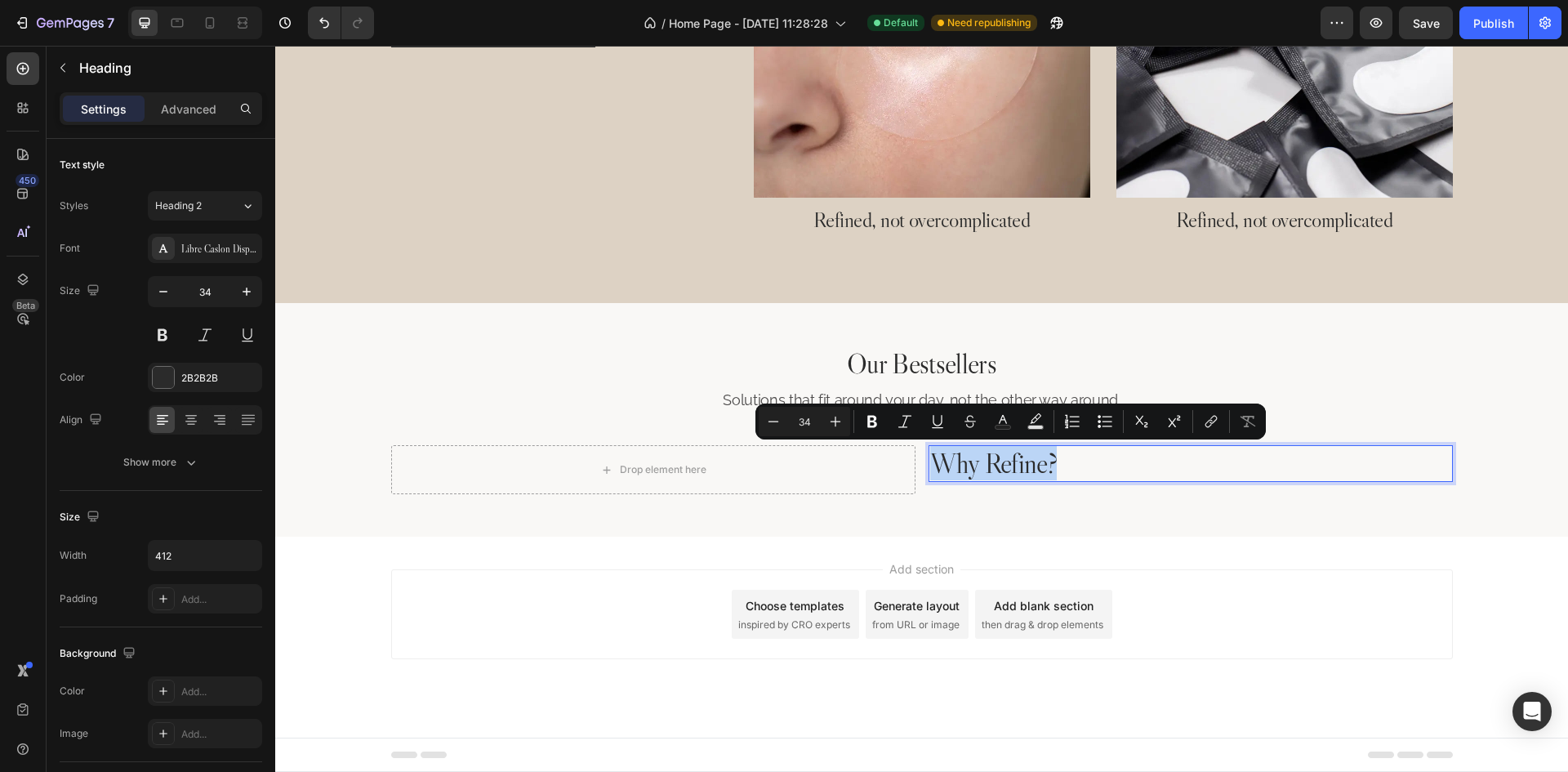
click at [1010, 460] on p "Why Refine?" at bounding box center [1097, 463] width 333 height 33
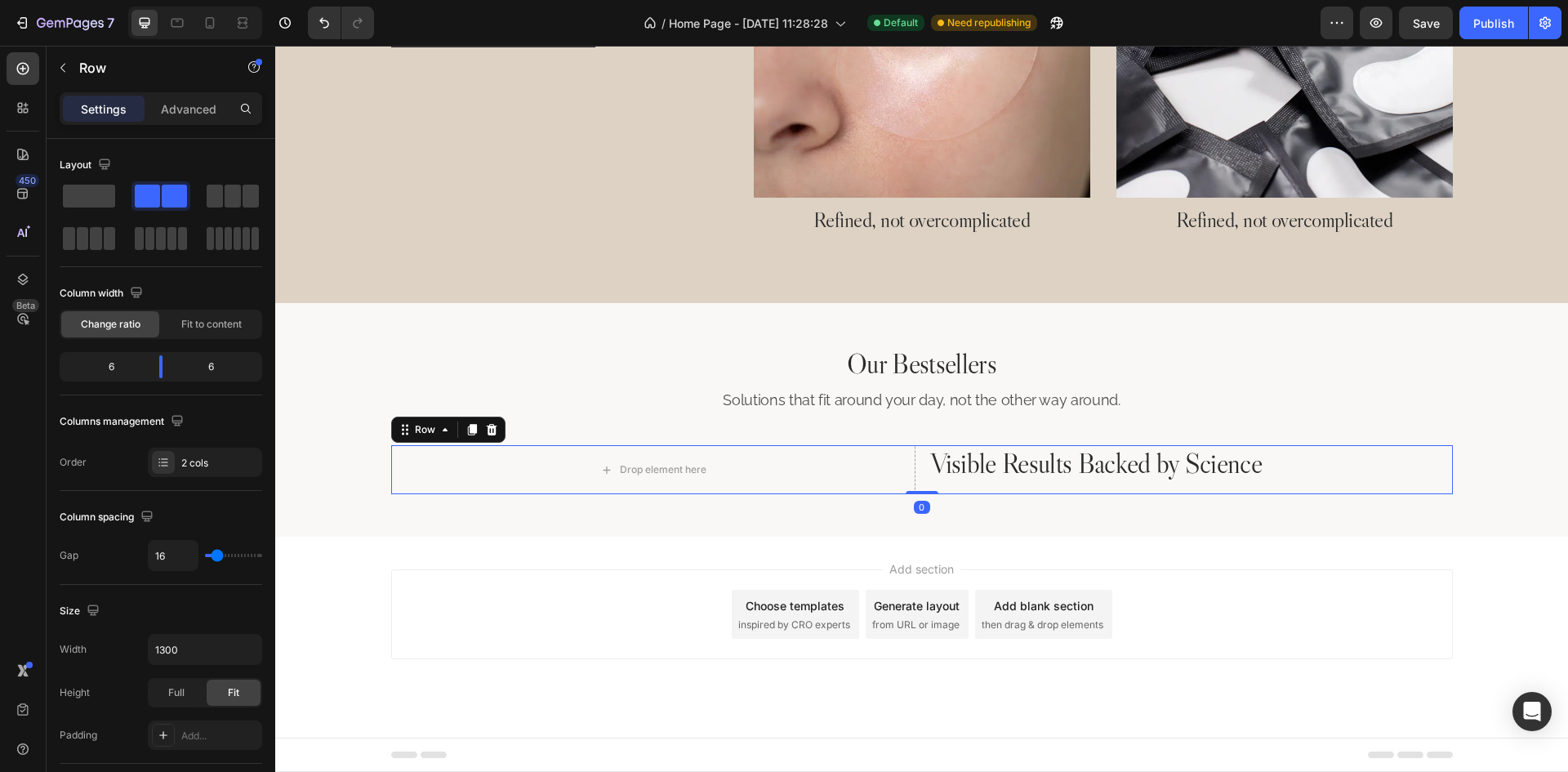
click at [915, 489] on div "Drop element here Visible Results Backed by Science Heading Row 0" at bounding box center [921, 469] width 1061 height 49
click at [177, 550] on input "16" at bounding box center [173, 556] width 49 height 29
type input "3"
type input "32"
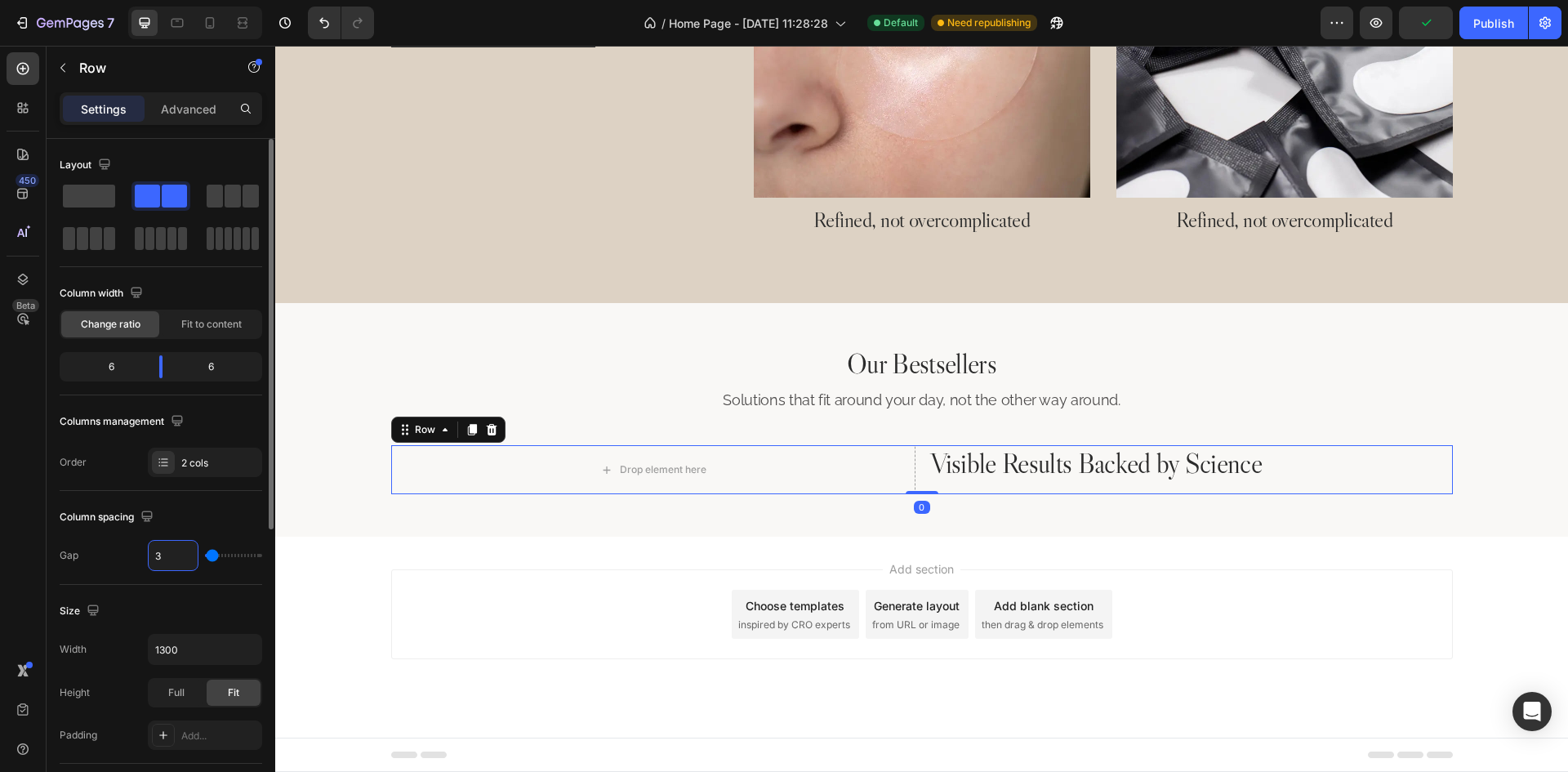
type input "32"
click at [34, 63] on div at bounding box center [23, 69] width 33 height 33
